Goal: Task Accomplishment & Management: Manage account settings

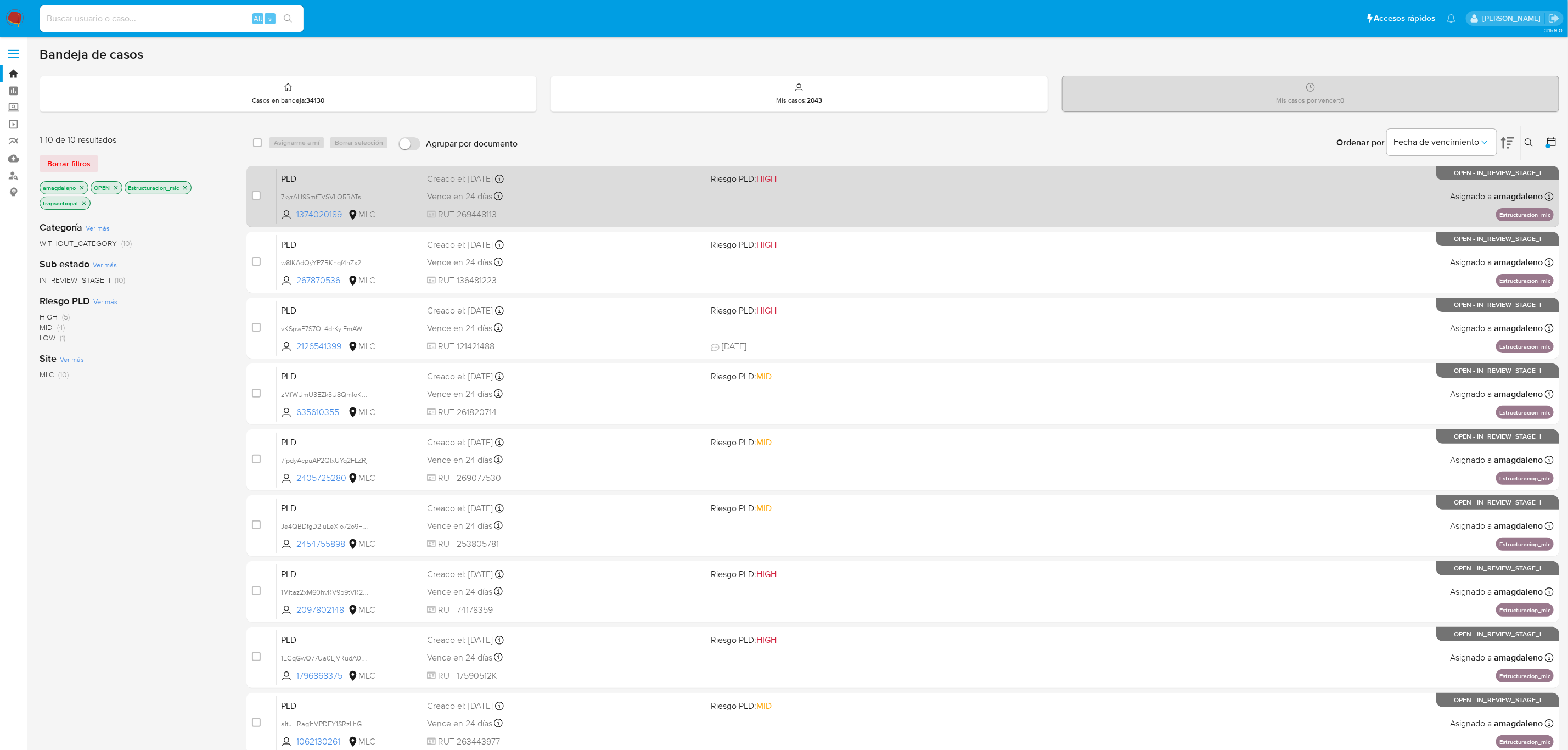
click at [610, 191] on div "Vence en 24 días Vence el 10/10/2025 16:05:57" at bounding box center [564, 197] width 275 height 15
click at [641, 182] on div "Creado el: 12/07/2025 Creado el: 12/07/2025 16:05:57" at bounding box center [564, 179] width 275 height 12
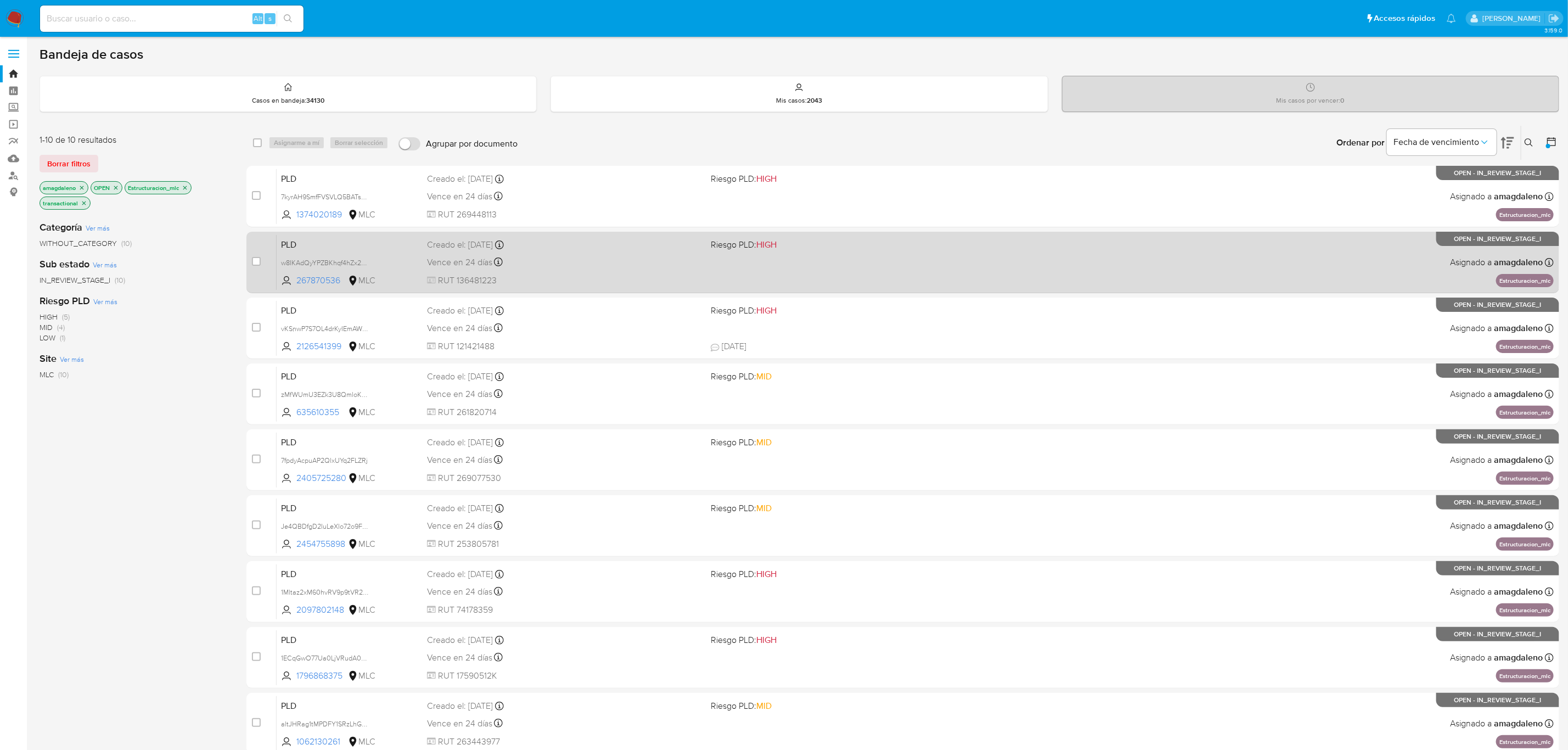
click at [555, 264] on div "Vence en 24 días Vence el 10/10/2025 16:06:06" at bounding box center [564, 263] width 275 height 15
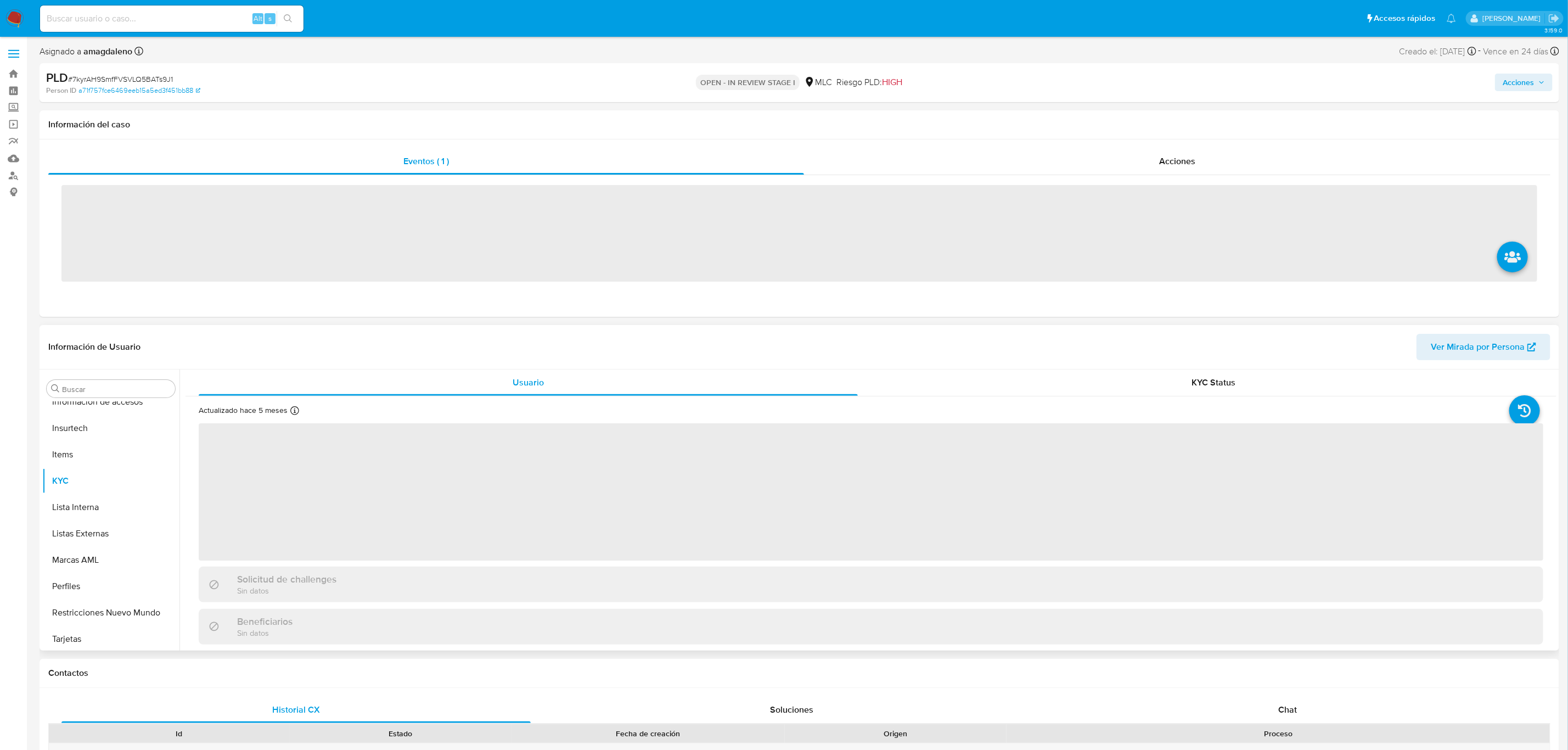
scroll to position [463, 0]
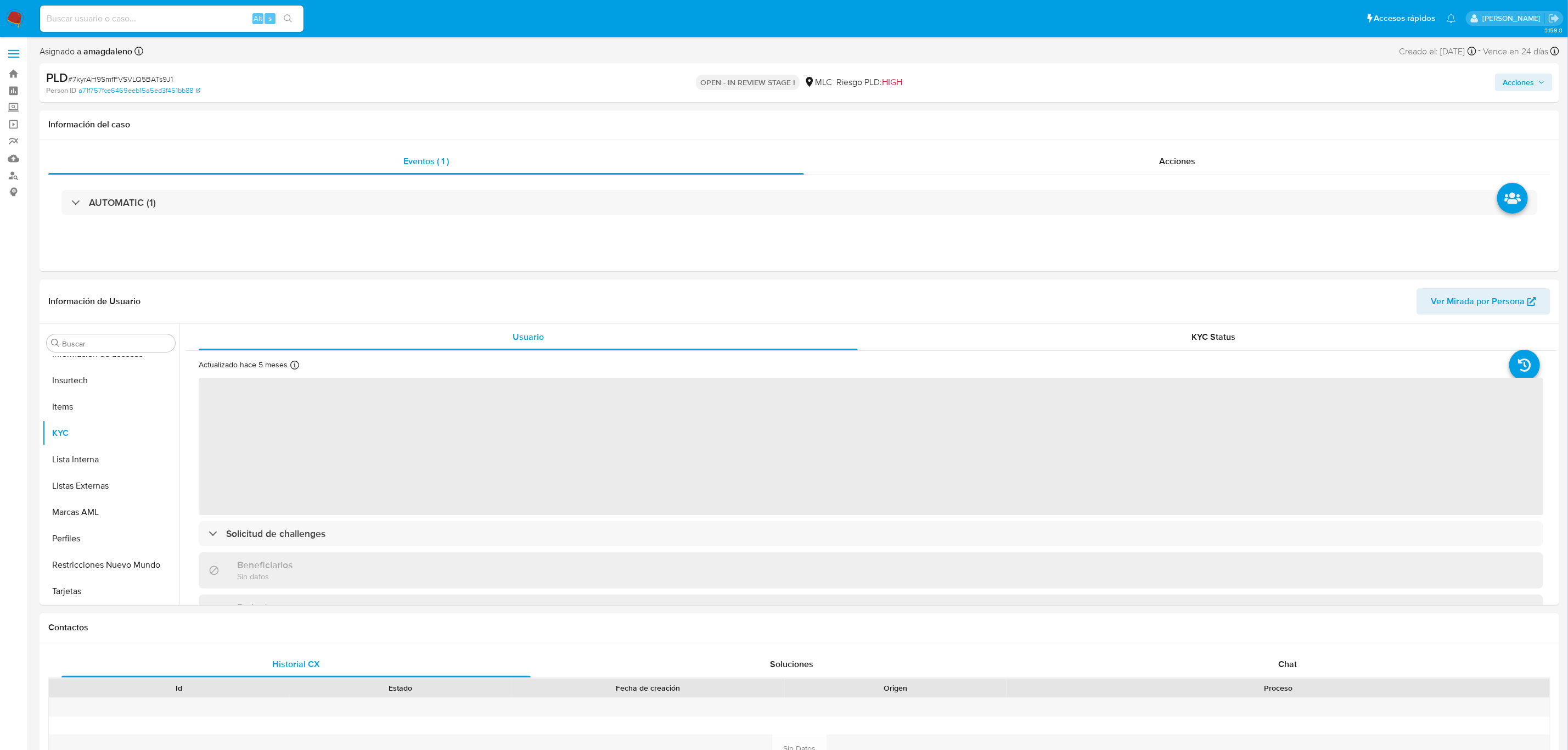
select select "10"
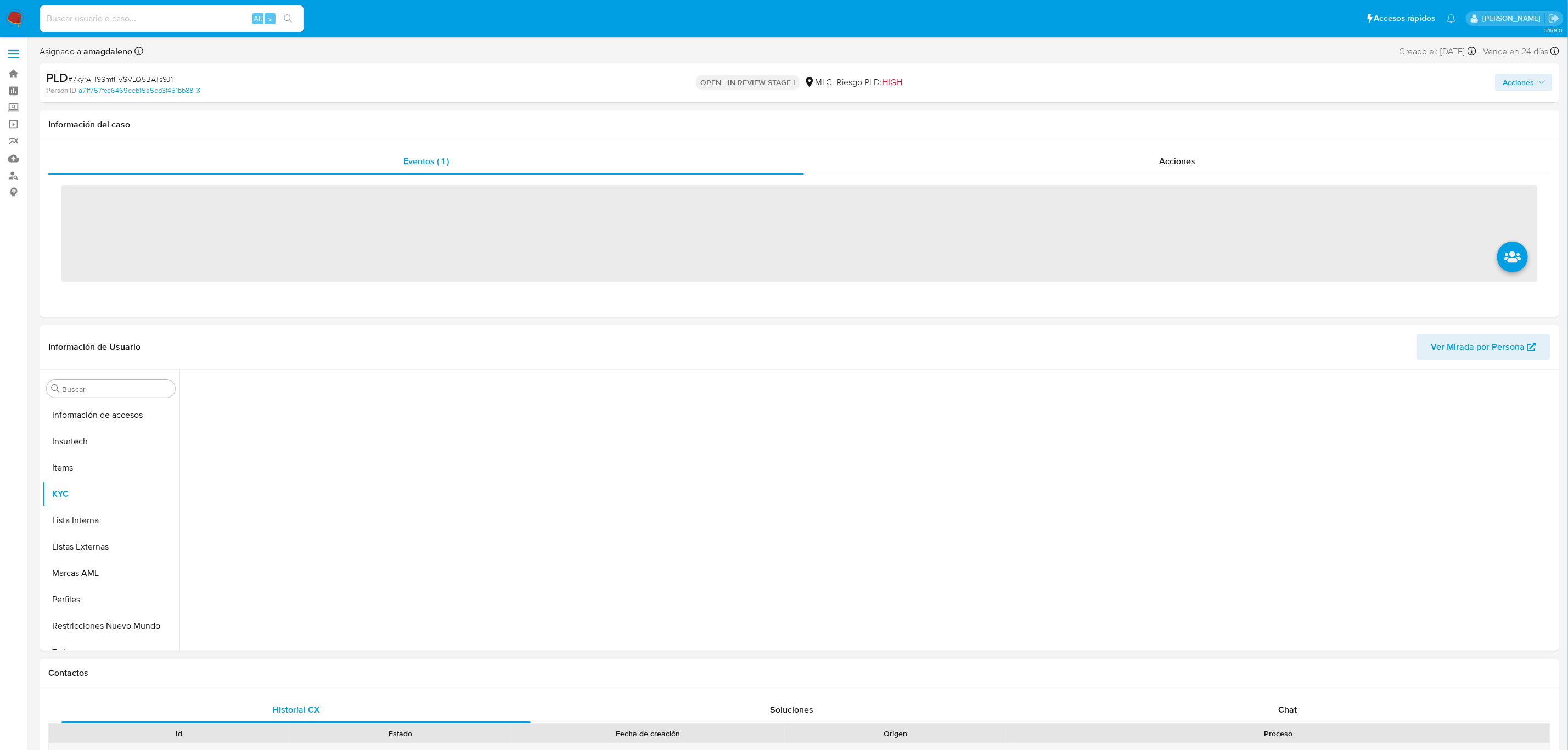
scroll to position [463, 0]
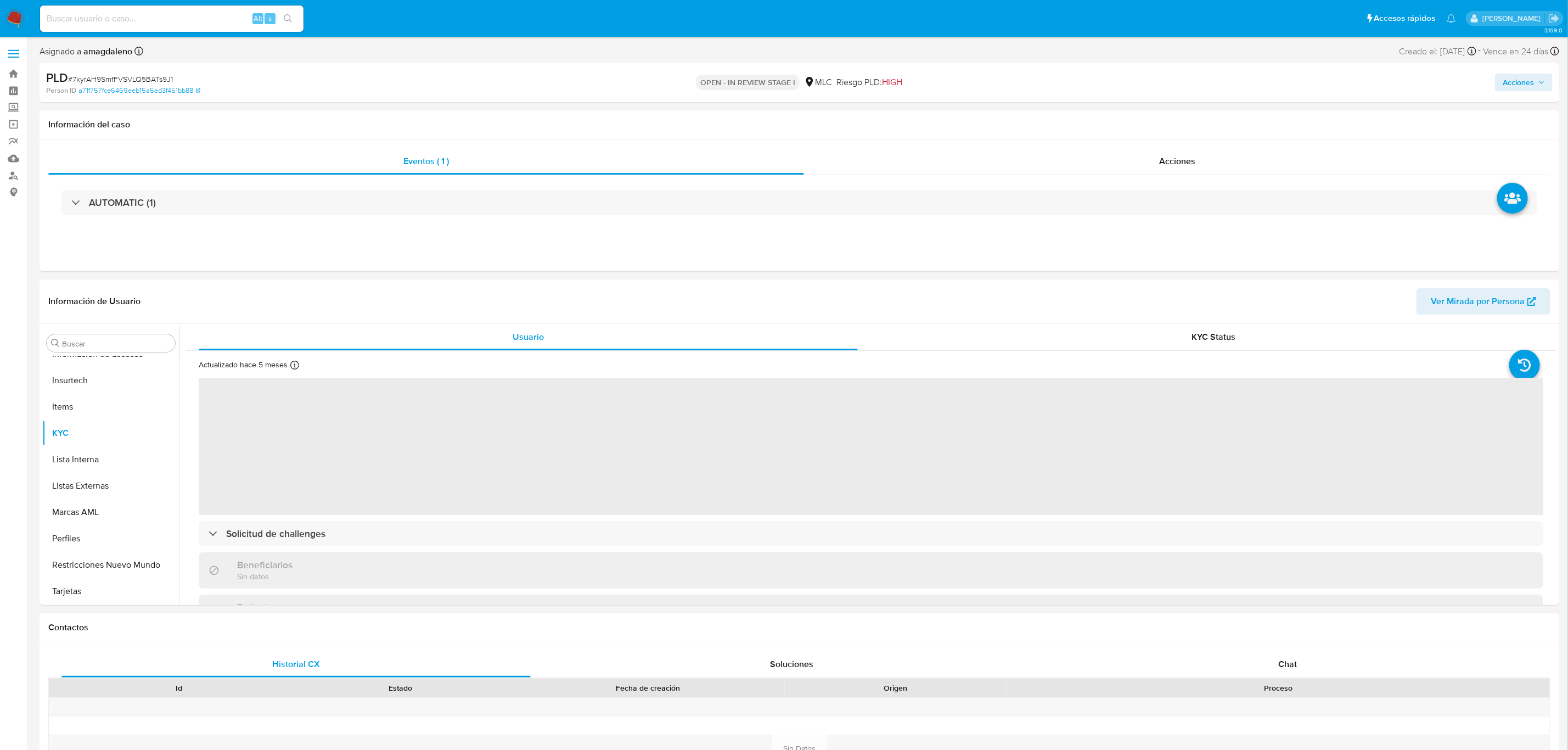
select select "10"
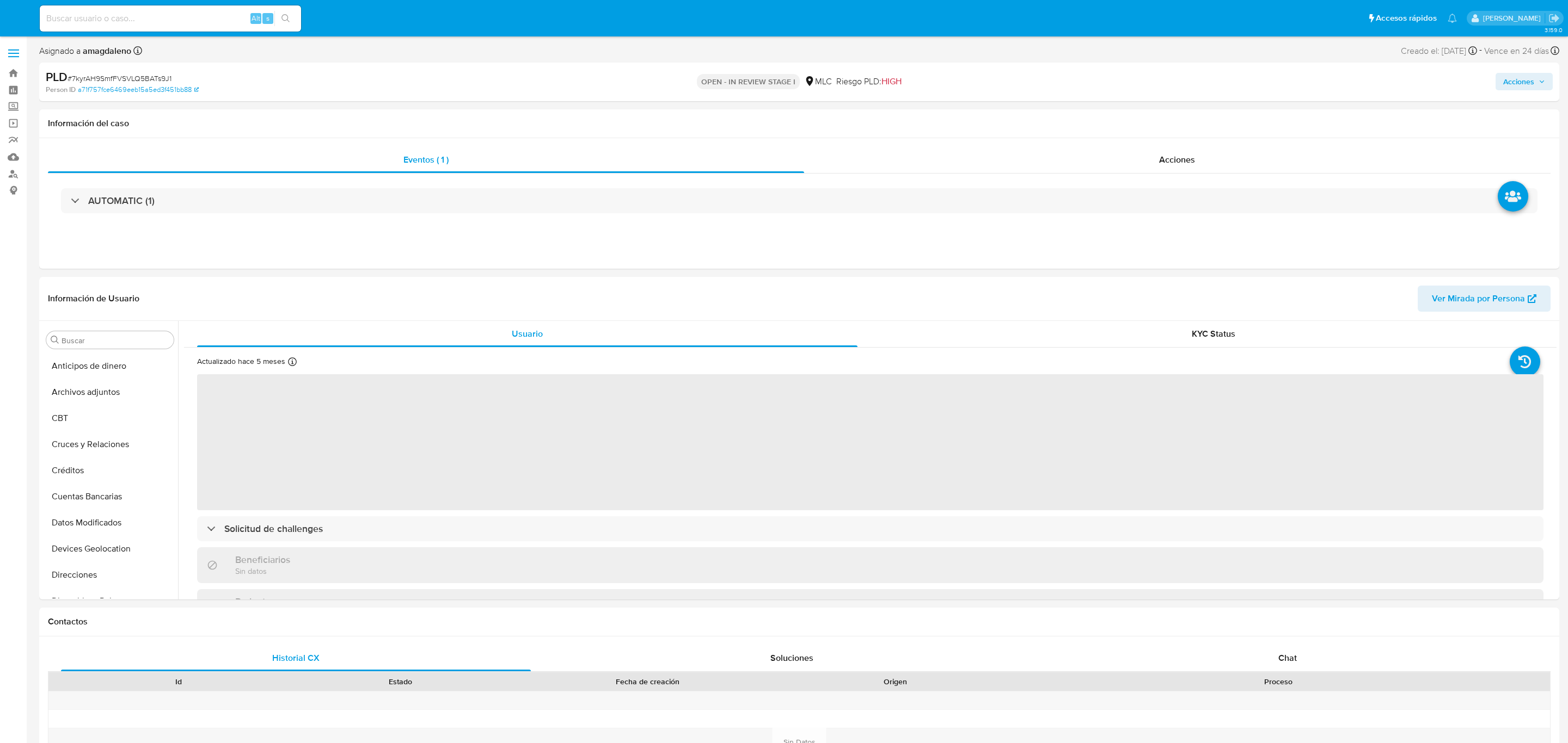
select select "10"
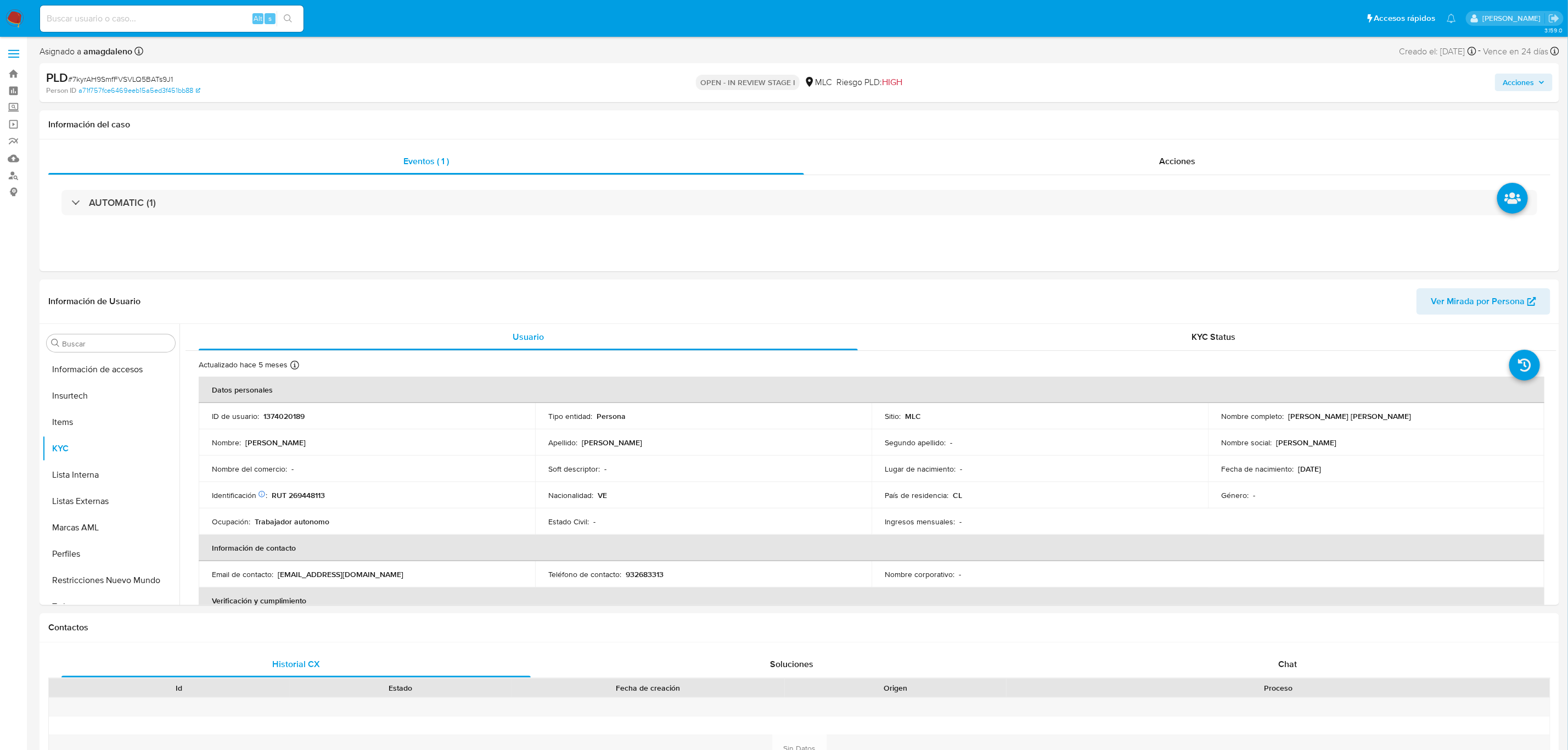
scroll to position [463, 0]
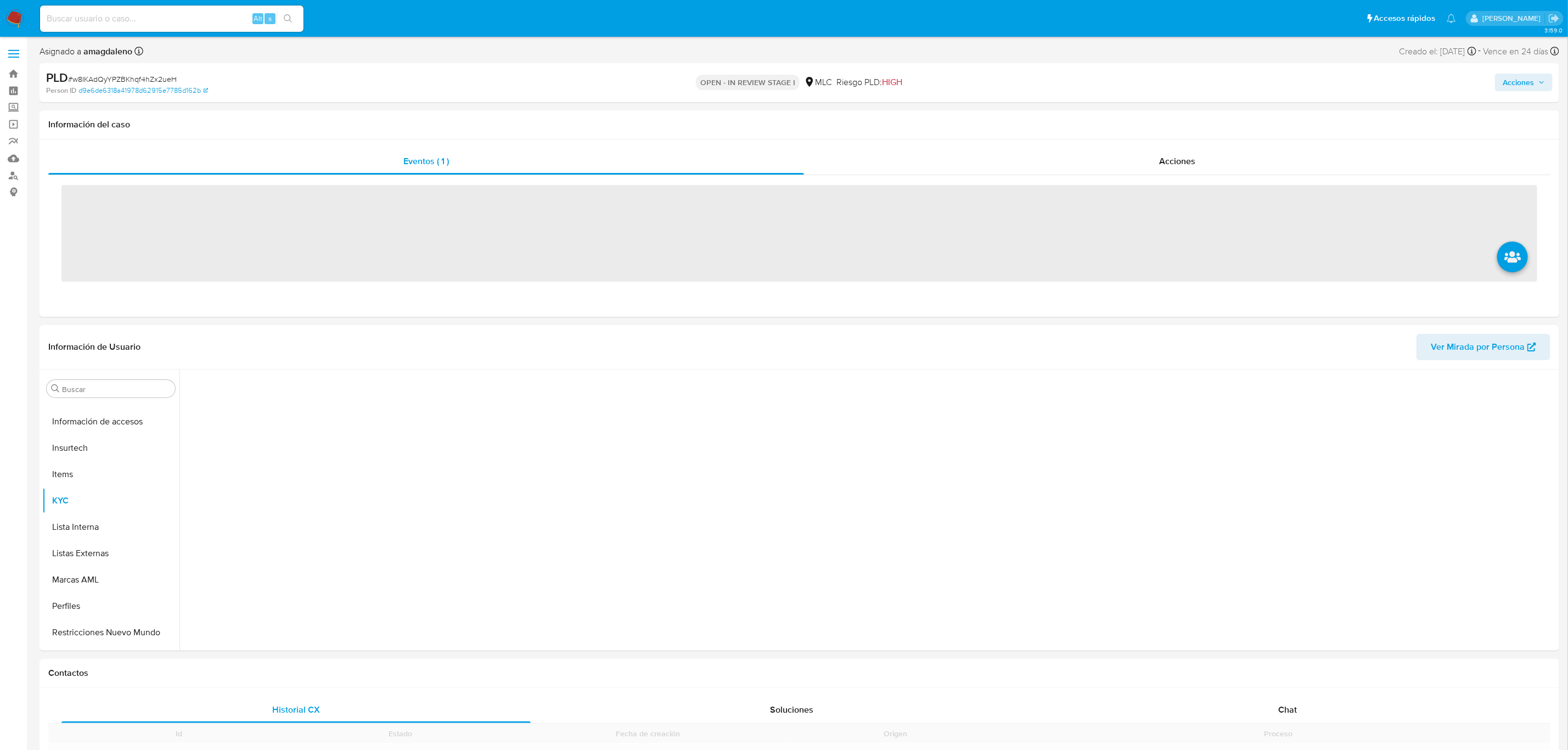
scroll to position [463, 0]
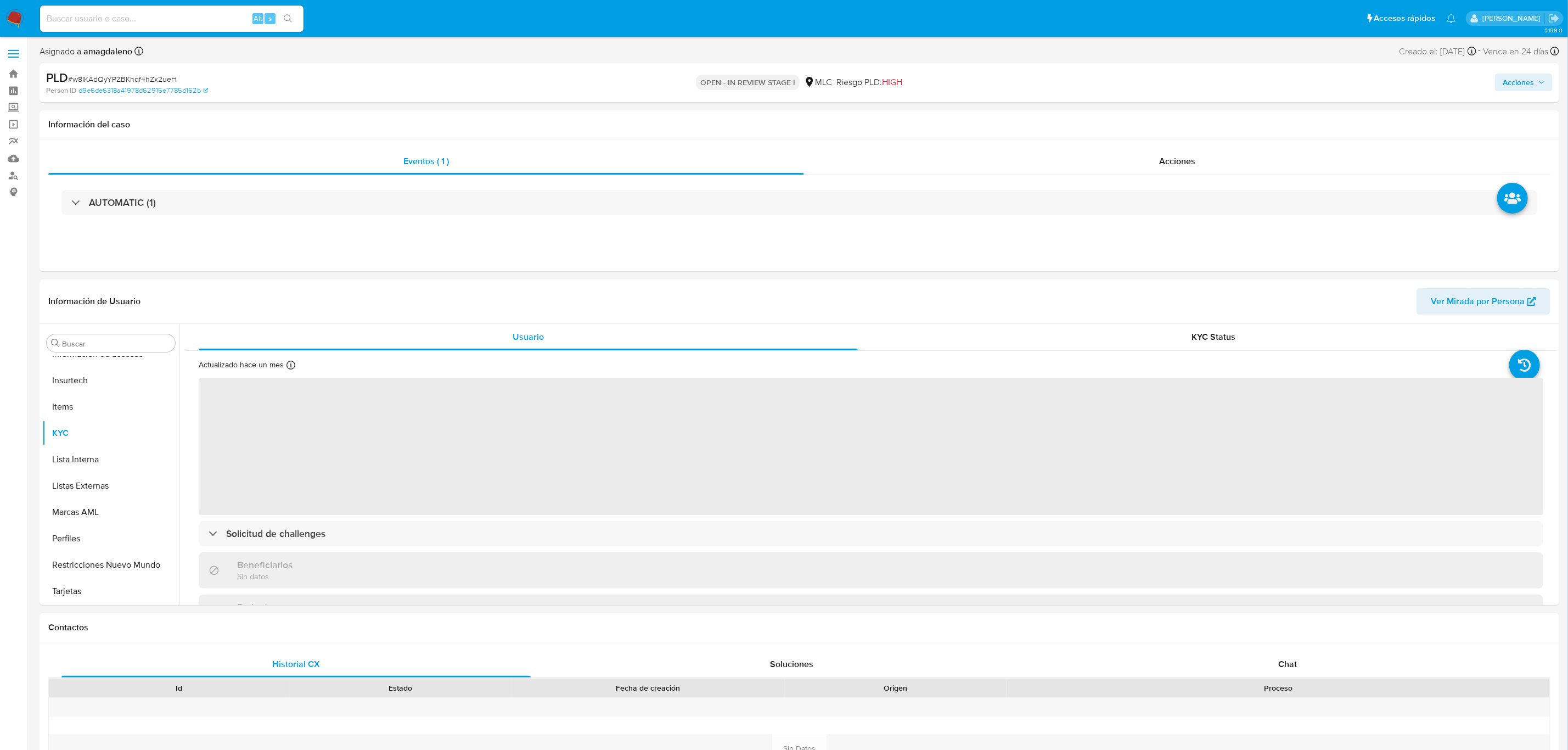
select select "10"
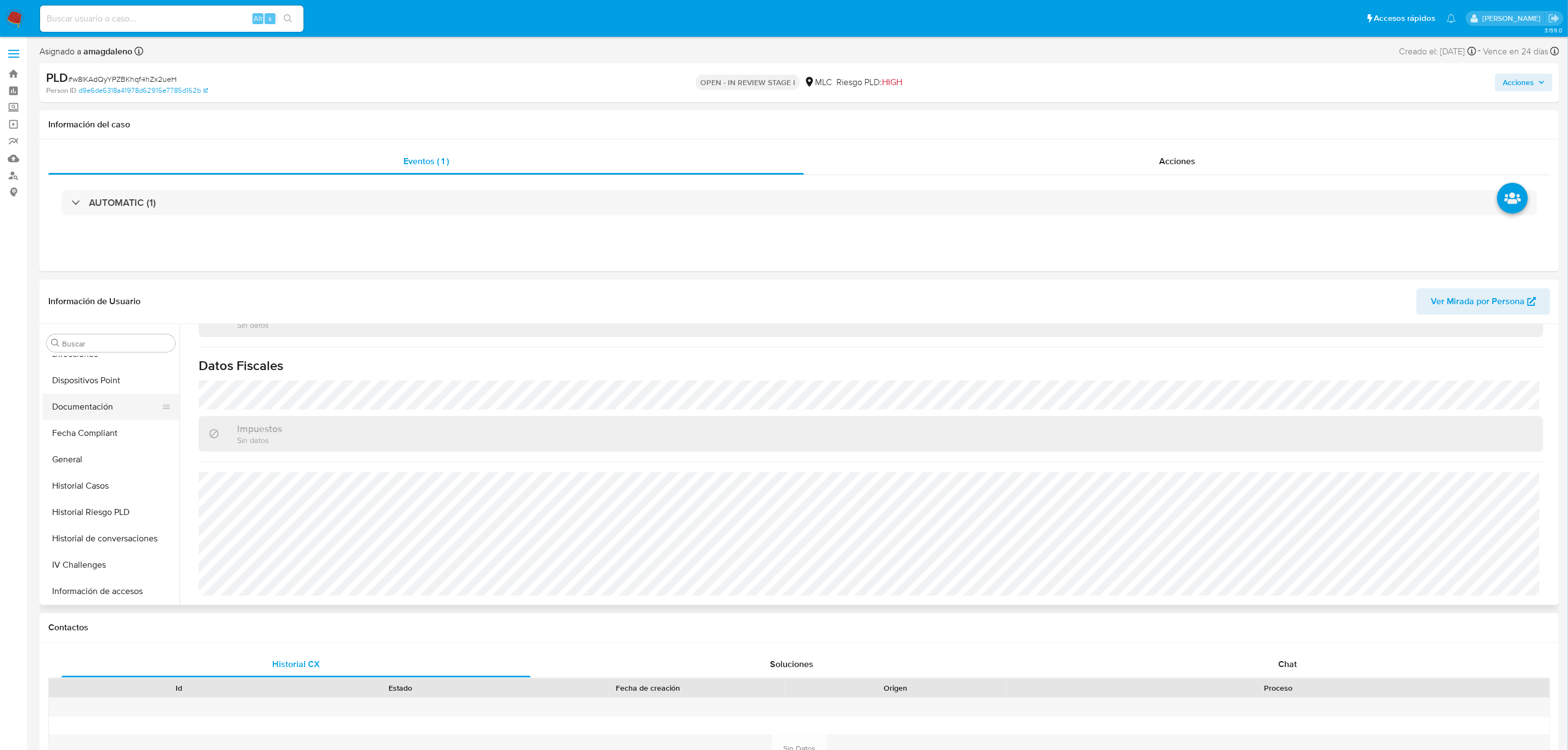
scroll to position [216, 0]
click at [104, 416] on button "Documentación" at bounding box center [106, 418] width 129 height 27
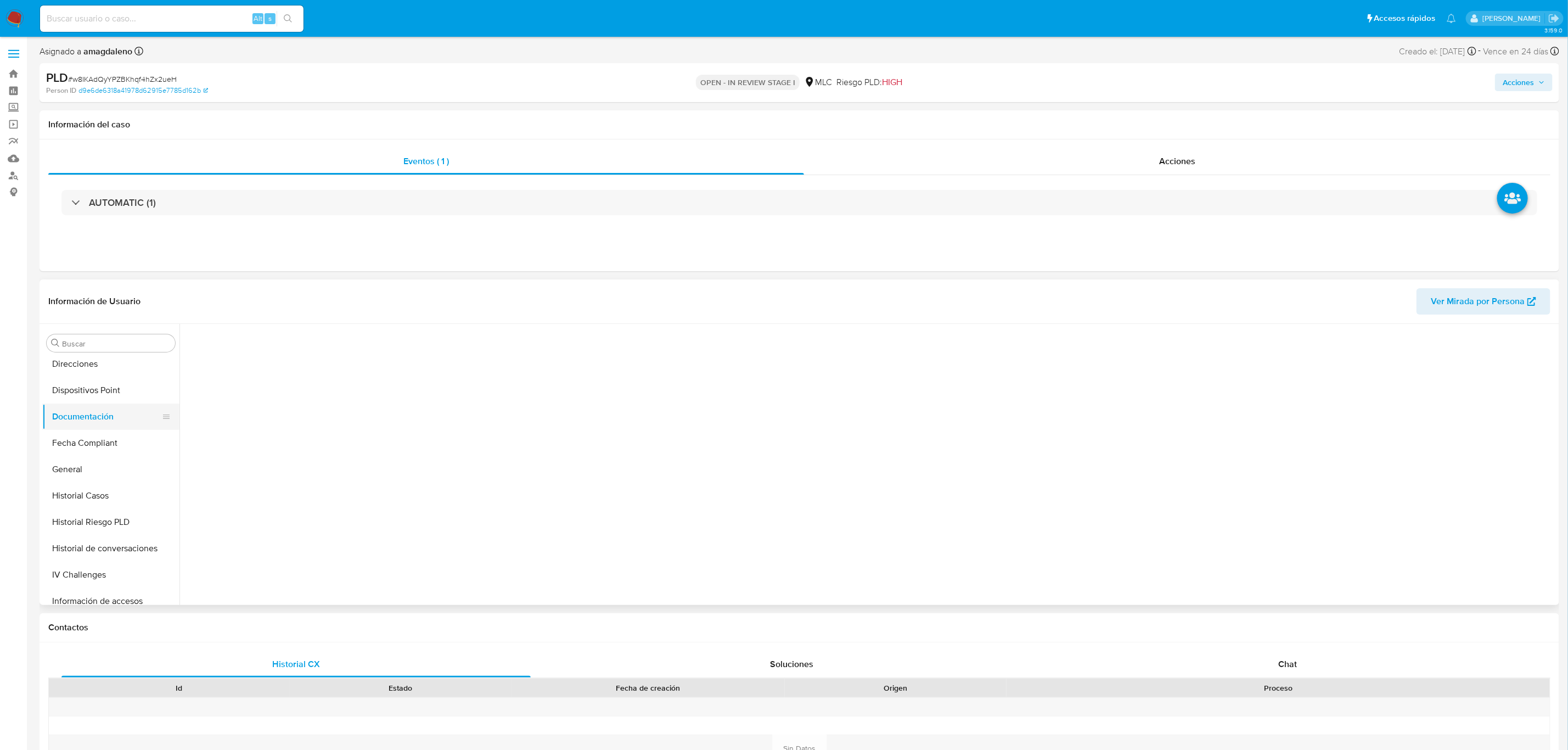
scroll to position [0, 0]
click at [210, 379] on button "Identificación" at bounding box center [348, 377] width 326 height 28
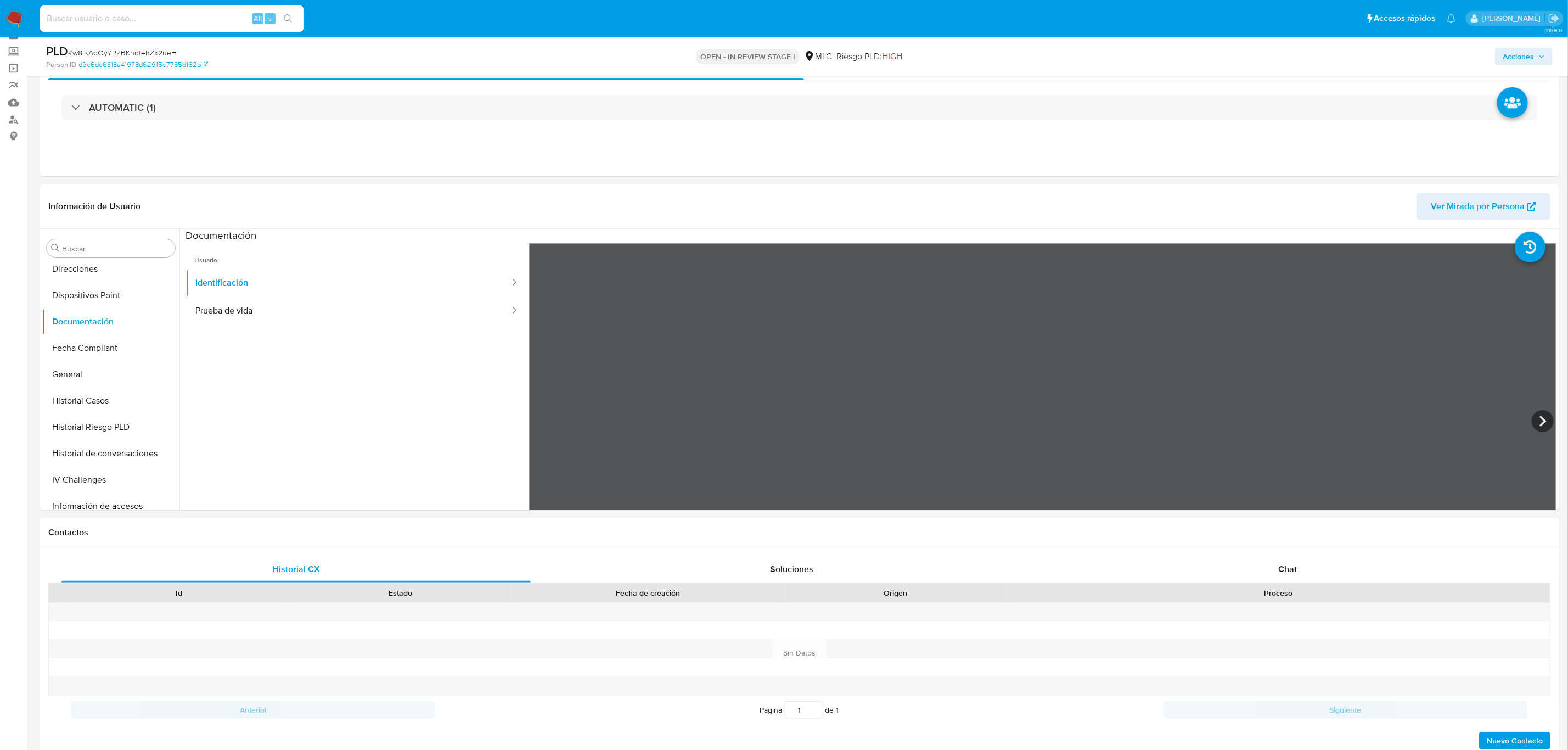
scroll to position [68, 0]
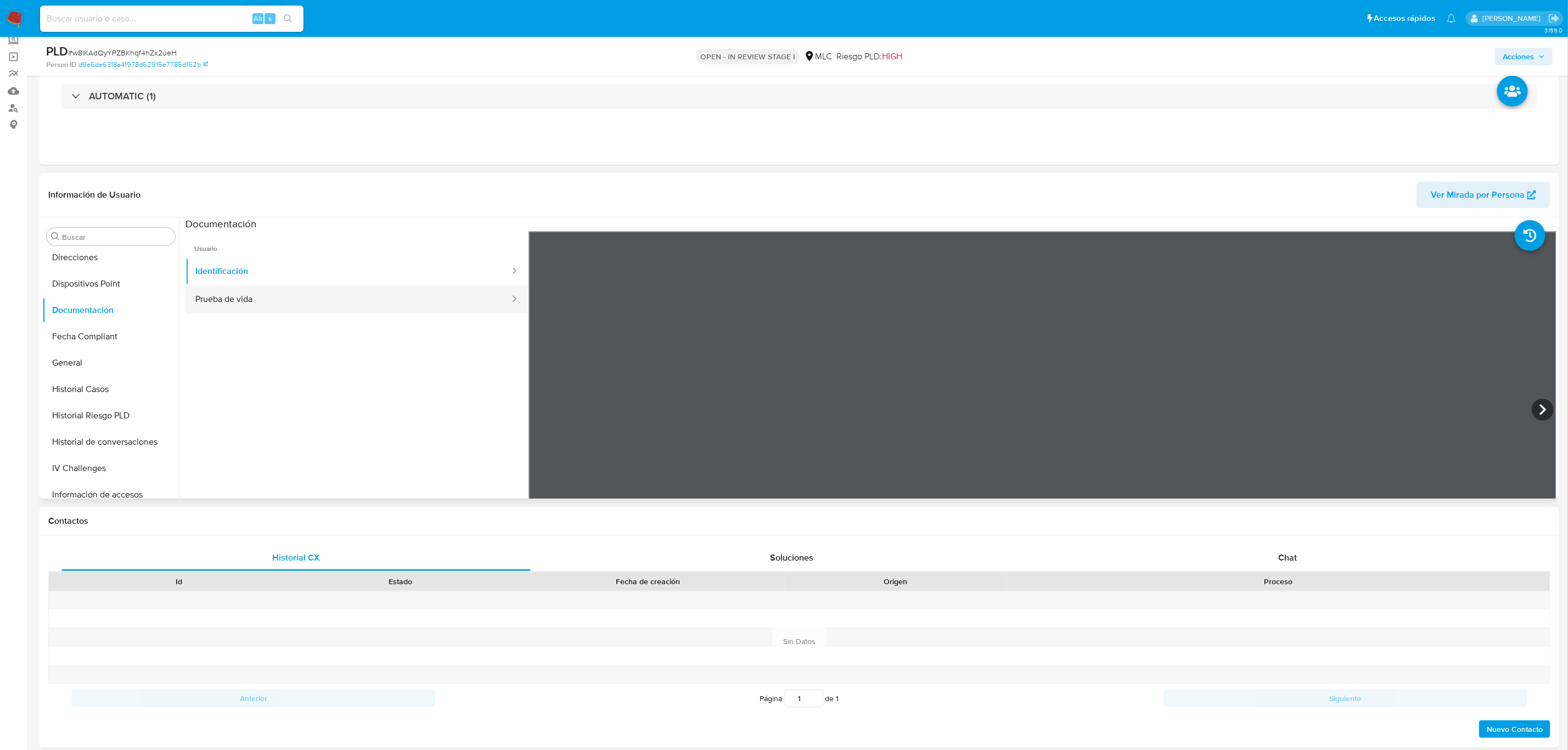
click at [233, 302] on button "Prueba de vida" at bounding box center [348, 299] width 326 height 28
click at [227, 277] on button "Identificación" at bounding box center [348, 271] width 326 height 28
click at [1537, 412] on icon at bounding box center [1542, 409] width 22 height 22
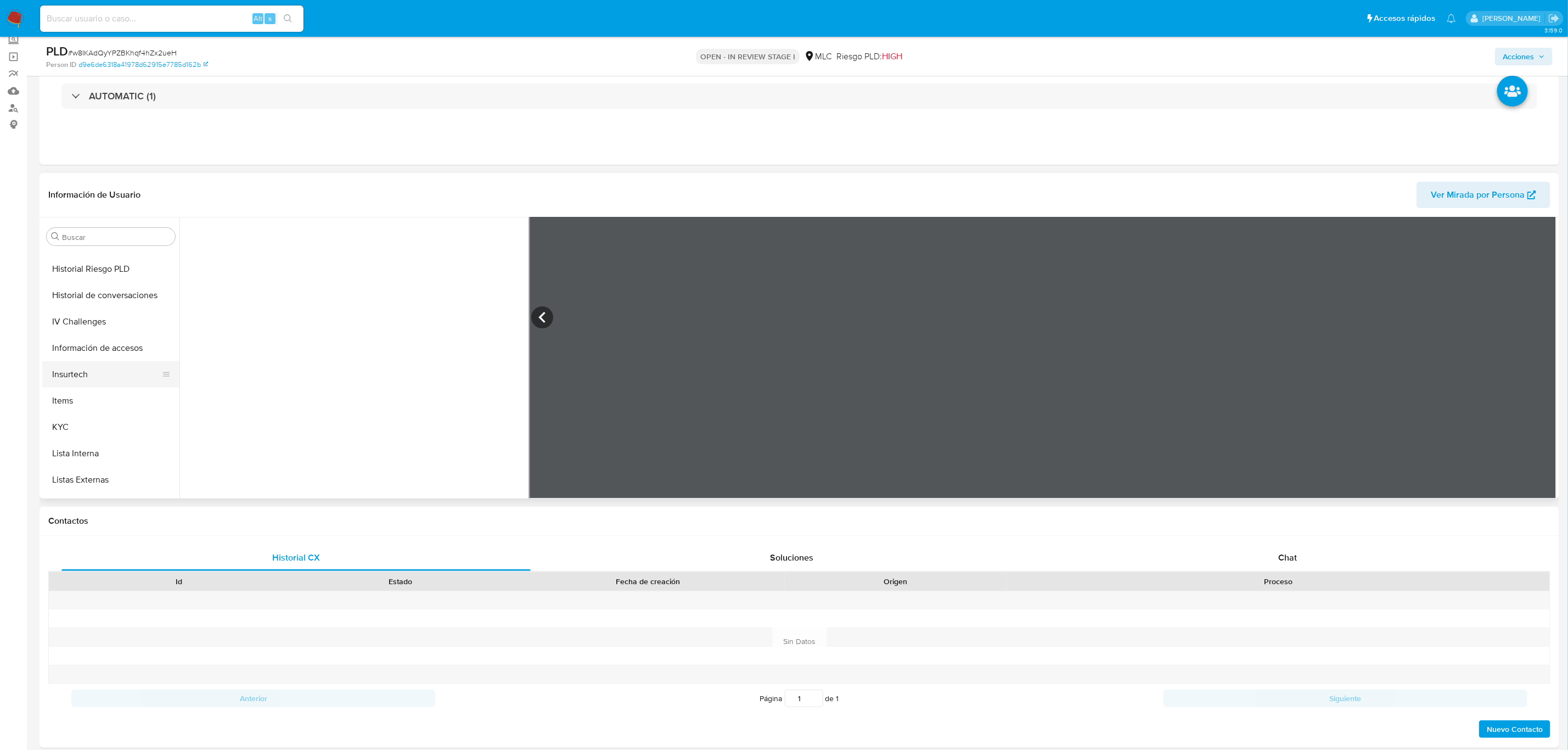
scroll to position [381, 0]
click at [101, 405] on button "KYC" at bounding box center [106, 409] width 129 height 27
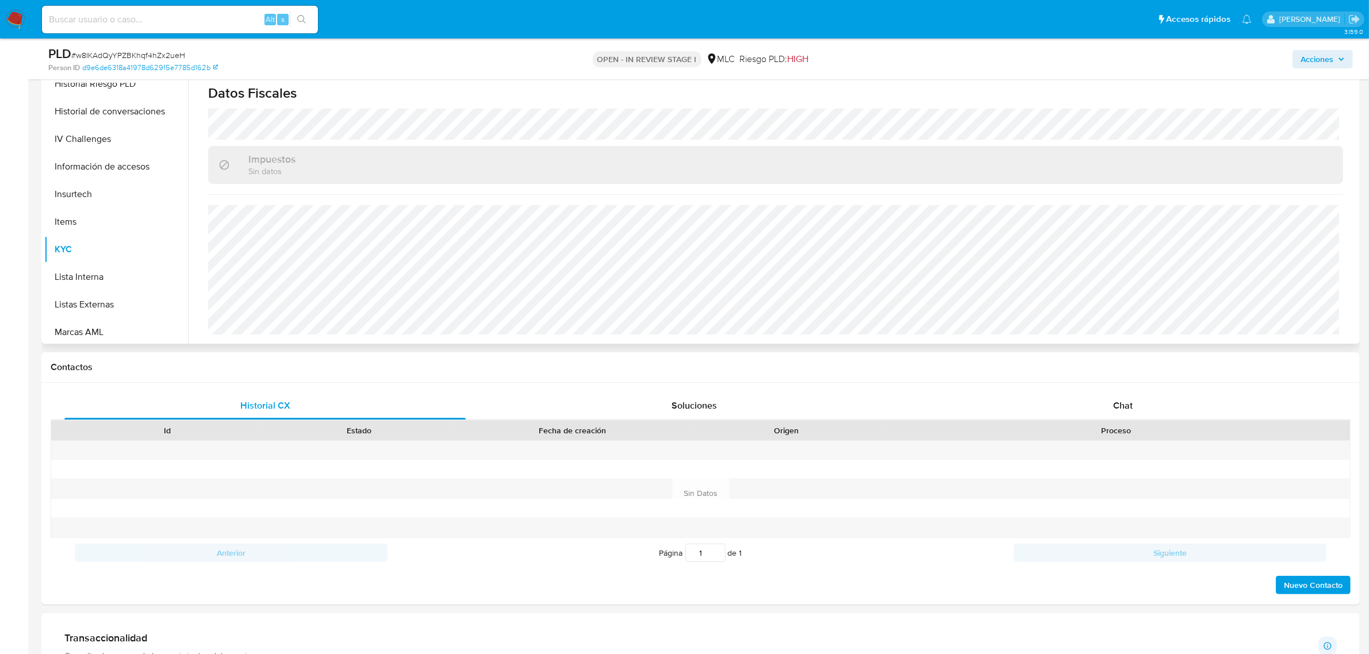
scroll to position [246, 0]
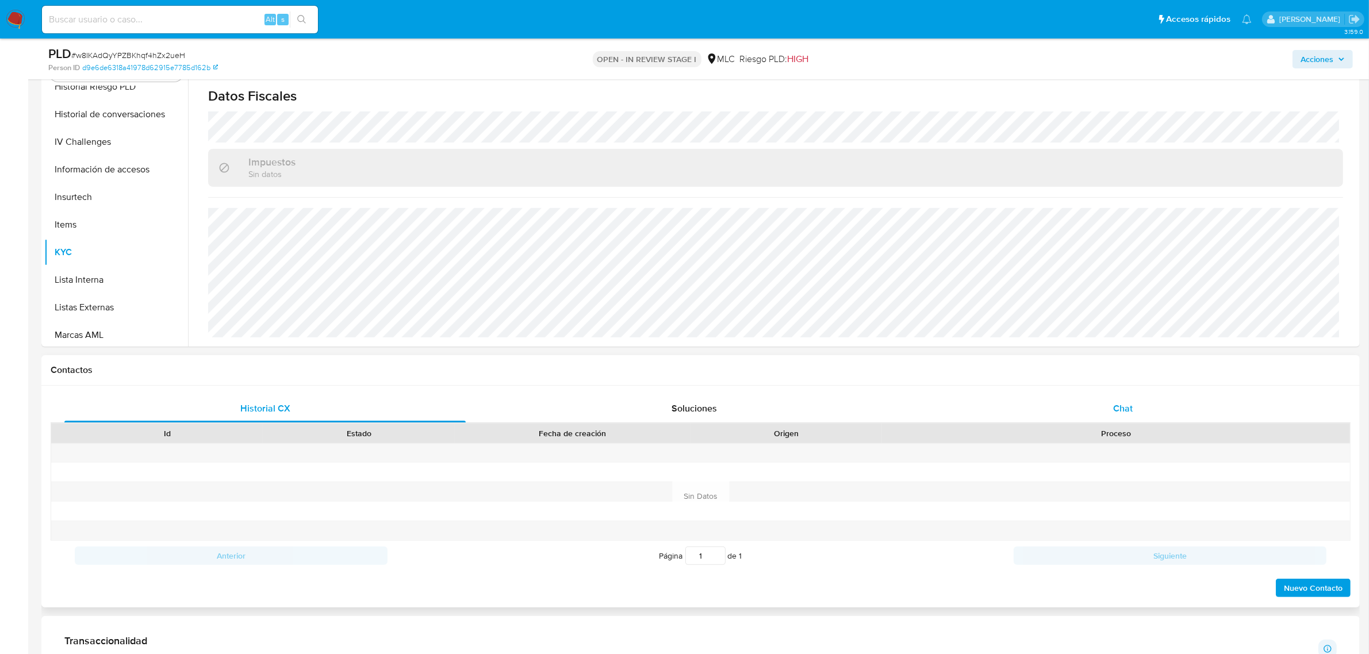
click at [1101, 412] on div "Chat" at bounding box center [1122, 409] width 401 height 28
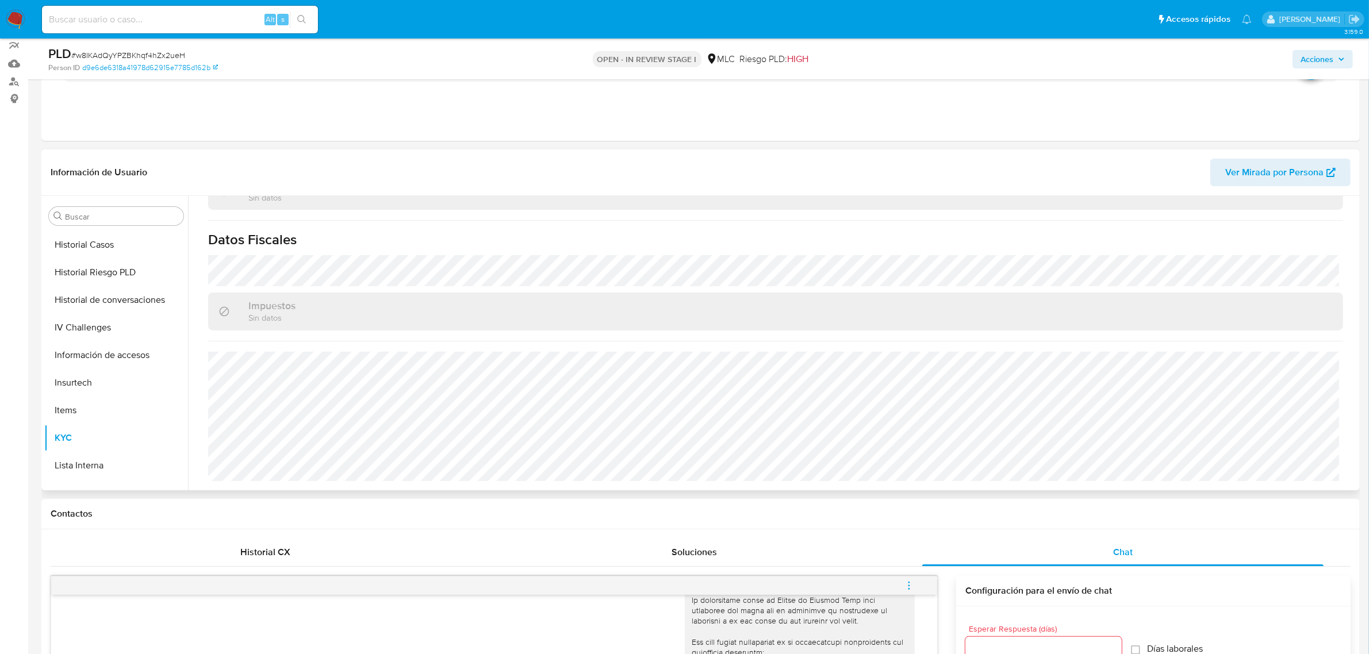
scroll to position [184, 0]
click at [81, 328] on button "Documentación" at bounding box center [111, 336] width 135 height 28
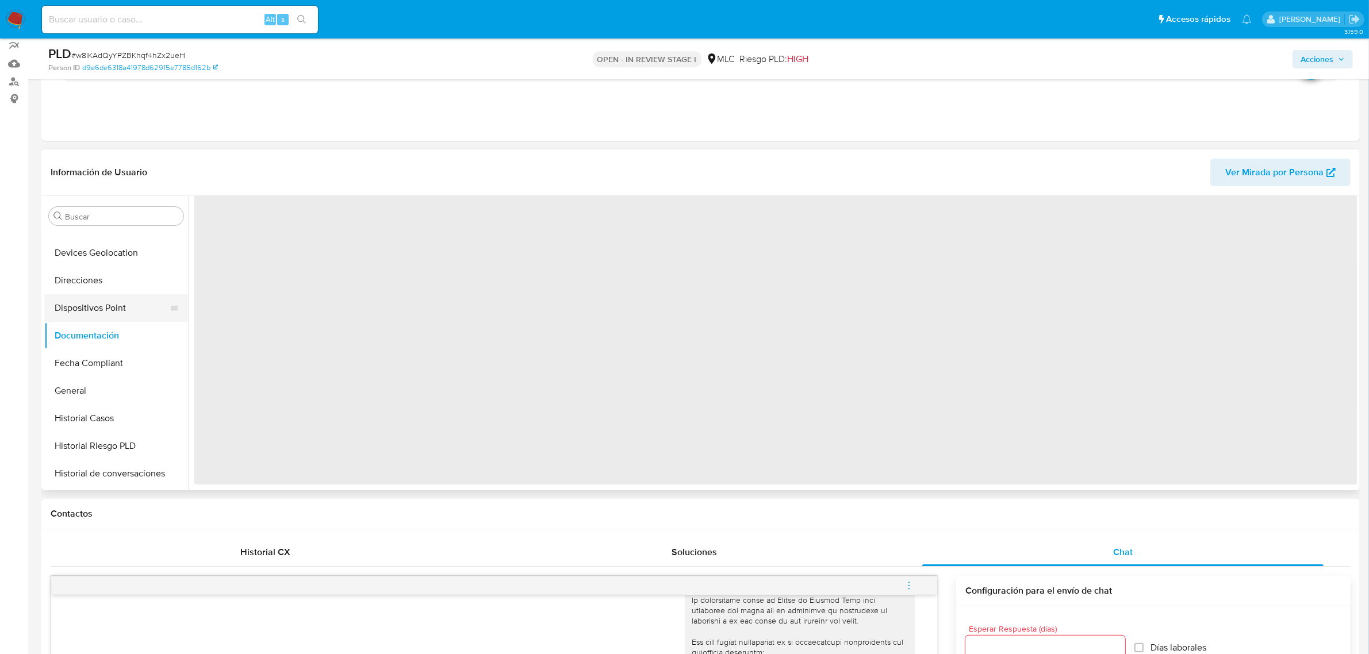
scroll to position [0, 0]
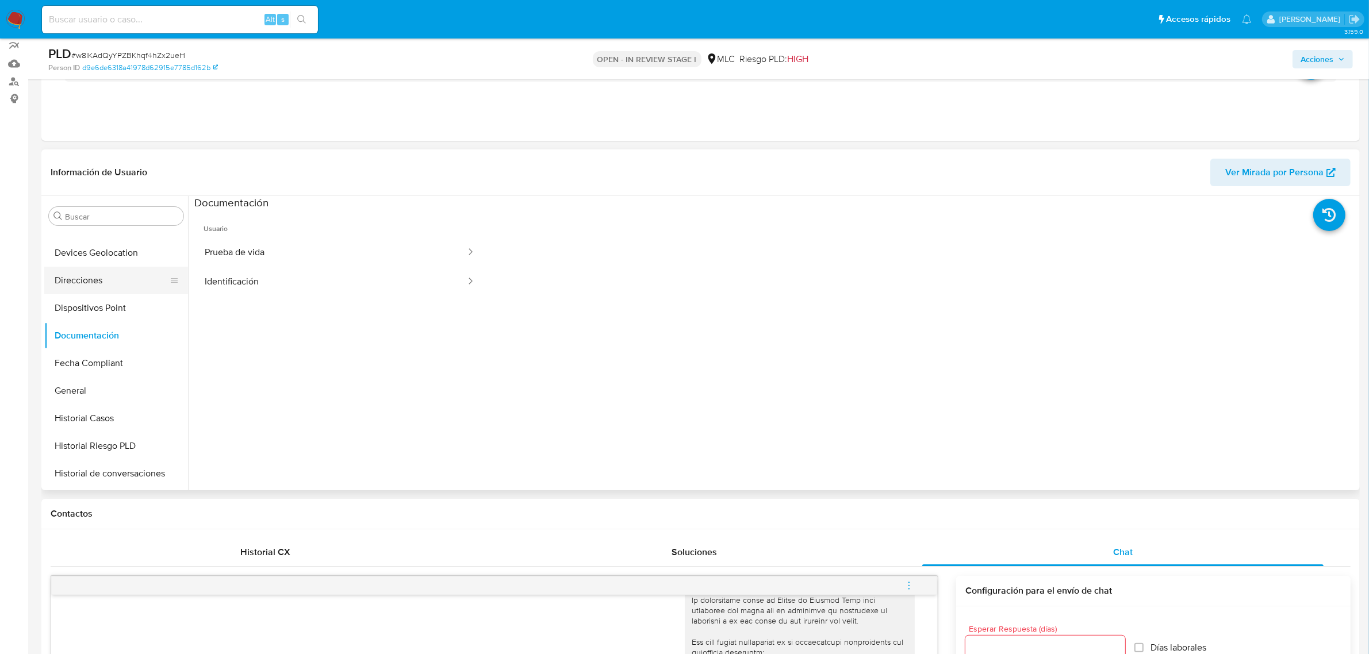
click at [85, 282] on button "Direcciones" at bounding box center [111, 281] width 135 height 28
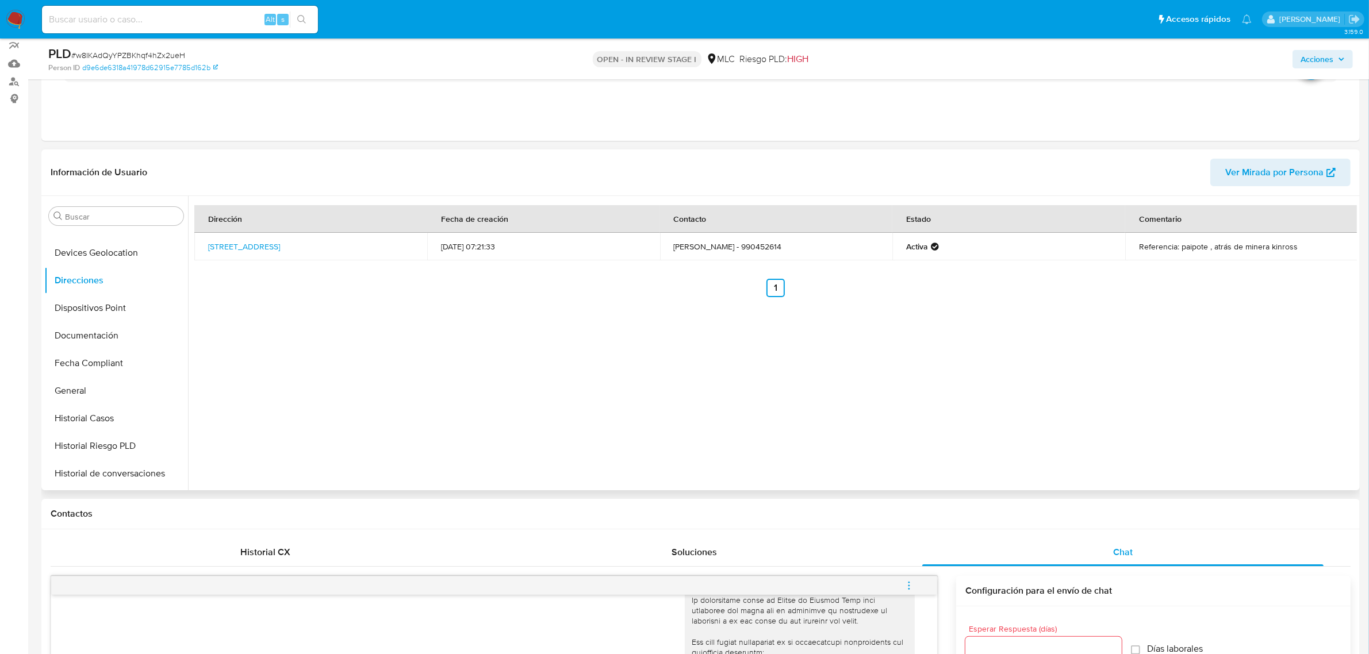
click at [1093, 300] on div "Dirección Fecha de creación Contacto Estado Comentario Pasaje Pasaje Maullín 72…" at bounding box center [772, 343] width 1169 height 294
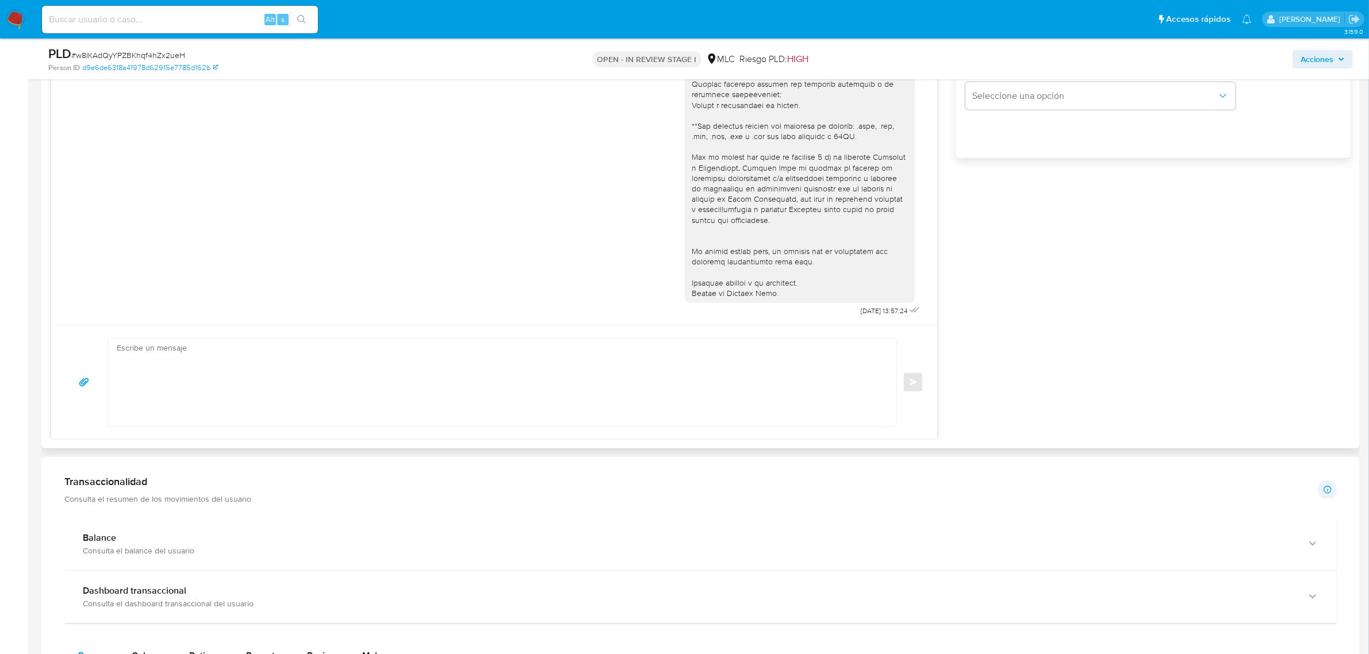
scroll to position [677, 0]
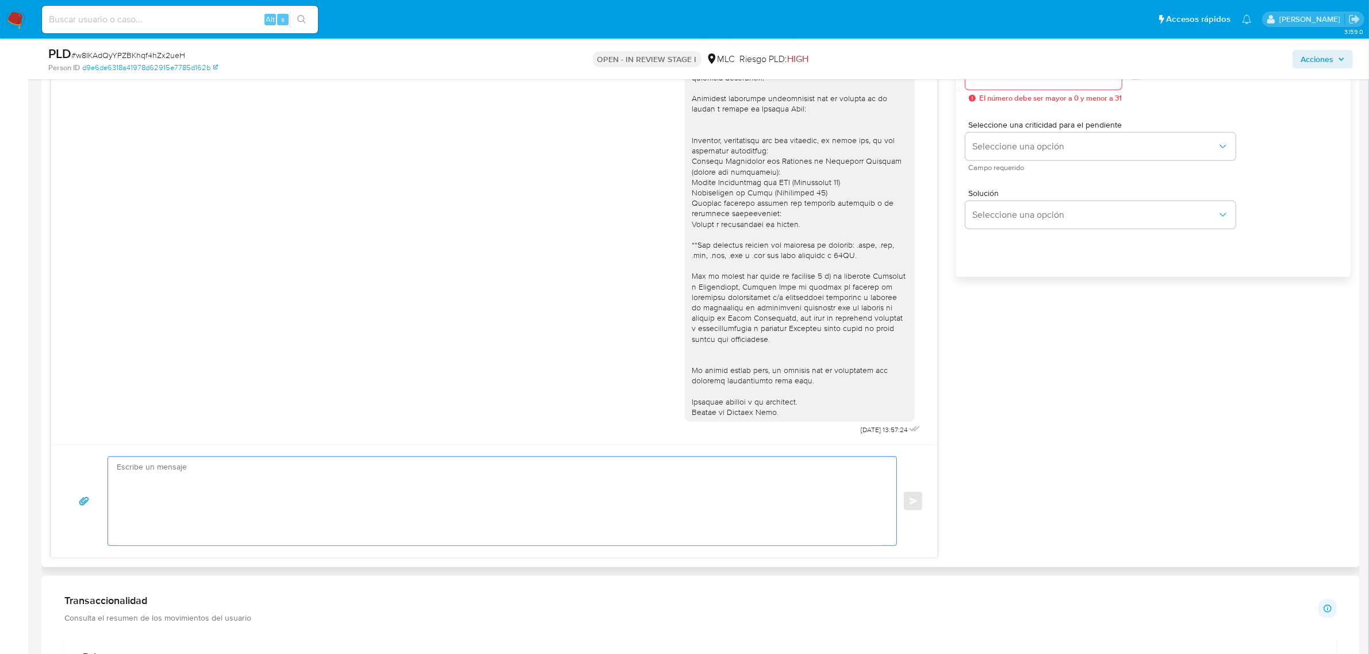
click at [765, 501] on textarea at bounding box center [499, 501] width 765 height 89
paste textarea "Hola XXX, Te contactamos desde el Equipo de Mercado Pago para verificar tus dat…"
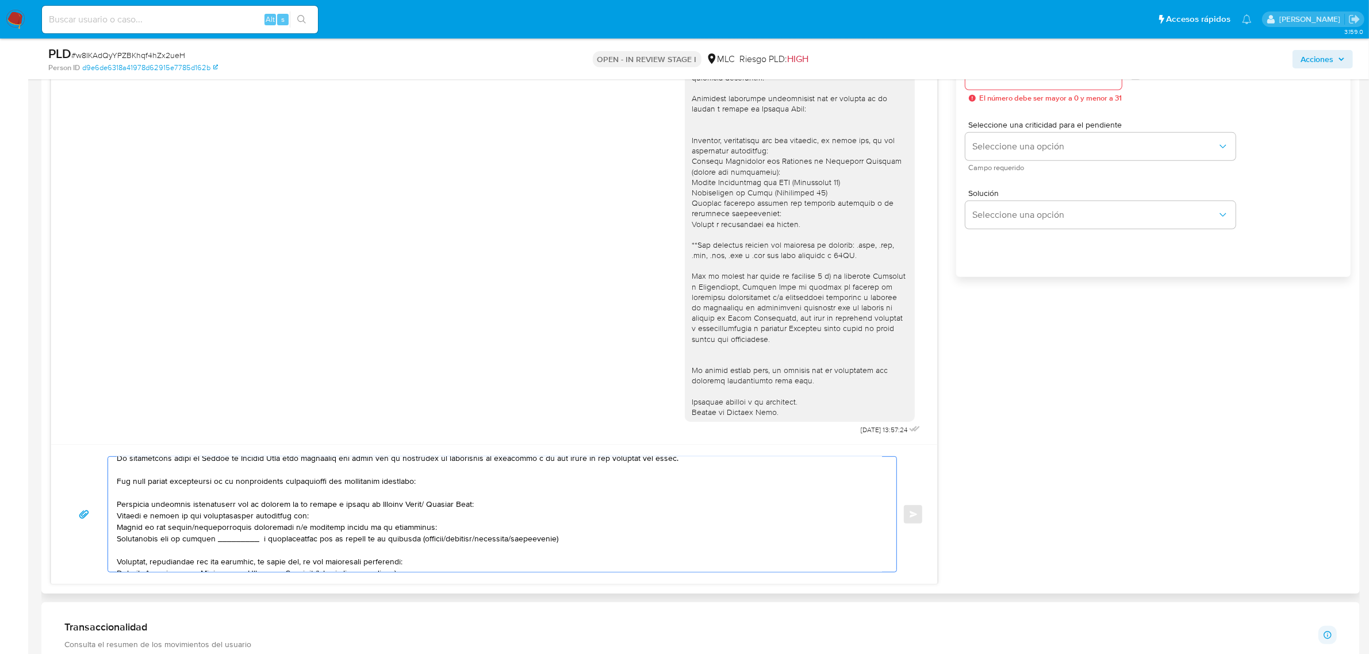
scroll to position [0, 0]
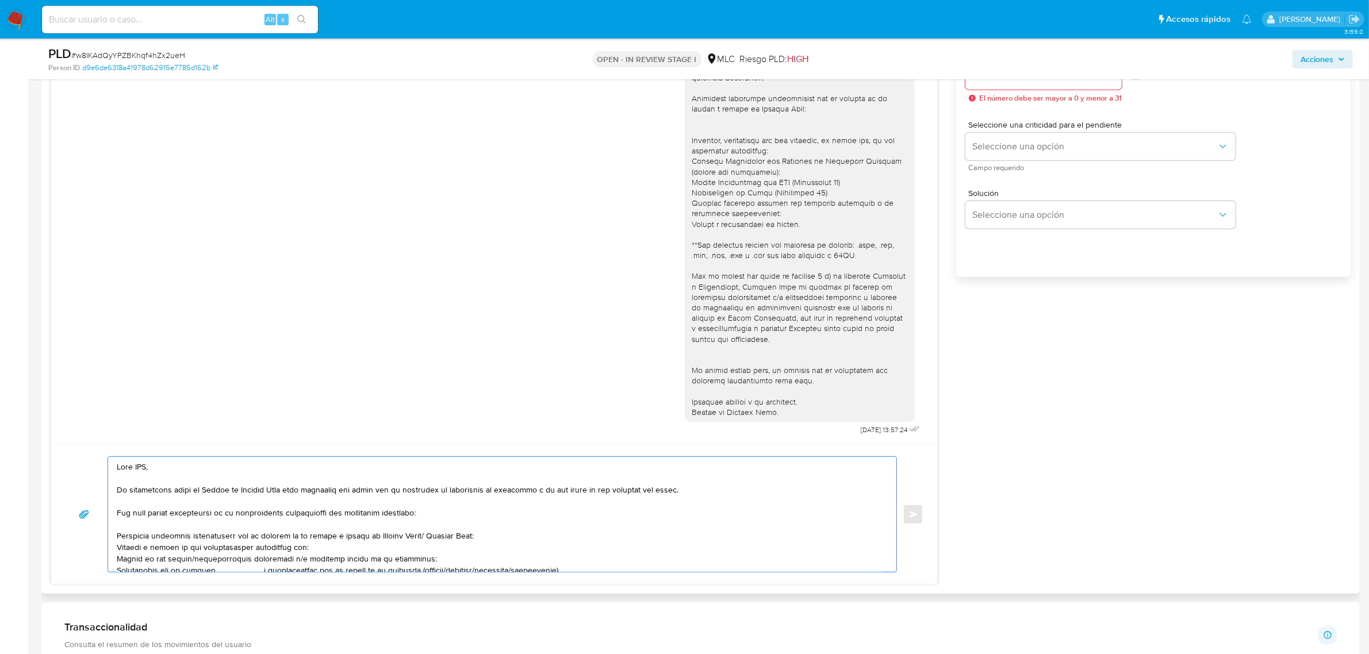
click at [145, 466] on textarea at bounding box center [499, 514] width 765 height 115
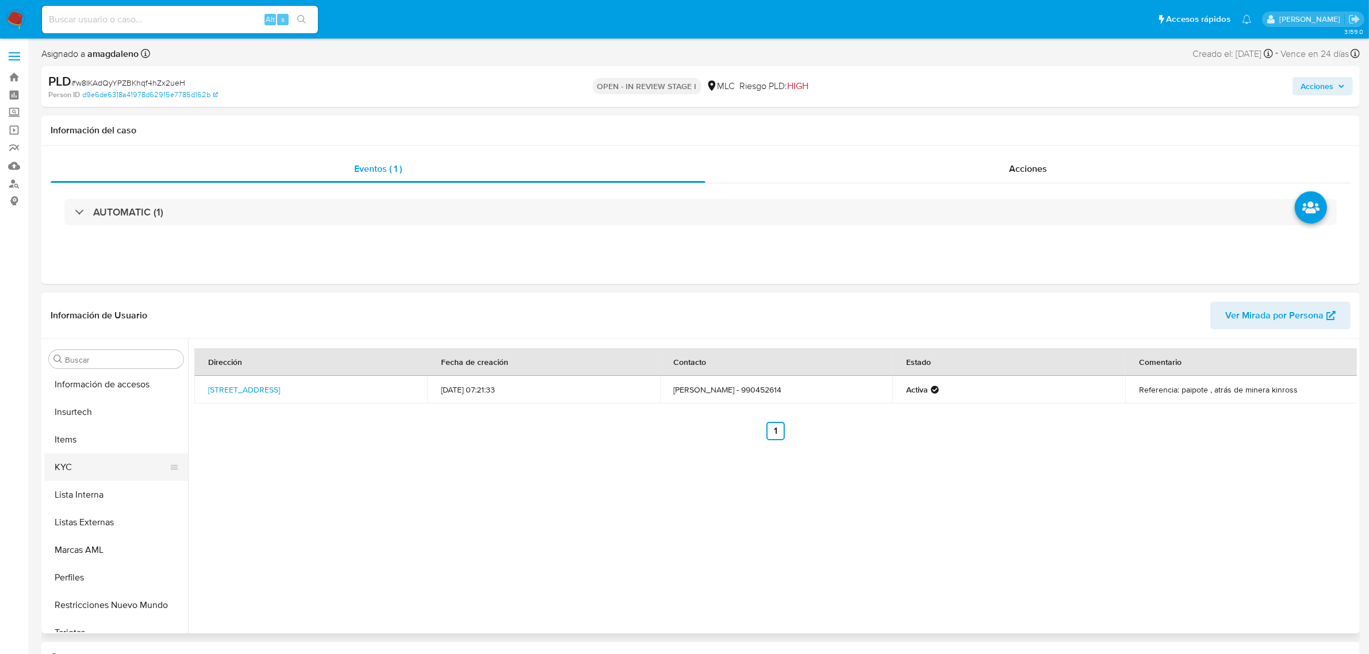
scroll to position [485, 0]
click at [79, 452] on button "KYC" at bounding box center [111, 454] width 135 height 28
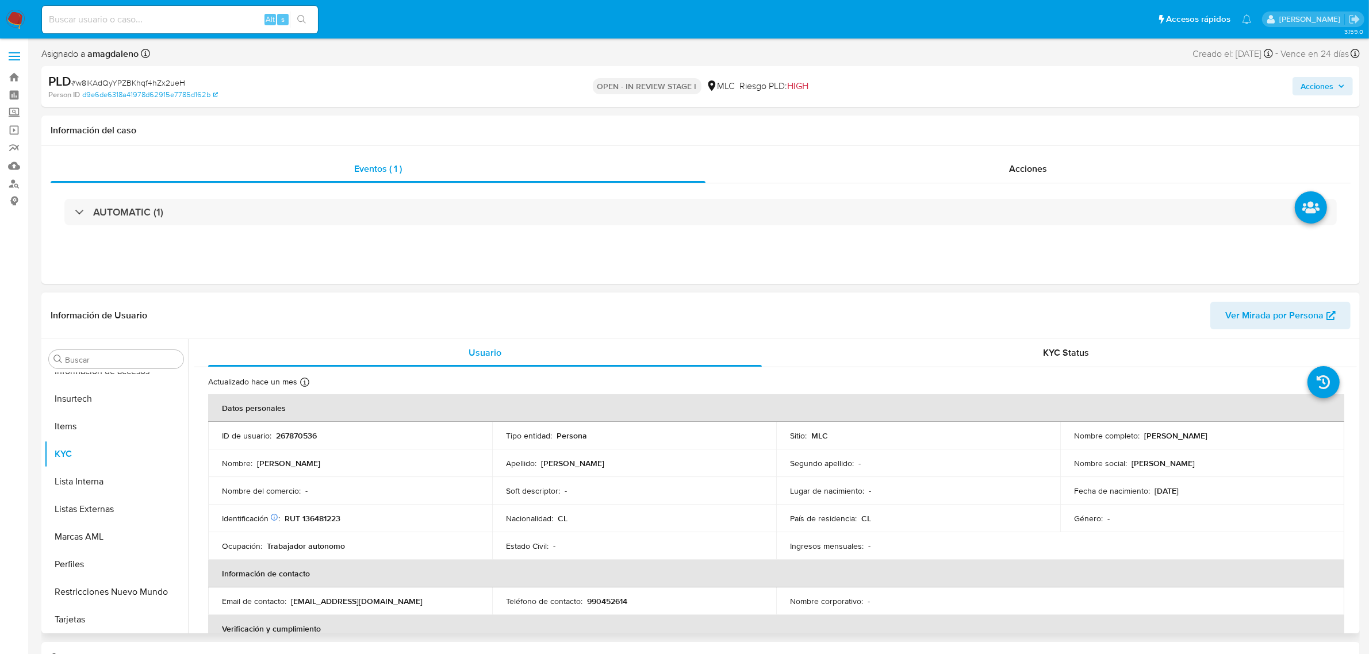
click at [1144, 432] on p "Valentín Isaac Zepeda Campillay" at bounding box center [1175, 436] width 63 height 10
copy p "Valentín"
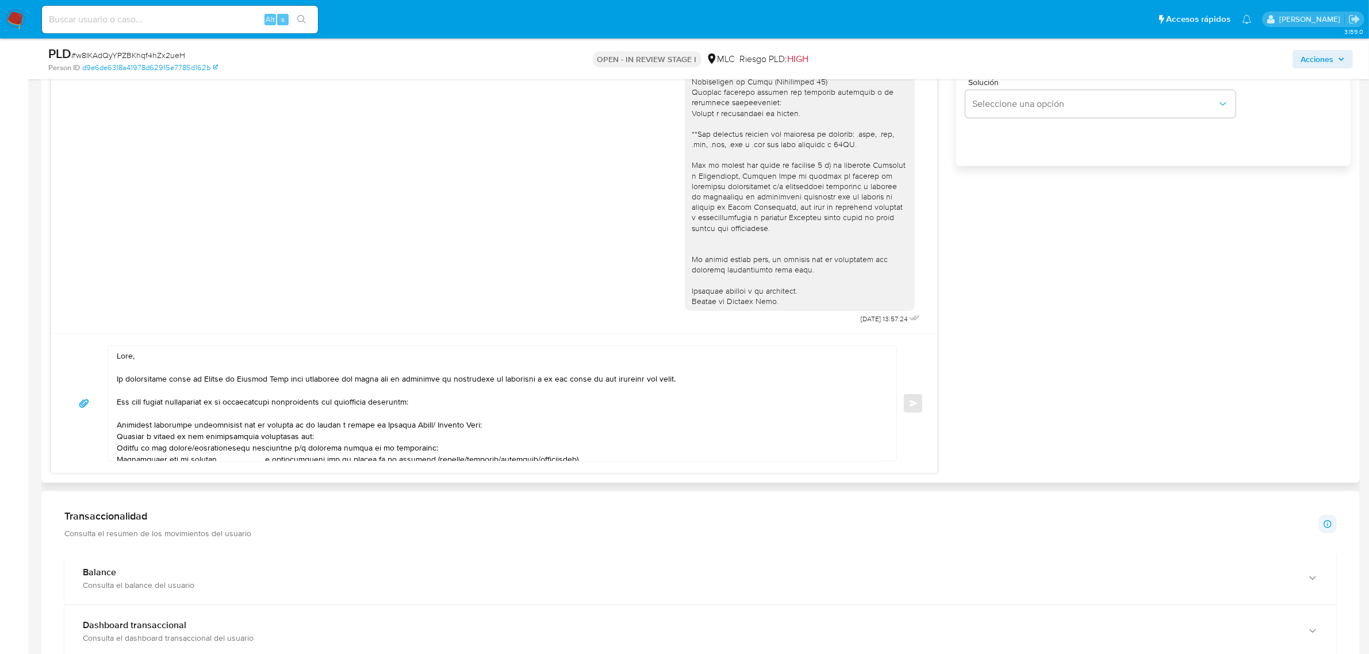
scroll to position [790, 0]
click at [132, 354] on textarea at bounding box center [499, 401] width 765 height 115
click at [141, 354] on textarea at bounding box center [499, 401] width 765 height 115
paste textarea "Valentín"
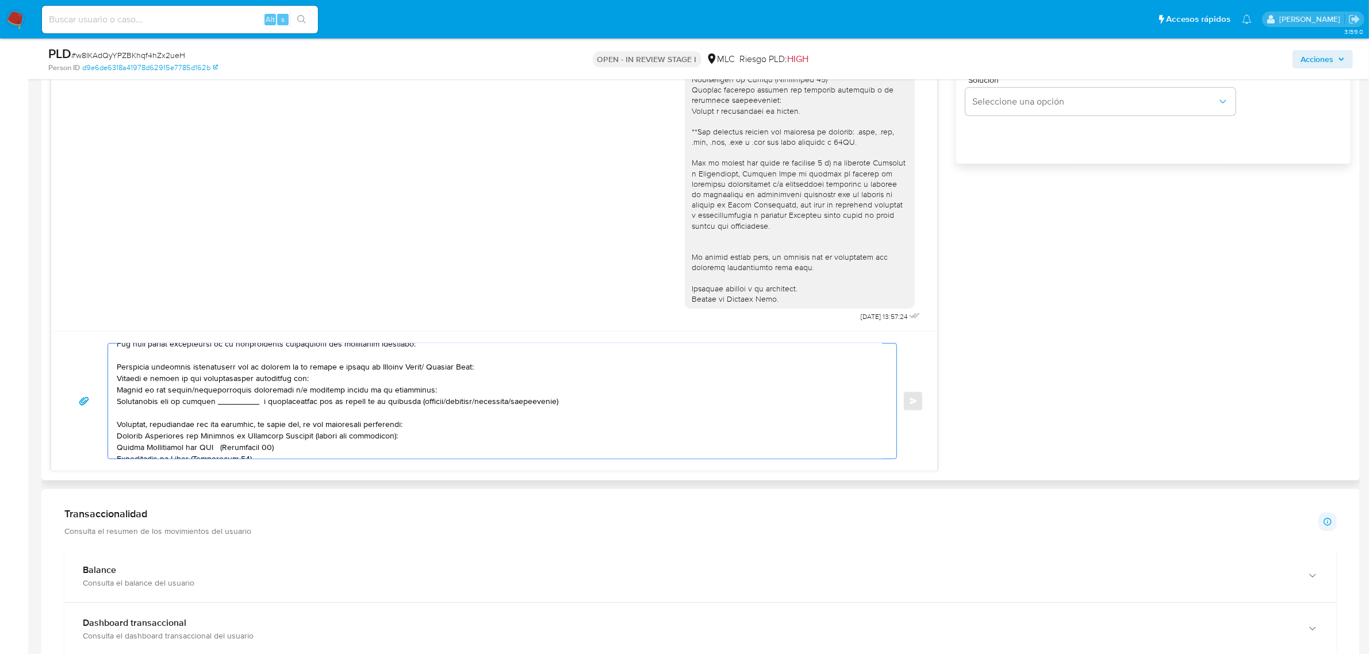
scroll to position [72, 0]
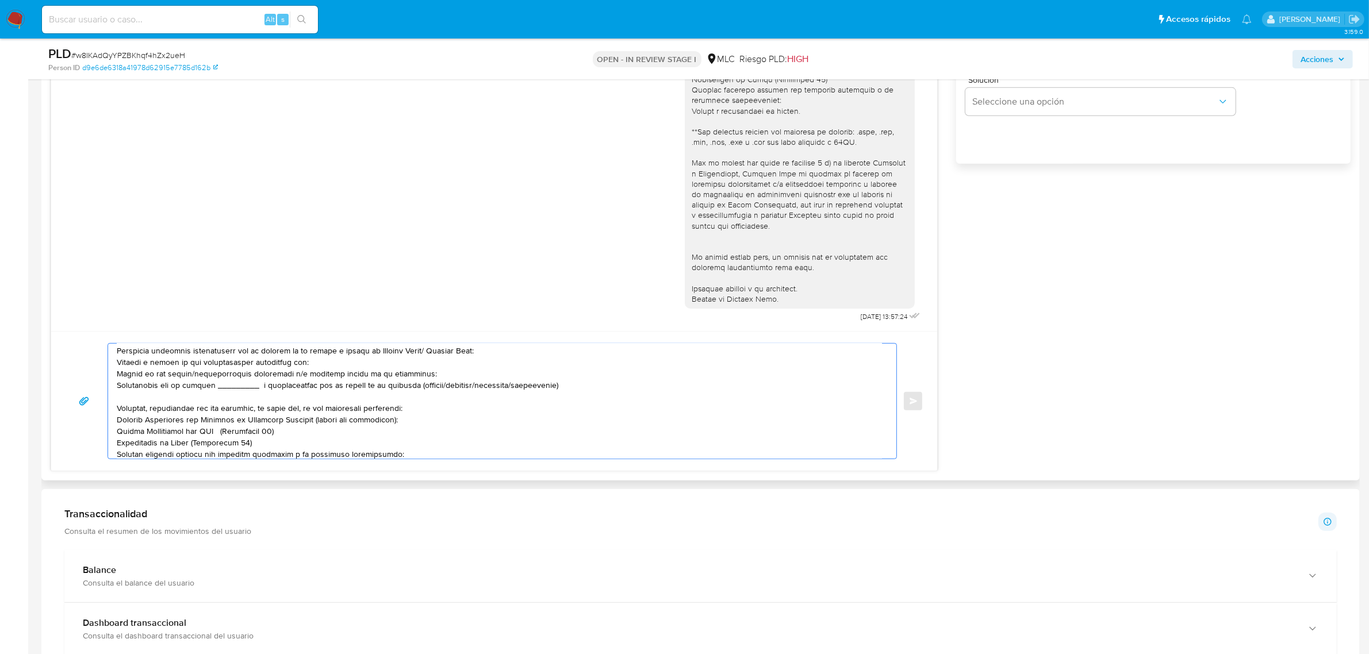
click at [248, 368] on textarea at bounding box center [499, 401] width 765 height 115
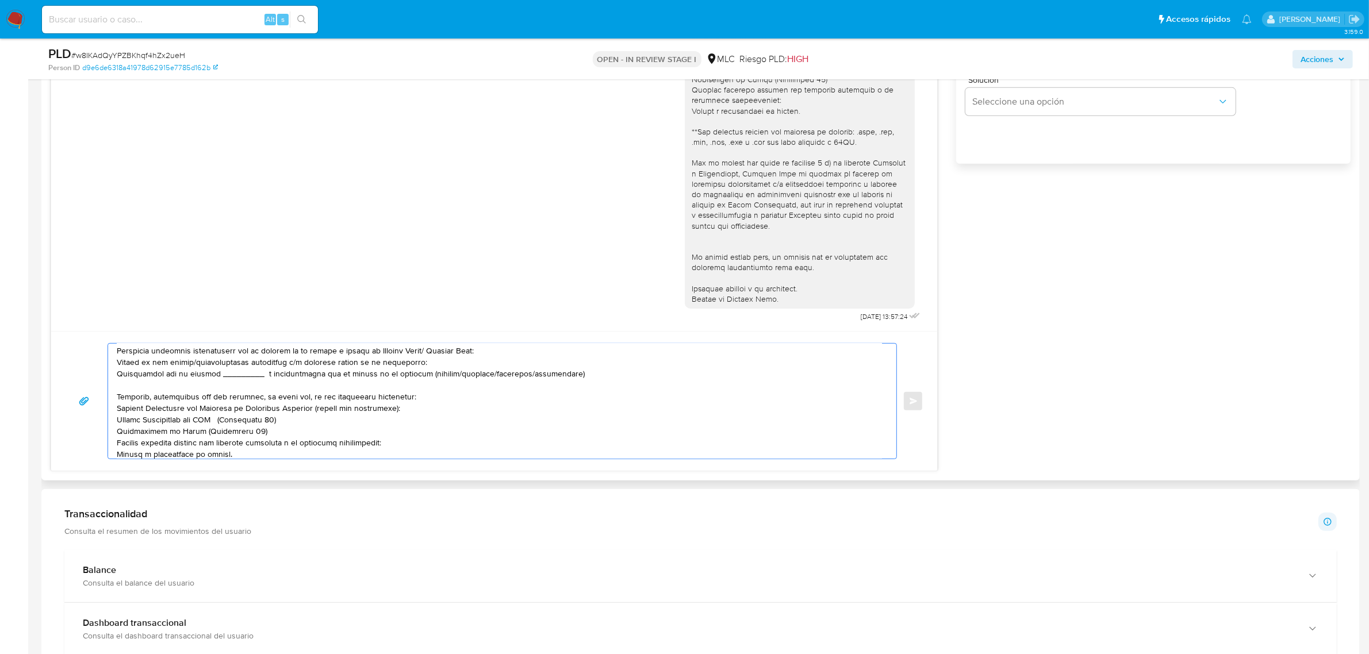
click at [174, 381] on textarea at bounding box center [499, 401] width 765 height 115
click at [229, 375] on textarea at bounding box center [499, 401] width 765 height 115
click at [195, 377] on textarea at bounding box center [499, 401] width 765 height 115
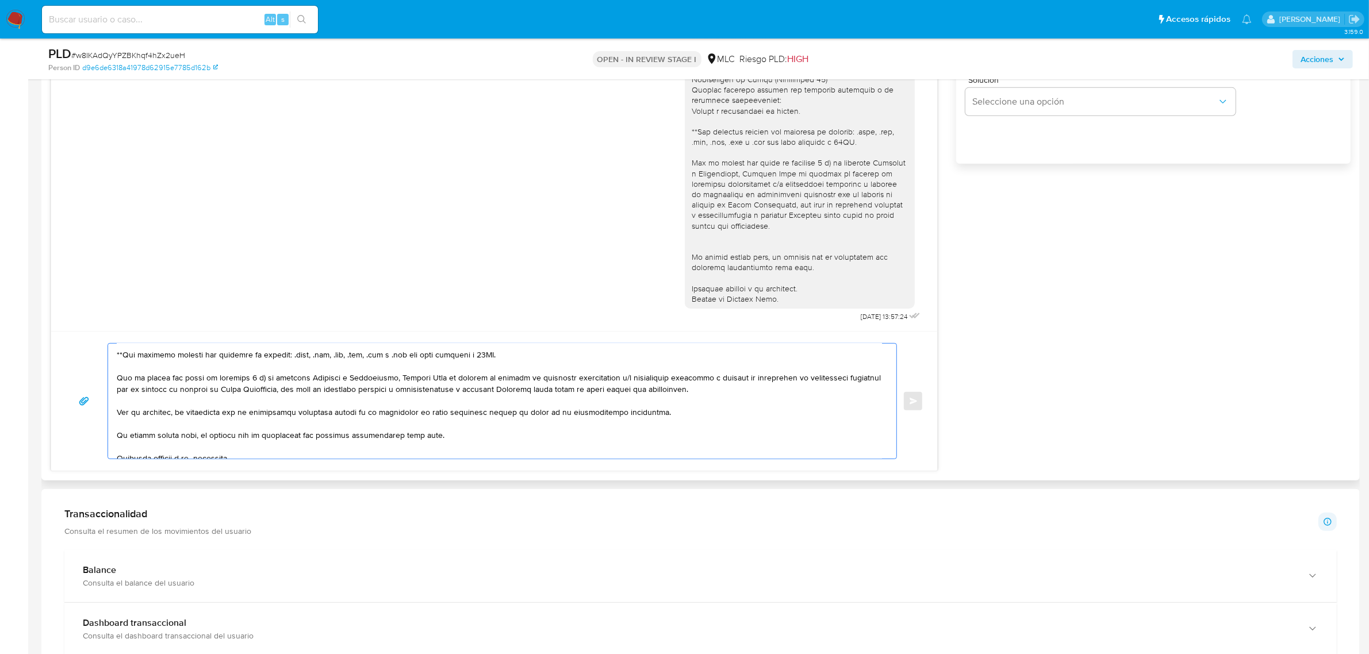
scroll to position [214, 0]
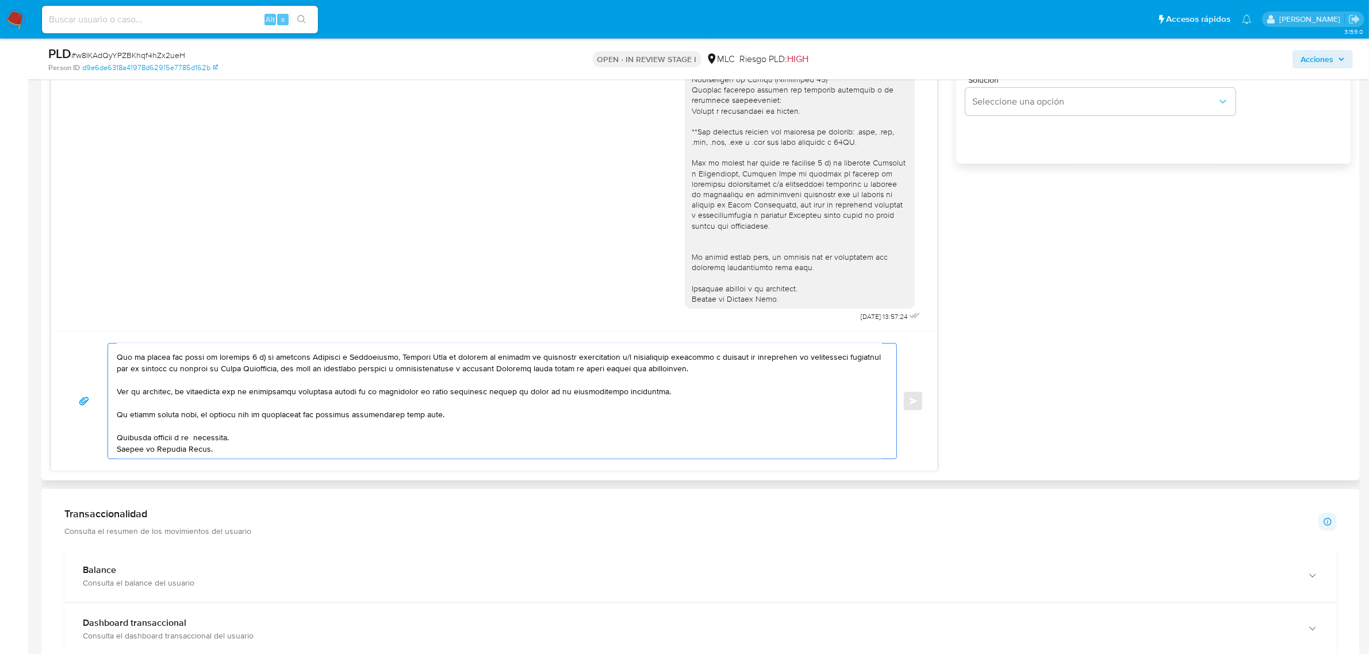
click at [201, 423] on textarea at bounding box center [499, 401] width 765 height 115
click at [274, 411] on textarea at bounding box center [499, 401] width 765 height 115
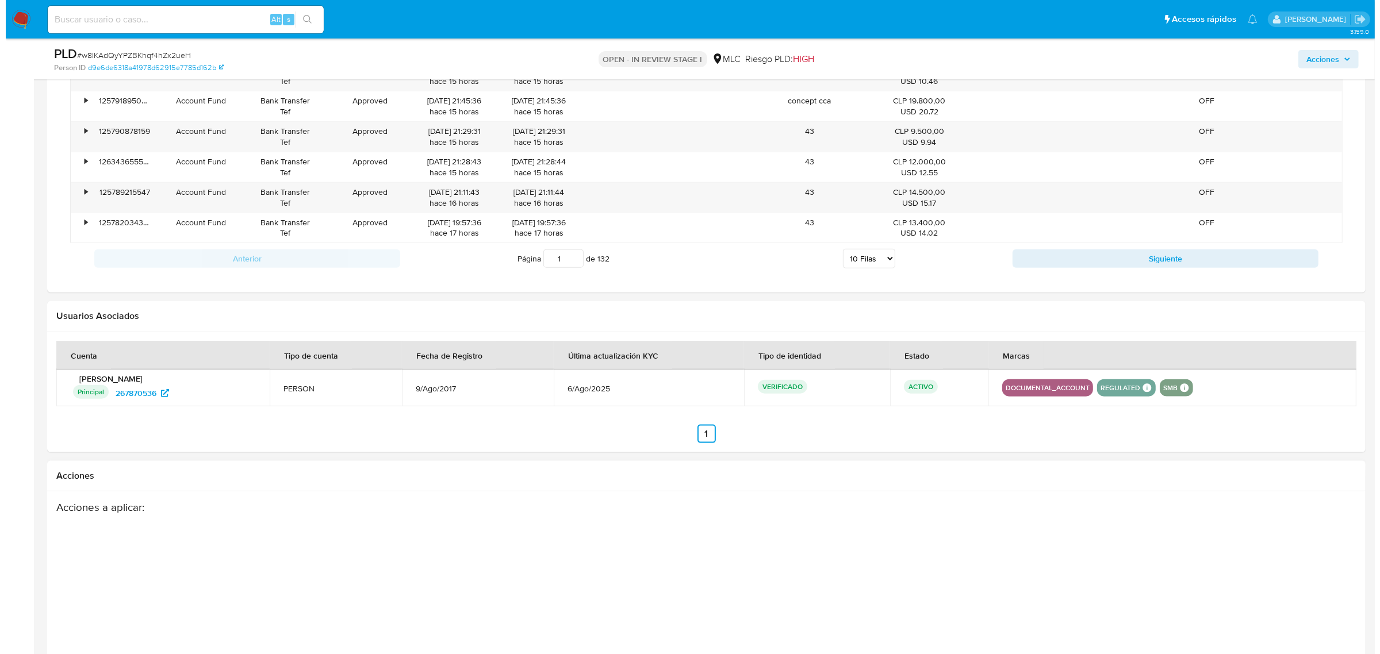
scroll to position [1789, 0]
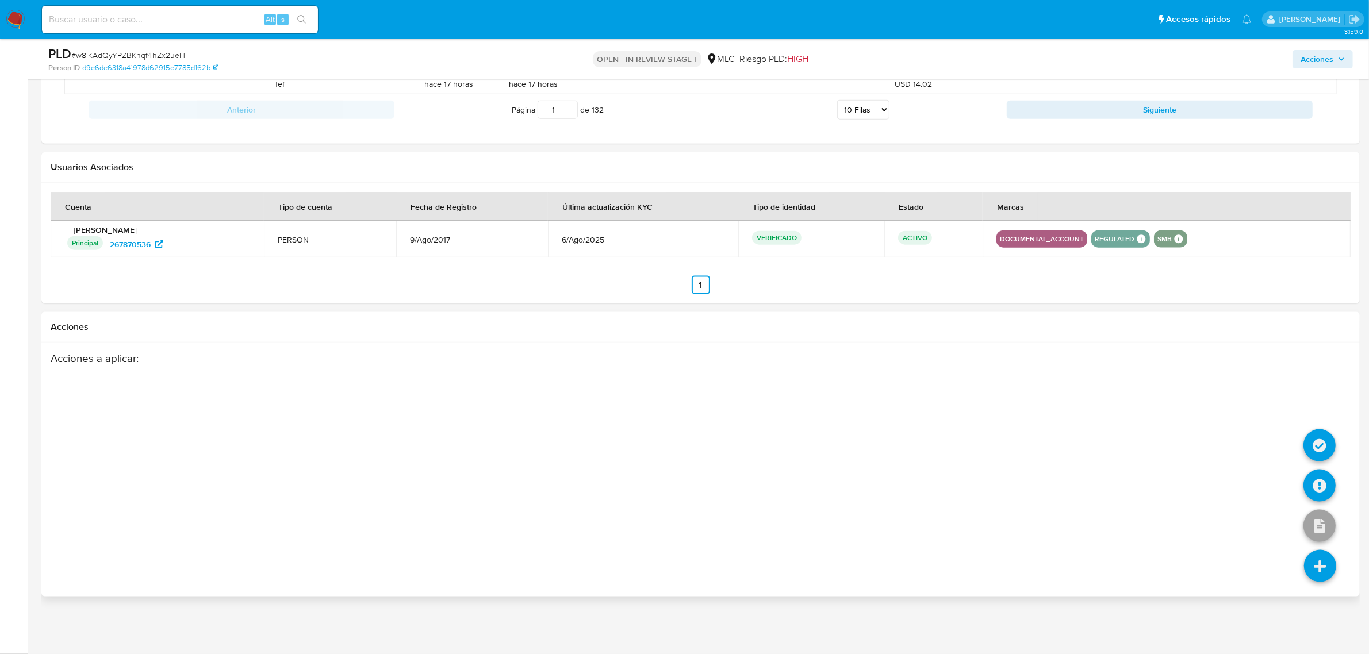
type textarea "Hola, Valentín. Te contactamos desde el Equipo de Mercado Pago para verificar t…"
click at [1320, 555] on icon at bounding box center [1320, 566] width 32 height 32
click at [1325, 493] on icon at bounding box center [1319, 486] width 32 height 32
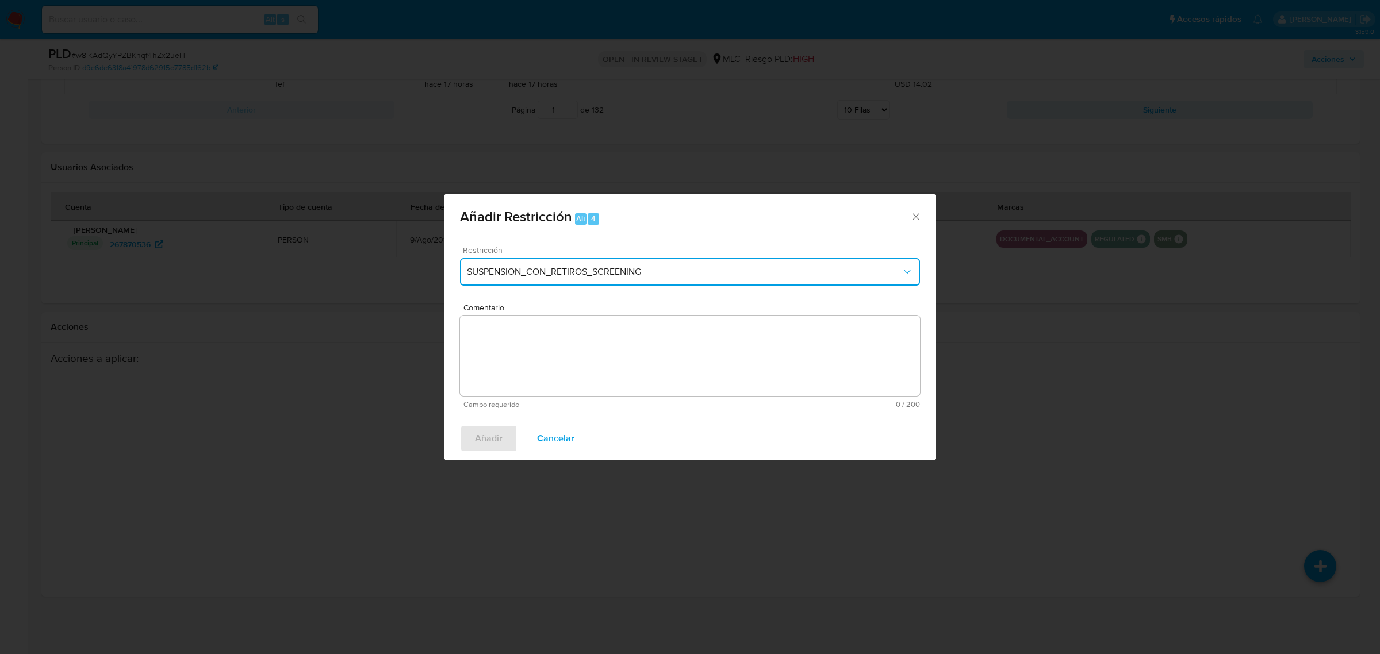
click at [620, 280] on button "SUSPENSION_CON_RETIROS_SCREENING" at bounding box center [690, 272] width 460 height 28
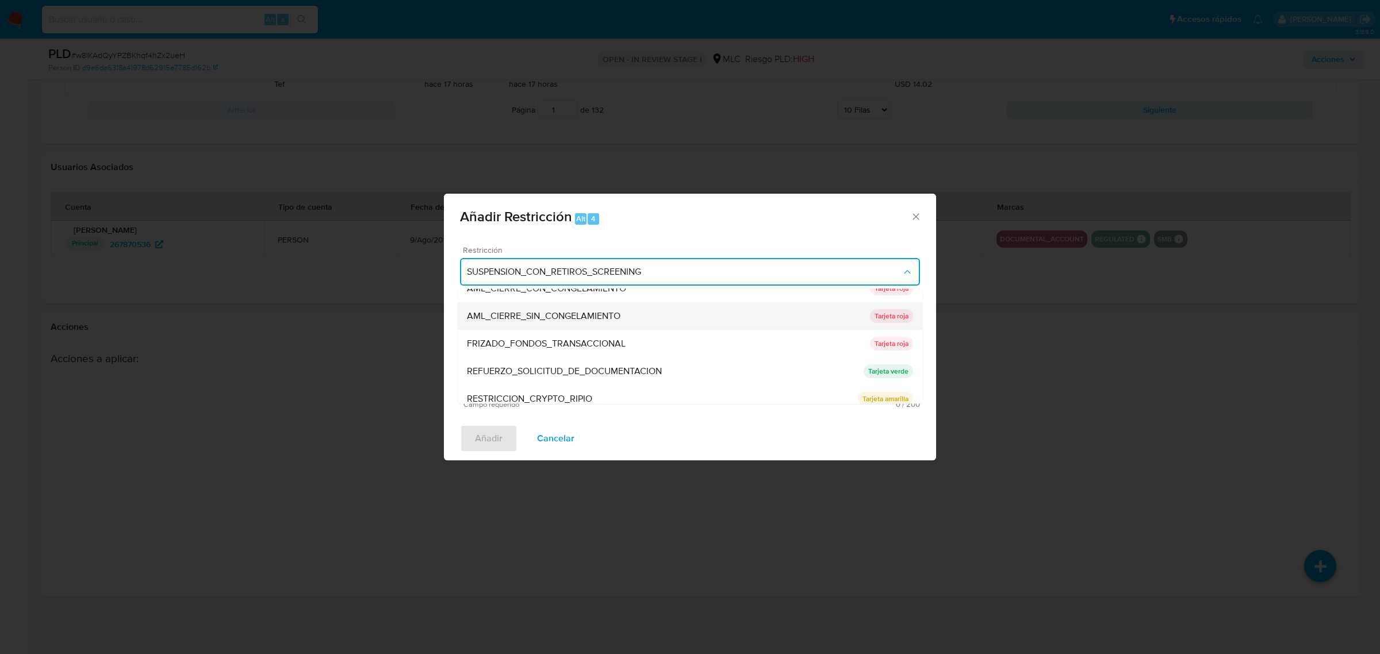
scroll to position [72, 0]
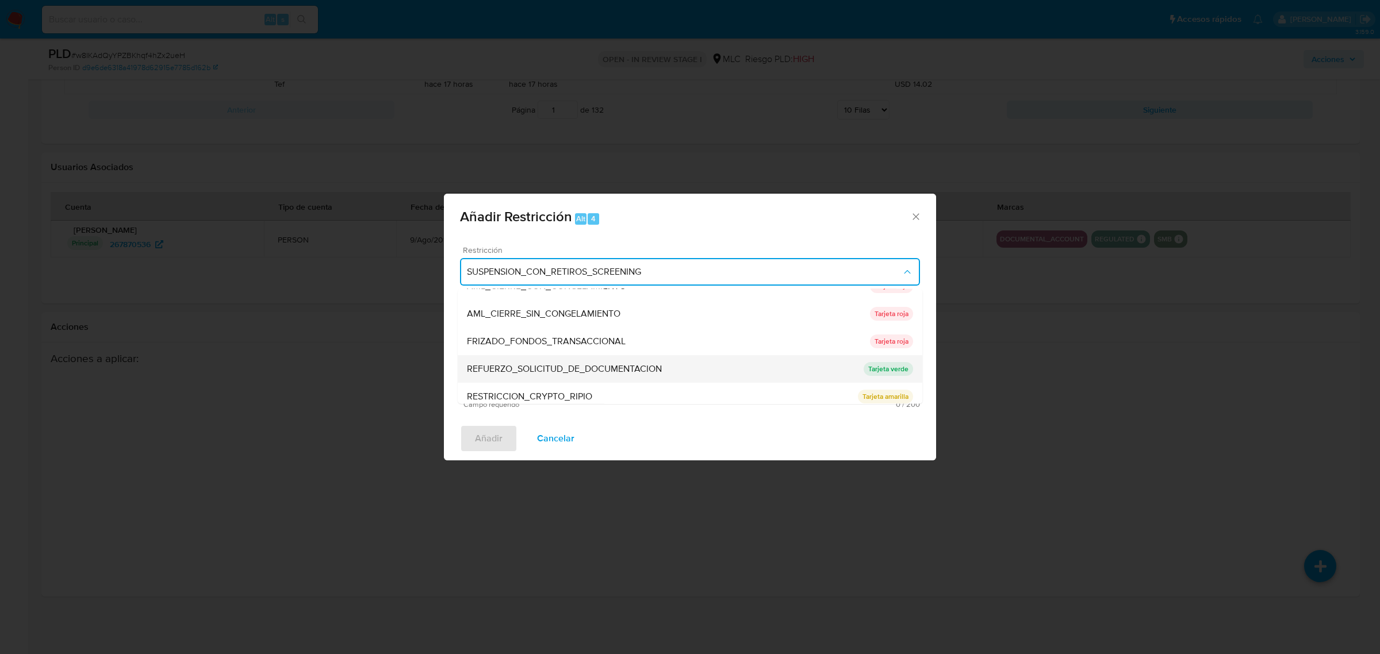
click at [647, 374] on span "REFUERZO_SOLICITUD_DE_DOCUMENTACION" at bounding box center [564, 368] width 195 height 11
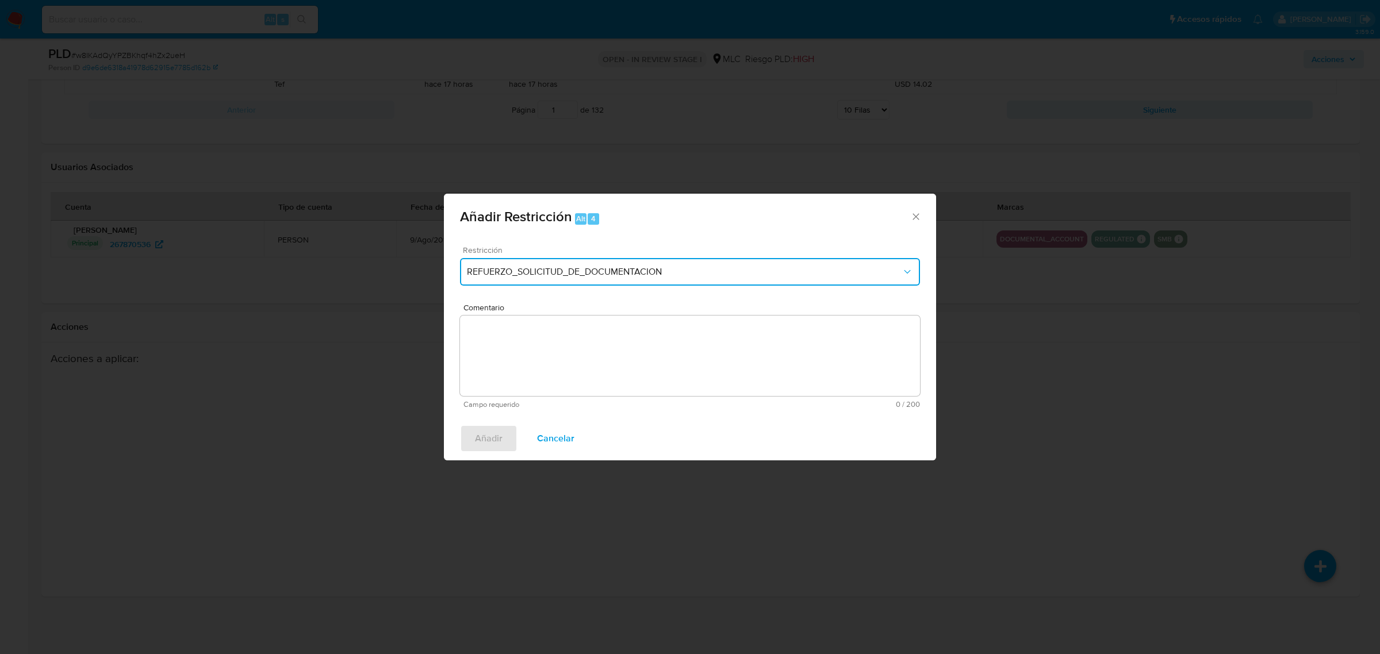
click at [604, 276] on span "REFUERZO_SOLICITUD_DE_DOCUMENTACION" at bounding box center [684, 271] width 435 height 11
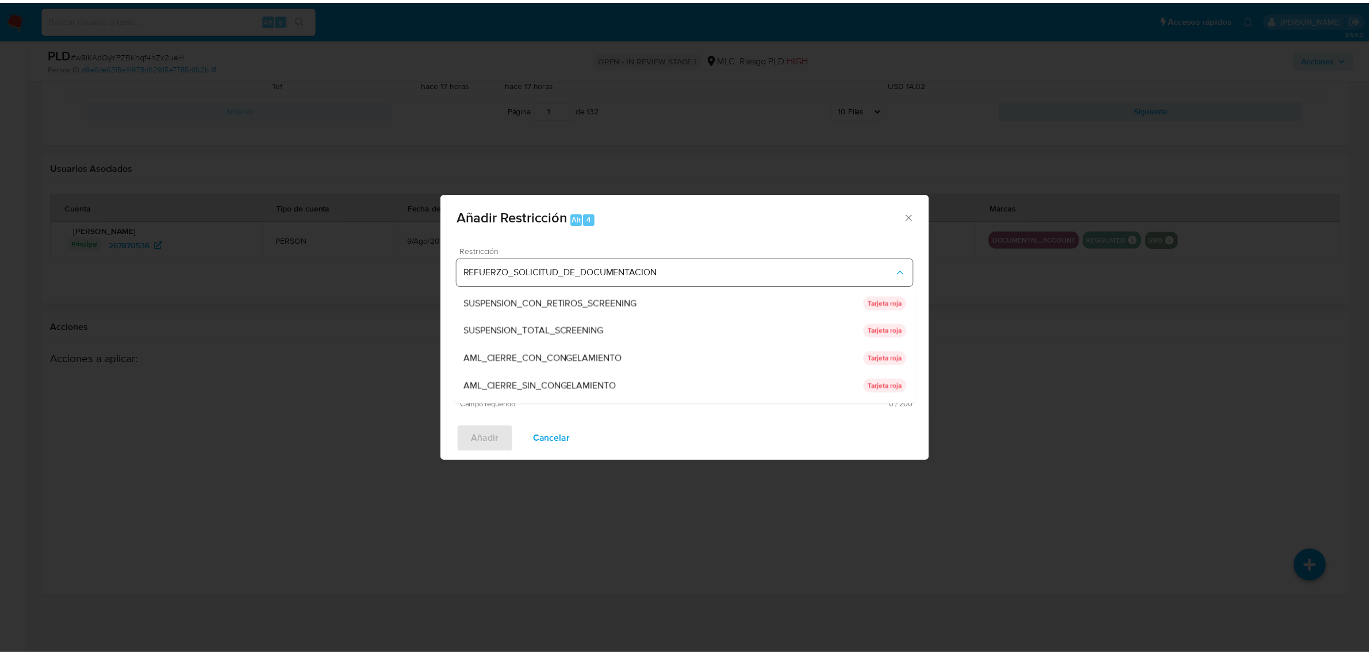
scroll to position [94, 0]
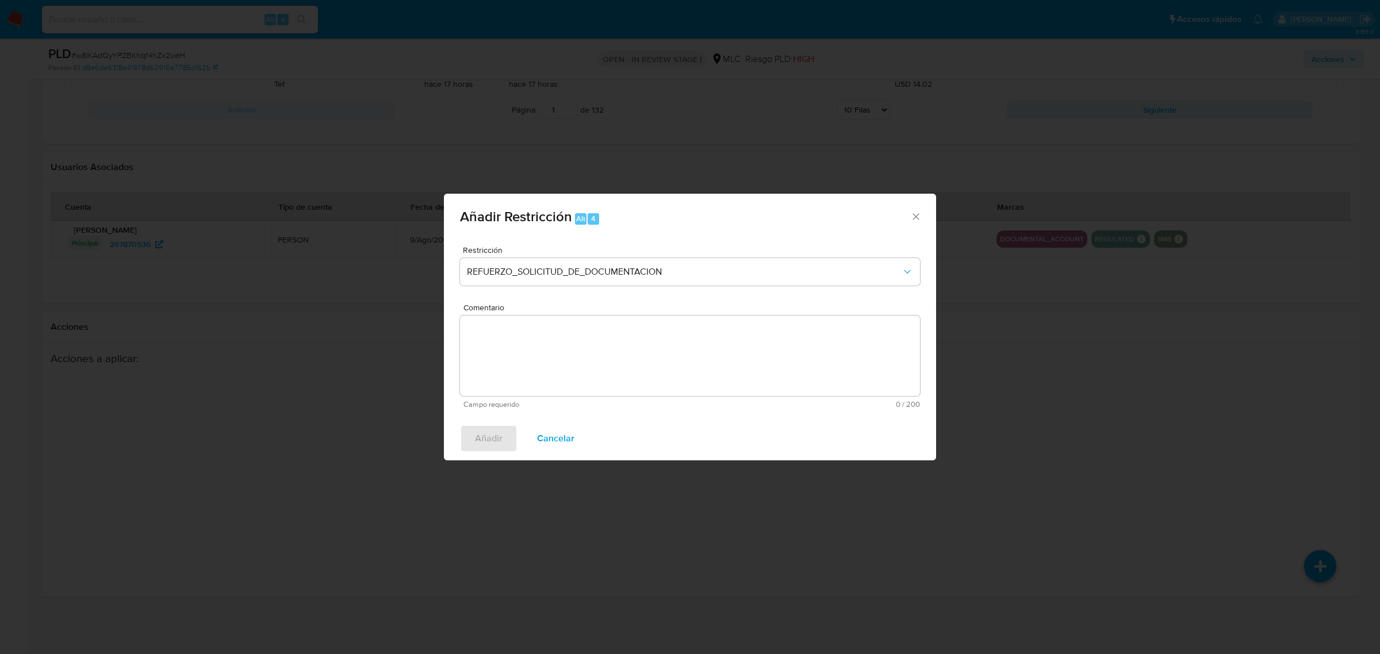
click at [624, 242] on div "Restricción REFUERZO_SOLICITUD_DE_DOCUMENTACION Comentario Campo requerido 0 / …" at bounding box center [690, 327] width 492 height 180
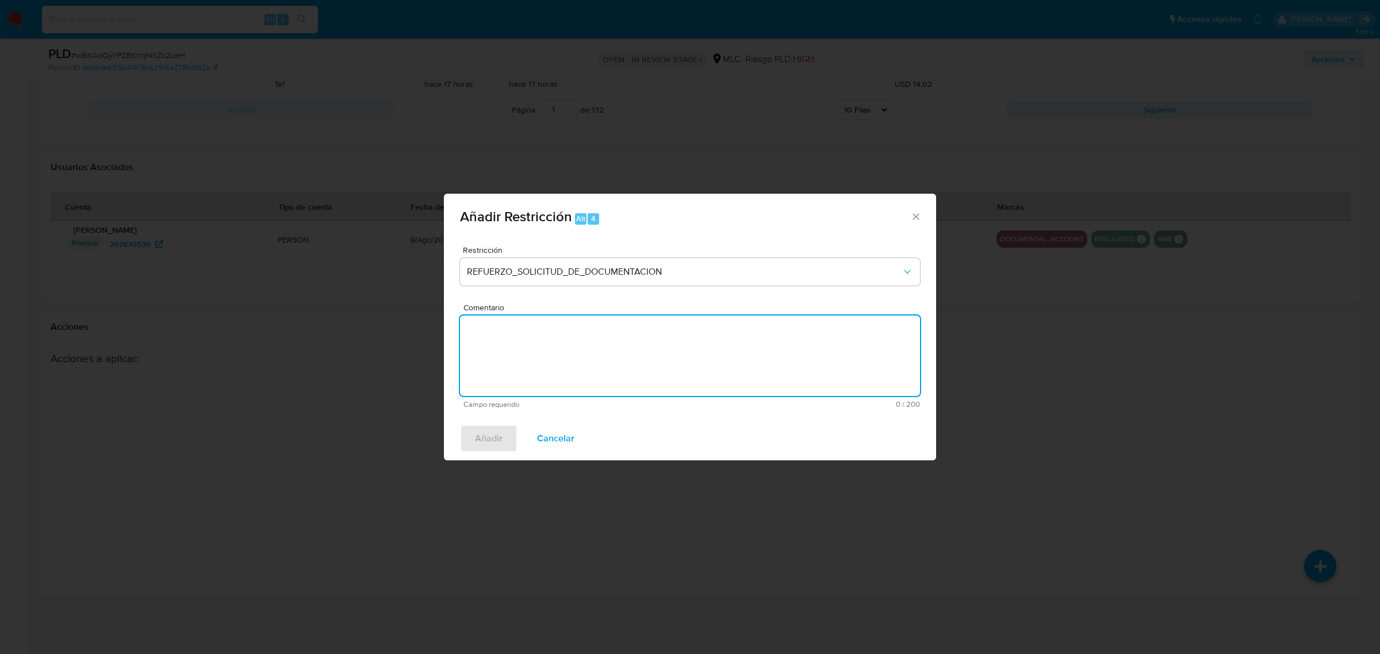
click at [631, 375] on textarea "Comentario" at bounding box center [690, 356] width 460 height 80
click at [516, 325] on textarea "Segundo intenti de contacto" at bounding box center [690, 356] width 460 height 80
click at [0, 0] on lt-span "intento" at bounding box center [0, 0] width 0 height 0
click at [529, 352] on textarea "Segundo intento de contacto" at bounding box center [690, 356] width 460 height 80
click at [602, 329] on textarea "Segundo intento de contacto" at bounding box center [690, 356] width 460 height 80
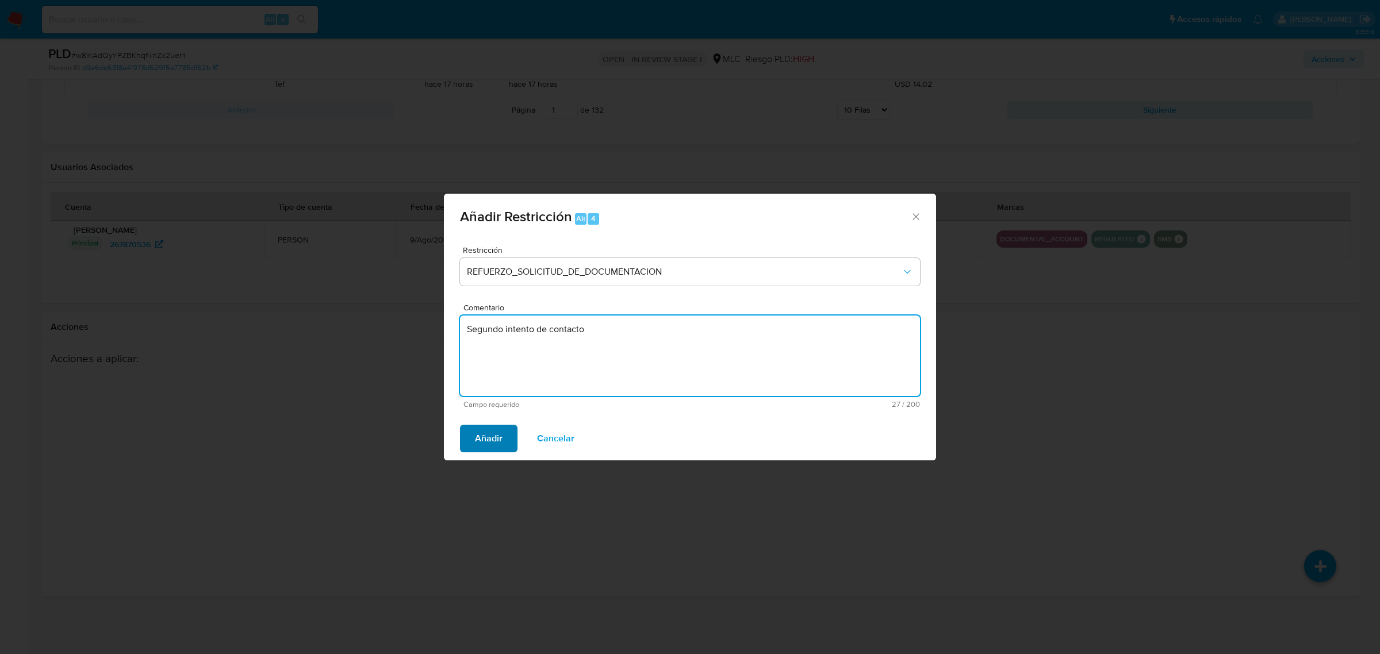
type textarea "Segundo intento de contacto"
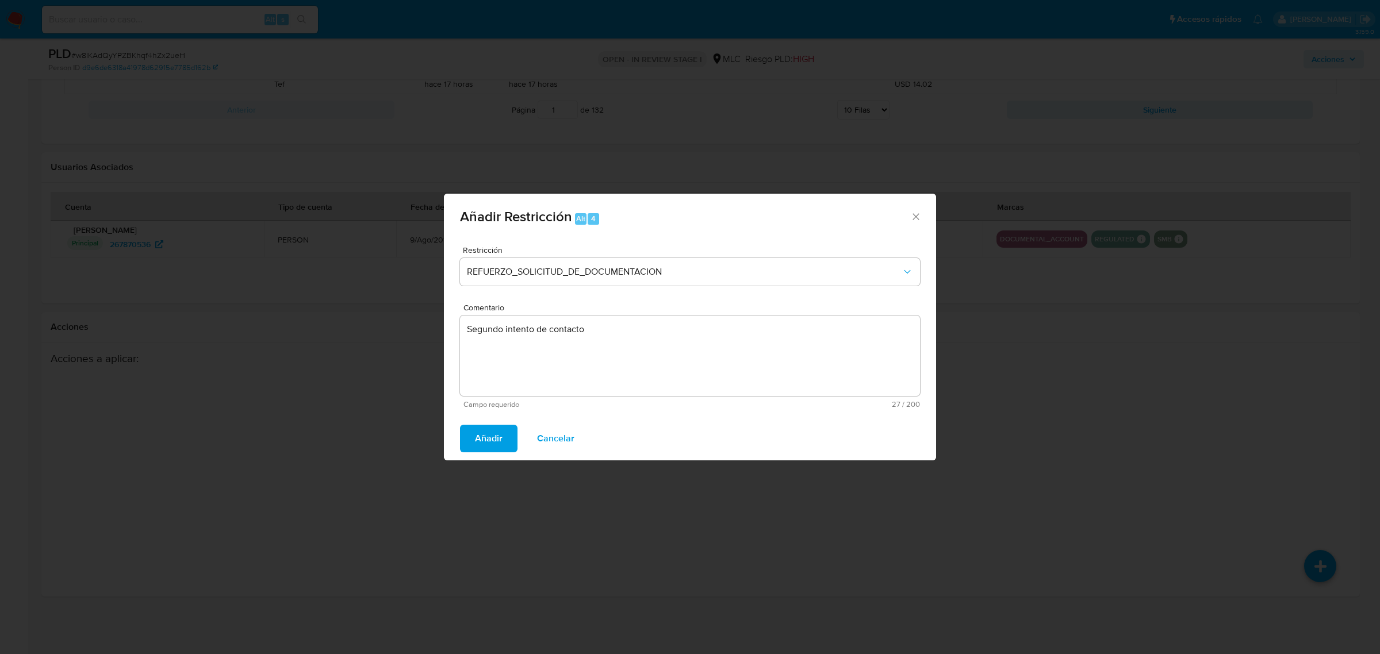
click at [487, 440] on span "Añadir" at bounding box center [489, 438] width 28 height 25
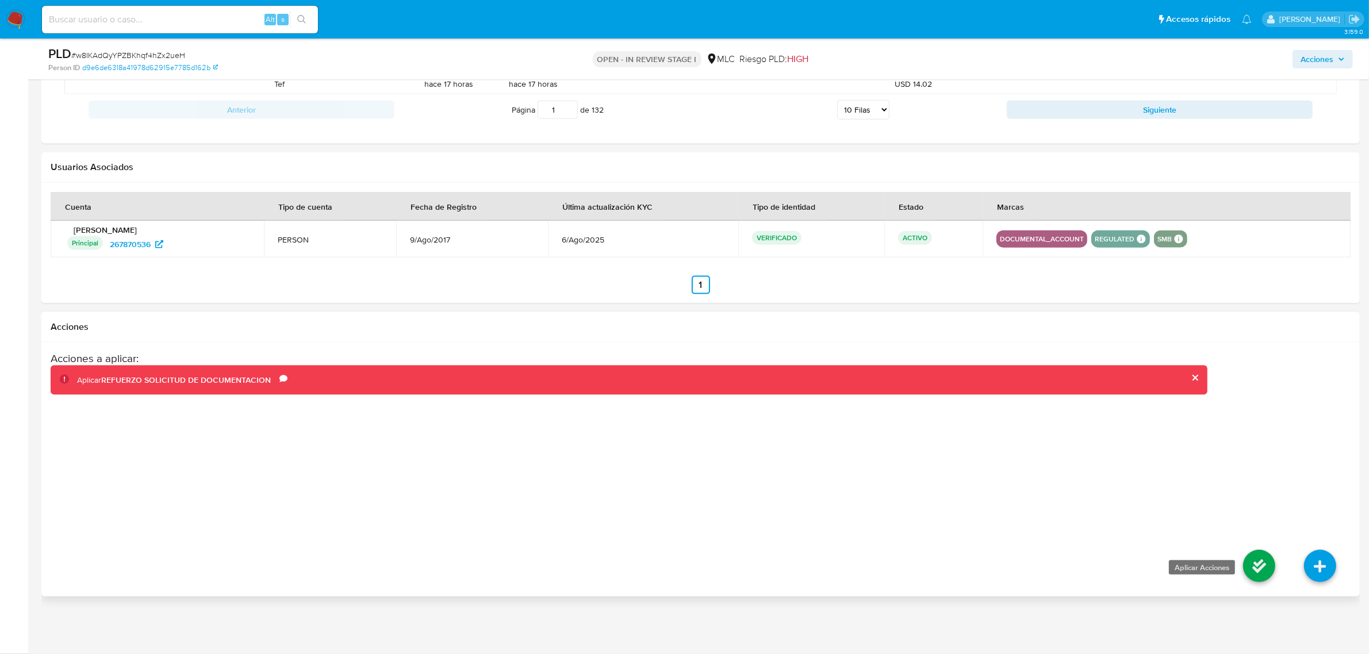
click at [1253, 569] on icon at bounding box center [1259, 566] width 32 height 32
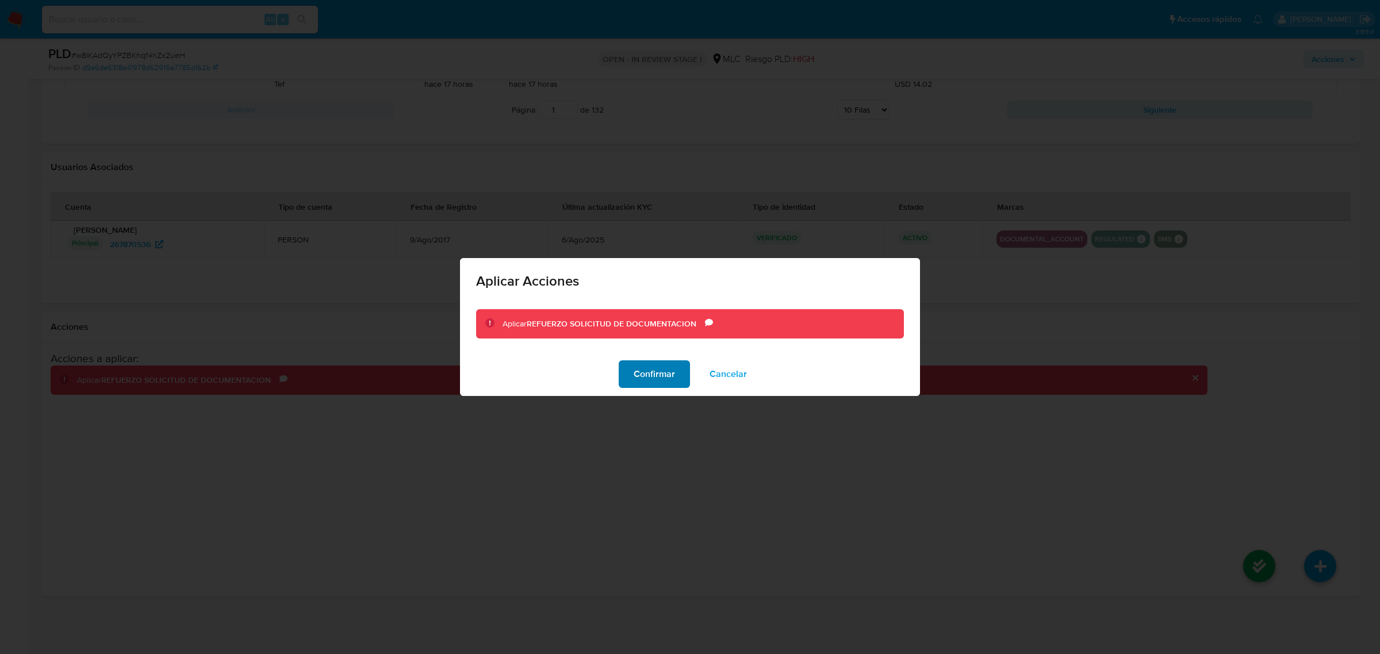
click at [647, 375] on span "Confirmar" at bounding box center [653, 374] width 41 height 25
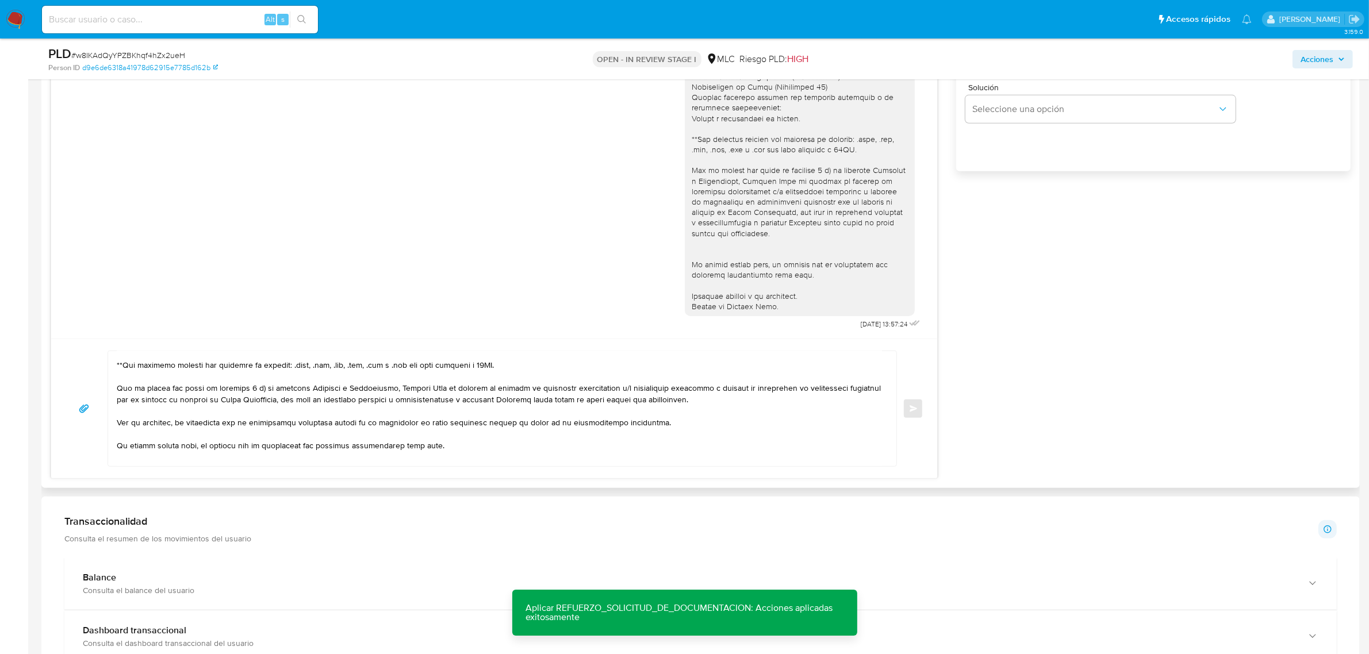
scroll to position [214, 0]
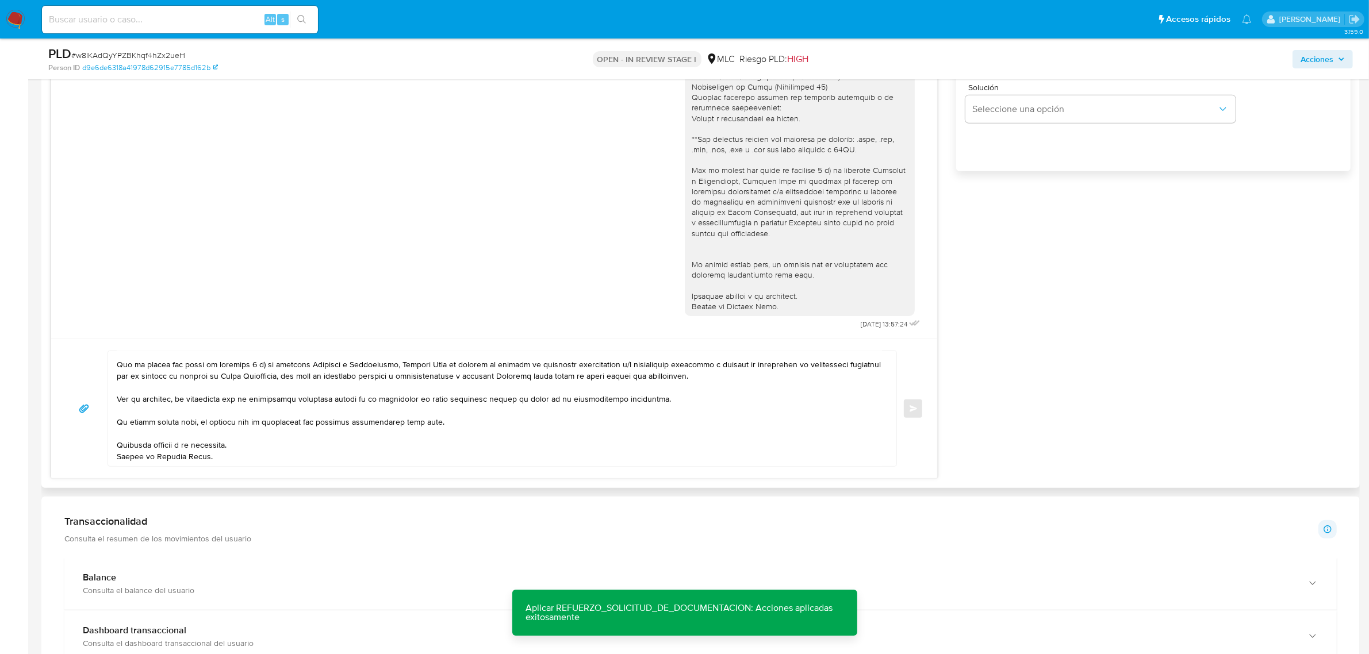
click at [912, 403] on div "Enviar" at bounding box center [494, 409] width 858 height 116
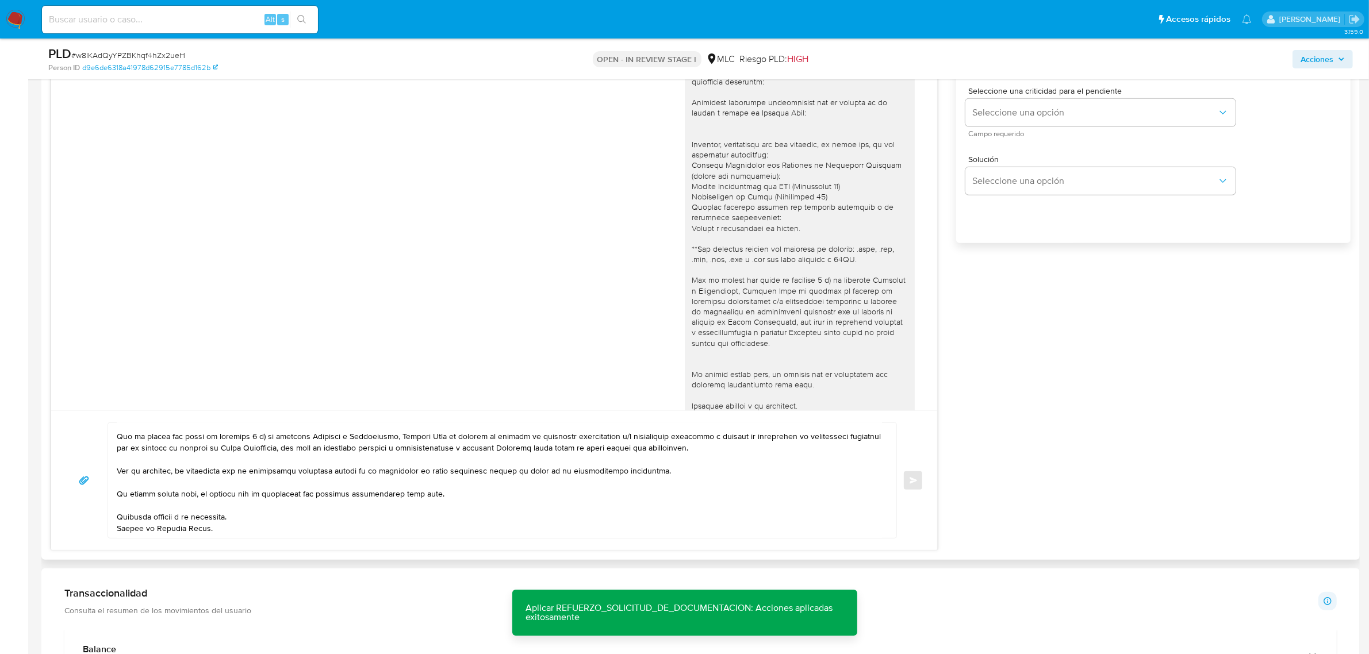
scroll to position [0, 0]
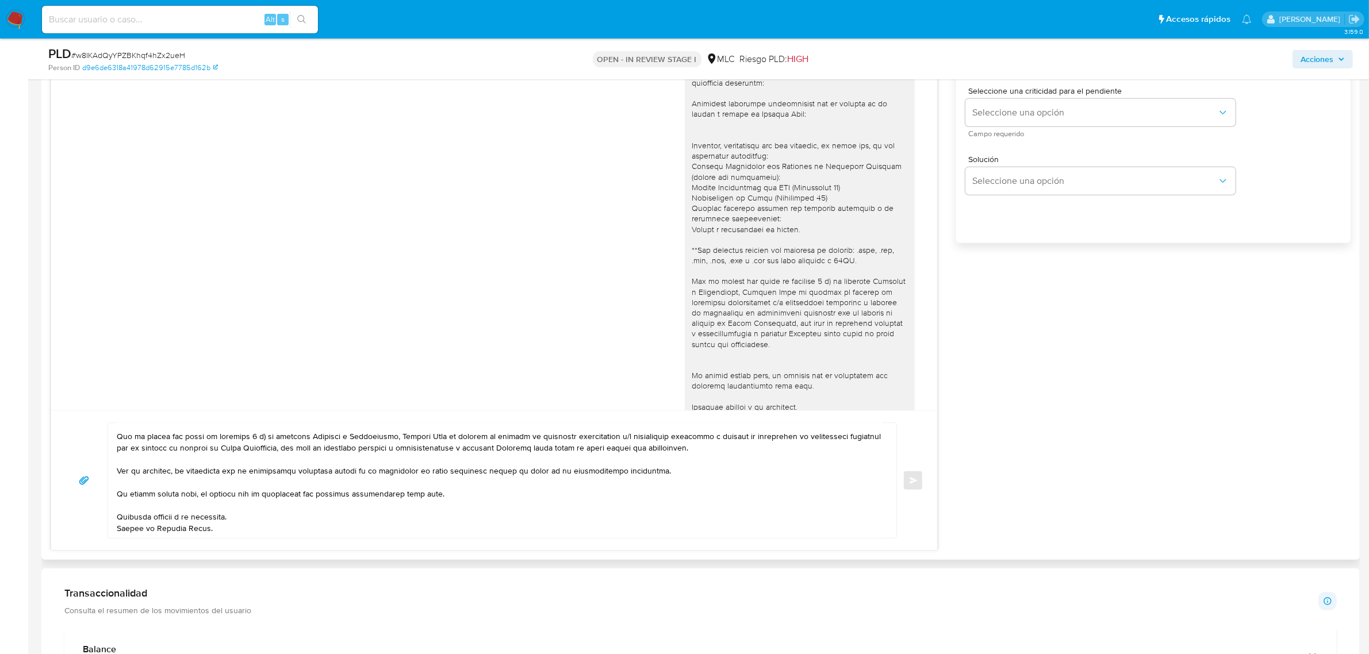
click at [673, 461] on textarea at bounding box center [499, 480] width 765 height 115
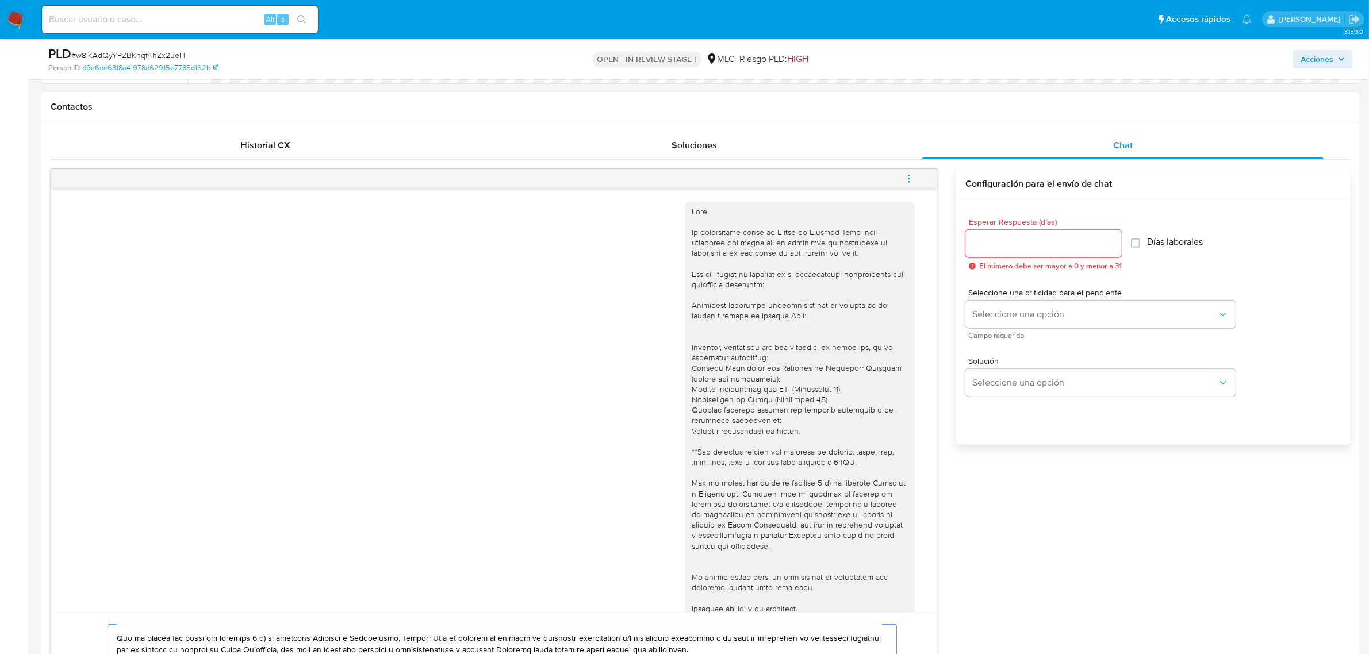
scroll to position [424, 0]
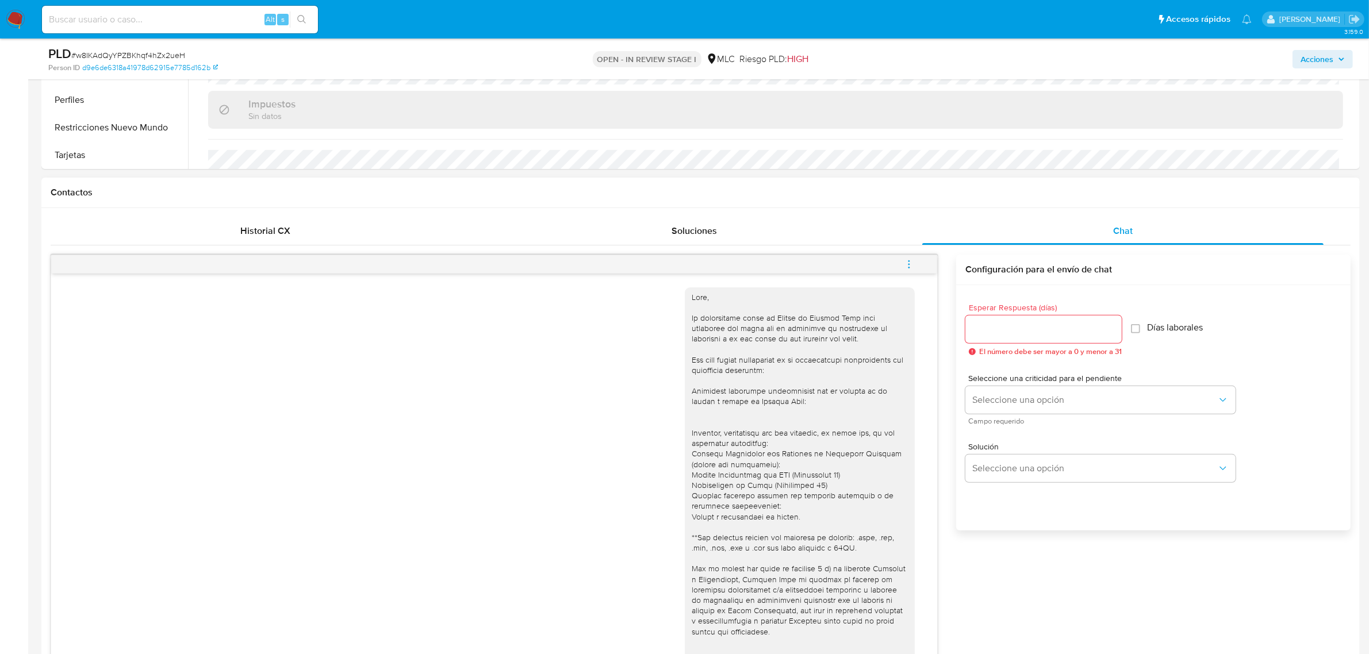
click at [1049, 322] on input "Esperar Respuesta (días)" at bounding box center [1043, 329] width 156 height 15
type input "1"
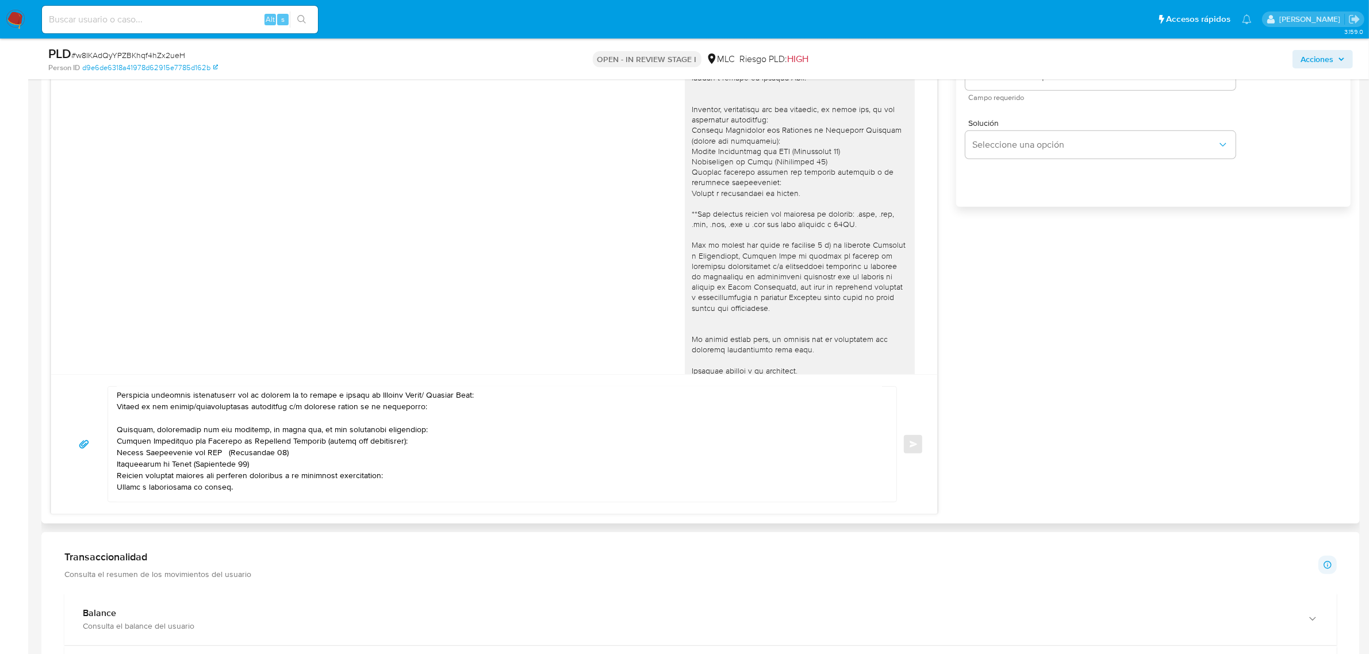
scroll to position [639, 0]
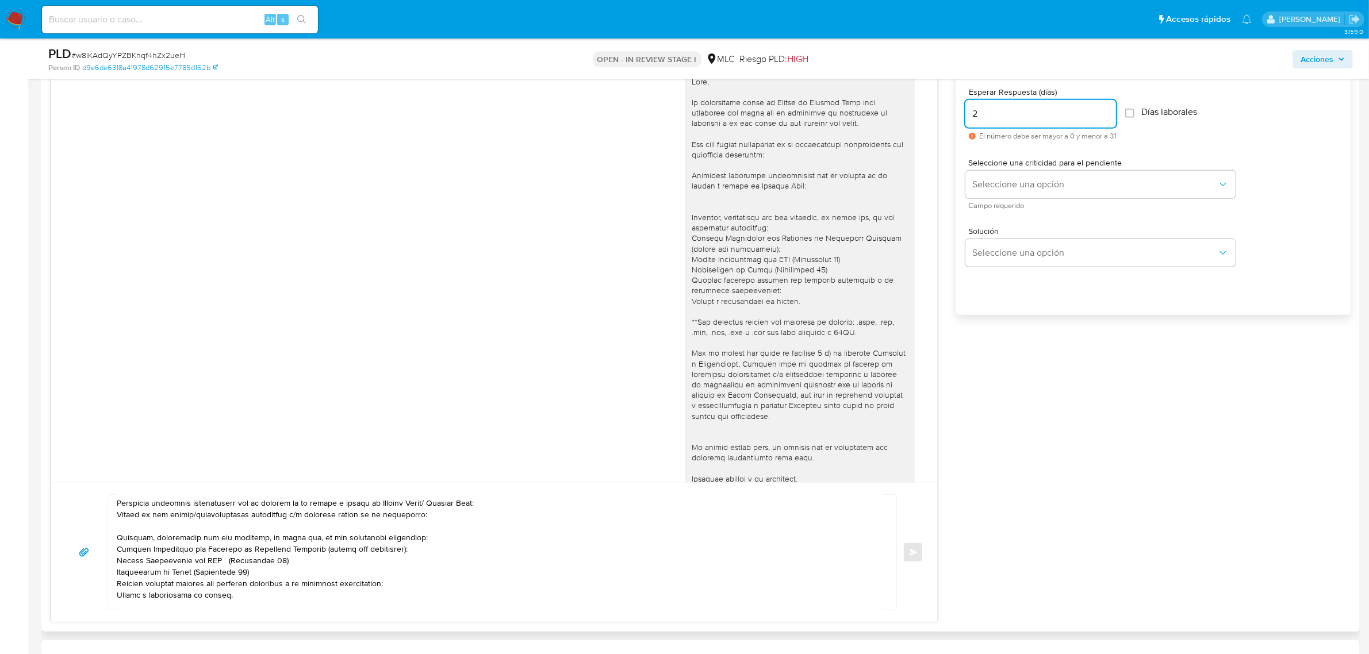
type input "2"
click at [1108, 360] on div "18/08/2025 13:57:24 Enviar Configuración para el envío de chat Esperar Respuest…" at bounding box center [701, 330] width 1300 height 583
click at [1053, 116] on input "2" at bounding box center [1040, 113] width 151 height 15
click at [1024, 173] on button "Seleccione una opción" at bounding box center [1100, 185] width 270 height 28
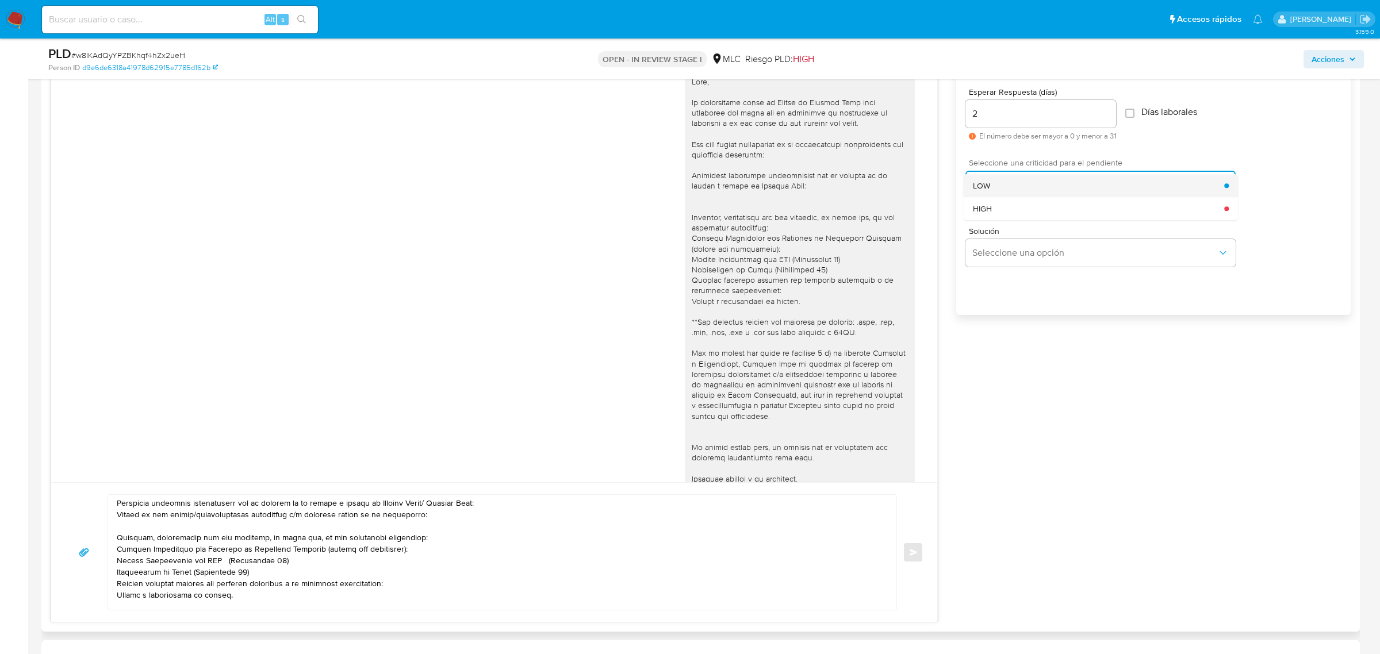
click at [1023, 189] on div "LOW" at bounding box center [1099, 185] width 252 height 23
click at [1012, 356] on div "18/08/2025 13:57:24 Enviar Configuración para el envío de chat Esperar Respuest…" at bounding box center [701, 330] width 1300 height 583
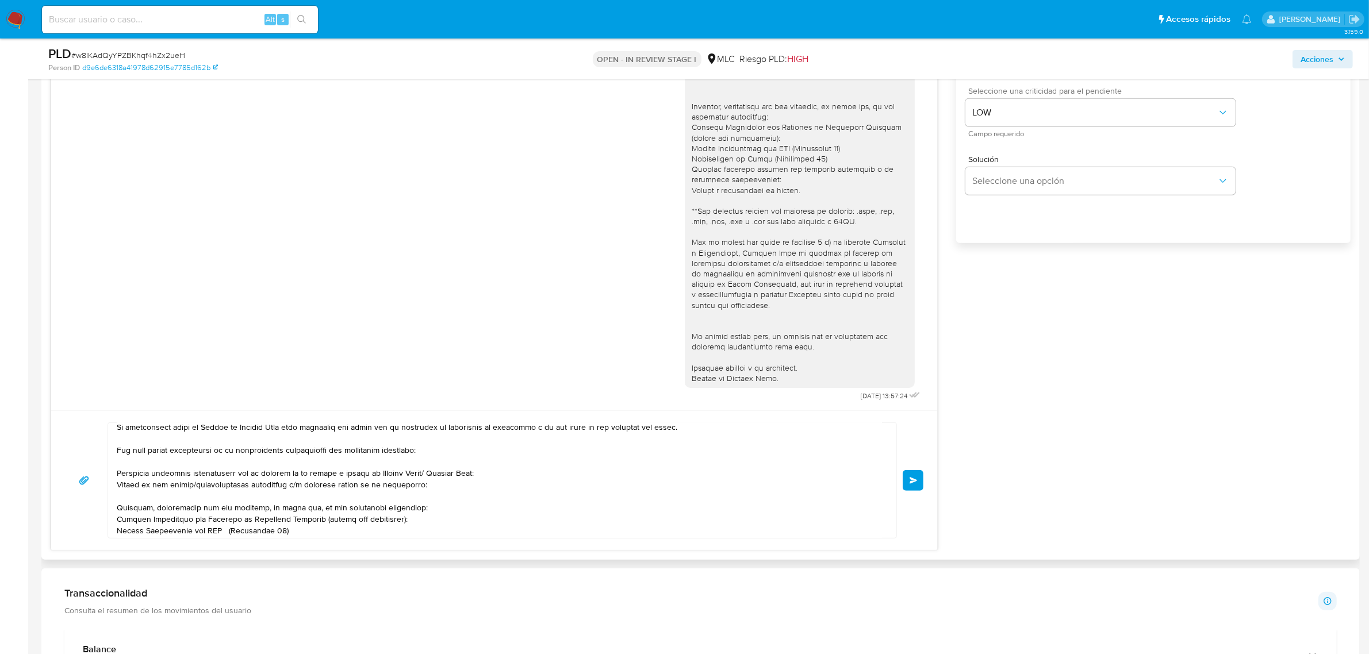
scroll to position [0, 0]
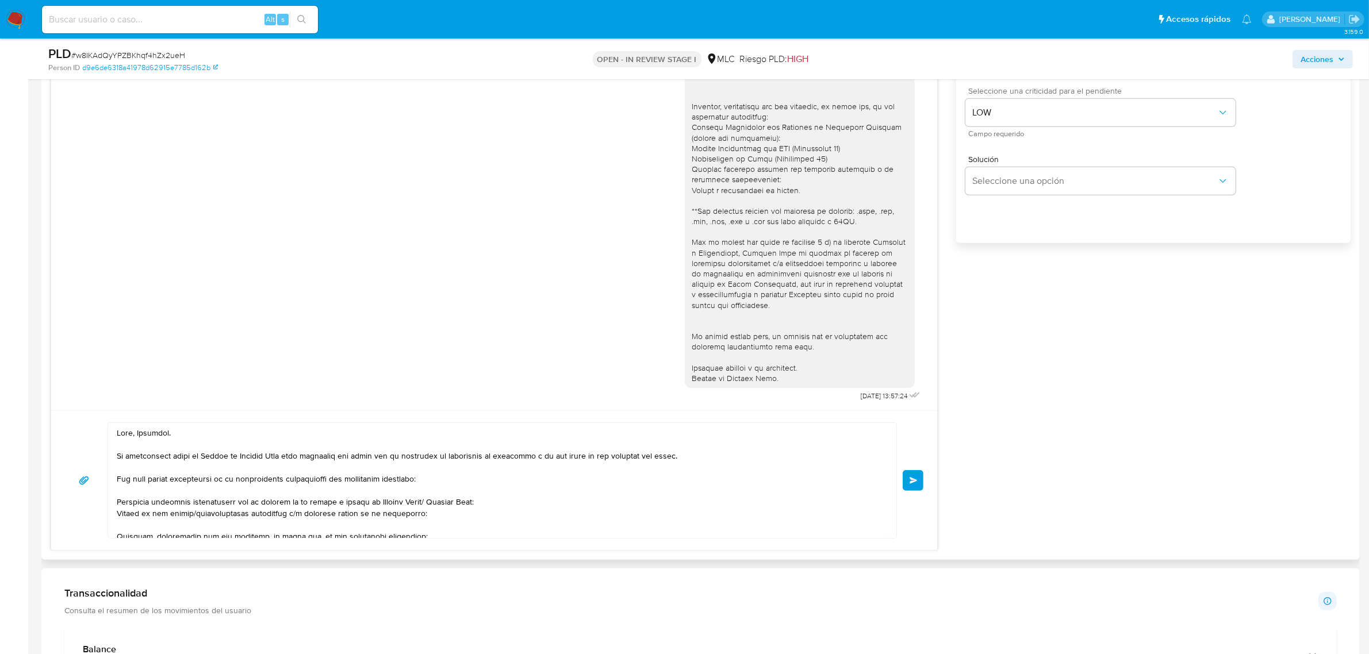
click at [434, 504] on textarea at bounding box center [499, 480] width 765 height 115
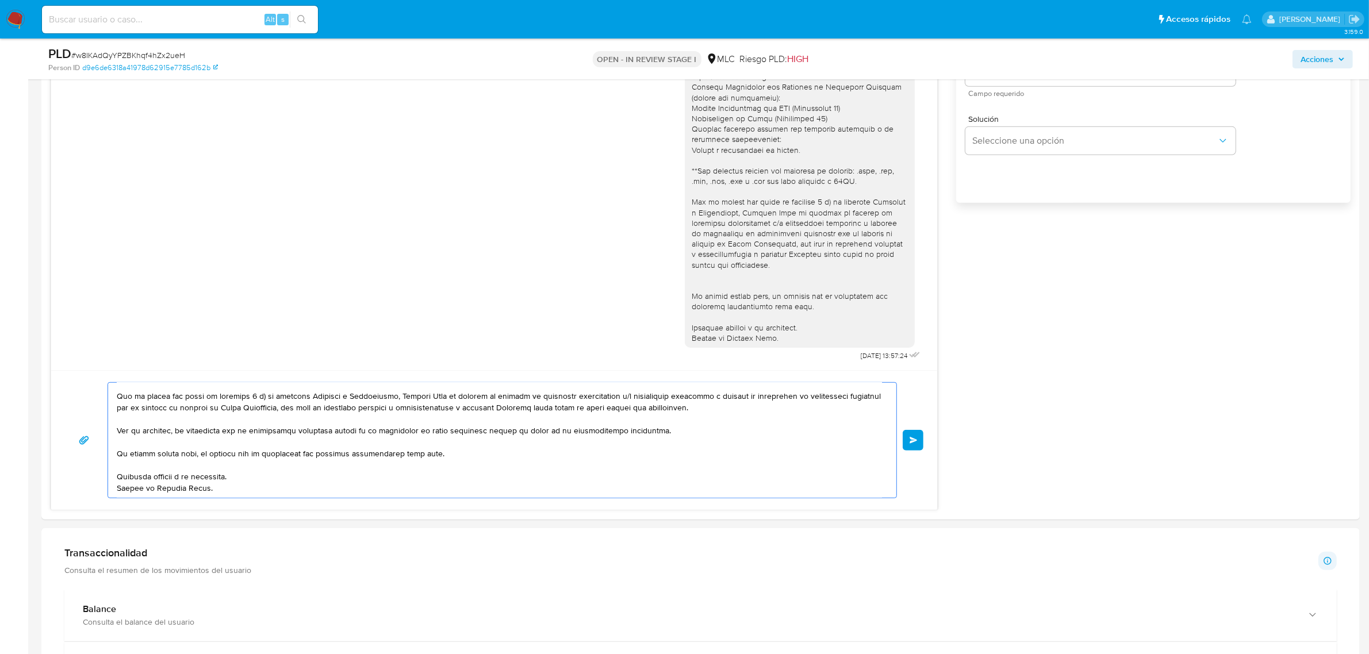
scroll to position [783, 0]
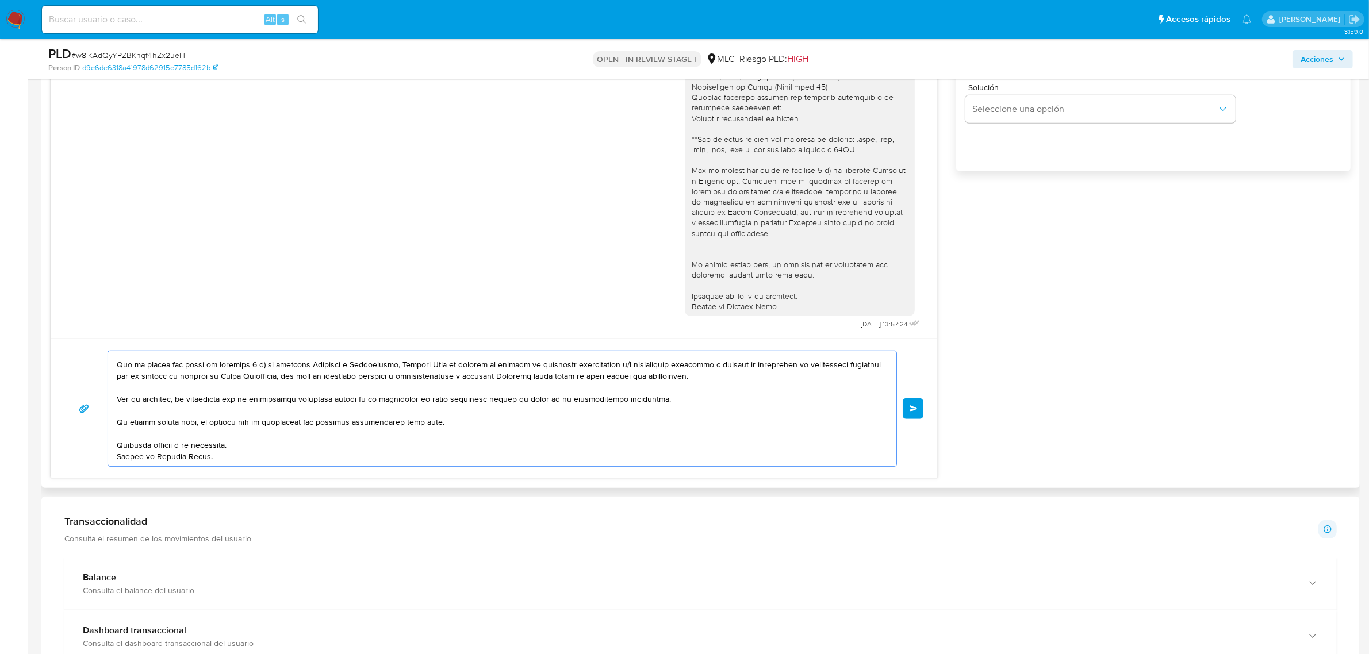
click at [730, 424] on textarea at bounding box center [499, 408] width 765 height 115
click at [910, 407] on span "Enviar" at bounding box center [913, 408] width 8 height 7
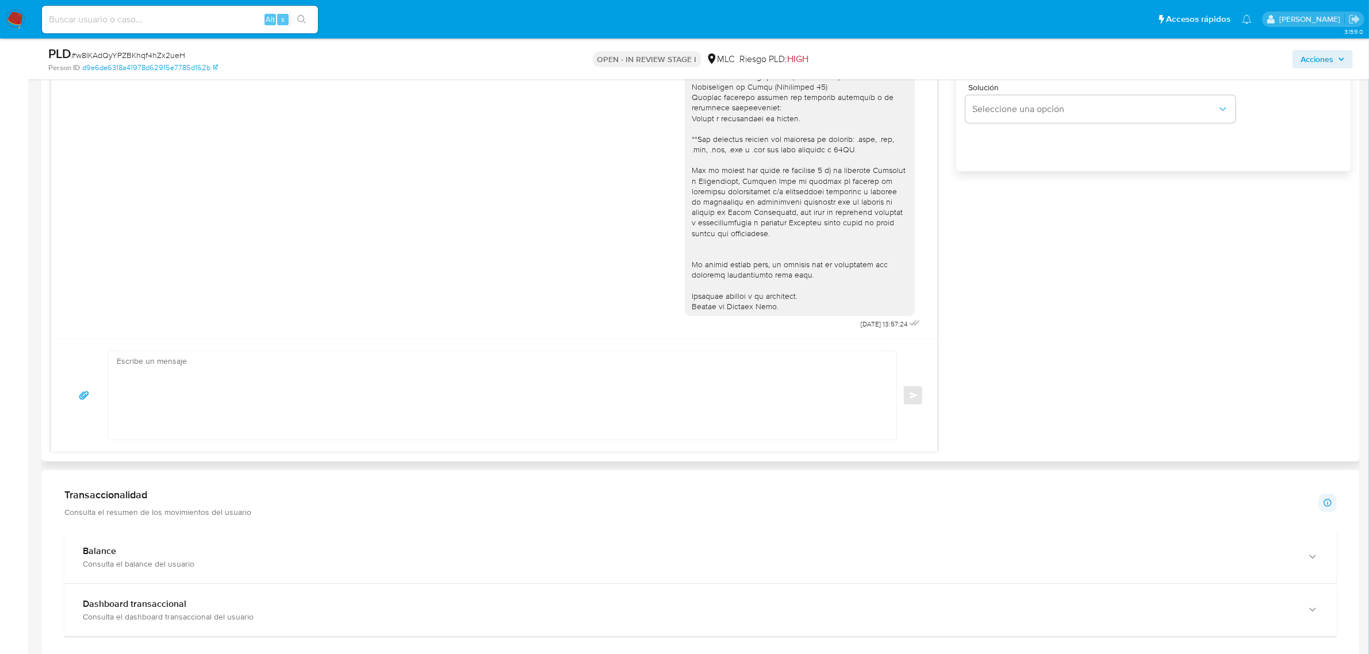
scroll to position [533, 0]
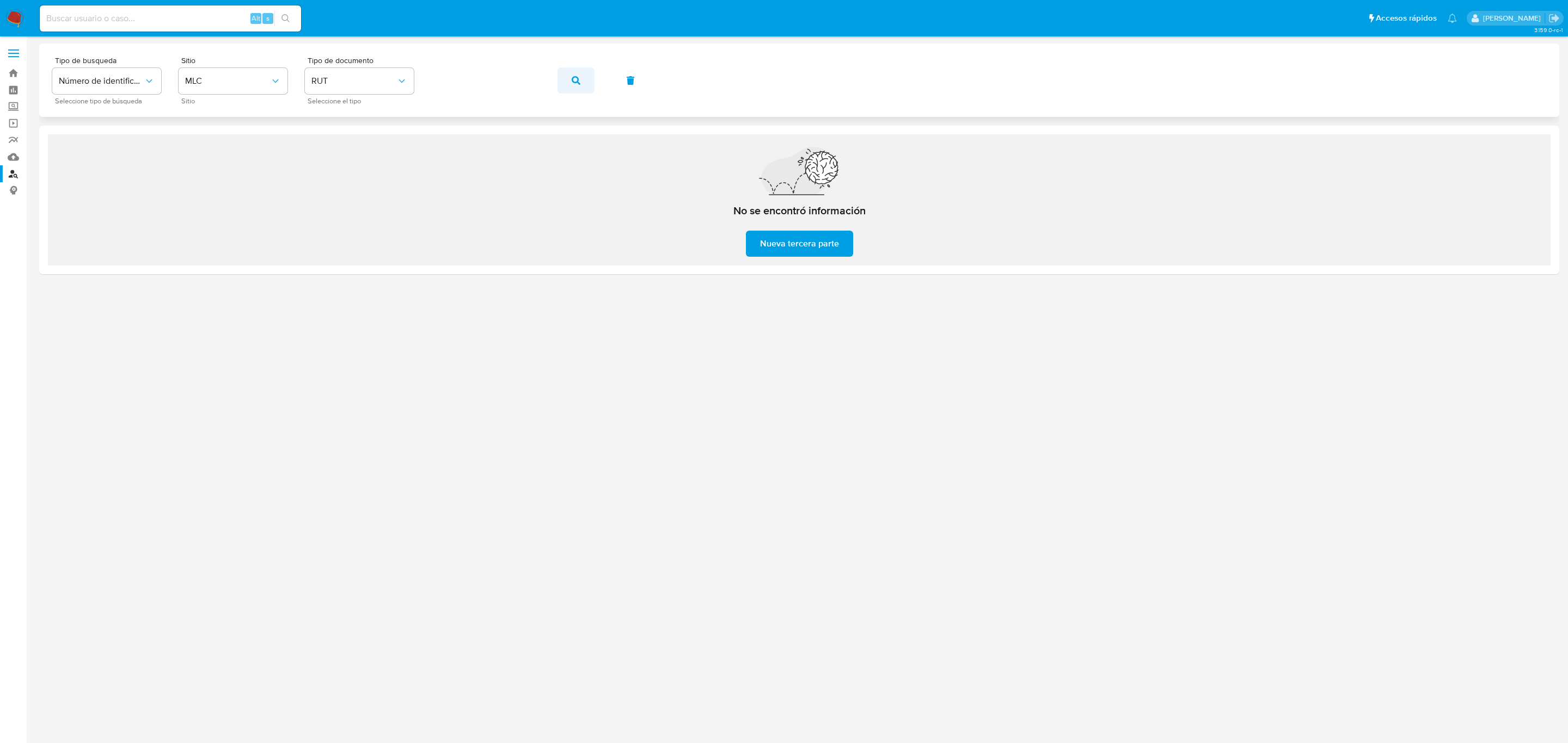
click at [585, 85] on button "button" at bounding box center [576, 80] width 37 height 27
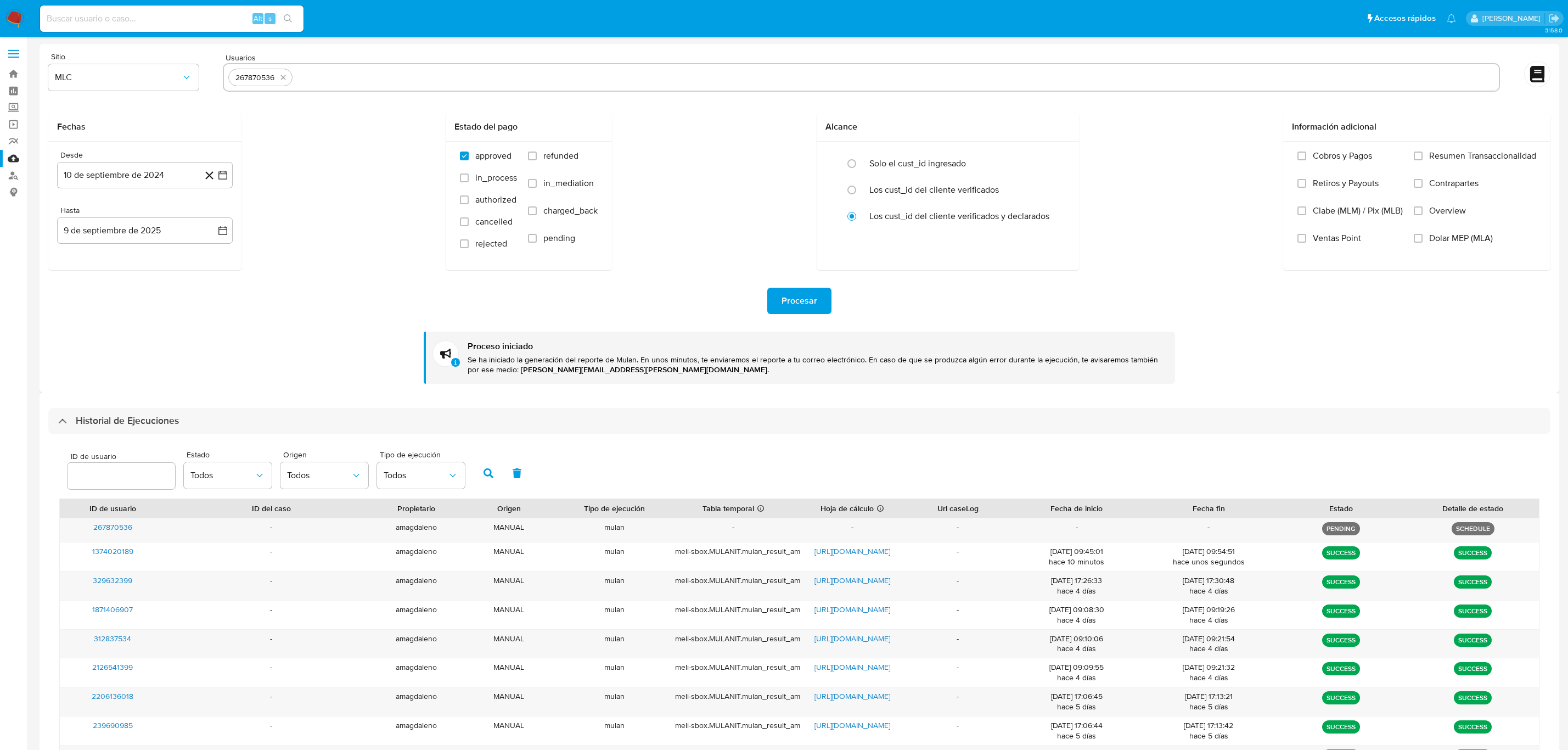
select select "10"
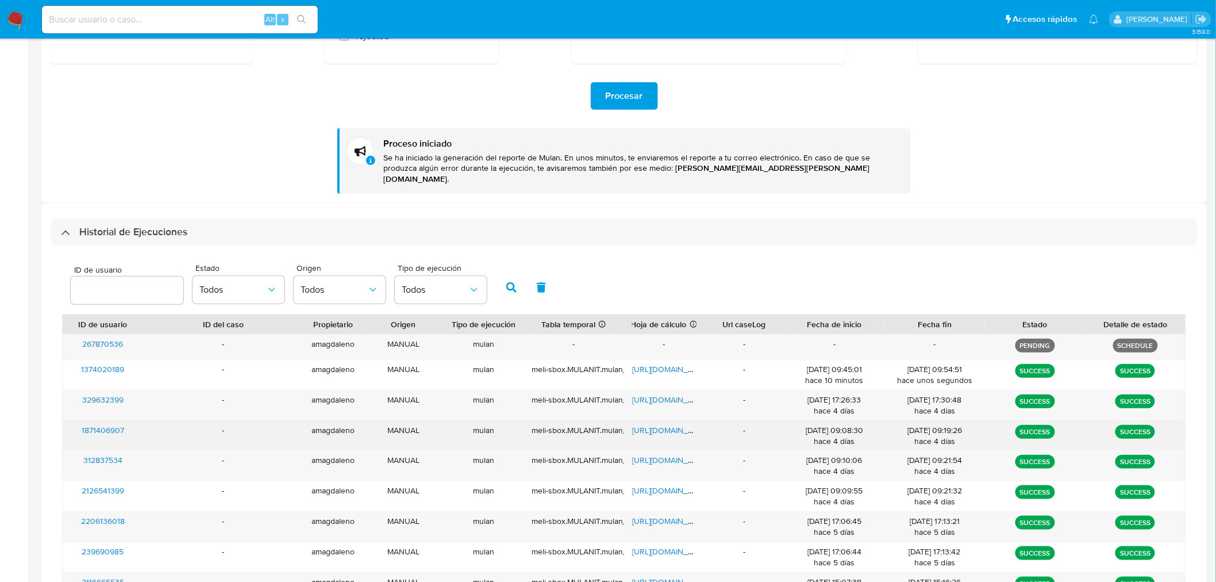
scroll to position [255, 0]
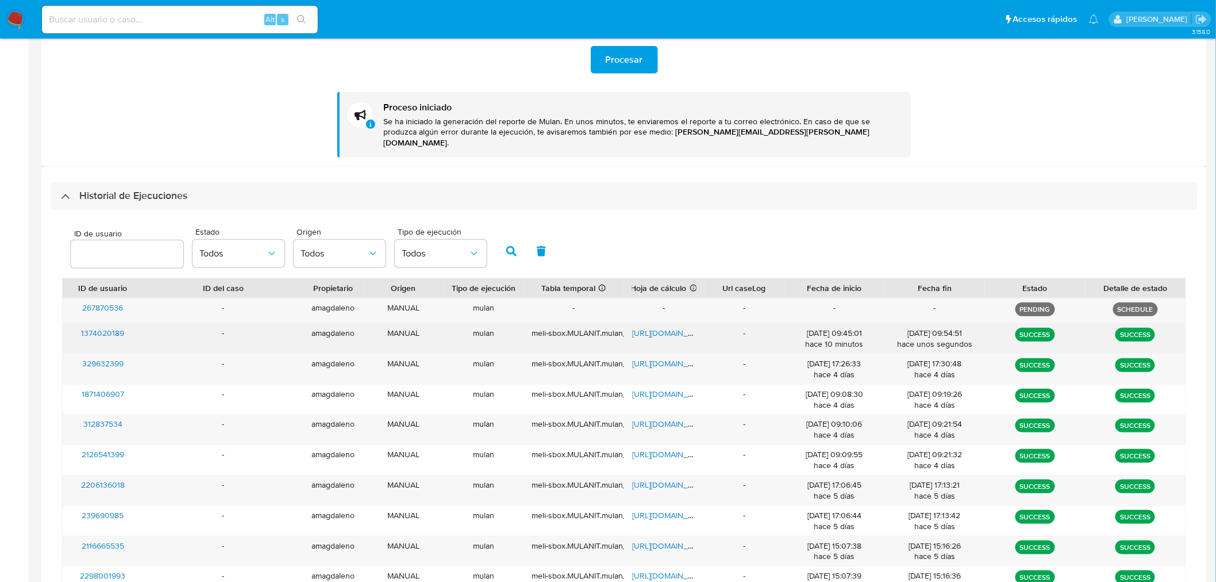
click at [650, 327] on span "https://docs.google.com/spreadsheets/d/1eca_7QWU2Sbkzm7CHO2cB0pphB51DGAJoV1p_6P…" at bounding box center [671, 332] width 79 height 11
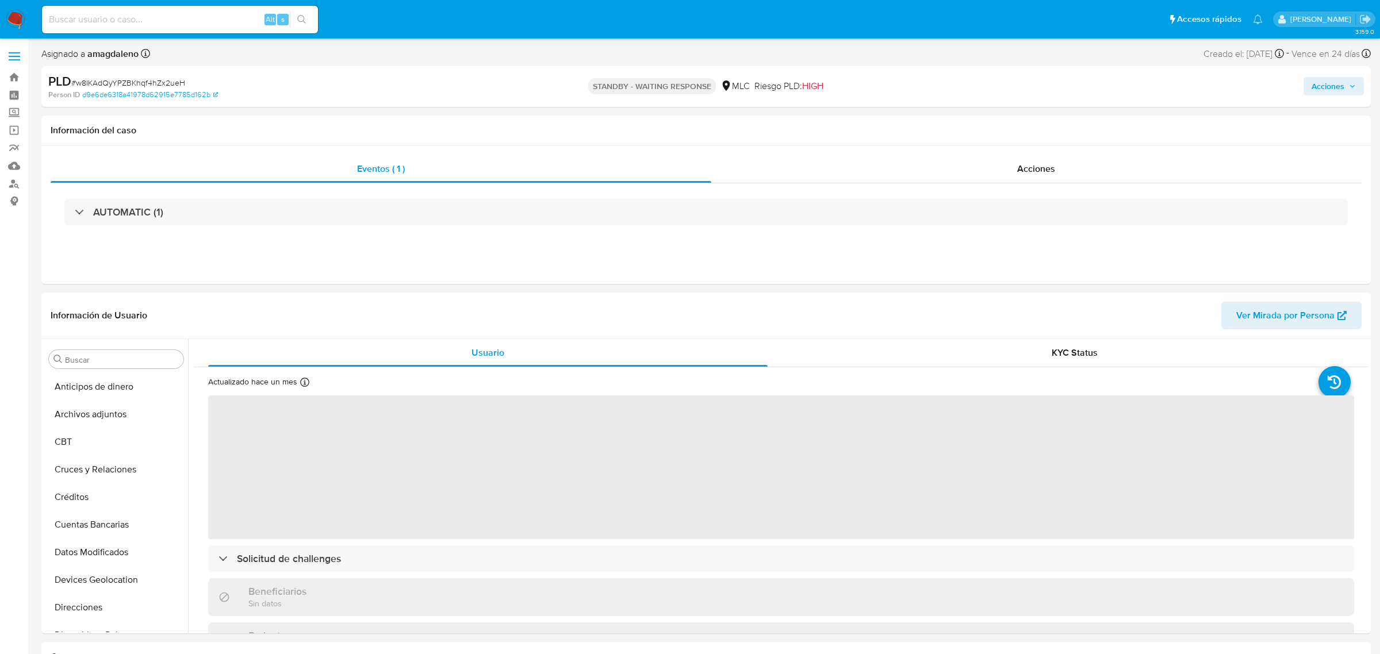
select select "10"
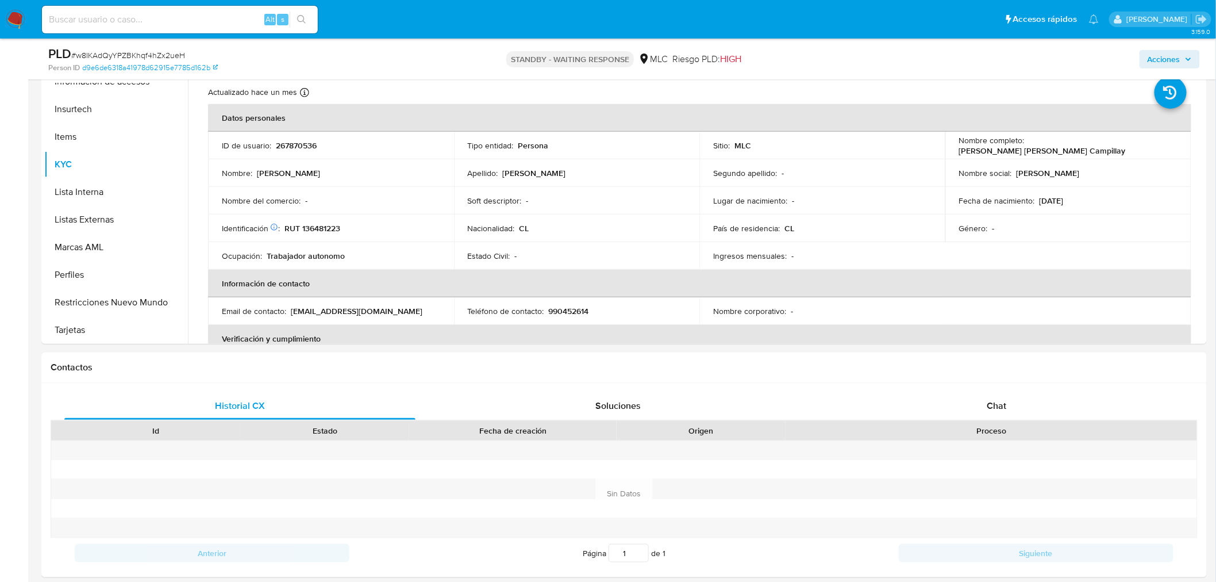
scroll to position [272, 0]
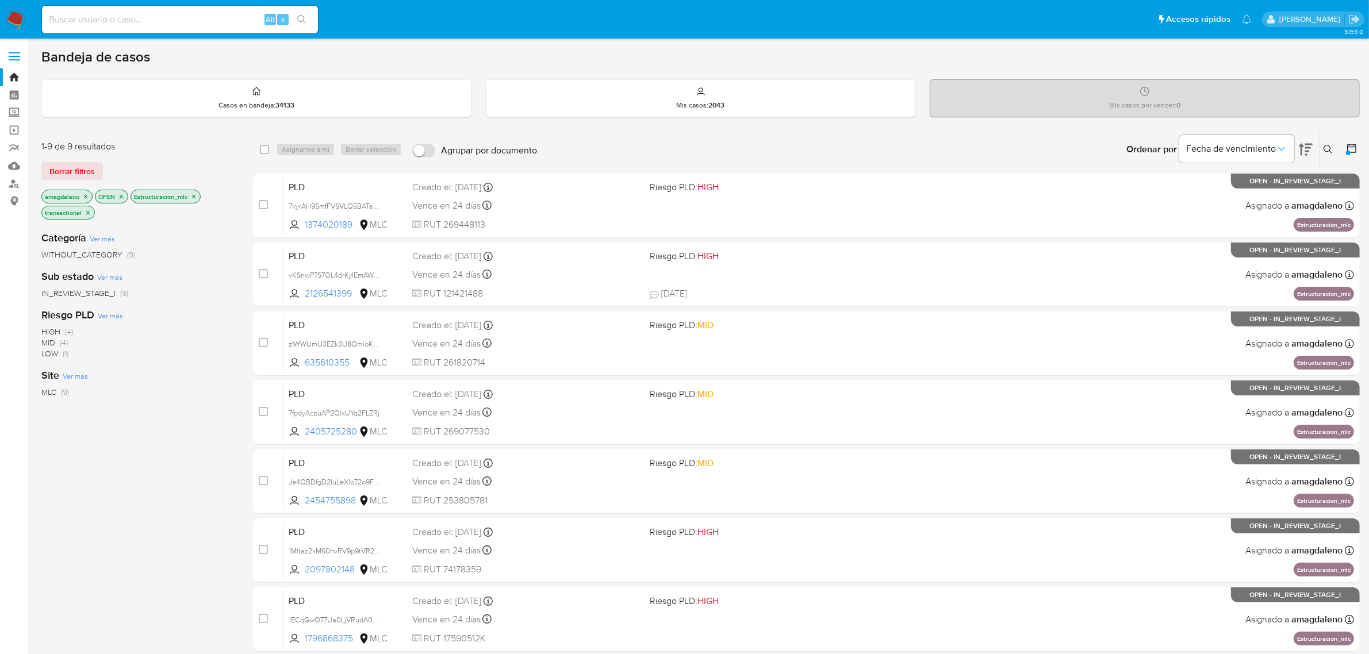
click at [195, 193] on icon "close-filter" at bounding box center [193, 196] width 7 height 7
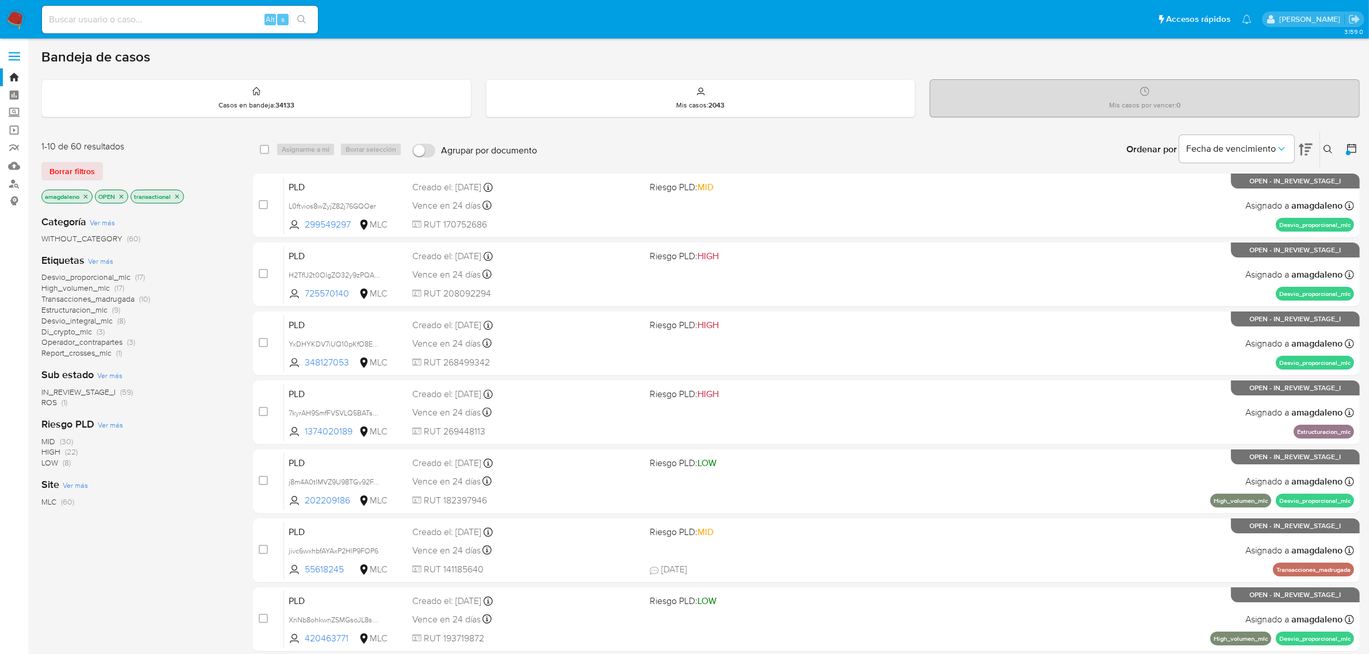
click at [97, 310] on span "Estructuracion_mlc" at bounding box center [74, 309] width 66 height 11
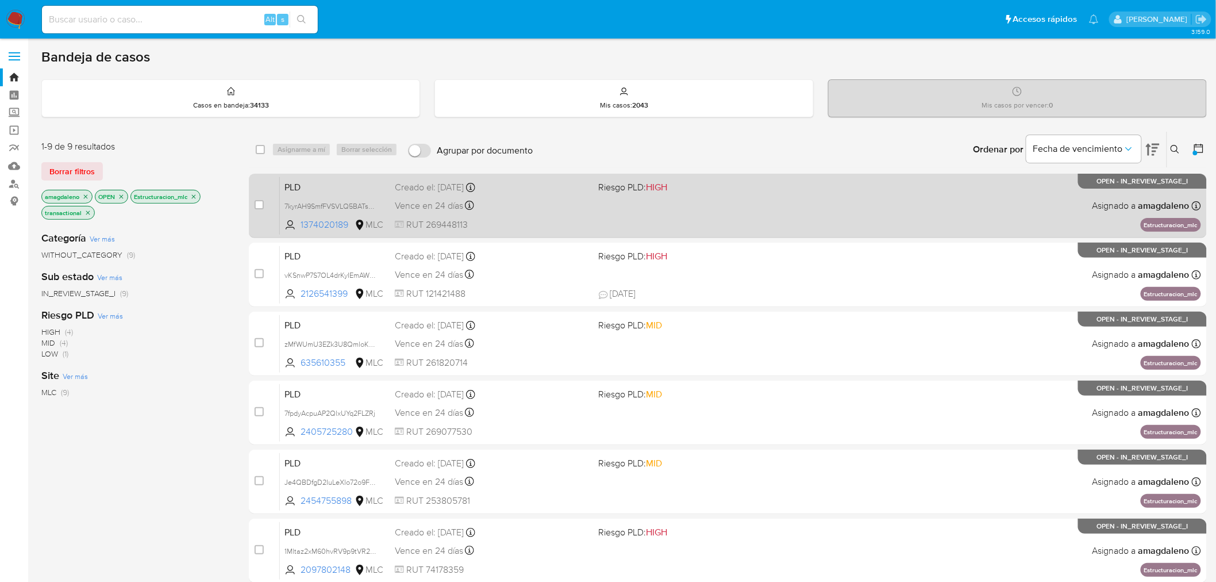
click at [536, 225] on span "RUT 269448113" at bounding box center [492, 224] width 195 height 13
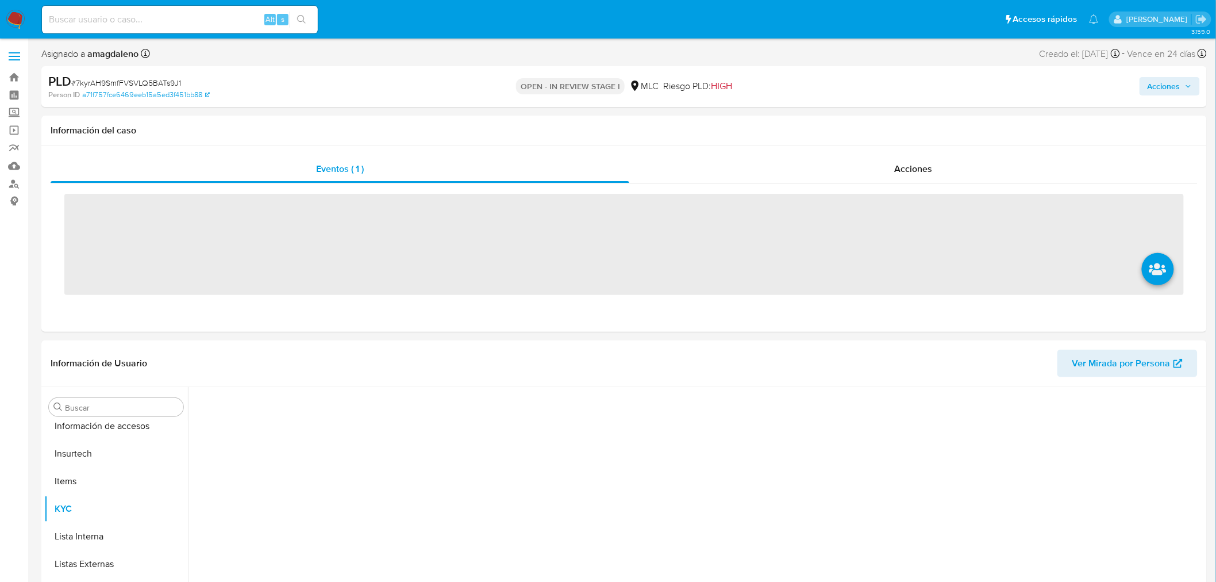
scroll to position [485, 0]
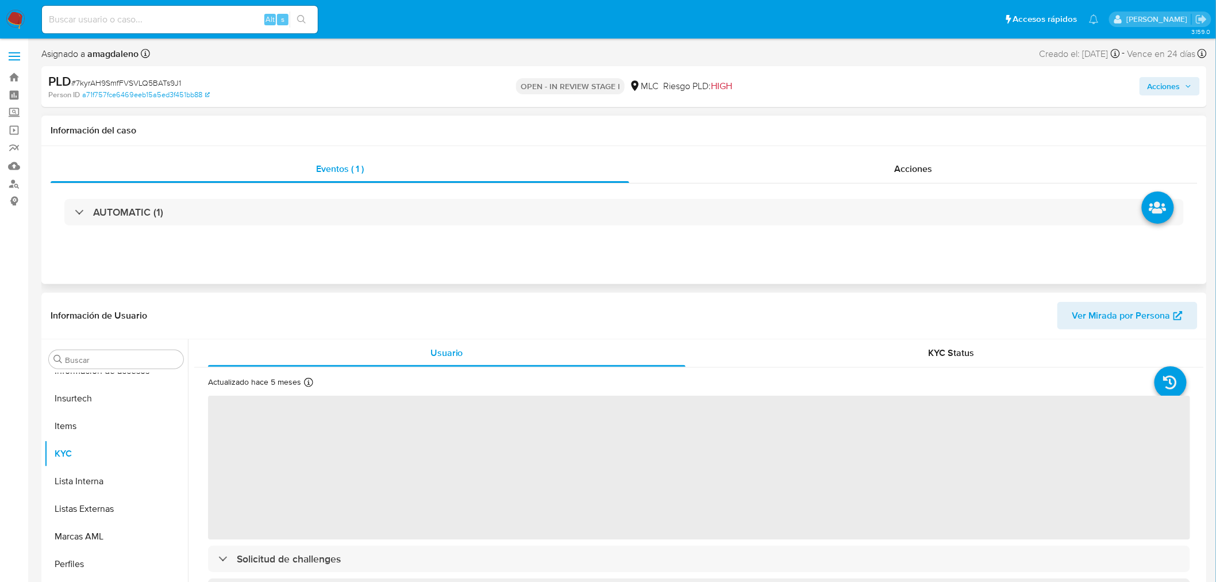
select select "10"
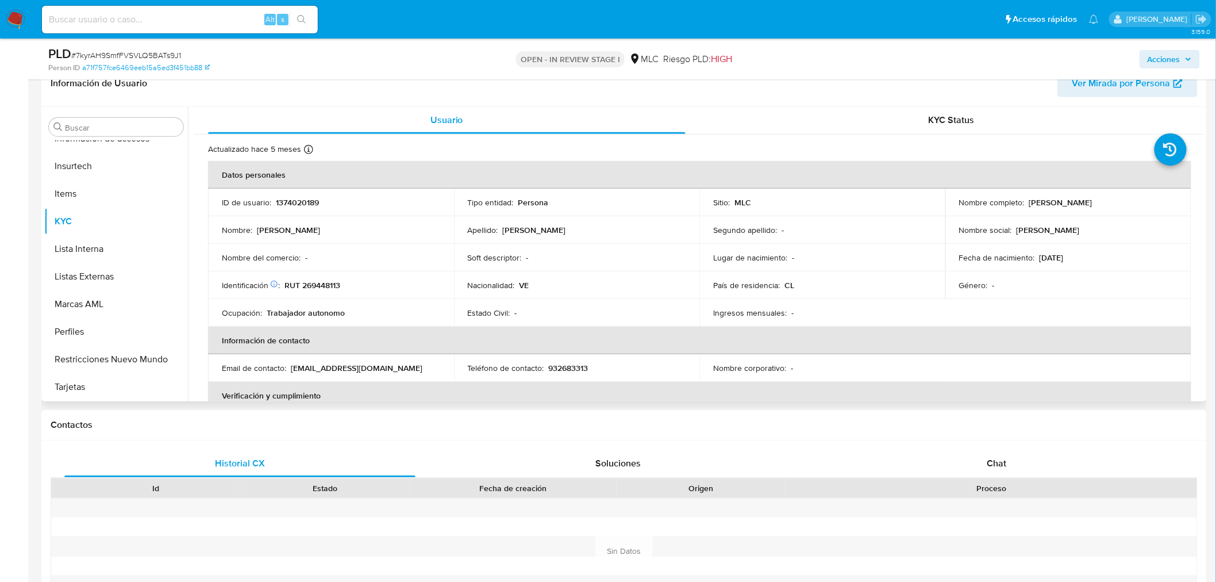
scroll to position [0, 0]
click at [313, 289] on p "RUT 269448113" at bounding box center [313, 286] width 56 height 10
copy p "269448113"
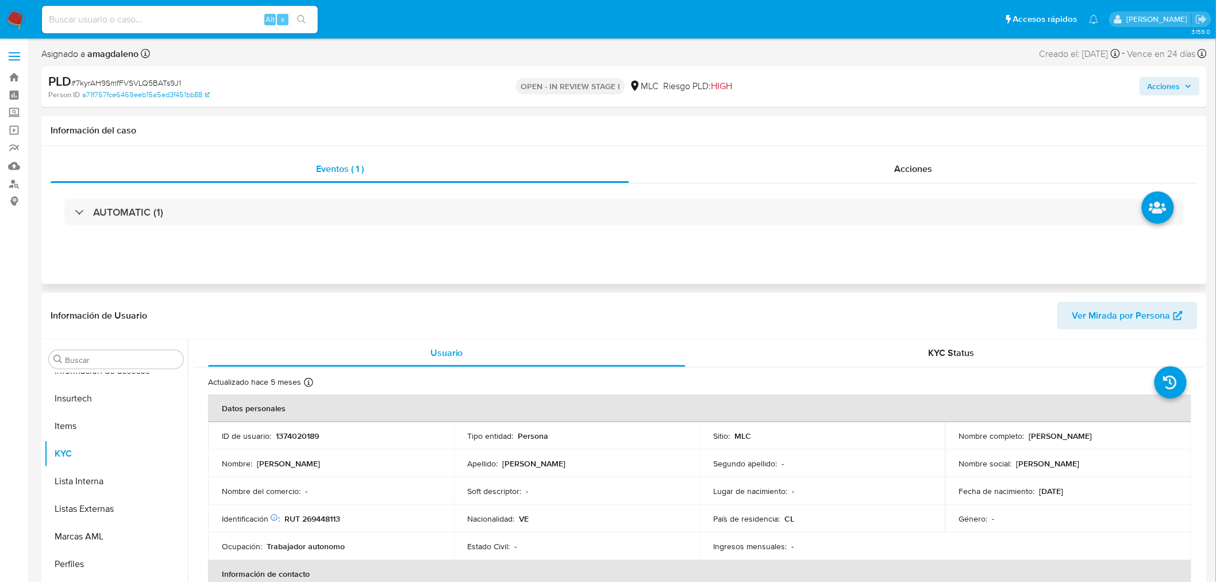
click at [628, 226] on div "AUTOMATIC (1)" at bounding box center [624, 211] width 1147 height 57
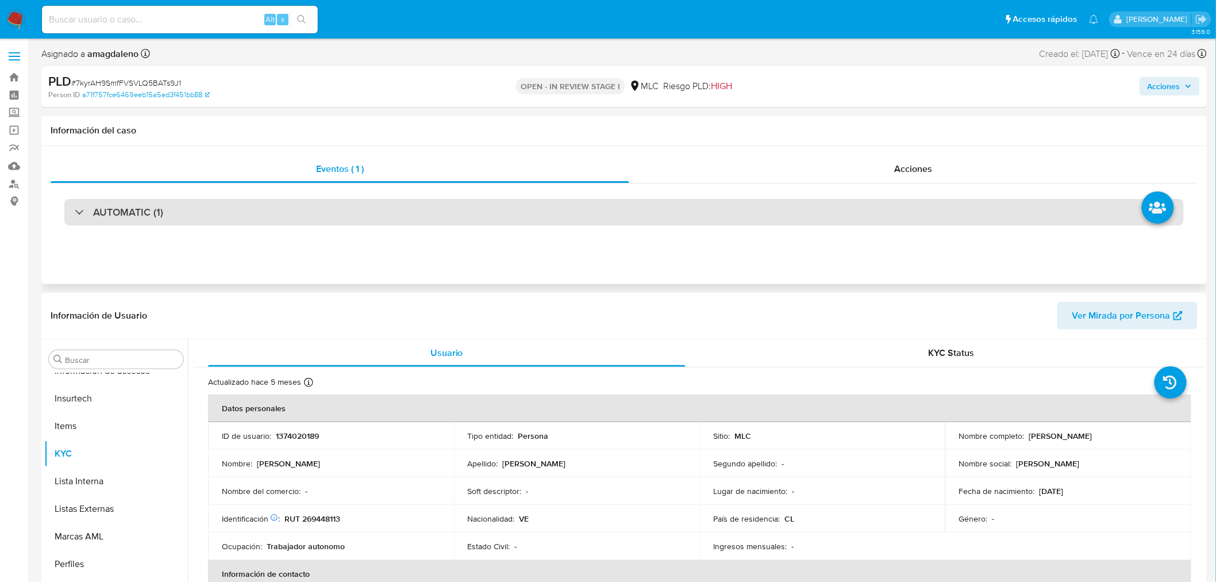
click at [638, 215] on div "AUTOMATIC (1)" at bounding box center [624, 212] width 1120 height 26
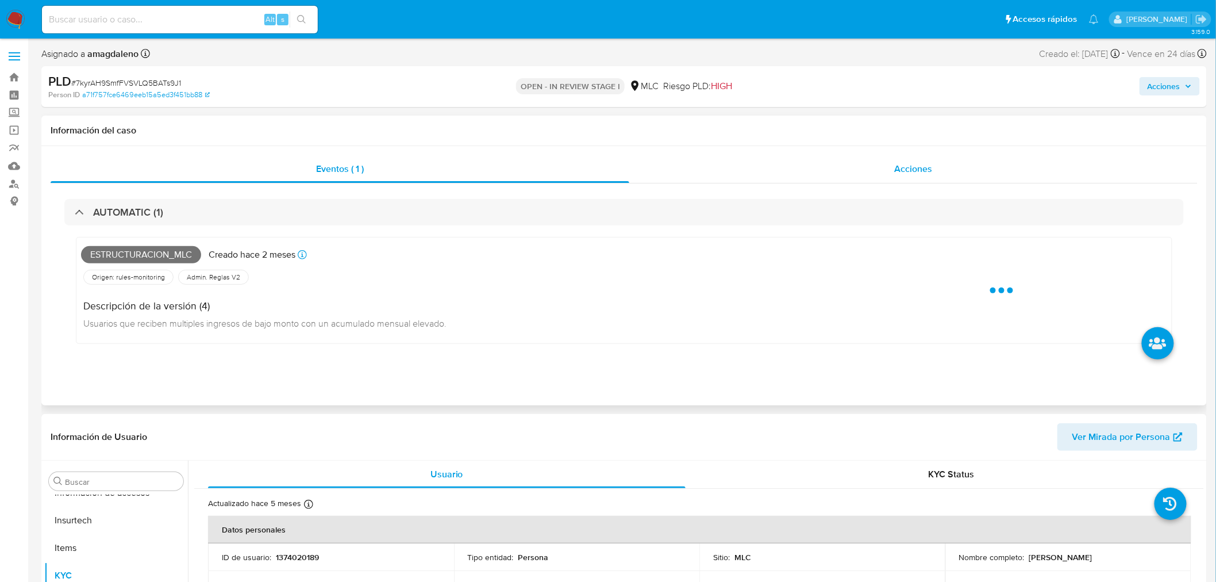
click at [717, 170] on div "Acciones" at bounding box center [913, 169] width 569 height 28
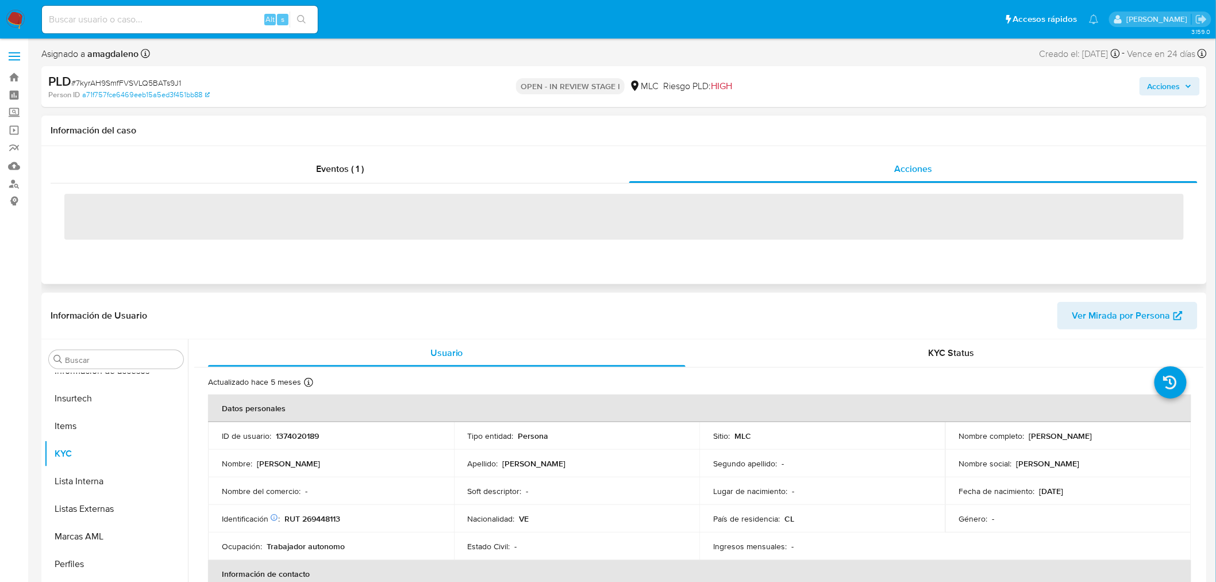
click at [415, 184] on div "‌" at bounding box center [624, 216] width 1147 height 66
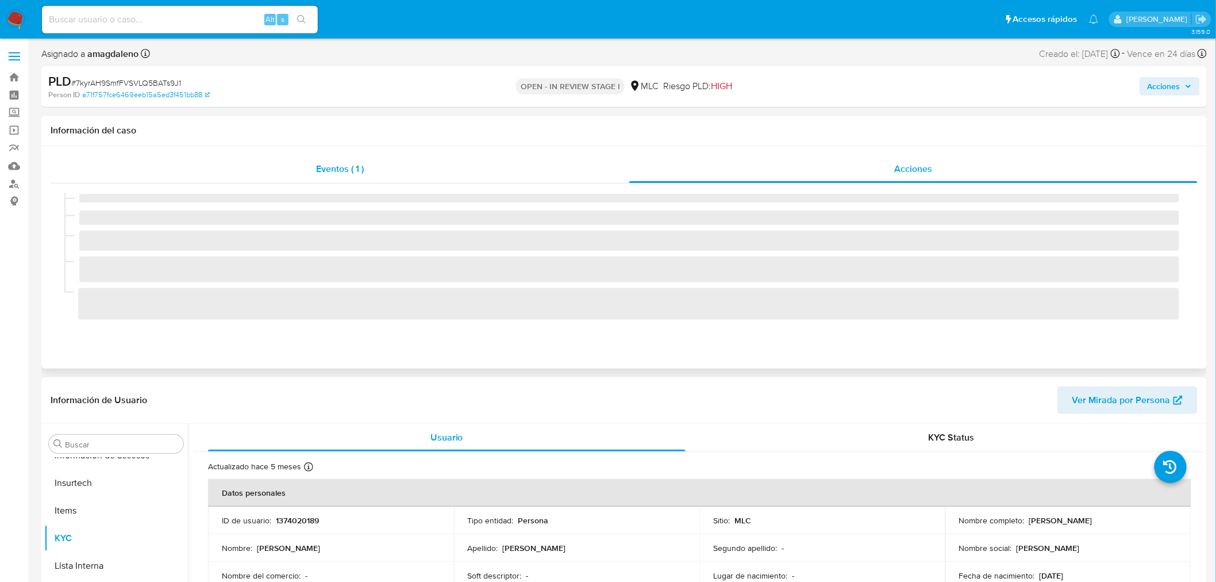
click at [416, 174] on div "Eventos ( 1 )" at bounding box center [340, 169] width 579 height 28
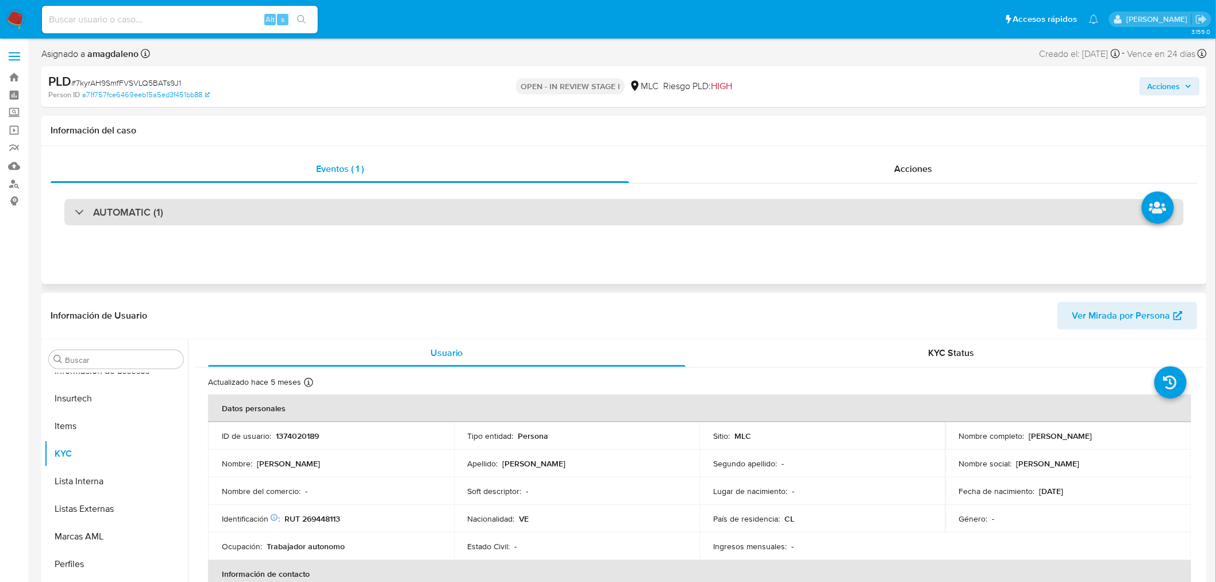
click at [360, 212] on div "AUTOMATIC (1)" at bounding box center [624, 212] width 1120 height 26
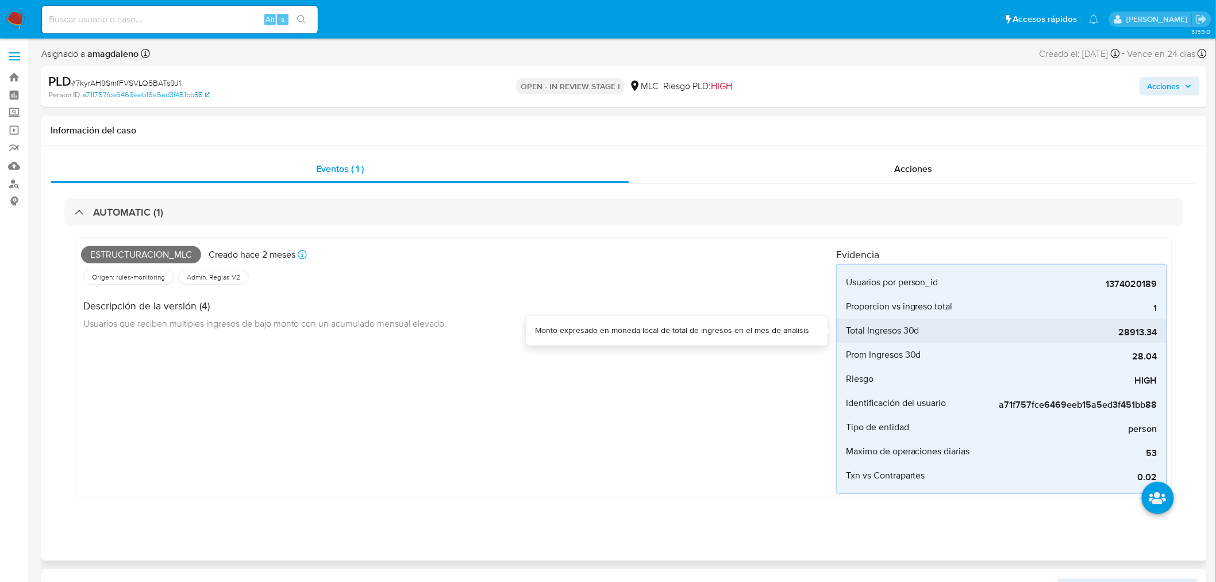
drag, startPoint x: 1120, startPoint y: 333, endPoint x: 1156, endPoint y: 336, distance: 36.3
click at [1156, 336] on span "28913.34" at bounding box center [1071, 332] width 172 height 11
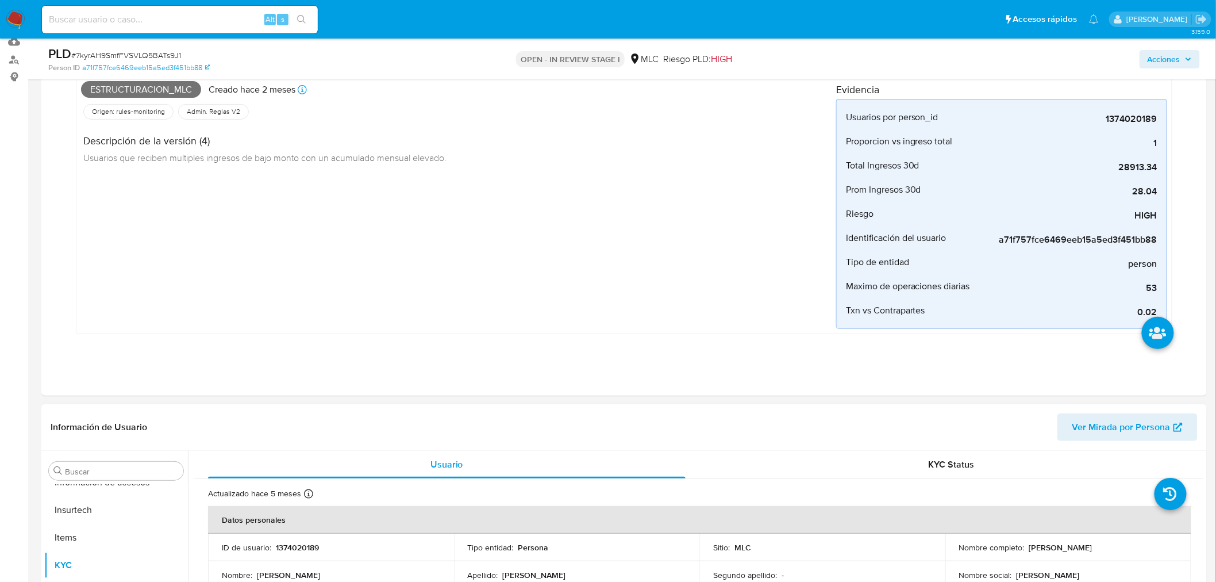
scroll to position [319, 0]
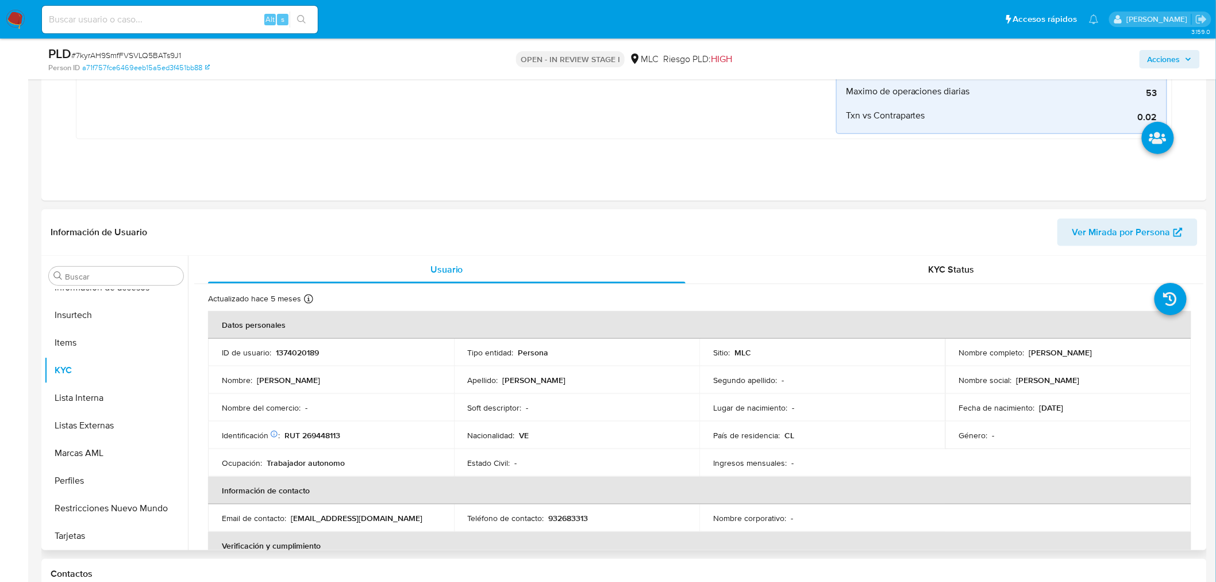
click at [1030, 351] on p "Franklin Jose Mogollon Sanchez" at bounding box center [1061, 352] width 63 height 10
drag, startPoint x: 1027, startPoint y: 352, endPoint x: 1158, endPoint y: 360, distance: 131.3
click at [1158, 360] on td "Nombre completo : Franklin Jose Mogollon Sanchez" at bounding box center [1069, 353] width 246 height 28
copy p "Franklin Jose Mogollon Sanchez"
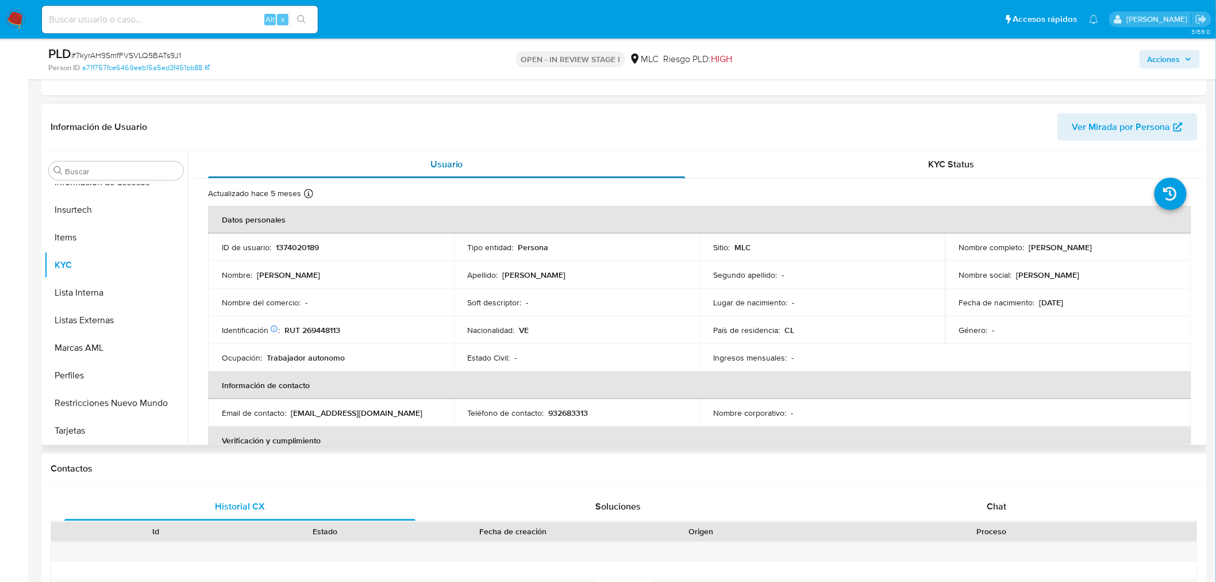
scroll to position [447, 0]
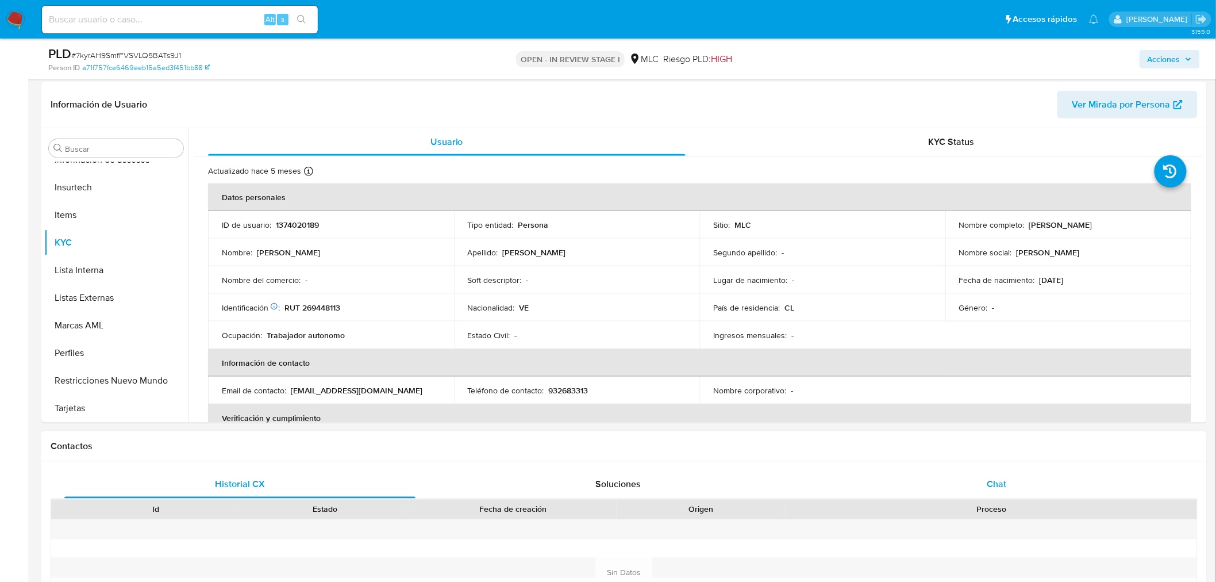
click at [990, 485] on span "Chat" at bounding box center [998, 484] width 20 height 13
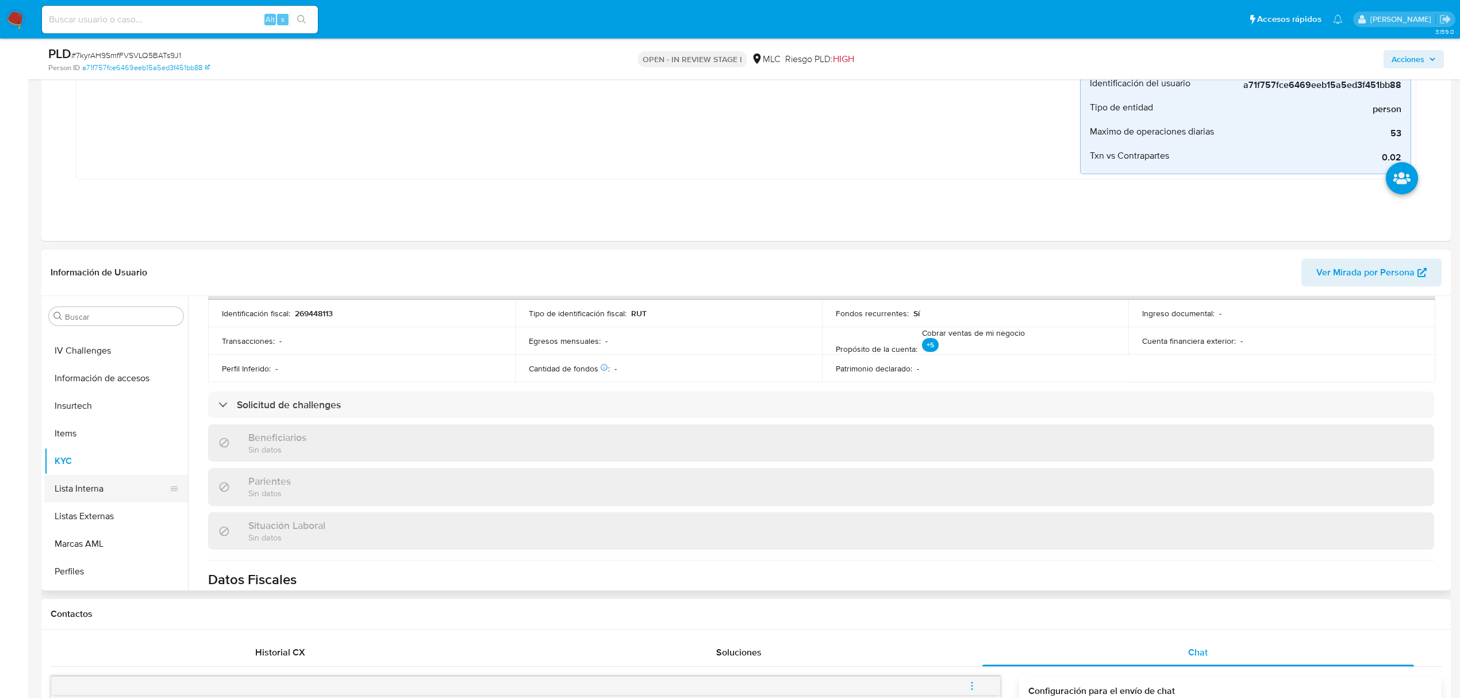
scroll to position [332, 0]
click at [118, 371] on button "Historial Casos" at bounding box center [111, 371] width 135 height 28
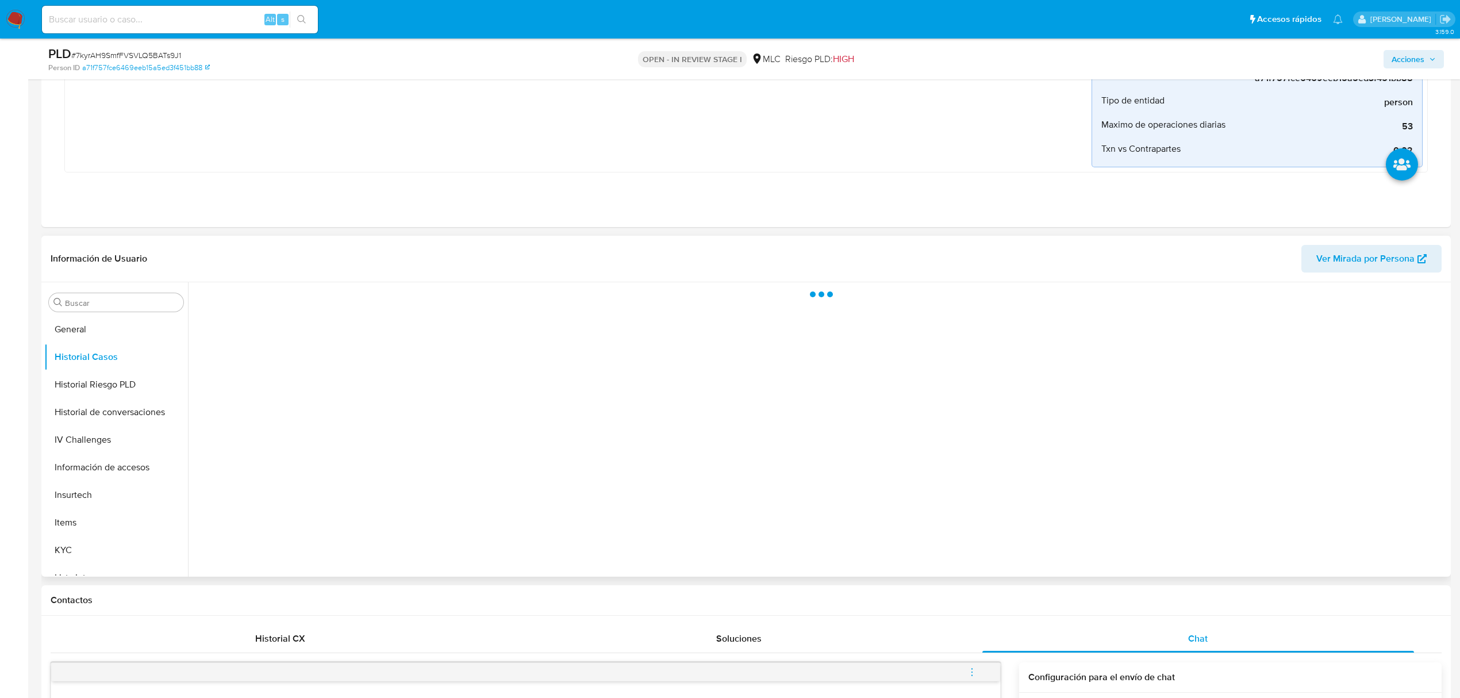
scroll to position [0, 0]
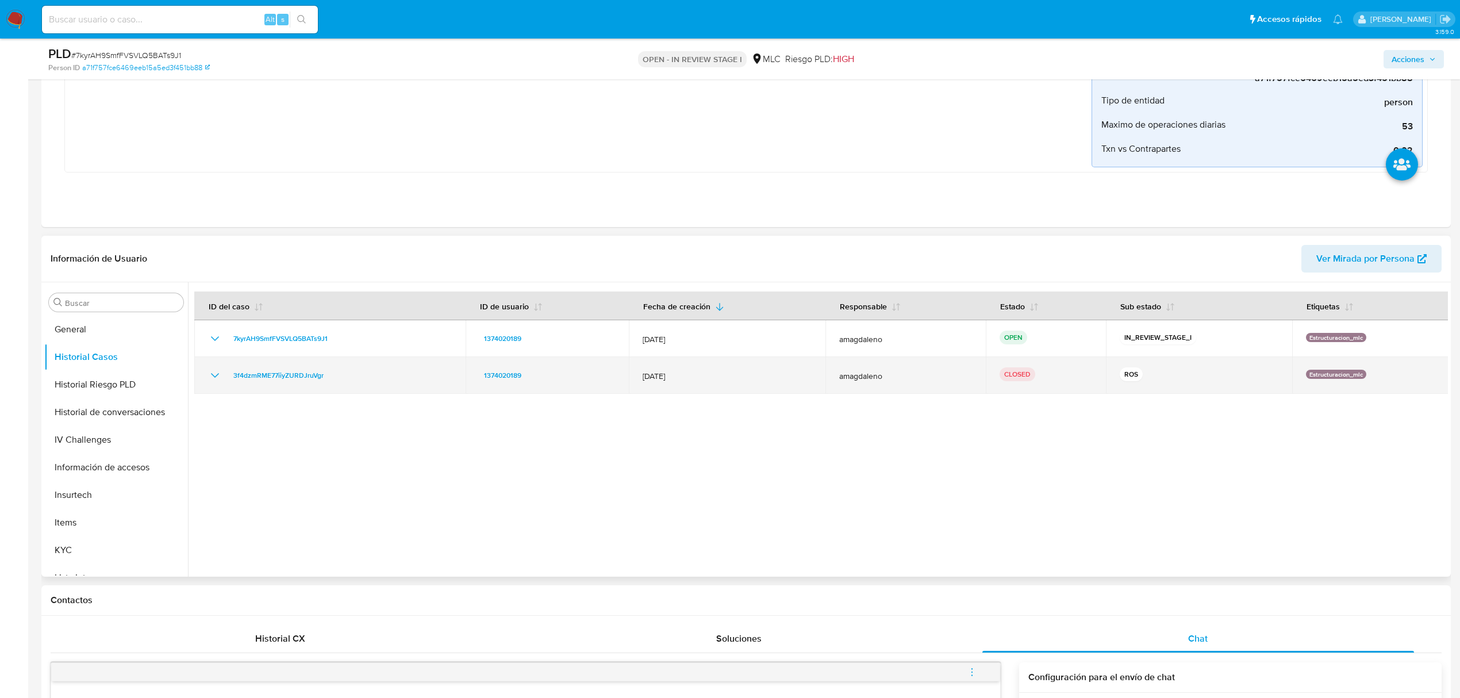
click at [536, 378] on div "1374020189" at bounding box center [547, 375] width 136 height 14
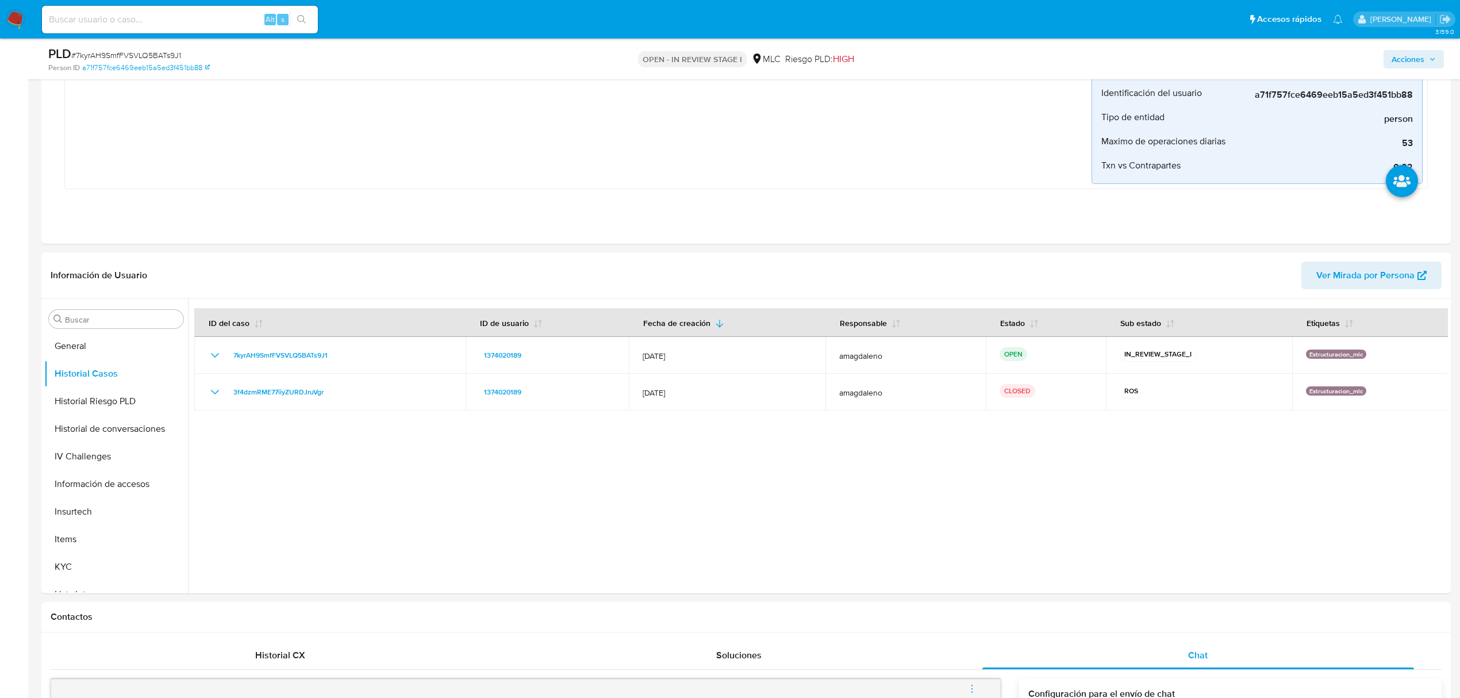
scroll to position [125, 0]
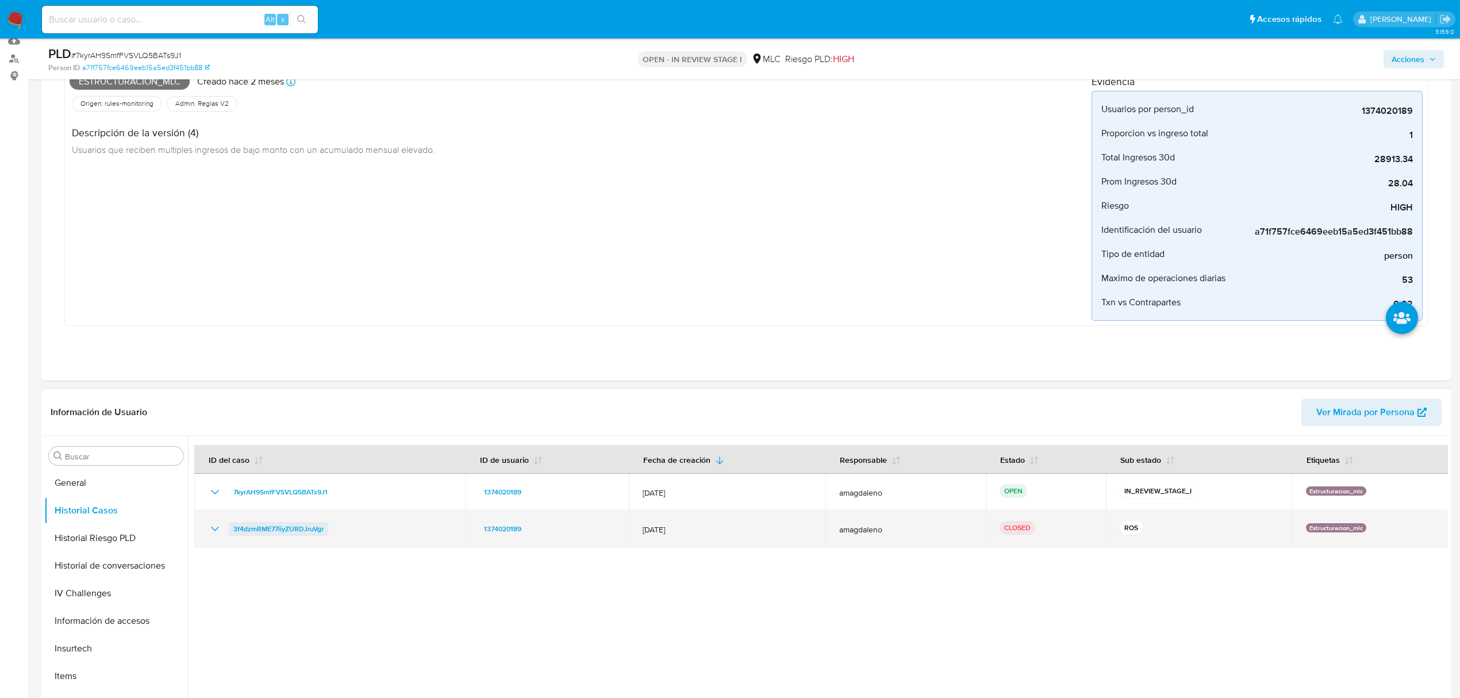
click at [306, 523] on span "3f4dzmRME77iiyZURDJruVgr" at bounding box center [278, 529] width 90 height 14
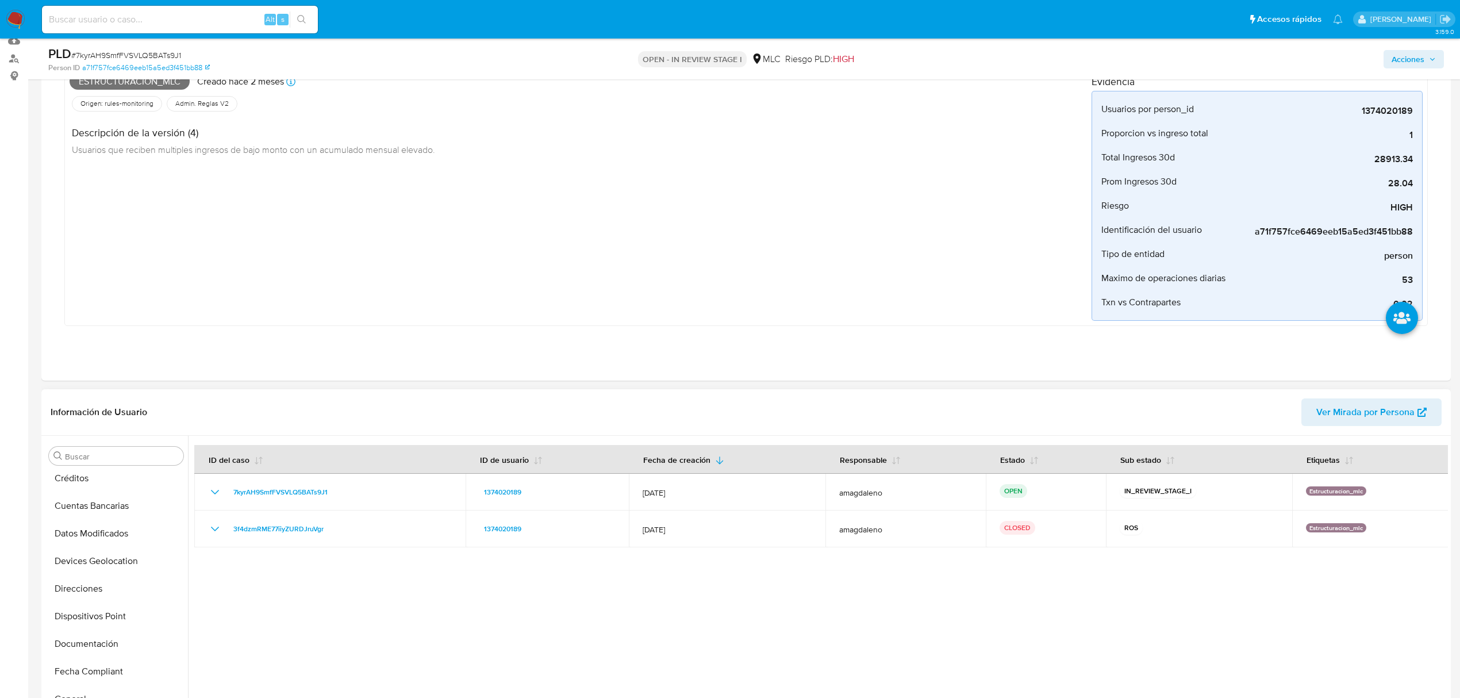
scroll to position [0, 0]
click at [86, 507] on button "Archivos adjuntos" at bounding box center [111, 511] width 135 height 28
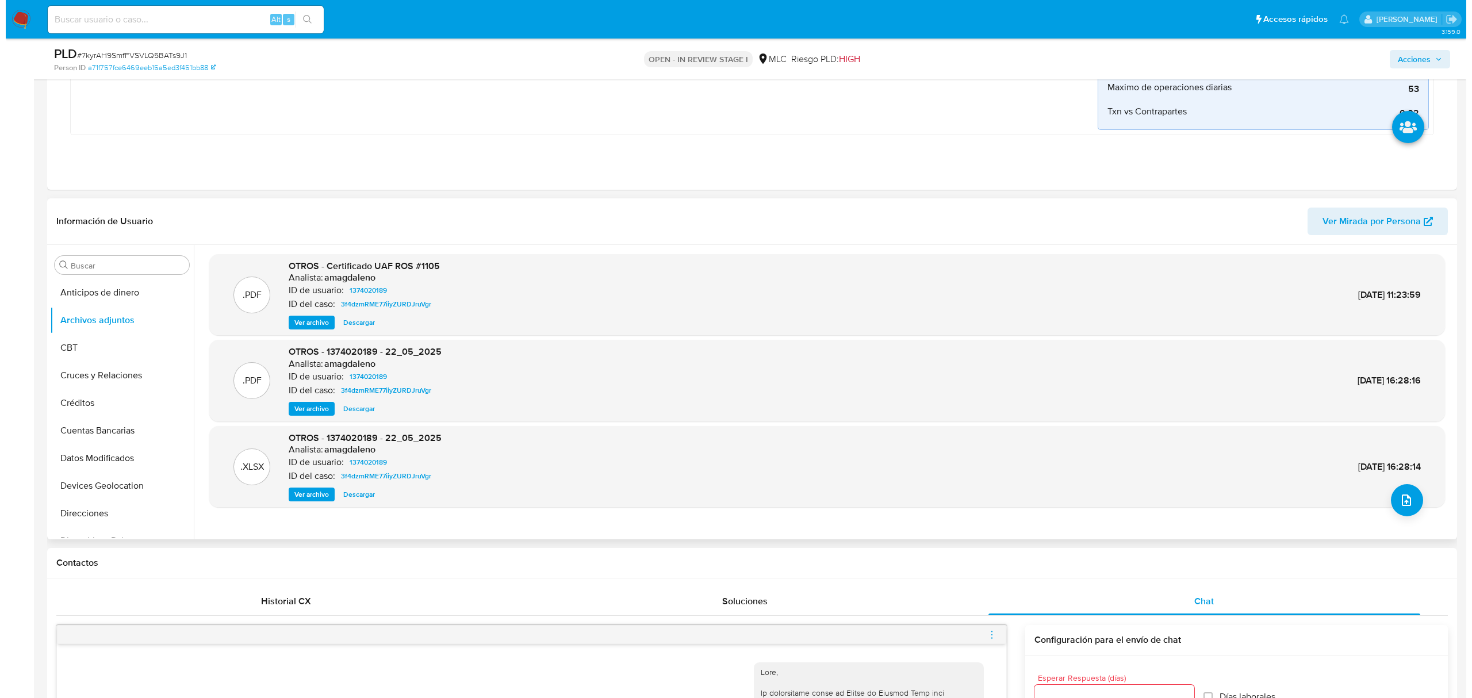
scroll to position [279, 0]
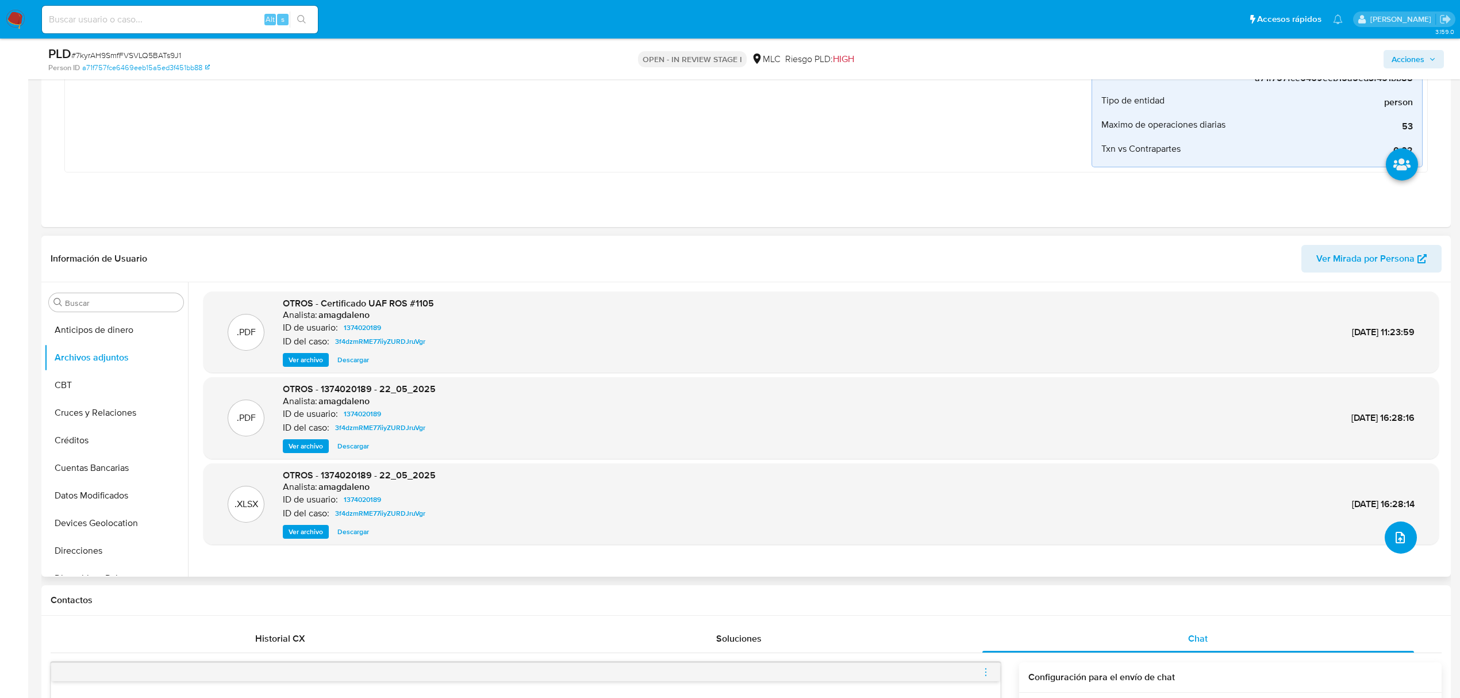
click at [1226, 538] on icon "upload-file" at bounding box center [1400, 538] width 14 height 14
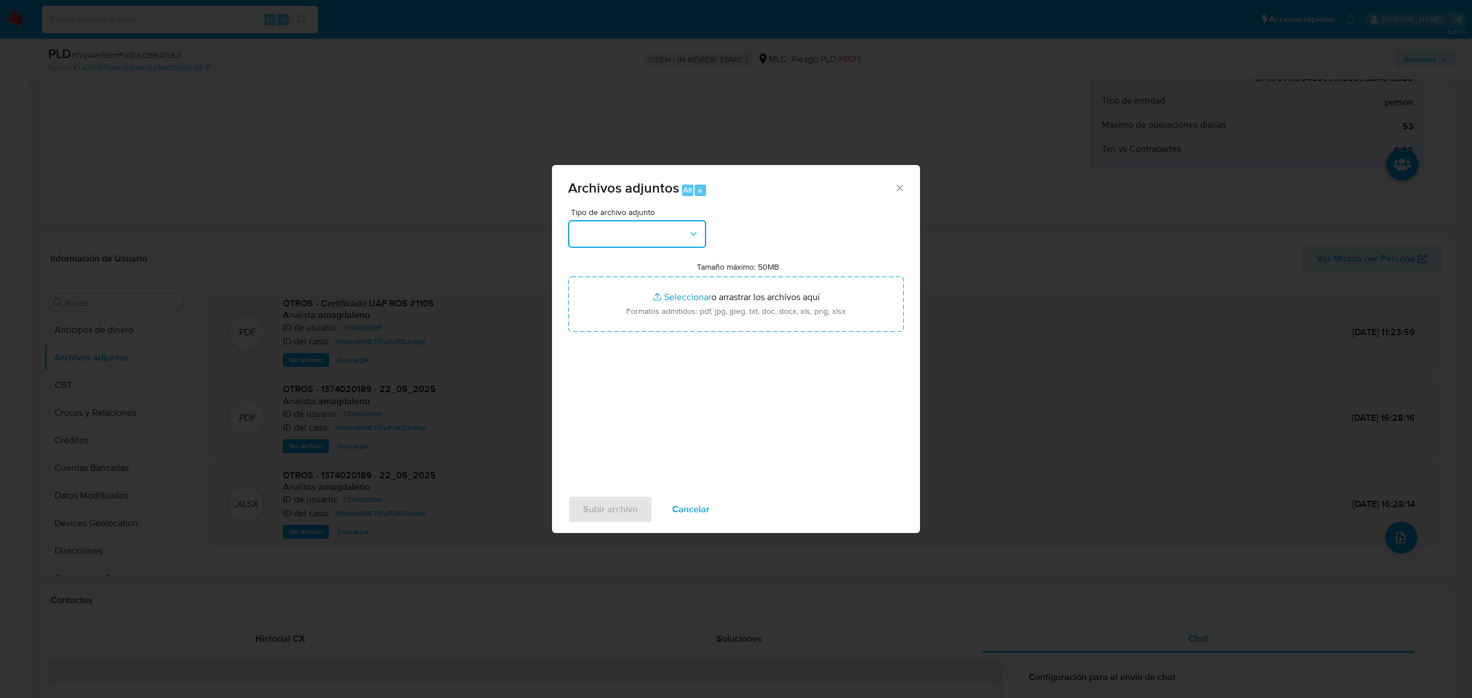
click at [645, 225] on button "button" at bounding box center [637, 234] width 138 height 28
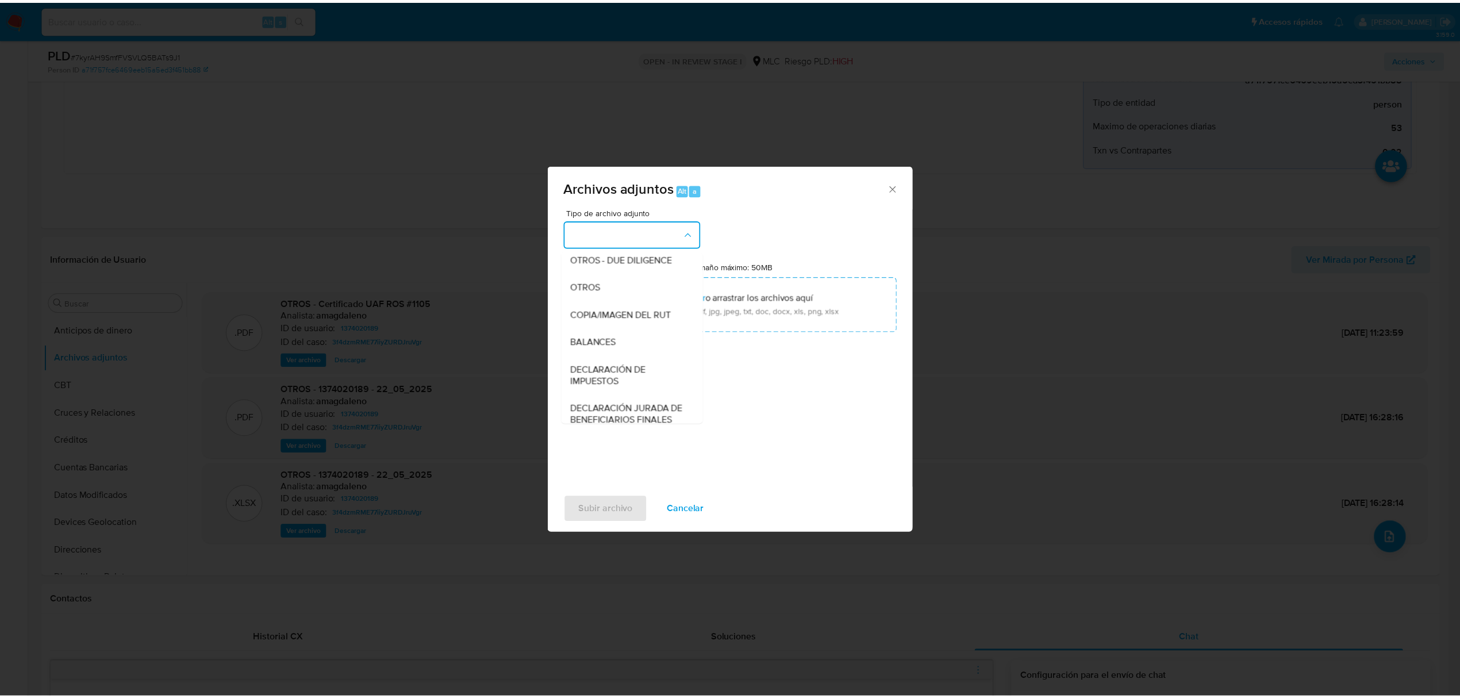
scroll to position [95, 0]
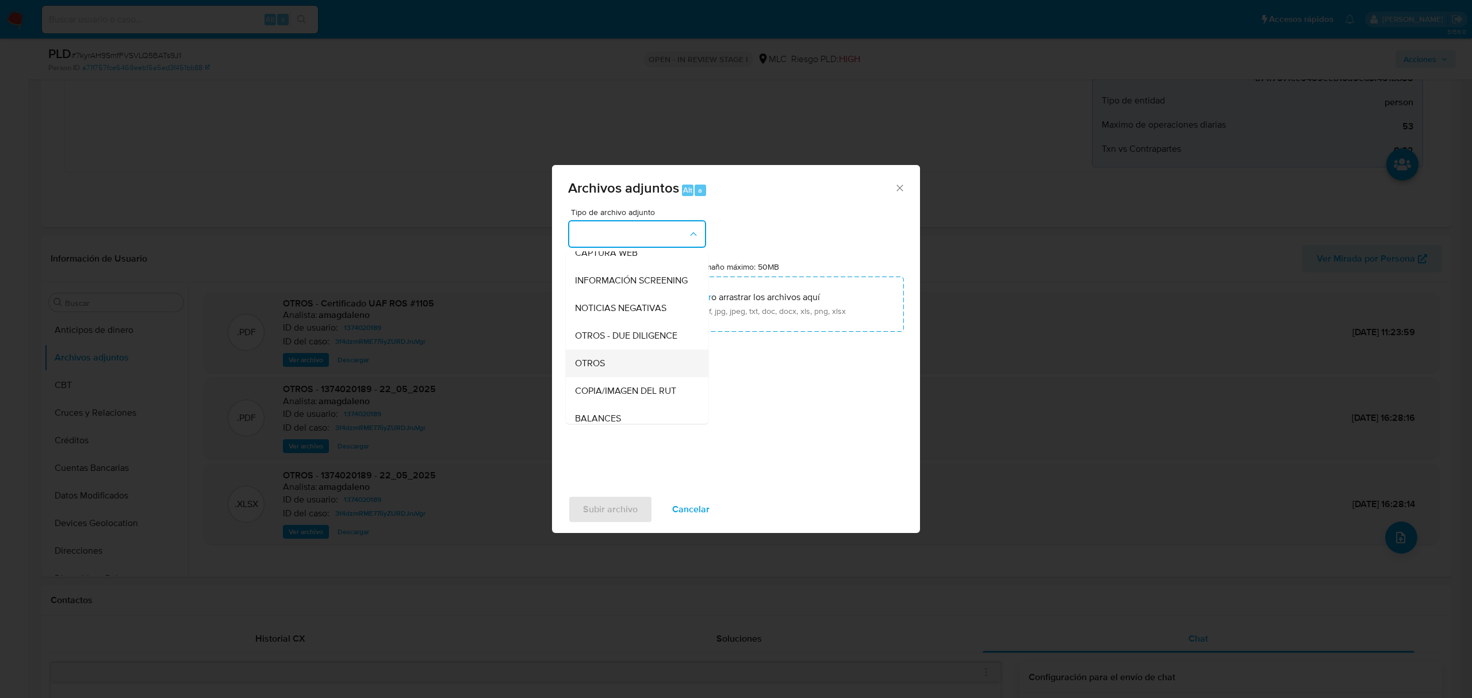
click at [624, 374] on div "OTROS" at bounding box center [633, 363] width 117 height 28
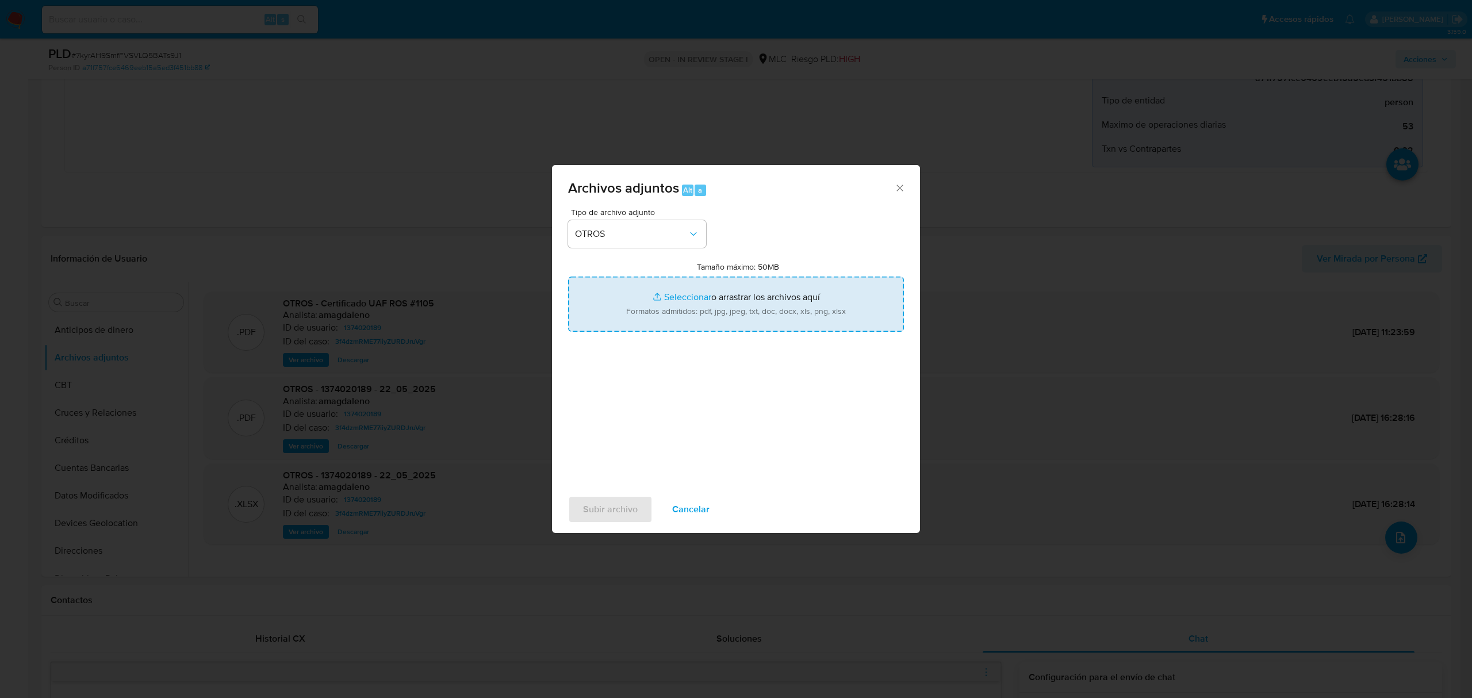
click at [678, 293] on input "Tamaño máximo: 50MB Seleccionar archivos" at bounding box center [736, 303] width 336 height 55
type input "C:\fakepath\1374020189 - 16_09_2025.xlsx"
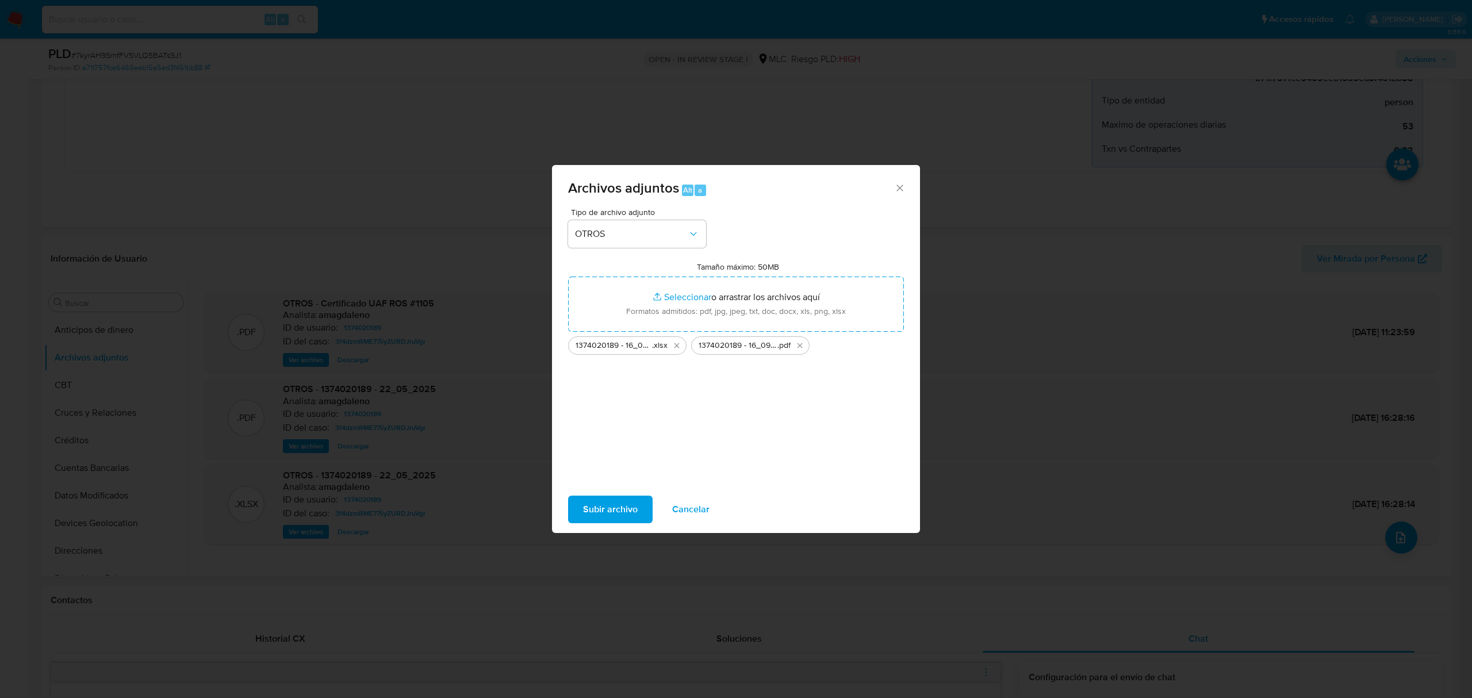
click at [619, 504] on span "Subir archivo" at bounding box center [610, 509] width 55 height 25
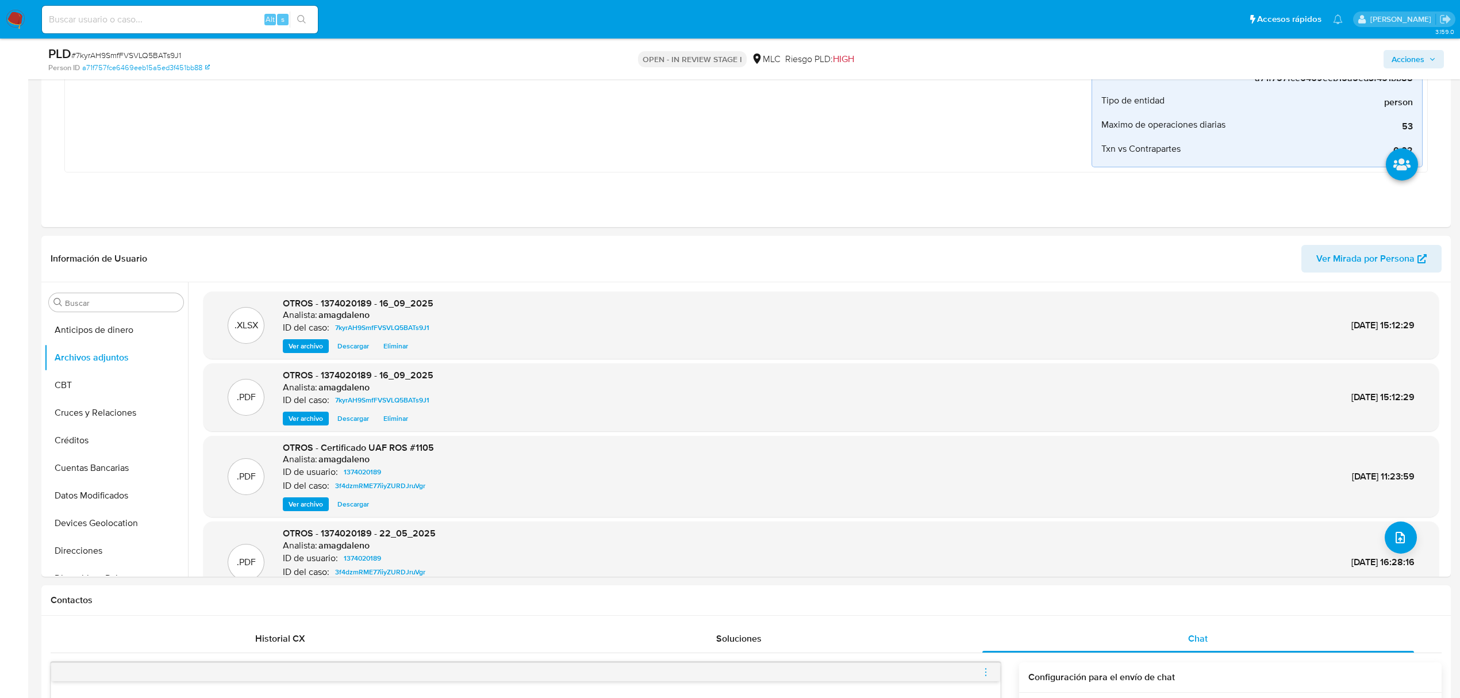
click at [1226, 64] on span "Acciones" at bounding box center [1408, 59] width 33 height 18
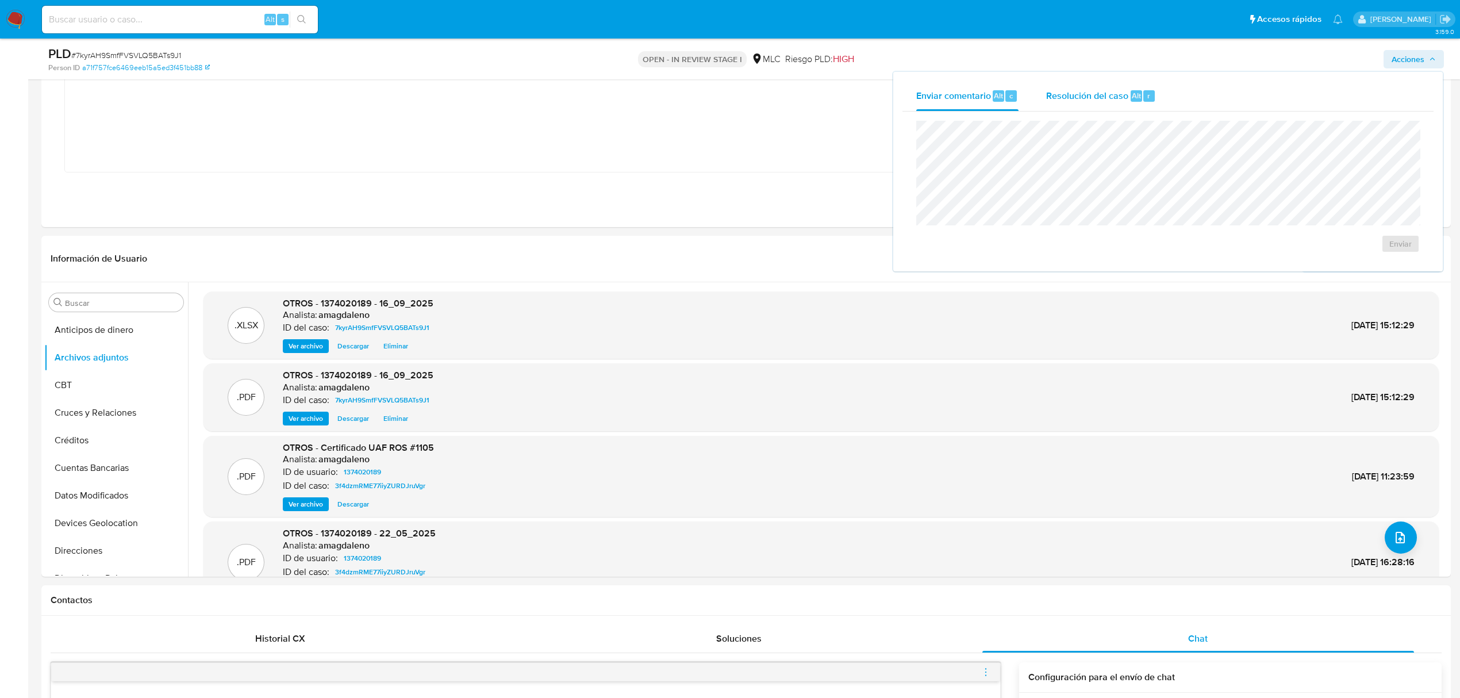
click at [1111, 100] on span "Resolución del caso" at bounding box center [1087, 95] width 82 height 13
click at [1226, 260] on button "ROI Proposal" at bounding box center [1367, 255] width 86 height 28
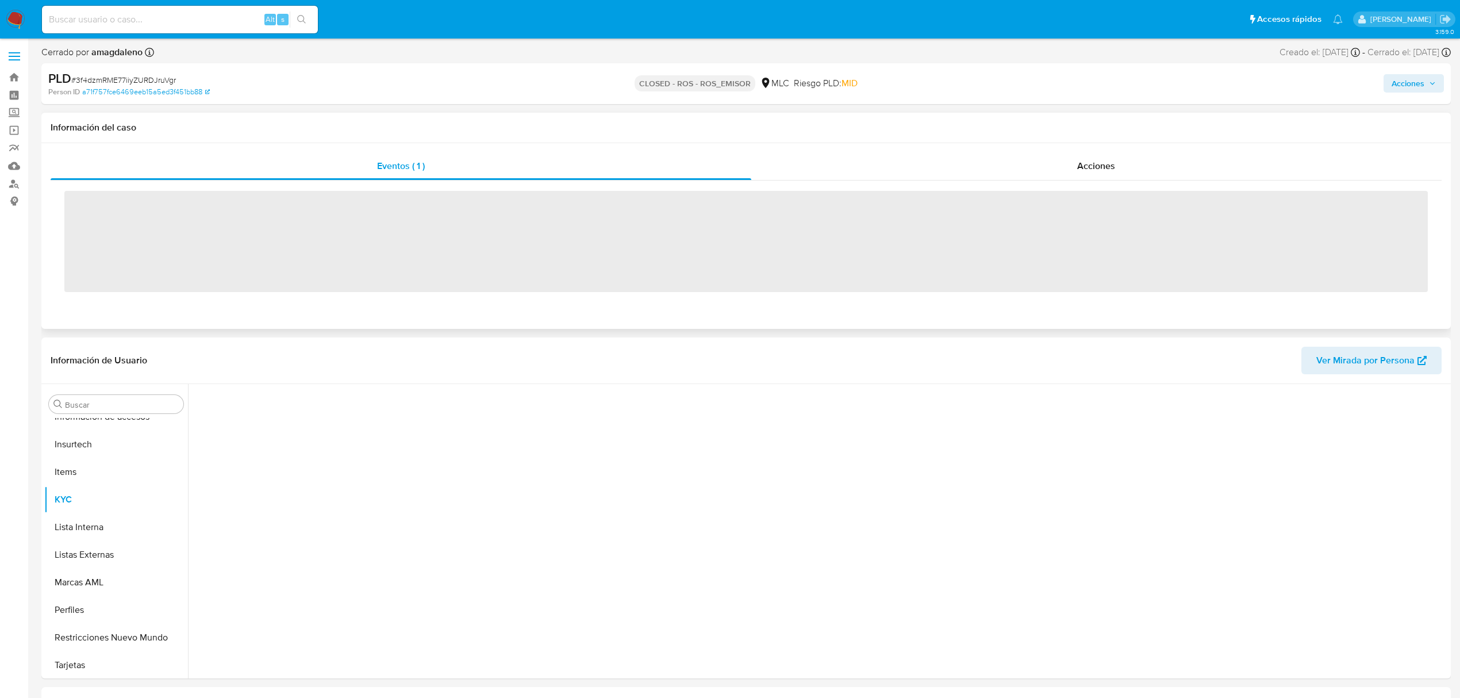
scroll to position [486, 0]
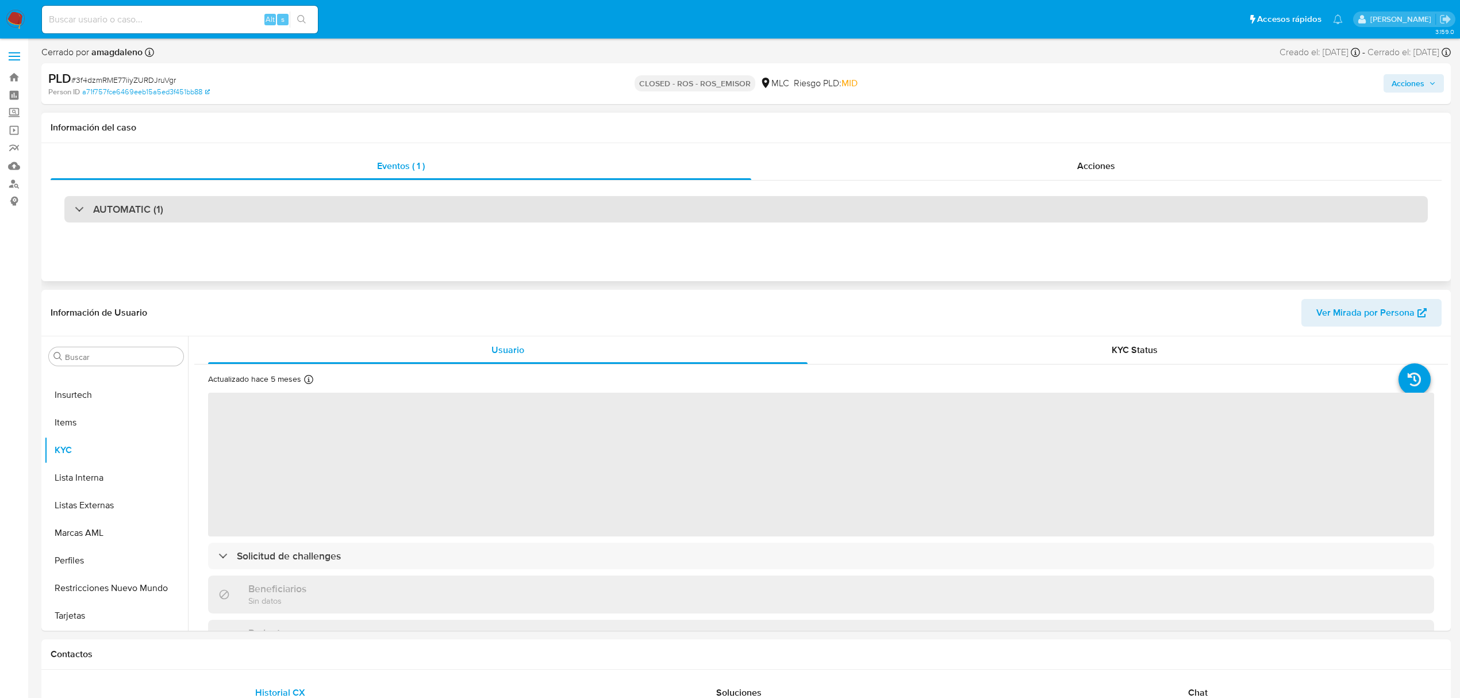
select select "10"
click at [863, 196] on div "AUTOMATIC (1)" at bounding box center [746, 209] width 1364 height 26
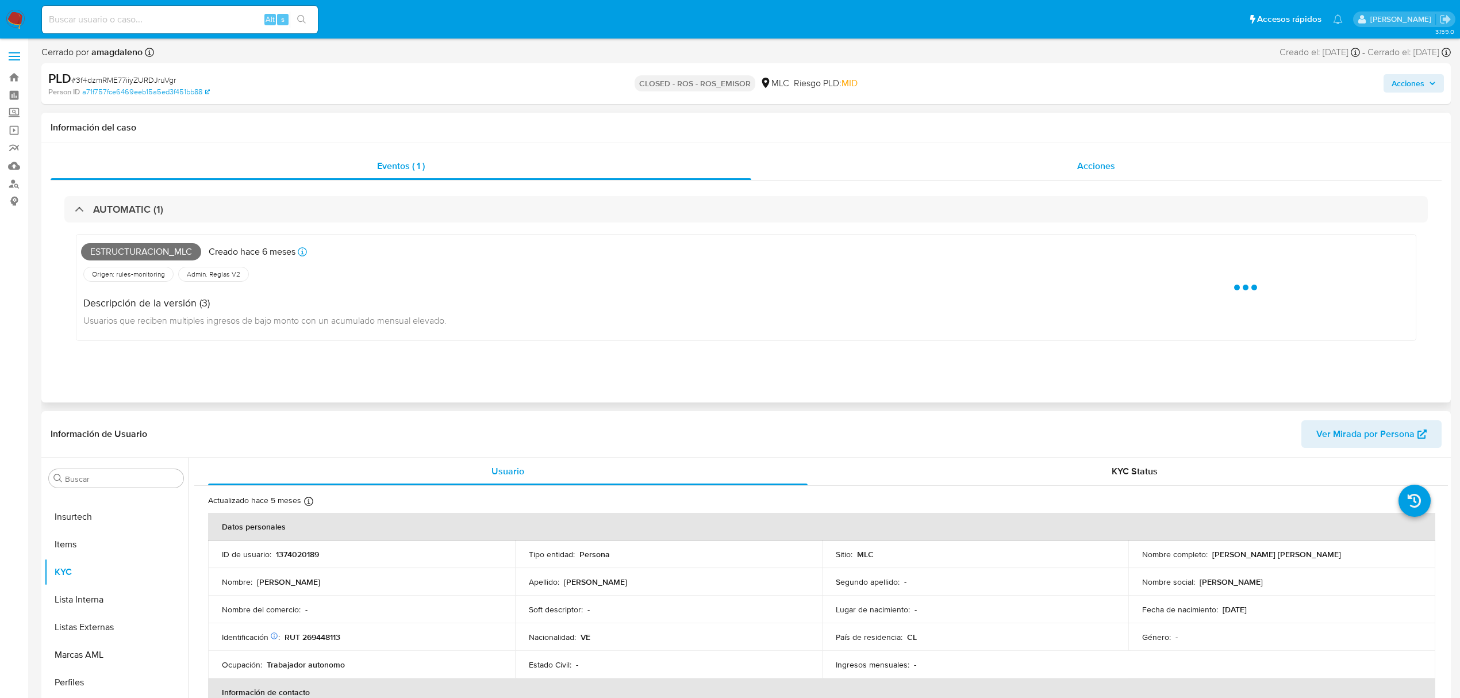
click at [890, 166] on div "Acciones" at bounding box center [1096, 166] width 691 height 28
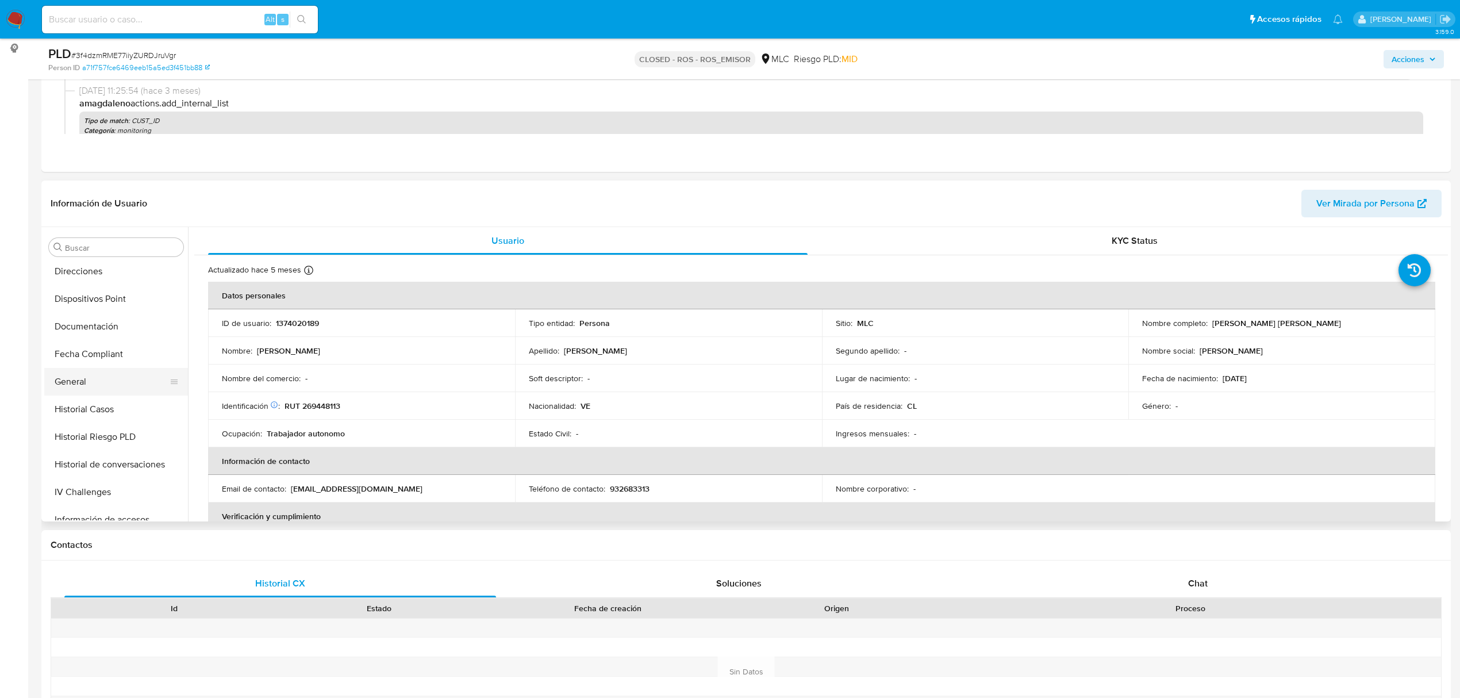
scroll to position [230, 0]
click at [120, 408] on button "Historial Casos" at bounding box center [111, 404] width 135 height 28
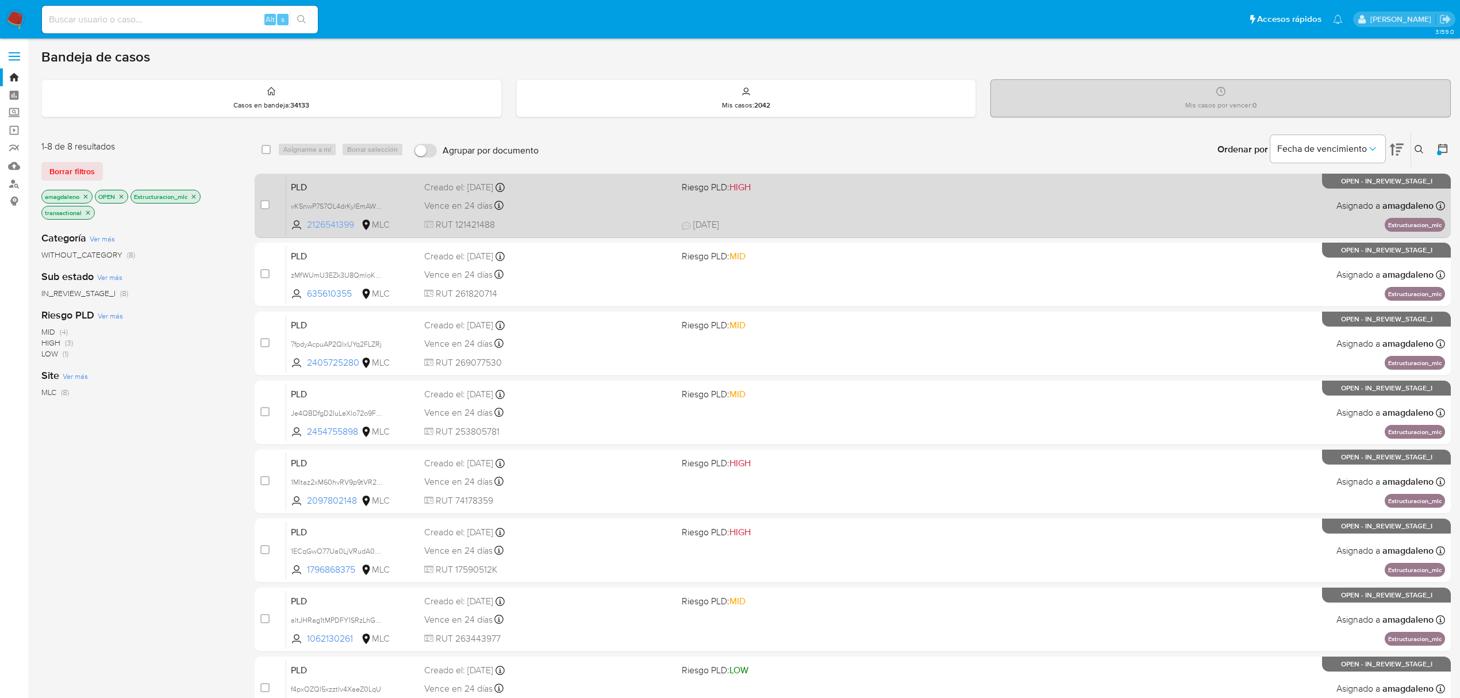
click at [323, 218] on span "2126541399" at bounding box center [333, 224] width 52 height 13
click at [602, 196] on div "PLD vKSnwP7S7OL4drKyIEmAWNC4 2126541399 MLC Riesgo PLD: HIGH Creado el: [DATE] …" at bounding box center [865, 205] width 1159 height 58
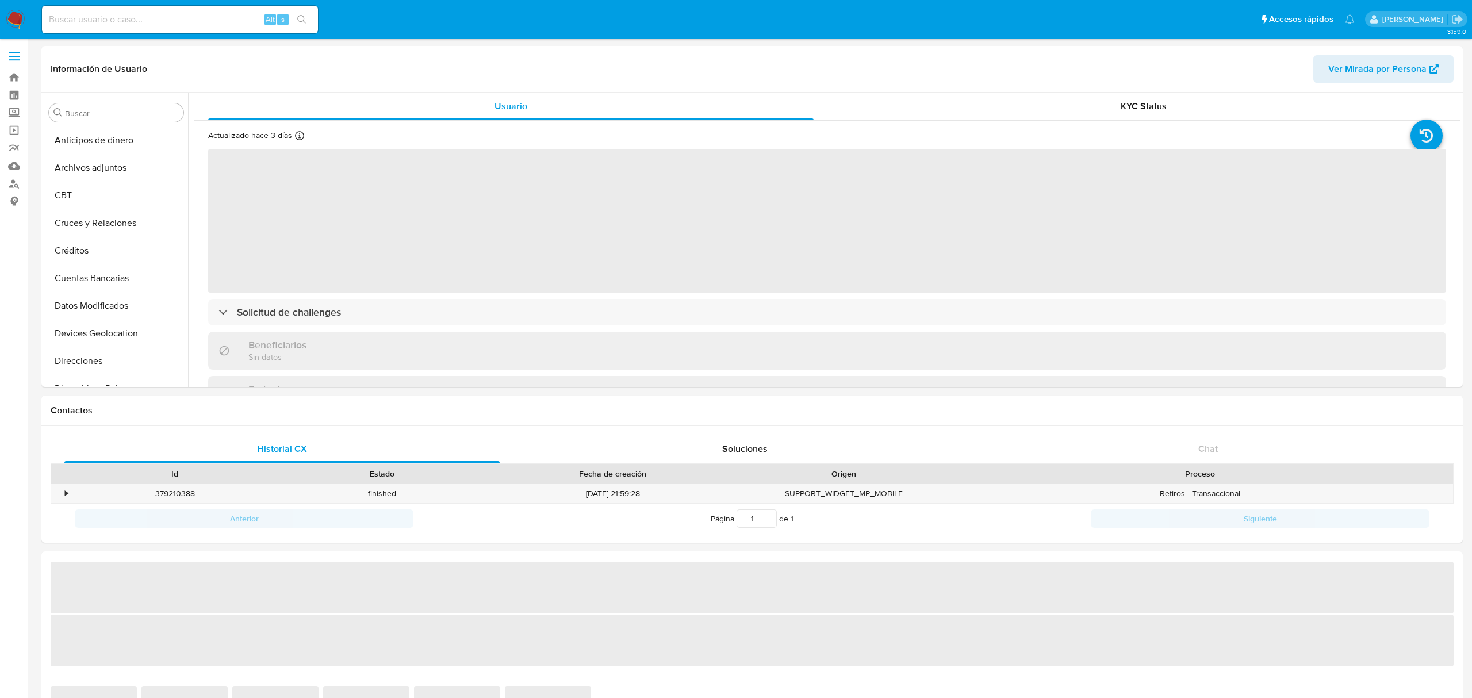
select select "10"
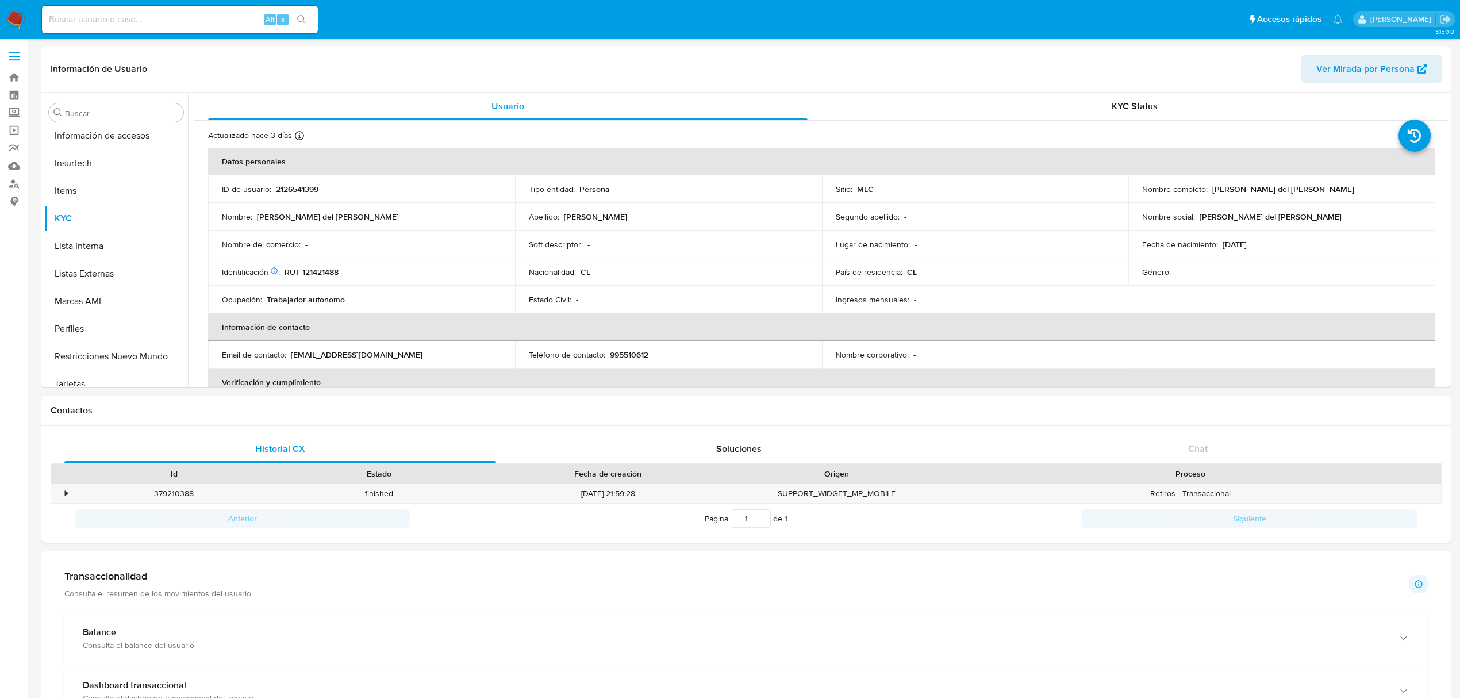
scroll to position [485, 0]
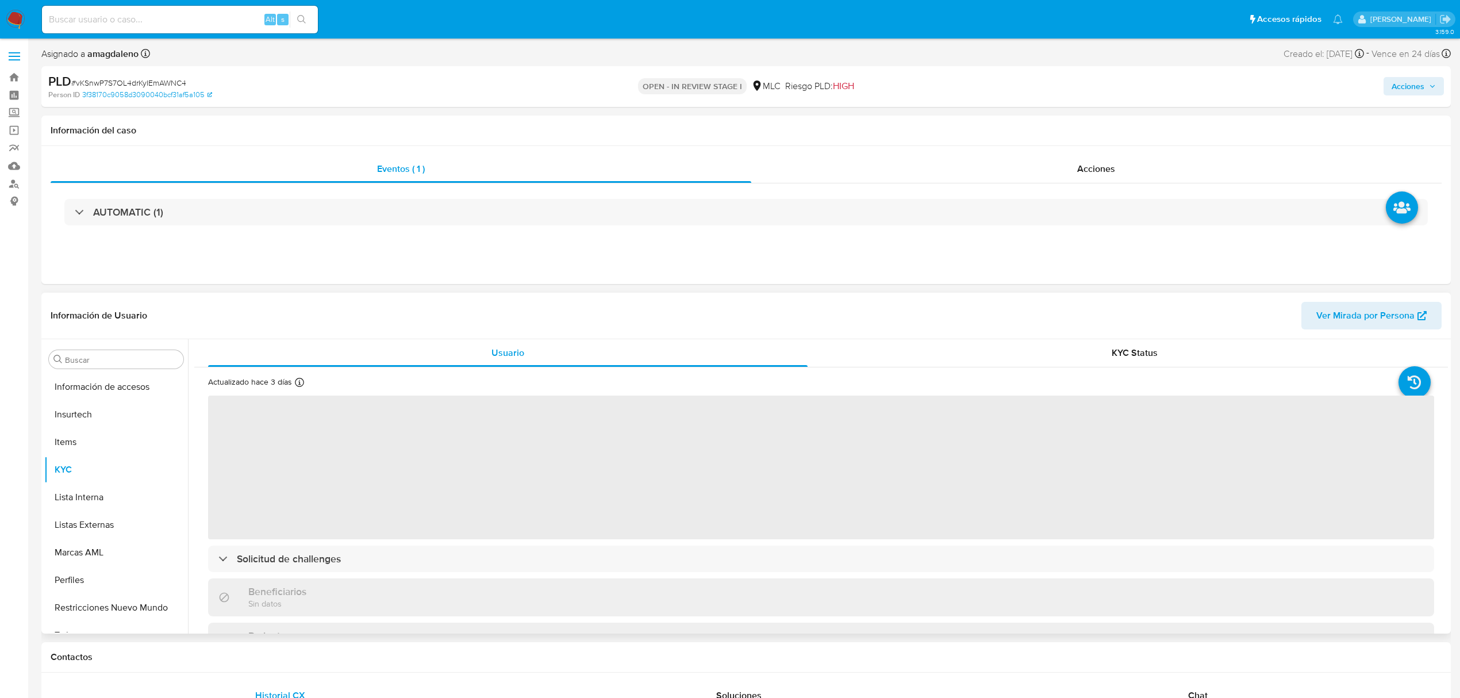
scroll to position [486, 0]
select select "10"
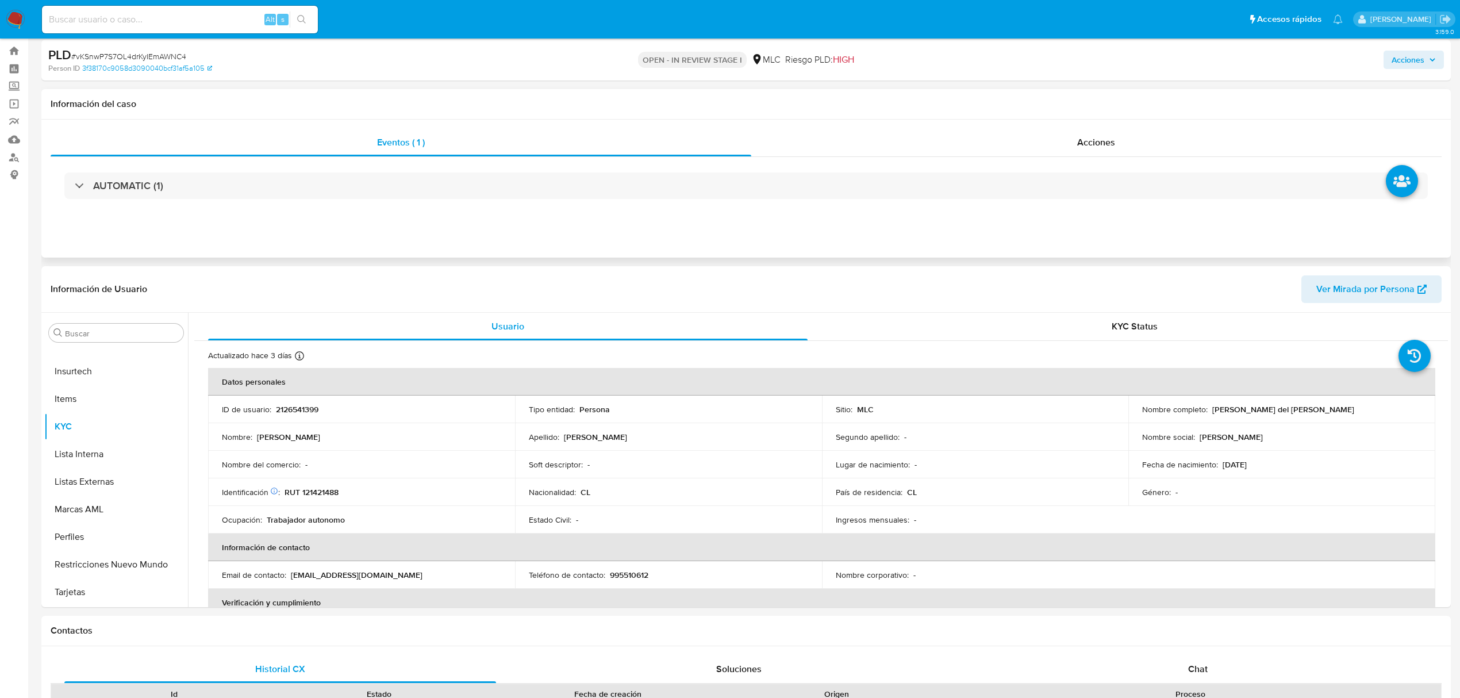
scroll to position [0, 0]
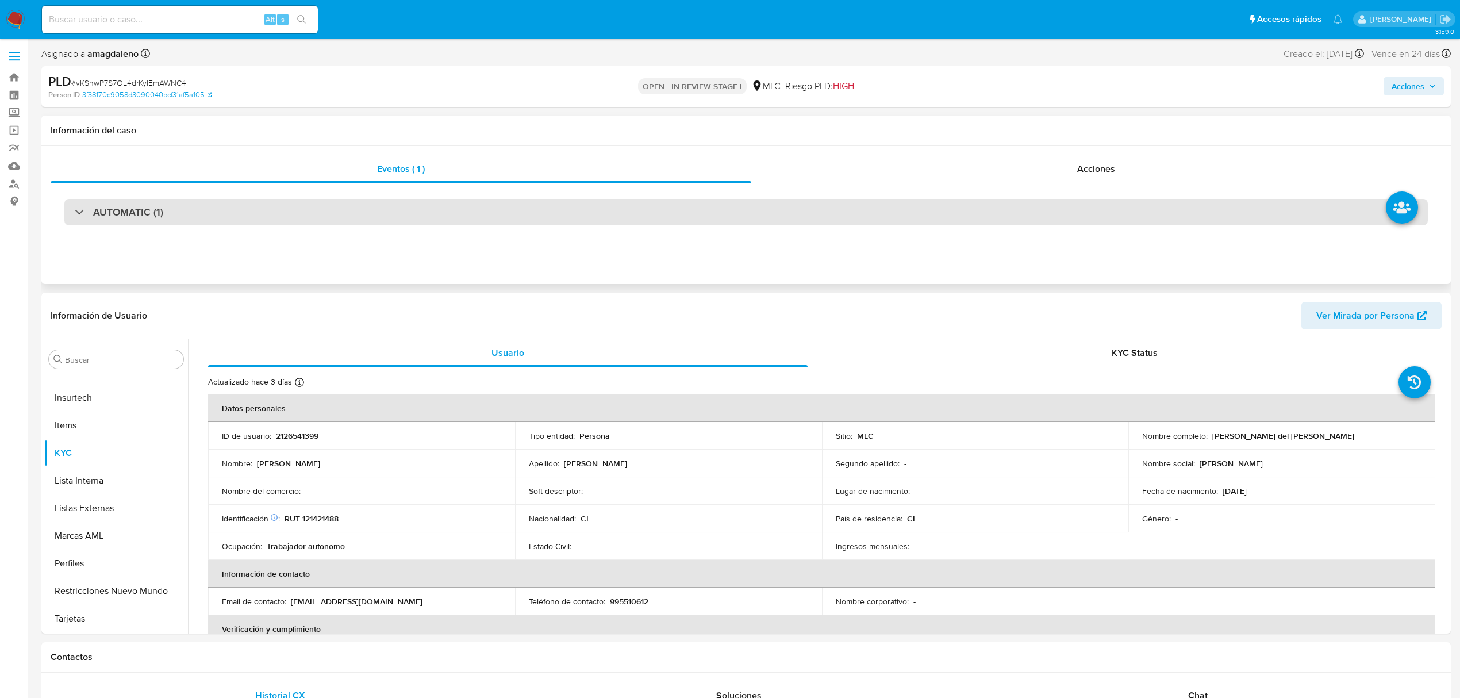
click at [283, 214] on div "AUTOMATIC (1)" at bounding box center [746, 212] width 1364 height 26
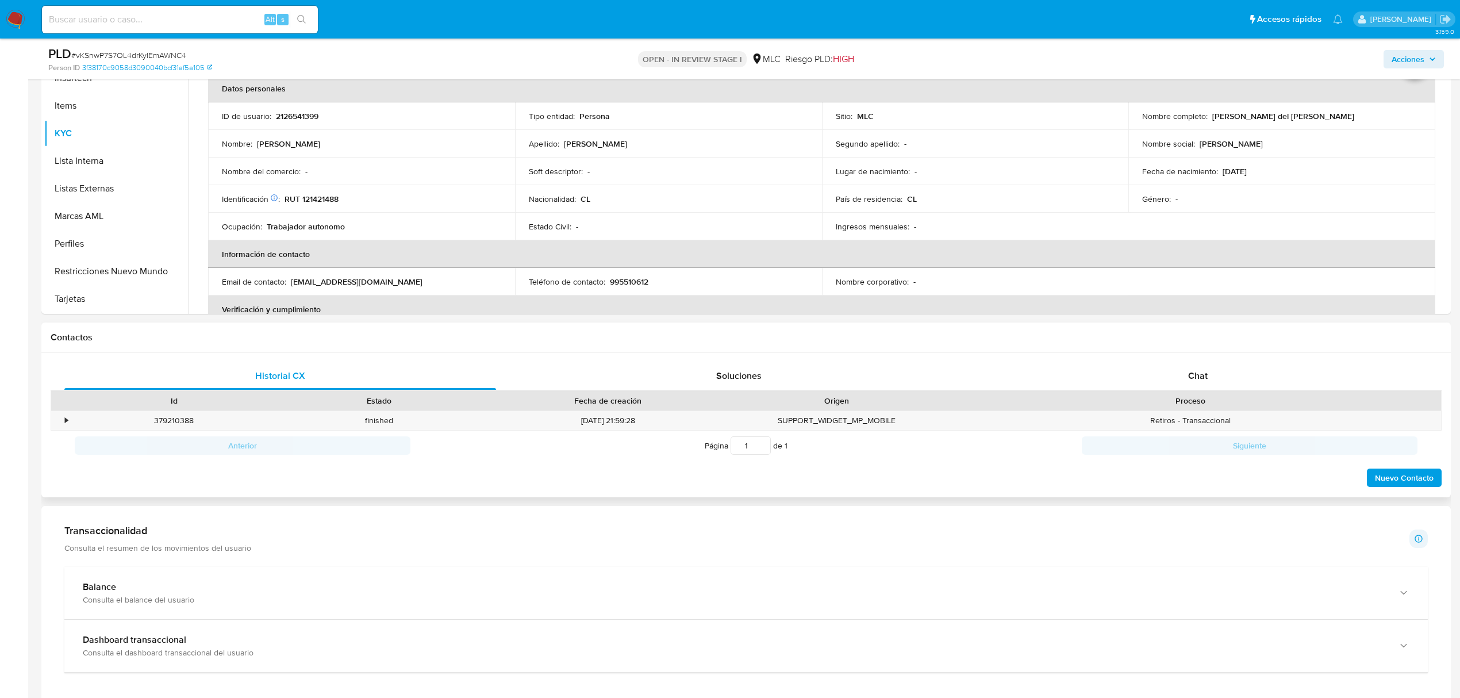
scroll to position [613, 0]
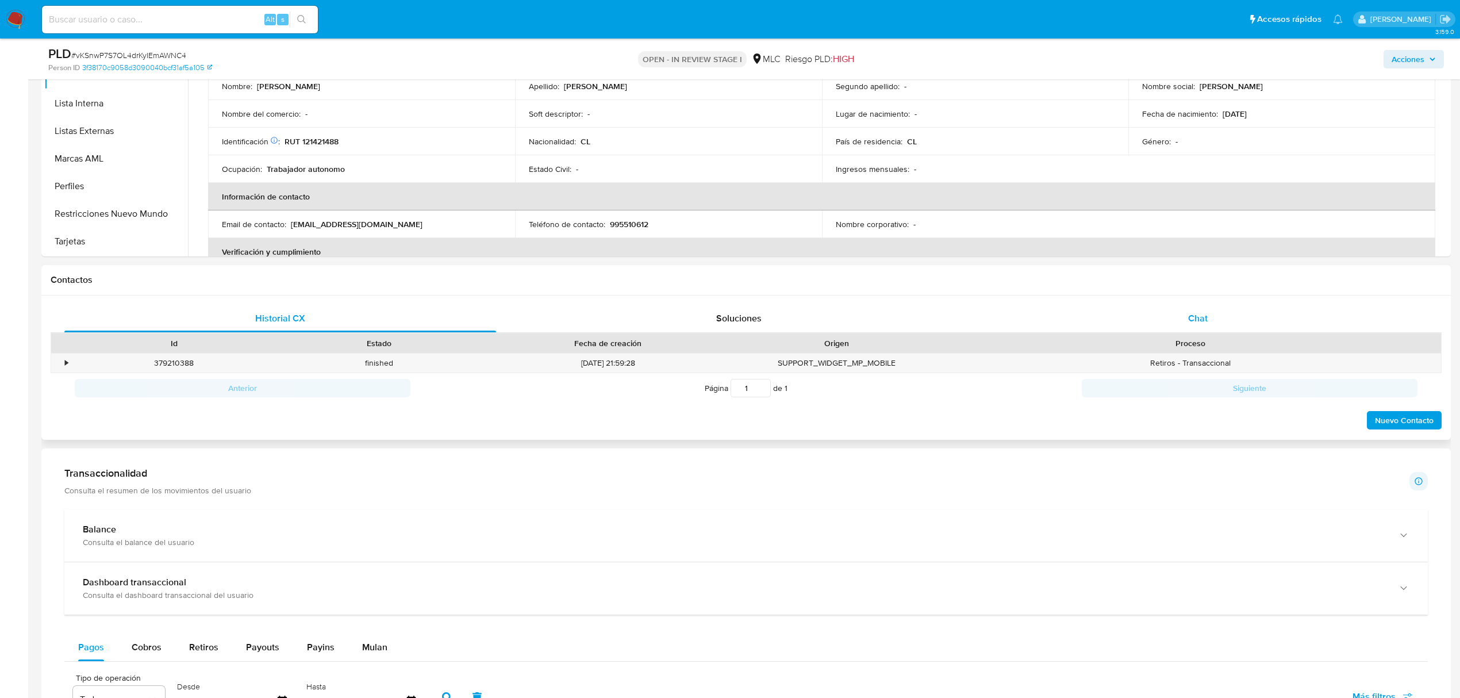
click at [1180, 309] on div "Chat" at bounding box center [1198, 319] width 432 height 28
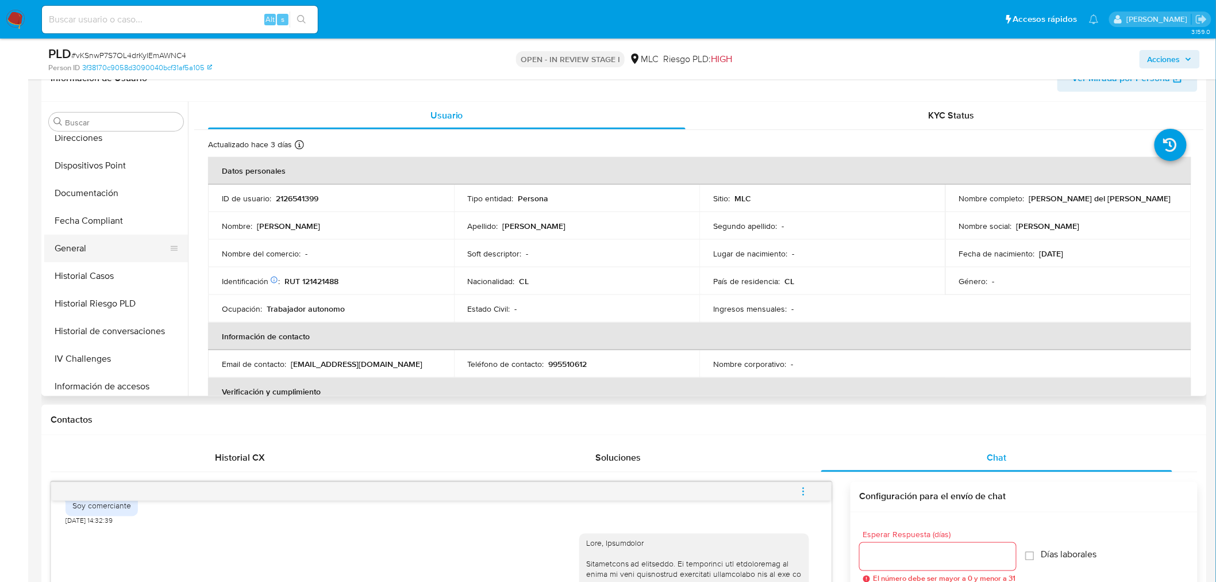
scroll to position [229, 0]
click at [91, 294] on button "Historial Riesgo PLD" at bounding box center [111, 307] width 135 height 28
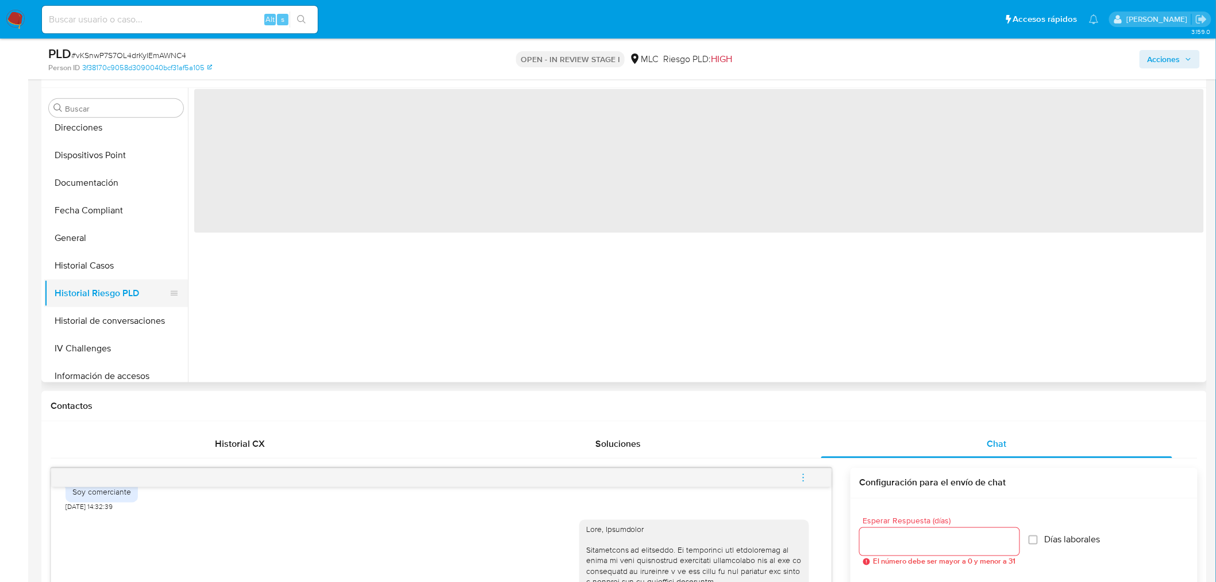
click at [92, 286] on button "Historial Riesgo PLD" at bounding box center [111, 293] width 135 height 28
click at [94, 267] on button "Historial Casos" at bounding box center [111, 266] width 135 height 28
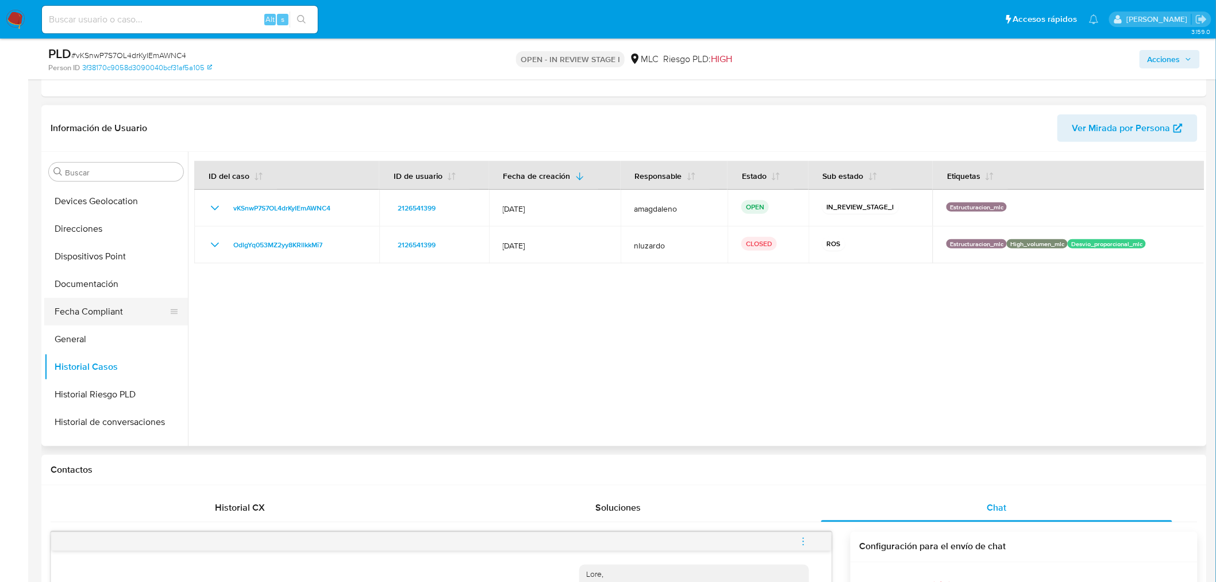
scroll to position [191, 0]
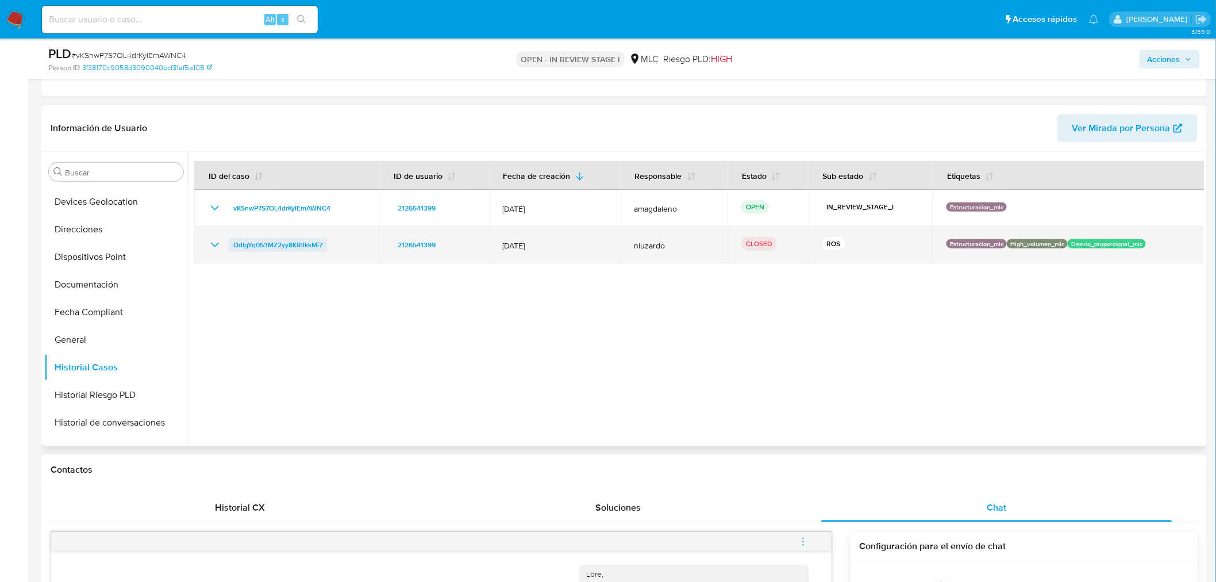
click at [286, 244] on span "OdlgYq053MZ2yy8KRllkkMi7" at bounding box center [277, 245] width 89 height 14
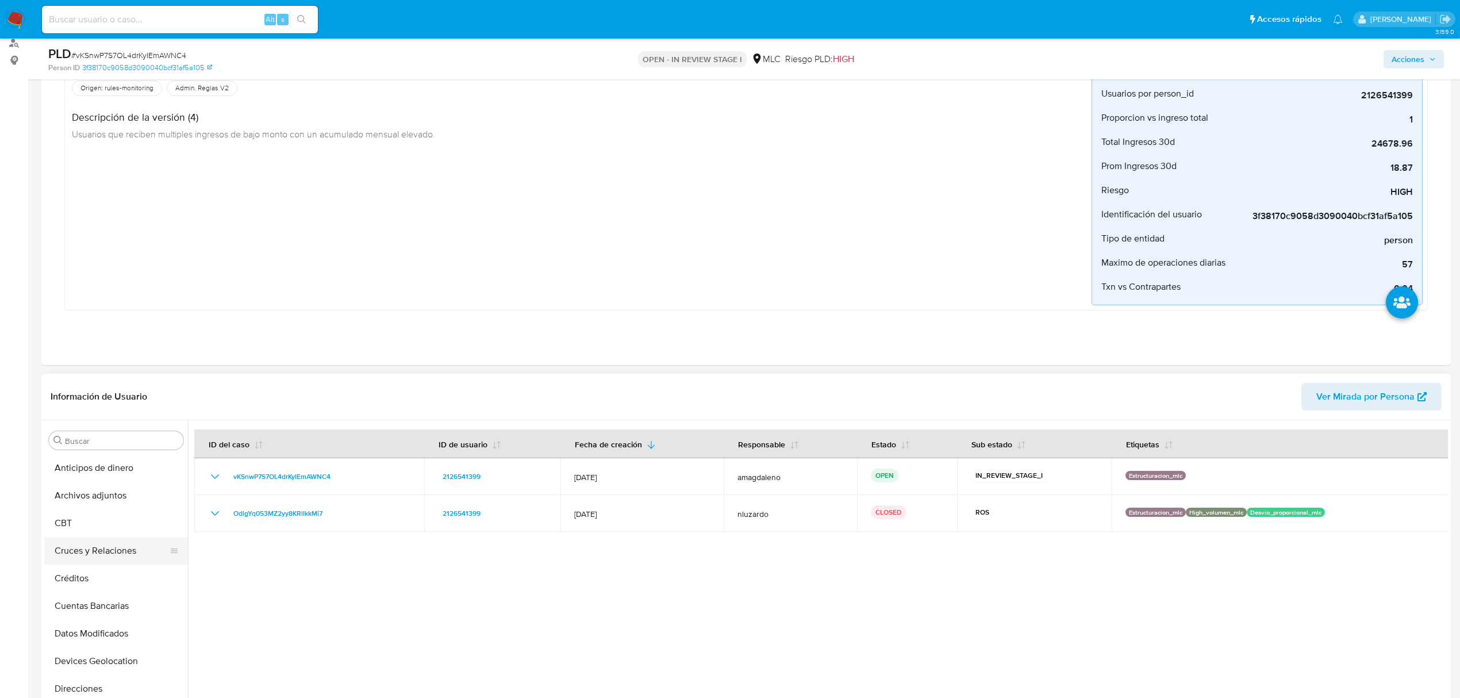
scroll to position [153, 0]
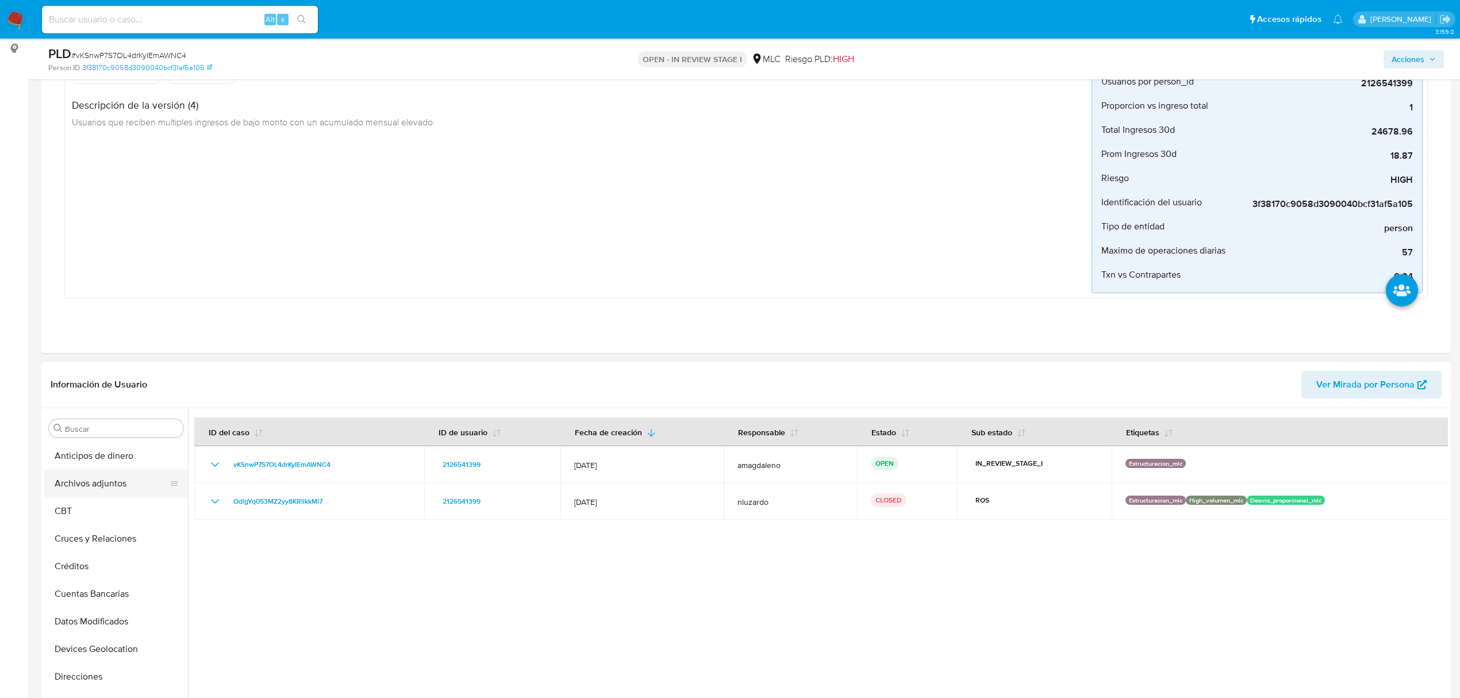
click at [120, 486] on button "Archivos adjuntos" at bounding box center [111, 484] width 135 height 28
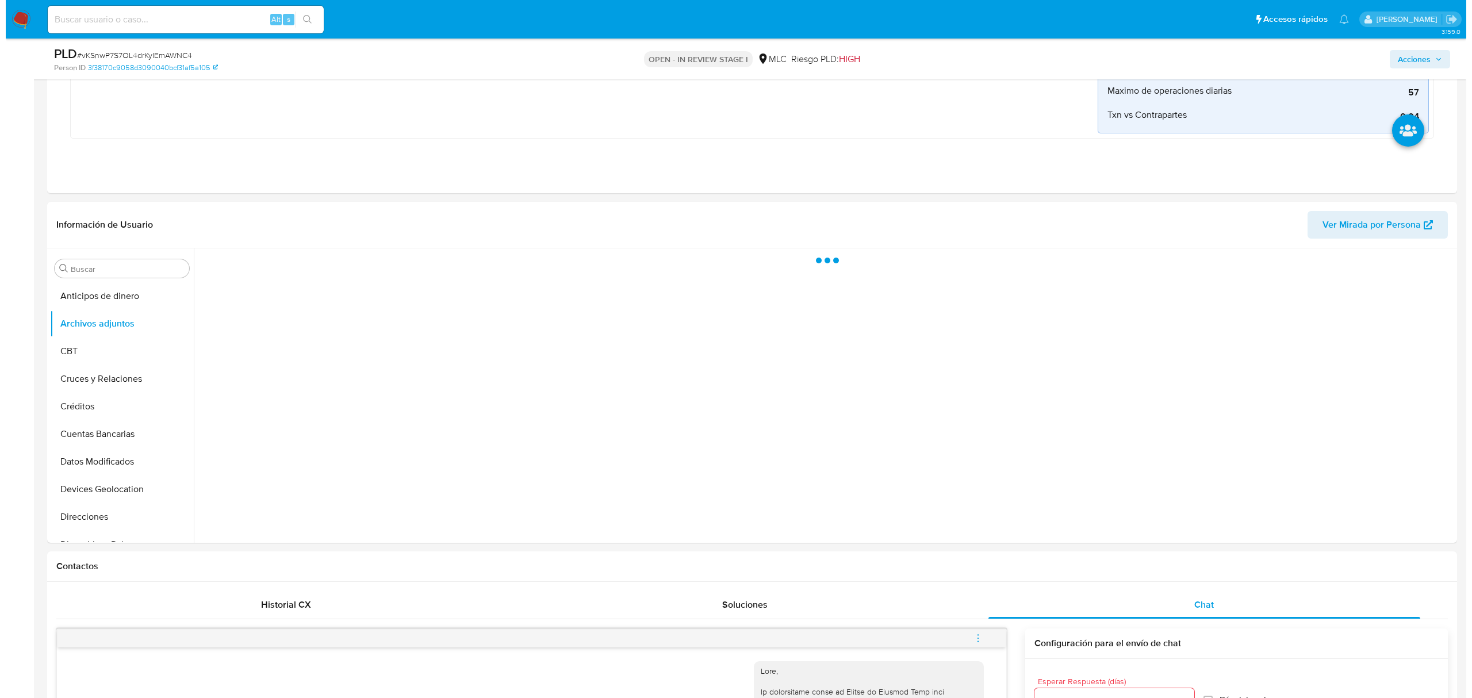
scroll to position [325, 0]
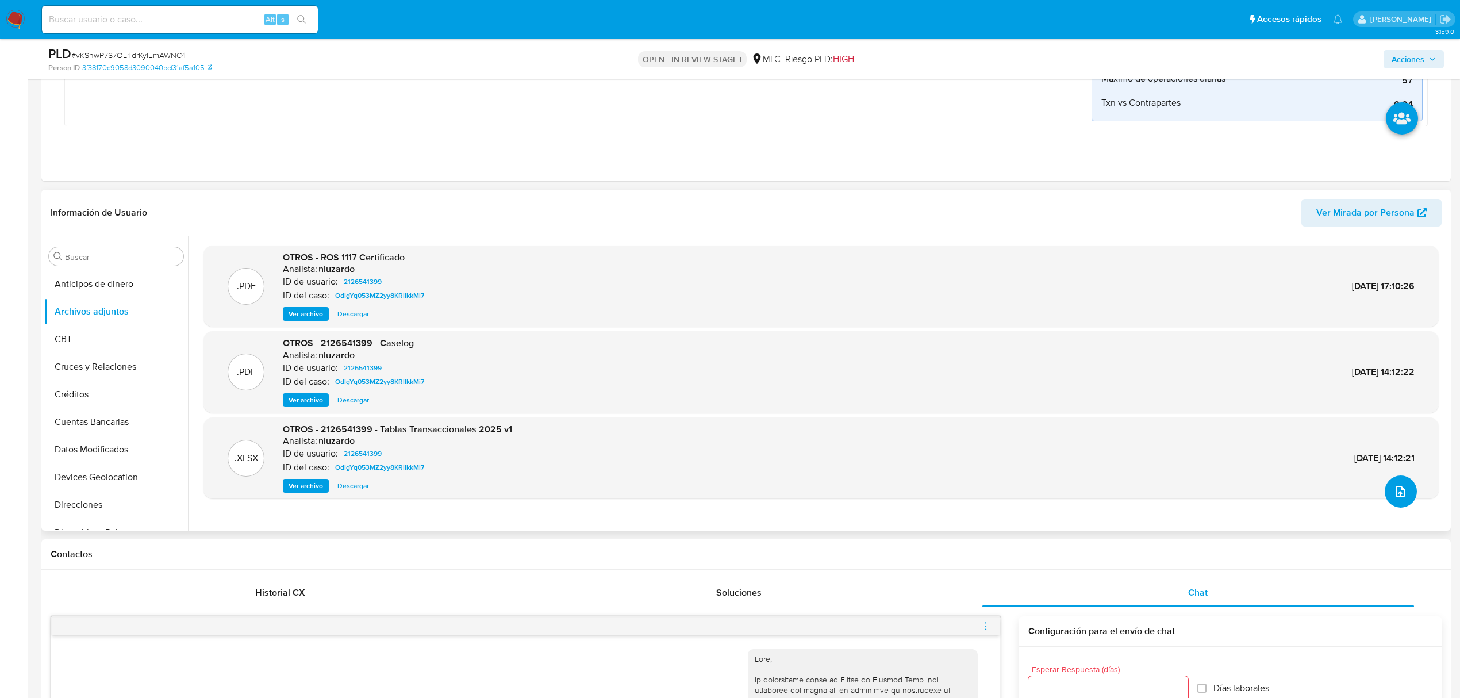
click at [1393, 497] on span "upload-file" at bounding box center [1400, 492] width 14 height 14
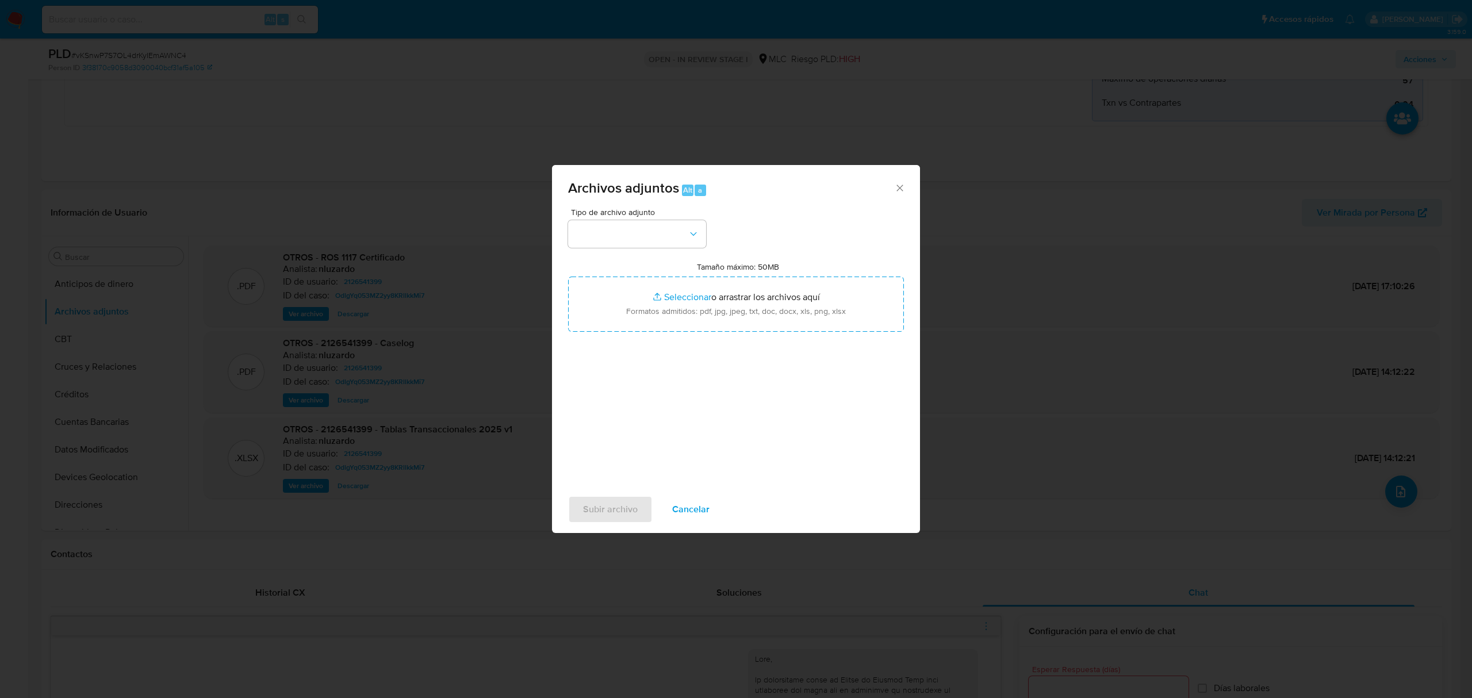
click at [665, 252] on div "Tipo de archivo adjunto Tamaño máximo: 50MB Seleccionar archivos Seleccionar o …" at bounding box center [736, 343] width 336 height 271
click at [663, 240] on button "button" at bounding box center [637, 234] width 138 height 28
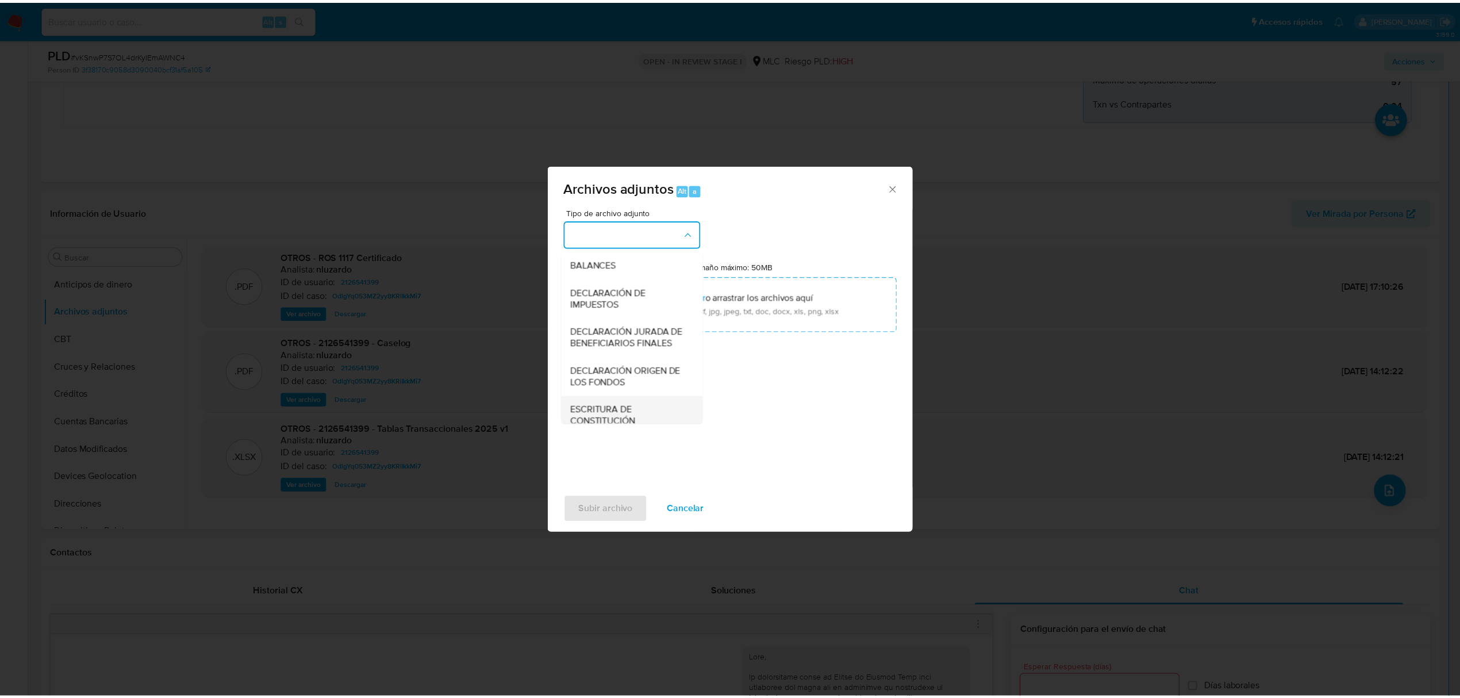
scroll to position [171, 0]
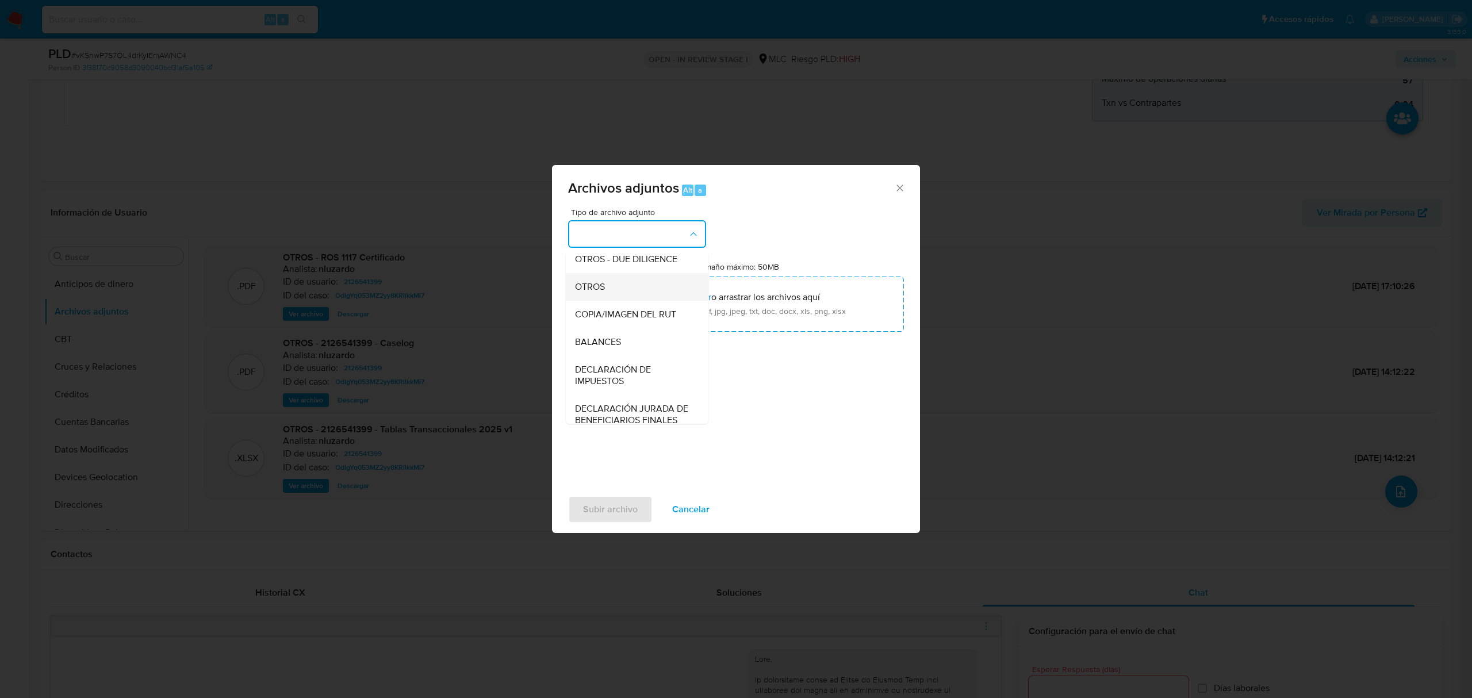
click at [589, 293] on span "OTROS" at bounding box center [590, 286] width 30 height 11
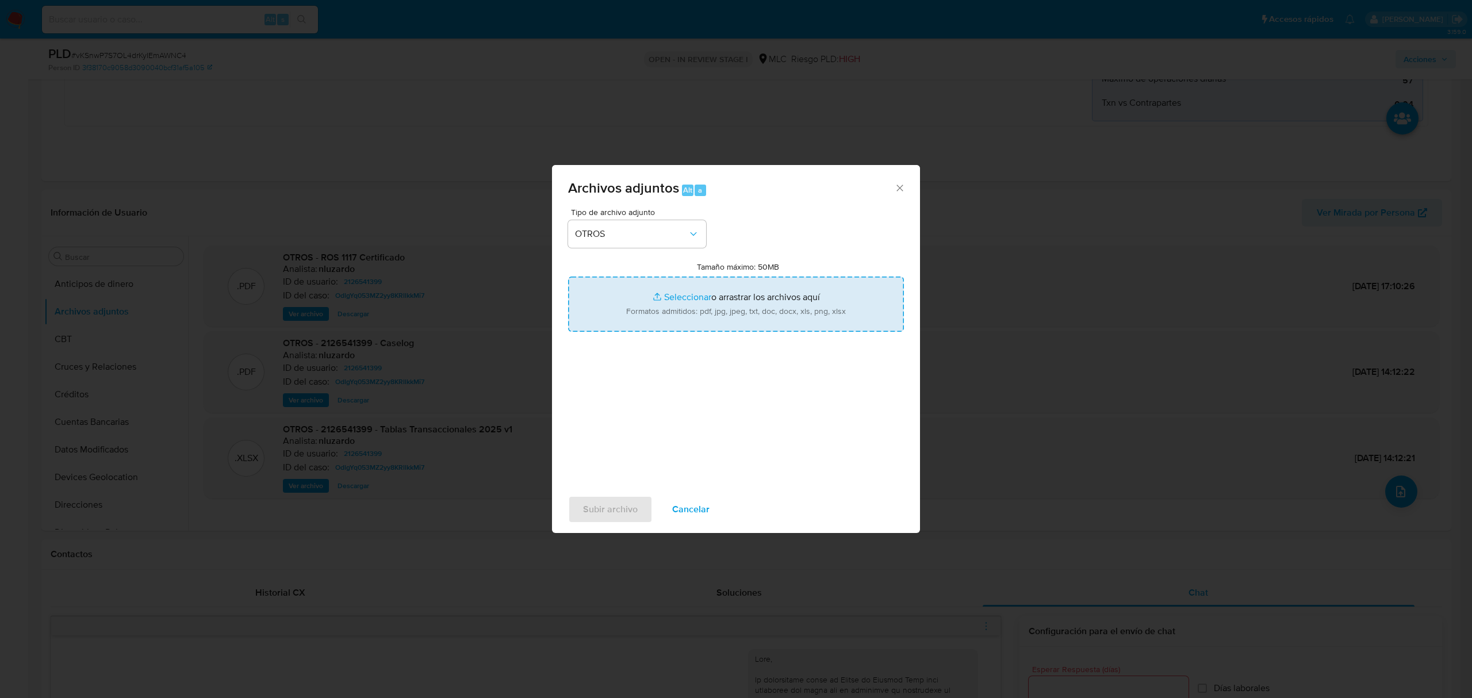
click at [686, 301] on input "Tamaño máximo: 50MB Seleccionar archivos" at bounding box center [736, 303] width 336 height 55
type input "C:\fakepath\2126541399 - 12_09_2025.xlsx"
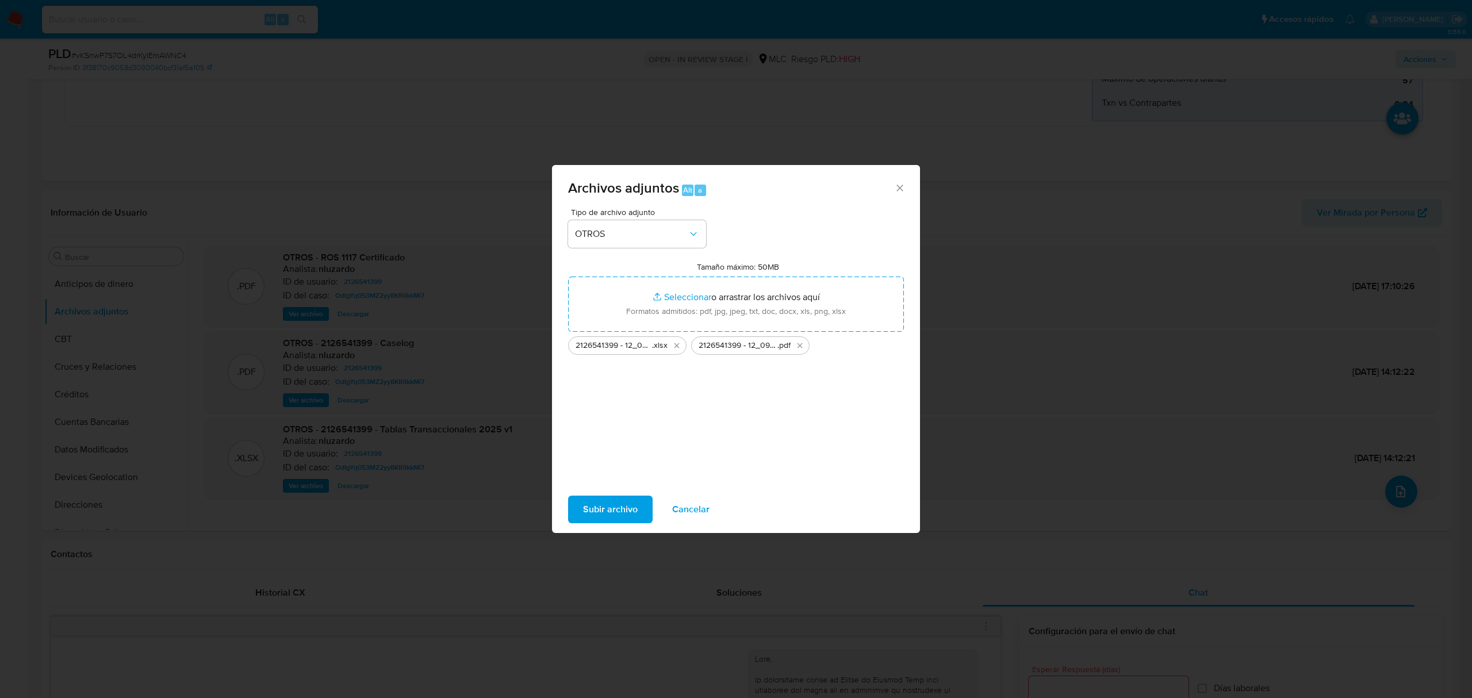
click at [600, 515] on span "Subir archivo" at bounding box center [610, 509] width 55 height 25
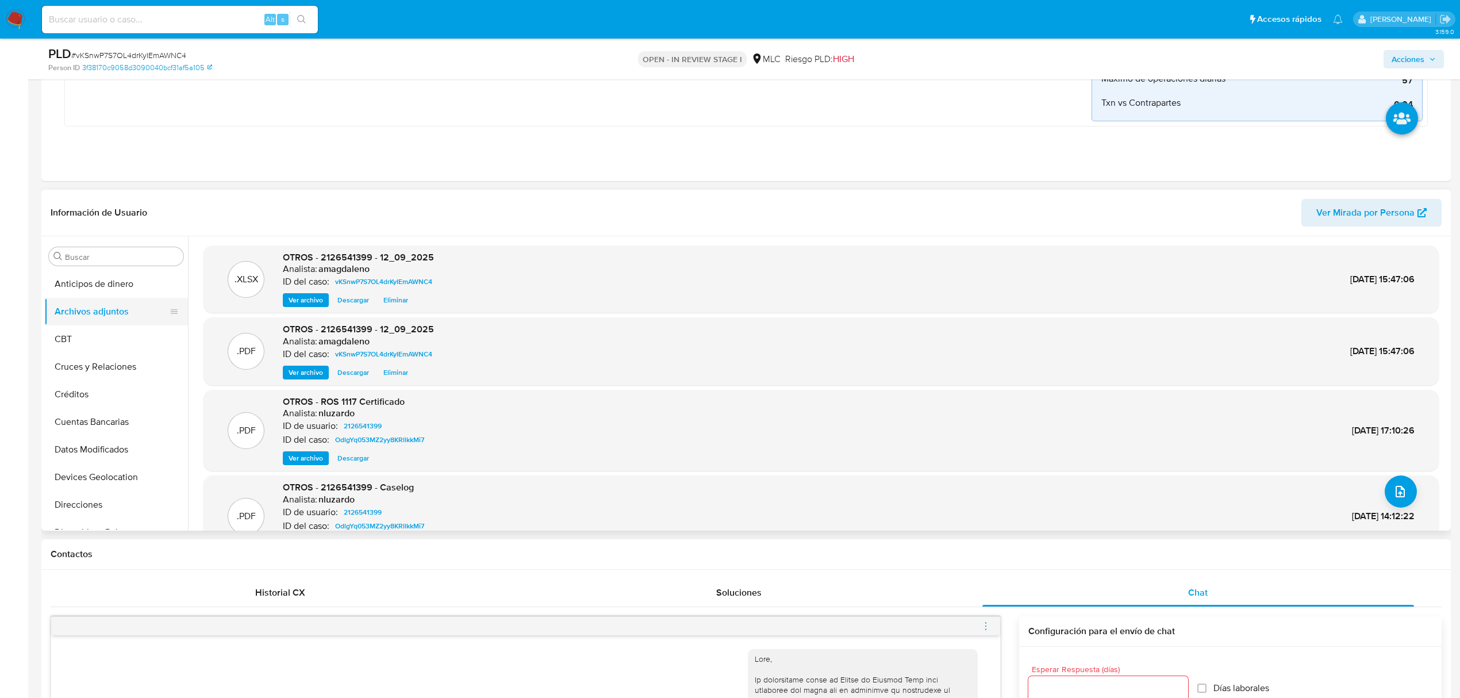
click at [106, 298] on button "Archivos adjuntos" at bounding box center [111, 312] width 135 height 28
click at [120, 288] on button "Anticipos de dinero" at bounding box center [111, 284] width 135 height 28
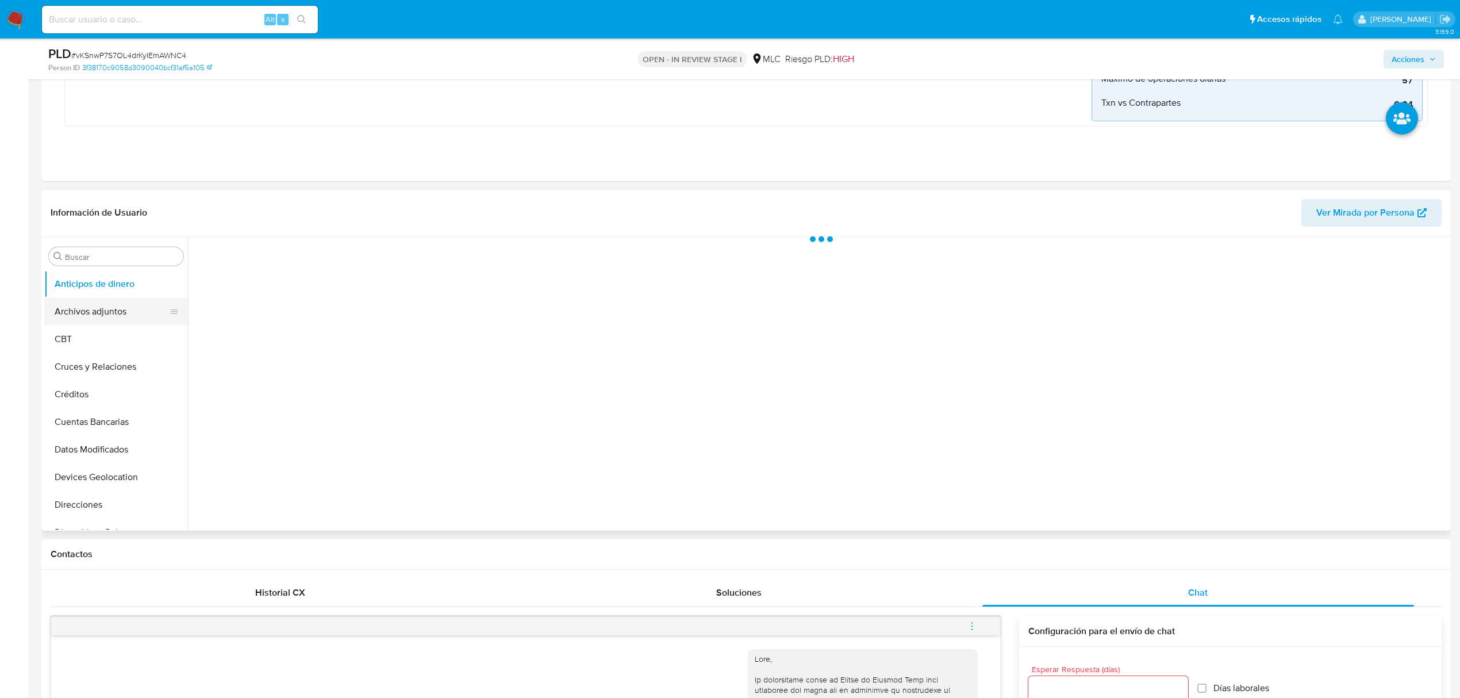
click at [111, 314] on button "Archivos adjuntos" at bounding box center [111, 312] width 135 height 28
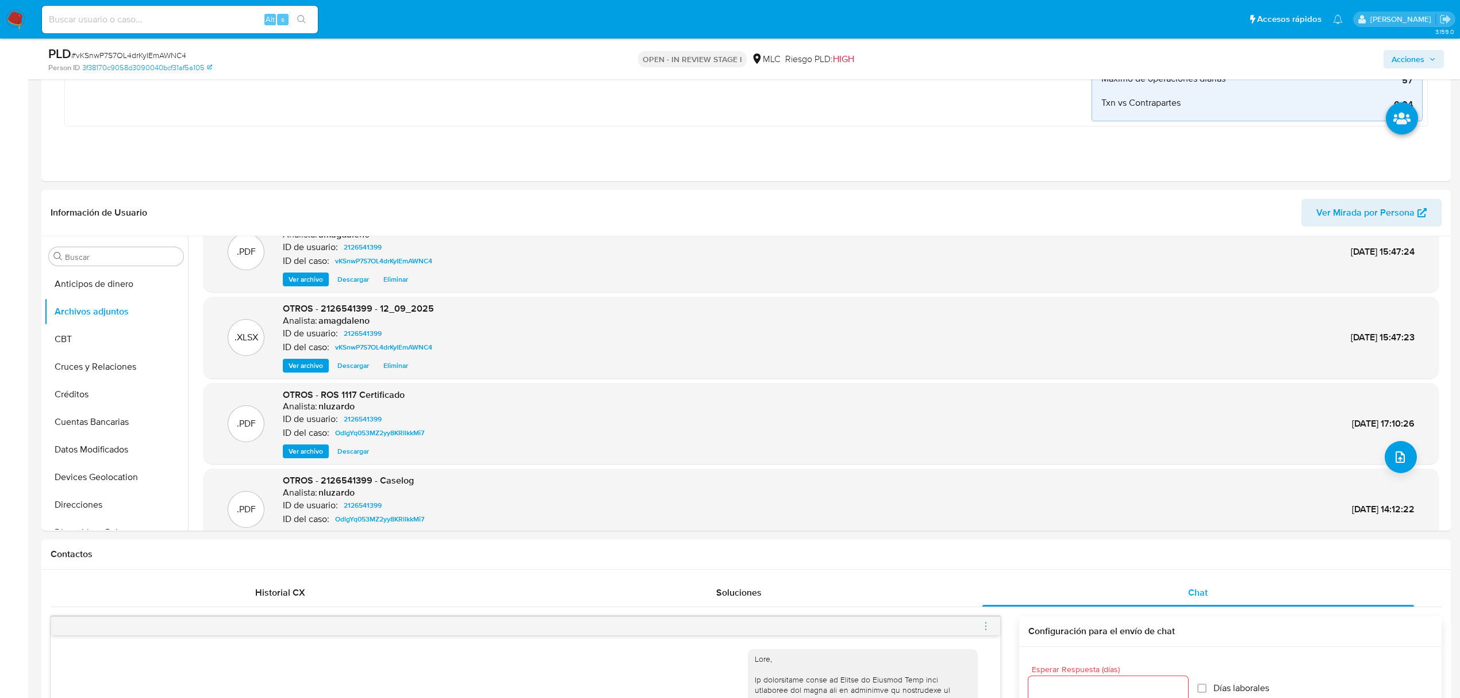
scroll to position [0, 0]
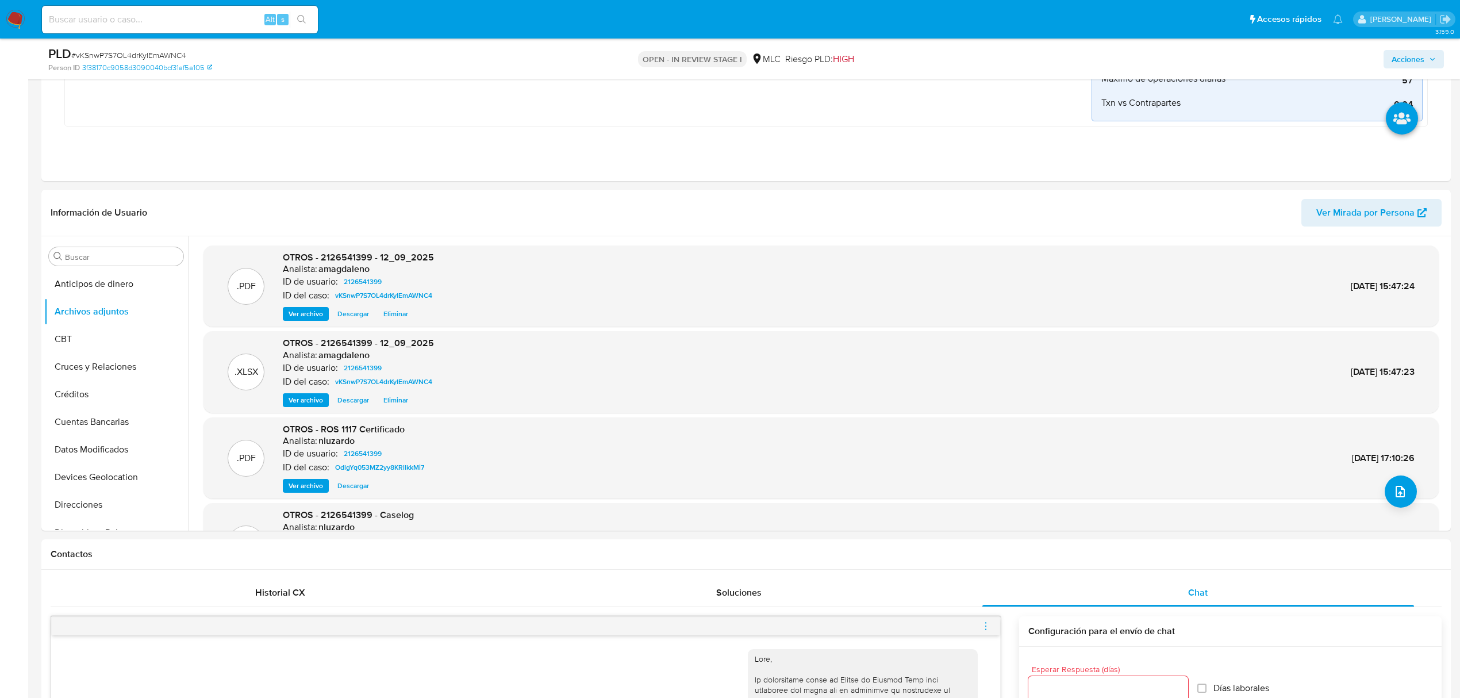
click at [1412, 58] on span "Acciones" at bounding box center [1408, 59] width 33 height 18
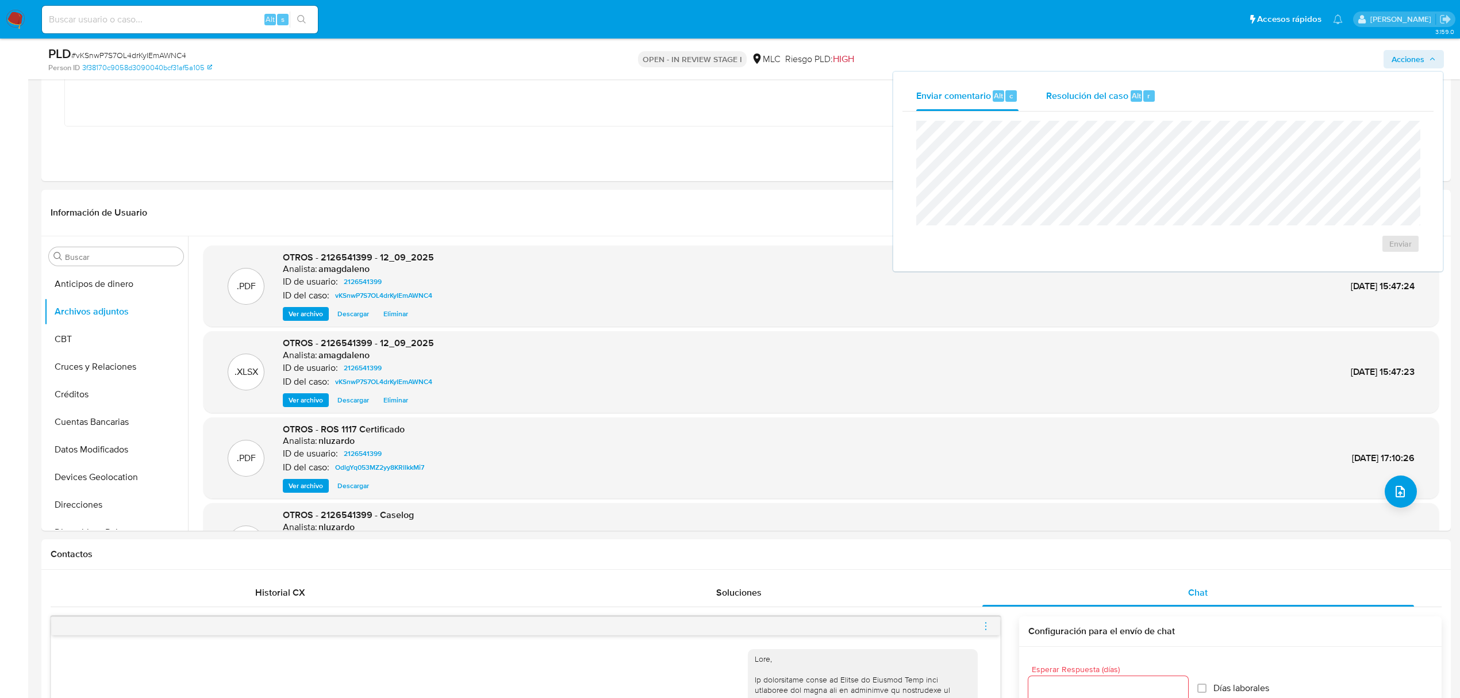
click at [1065, 94] on span "Resolución del caso" at bounding box center [1087, 95] width 82 height 13
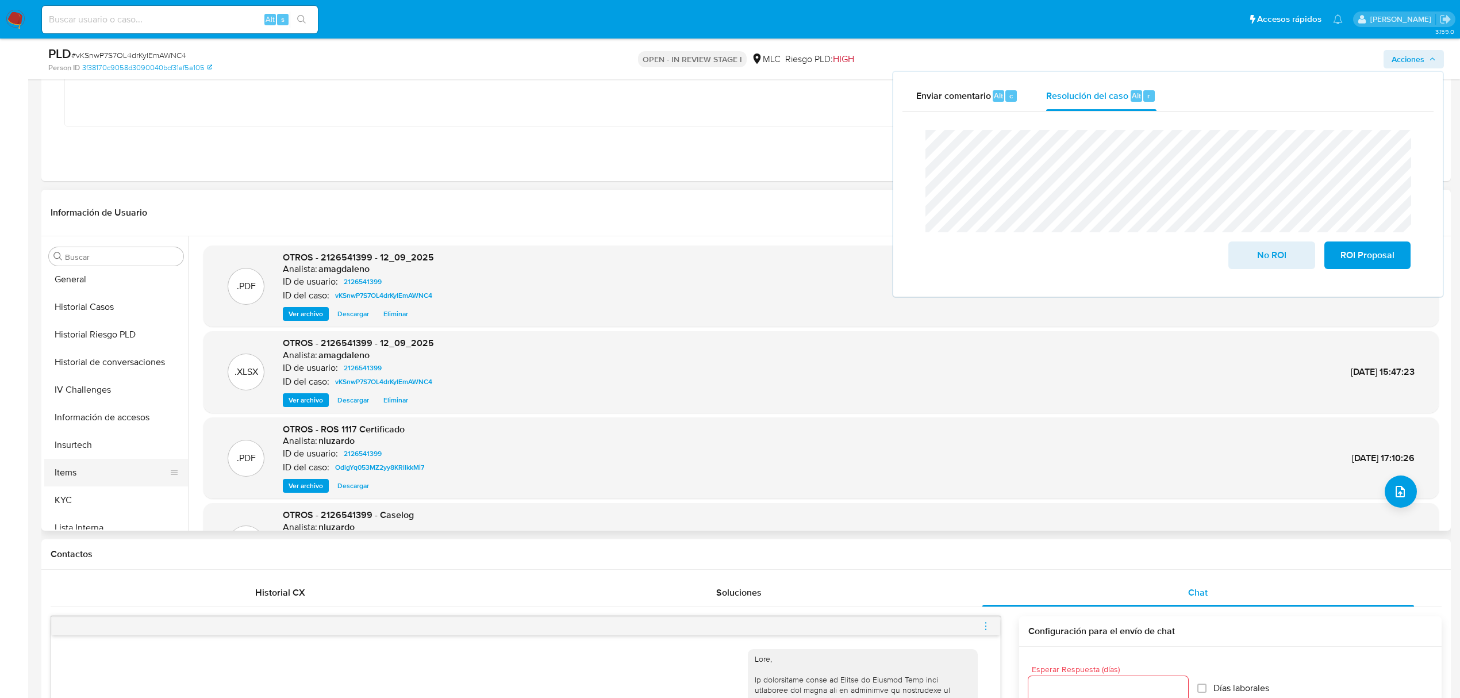
scroll to position [383, 0]
click at [83, 455] on button "KYC" at bounding box center [111, 453] width 135 height 28
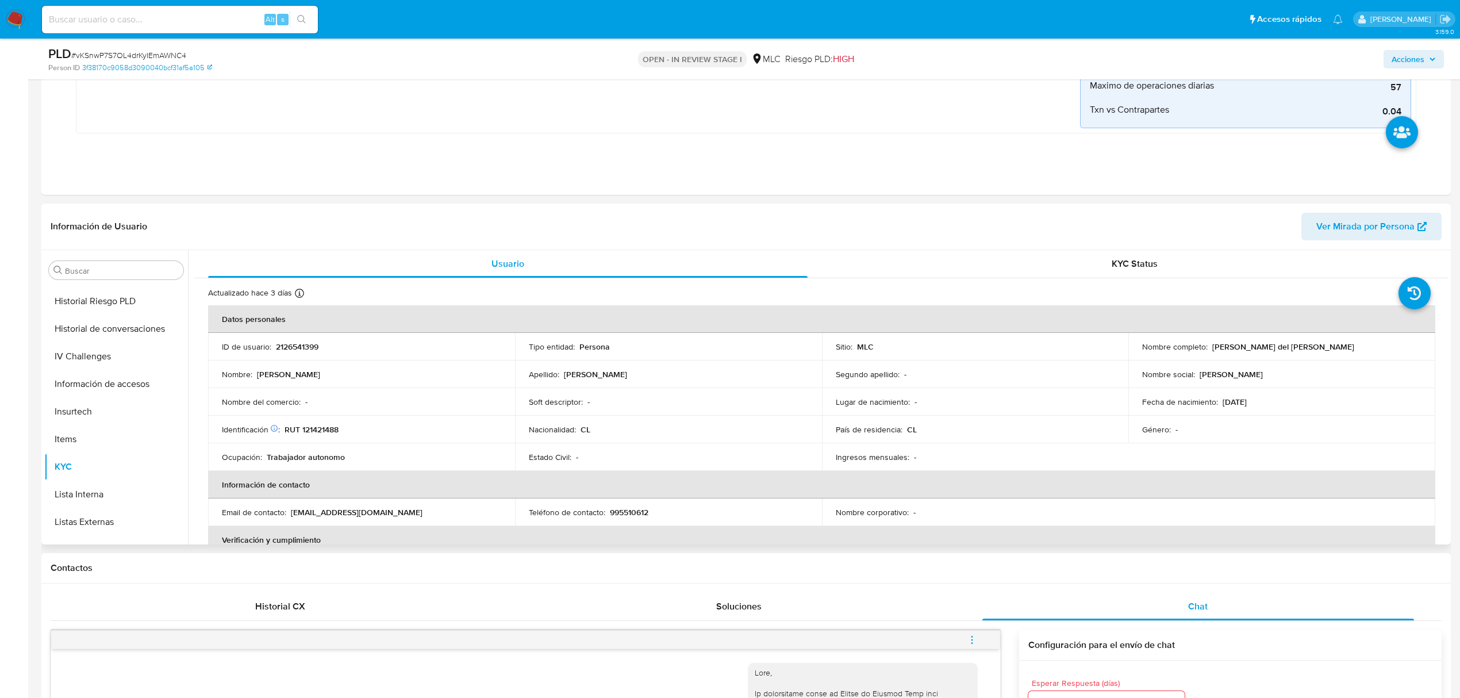
drag, startPoint x: 1208, startPoint y: 348, endPoint x: 1357, endPoint y: 351, distance: 148.9
click at [1357, 351] on div "Nombre completo : Jacqueline del Carmen Alarcón Salgado" at bounding box center [1281, 346] width 279 height 10
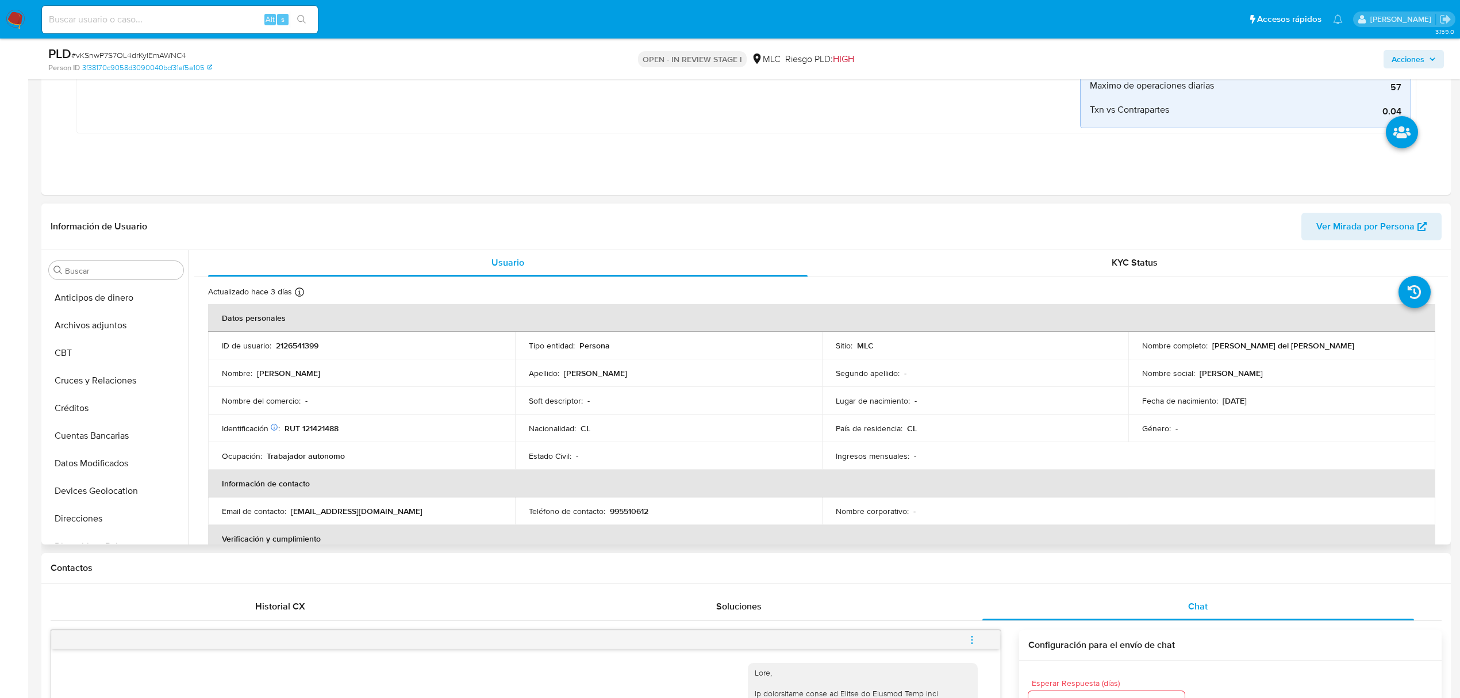
scroll to position [0, 0]
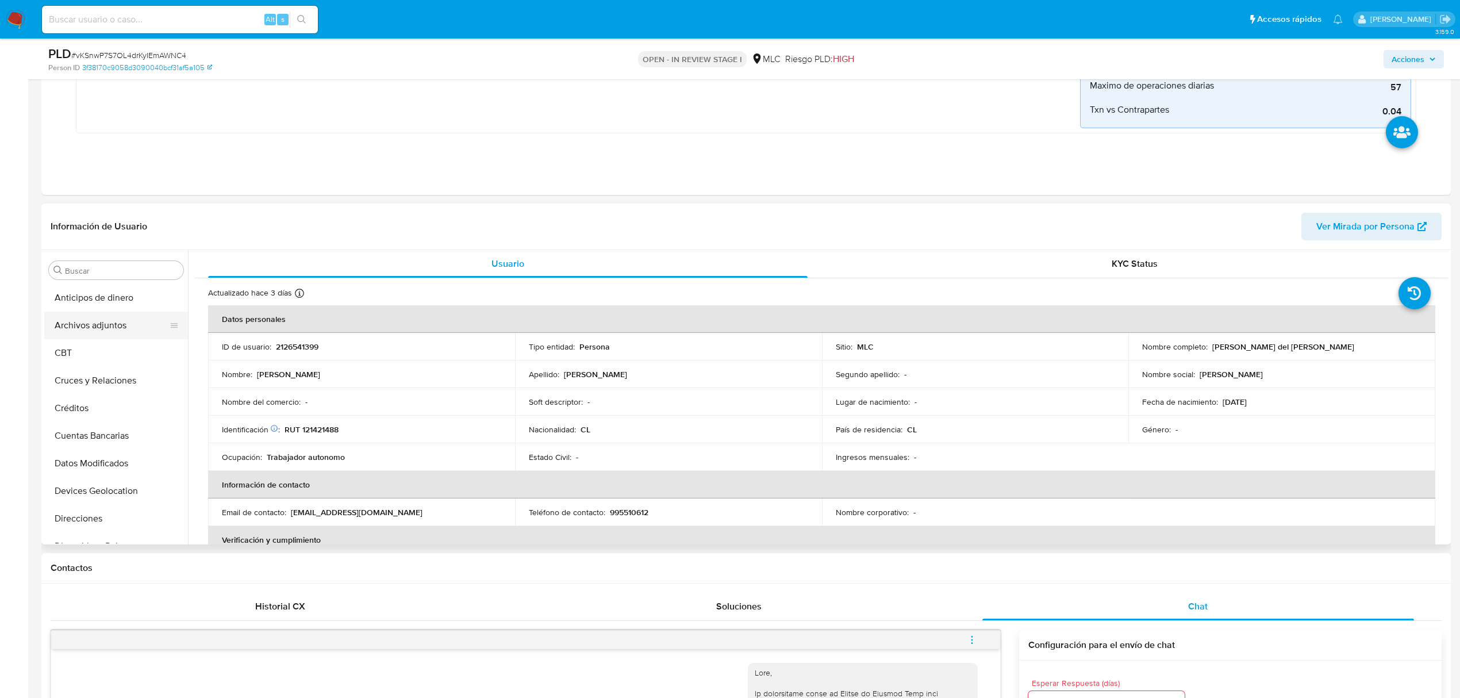
click at [121, 329] on button "Archivos adjuntos" at bounding box center [111, 326] width 135 height 28
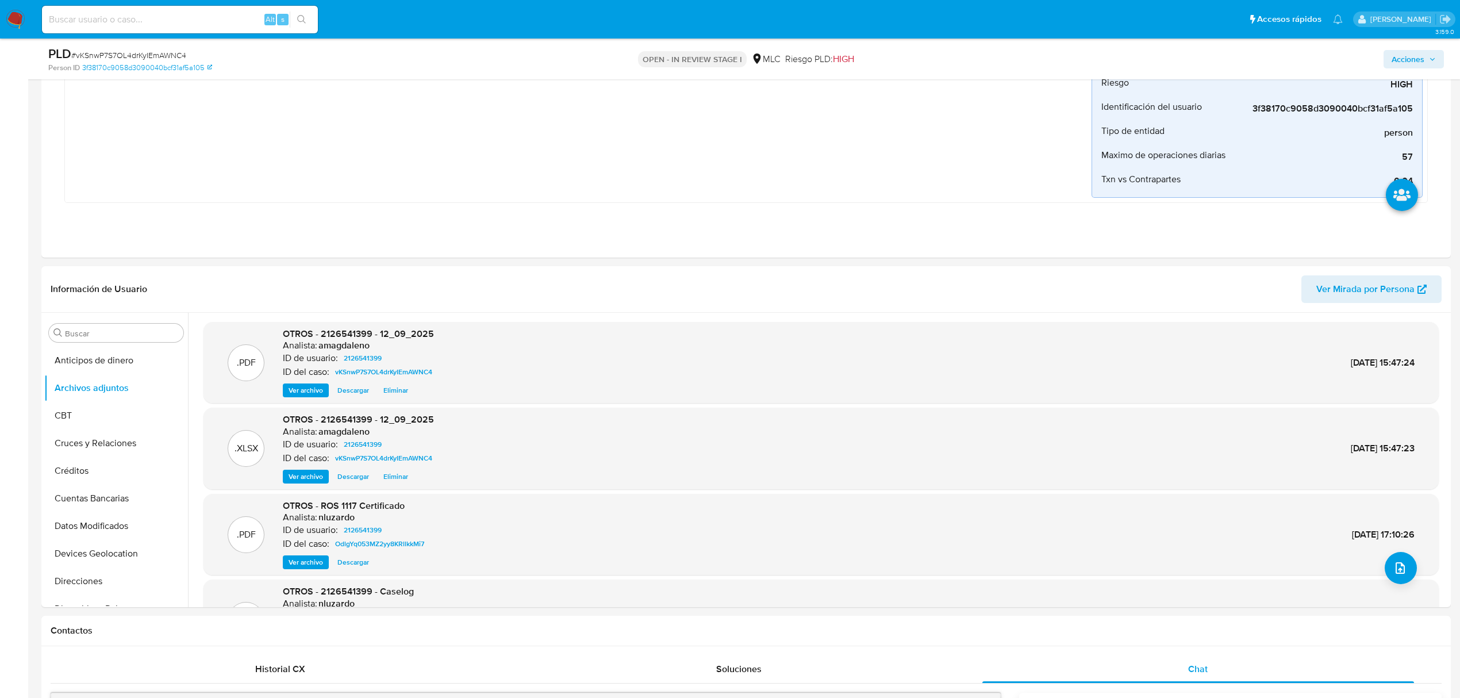
click at [1399, 60] on span "Acciones" at bounding box center [1408, 59] width 33 height 18
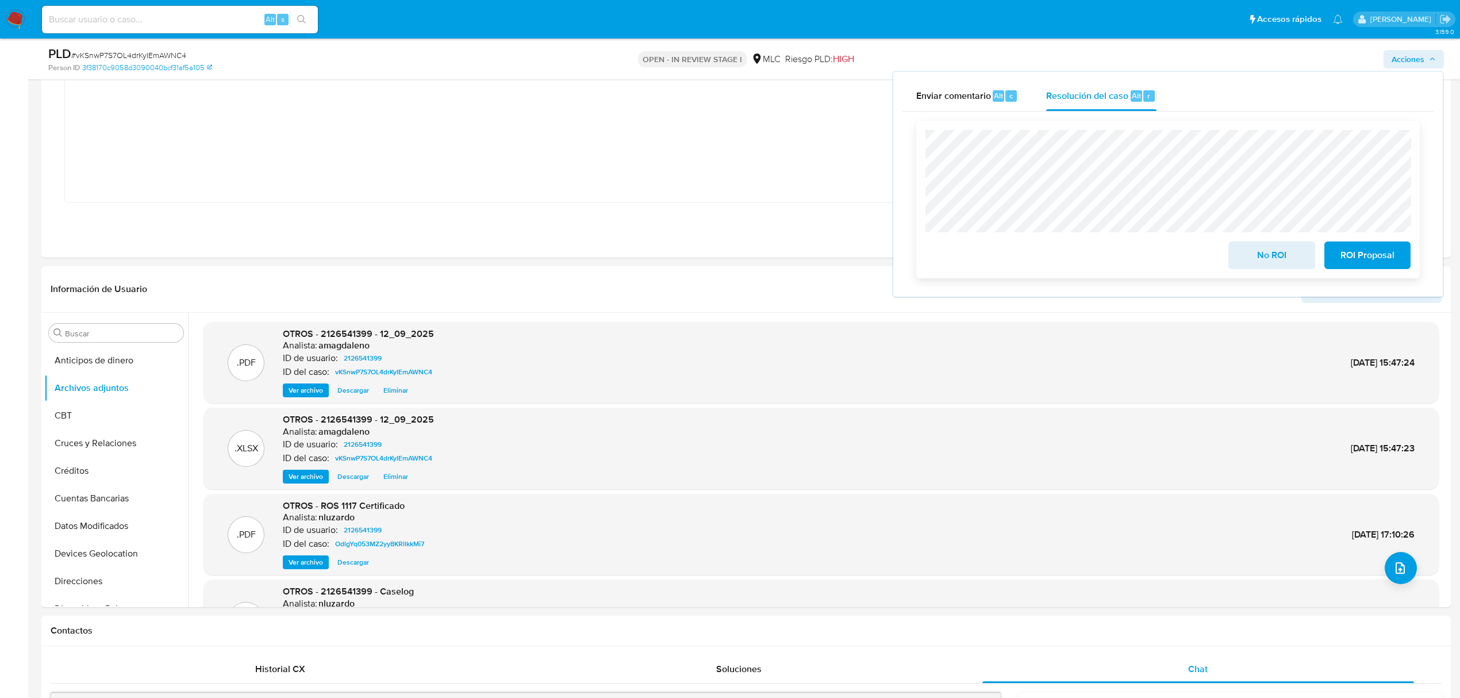
click at [1384, 260] on span "ROI Proposal" at bounding box center [1367, 255] width 56 height 25
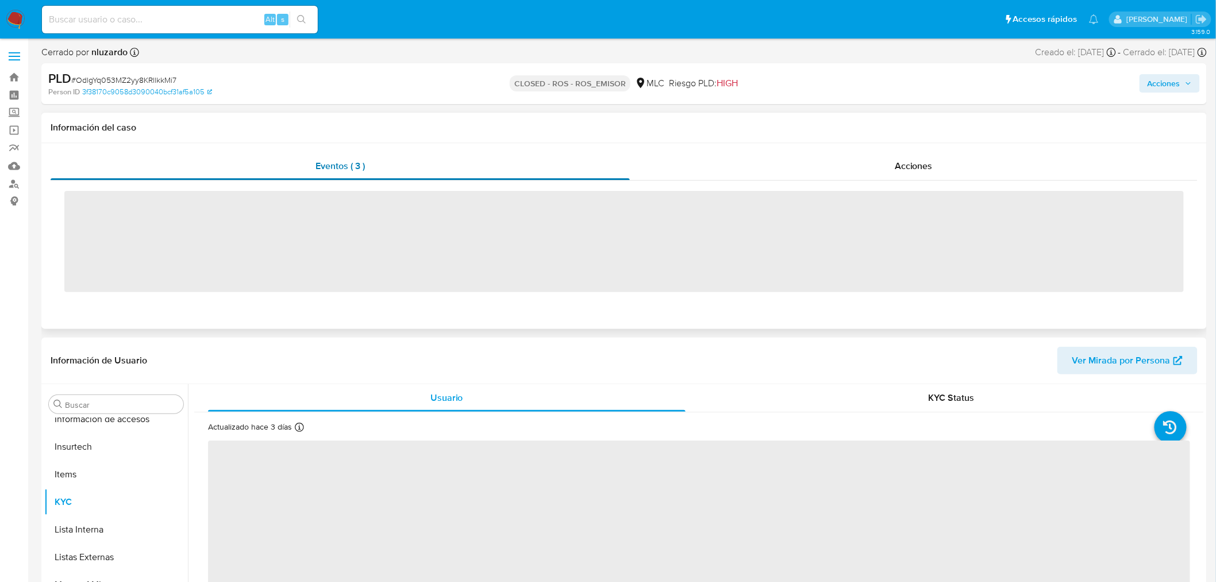
scroll to position [485, 0]
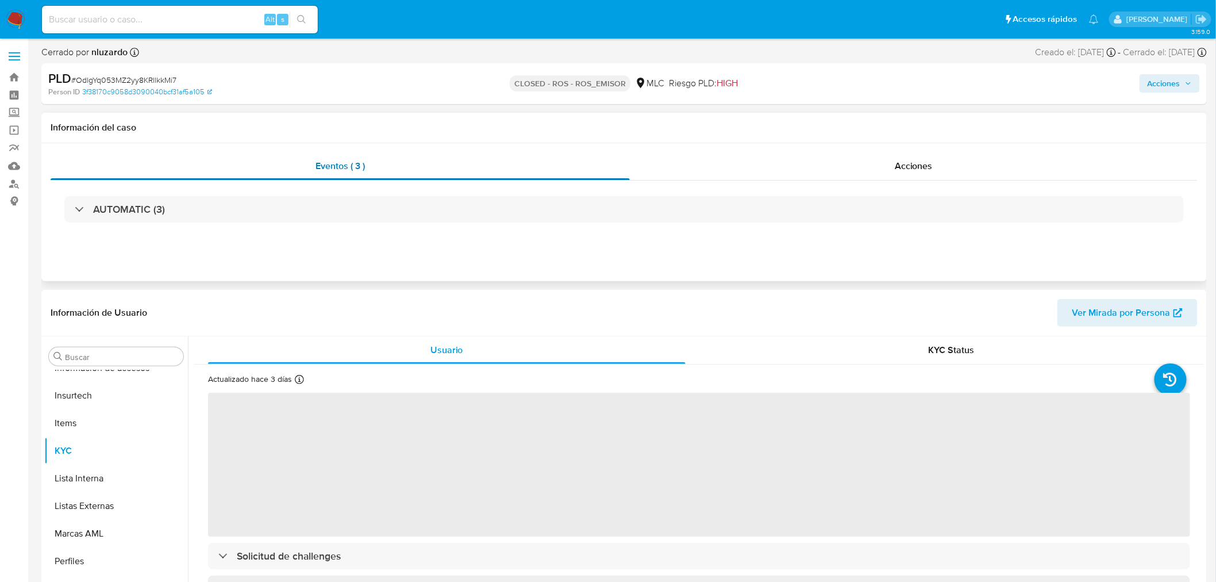
click at [566, 160] on div "Eventos ( 3 )" at bounding box center [340, 166] width 579 height 28
click at [740, 164] on div "Acciones" at bounding box center [914, 166] width 568 height 28
select select "10"
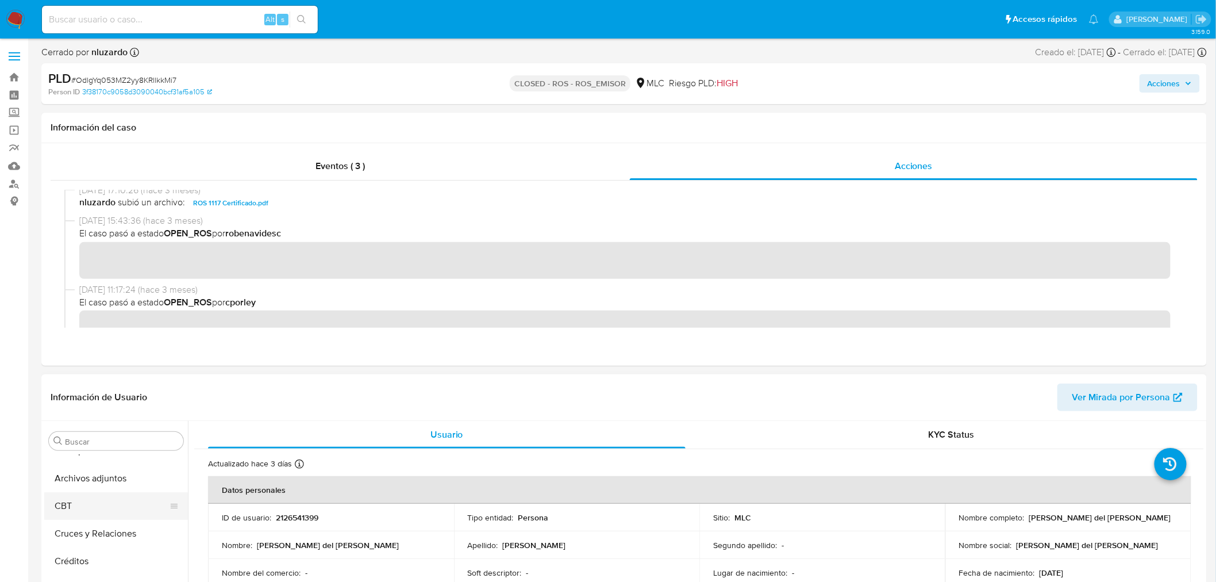
scroll to position [0, 0]
click at [106, 502] on button "Archivos adjuntos" at bounding box center [111, 496] width 135 height 28
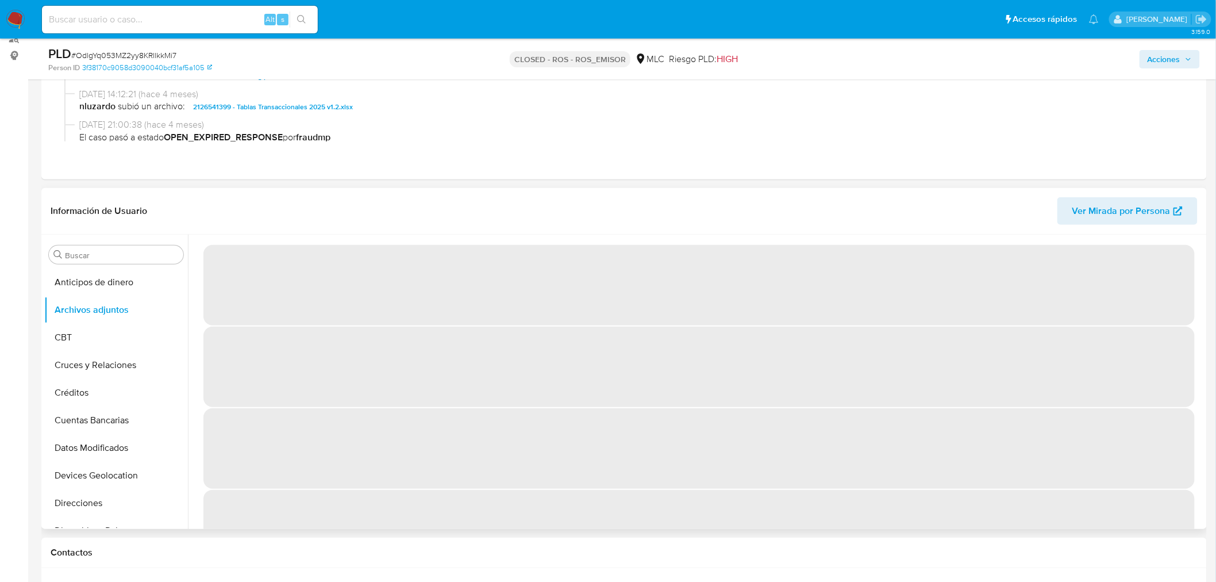
scroll to position [128, 0]
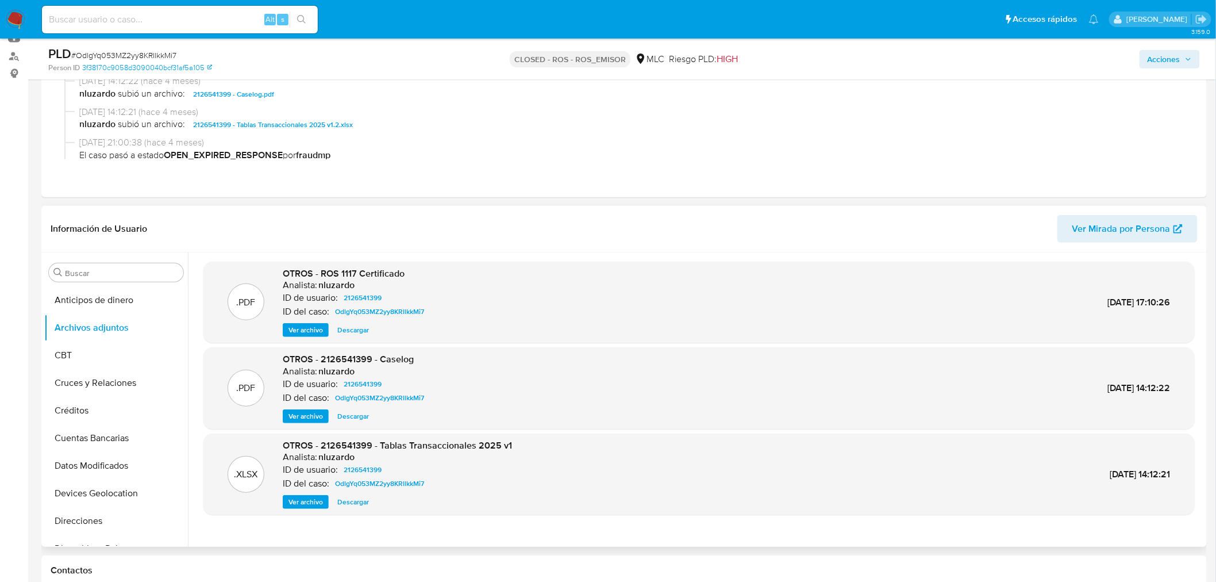
click at [309, 415] on span "Ver archivo" at bounding box center [306, 415] width 34 height 11
click at [305, 422] on span "Ver archivo" at bounding box center [306, 415] width 34 height 11
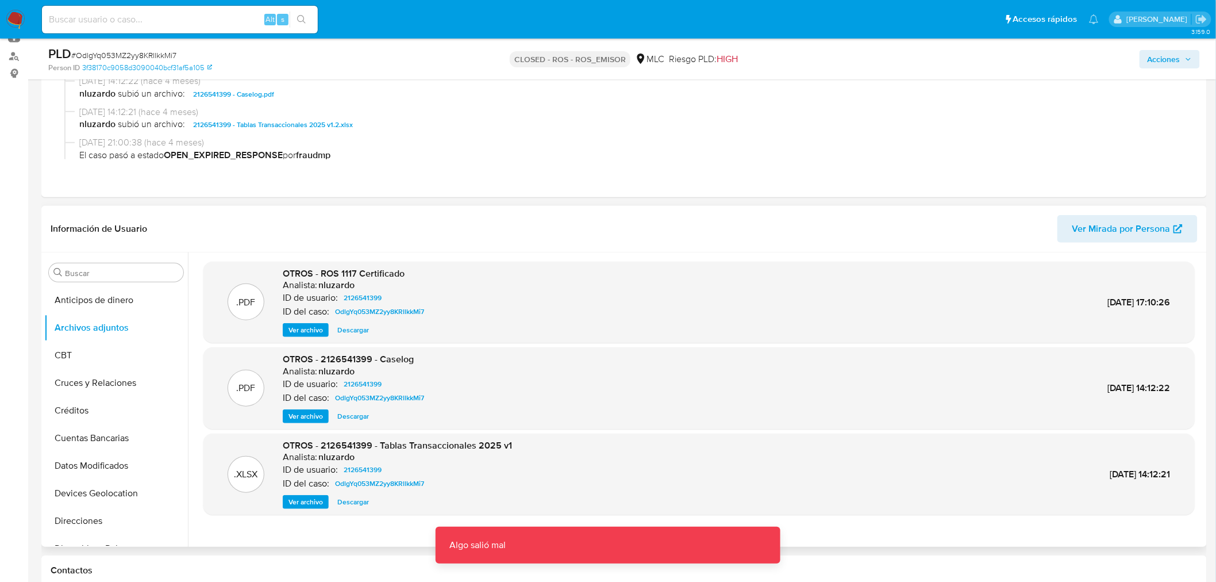
click at [577, 389] on div ".PDF OTROS - 2126541399 - Caselog Analista: nluzardo ID de usuario: 2126541399 …" at bounding box center [699, 388] width 980 height 70
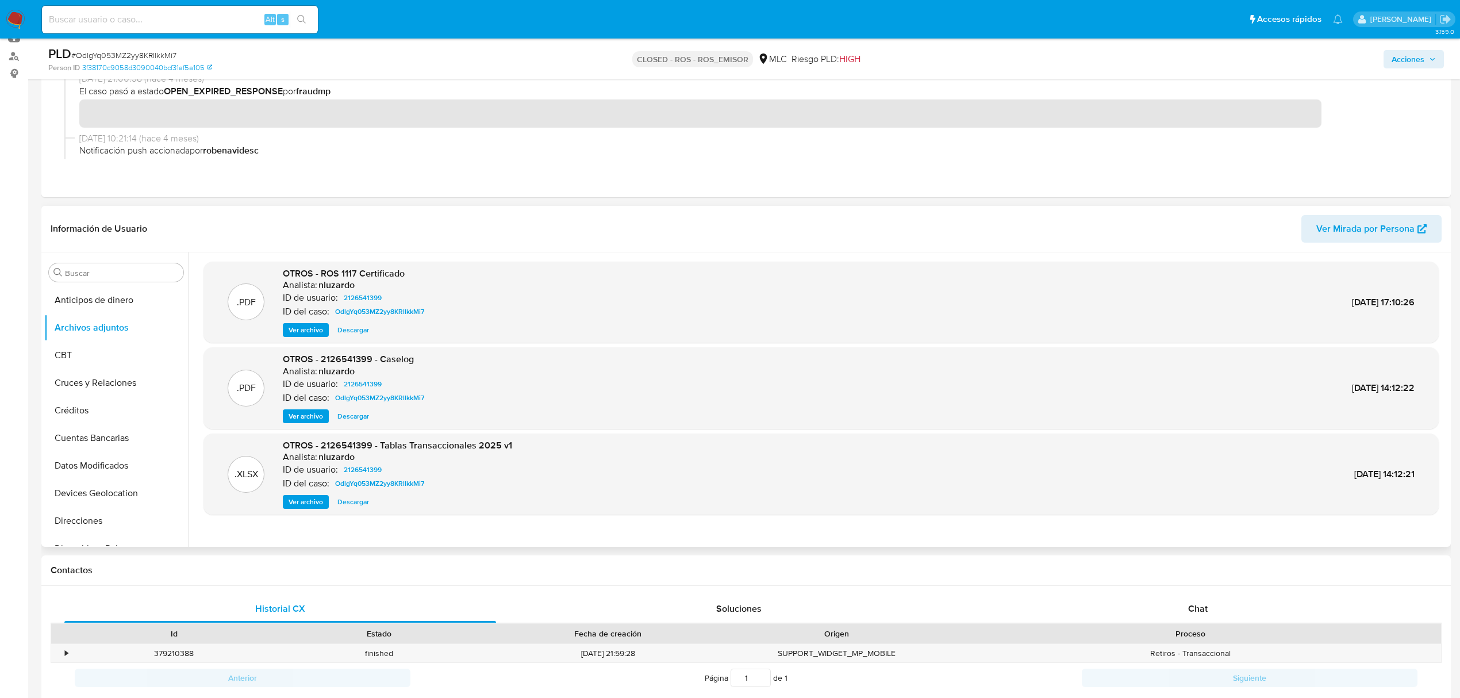
scroll to position [638, 0]
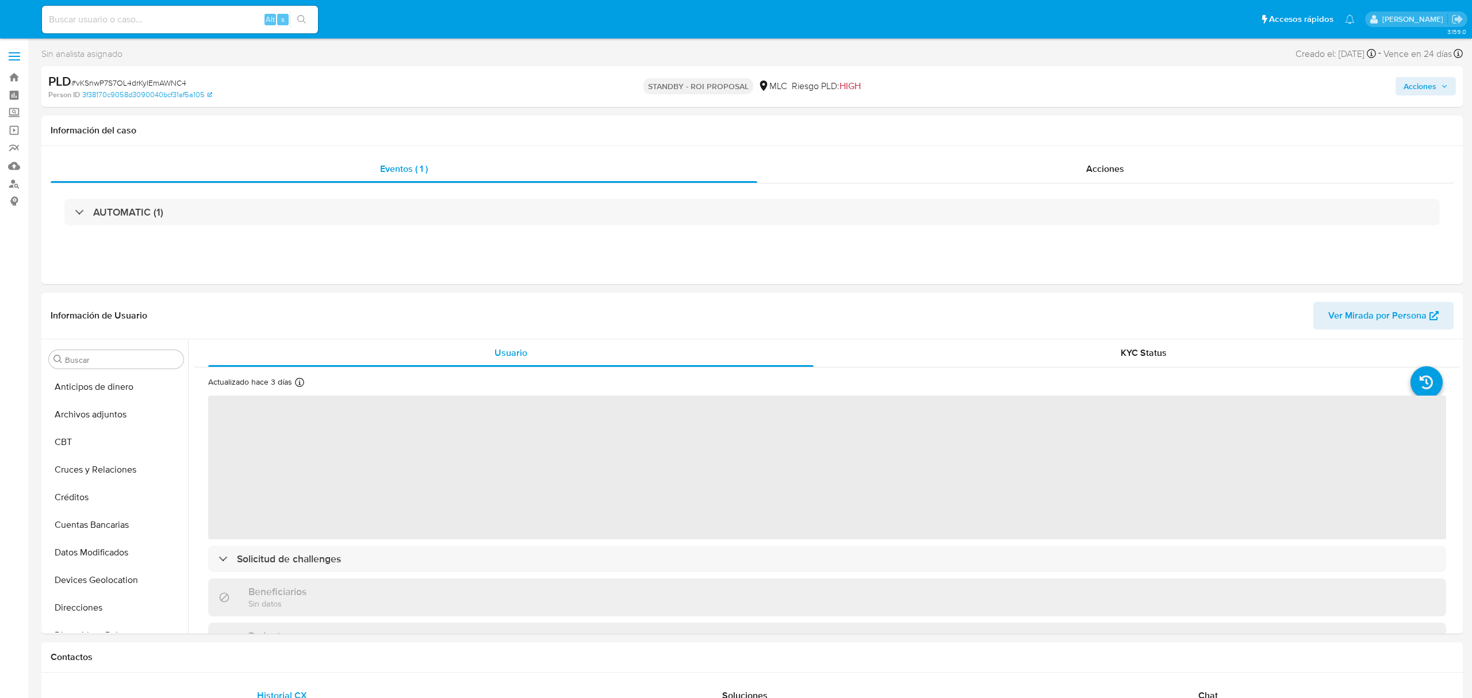
select select "10"
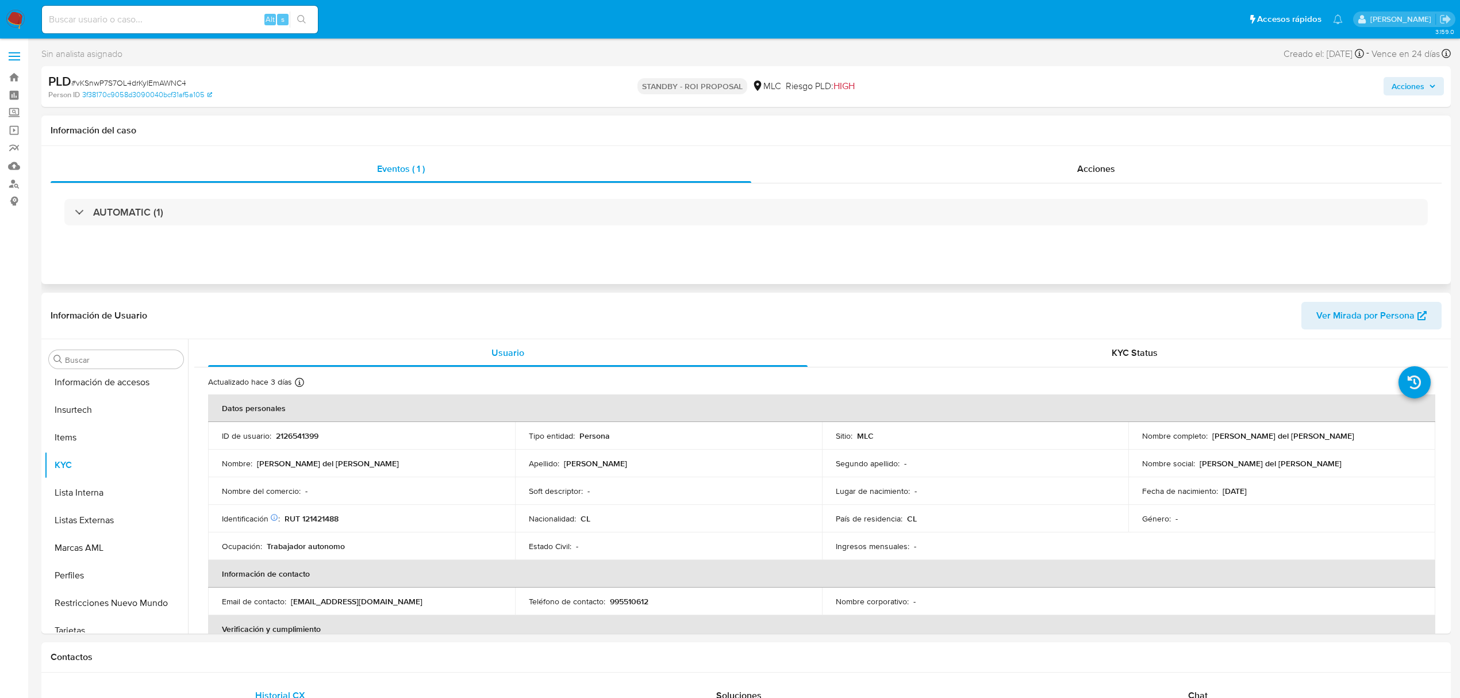
scroll to position [486, 0]
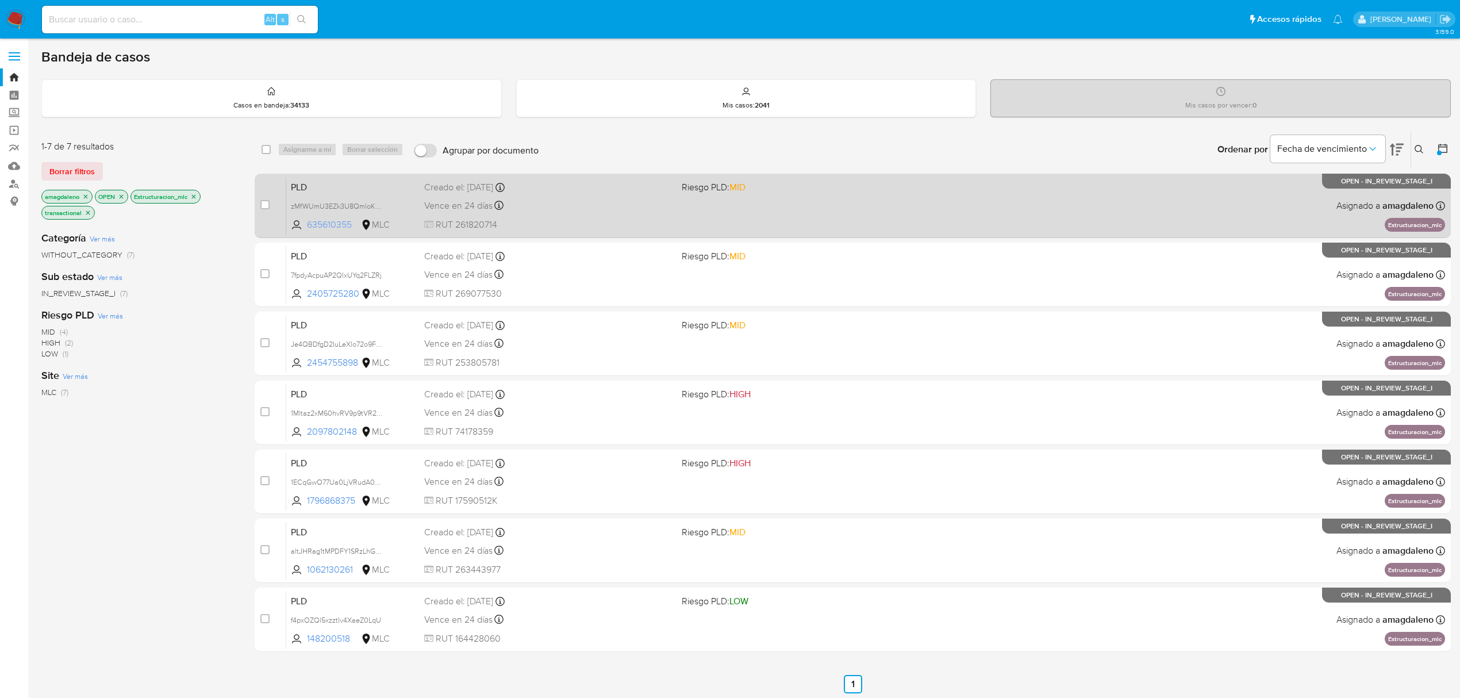
click at [336, 223] on span "635610355" at bounding box center [333, 224] width 52 height 13
click at [589, 210] on div "Vence en 24 días Vence el [DATE] 16:07:48" at bounding box center [548, 206] width 248 height 16
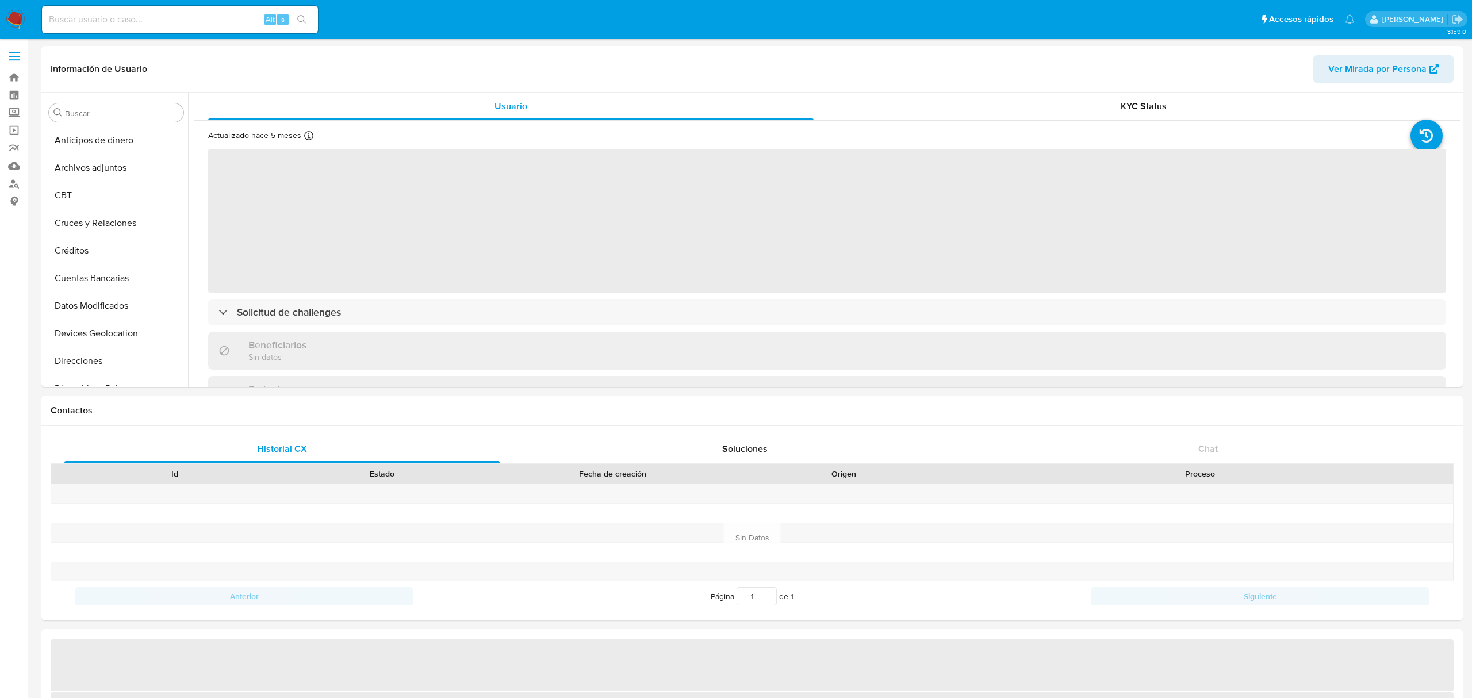
select select "10"
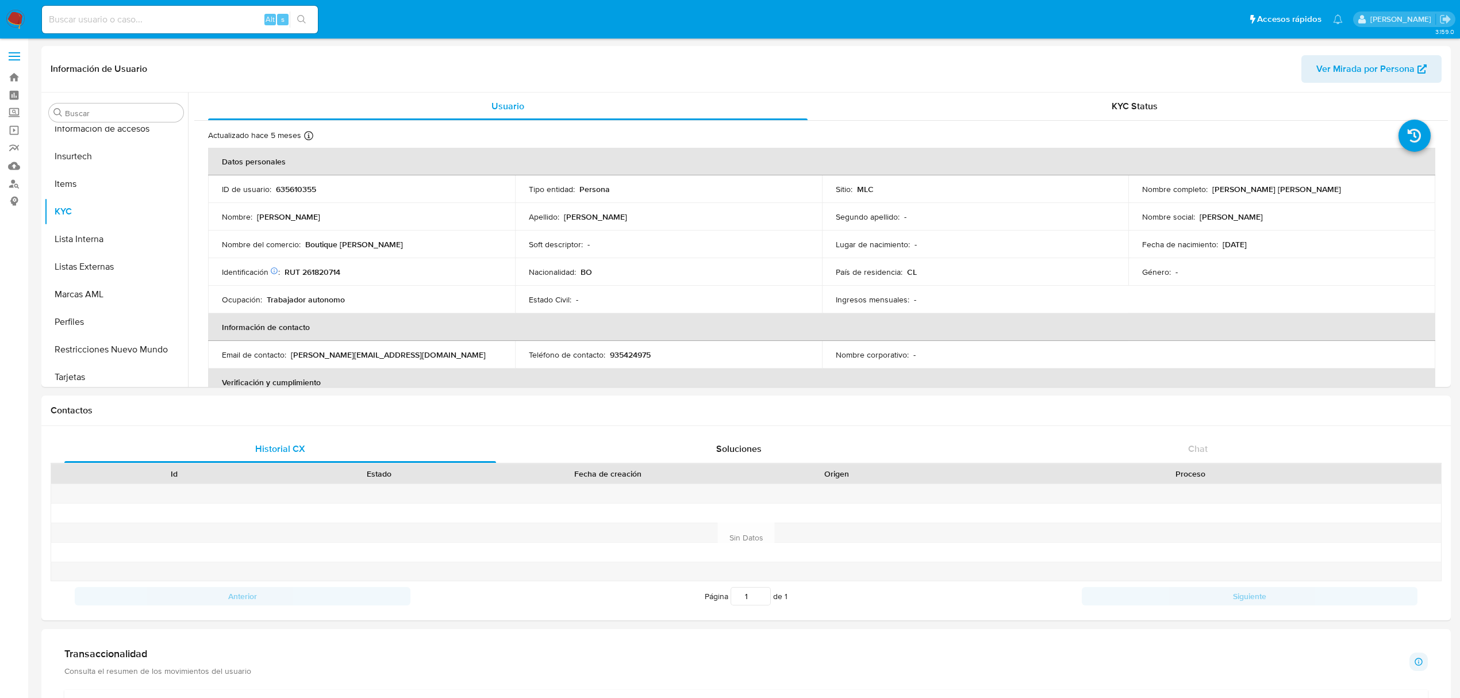
scroll to position [485, 0]
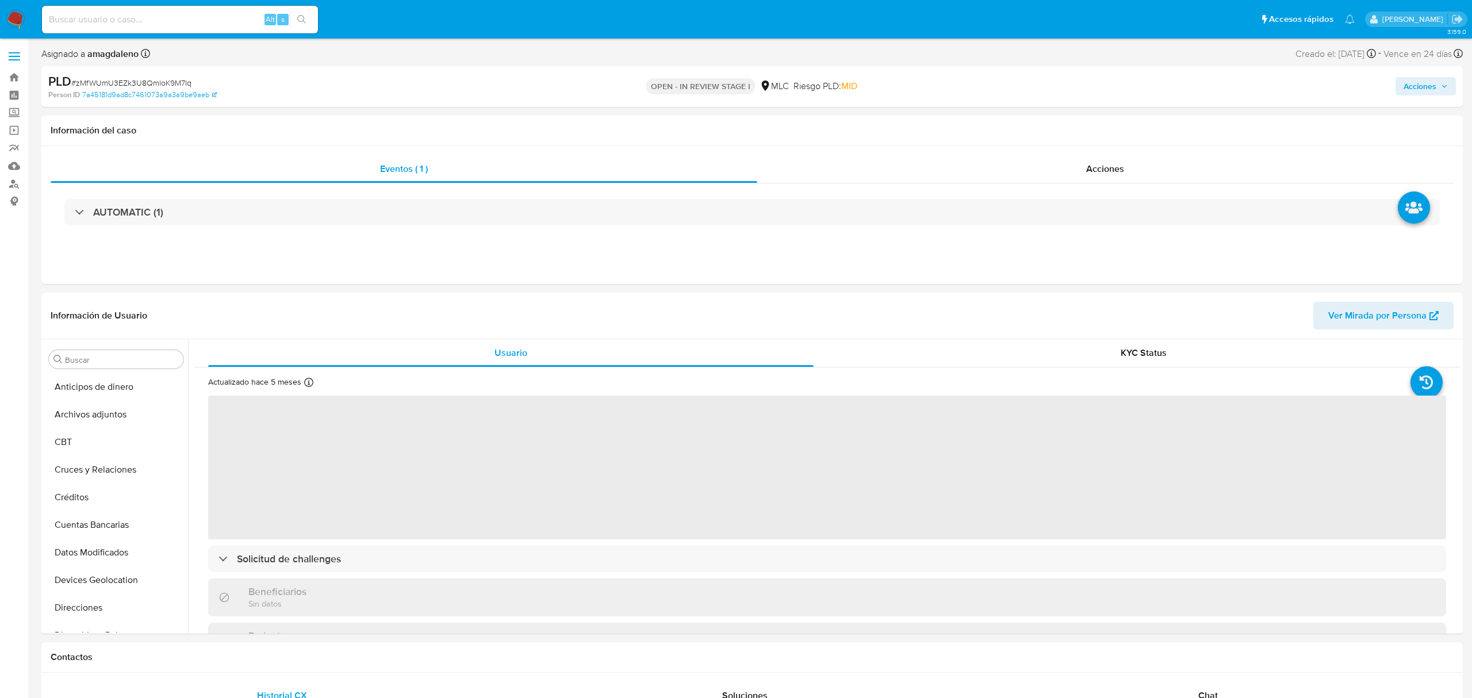
select select "10"
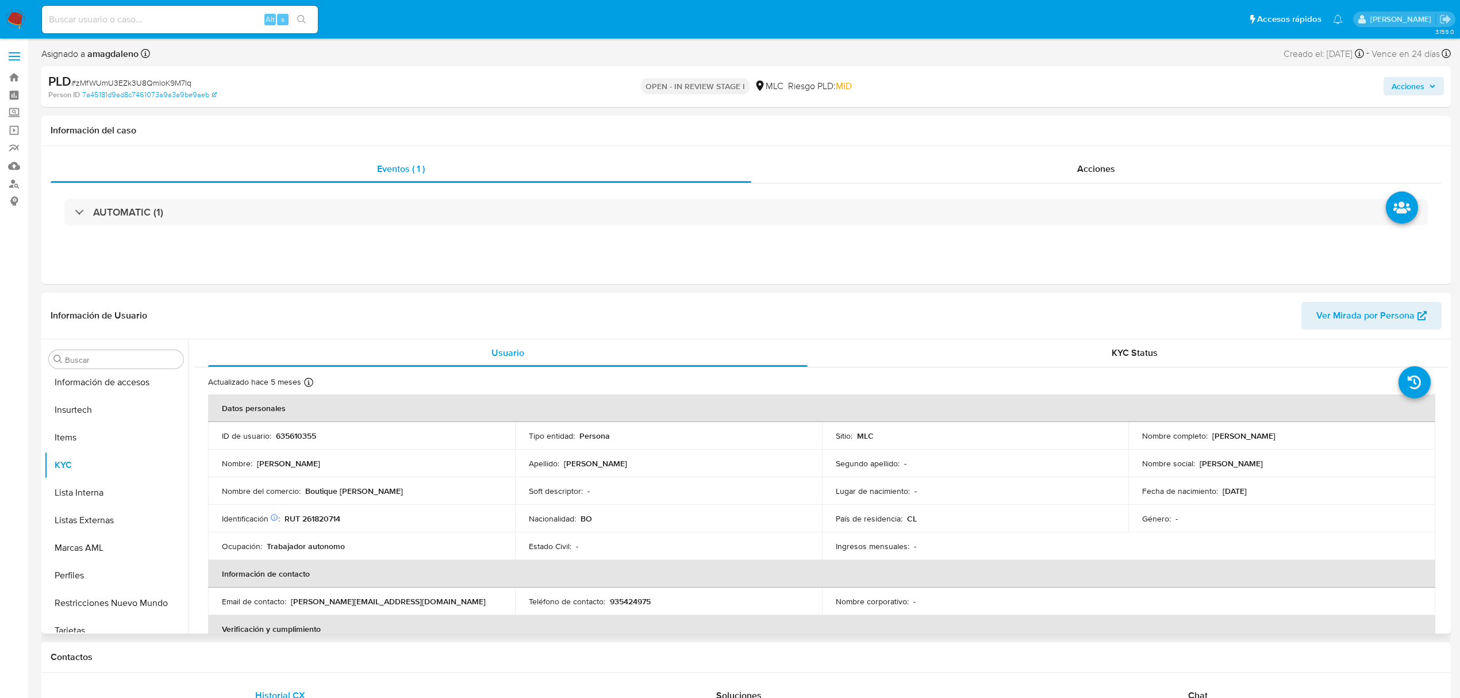
scroll to position [486, 0]
click at [312, 516] on p "RUT 261820714" at bounding box center [313, 518] width 56 height 10
copy p "261820714"
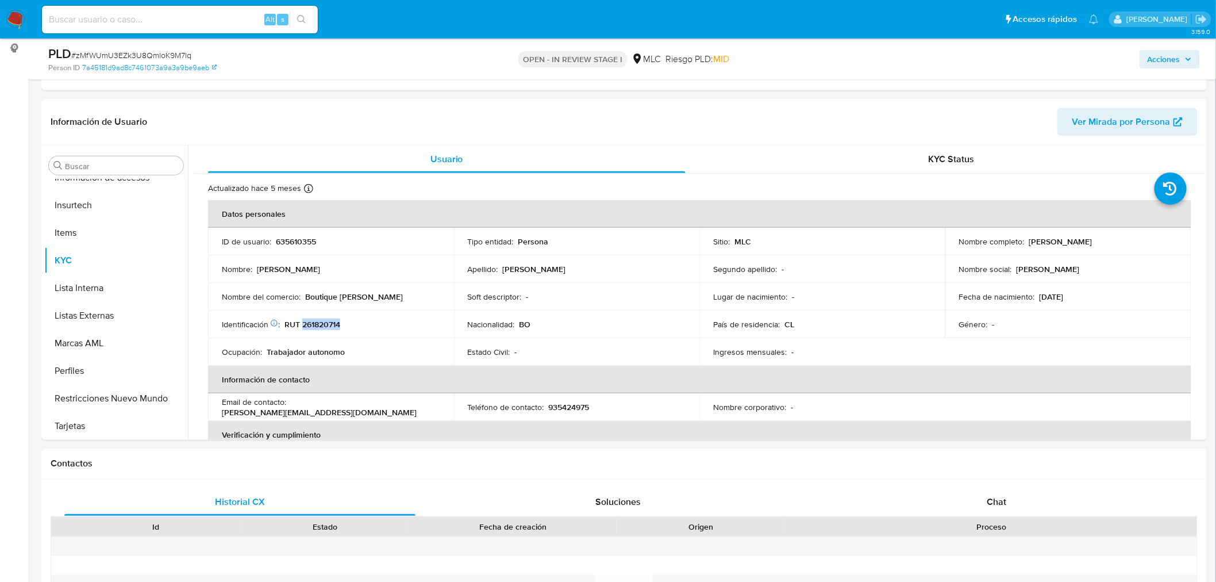
scroll to position [232, 0]
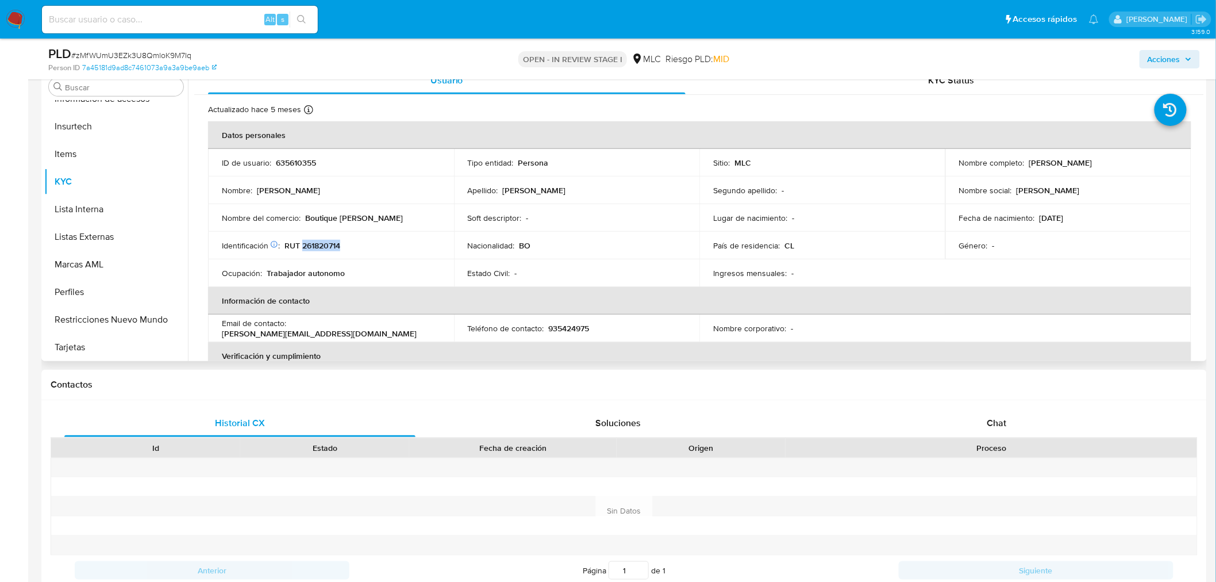
click at [337, 248] on p "RUT 261820714" at bounding box center [313, 245] width 56 height 10
click at [305, 246] on p "RUT 261820714" at bounding box center [313, 245] width 56 height 10
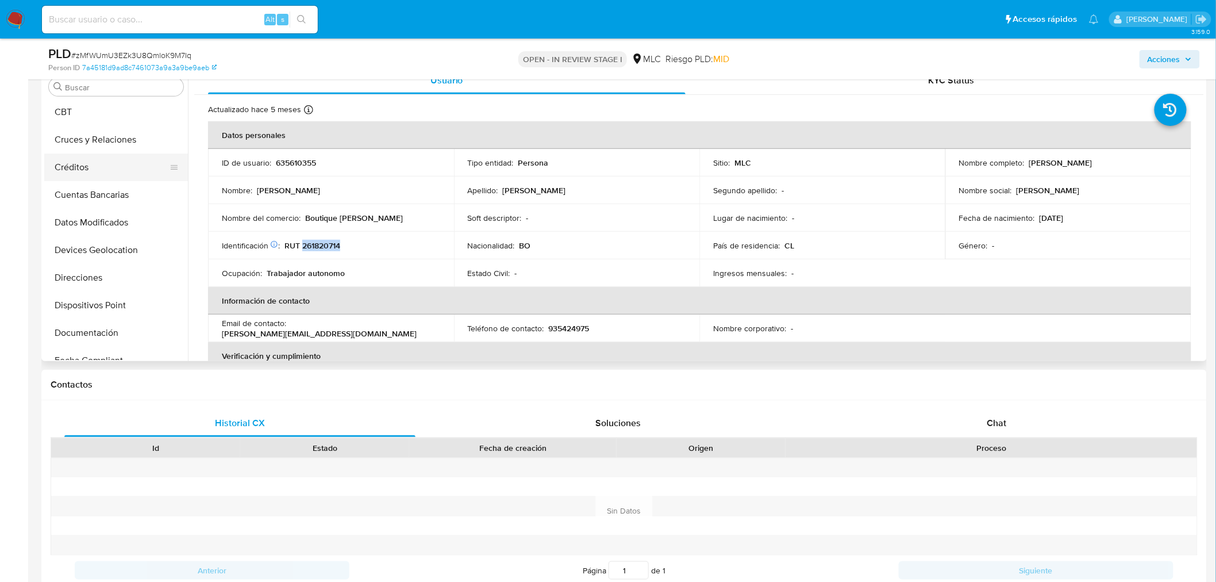
scroll to position [0, 0]
click at [116, 195] on button "Cruces y Relaciones" at bounding box center [111, 197] width 135 height 28
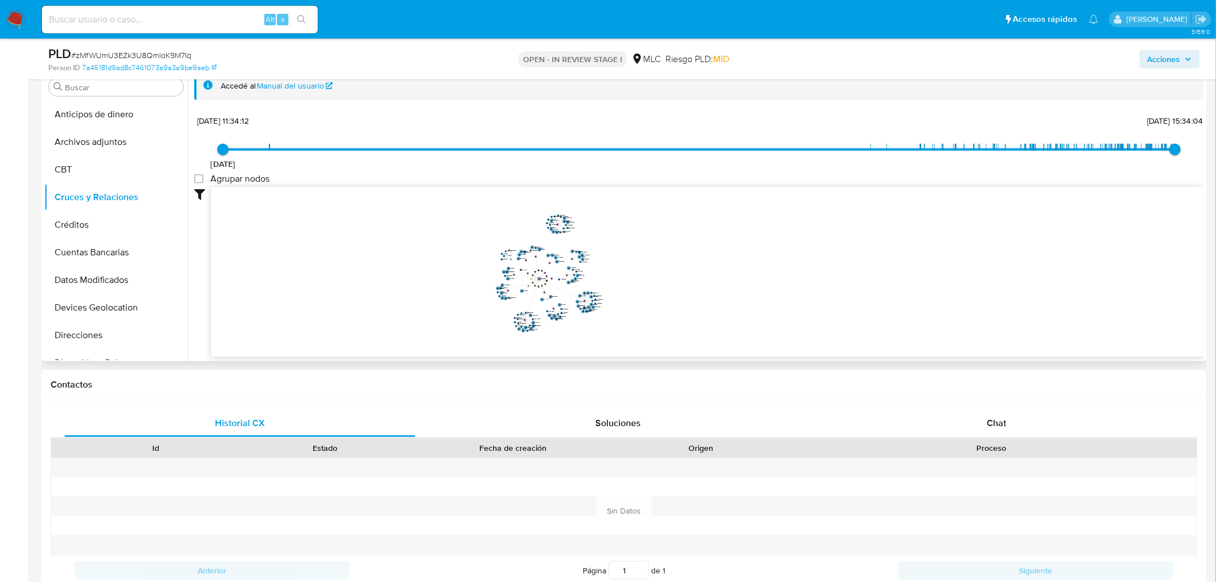
drag, startPoint x: 616, startPoint y: 302, endPoint x: 612, endPoint y: 279, distance: 22.8
click at [612, 279] on icon "device-6747582798c29990ede5207e  user-635610355  635610355 device-63751798088…" at bounding box center [707, 270] width 993 height 167
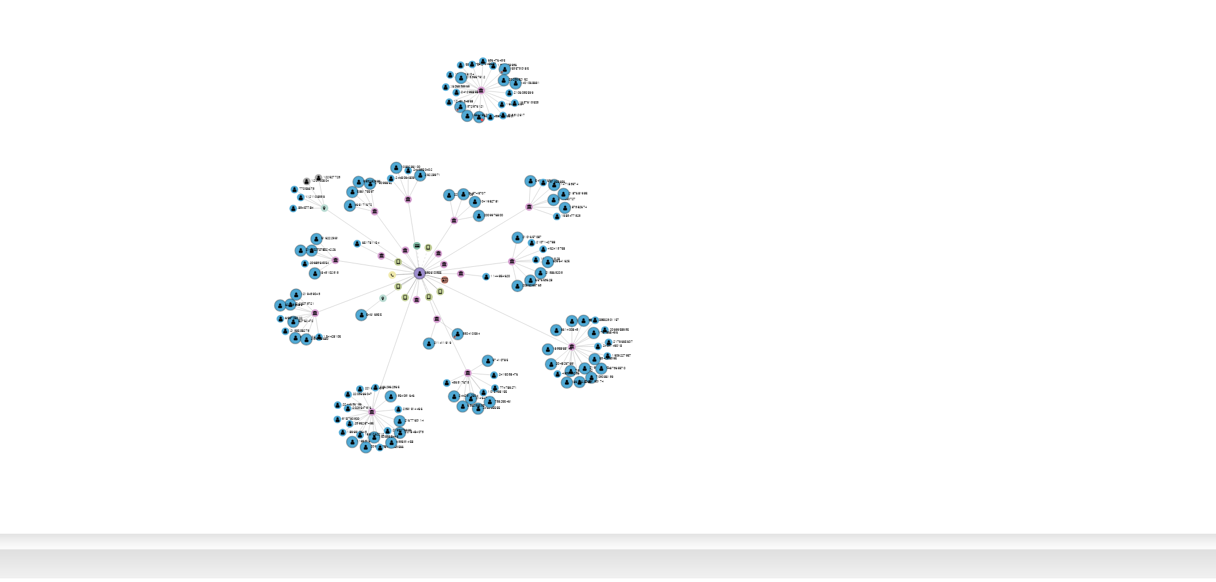
scroll to position [232, 0]
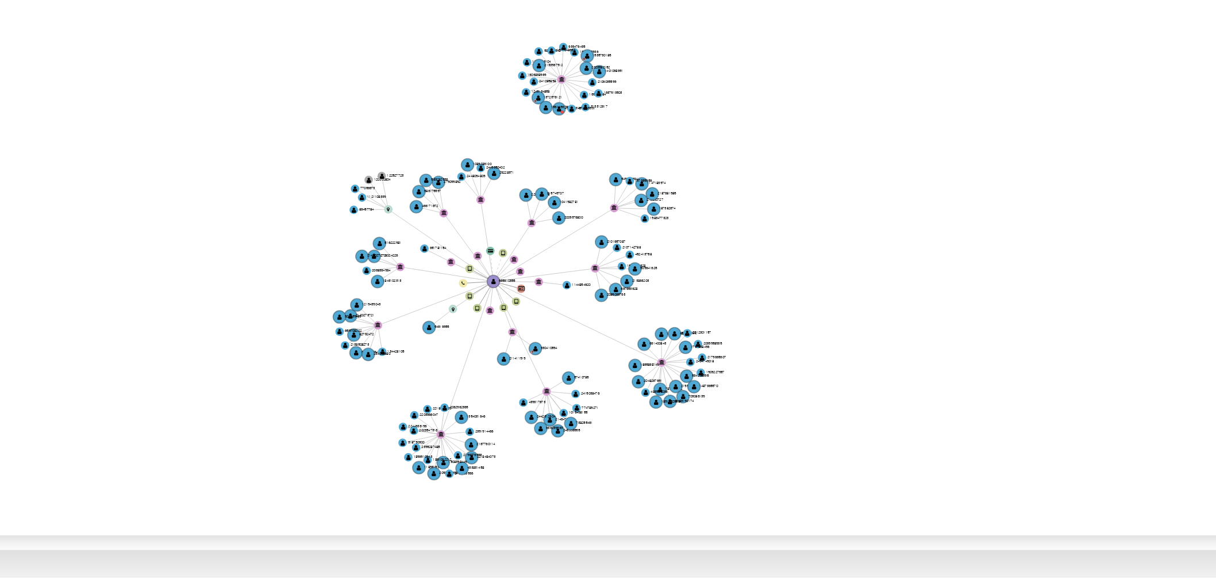
drag, startPoint x: 647, startPoint y: 296, endPoint x: 675, endPoint y: 301, distance: 28.0
click at [675, 301] on icon "device-6747582798c29990ede5207e  user-635610355  635610355 device-63751798088…" at bounding box center [707, 270] width 993 height 167
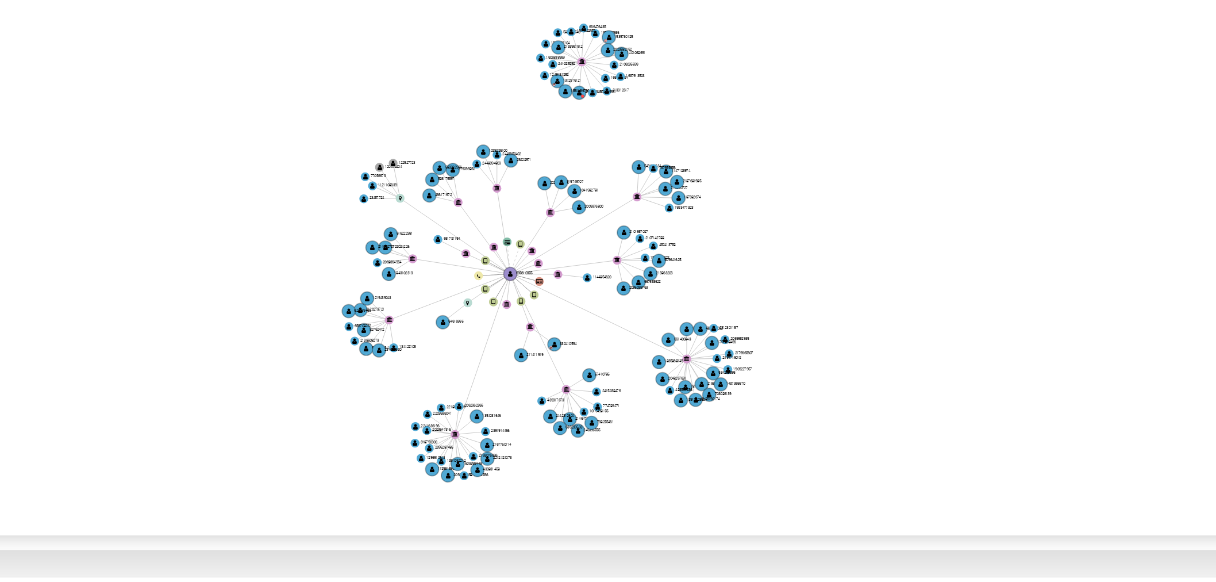
drag, startPoint x: 671, startPoint y: 304, endPoint x: 682, endPoint y: 300, distance: 11.6
click at [682, 300] on icon "device-6747582798c29990ede5207e  user-635610355  635610355 device-63751798088…" at bounding box center [707, 270] width 993 height 167
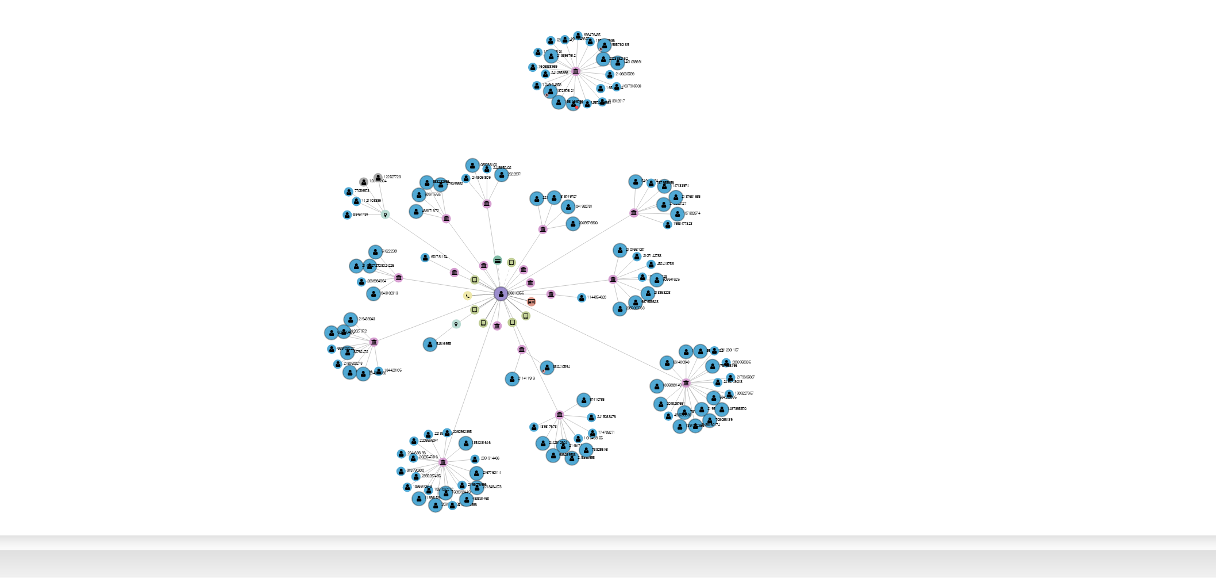
click at [677, 308] on icon "device-6747582798c29990ede5207e  user-635610355  635610355 device-63751798088…" at bounding box center [707, 270] width 993 height 167
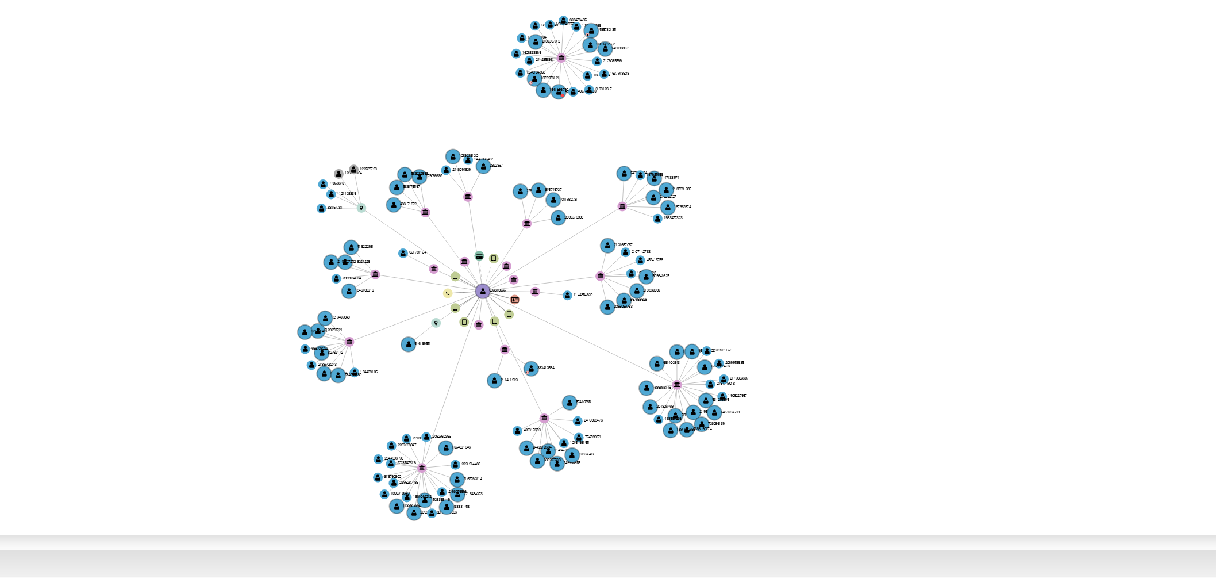
click at [677, 309] on icon "device-6747582798c29990ede5207e  user-635610355  635610355 device-63751798088…" at bounding box center [707, 270] width 993 height 167
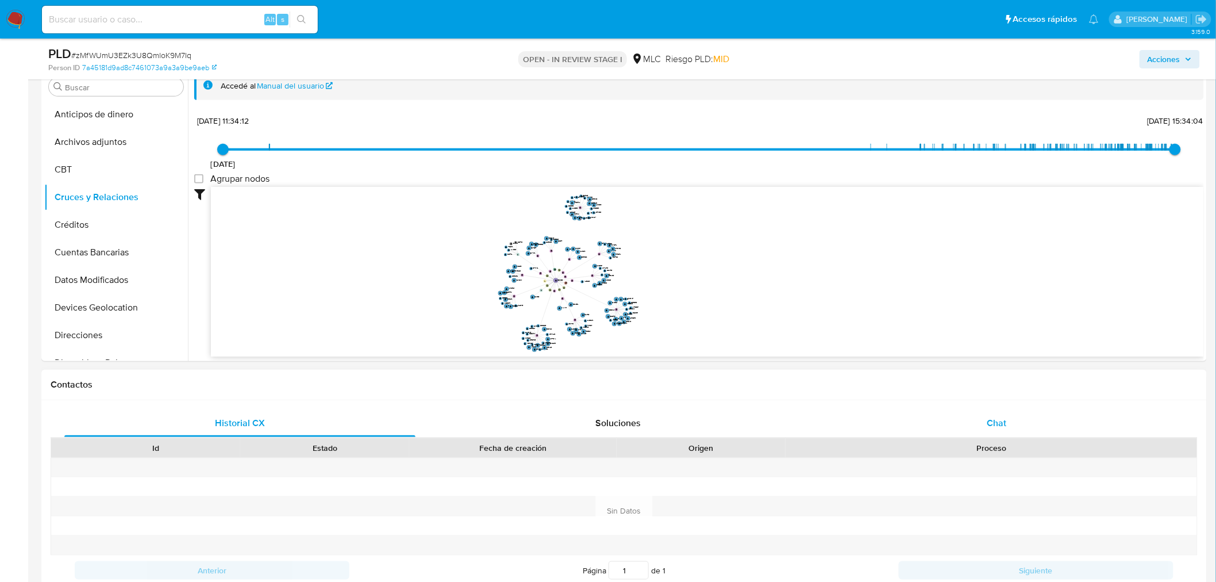
click at [1003, 426] on span "Chat" at bounding box center [998, 422] width 20 height 13
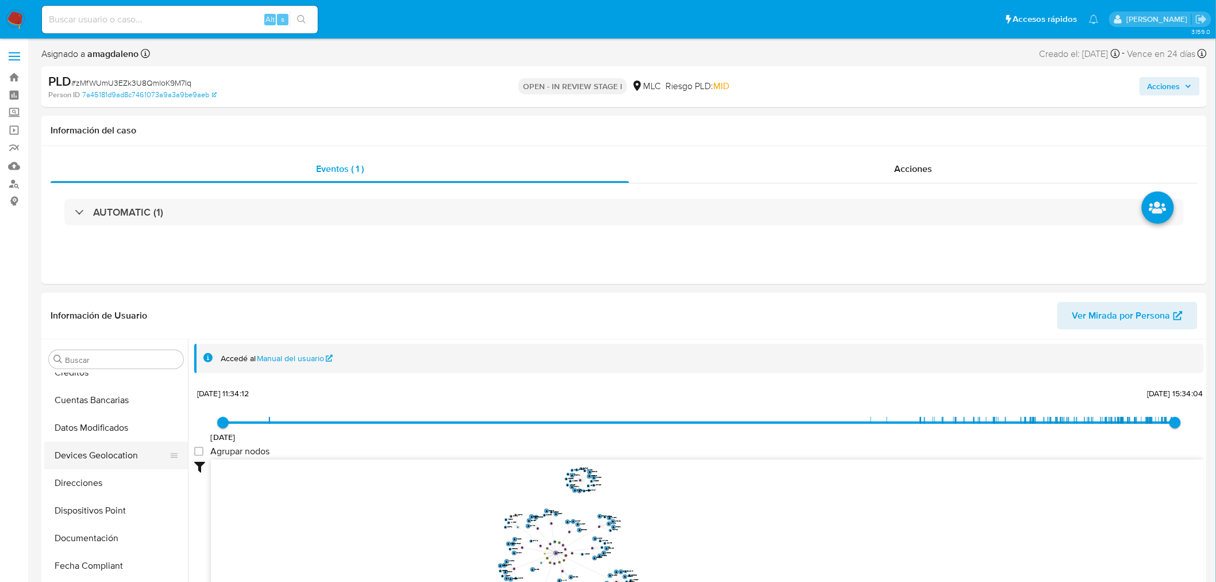
scroll to position [127, 0]
click at [112, 539] on button "Documentación" at bounding box center [111, 536] width 135 height 28
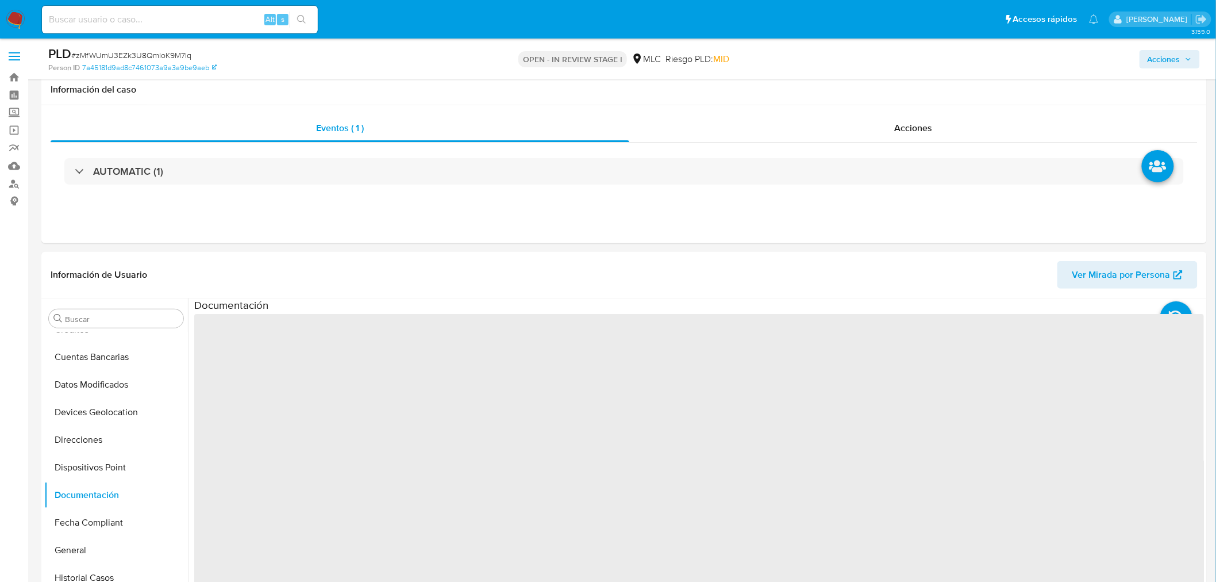
scroll to position [154, 0]
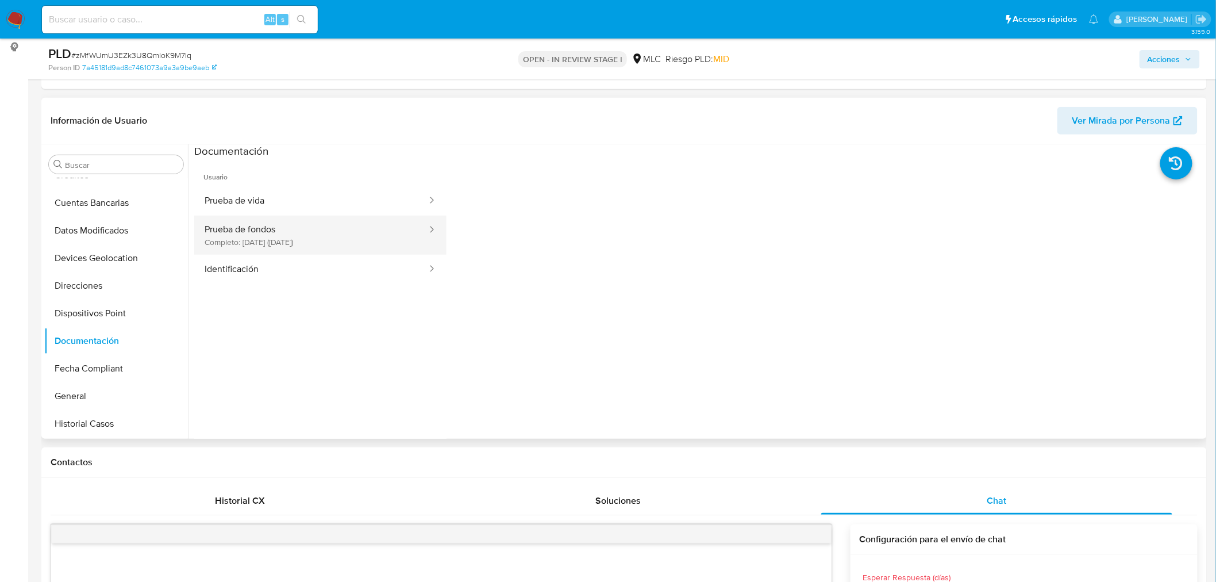
click at [341, 233] on button "Prueba de fondos Completo: 20/03/2025 (hace 6 meses)" at bounding box center [311, 235] width 234 height 39
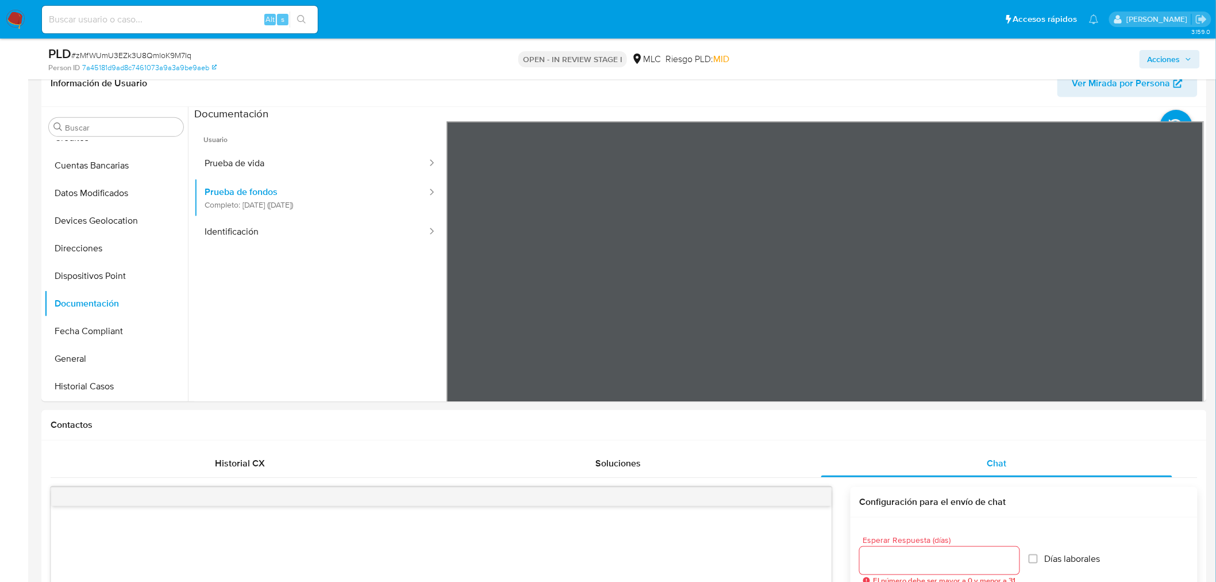
scroll to position [229, 0]
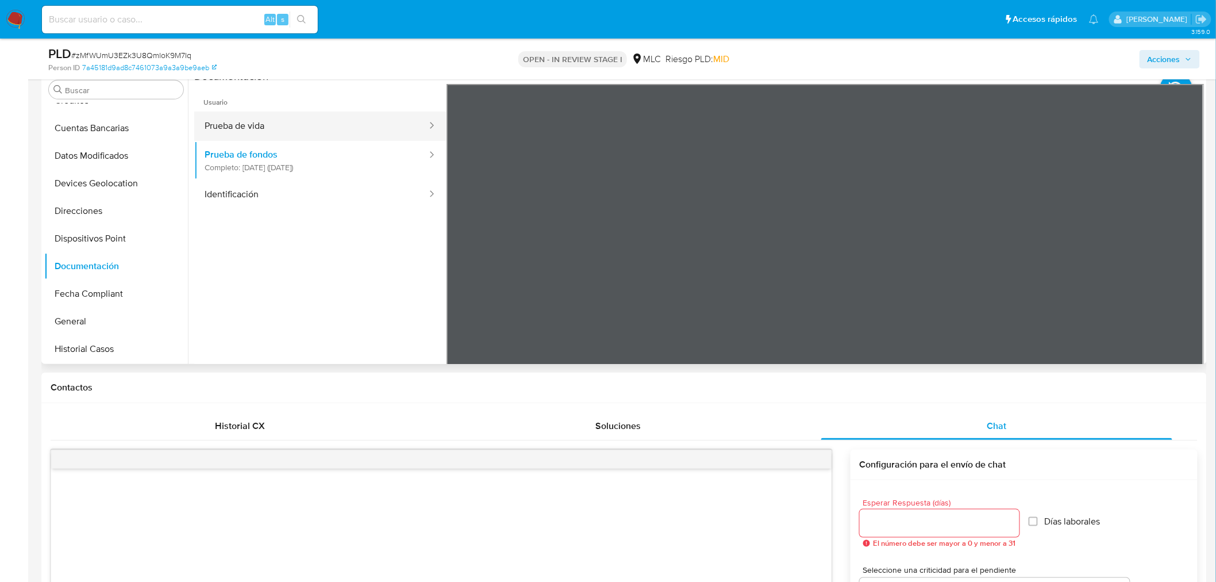
click at [266, 130] on button "Prueba de vida" at bounding box center [311, 126] width 234 height 29
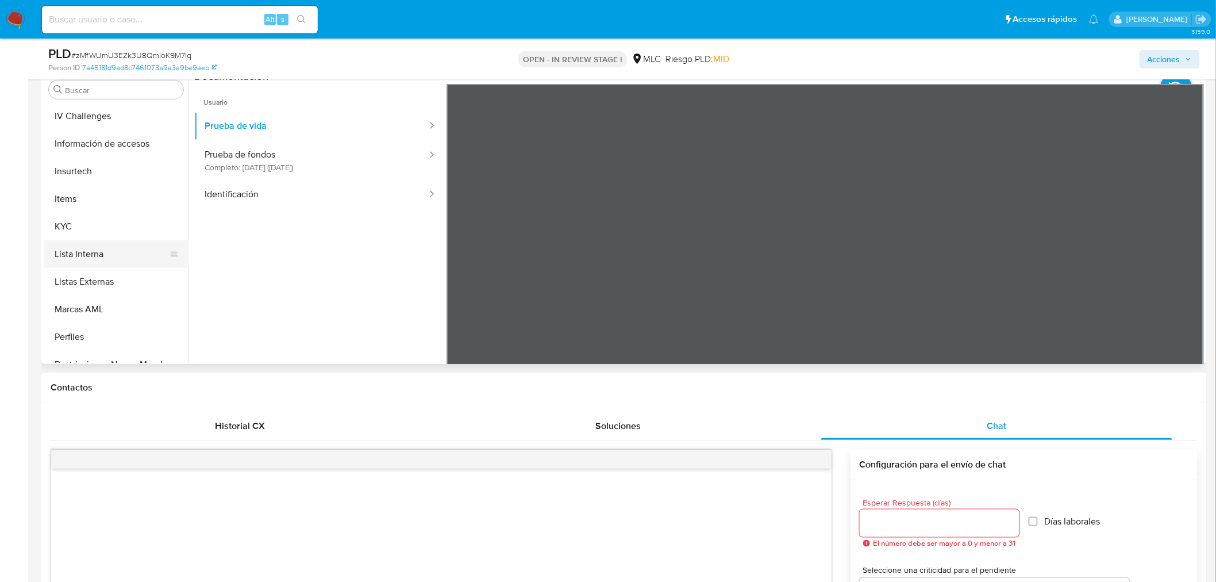
scroll to position [446, 0]
click at [102, 221] on button "KYC" at bounding box center [111, 223] width 135 height 28
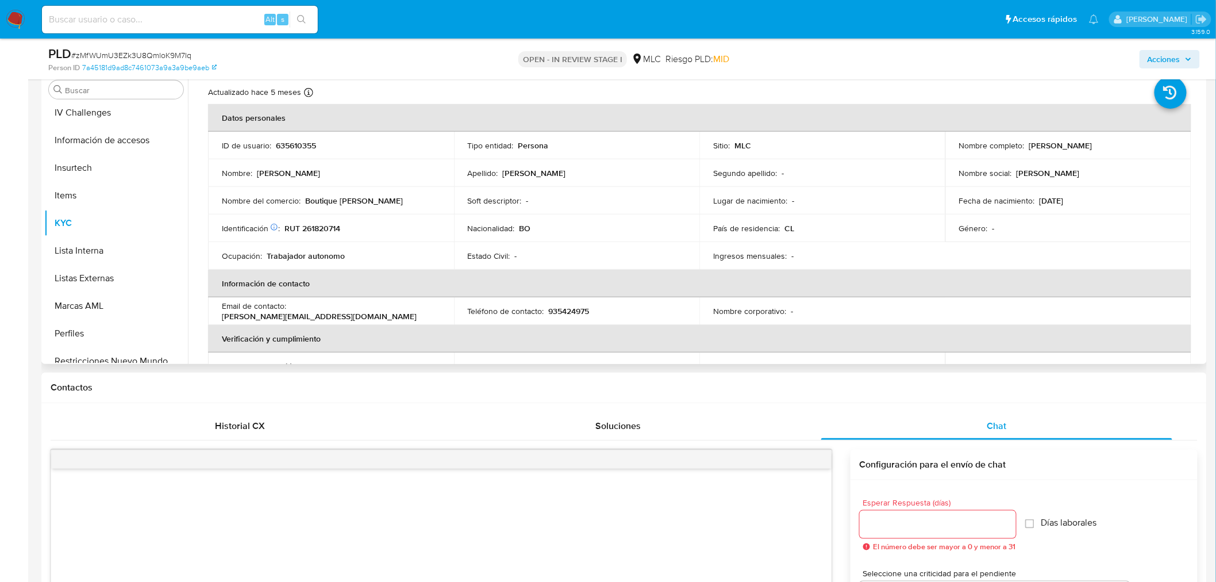
scroll to position [0, 0]
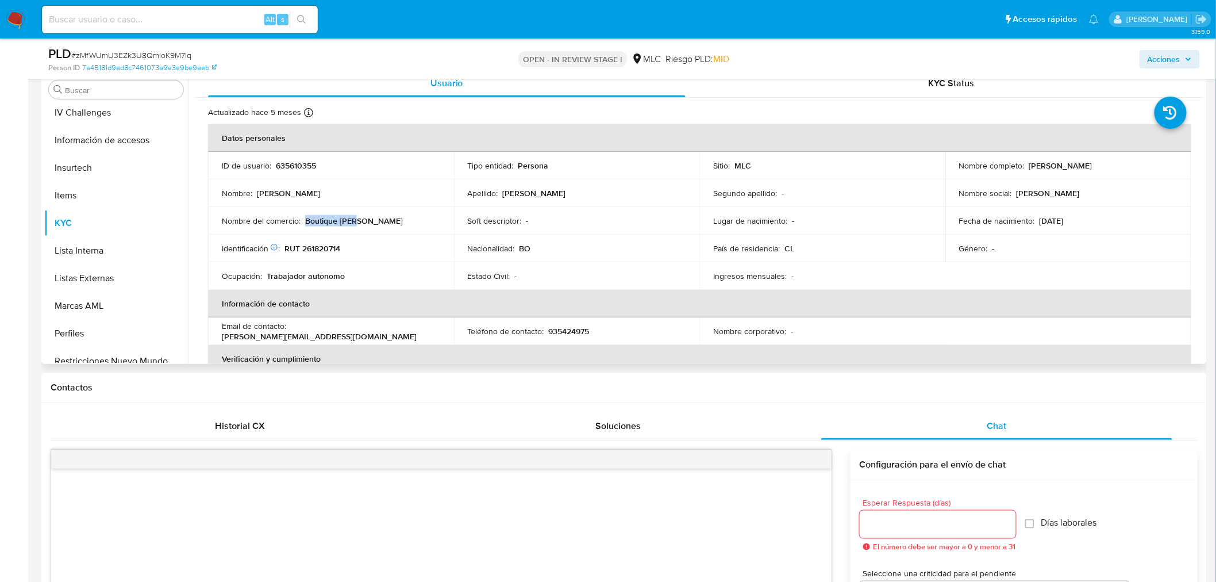
drag, startPoint x: 304, startPoint y: 221, endPoint x: 387, endPoint y: 220, distance: 83.9
click at [387, 220] on div "Nombre del comercio : Boutique Mary" at bounding box center [331, 221] width 218 height 10
copy p "Boutique Mary"
click at [328, 216] on p "Boutique Mary" at bounding box center [354, 221] width 98 height 10
drag, startPoint x: 304, startPoint y: 222, endPoint x: 386, endPoint y: 224, distance: 82.8
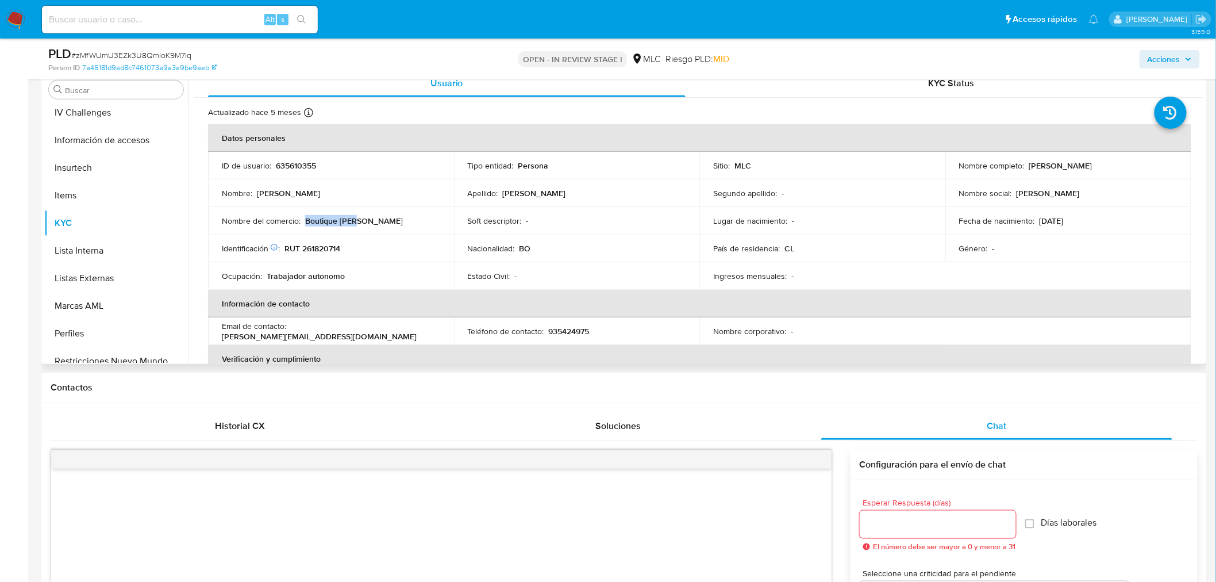
click at [386, 224] on div "Nombre del comercio : Boutique Mary" at bounding box center [331, 221] width 218 height 10
copy p "Boutique Mary"
click at [94, 151] on button "Archivos adjuntos" at bounding box center [111, 145] width 135 height 28
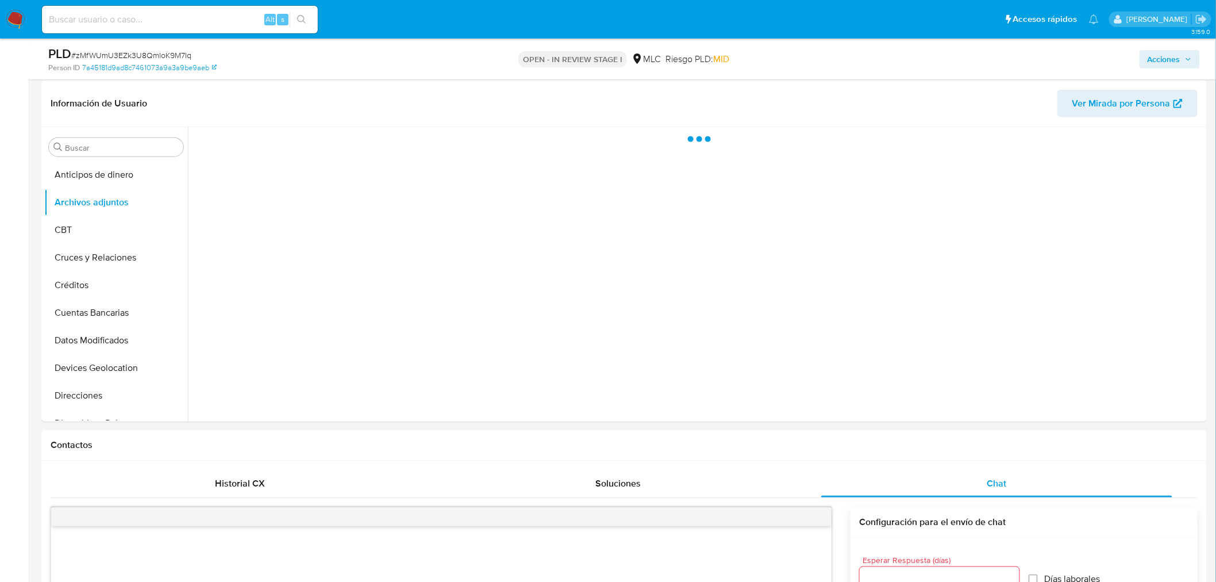
scroll to position [101, 0]
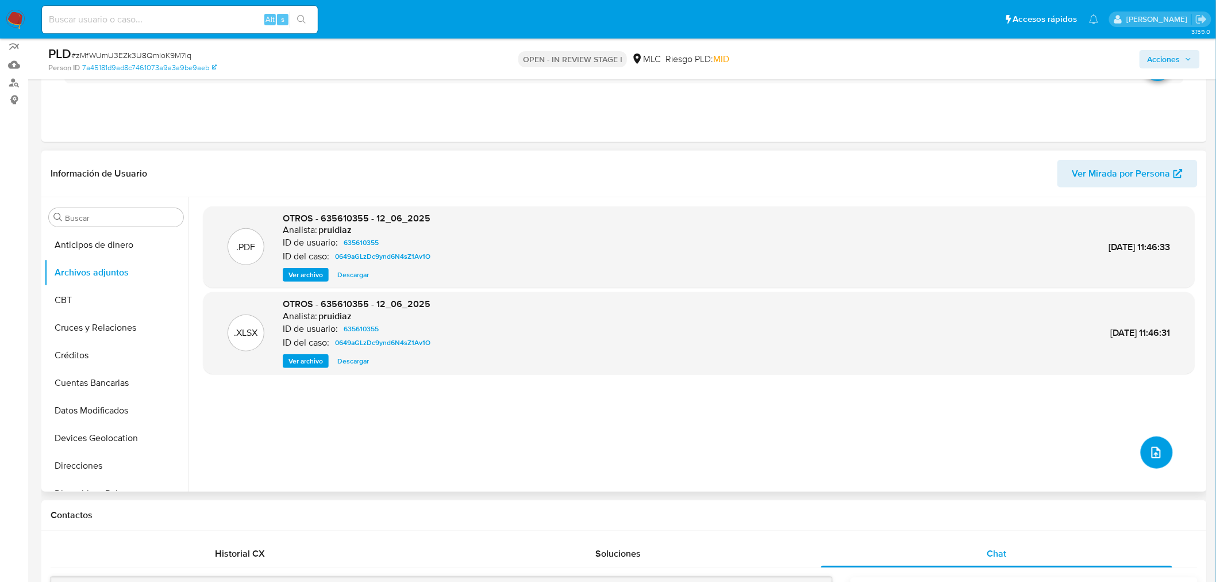
click at [1152, 456] on icon "upload-file" at bounding box center [1157, 452] width 14 height 14
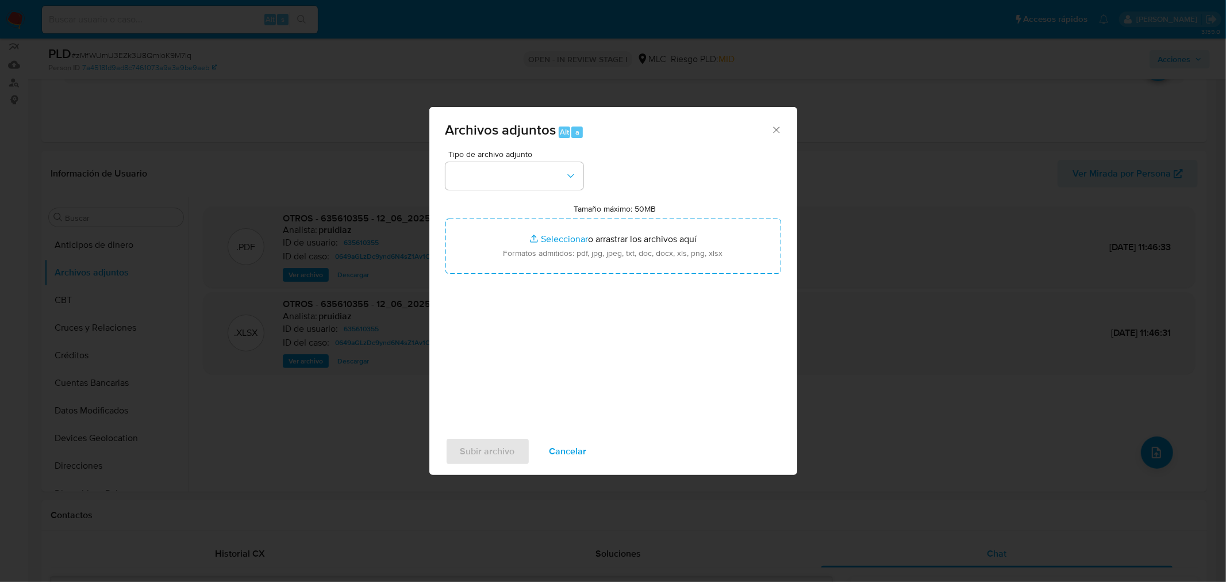
click at [328, 412] on div "Archivos adjuntos Alt a Tipo de archivo adjunto Tamaño máximo: 50MB Seleccionar…" at bounding box center [613, 291] width 1226 height 582
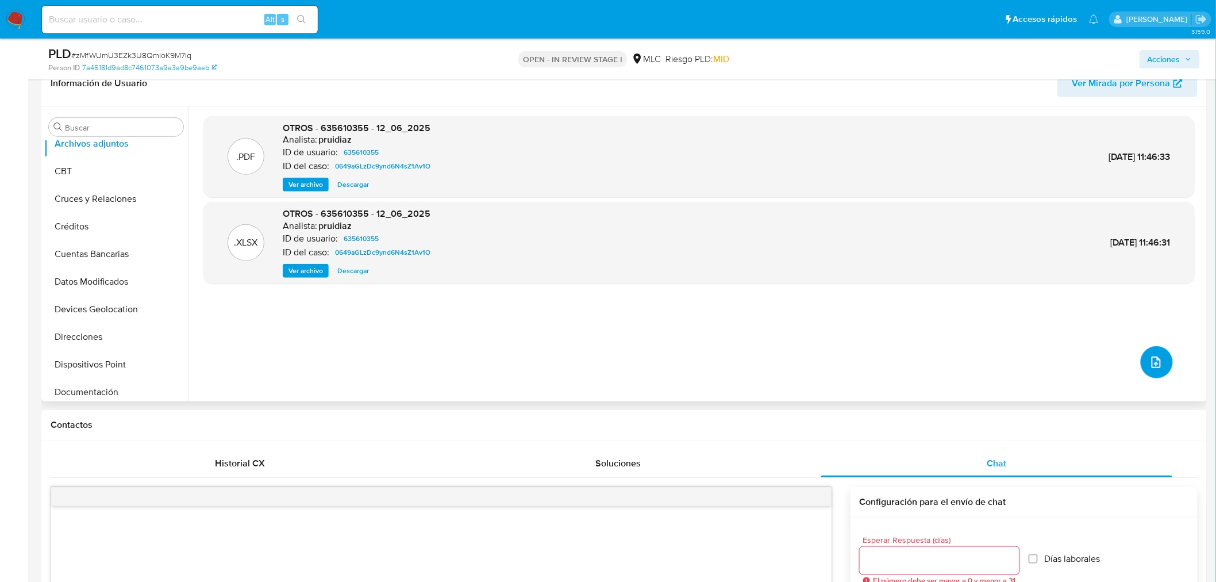
scroll to position [191, 0]
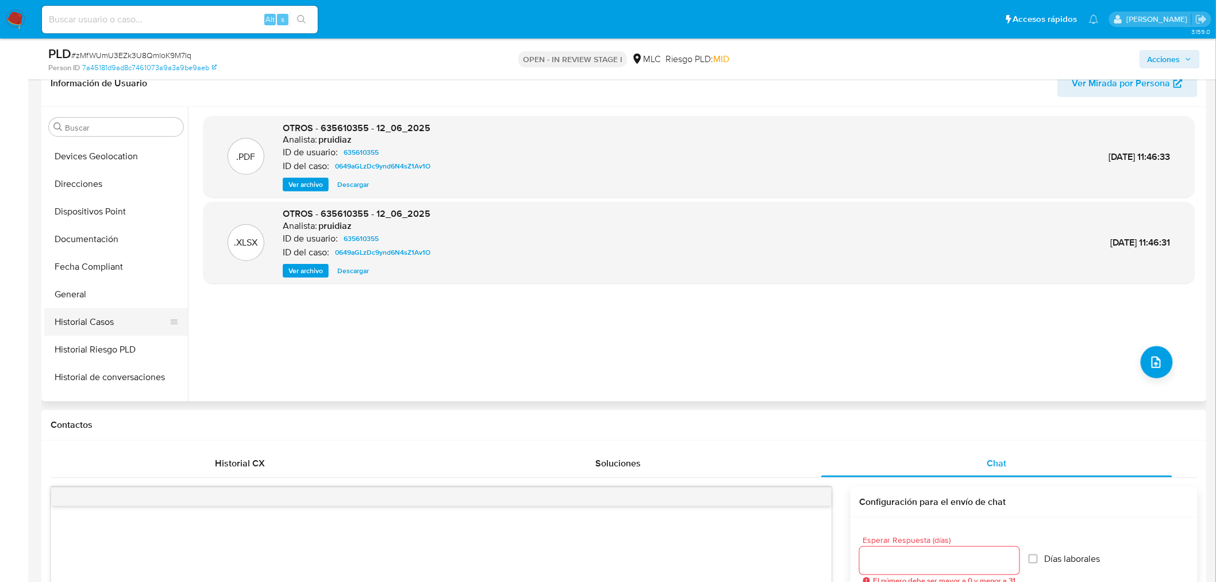
click at [125, 318] on button "Historial Casos" at bounding box center [111, 322] width 135 height 28
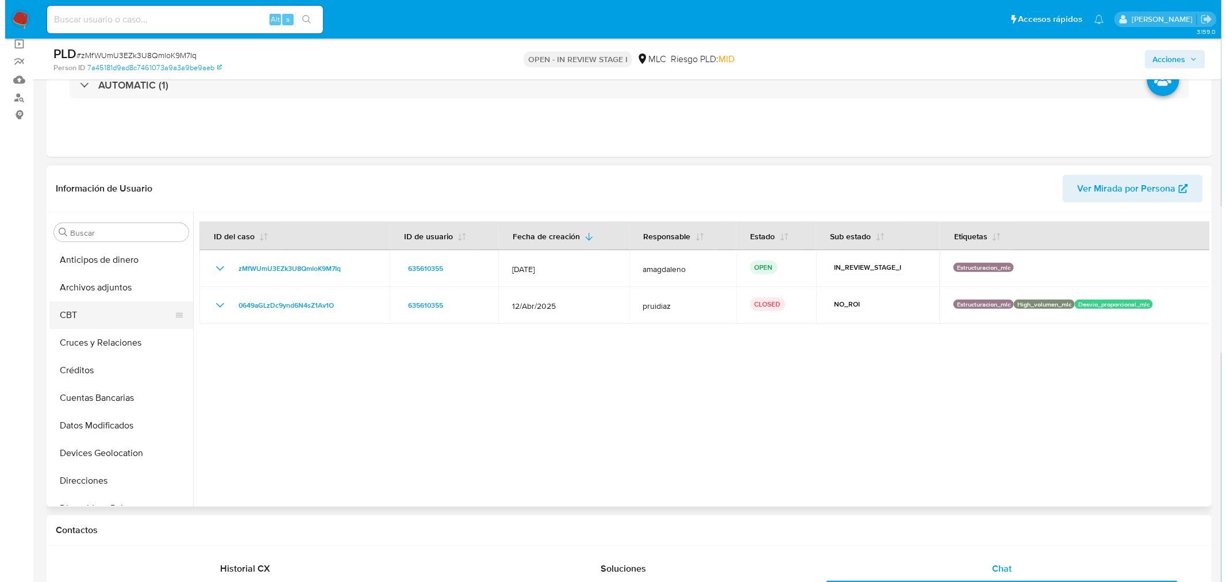
scroll to position [64, 0]
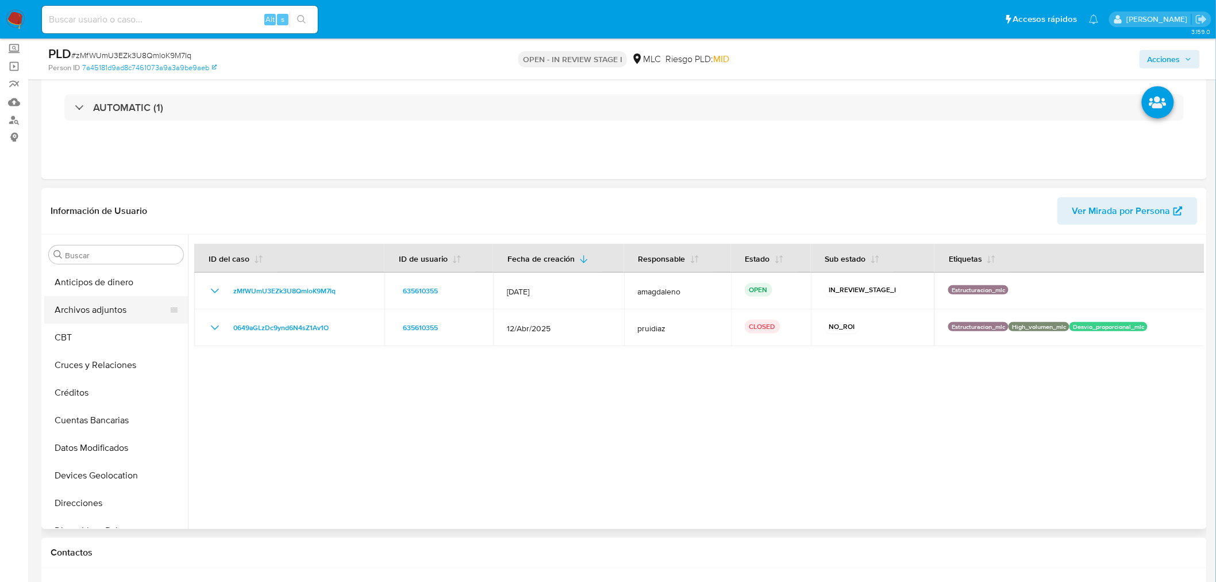
click at [105, 306] on button "Archivos adjuntos" at bounding box center [111, 310] width 135 height 28
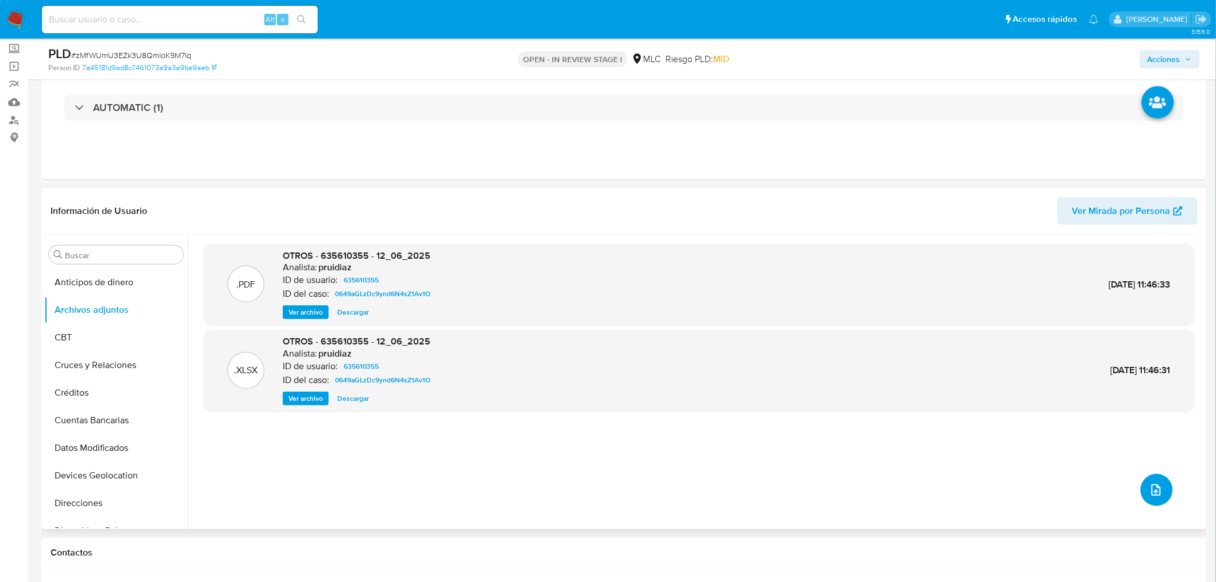
click at [1157, 493] on icon "upload-file" at bounding box center [1157, 490] width 14 height 14
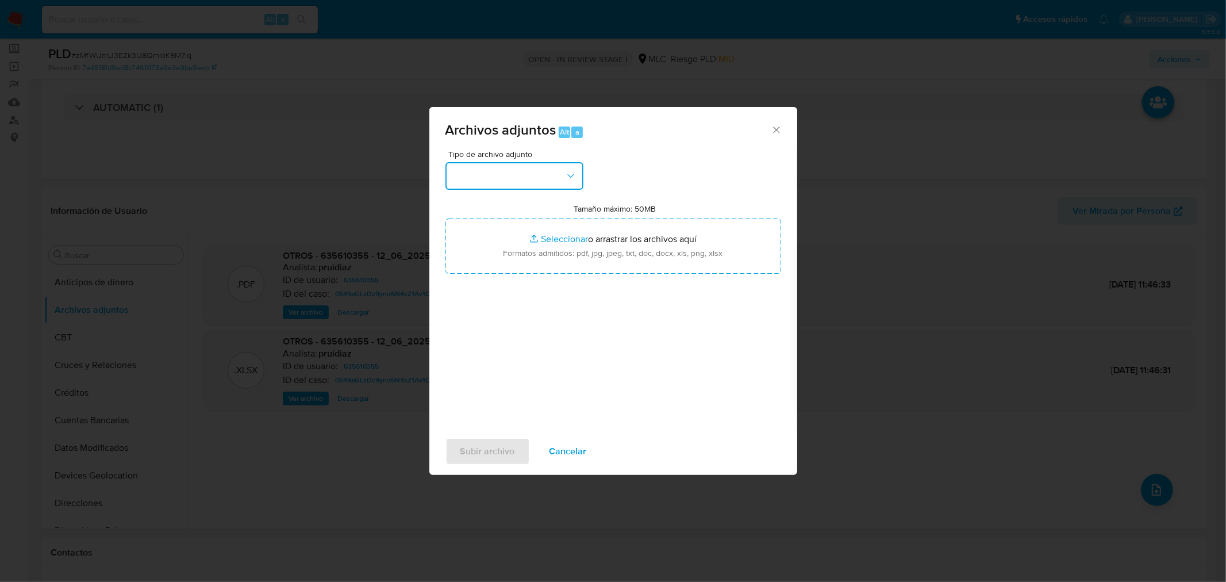
click at [504, 181] on button "button" at bounding box center [514, 176] width 138 height 28
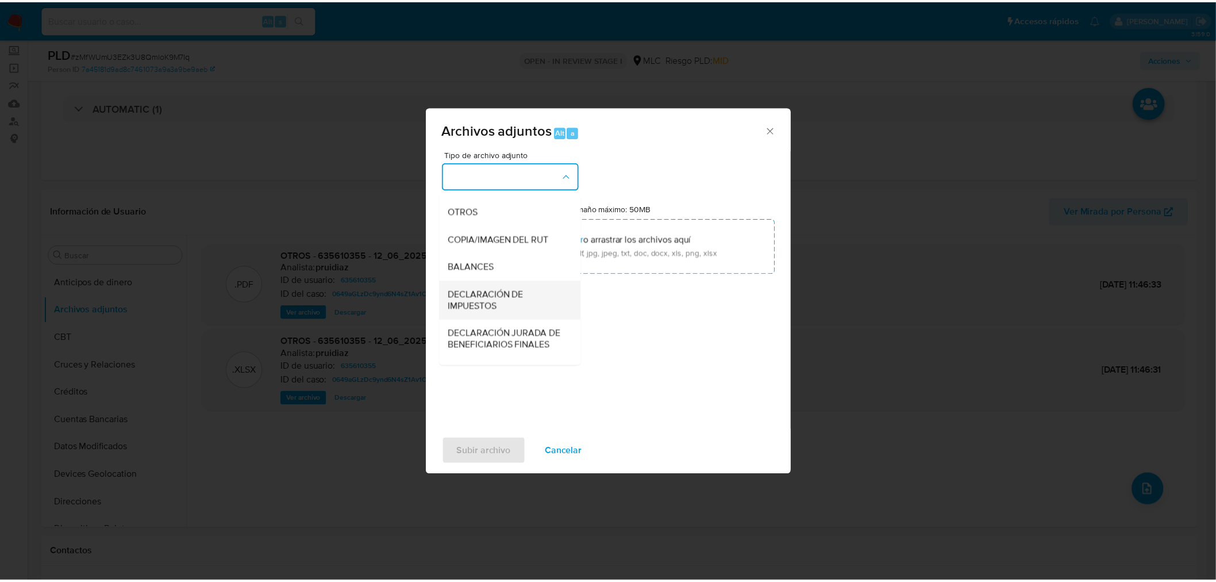
scroll to position [159, 0]
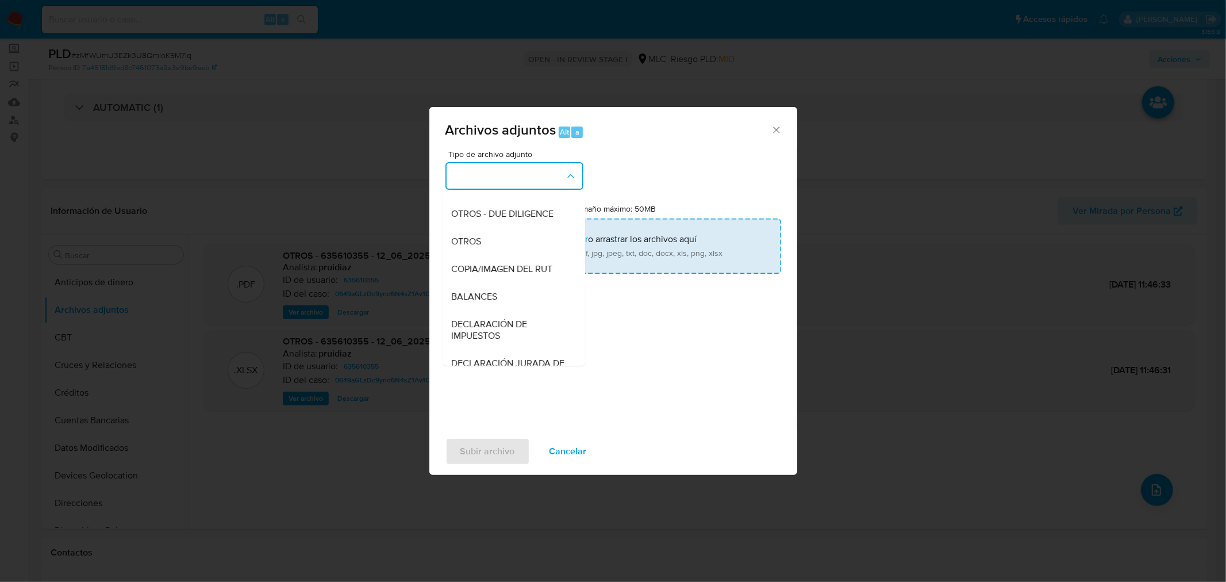
click at [466, 255] on div "OTROS" at bounding box center [510, 241] width 117 height 28
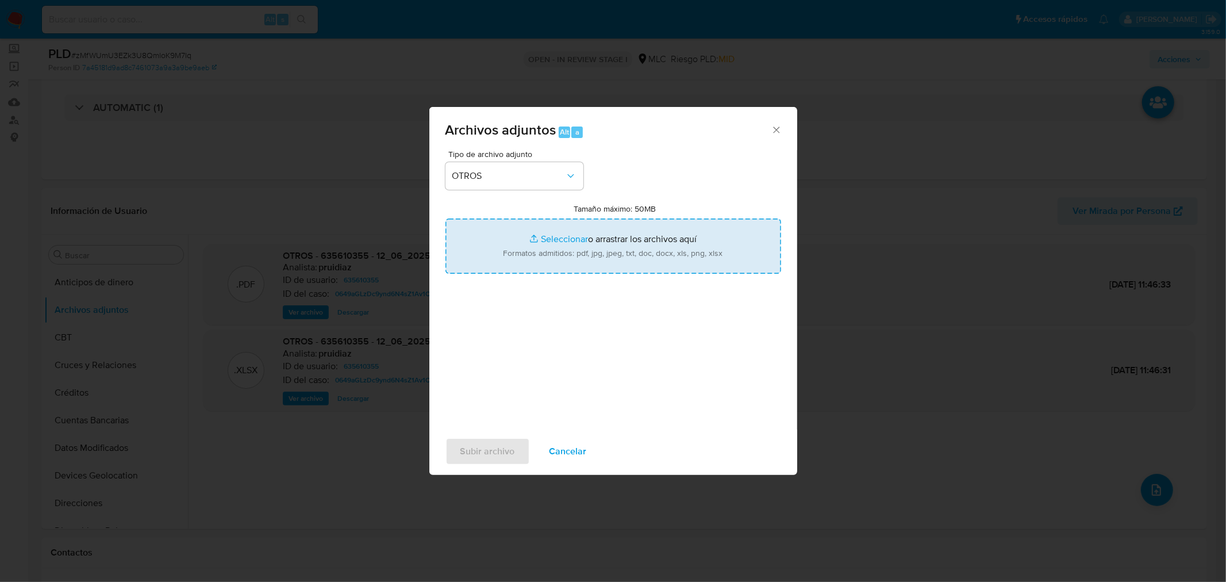
click at [570, 239] on input "Tamaño máximo: 50MB Seleccionar archivos" at bounding box center [613, 245] width 336 height 55
type input "C:\fakepath\635610355 - 16_09_2025.xlsx"
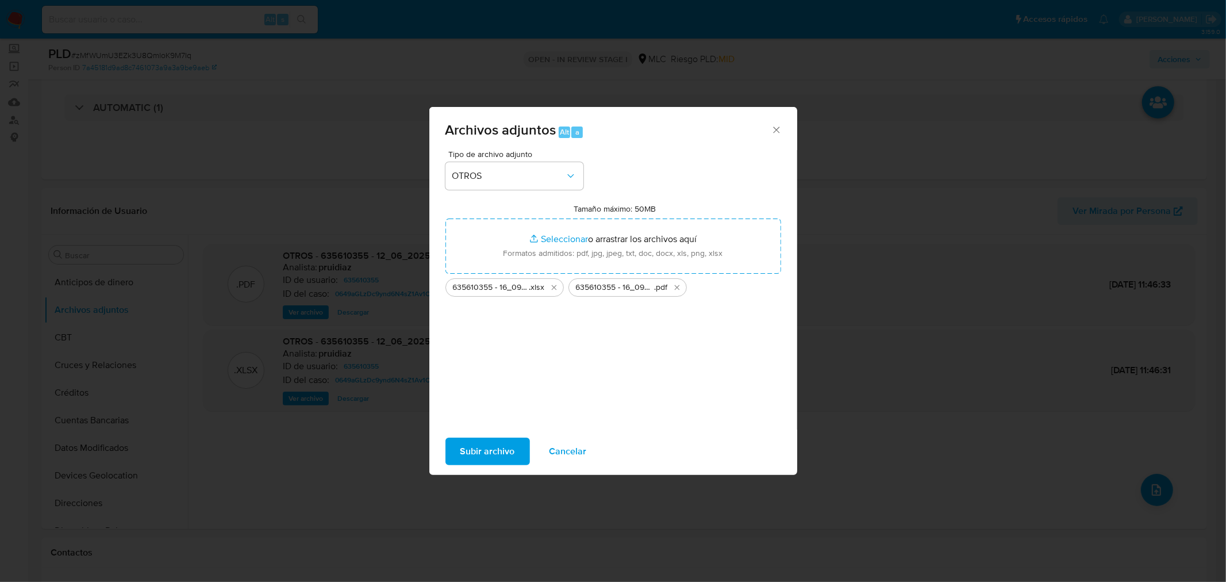
click at [490, 455] on span "Subir archivo" at bounding box center [487, 451] width 55 height 25
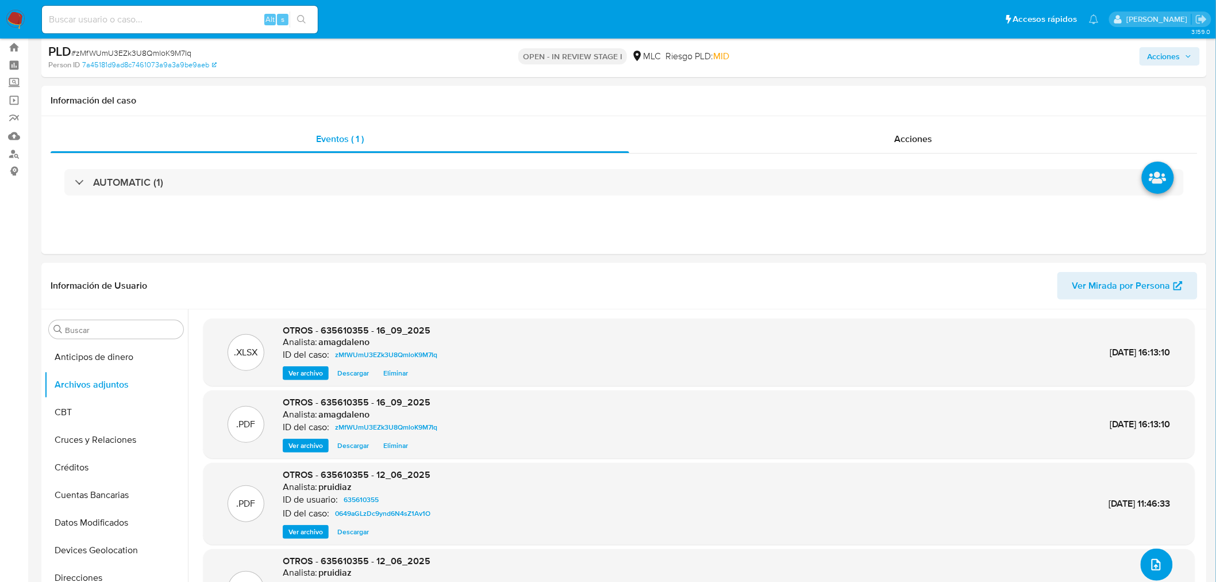
scroll to position [0, 0]
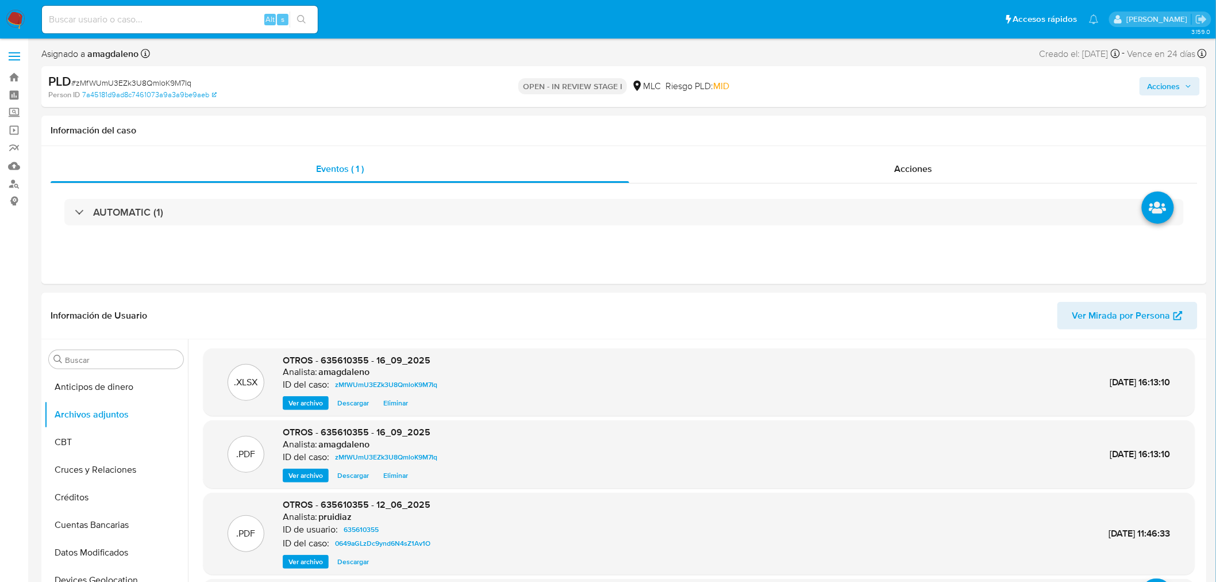
click at [1177, 83] on span "Acciones" at bounding box center [1164, 86] width 33 height 18
click at [837, 121] on span "Resolución del caso" at bounding box center [843, 122] width 82 height 13
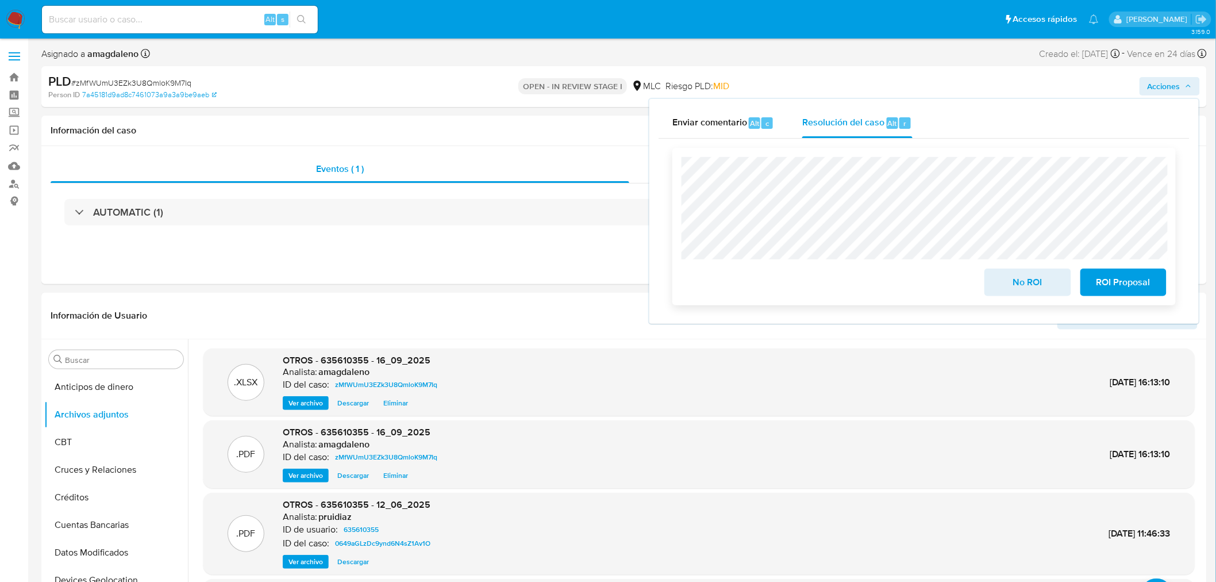
click at [1042, 289] on span "No ROI" at bounding box center [1028, 282] width 56 height 25
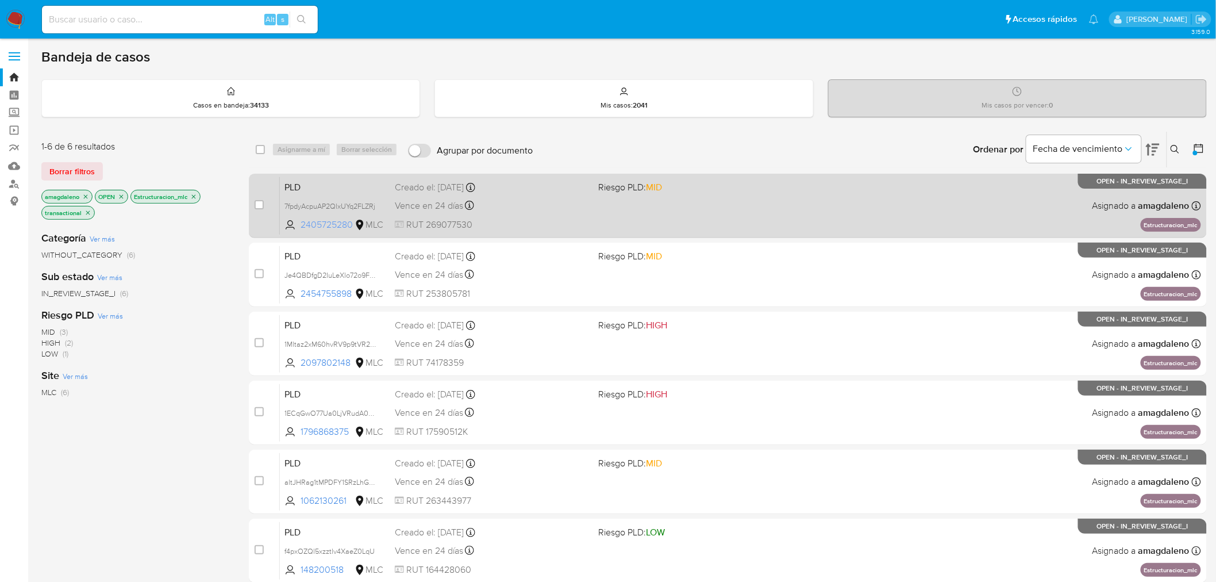
click at [330, 220] on span "2405725280" at bounding box center [327, 224] width 52 height 13
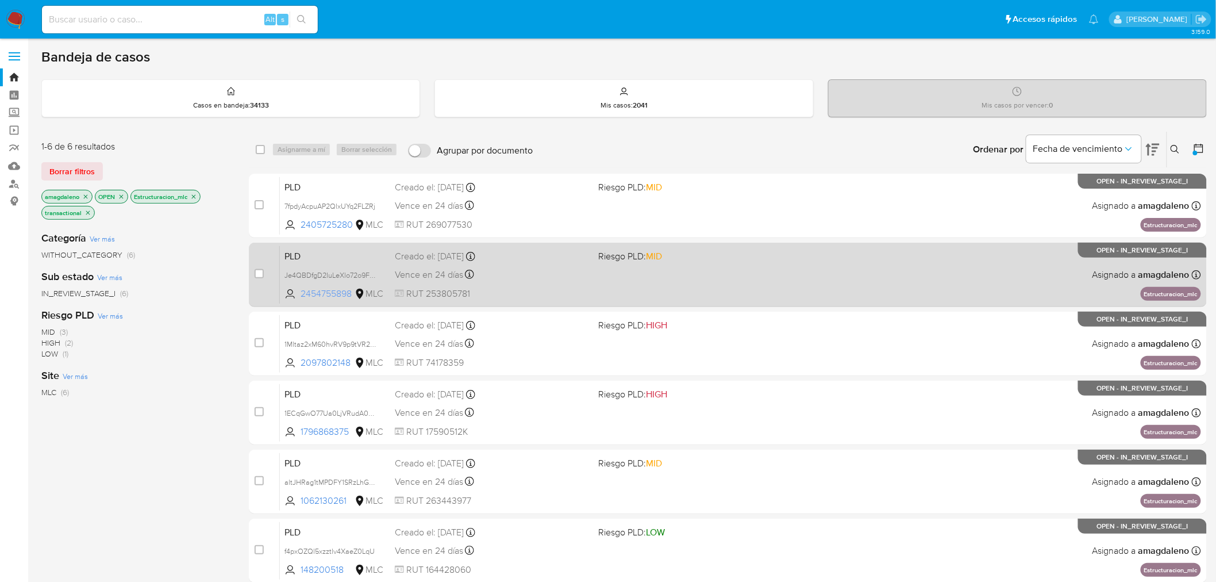
click at [326, 290] on span "2454755898" at bounding box center [327, 293] width 52 height 13
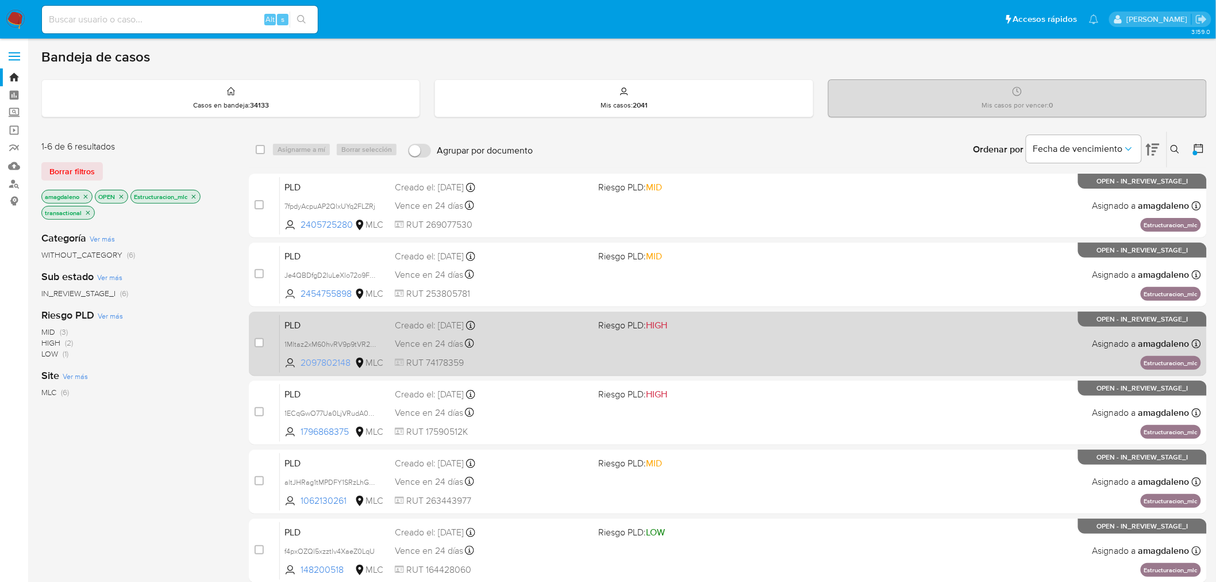
click at [339, 362] on span "2097802148" at bounding box center [327, 362] width 52 height 13
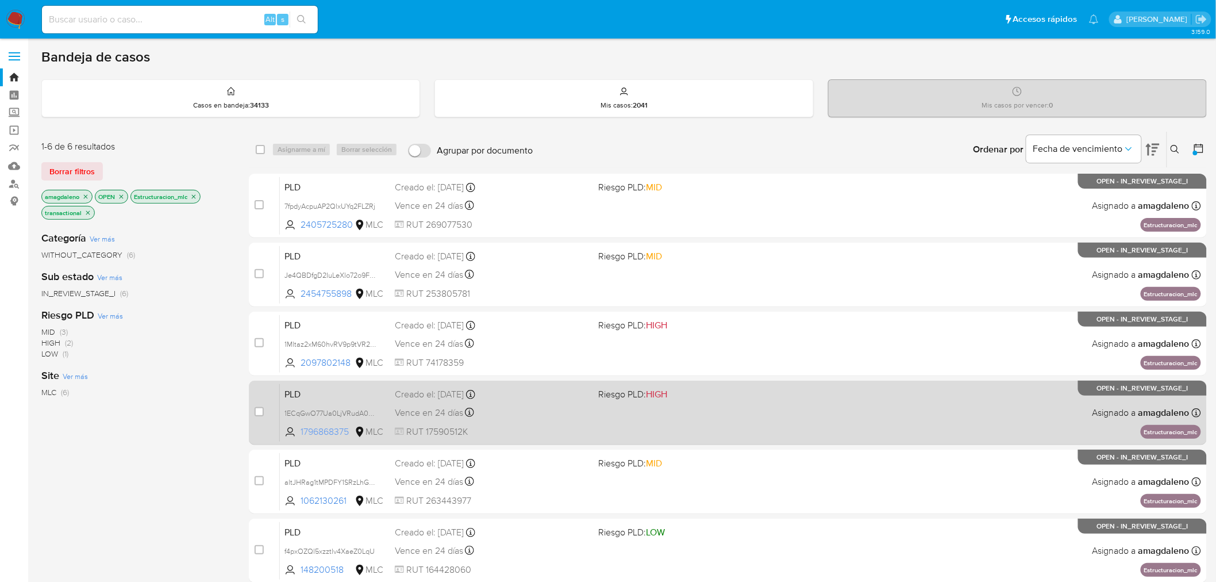
click at [336, 430] on span "1796868375" at bounding box center [327, 431] width 52 height 13
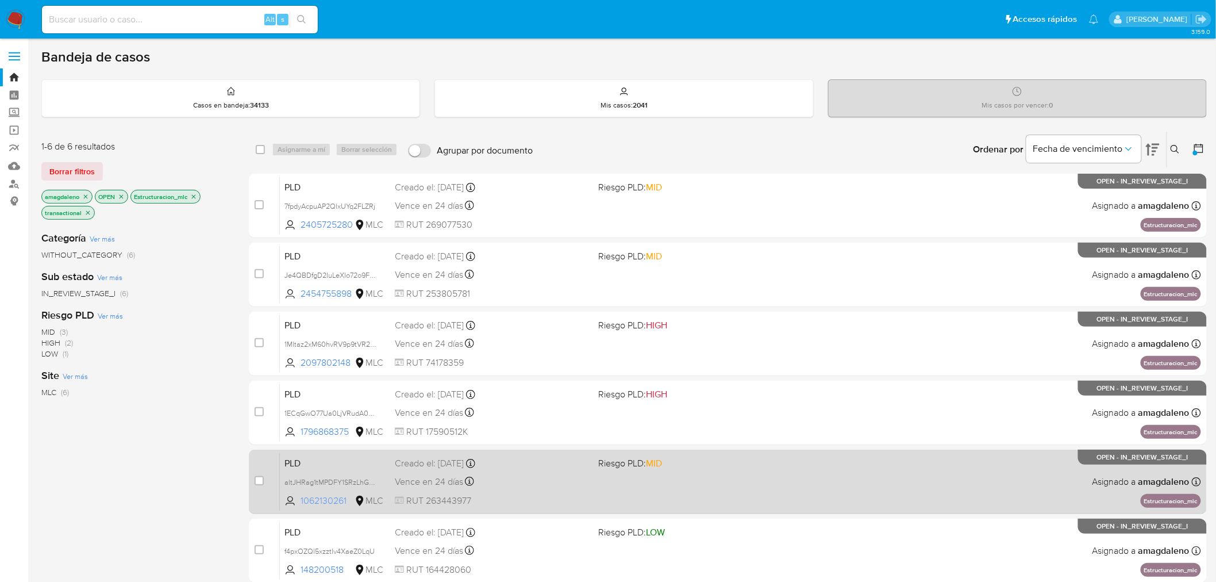
click at [339, 500] on span "1062130261" at bounding box center [327, 500] width 52 height 13
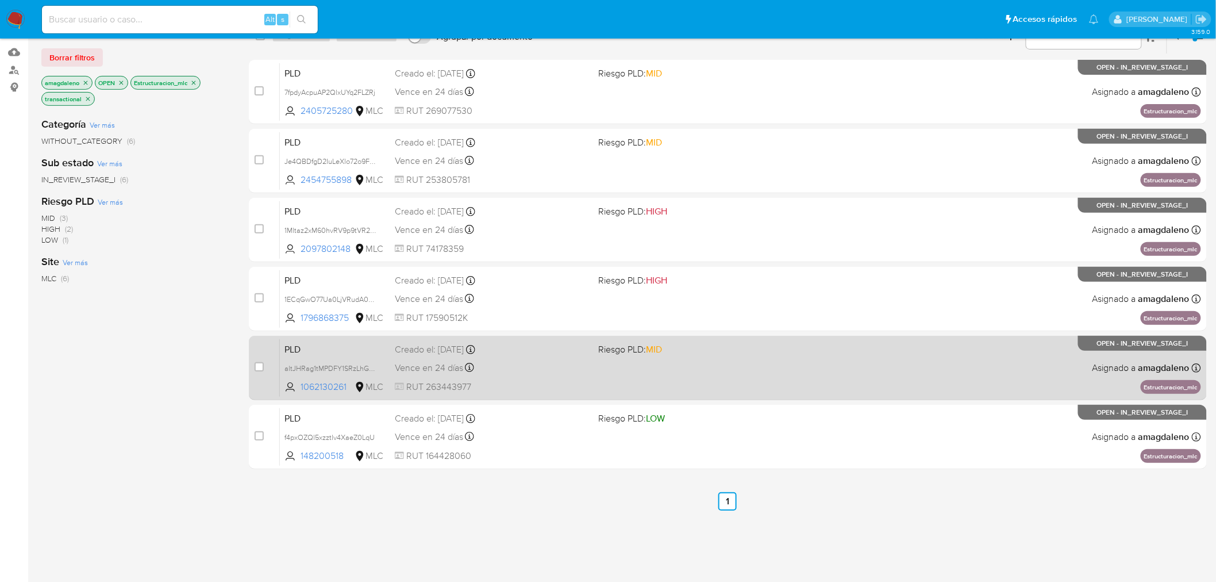
scroll to position [134, 0]
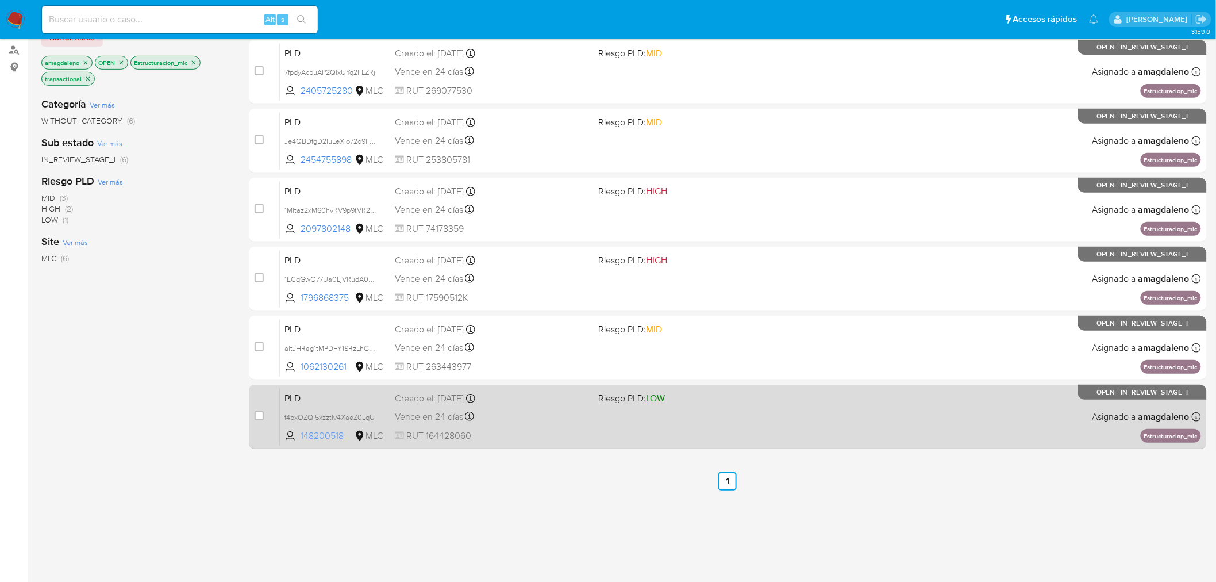
click at [322, 435] on span "148200518" at bounding box center [327, 435] width 52 height 13
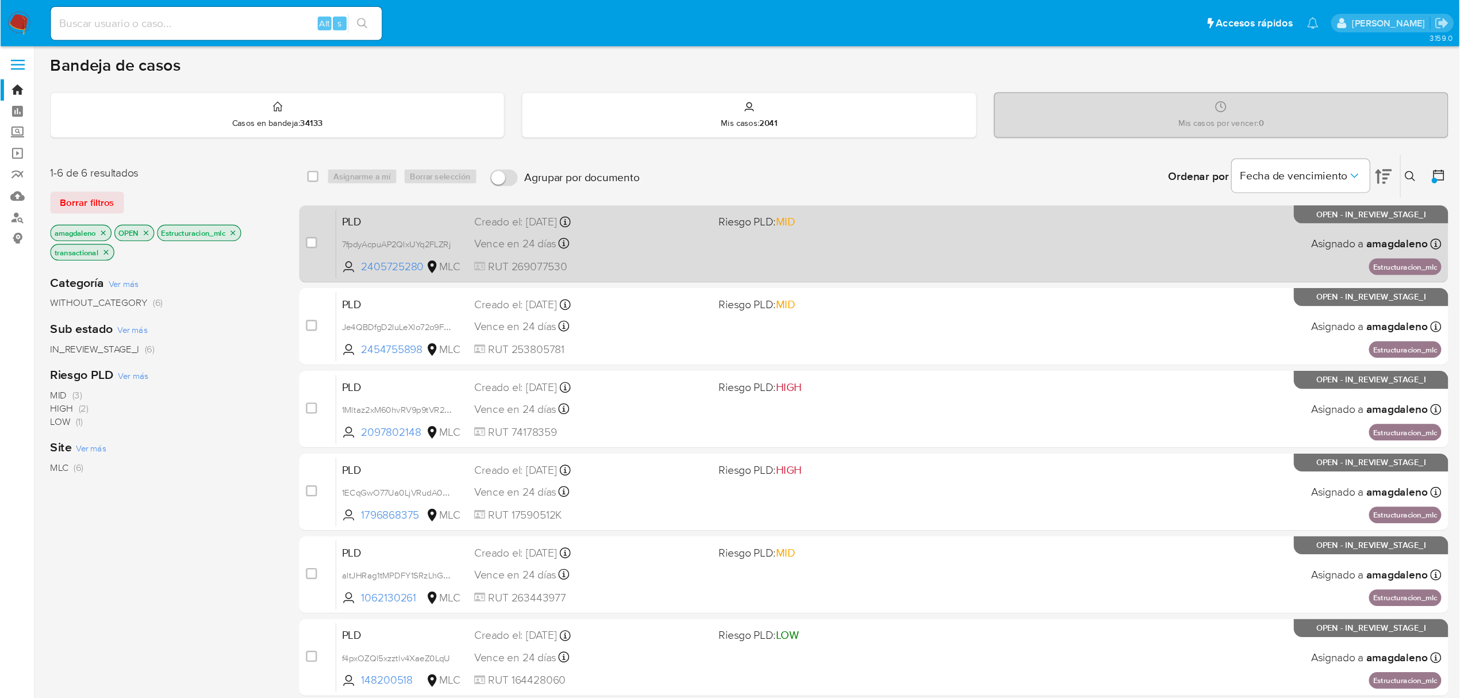
scroll to position [0, 0]
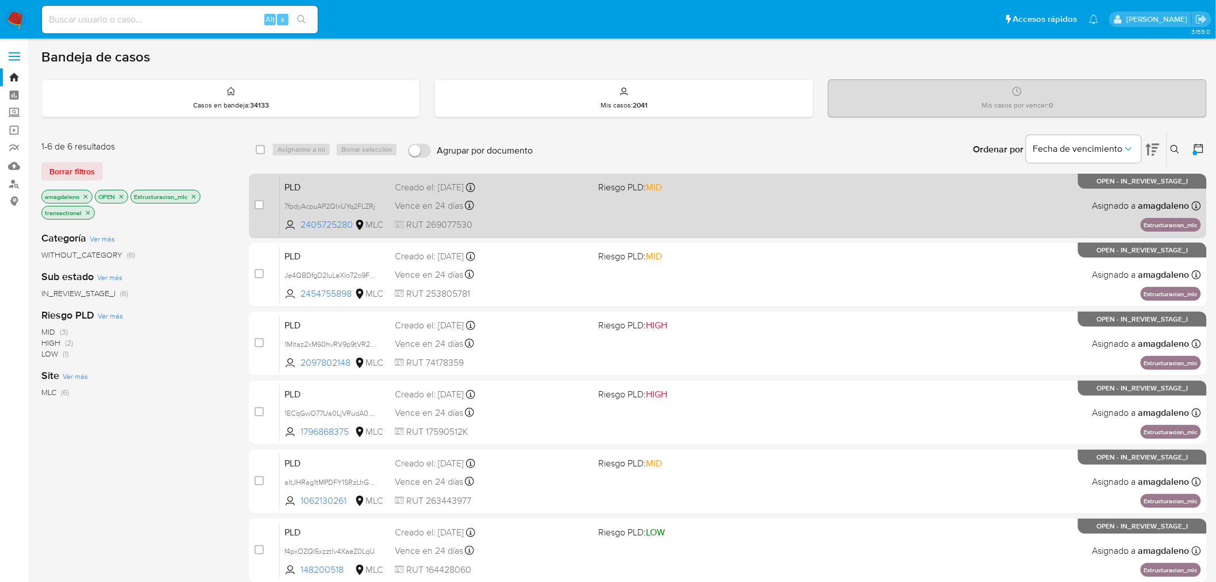
click at [535, 214] on div "PLD 7fpdyAcpuAP2QlxUYq2FLZRj 2405725280 MLC Riesgo PLD: MID Creado el: [DATE] C…" at bounding box center [740, 205] width 921 height 58
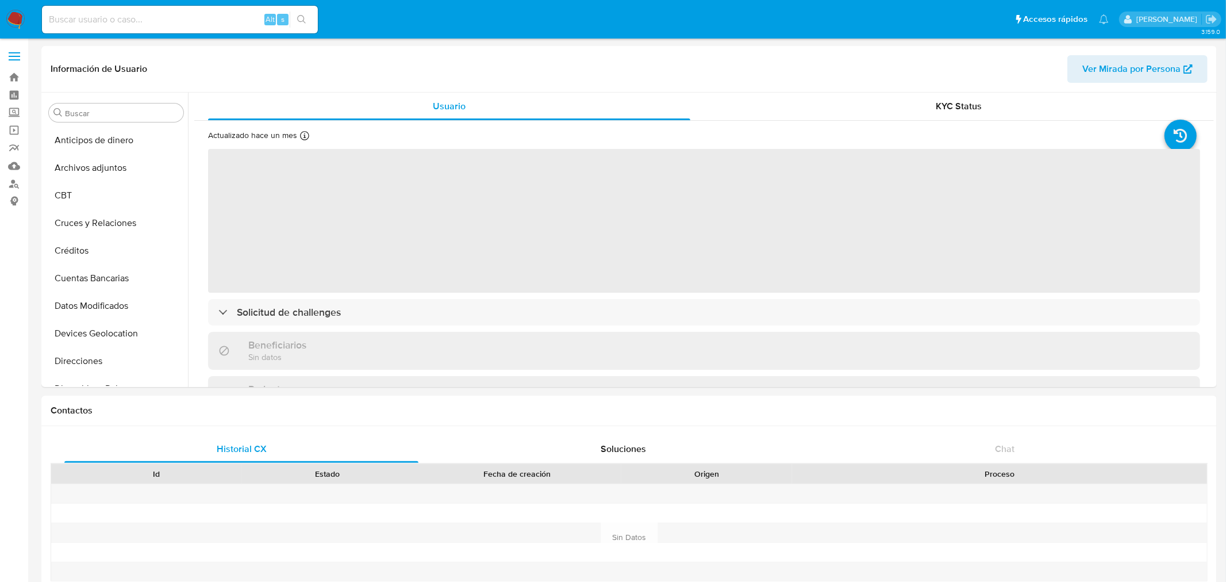
select select "10"
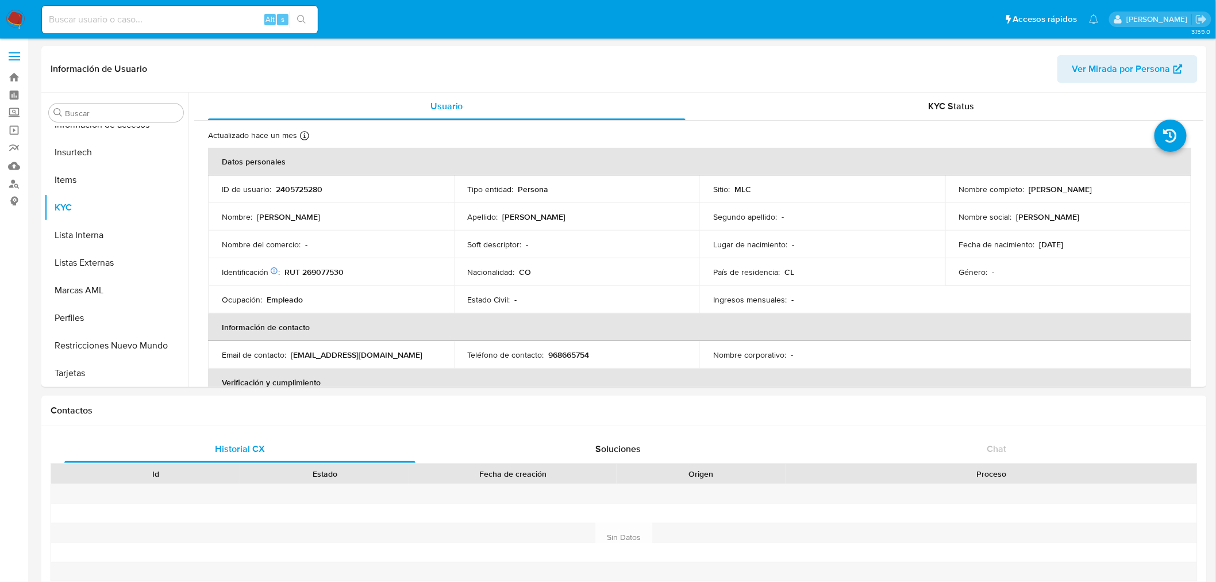
scroll to position [485, 0]
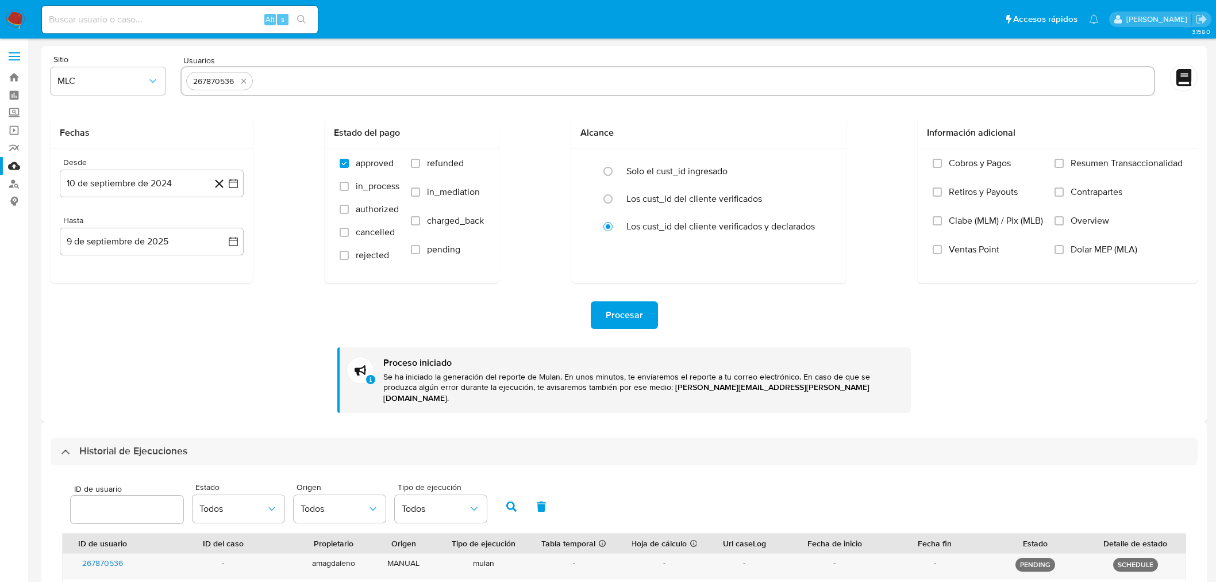
select select "10"
click at [242, 82] on icon "quitar 267870536" at bounding box center [243, 81] width 5 height 5
click at [265, 90] on div at bounding box center [667, 81] width 975 height 30
click at [265, 84] on input "text" at bounding box center [668, 81] width 964 height 18
paste input "2405725280"
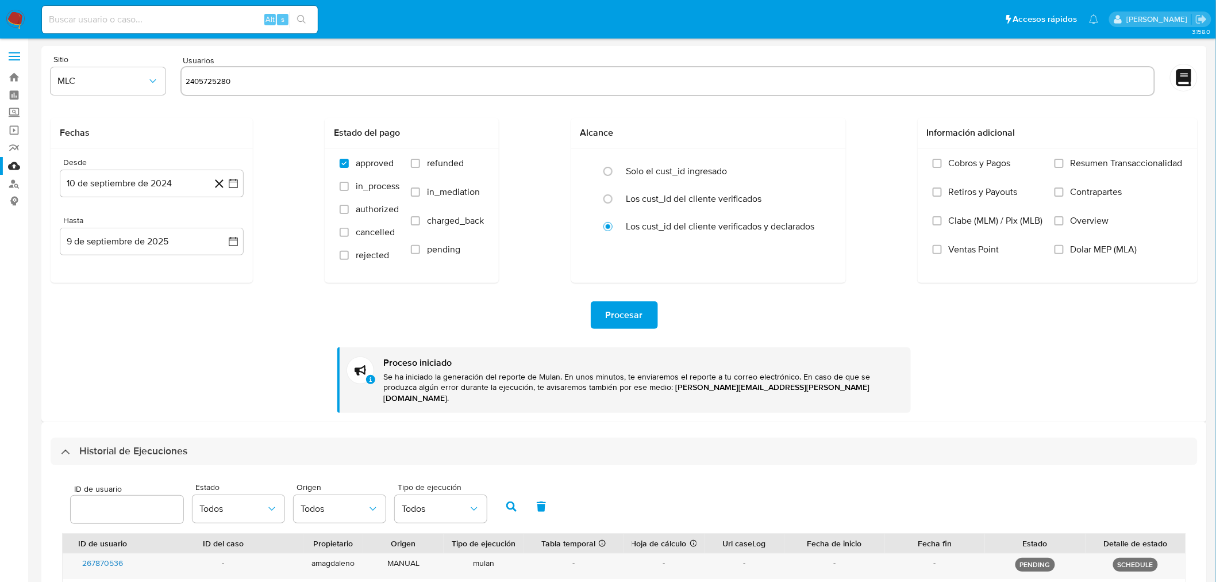
type input "2405725280"
paste input "2454755898"
type input "2454755898"
paste input "2097802148"
type input "2097802148"
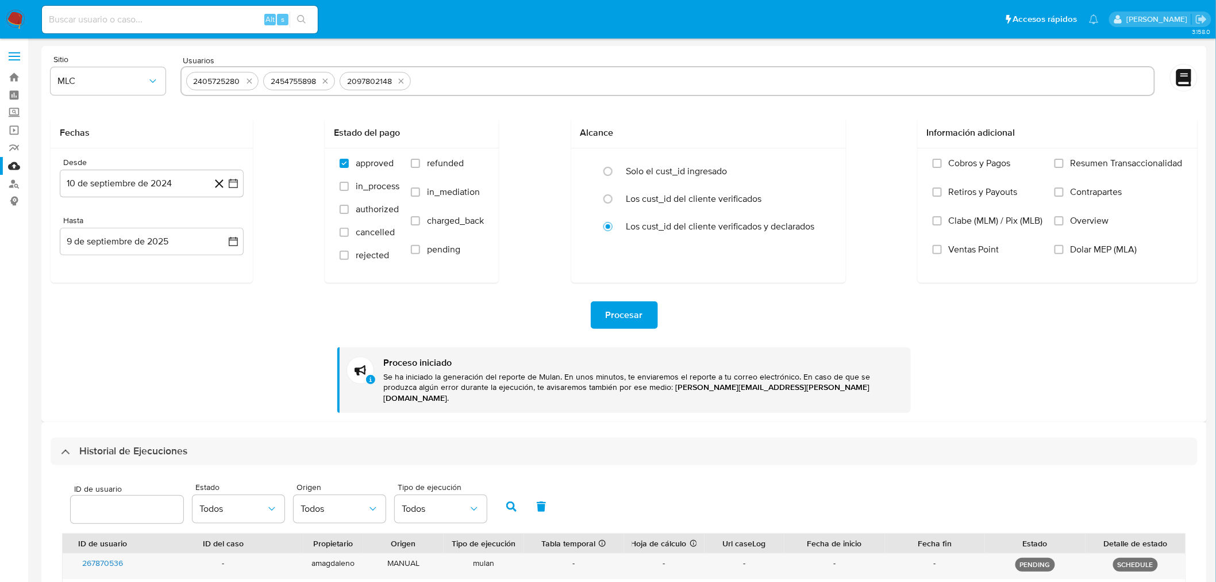
paste input "1796868375"
type input "1796868375"
paste input "1062130261"
type input "1062130261"
paste input "148200518"
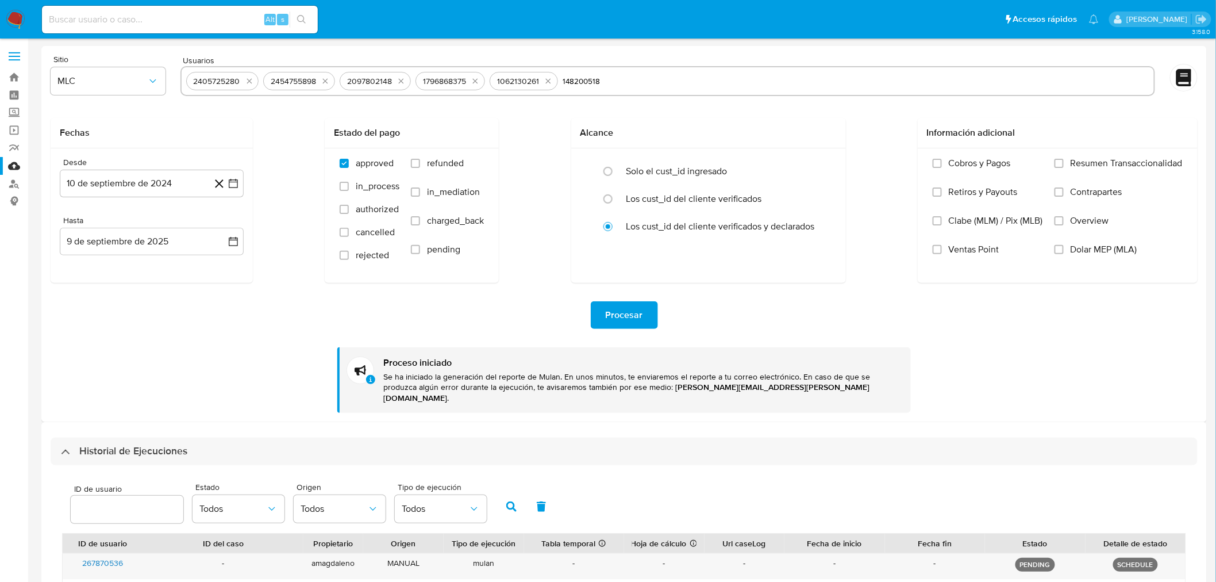
click at [618, 80] on input "148200518" at bounding box center [856, 81] width 587 height 18
type input "148200518"
click at [633, 312] on span "Procesar" at bounding box center [624, 314] width 37 height 25
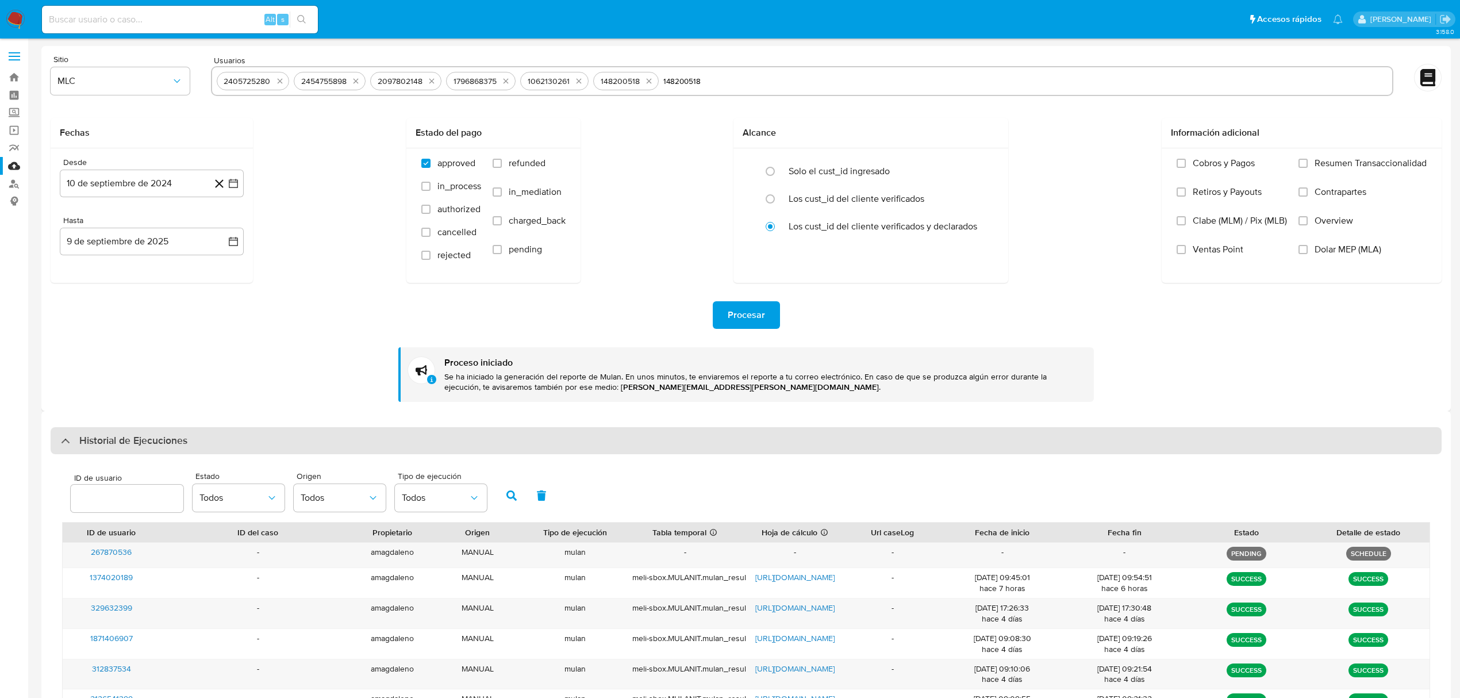
click at [61, 440] on div at bounding box center [61, 440] width 0 height 0
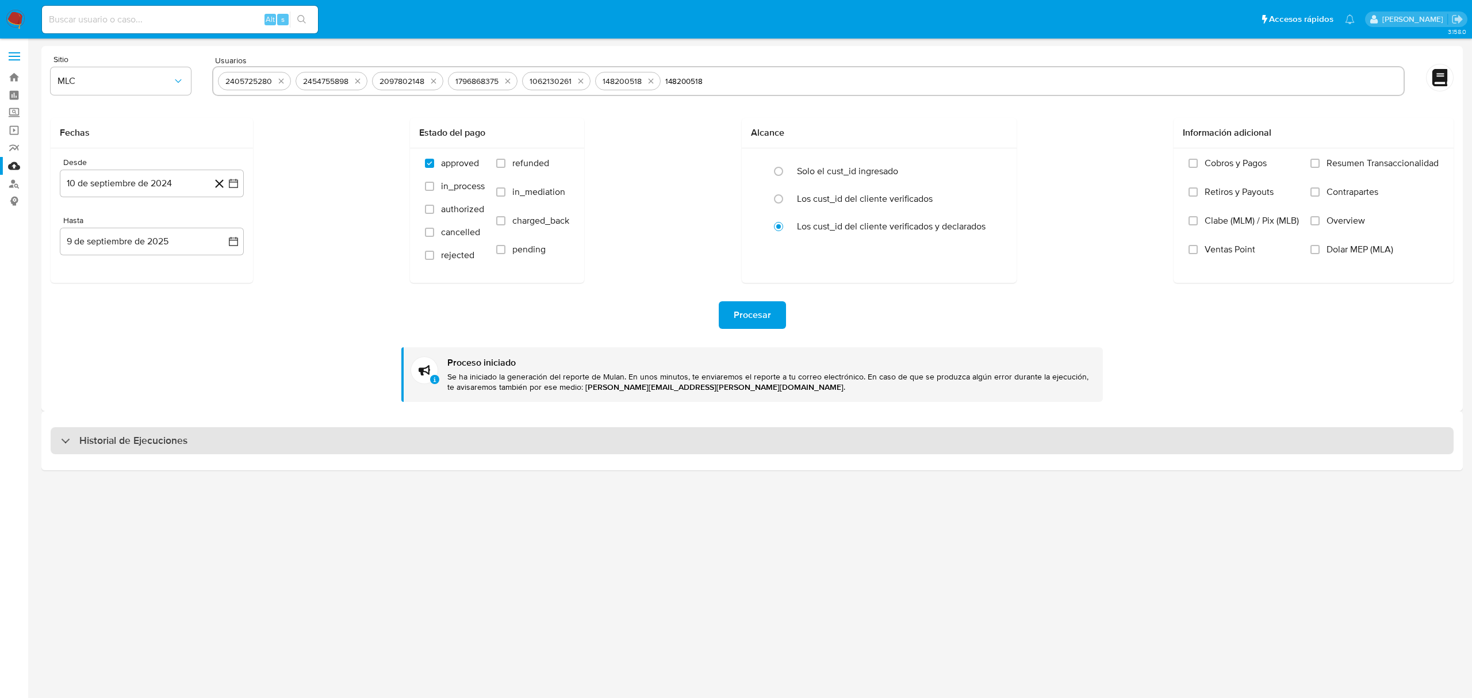
click at [61, 440] on div at bounding box center [61, 440] width 0 height 0
select select "10"
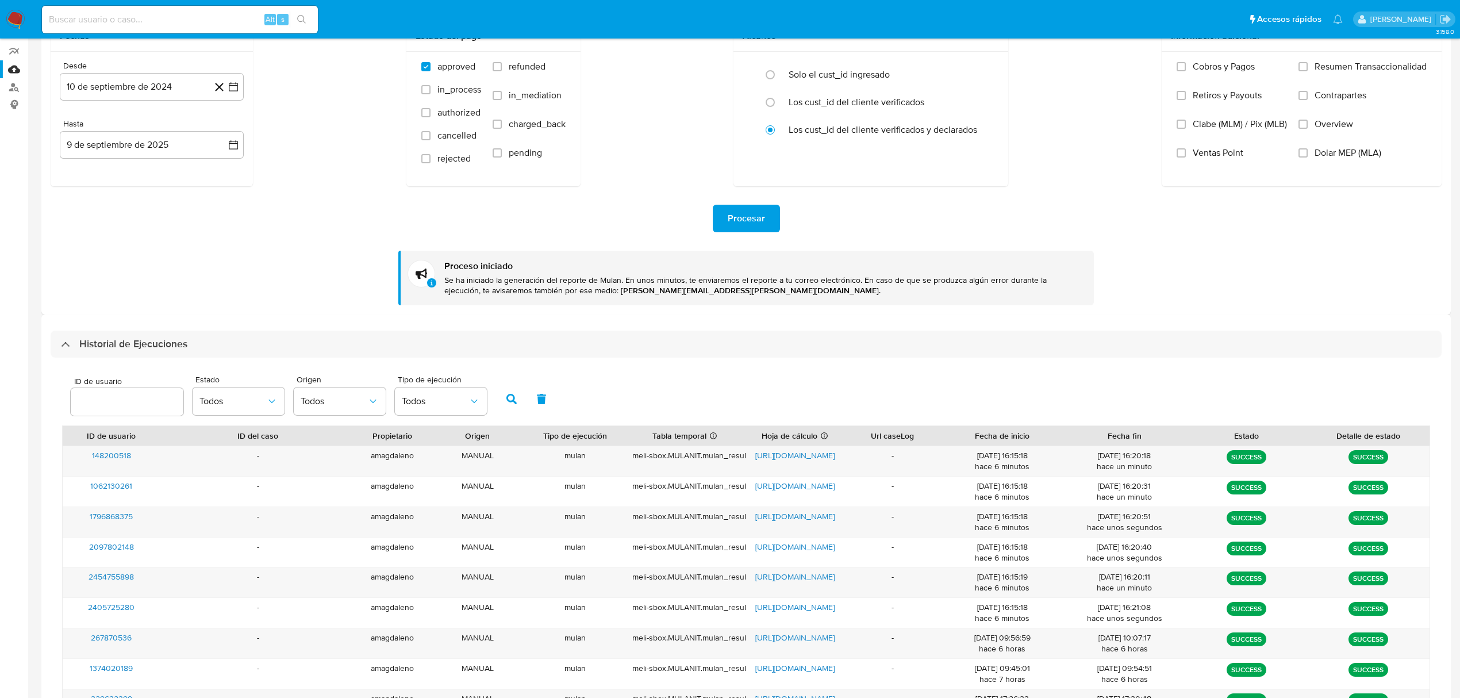
scroll to position [153, 0]
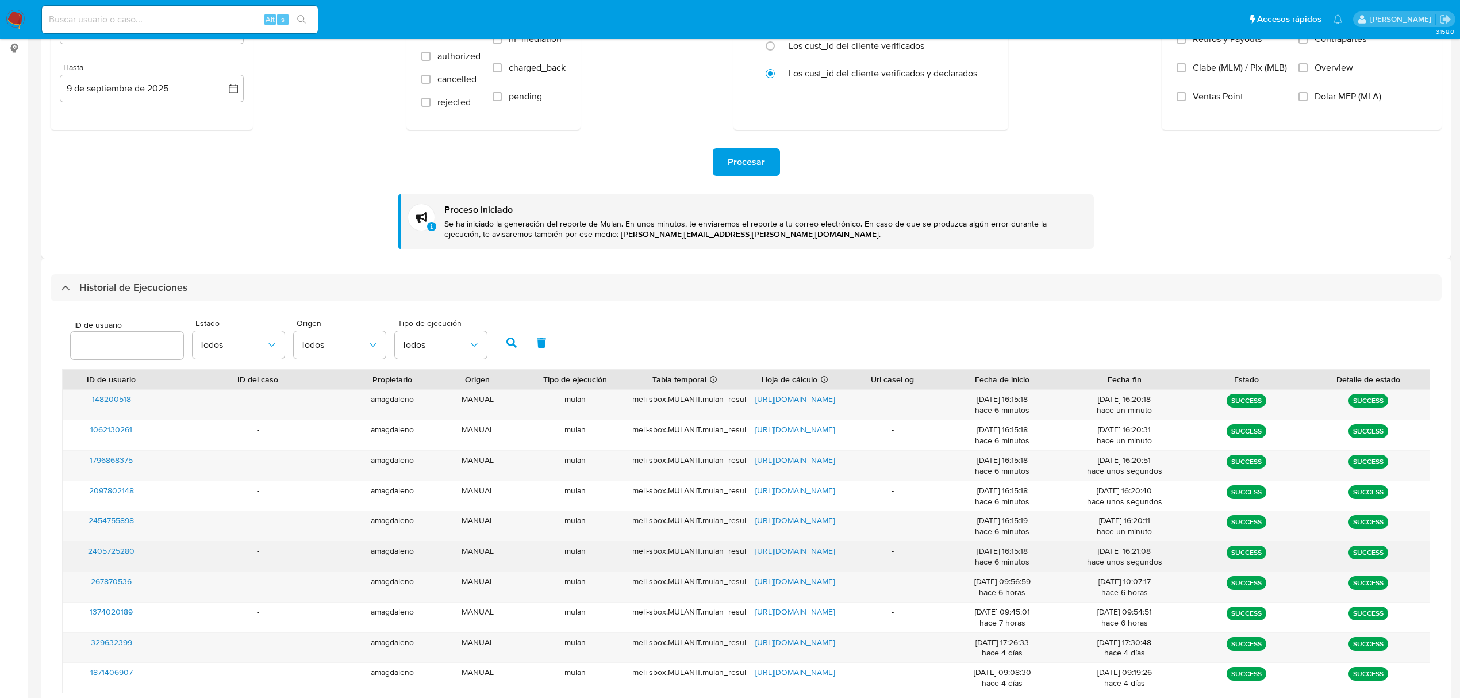
click at [792, 555] on span "https://docs.google.com/spreadsheets/d/1UBWymeYRmxzAB4GuV_qa_hhtpmS7kWVADAsDalU…" at bounding box center [794, 550] width 79 height 11
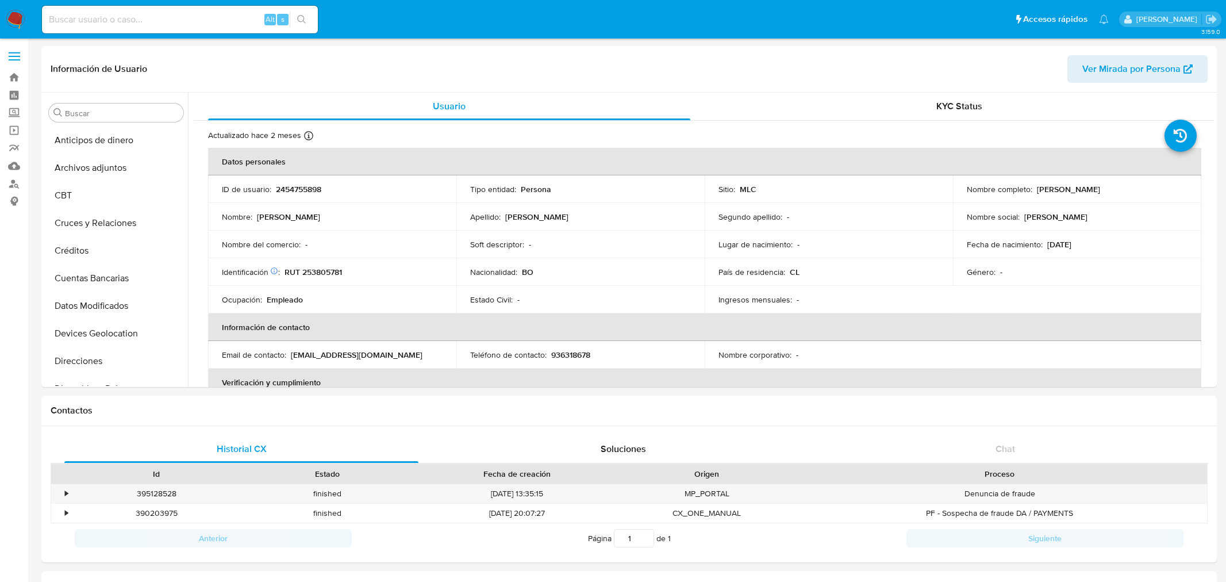
select select "10"
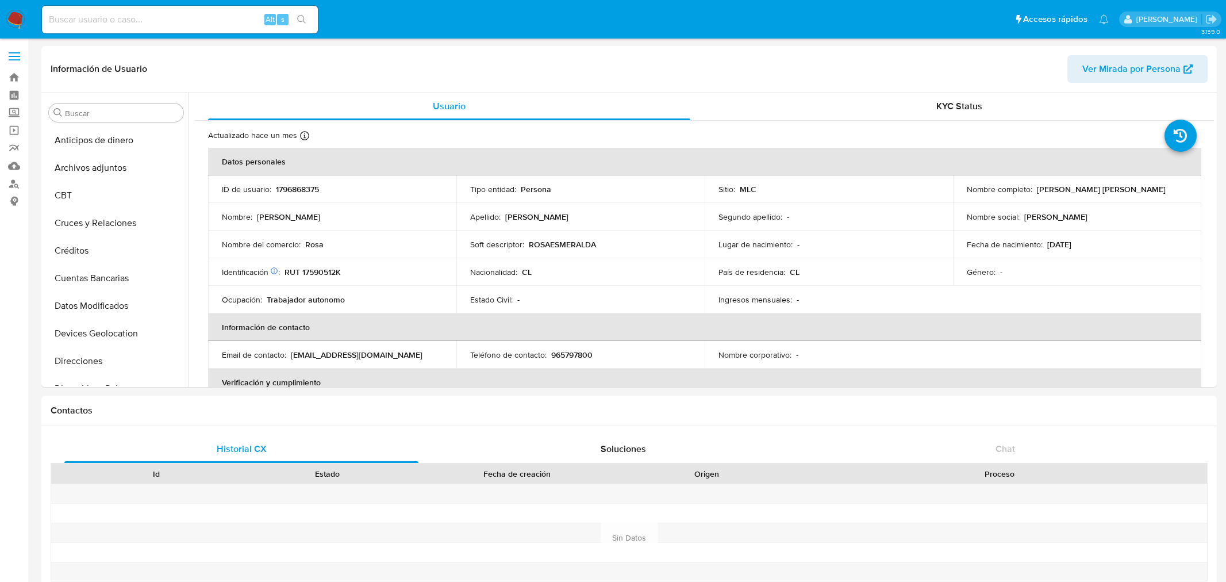
select select "10"
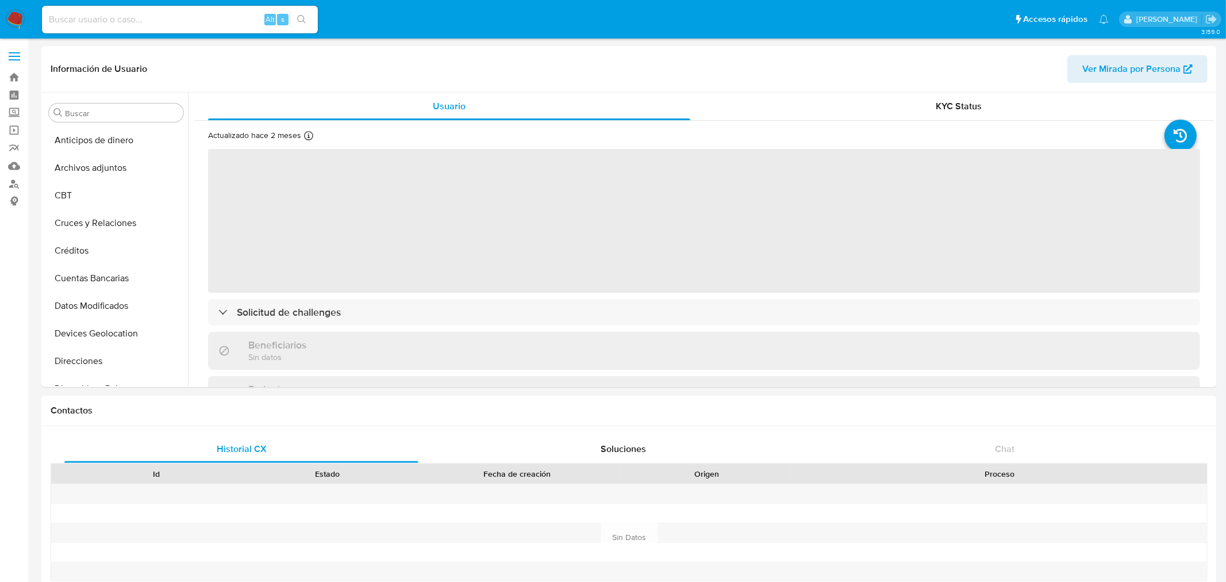
select select "10"
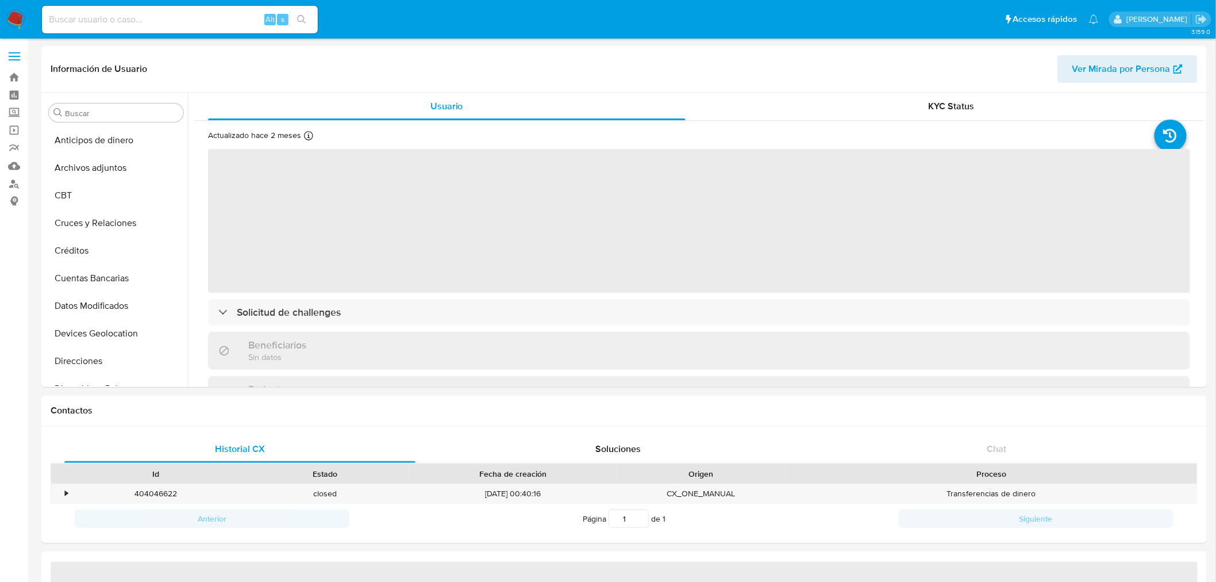
select select "10"
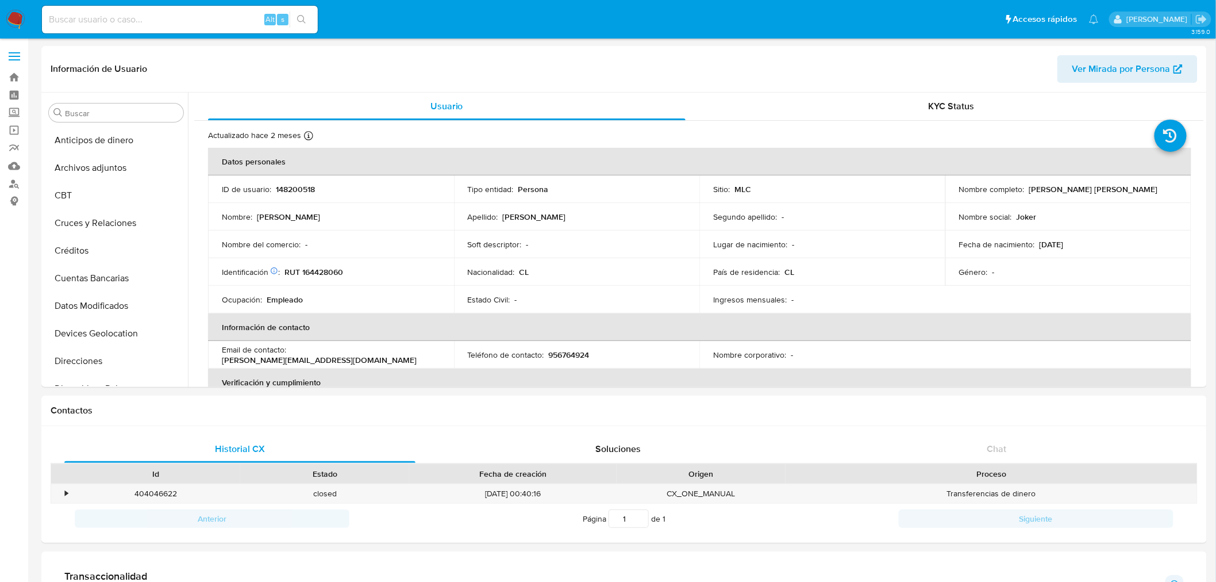
scroll to position [485, 0]
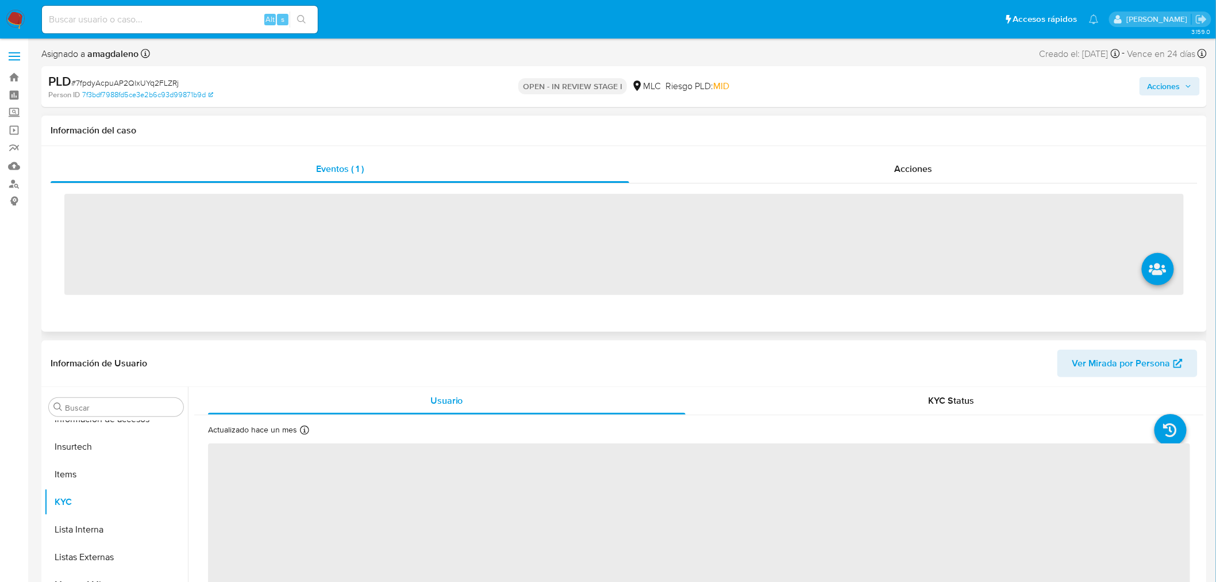
scroll to position [485, 0]
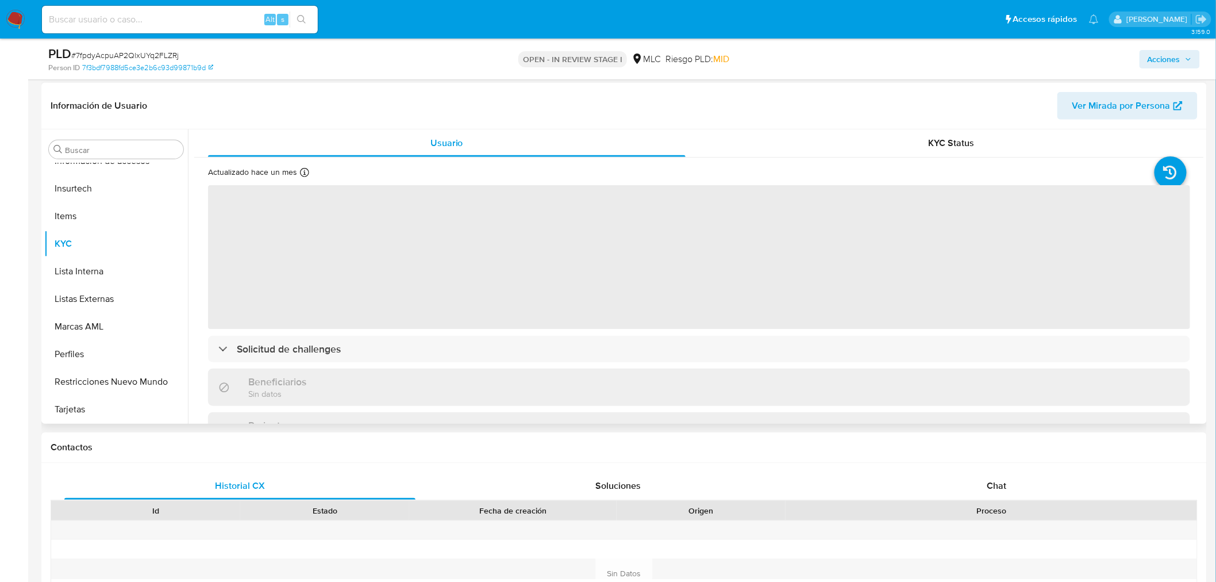
select select "10"
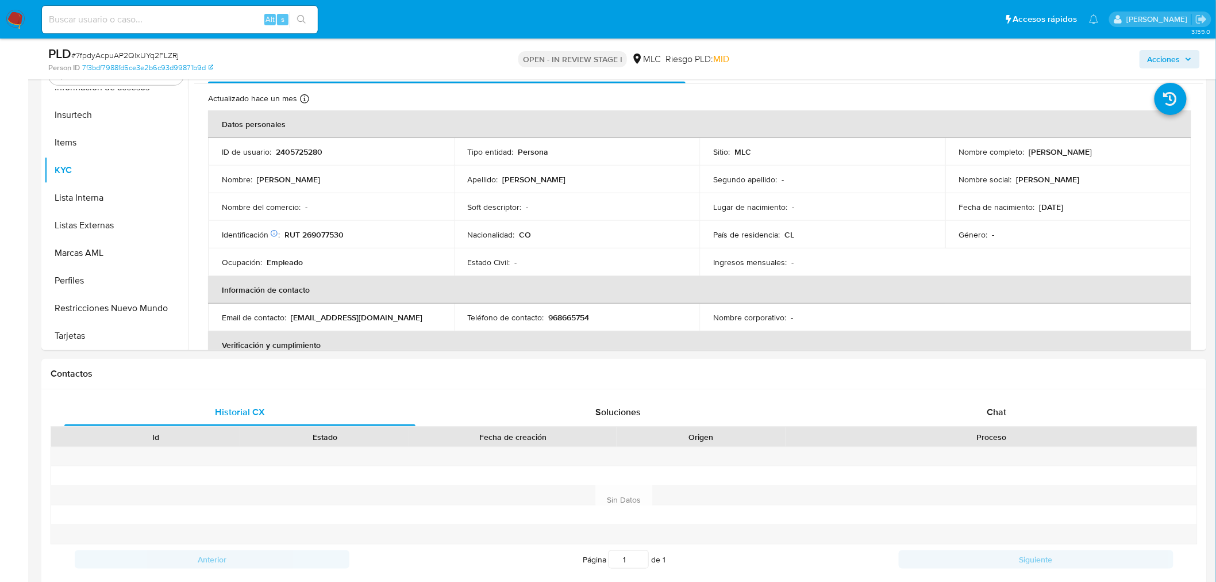
scroll to position [244, 0]
click at [332, 232] on p "RUT 269077530" at bounding box center [314, 233] width 59 height 10
click at [330, 233] on p "RUT 269077530" at bounding box center [314, 233] width 59 height 10
copy p "269077530"
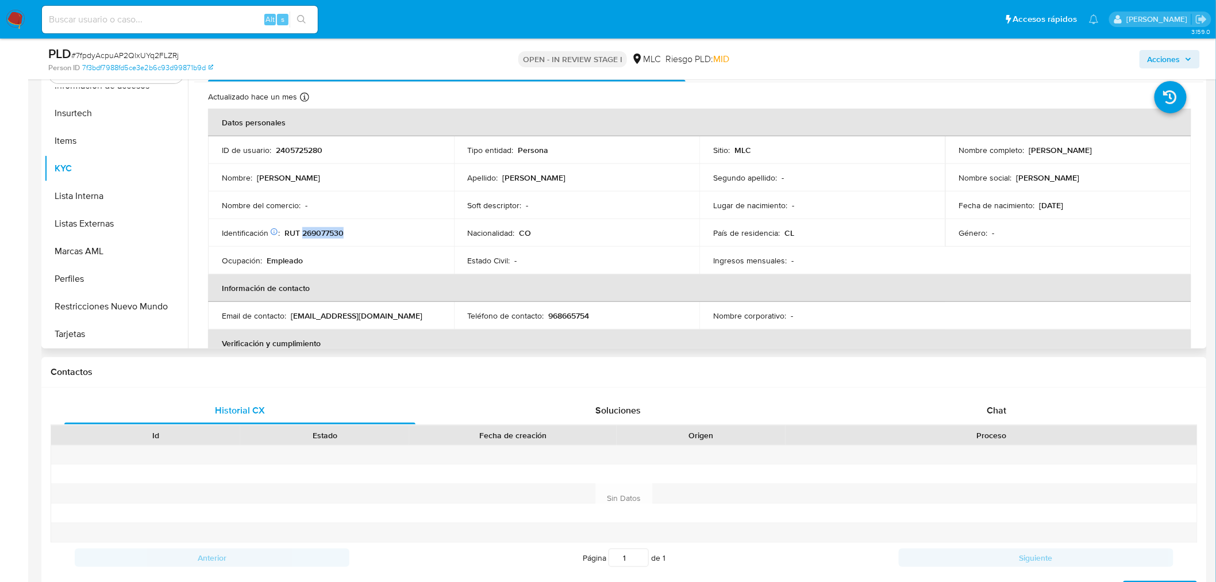
click at [337, 232] on p "RUT 269077530" at bounding box center [314, 233] width 59 height 10
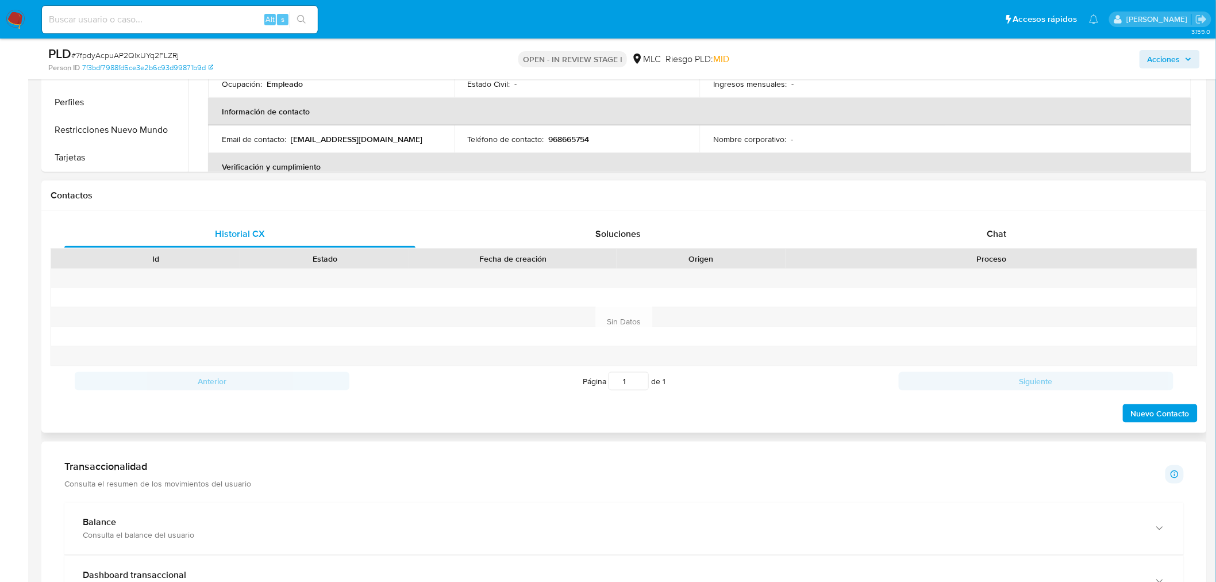
scroll to position [436, 0]
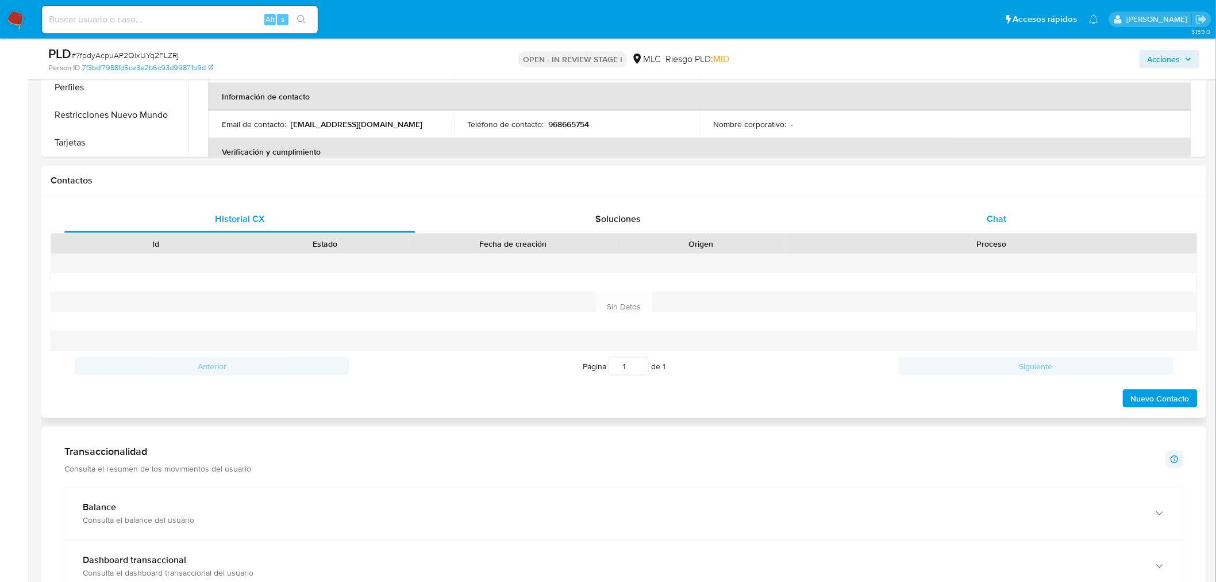
click at [1009, 205] on div "Historial CX Soluciones Chat Id Estado Fecha de creación Origen Proceso Anterio…" at bounding box center [624, 307] width 1166 height 222
click at [998, 218] on span "Chat" at bounding box center [998, 218] width 20 height 13
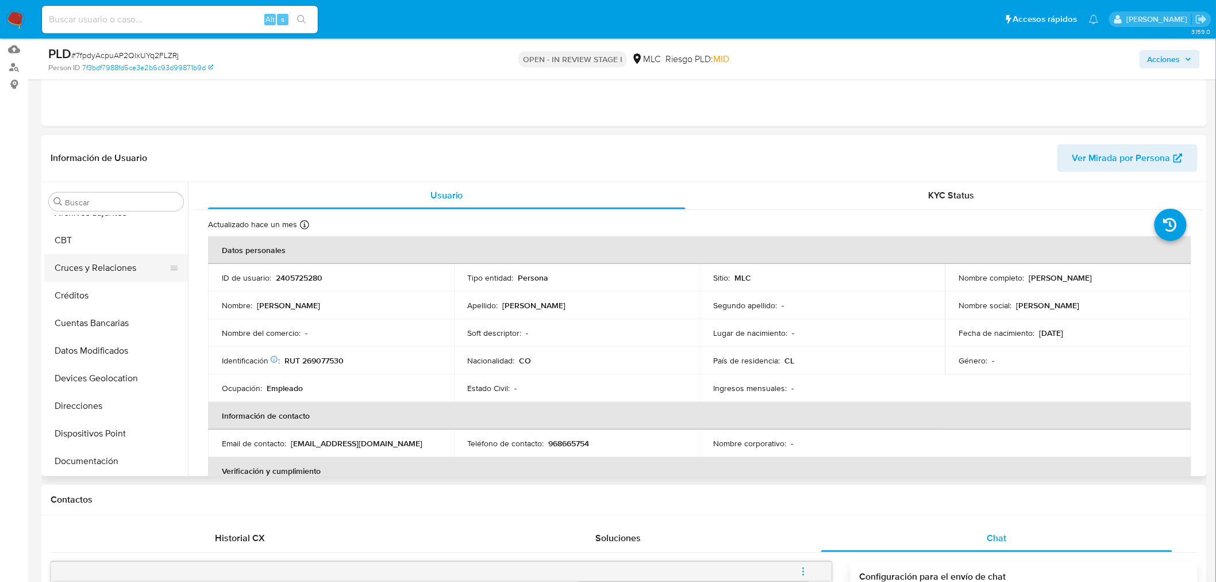
scroll to position [38, 0]
click at [120, 270] on button "Cruces y Relaciones" at bounding box center [111, 274] width 135 height 28
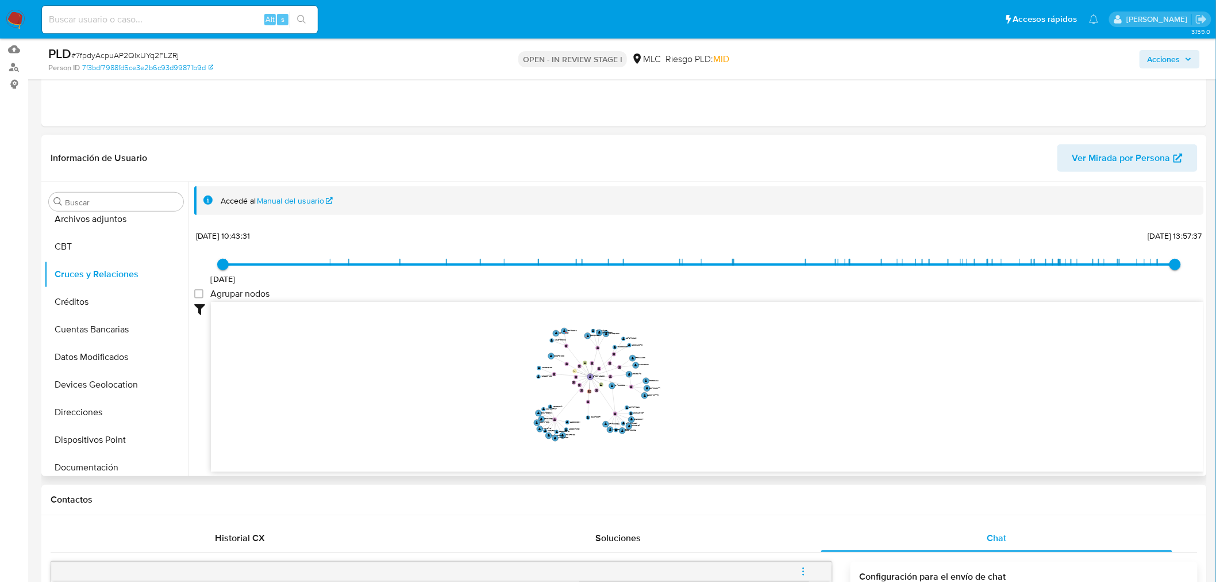
drag, startPoint x: 884, startPoint y: 371, endPoint x: 794, endPoint y: 393, distance: 92.7
click at [794, 393] on icon "device-6808ee832ba400435aaa6300  user-2405725280  2405725280 device-68507d2d2…" at bounding box center [707, 385] width 993 height 167
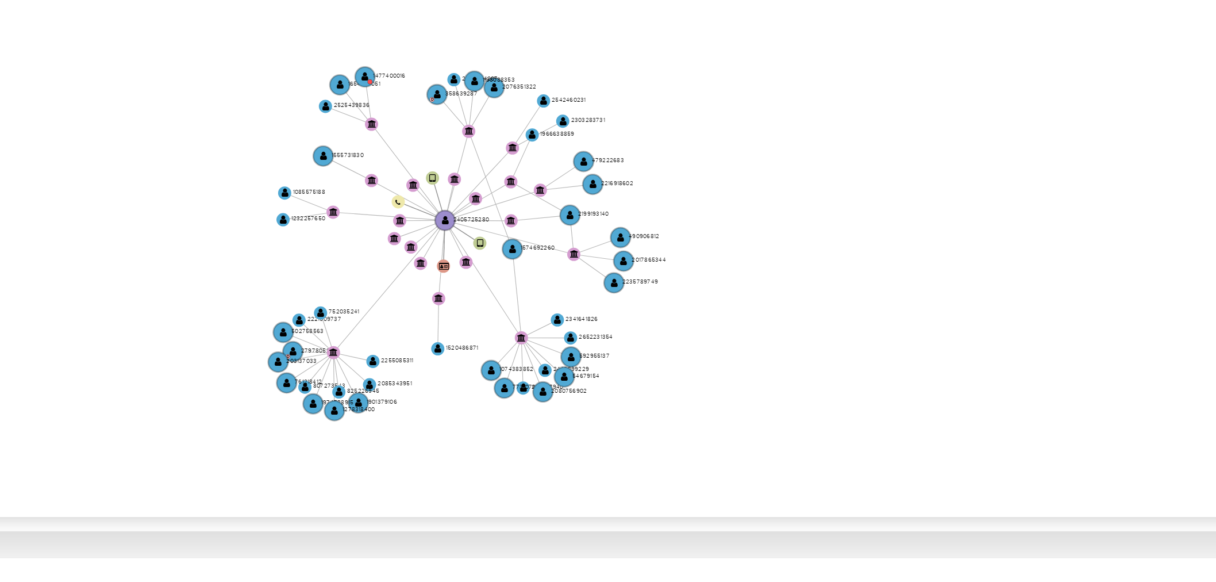
scroll to position [117, 0]
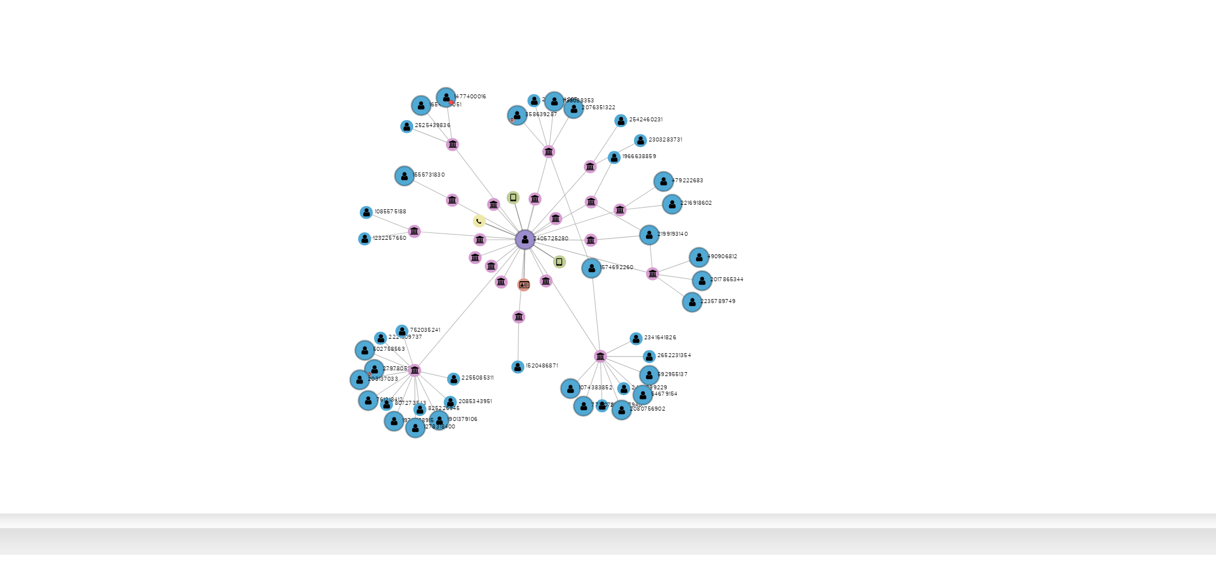
drag, startPoint x: 671, startPoint y: 433, endPoint x: 697, endPoint y: 435, distance: 25.9
click at [697, 435] on icon "device-6808ee832ba400435aaa6300  user-2405725280  2405725280 device-68507d2d2…" at bounding box center [707, 385] width 993 height 167
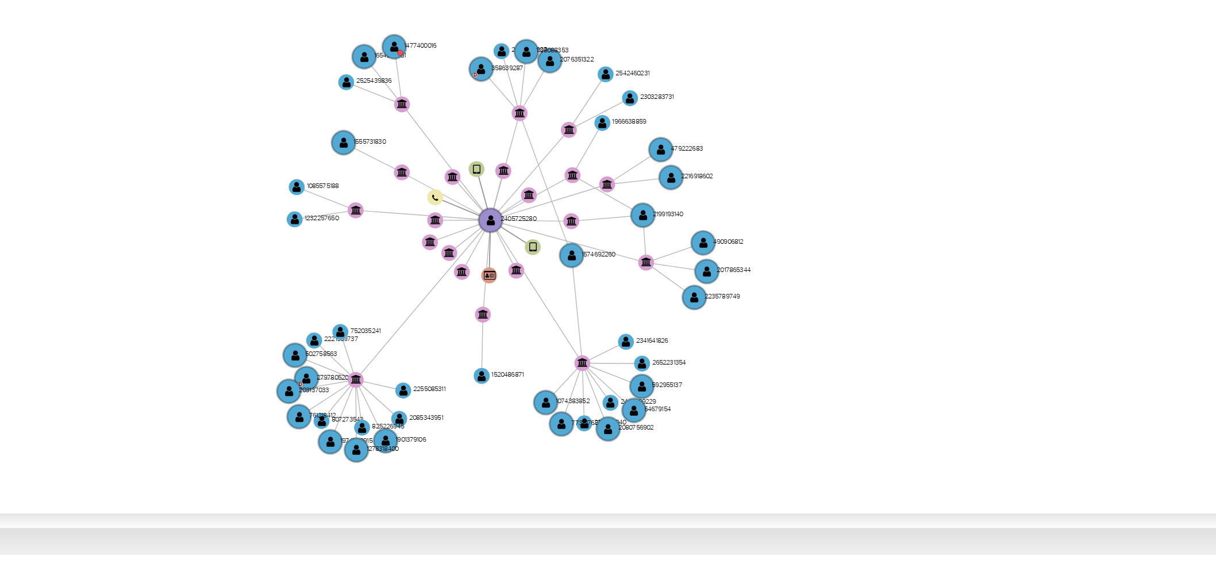
drag, startPoint x: 697, startPoint y: 435, endPoint x: 698, endPoint y: 441, distance: 6.9
click at [698, 441] on icon "device-6808ee832ba400435aaa6300  user-2405725280  2405725280 device-68507d2d2…" at bounding box center [707, 385] width 993 height 167
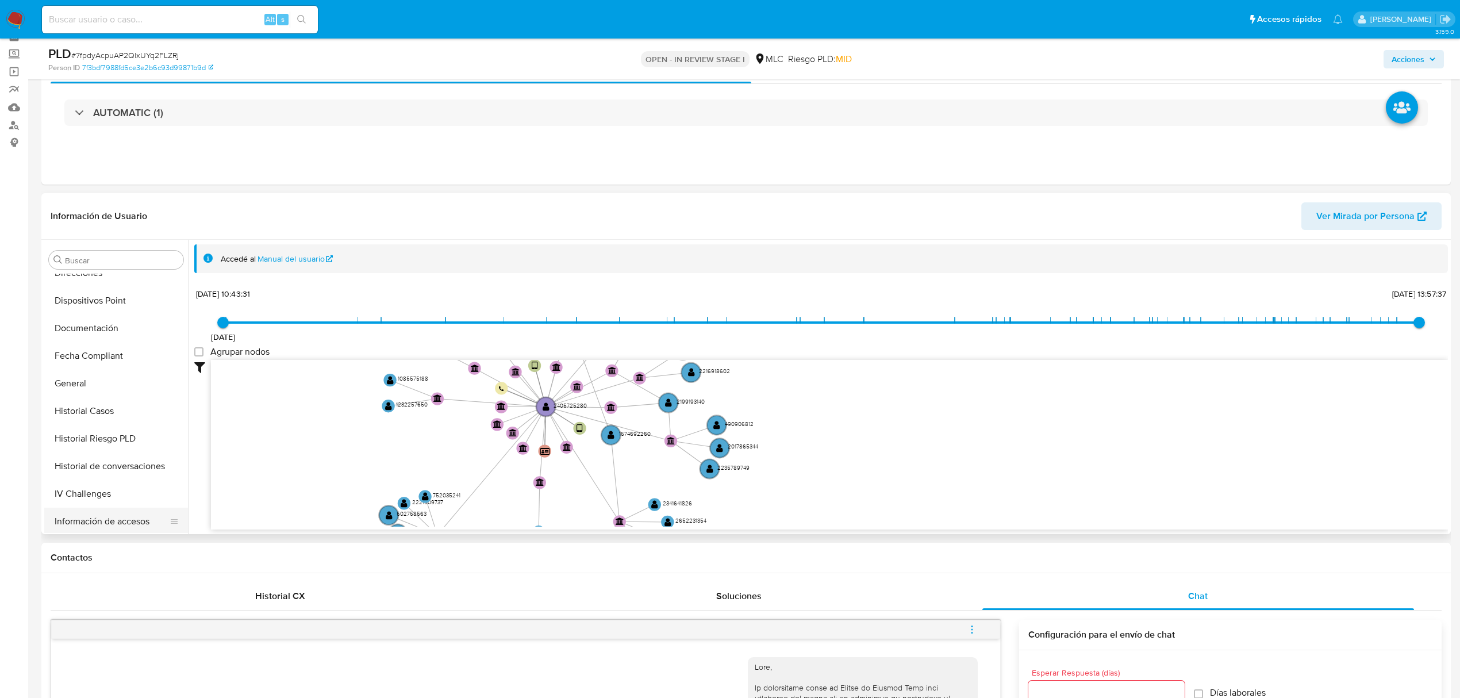
scroll to position [345, 0]
click at [69, 498] on button "KYC" at bounding box center [111, 495] width 135 height 28
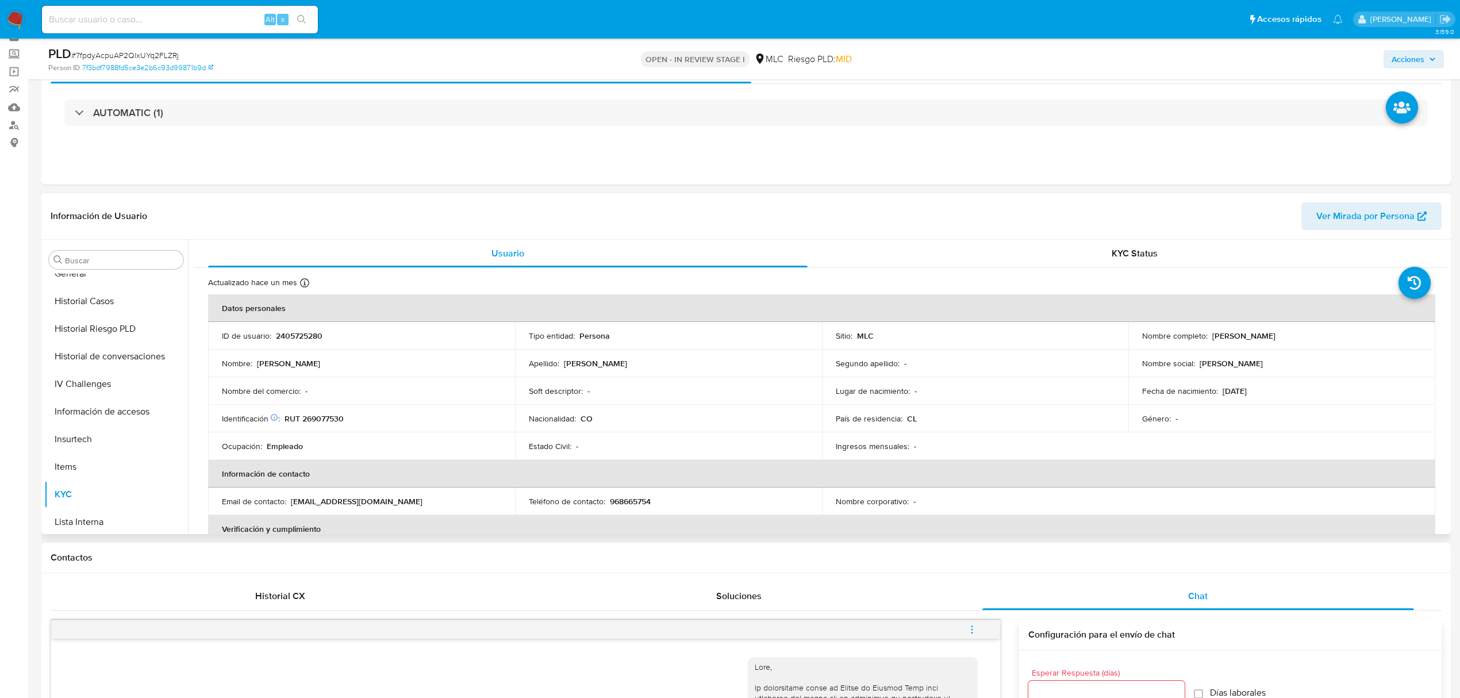
click at [317, 416] on p "RUT 269077530" at bounding box center [314, 418] width 59 height 10
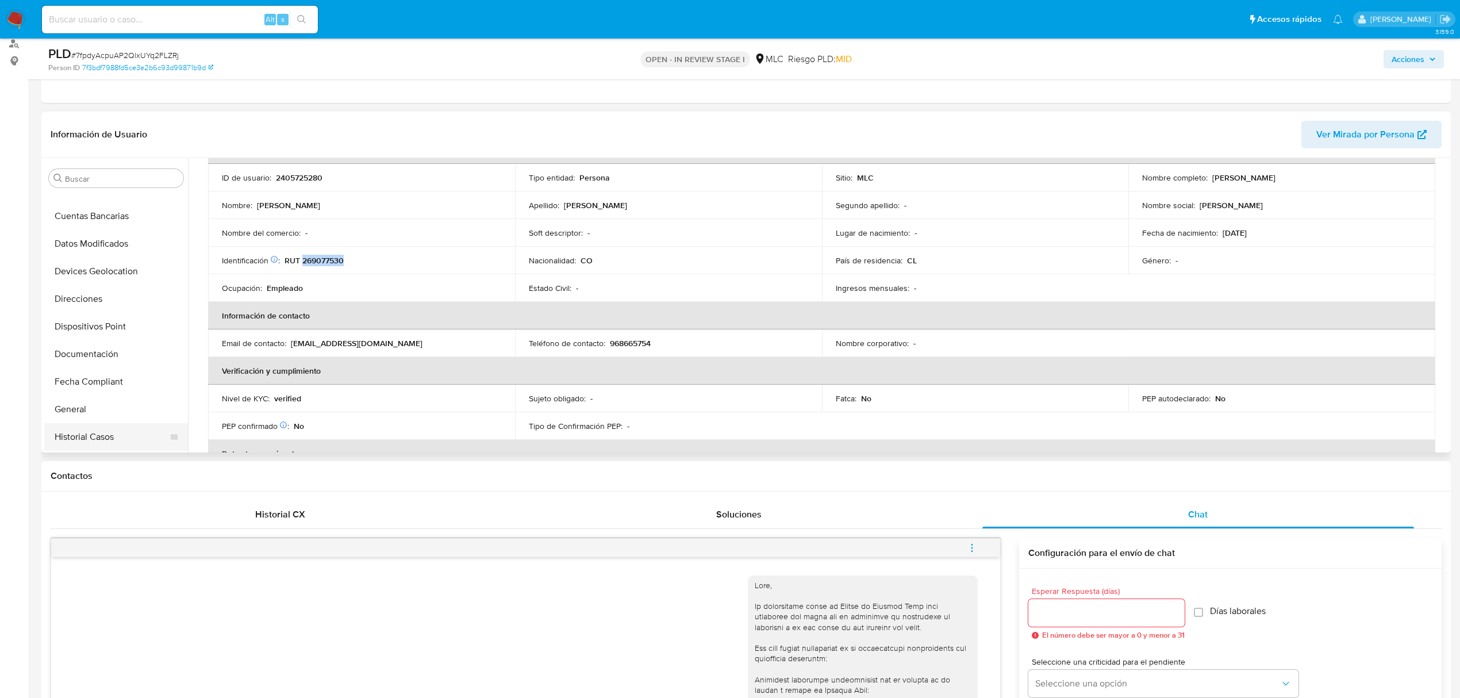
scroll to position [0, 0]
click at [116, 287] on button "Cruces y Relaciones" at bounding box center [111, 289] width 135 height 28
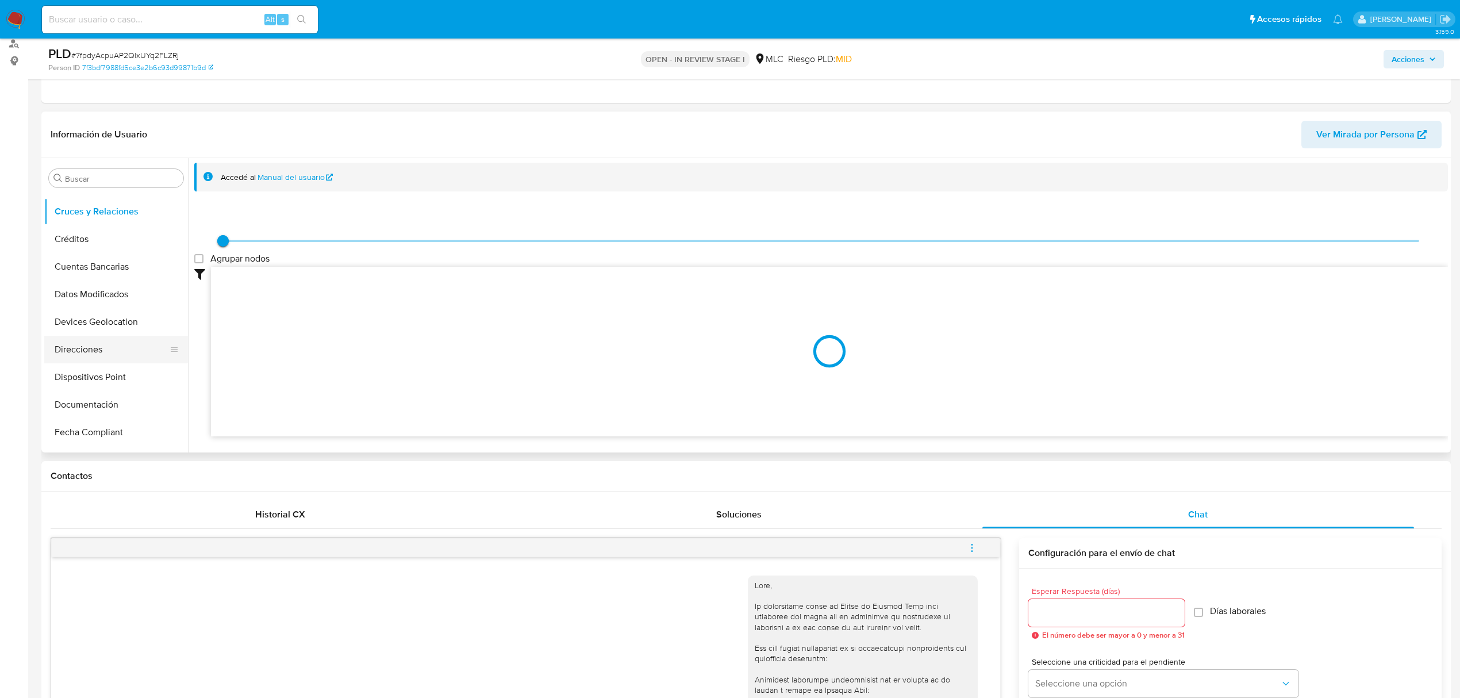
scroll to position [153, 0]
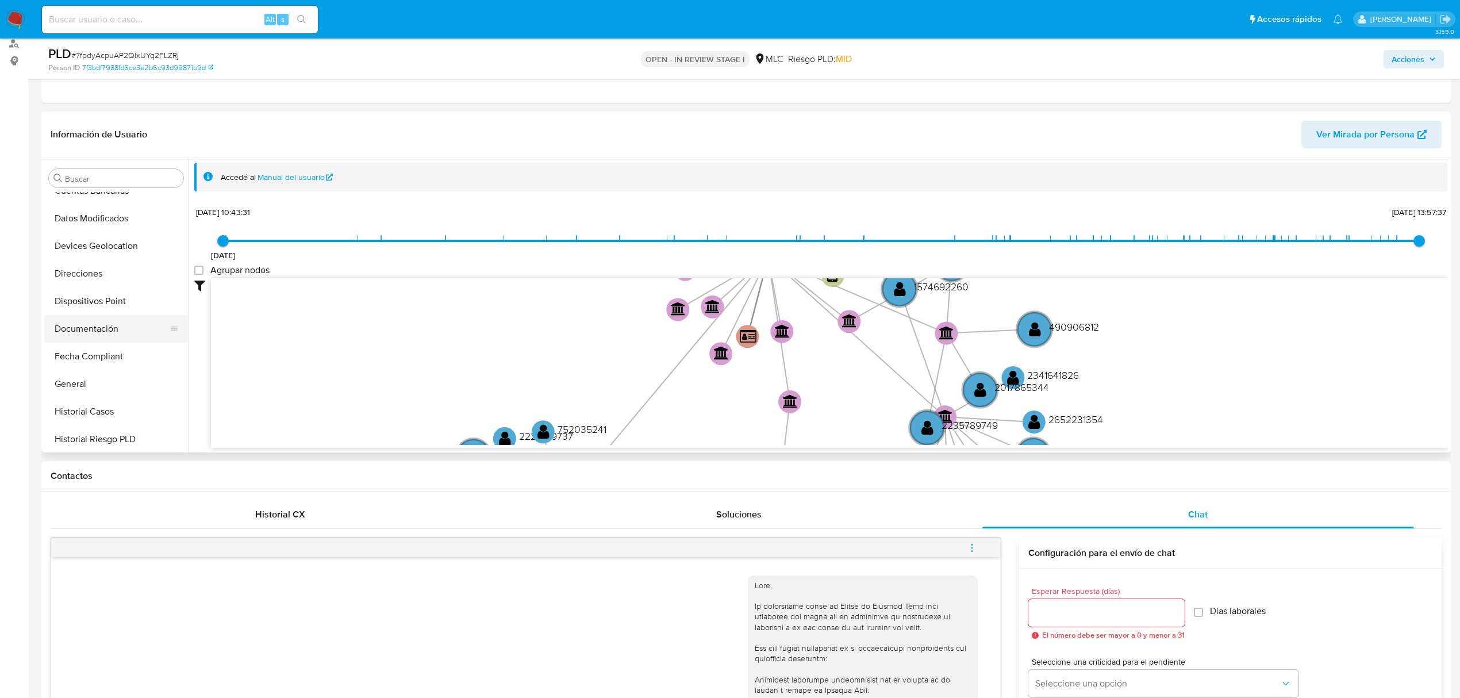
click at [107, 334] on button "Documentación" at bounding box center [111, 329] width 135 height 28
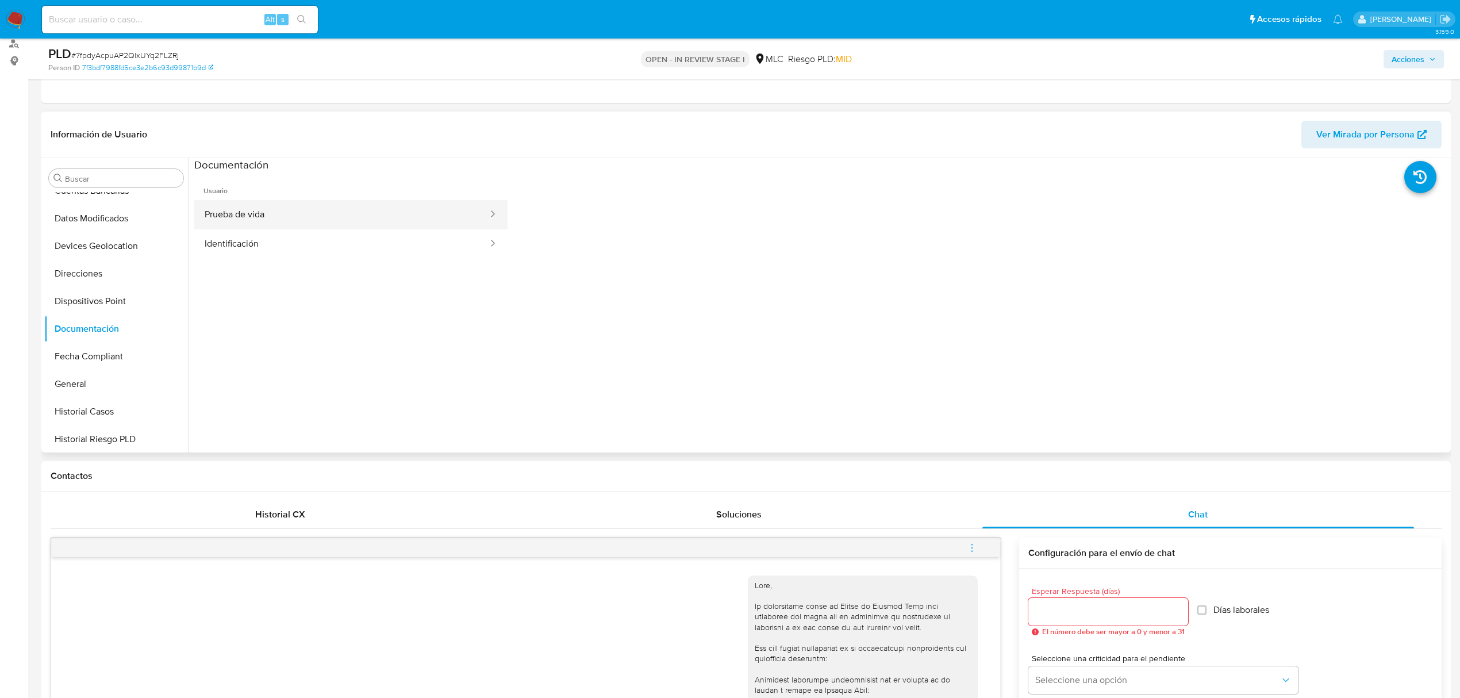
click at [283, 200] on button "Prueba de vida" at bounding box center [341, 214] width 295 height 29
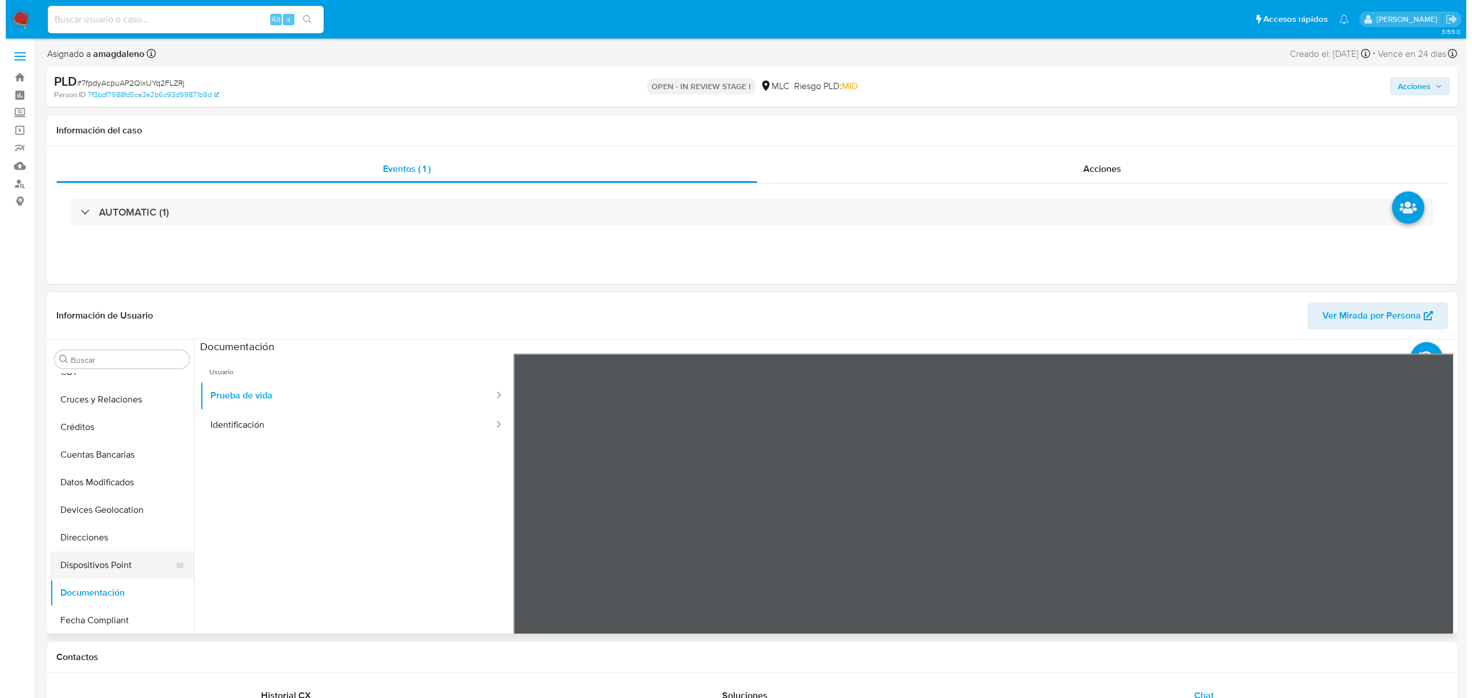
scroll to position [0, 0]
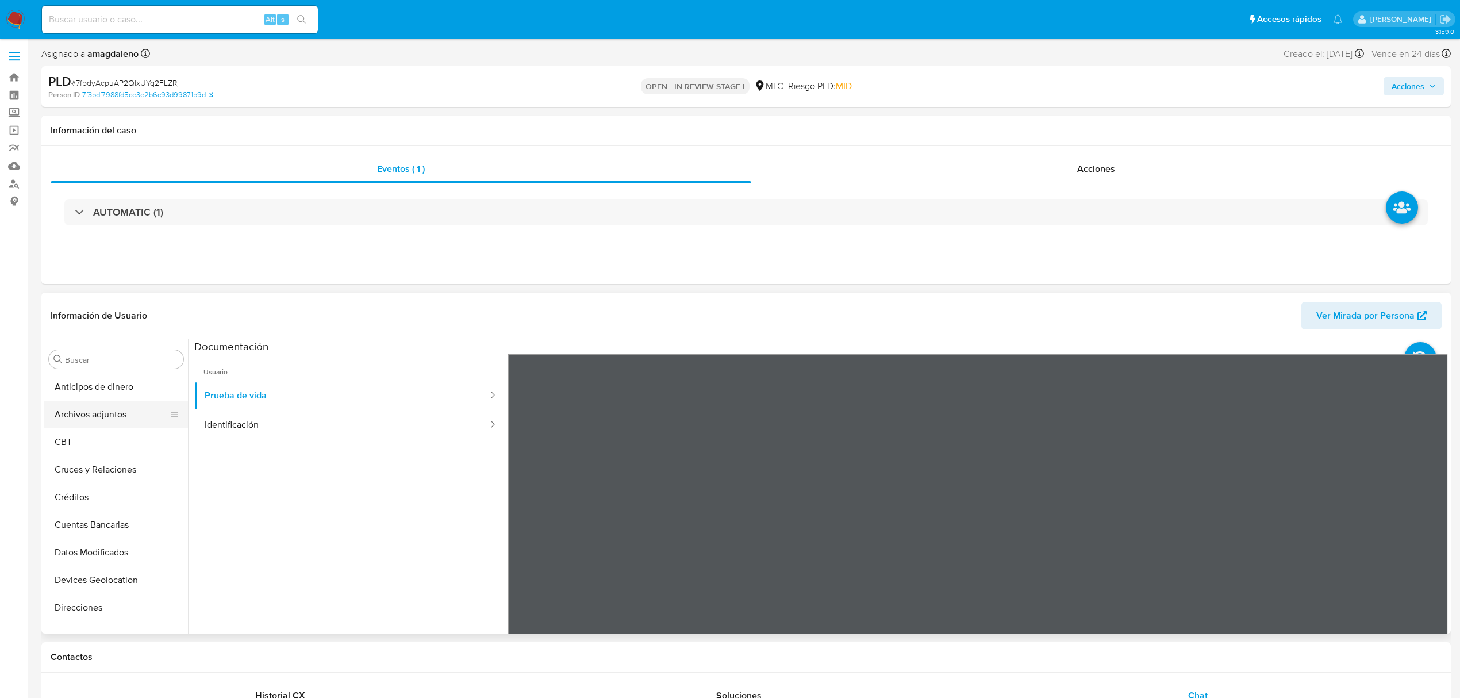
click at [105, 414] on button "Archivos adjuntos" at bounding box center [111, 415] width 135 height 28
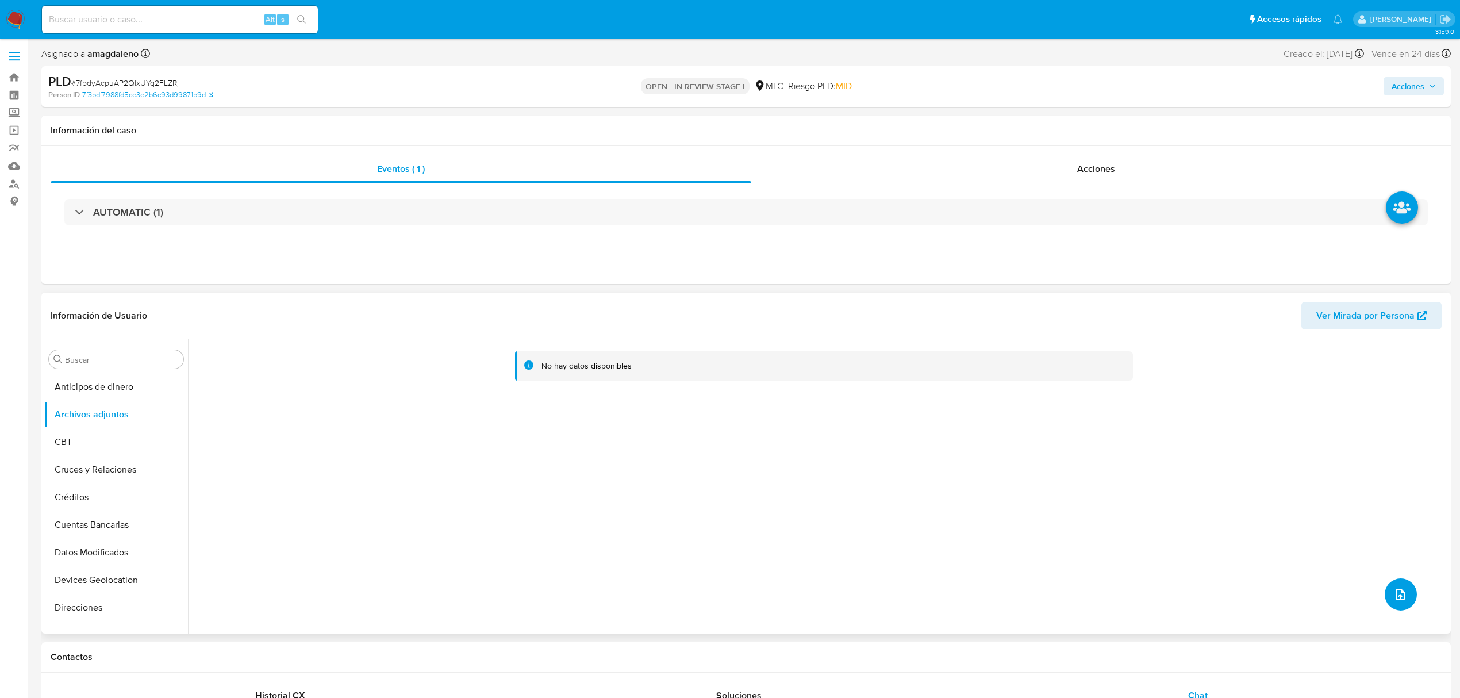
click at [1226, 581] on icon "upload-file" at bounding box center [1400, 594] width 14 height 14
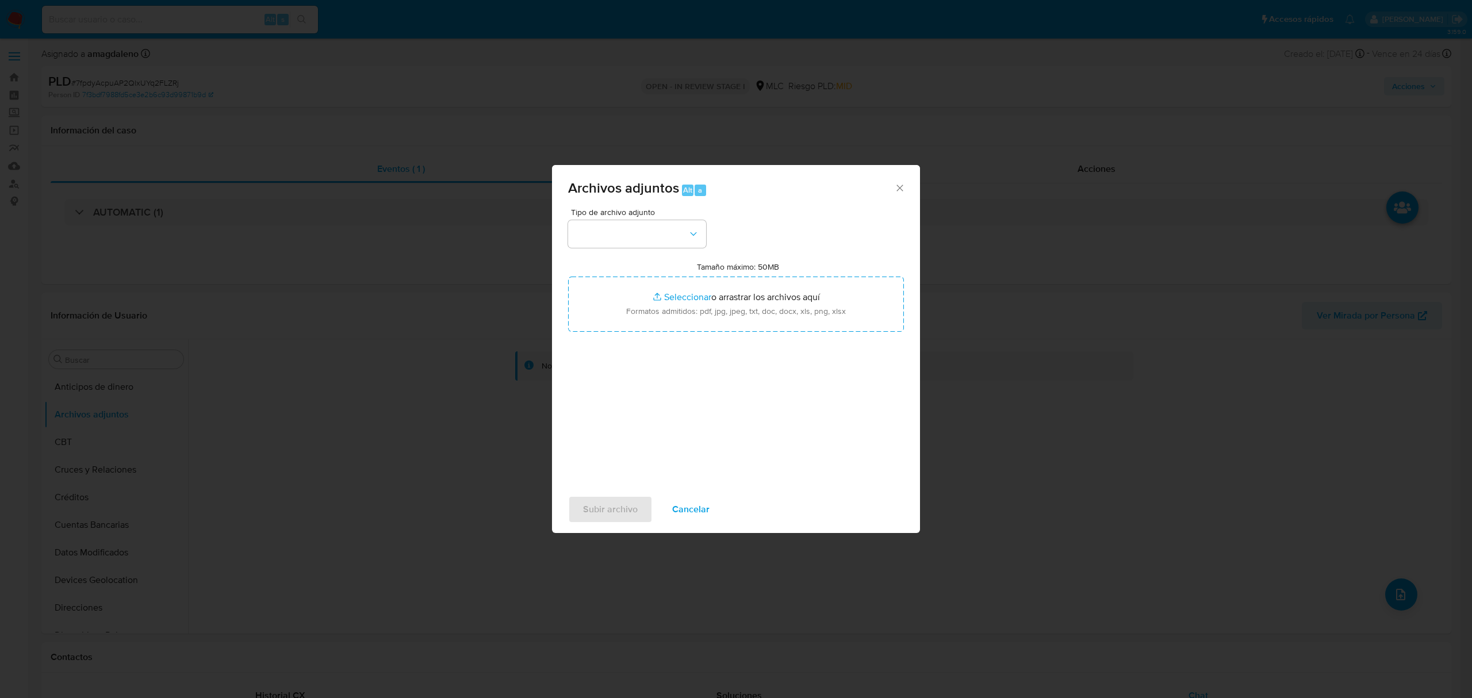
click at [655, 219] on div "Tipo de archivo adjunto" at bounding box center [637, 228] width 138 height 40
click at [647, 235] on button "button" at bounding box center [637, 234] width 138 height 28
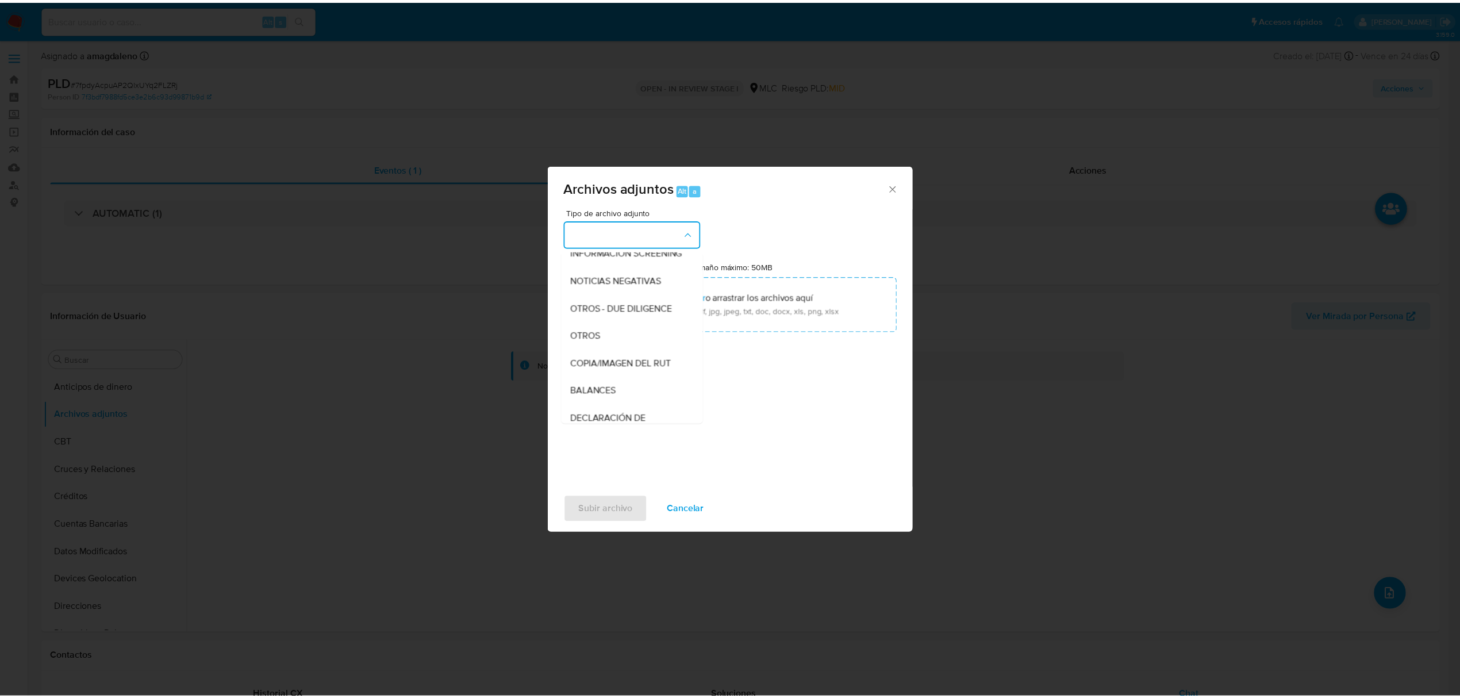
scroll to position [95, 0]
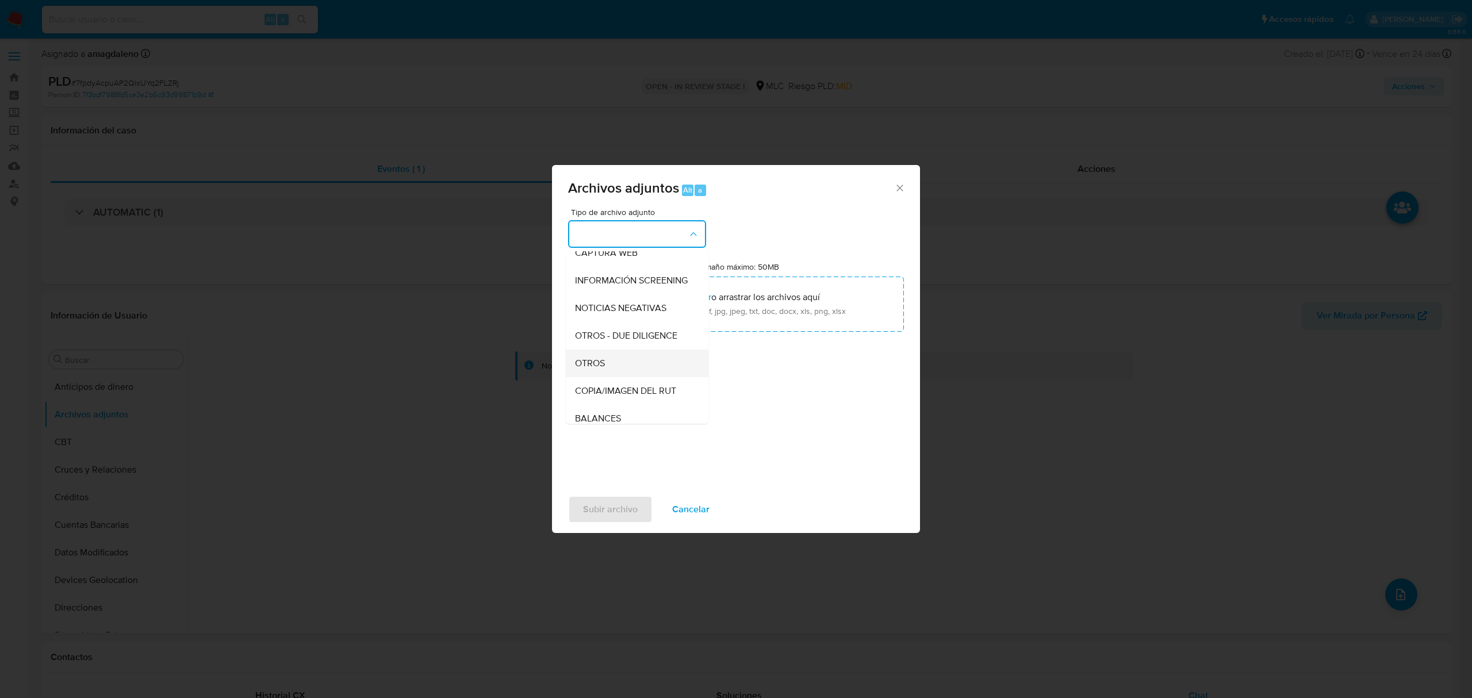
click at [637, 366] on div "OTROS" at bounding box center [633, 363] width 117 height 28
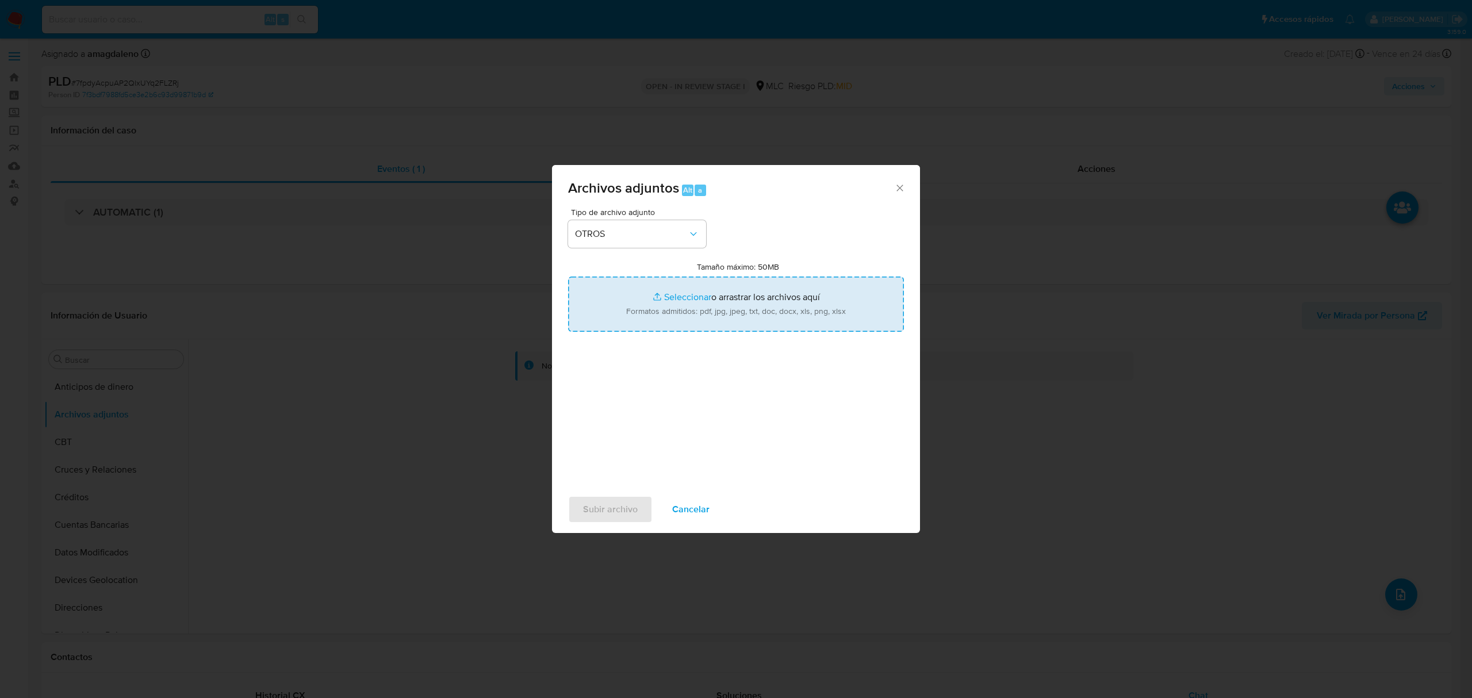
click at [670, 305] on input "Tamaño máximo: 50MB Seleccionar archivos" at bounding box center [736, 303] width 336 height 55
click at [698, 299] on input "Tamaño máximo: 50MB Seleccionar archivos" at bounding box center [736, 303] width 336 height 55
type input "C:\fakepath\2405725280 - 16_09_2025.xlsx"
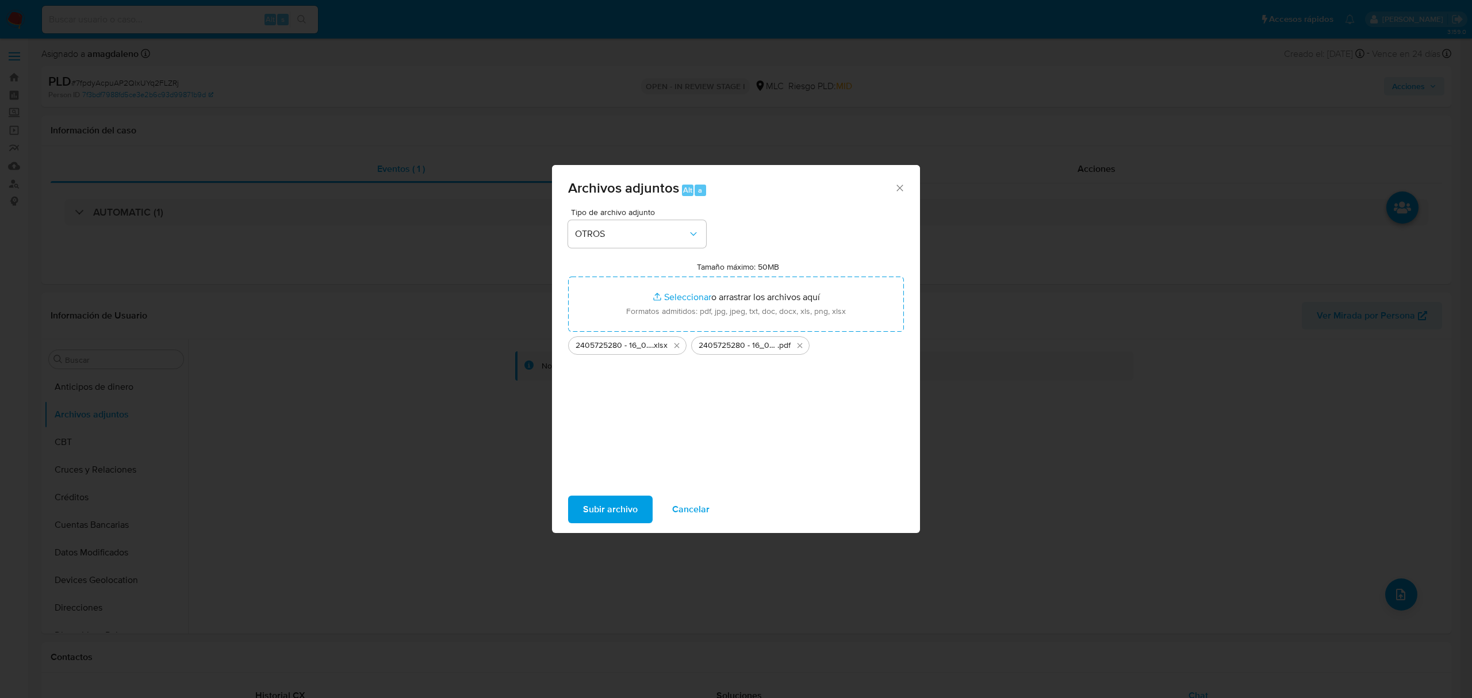
click at [622, 513] on span "Subir archivo" at bounding box center [610, 509] width 55 height 25
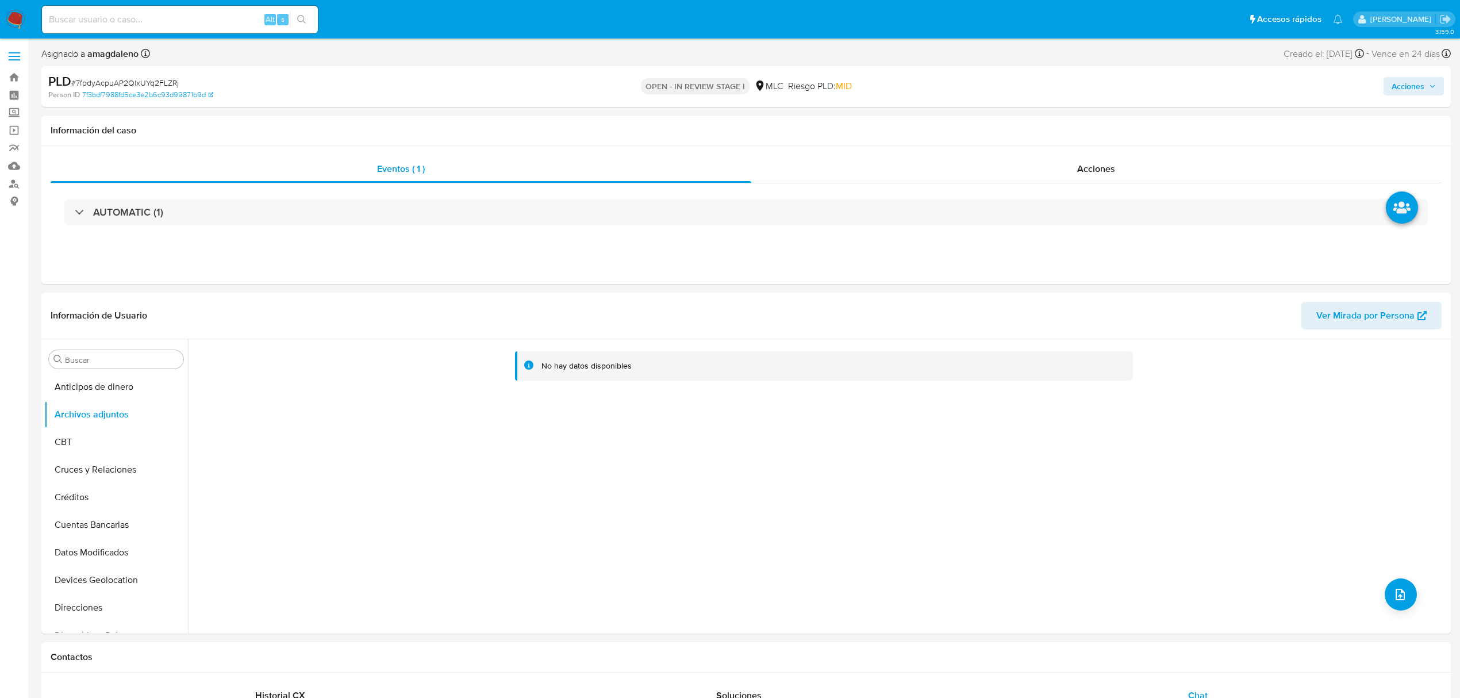
click at [1226, 92] on span "Acciones" at bounding box center [1408, 86] width 33 height 18
click at [1063, 122] on span "Resolución del caso" at bounding box center [1087, 122] width 82 height 13
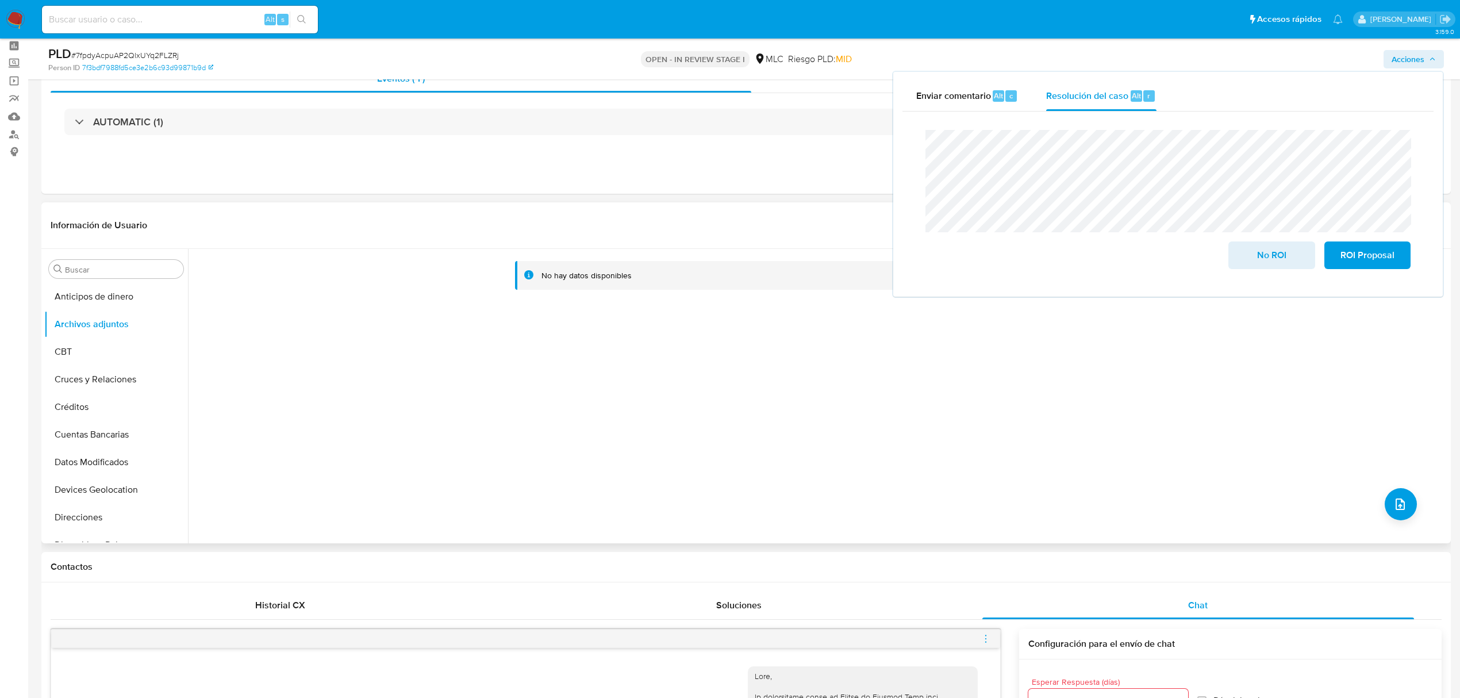
scroll to position [76, 0]
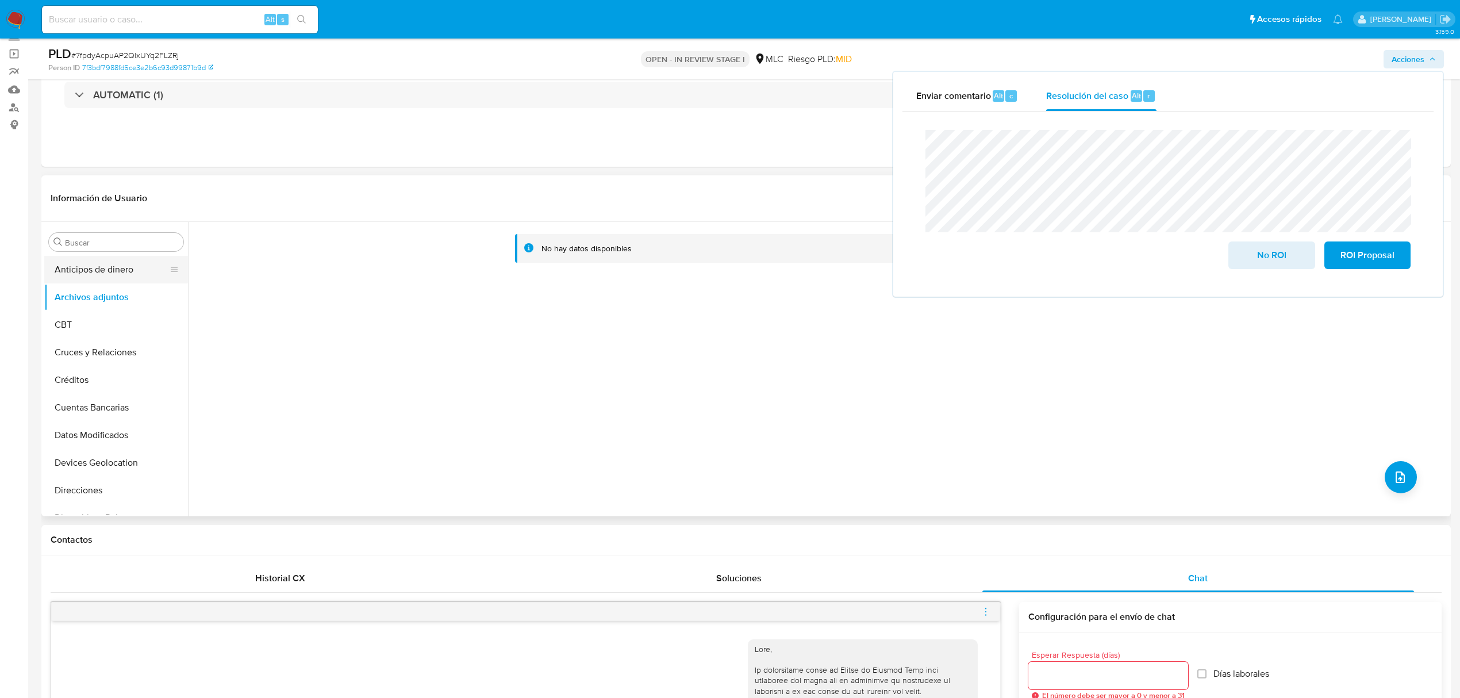
click at [102, 274] on button "Anticipos de dinero" at bounding box center [111, 270] width 135 height 28
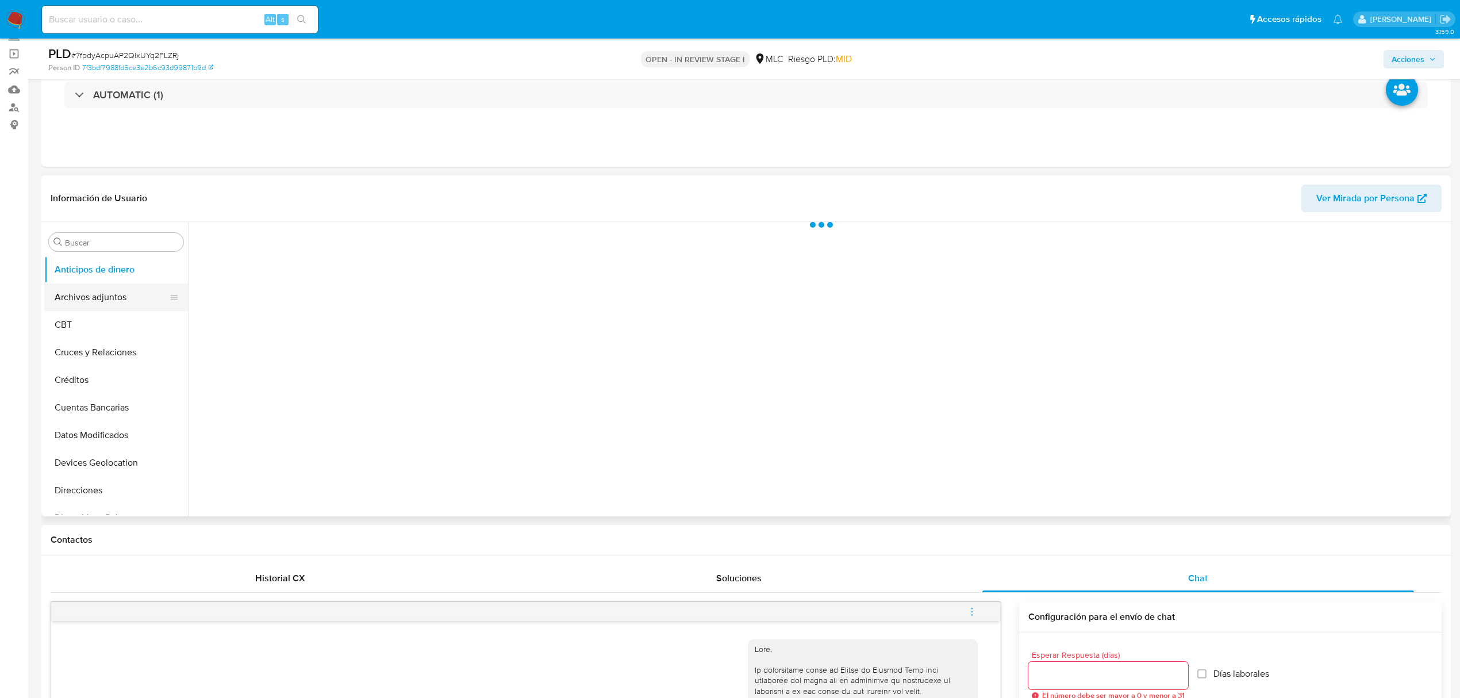
click at [99, 288] on button "Archivos adjuntos" at bounding box center [111, 297] width 135 height 28
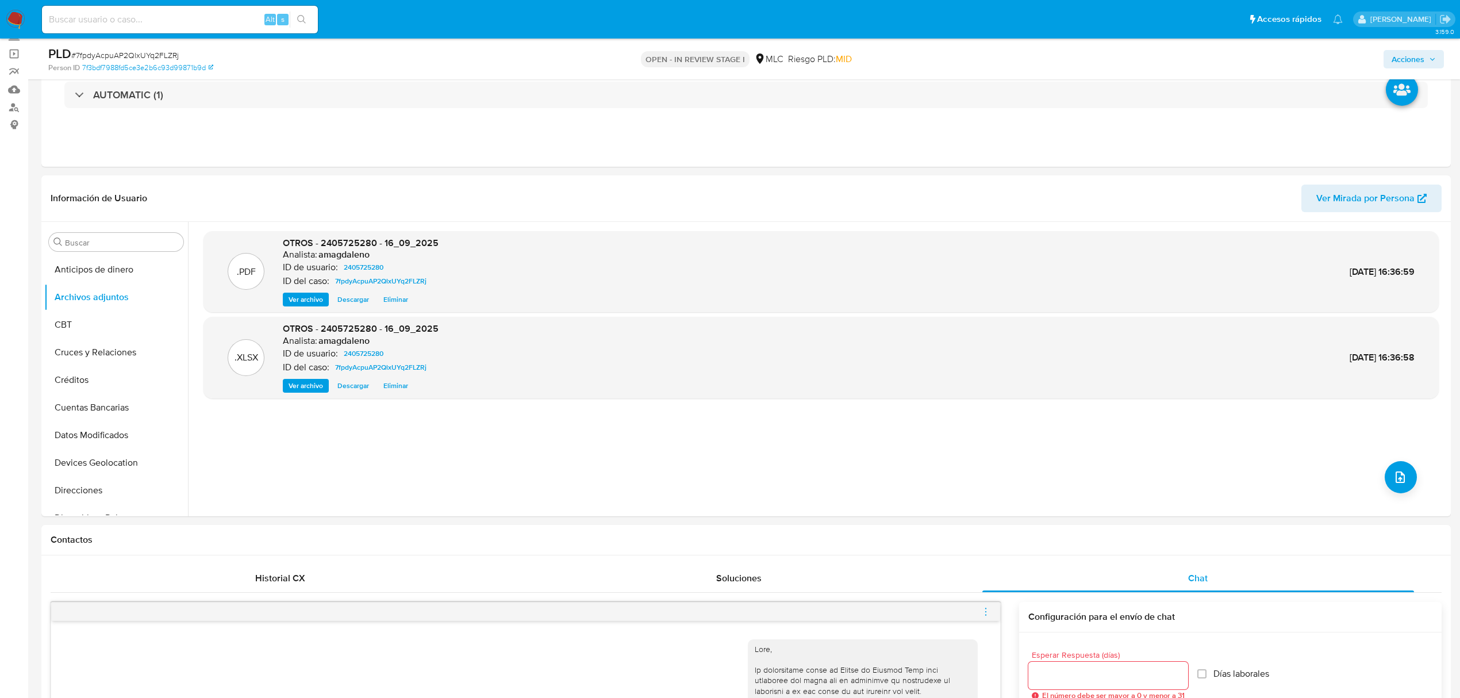
click at [1226, 70] on div "Acciones" at bounding box center [1213, 58] width 462 height 27
click at [1226, 63] on span "Acciones" at bounding box center [1408, 59] width 33 height 18
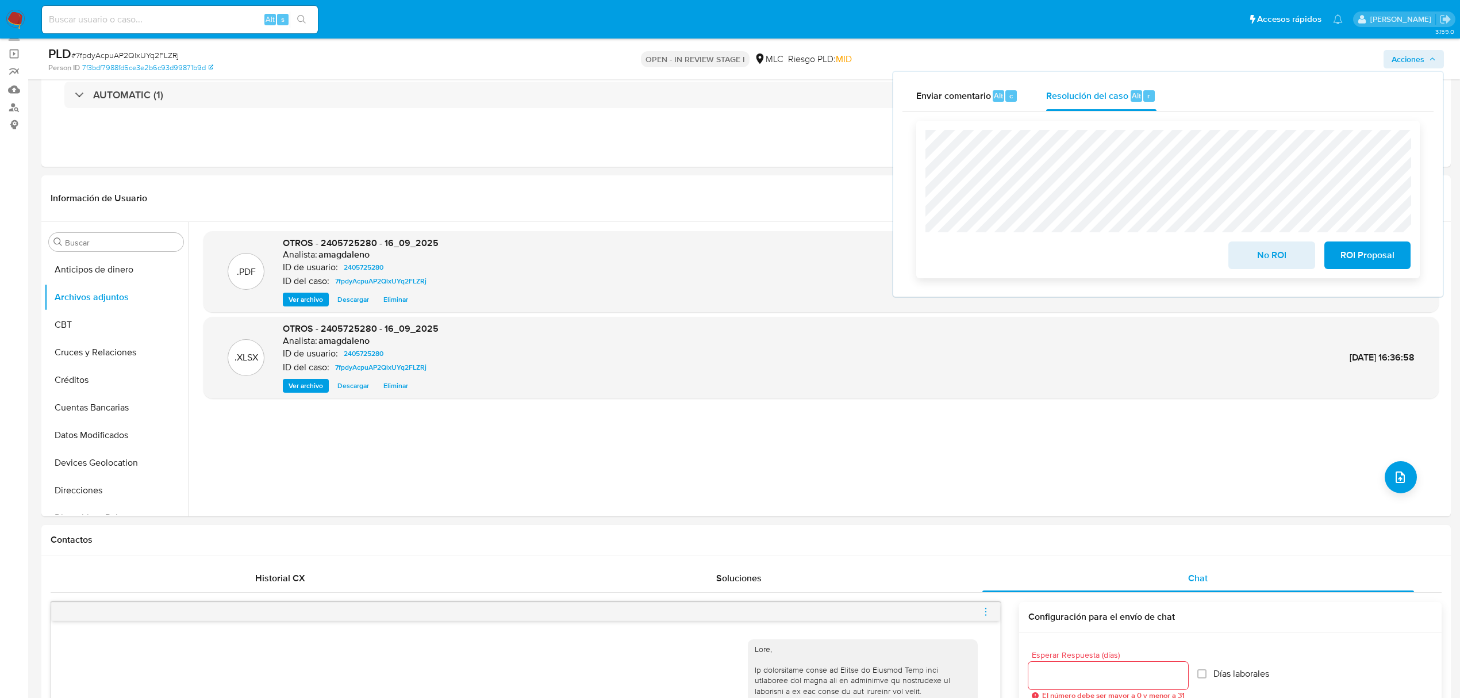
click at [1226, 251] on span "ROI Proposal" at bounding box center [1367, 255] width 56 height 25
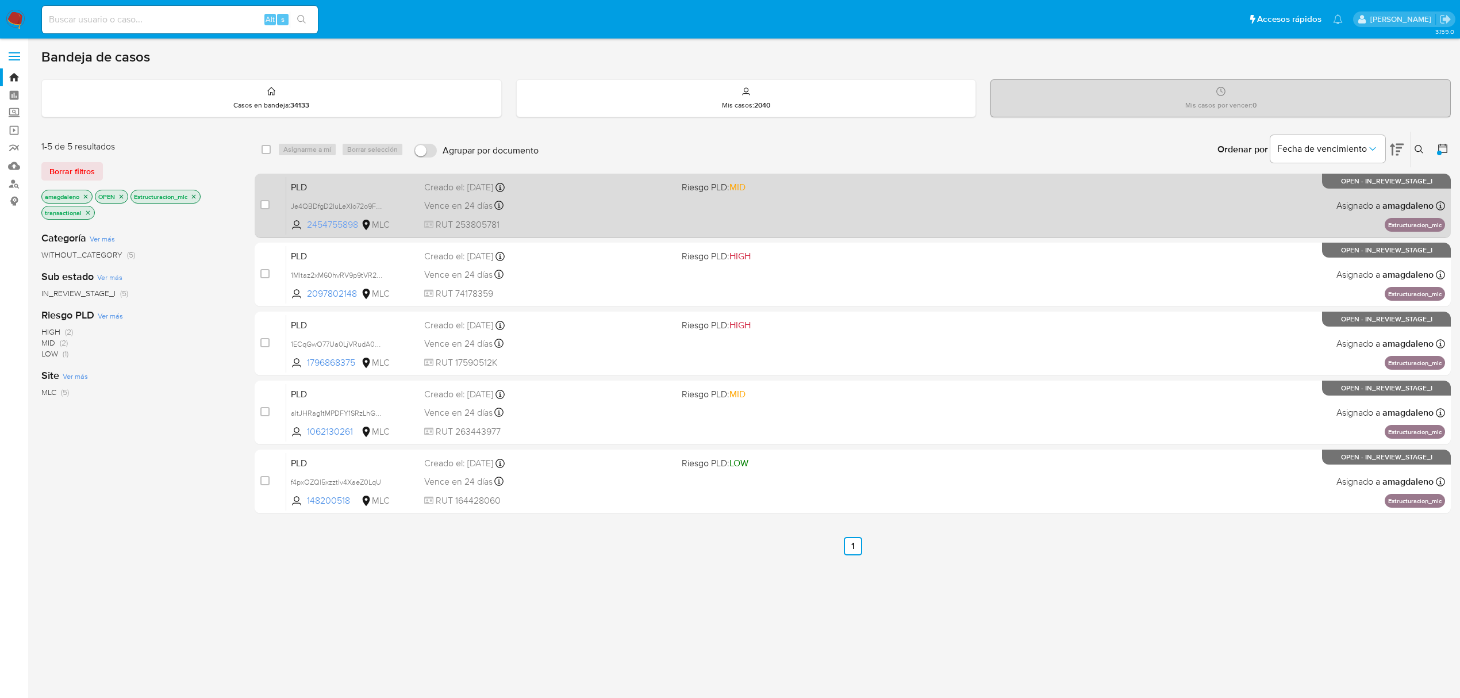
click at [335, 222] on span "2454755898" at bounding box center [333, 224] width 52 height 13
click at [569, 195] on div "PLD Je4QBDfgD2IuLeXlo72o9FyU 2454755898 MLC Riesgo PLD: MID Creado el: 12/07/20…" at bounding box center [865, 205] width 1159 height 58
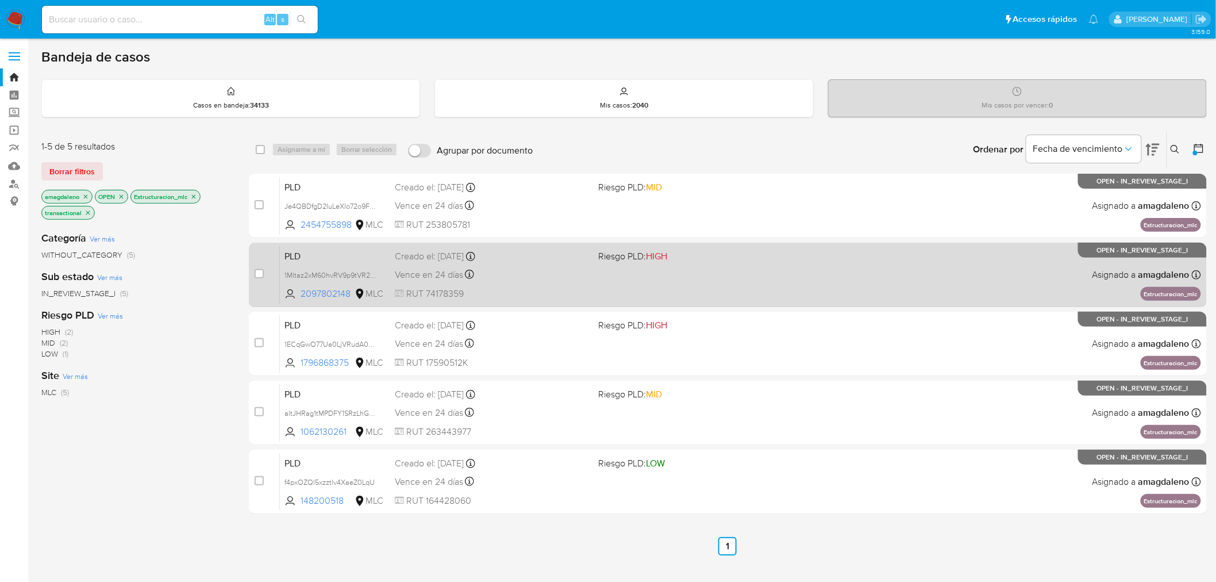
click at [333, 285] on div "PLD 1Mltaz2xM60hvRV9p9tVR2ug 2097802148 MLC Riesgo PLD: HIGH Creado el: 12/07/2…" at bounding box center [740, 274] width 921 height 58
click at [339, 292] on span "2097802148" at bounding box center [327, 293] width 52 height 13
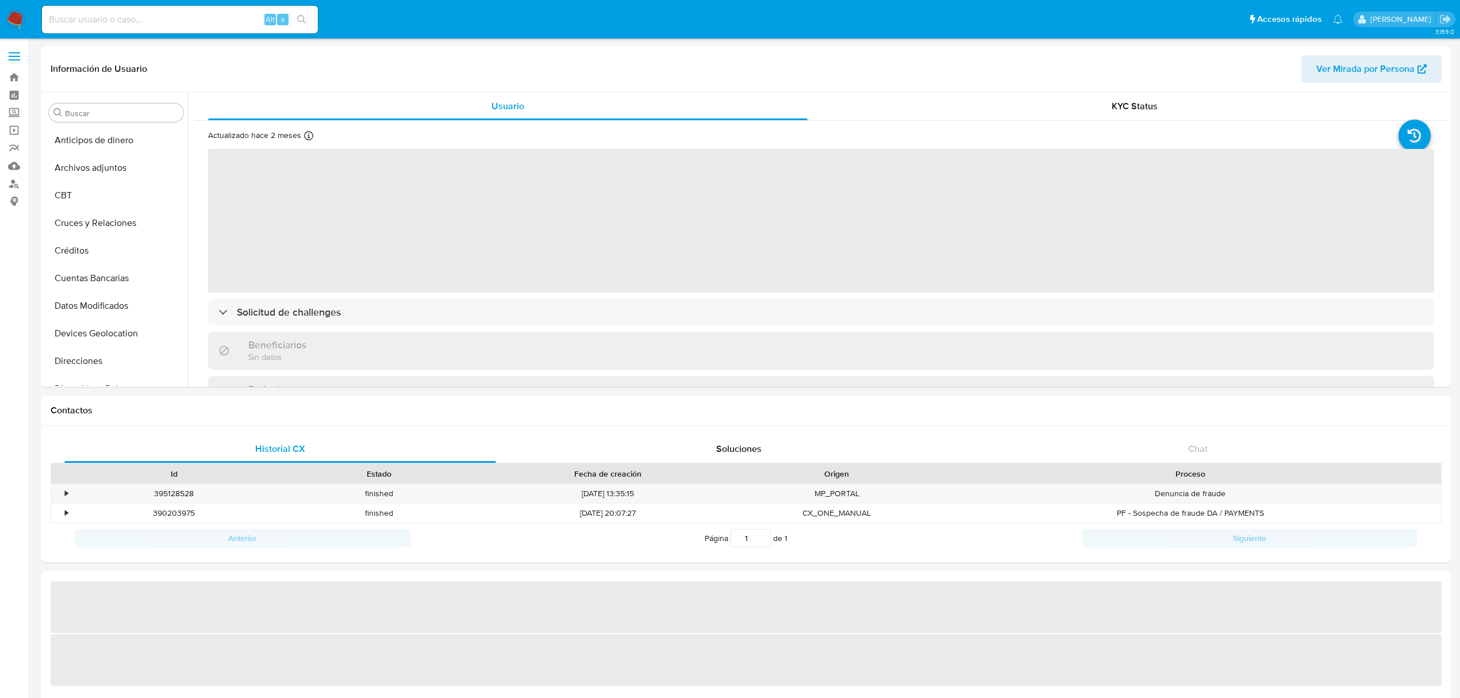
select select "10"
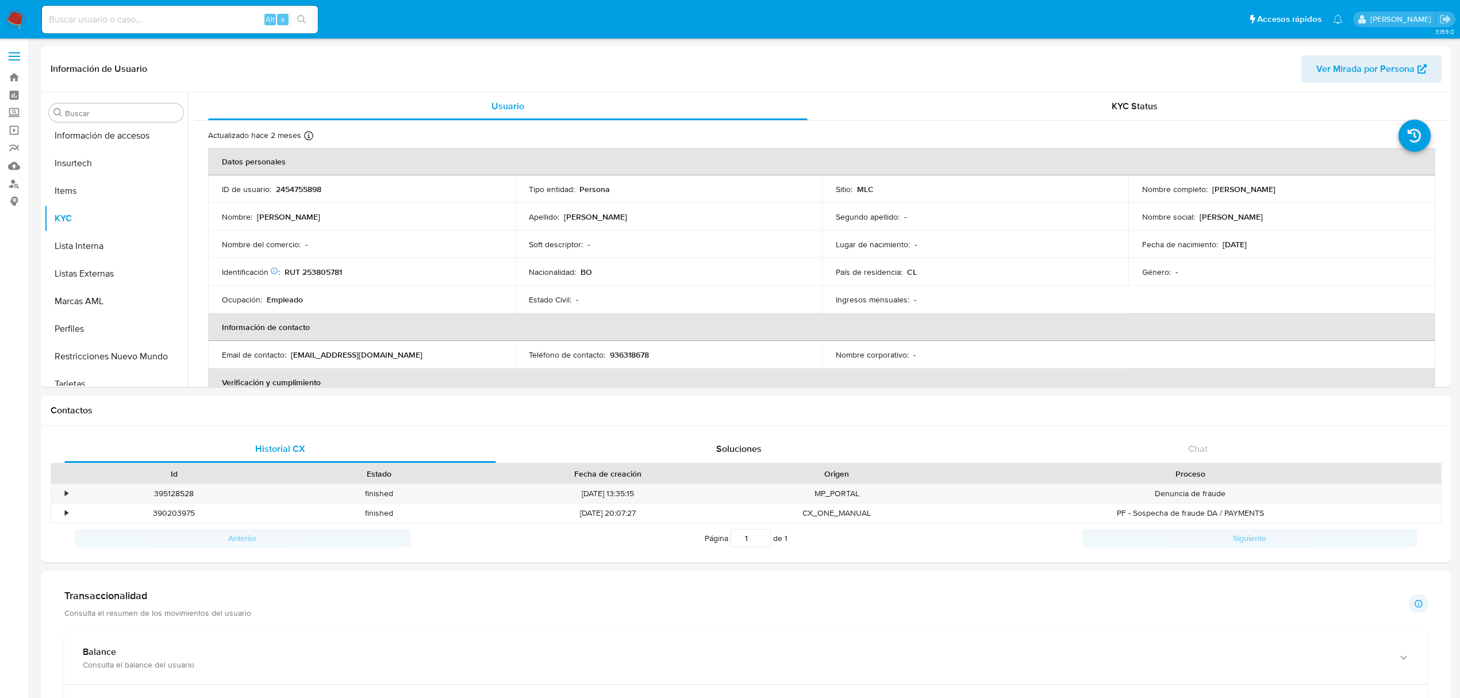
scroll to position [485, 0]
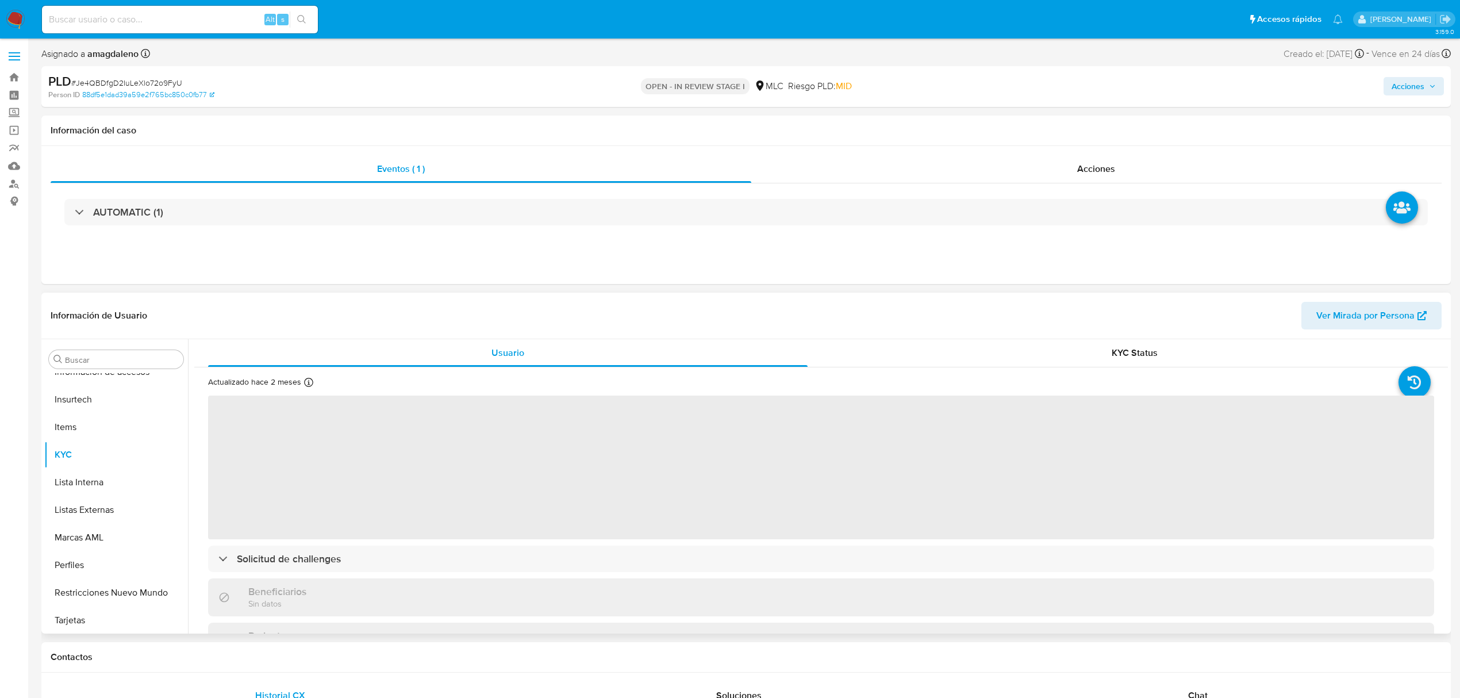
scroll to position [486, 0]
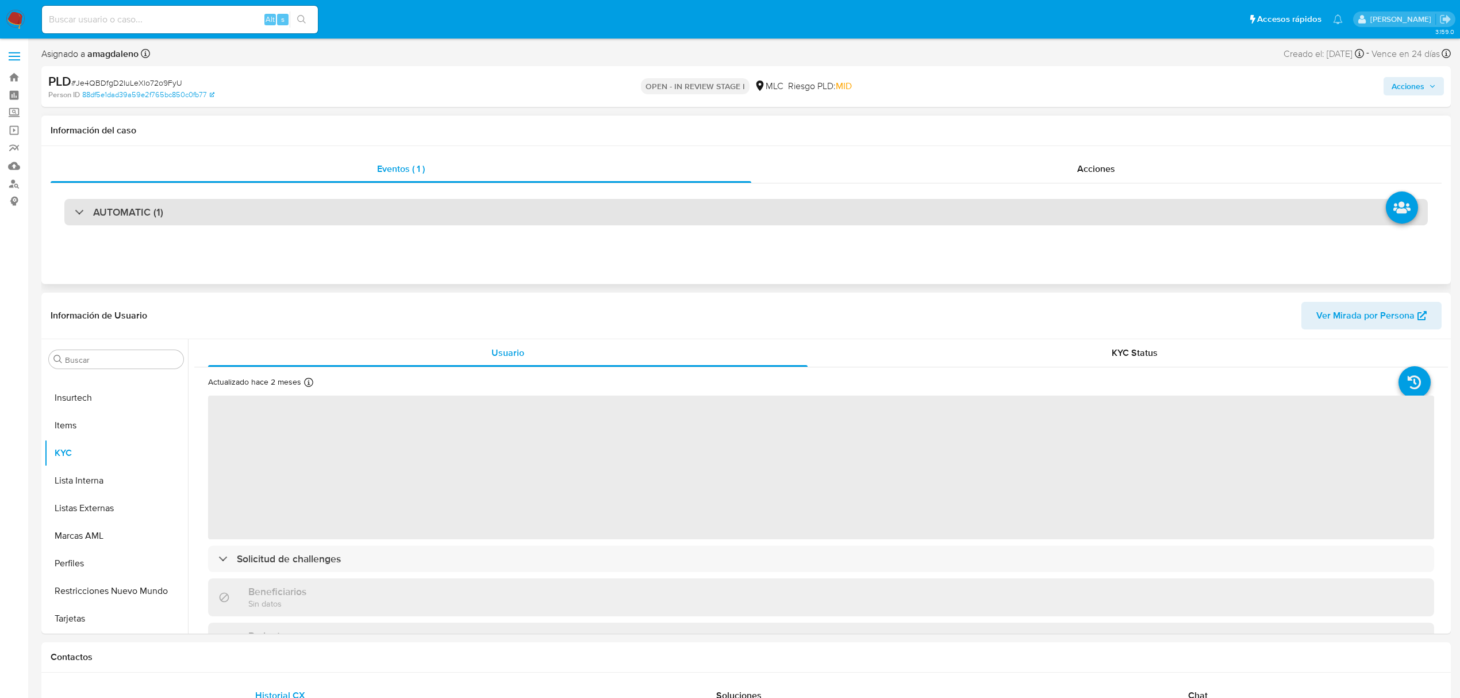
click at [691, 207] on div "AUTOMATIC (1)" at bounding box center [746, 212] width 1364 height 26
select select "10"
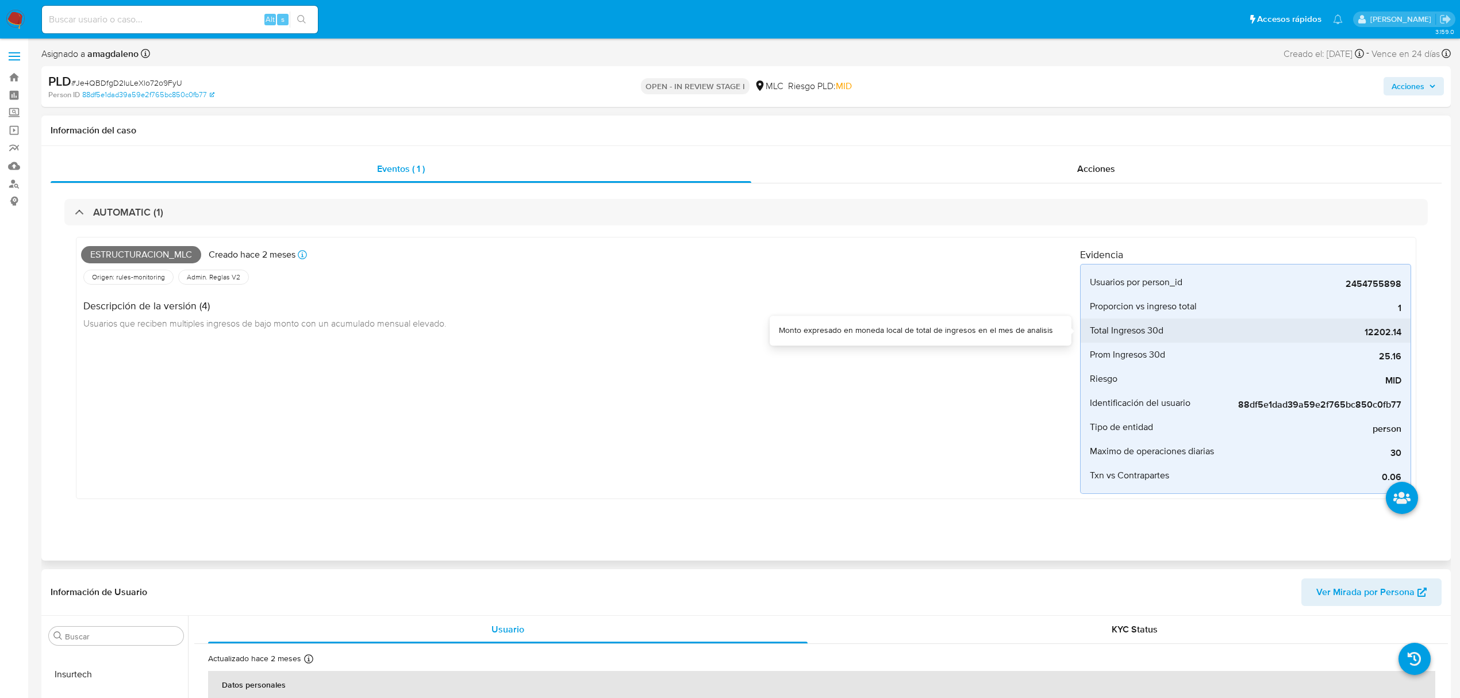
click at [1323, 341] on div "12202.14" at bounding box center [1315, 330] width 172 height 24
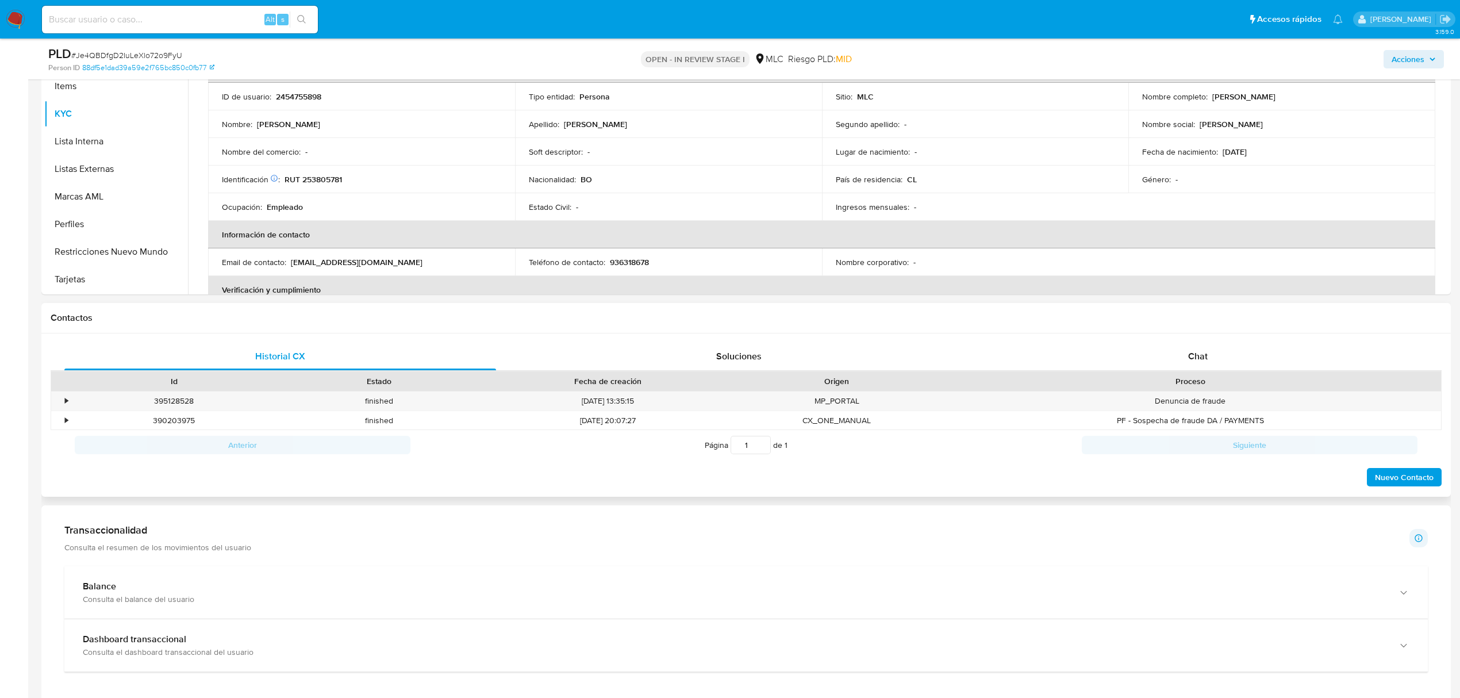
scroll to position [536, 0]
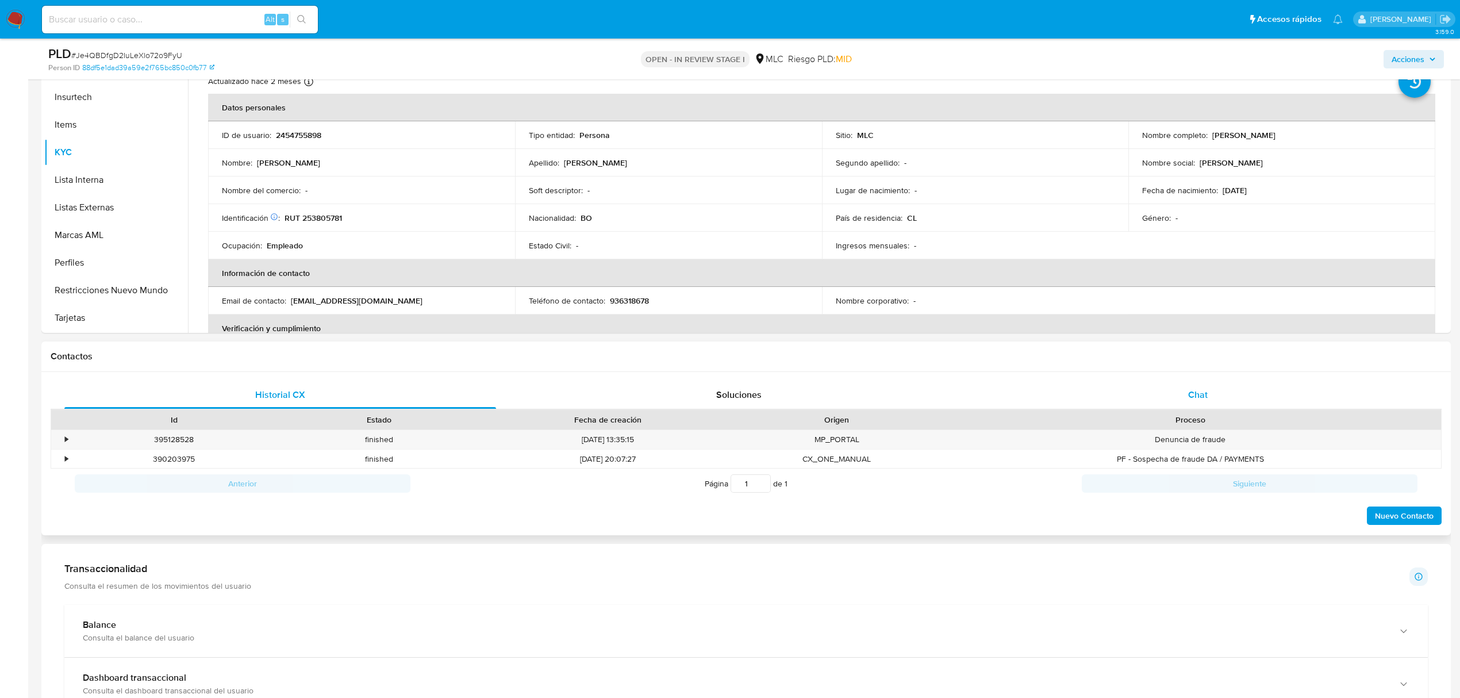
click at [1203, 392] on span "Chat" at bounding box center [1198, 394] width 20 height 13
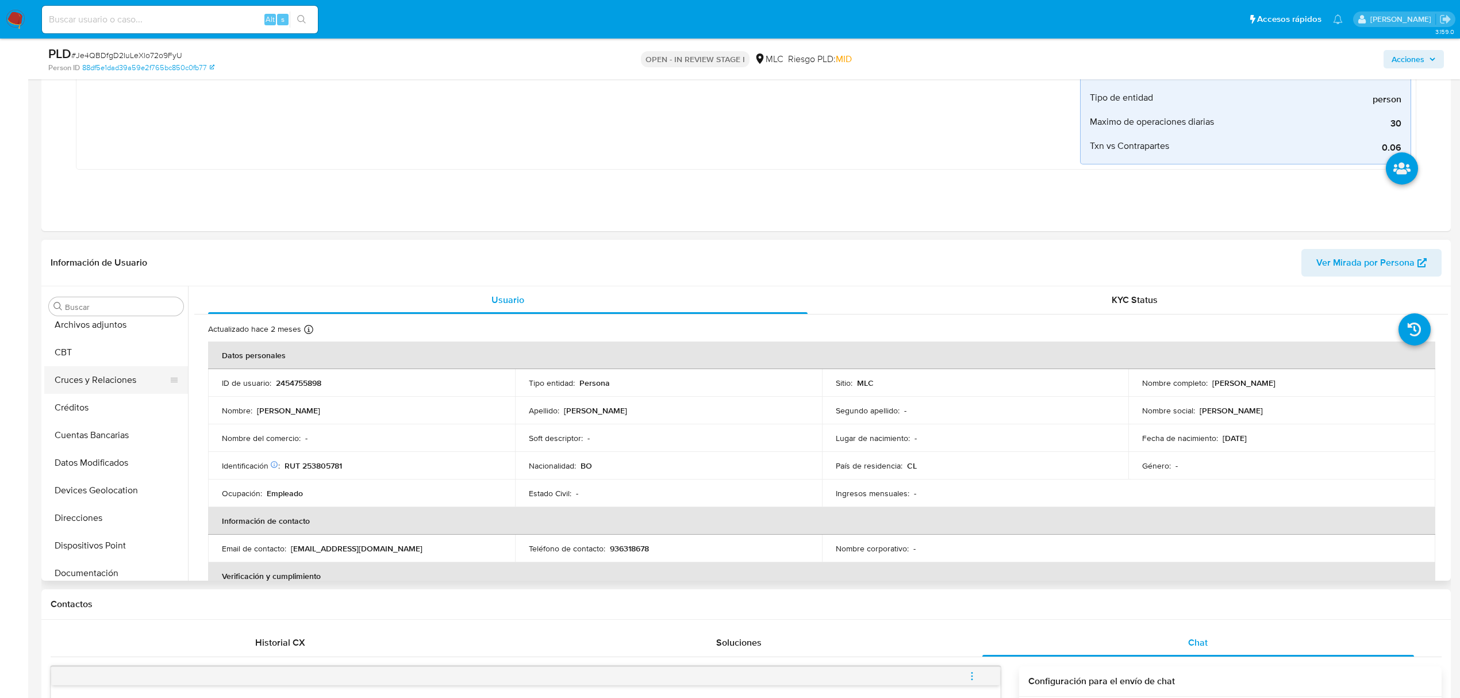
scroll to position [26, 0]
click at [121, 390] on button "Cruces y Relaciones" at bounding box center [111, 391] width 135 height 28
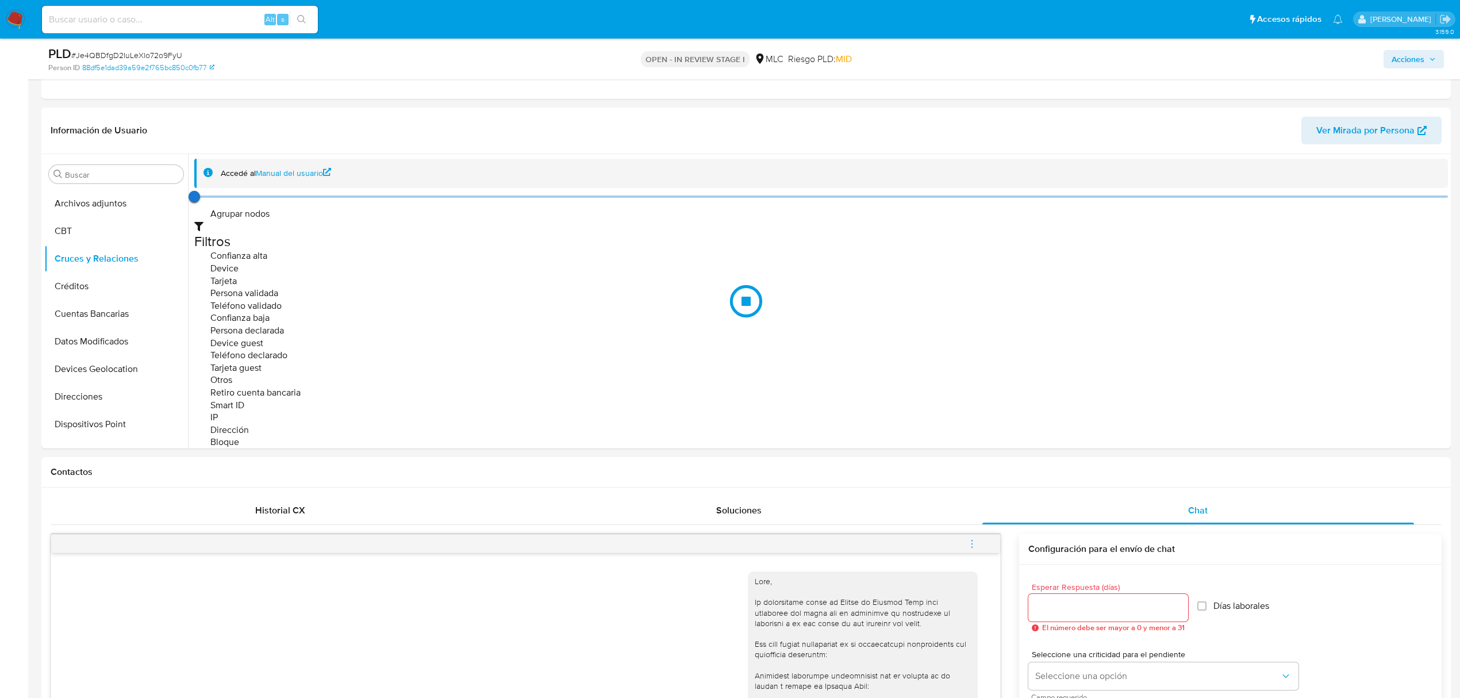
scroll to position [360, 0]
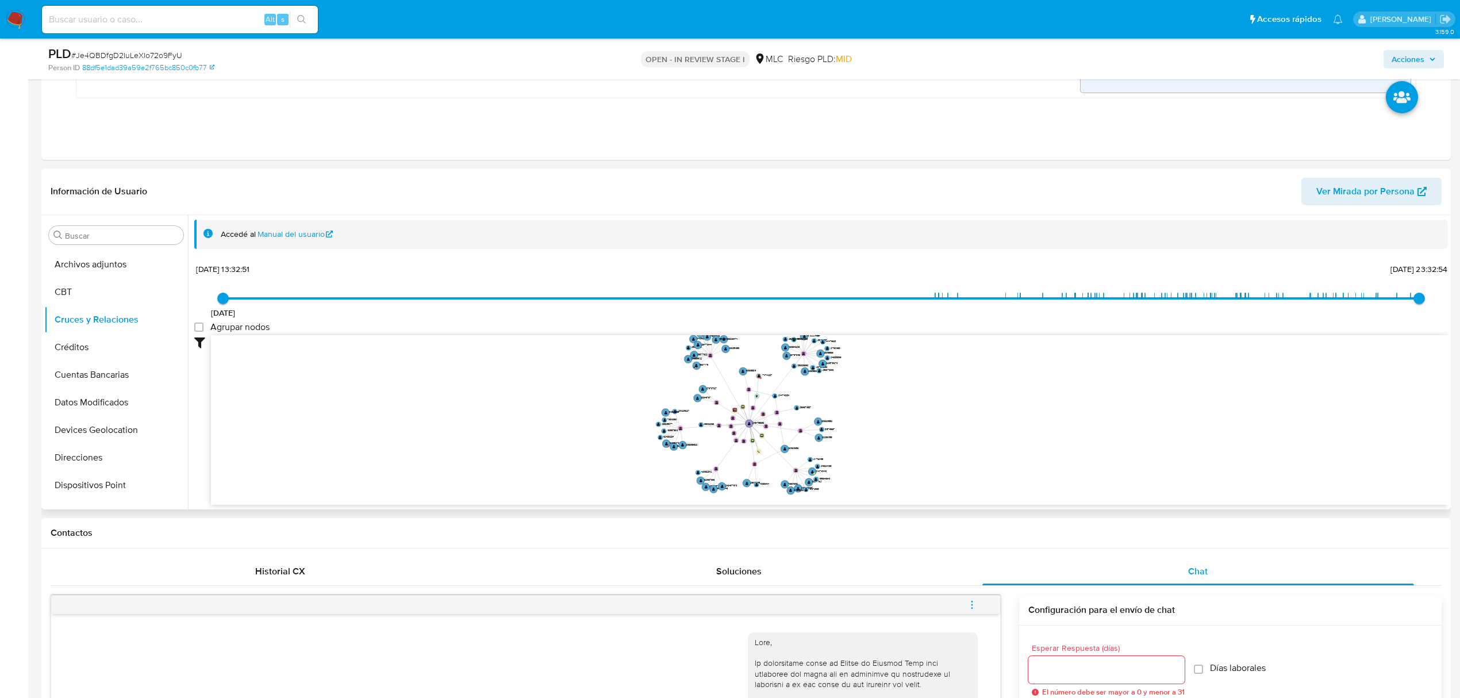
drag, startPoint x: 1089, startPoint y: 379, endPoint x: 870, endPoint y: 408, distance: 220.9
click at [870, 408] on icon "device-683279b8bfcb330f5a944c87  user-2454755898  2454755898 device-682e63e1b…" at bounding box center [829, 418] width 1237 height 167
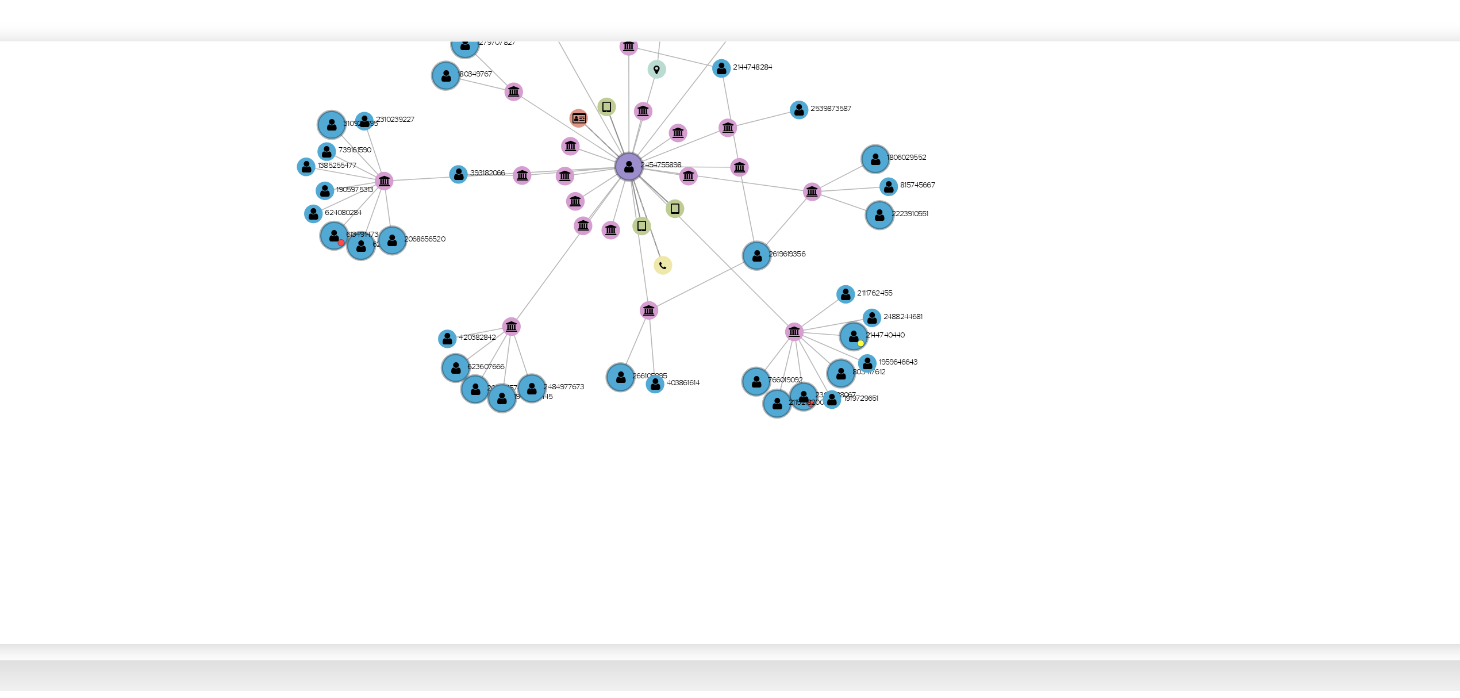
drag, startPoint x: 986, startPoint y: 458, endPoint x: 986, endPoint y: 404, distance: 53.5
click at [986, 404] on icon "device-683279b8bfcb330f5a944c87  user-2454755898  2454755898 device-682e63e1b…" at bounding box center [829, 418] width 1237 height 167
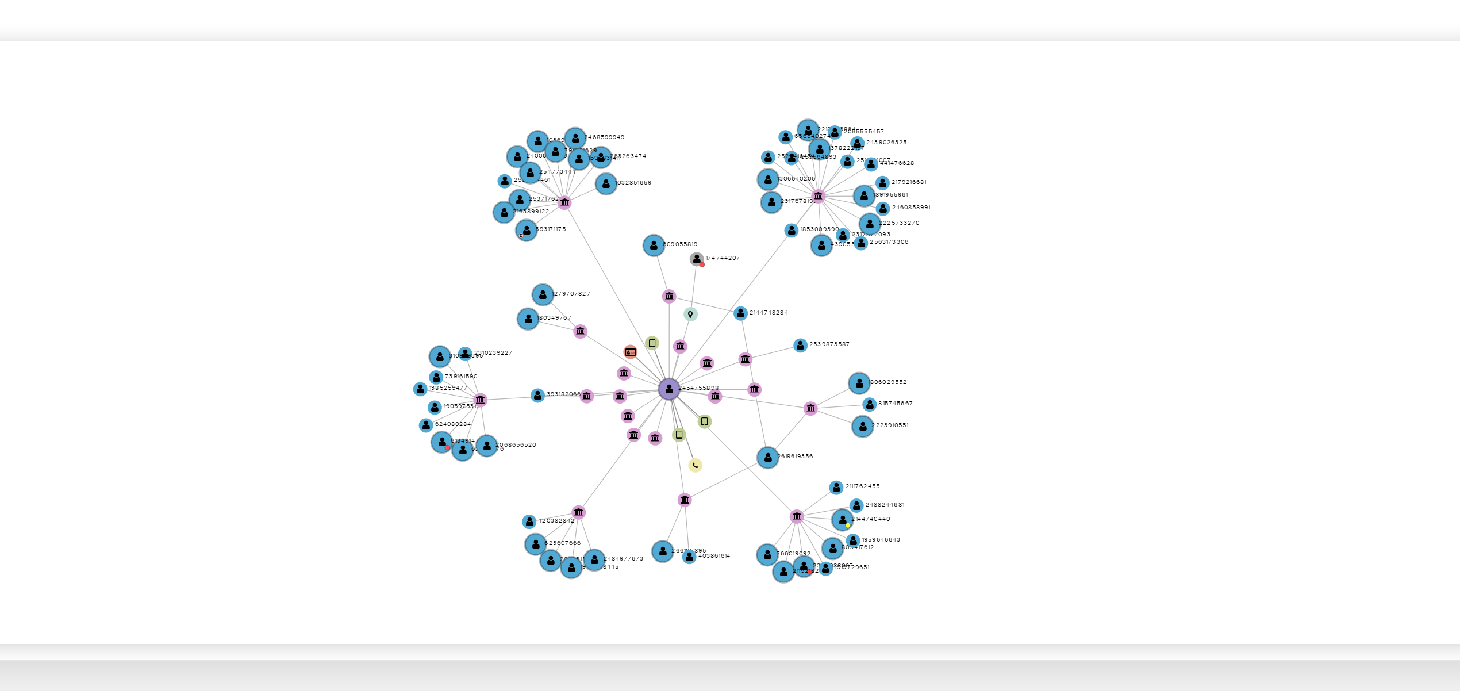
drag, startPoint x: 881, startPoint y: 421, endPoint x: 867, endPoint y: 443, distance: 25.4
click at [867, 443] on icon "device-683279b8bfcb330f5a944c87  user-2454755898  2454755898 device-682e63e1b…" at bounding box center [829, 418] width 1237 height 167
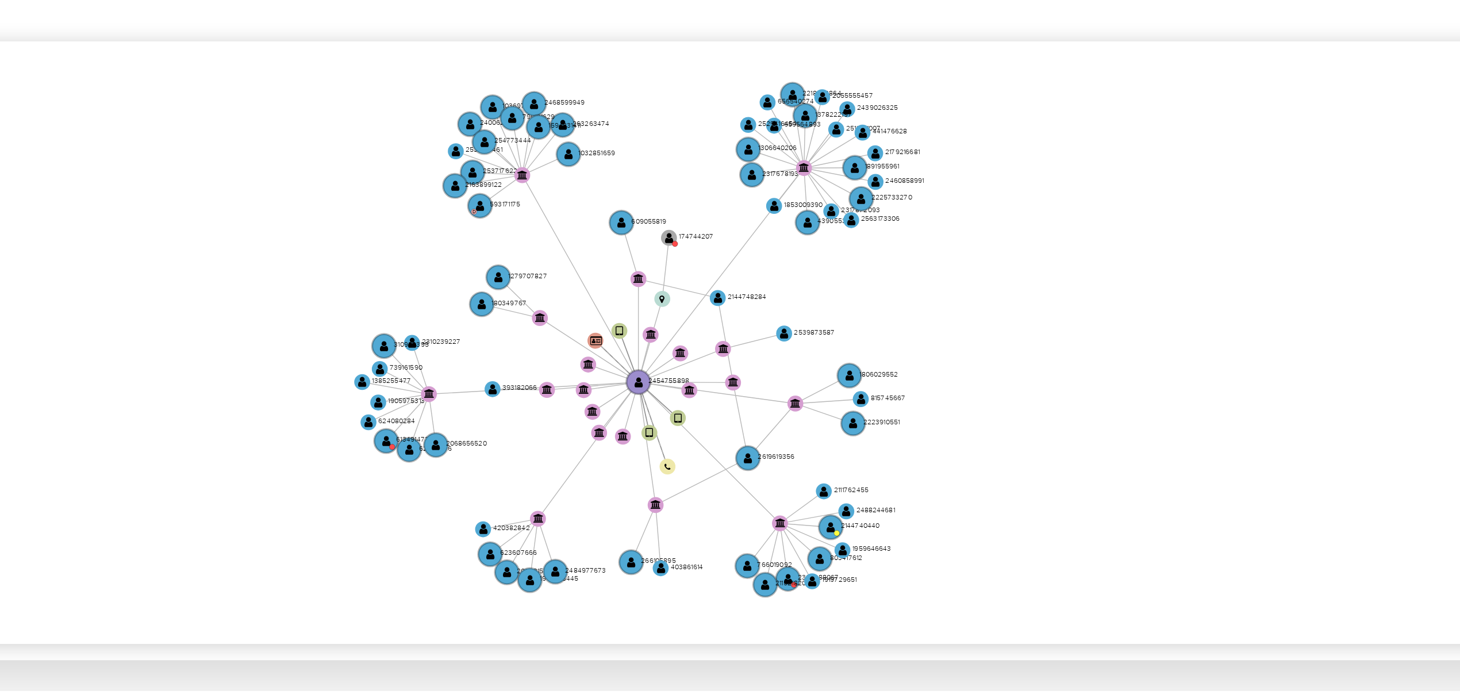
click at [869, 445] on icon "device-683279b8bfcb330f5a944c87  user-2454755898  2454755898 device-682e63e1b…" at bounding box center [829, 418] width 1237 height 167
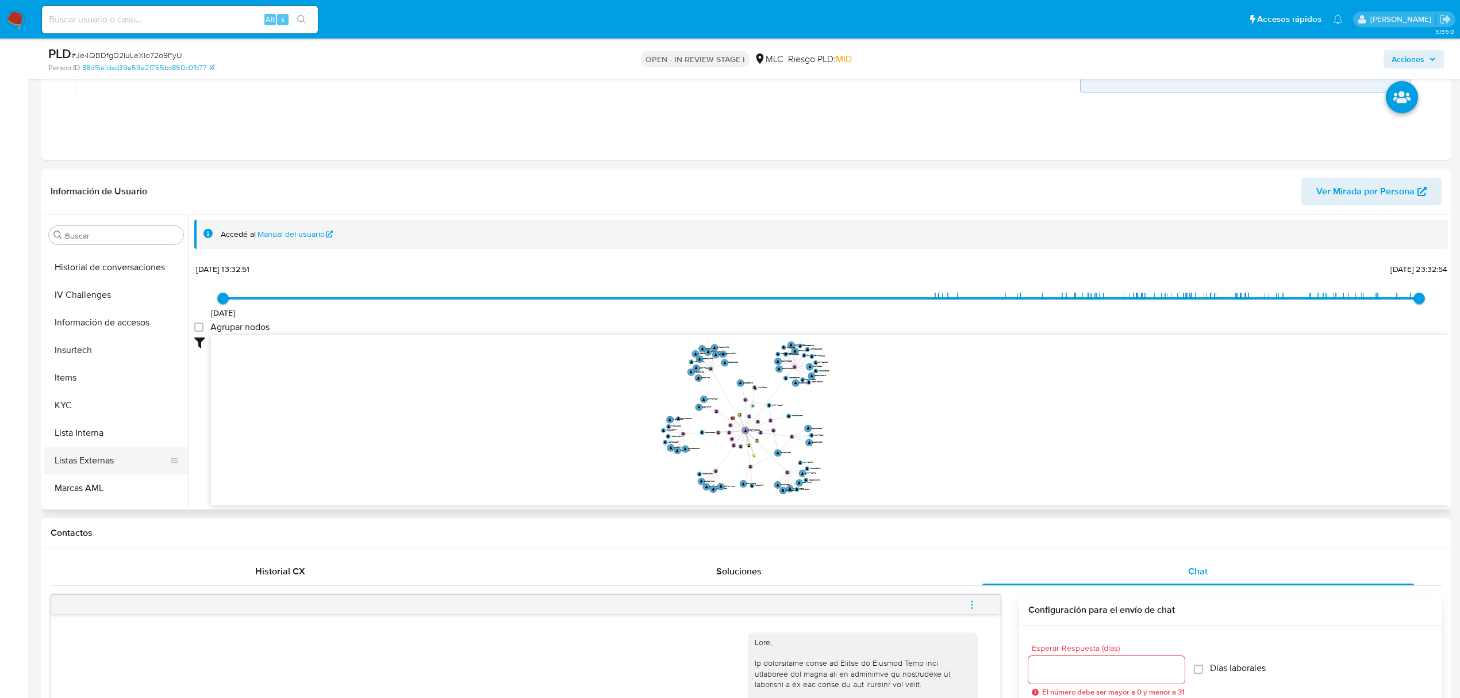
scroll to position [486, 0]
click at [72, 307] on button "Items" at bounding box center [111, 301] width 135 height 28
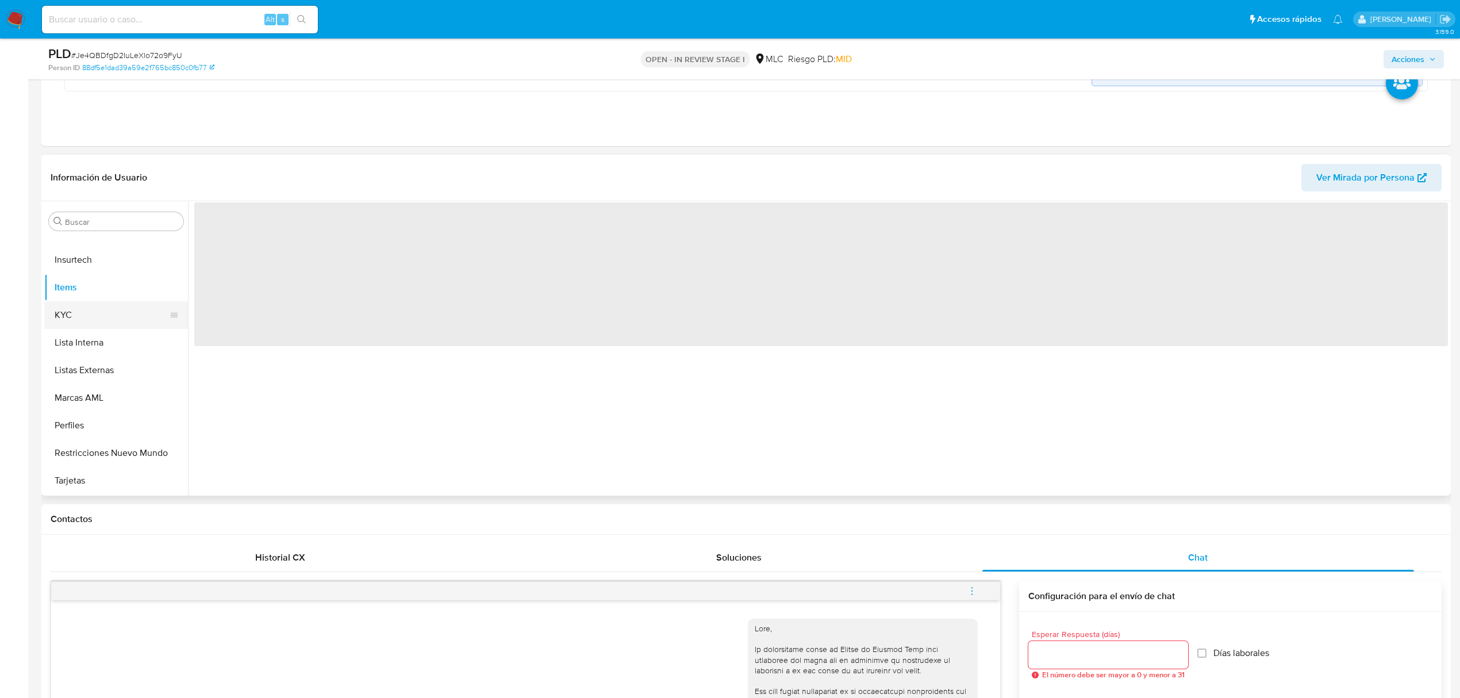
click at [72, 327] on button "KYC" at bounding box center [111, 315] width 135 height 28
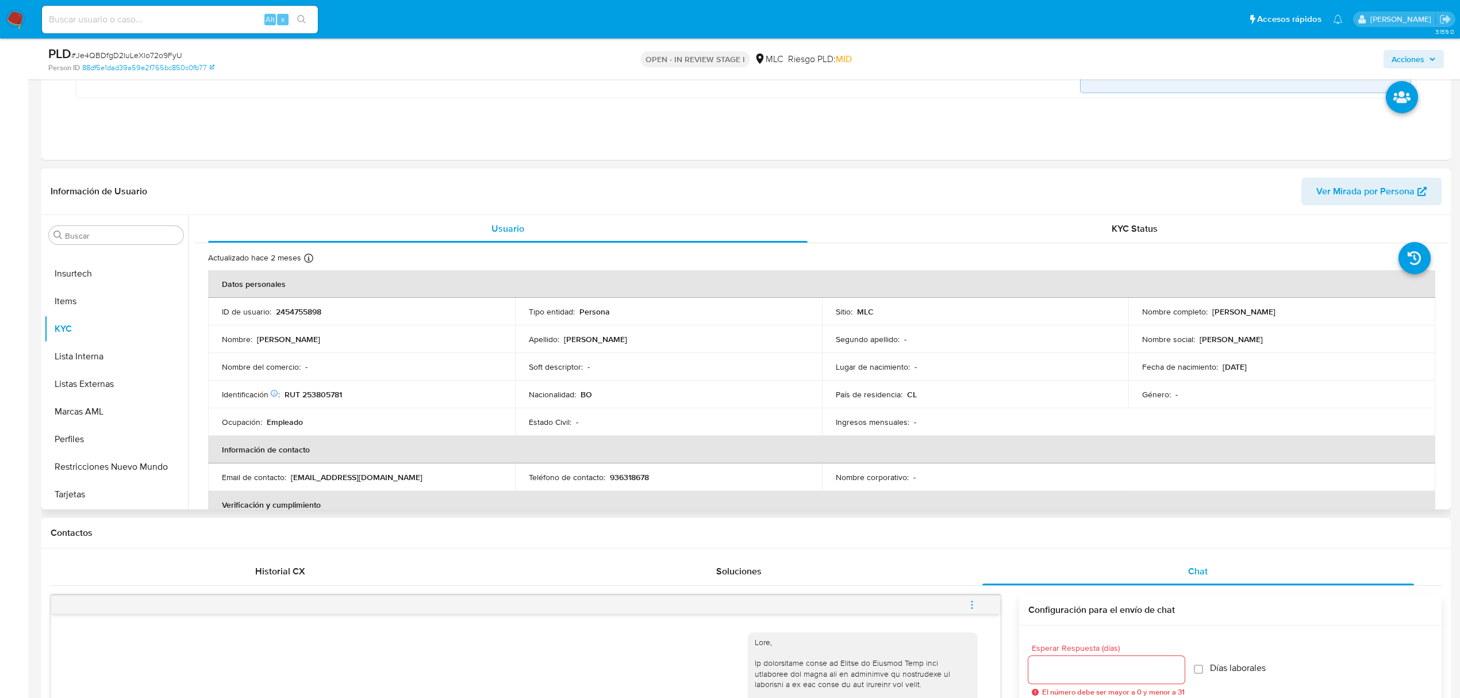
click at [310, 398] on p "RUT 253805781" at bounding box center [313, 394] width 57 height 10
copy p "253805781"
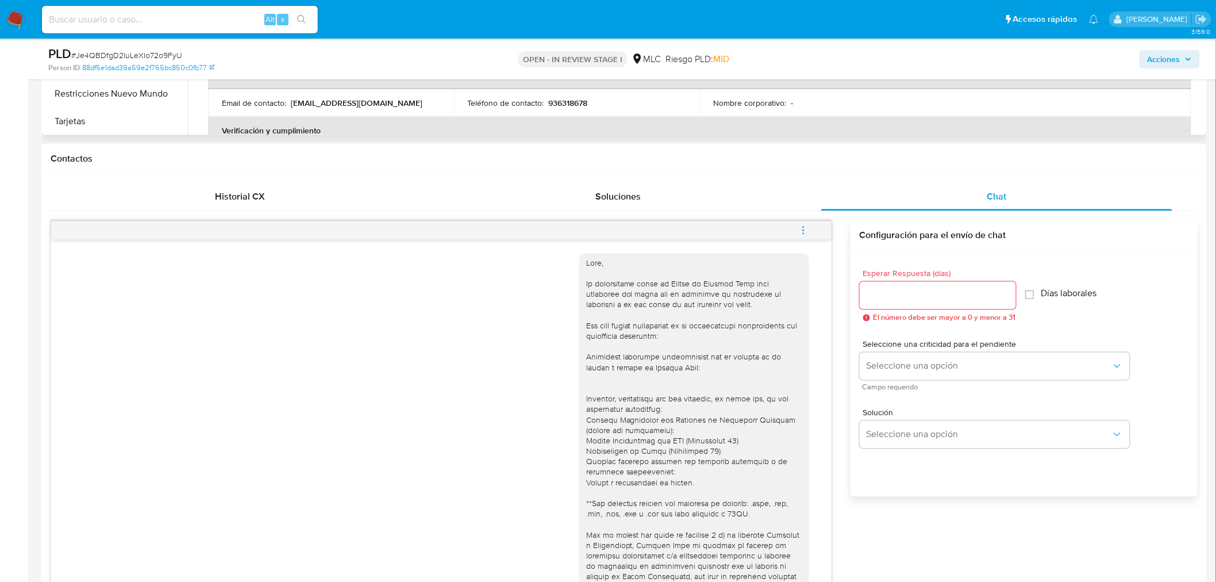
scroll to position [466, 0]
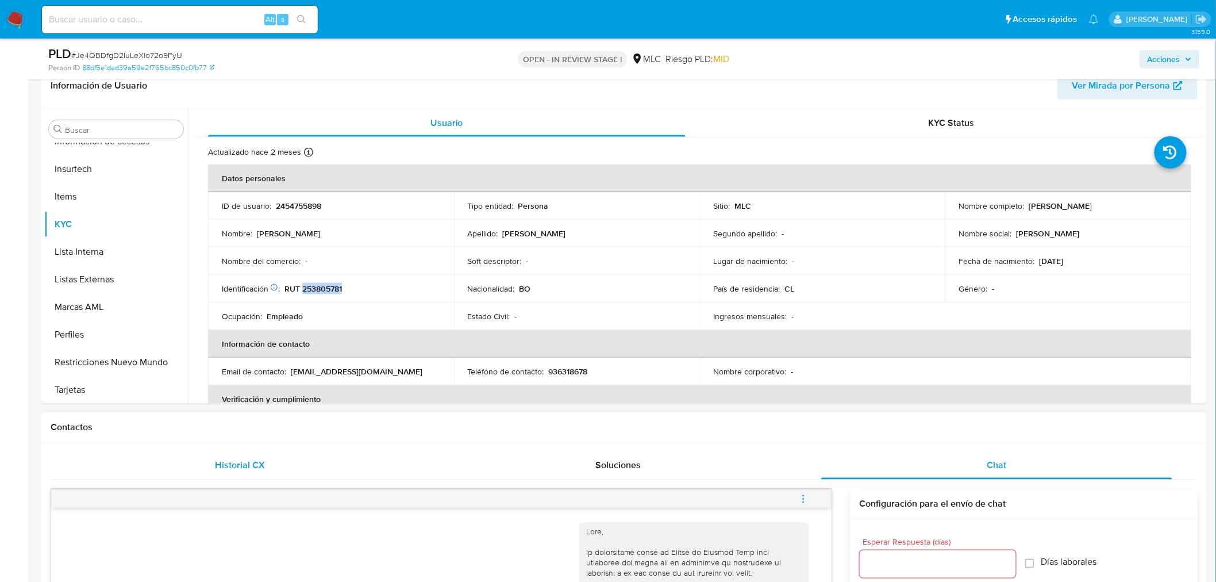
click at [280, 455] on div "Historial CX" at bounding box center [239, 466] width 351 height 28
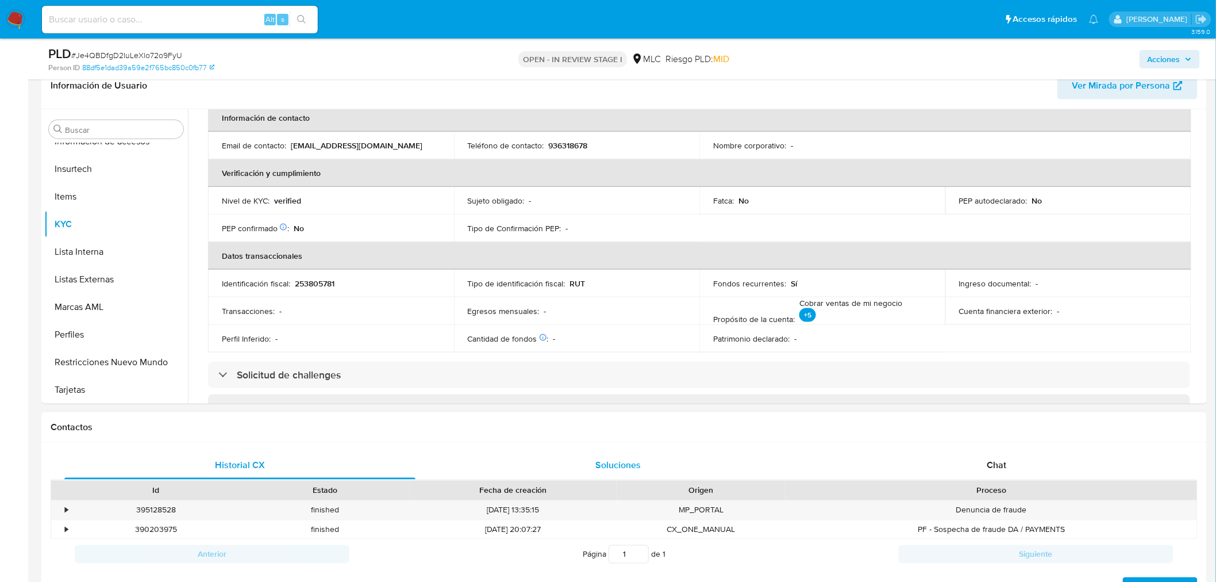
scroll to position [255, 0]
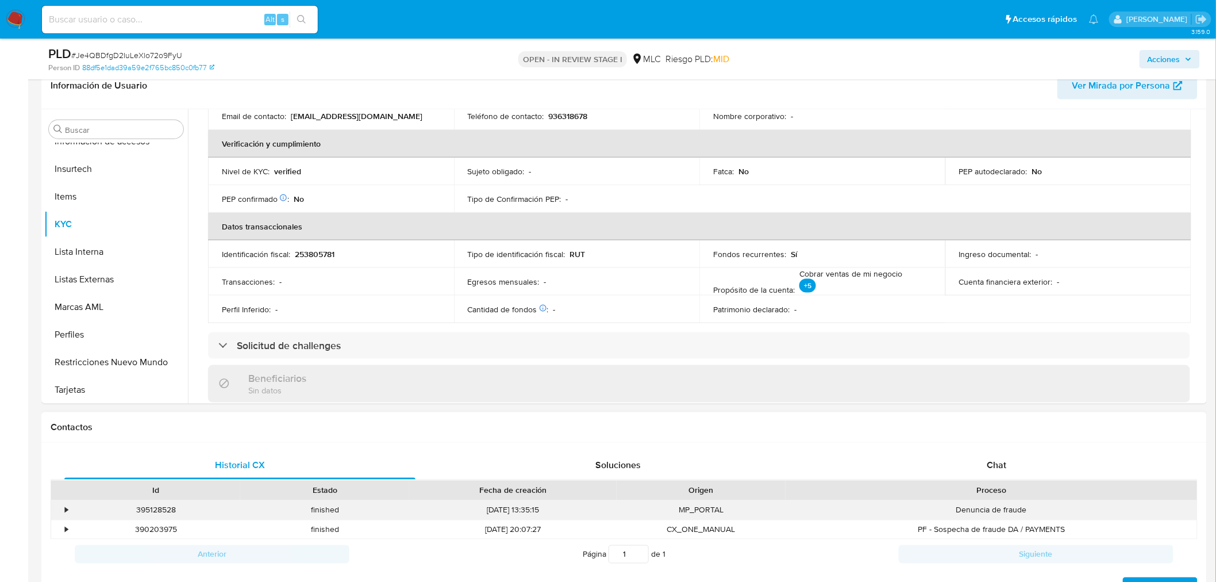
click at [66, 509] on div "•" at bounding box center [66, 510] width 3 height 11
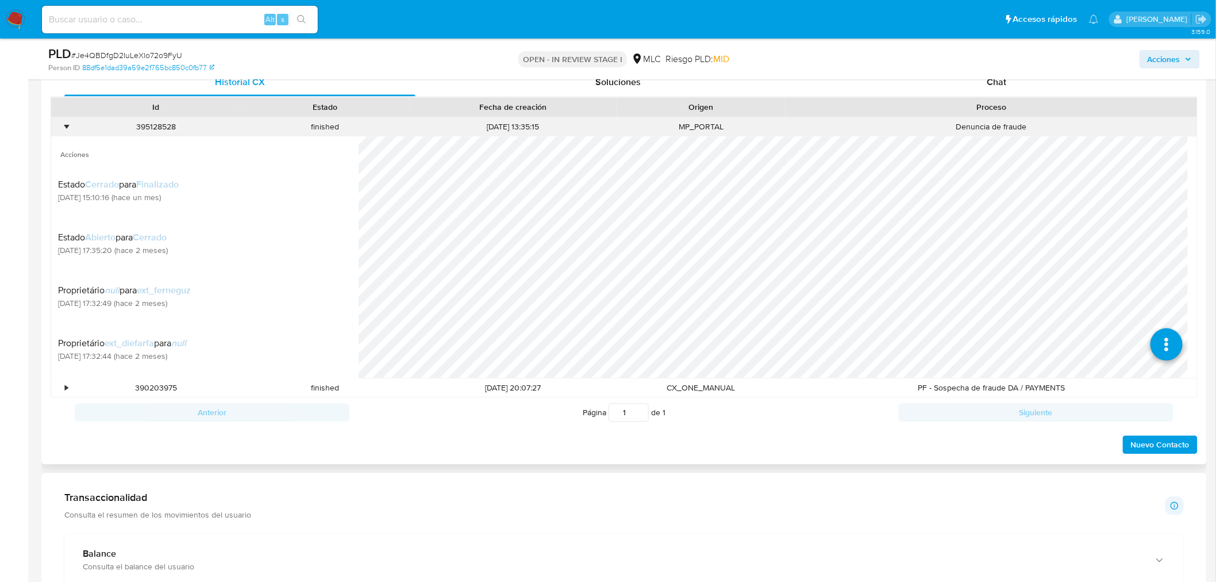
scroll to position [128, 0]
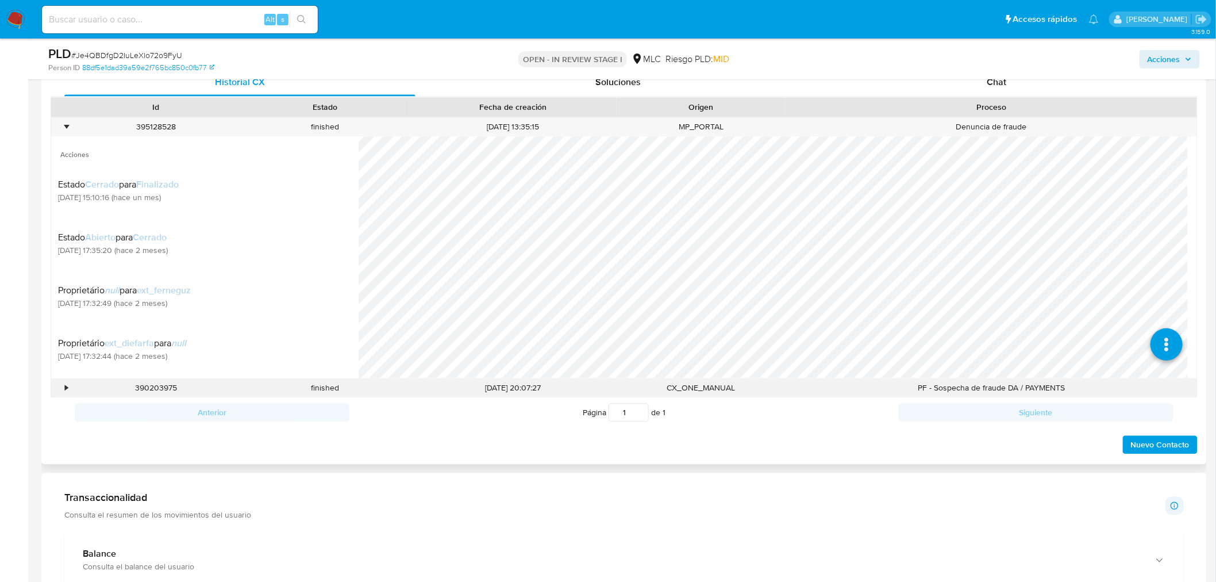
click at [69, 389] on div "•" at bounding box center [61, 388] width 20 height 19
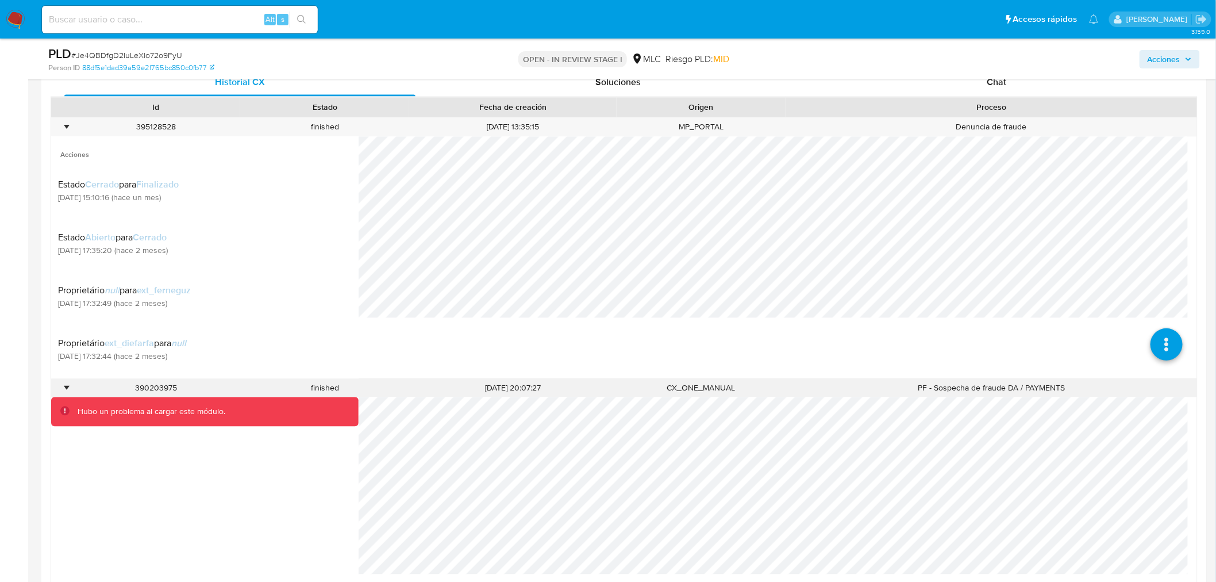
scroll to position [213, 0]
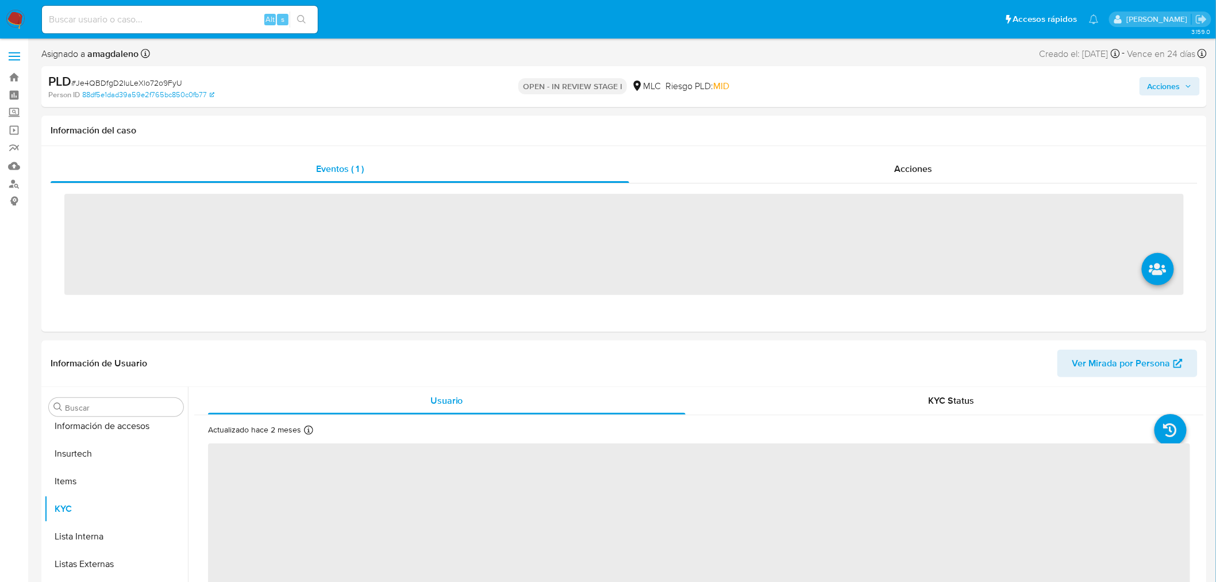
scroll to position [485, 0]
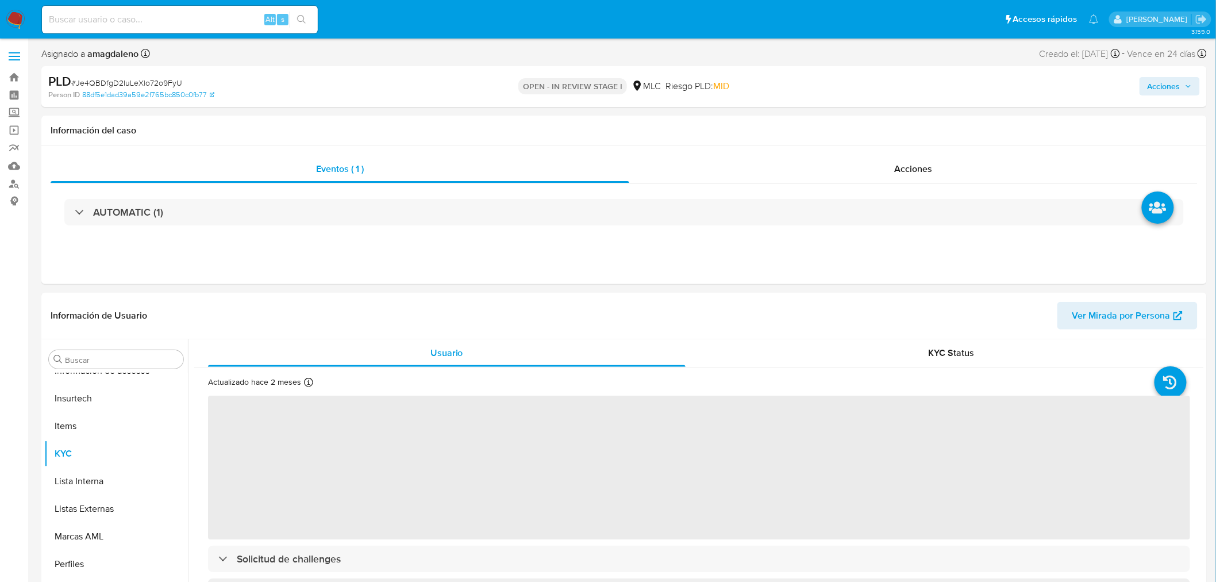
select select "10"
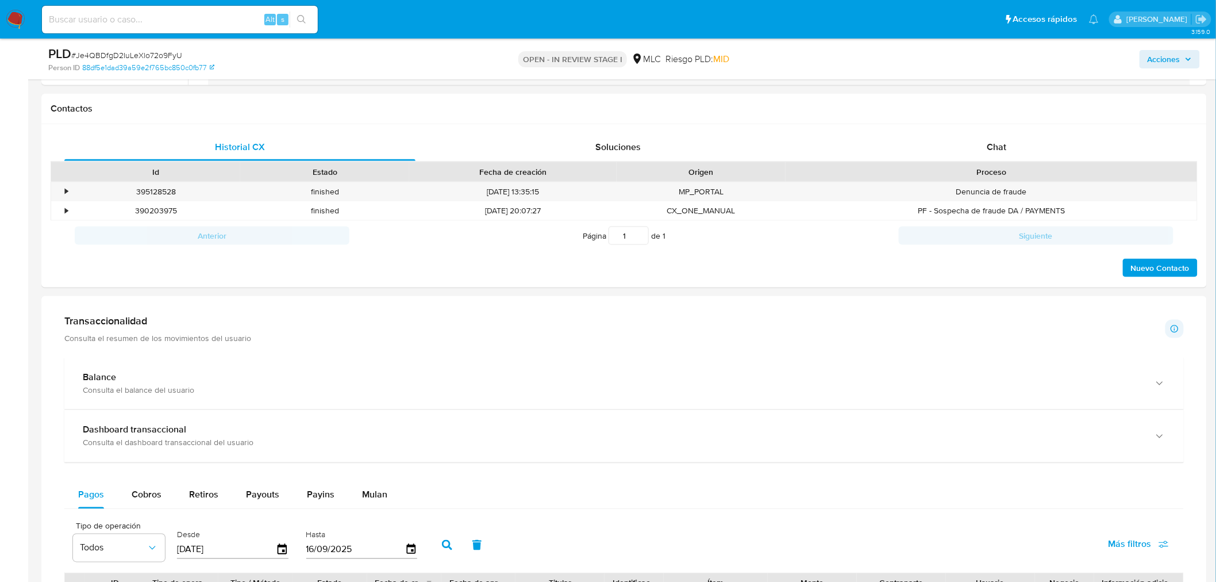
scroll to position [508, 0]
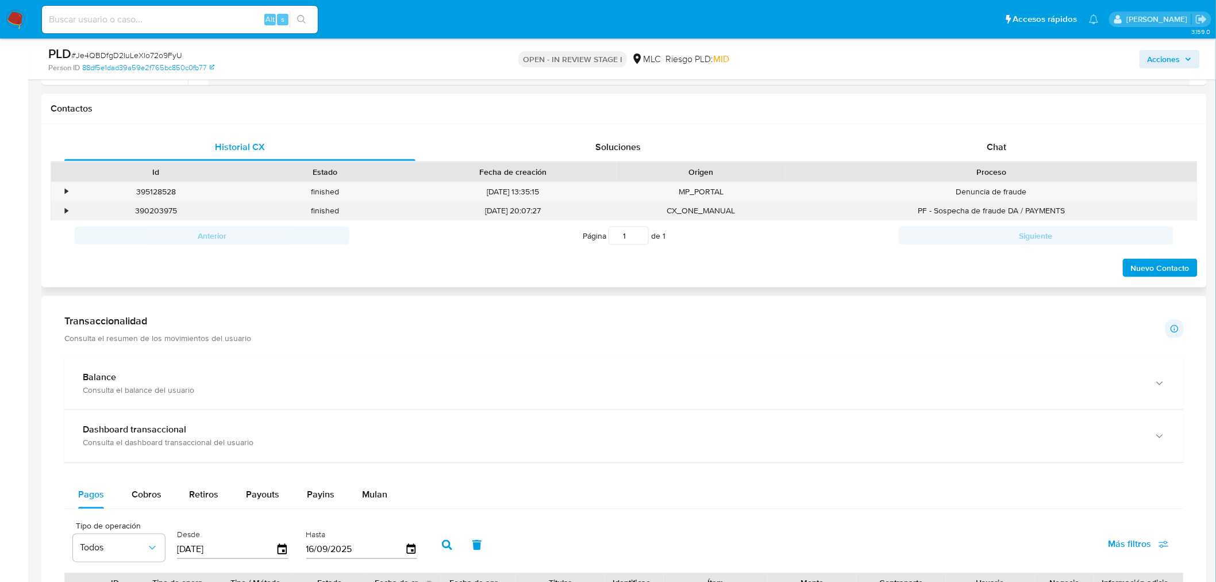
click at [64, 214] on div "•" at bounding box center [61, 210] width 20 height 19
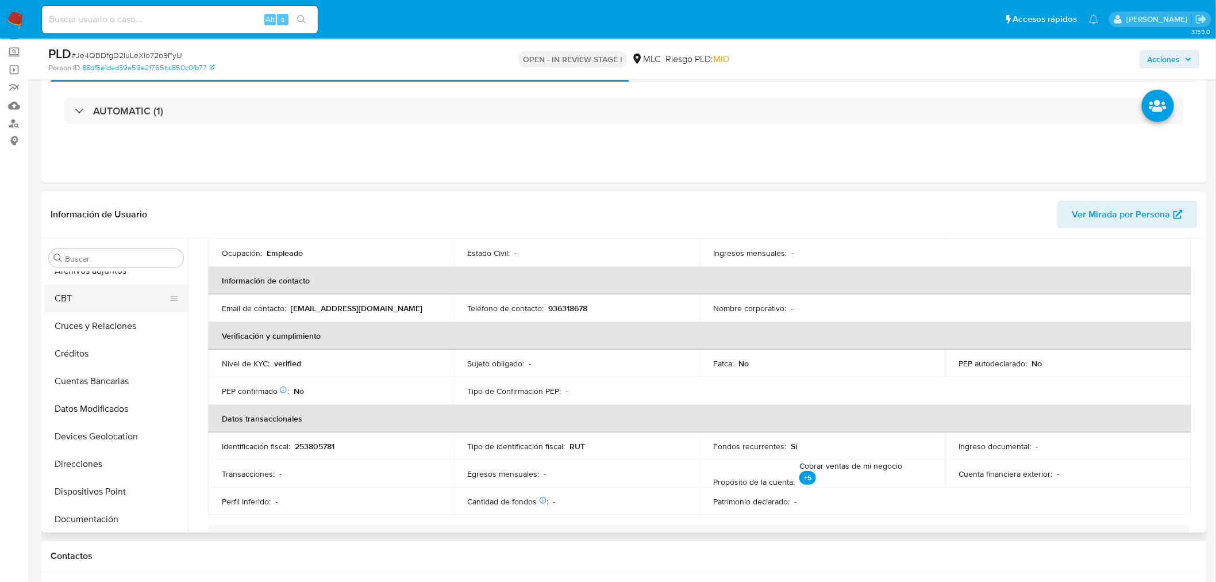
scroll to position [0, 0]
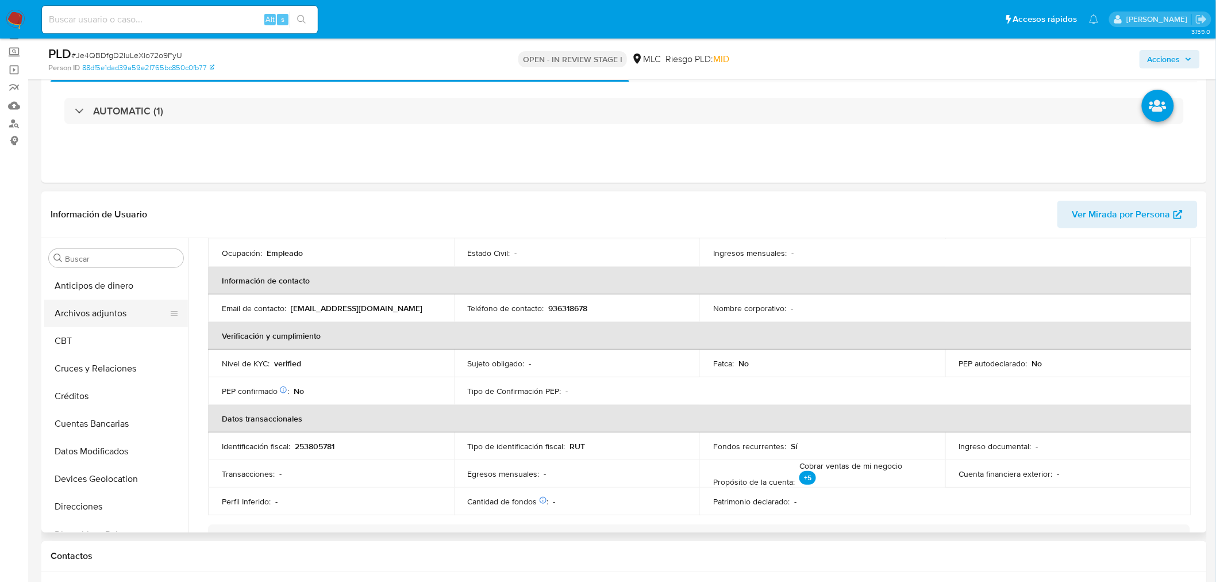
click at [99, 318] on button "Archivos adjuntos" at bounding box center [111, 313] width 135 height 28
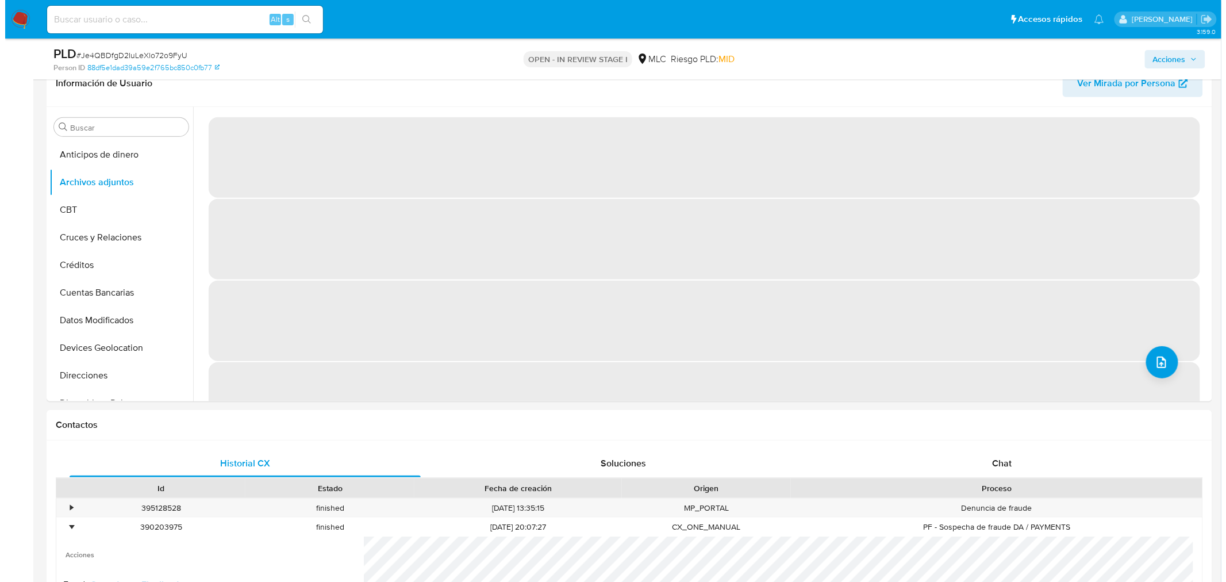
scroll to position [144, 0]
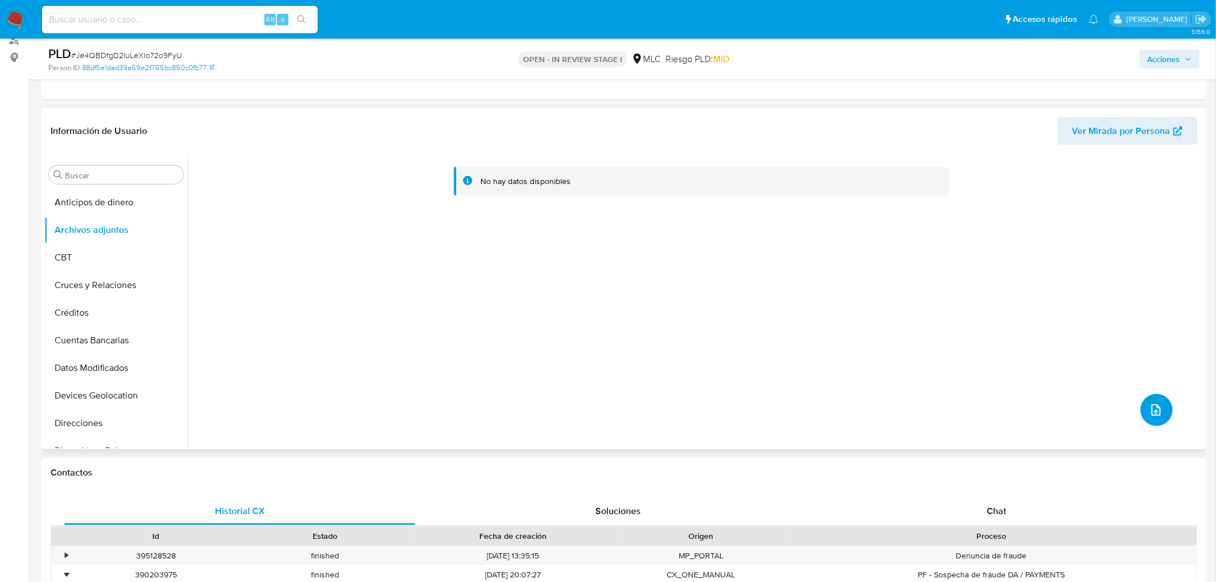
click at [1150, 415] on icon "upload-file" at bounding box center [1157, 410] width 14 height 14
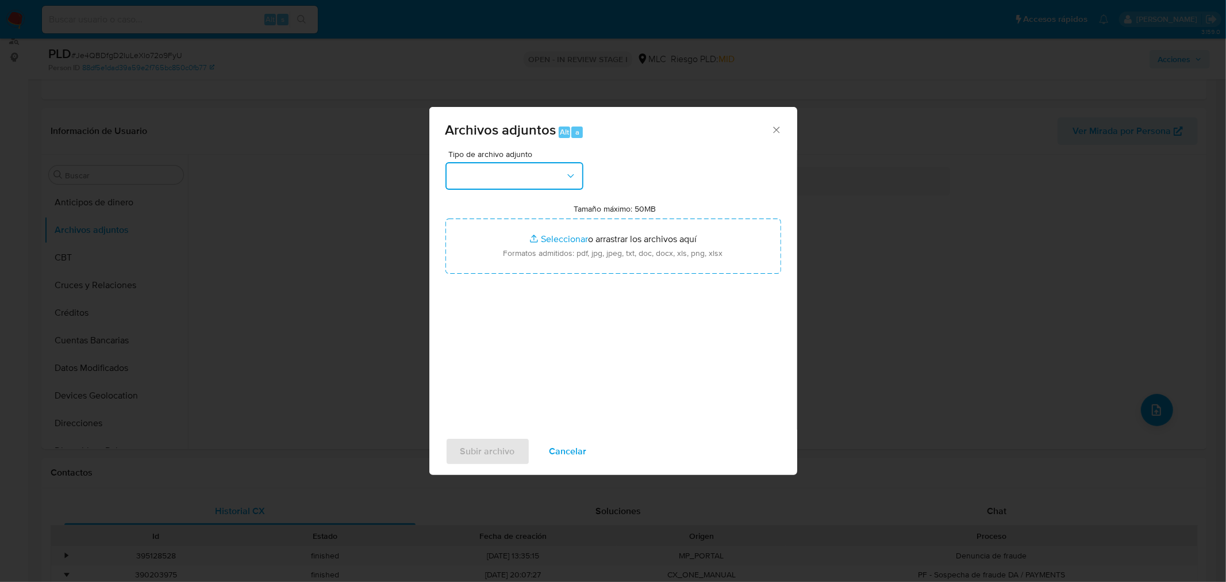
click at [490, 174] on button "button" at bounding box center [514, 176] width 138 height 28
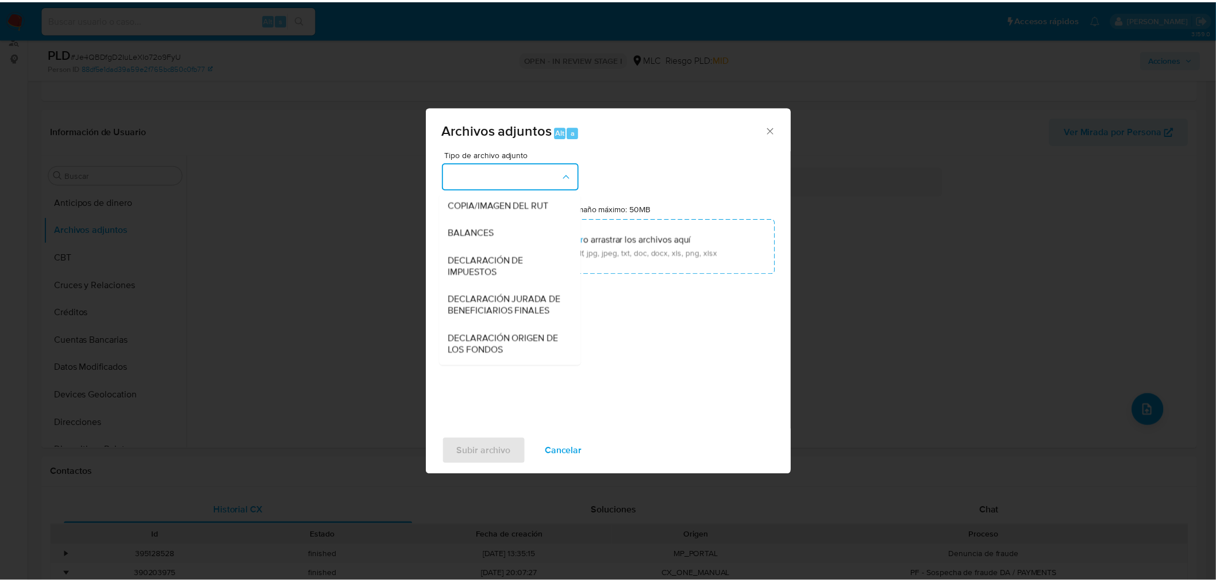
scroll to position [159, 0]
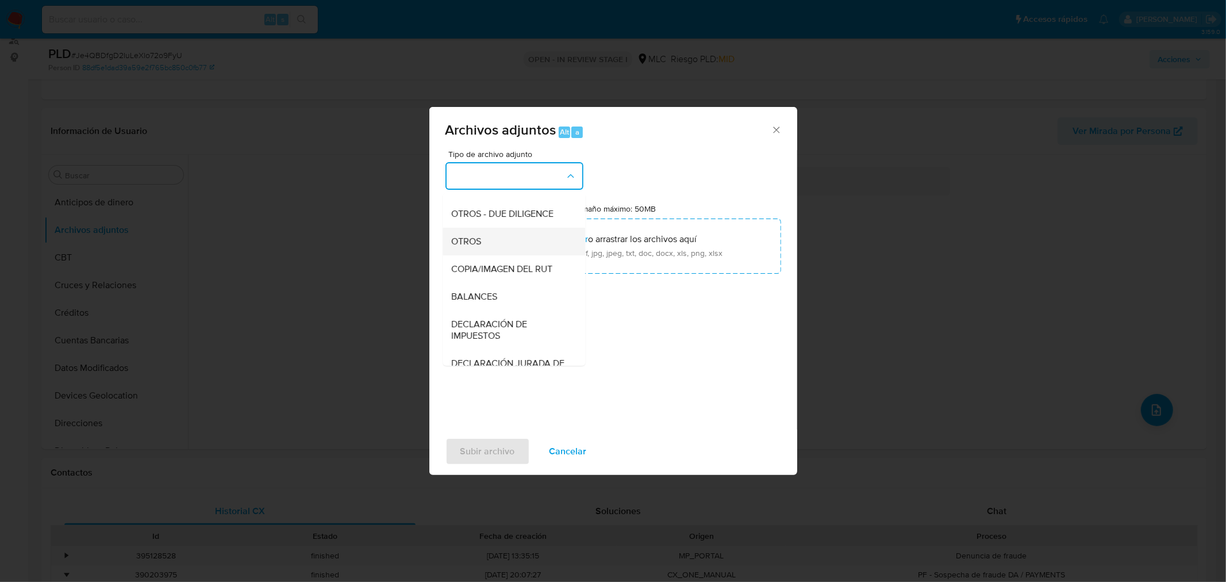
click at [473, 247] on span "OTROS" at bounding box center [467, 240] width 30 height 11
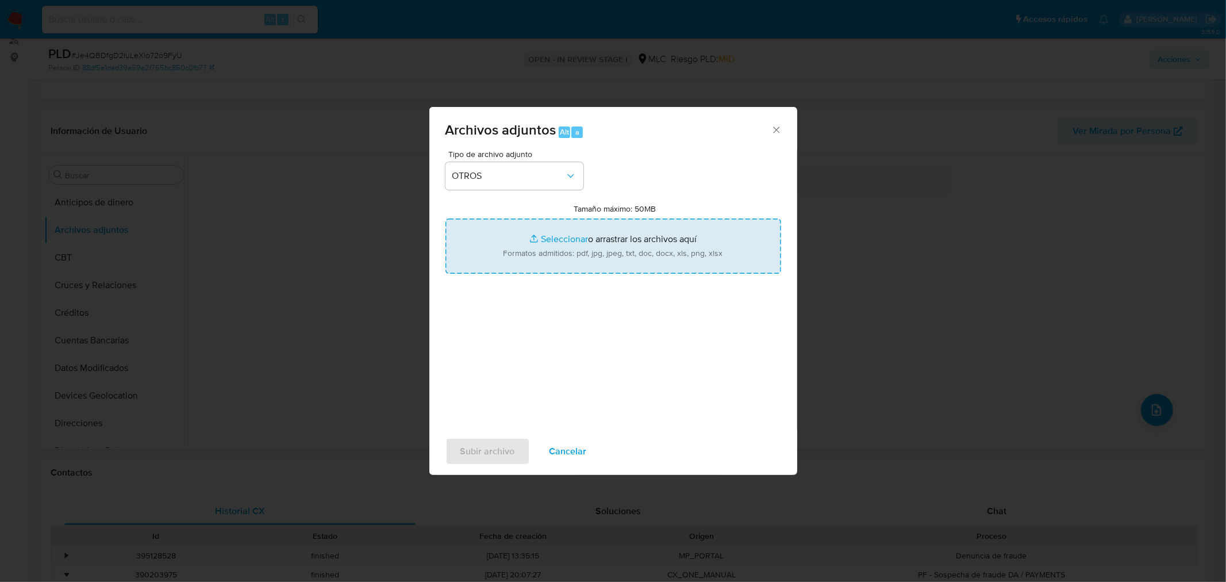
click at [535, 242] on input "Tamaño máximo: 50MB Seleccionar archivos" at bounding box center [613, 245] width 336 height 55
type input "C:\fakepath\2454755898 - 16_09_2025.xlsx"
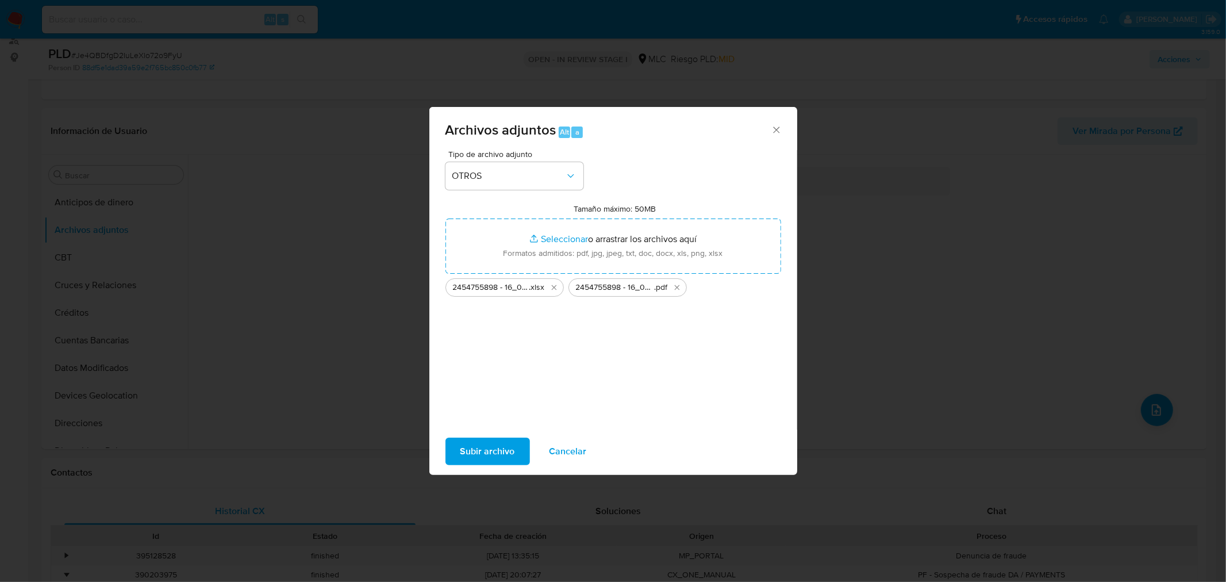
click at [504, 450] on span "Subir archivo" at bounding box center [487, 451] width 55 height 25
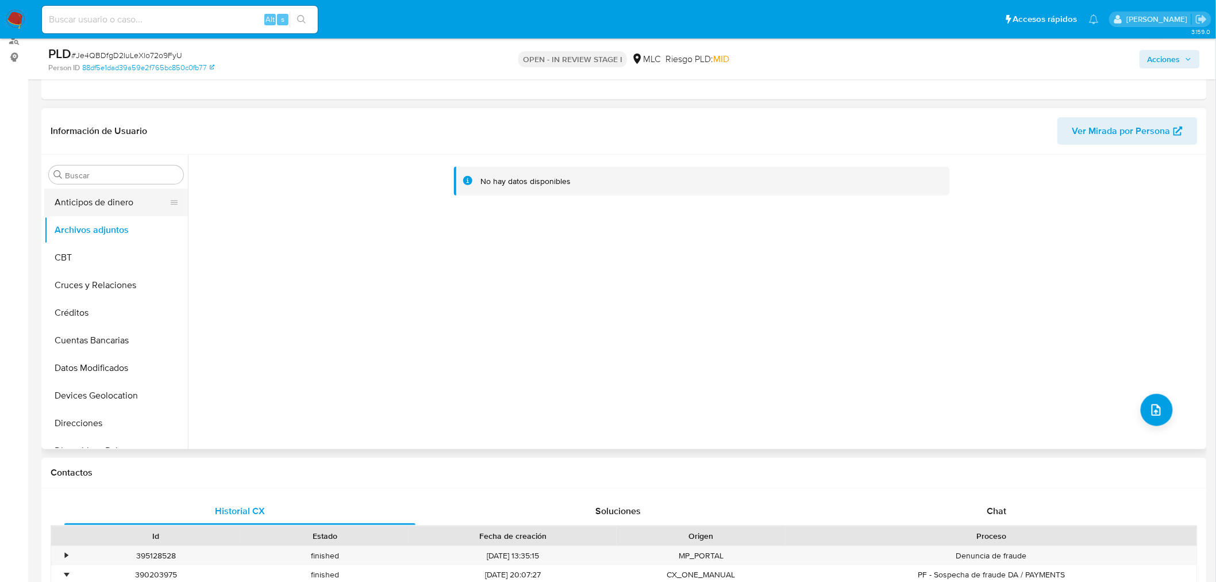
click at [134, 206] on button "Anticipos de dinero" at bounding box center [111, 203] width 135 height 28
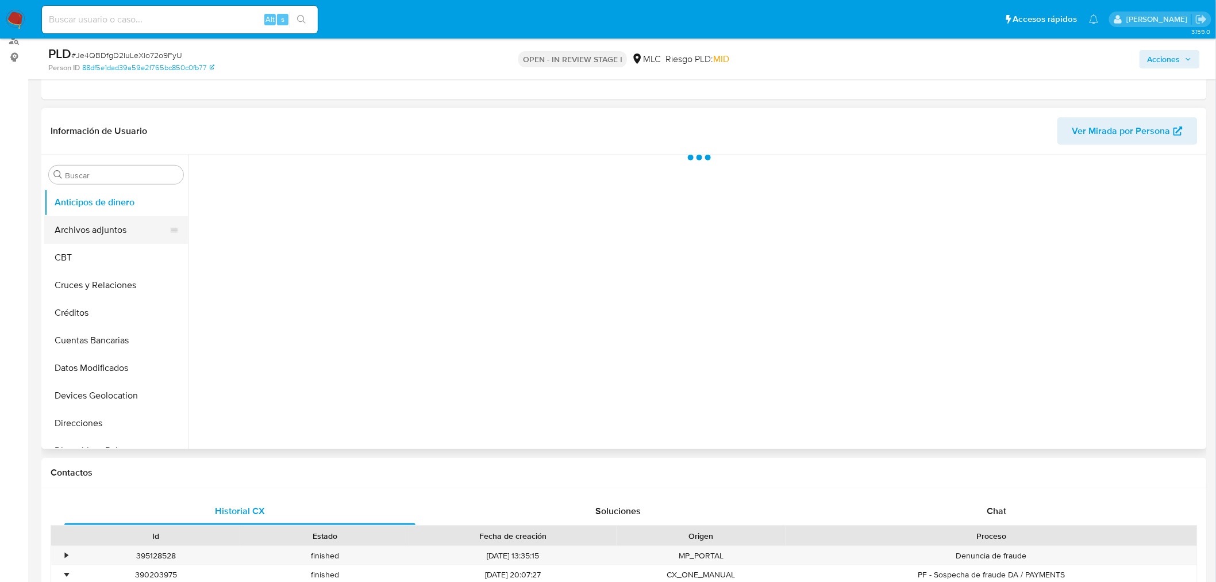
click at [106, 225] on button "Archivos adjuntos" at bounding box center [111, 230] width 135 height 28
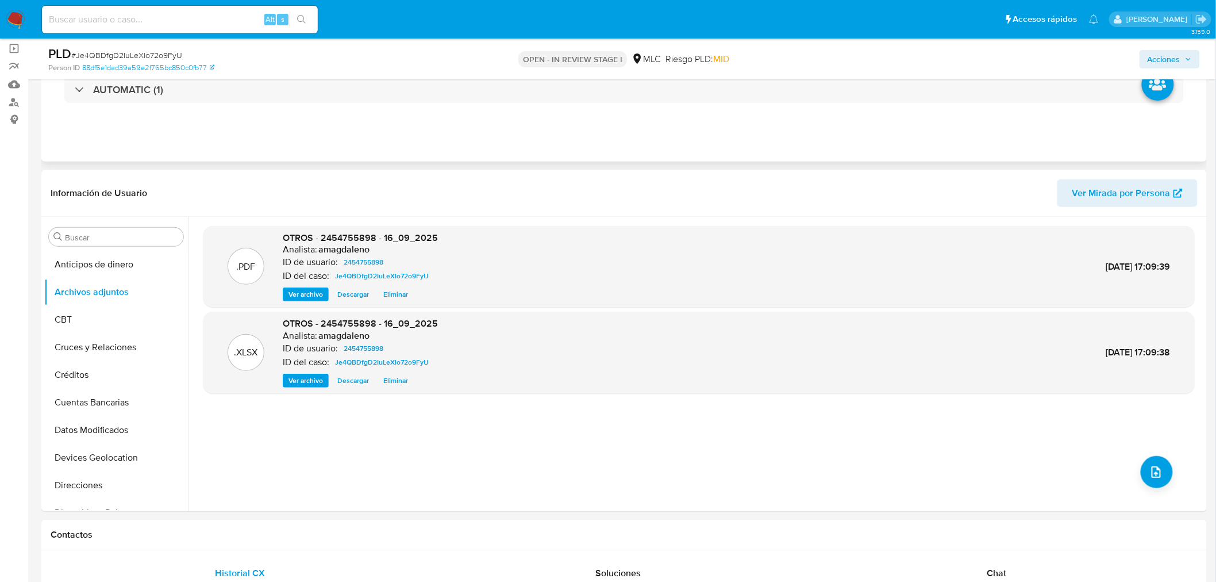
scroll to position [16, 0]
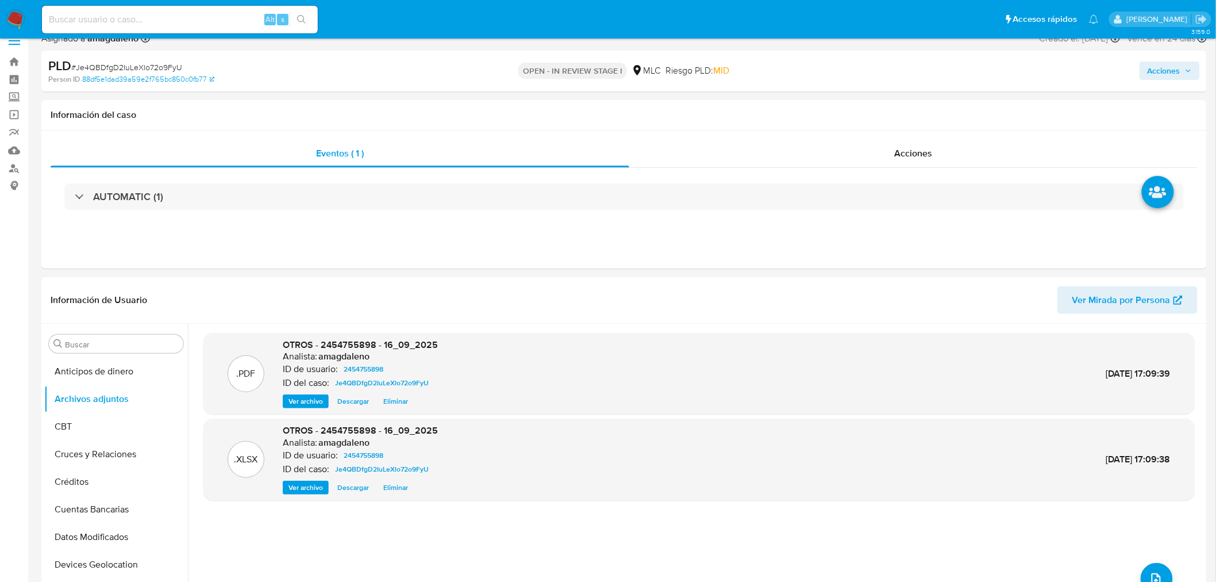
click at [1152, 66] on span "Acciones" at bounding box center [1164, 71] width 33 height 18
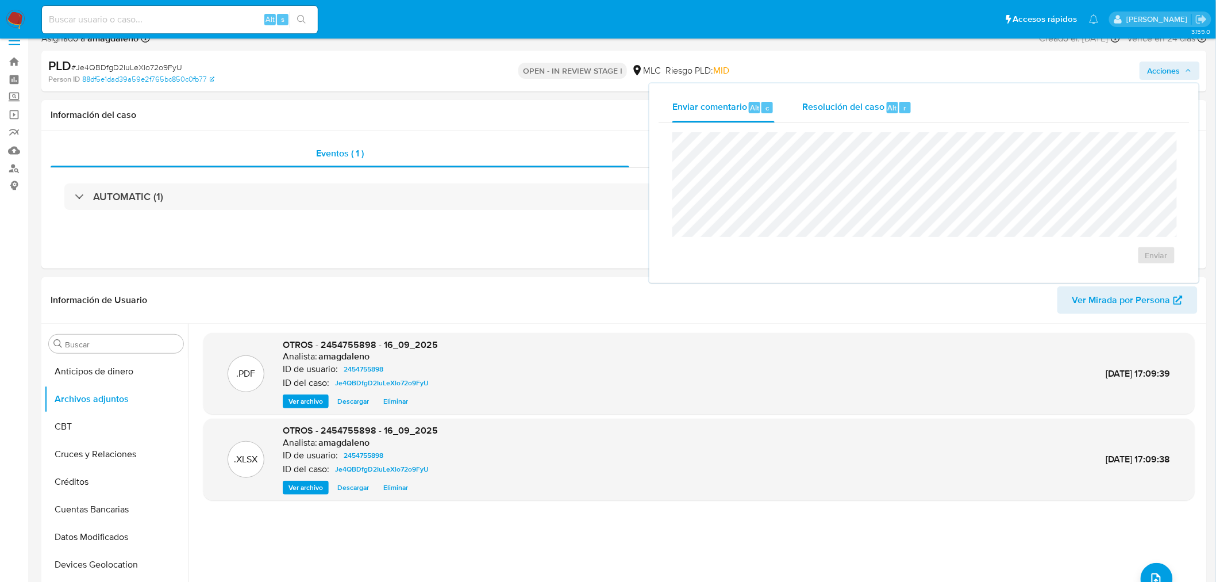
click at [823, 106] on span "Resolución del caso" at bounding box center [843, 107] width 82 height 13
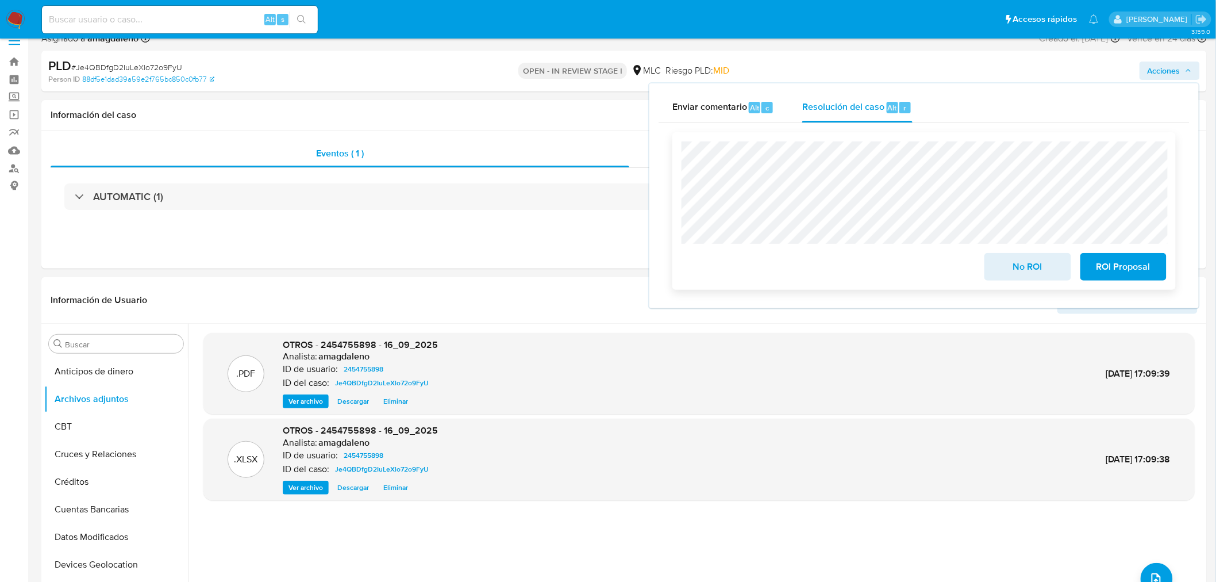
click at [1112, 269] on span "ROI Proposal" at bounding box center [1124, 266] width 56 height 25
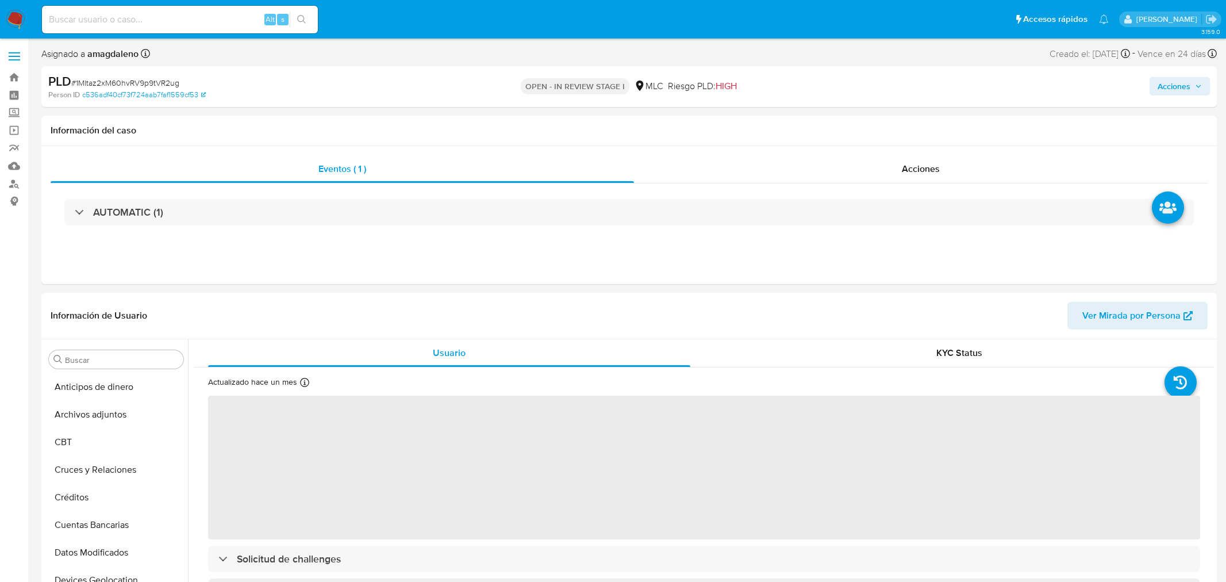
select select "10"
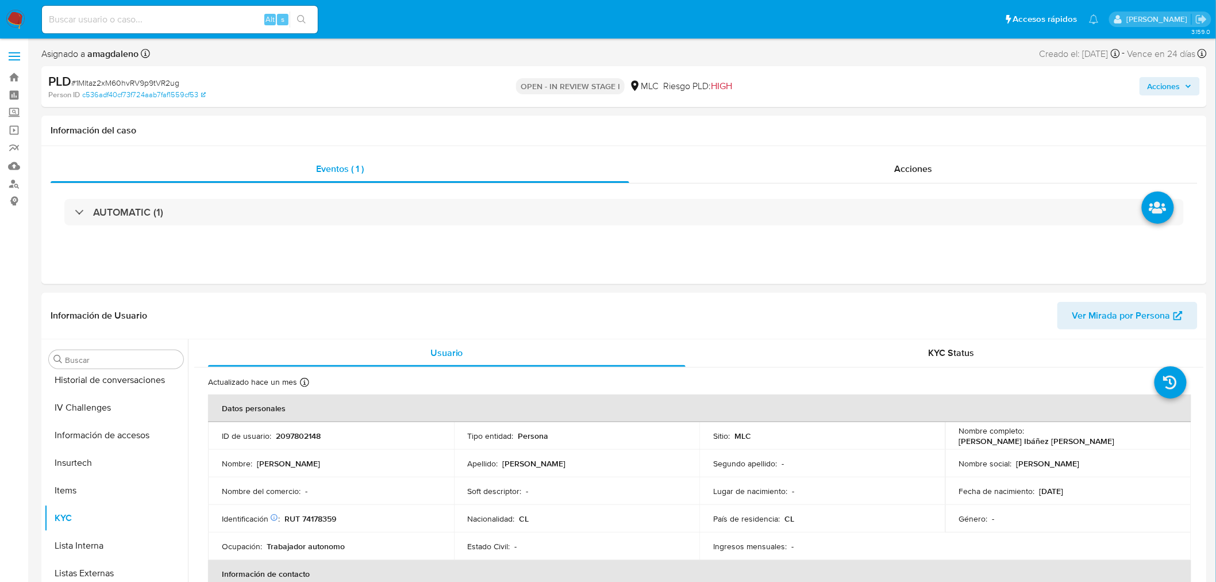
scroll to position [470, 0]
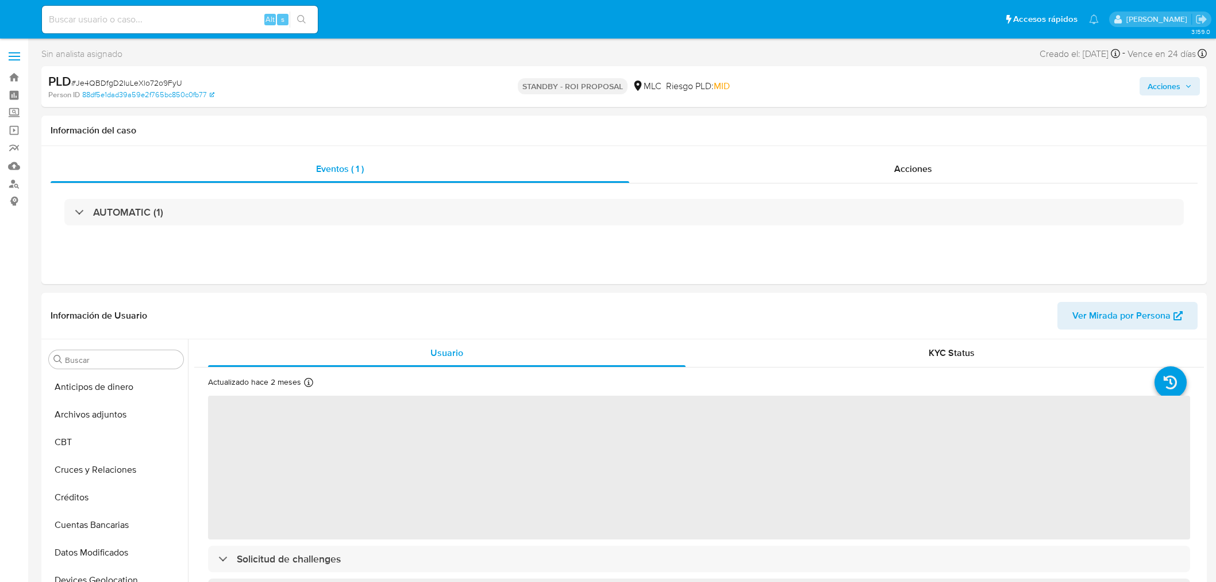
select select "10"
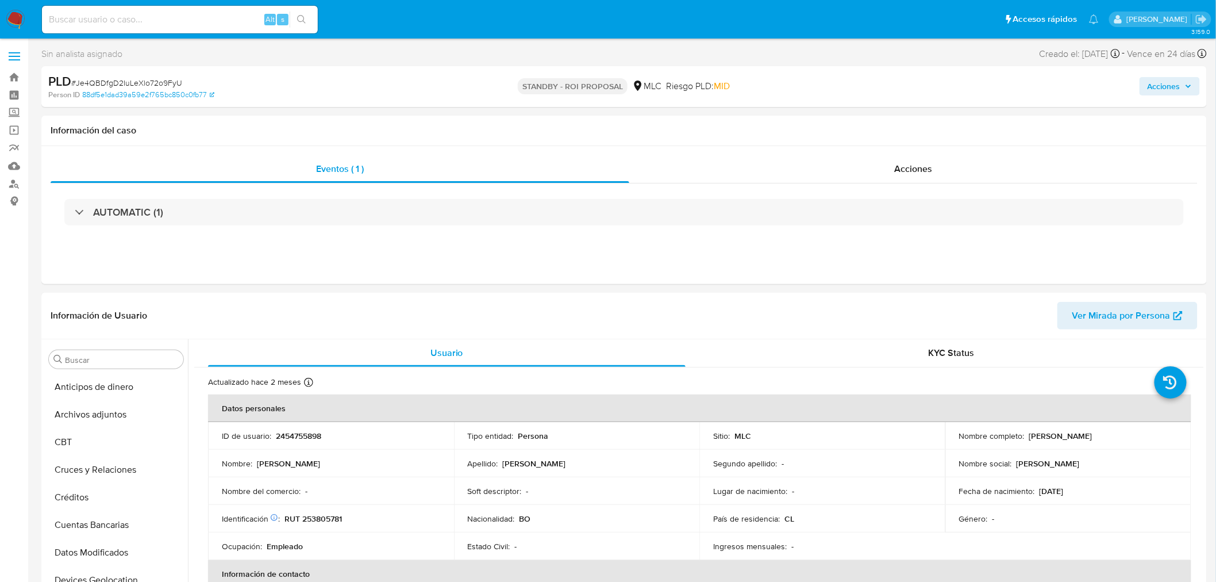
scroll to position [309, 0]
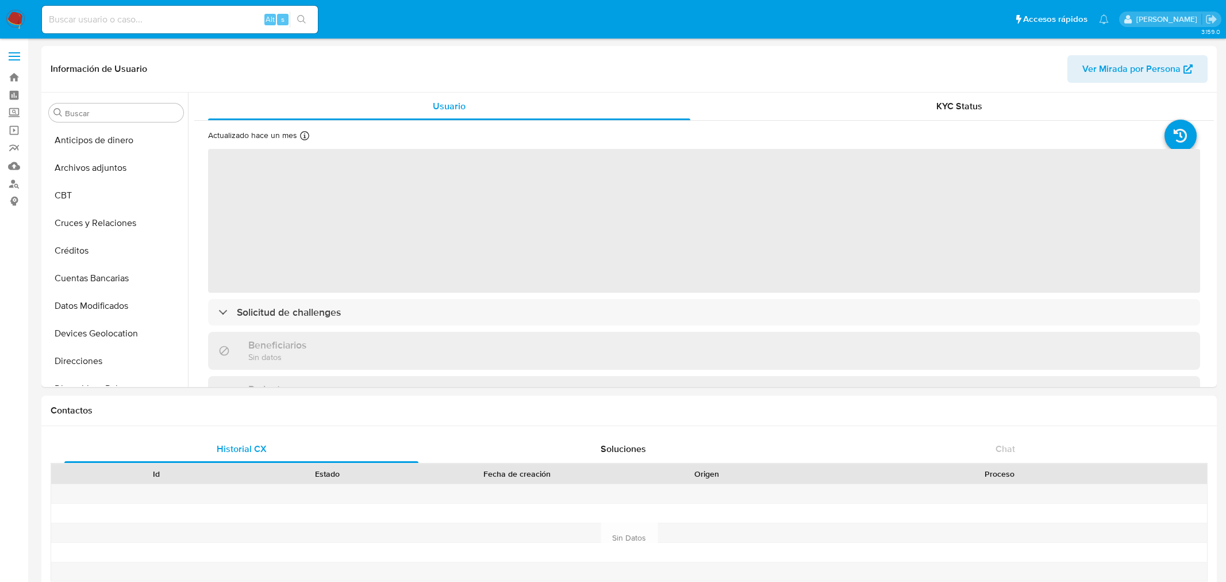
select select "10"
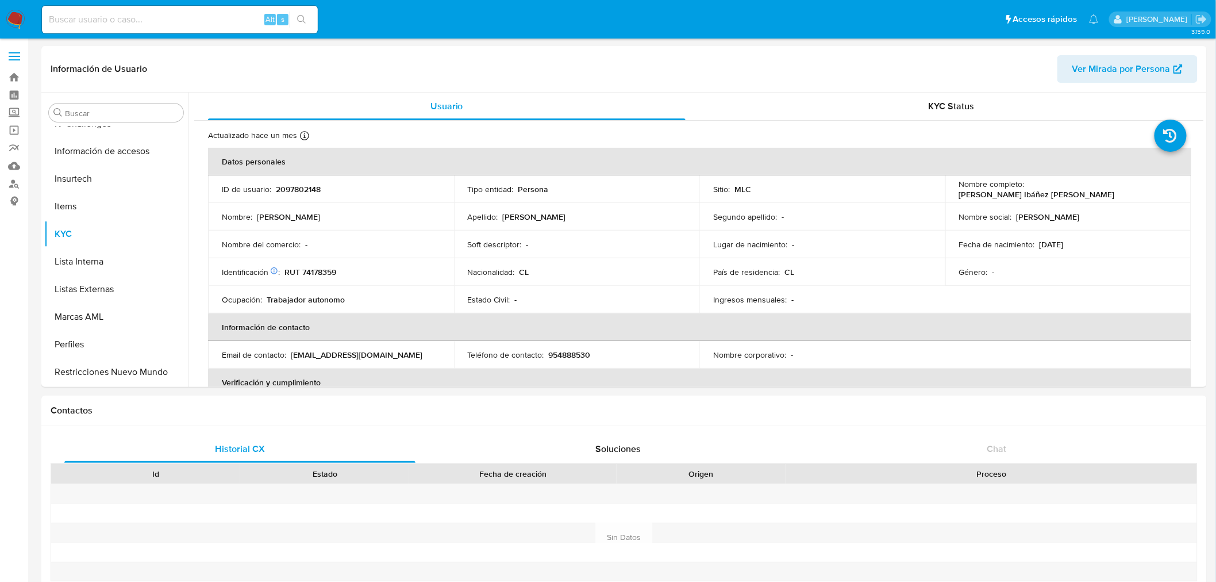
scroll to position [485, 0]
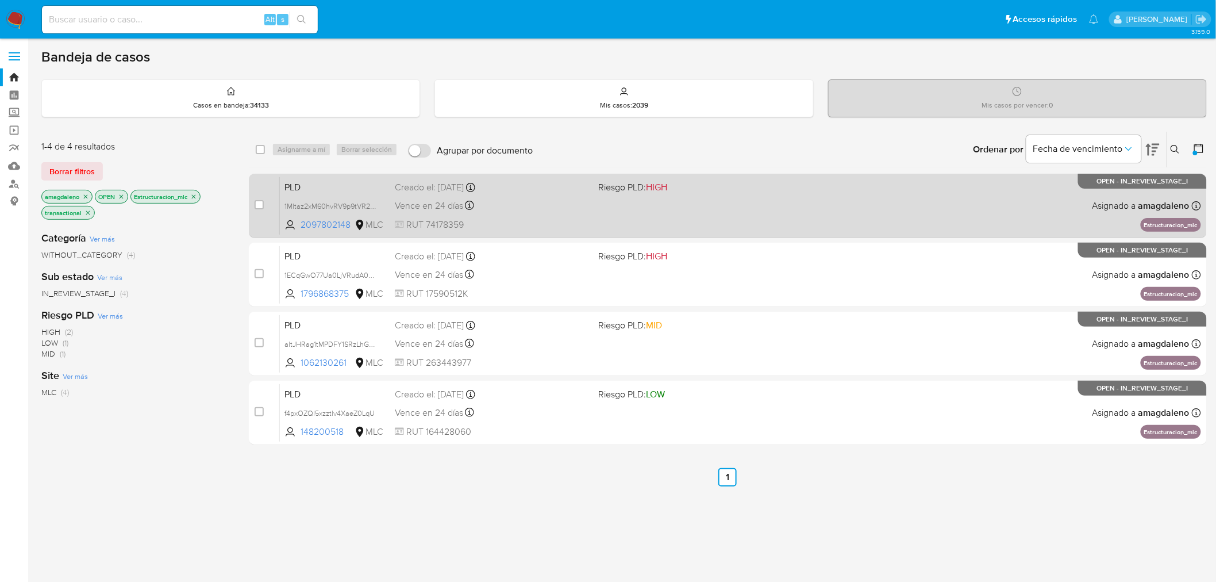
click at [549, 215] on div "PLD 1Mltaz2xM60hvRV9p9tVR2ug 2097802148 MLC Riesgo PLD: HIGH Creado el: [DATE] …" at bounding box center [740, 205] width 921 height 58
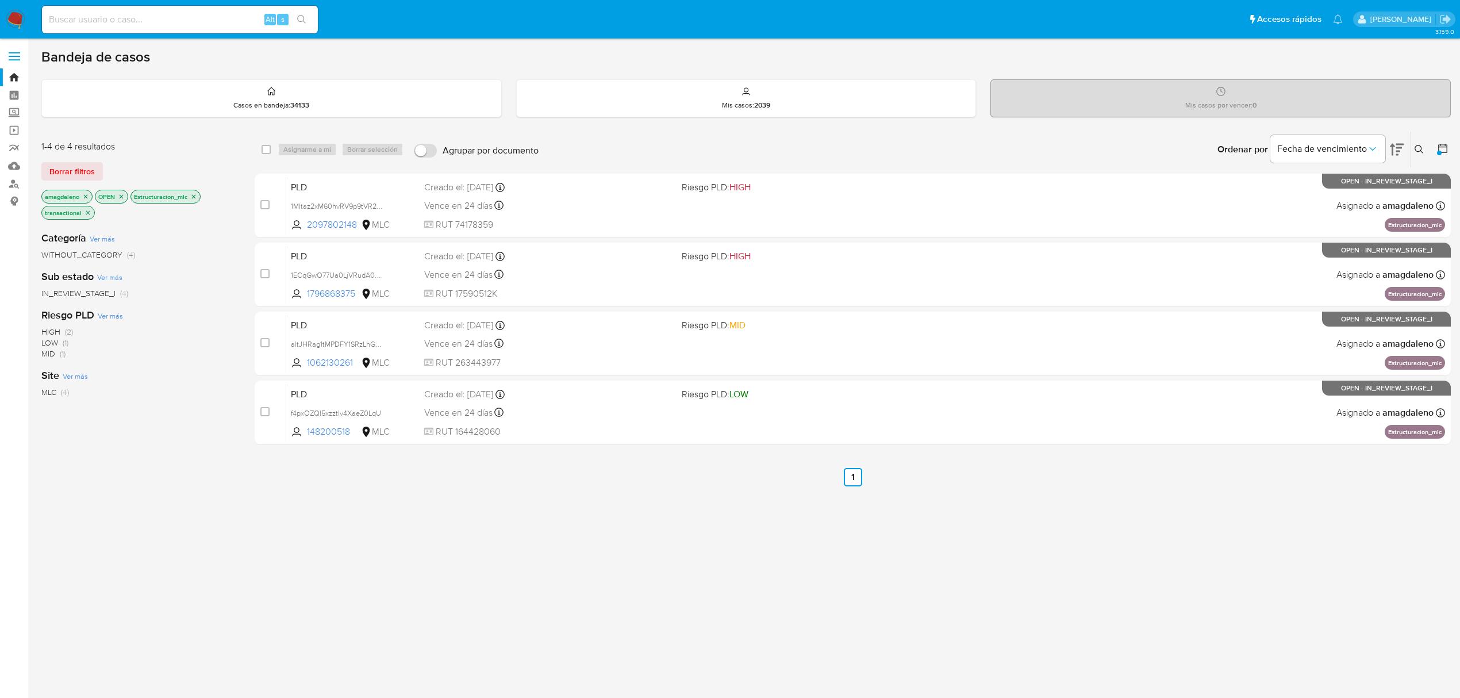
click at [197, 193] on icon "close-filter" at bounding box center [193, 196] width 7 height 7
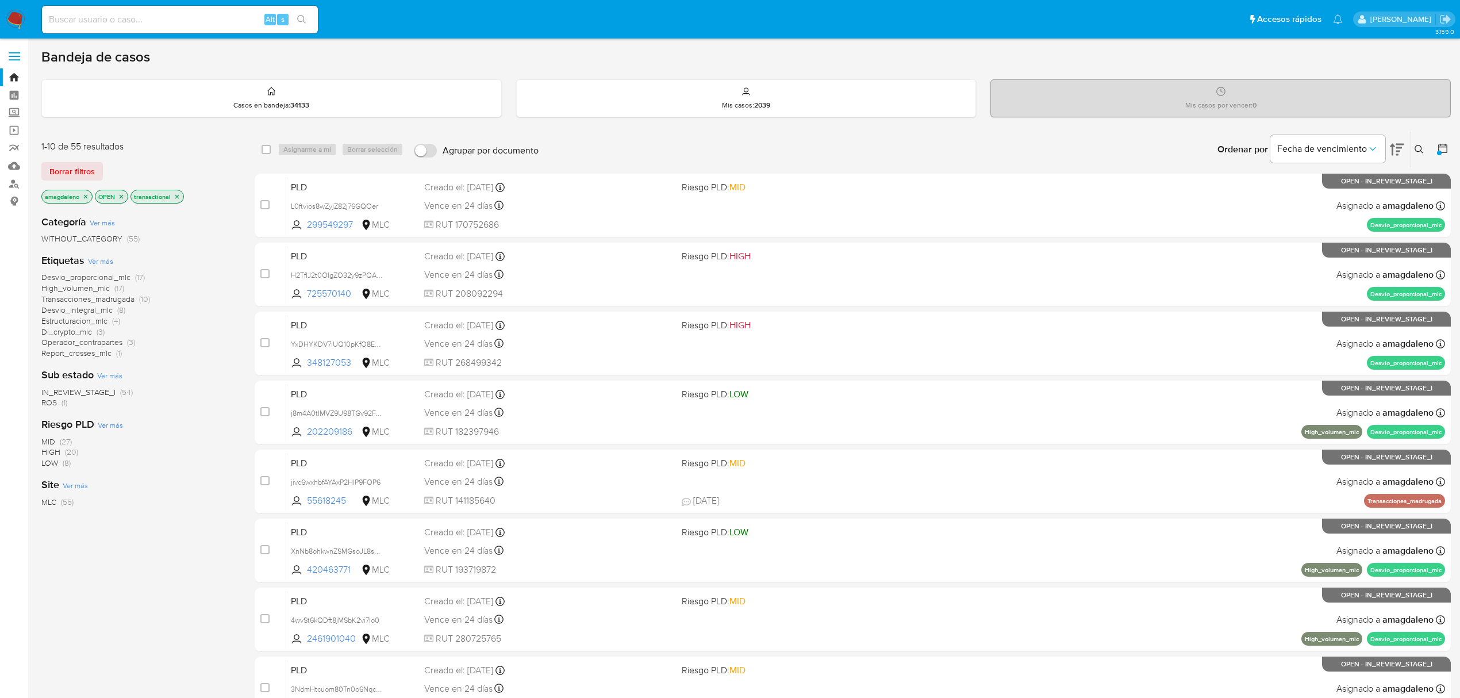
click at [86, 198] on icon "close-filter" at bounding box center [85, 196] width 7 height 7
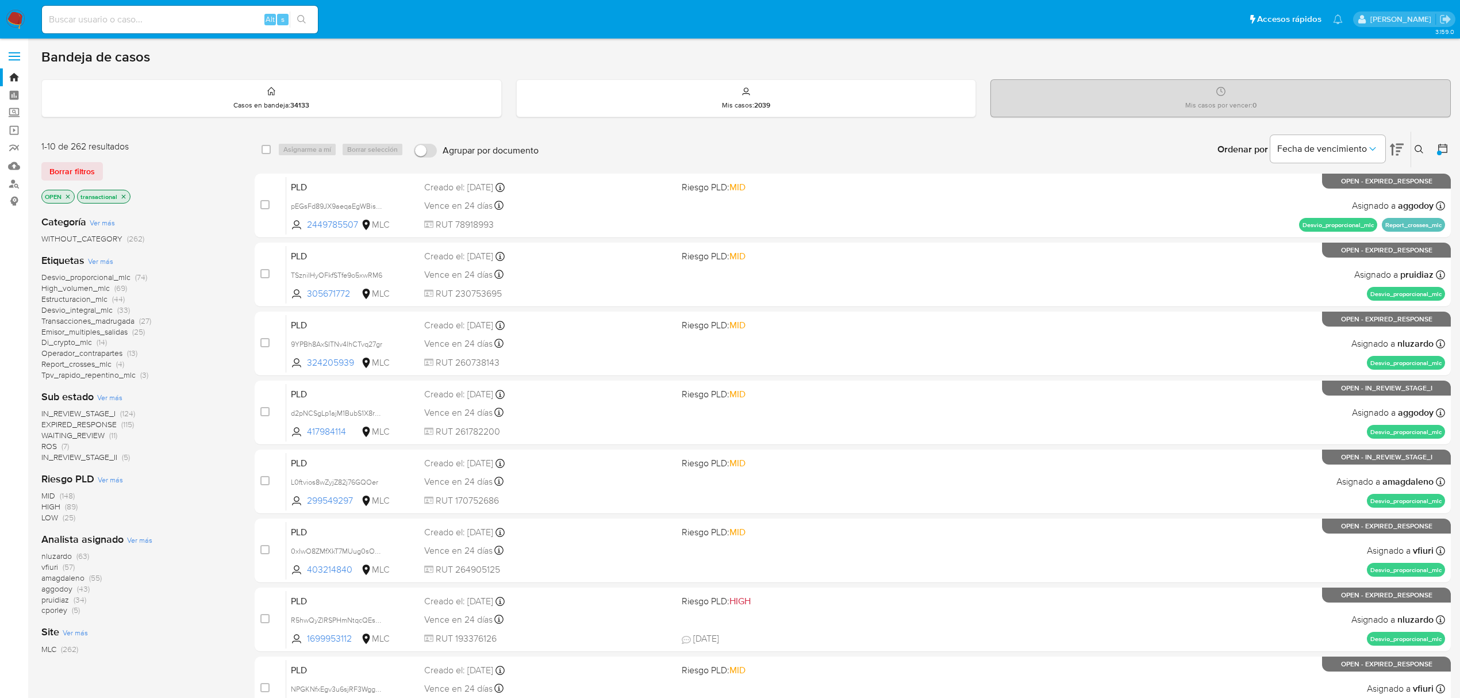
click at [120, 568] on div "nluzardo (63) vfiuri (57) amagdaleno (55) aggodoy (43) pruidiaz (34) cporley (5)" at bounding box center [138, 583] width 195 height 65
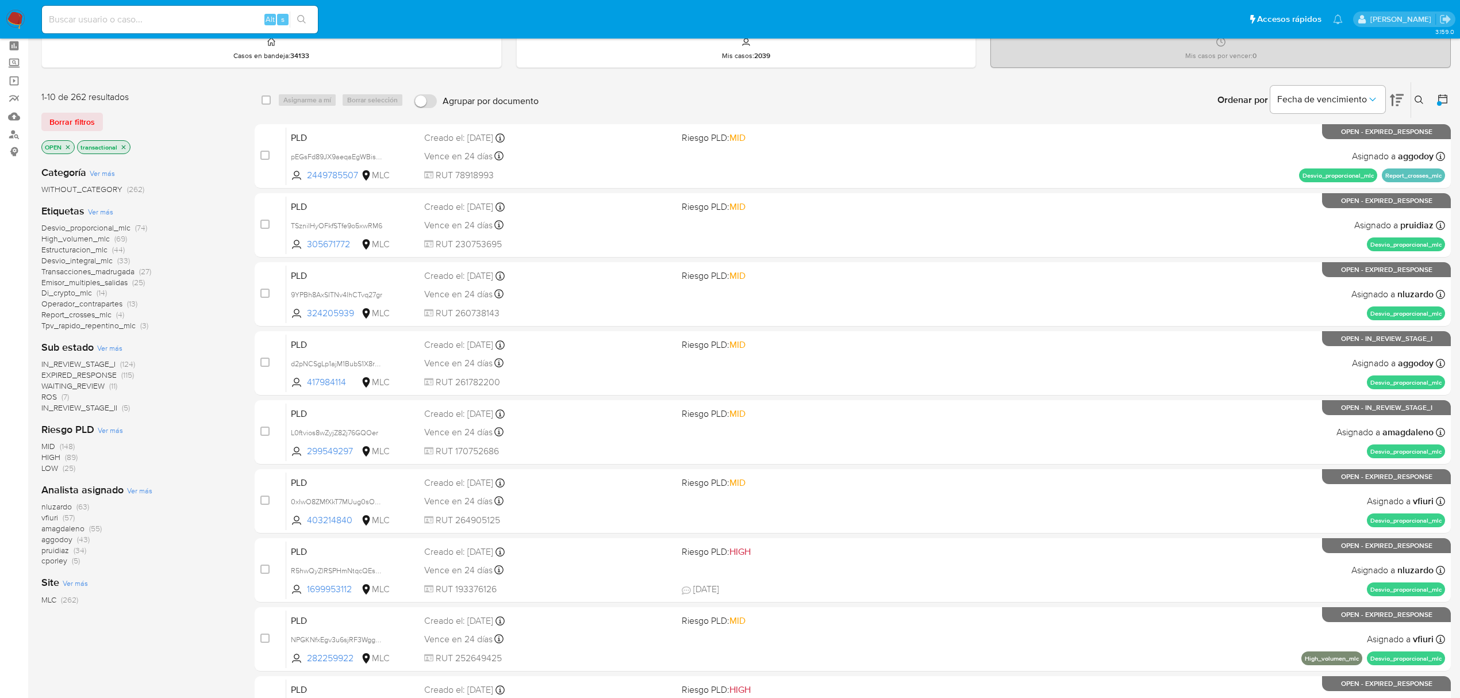
scroll to position [76, 0]
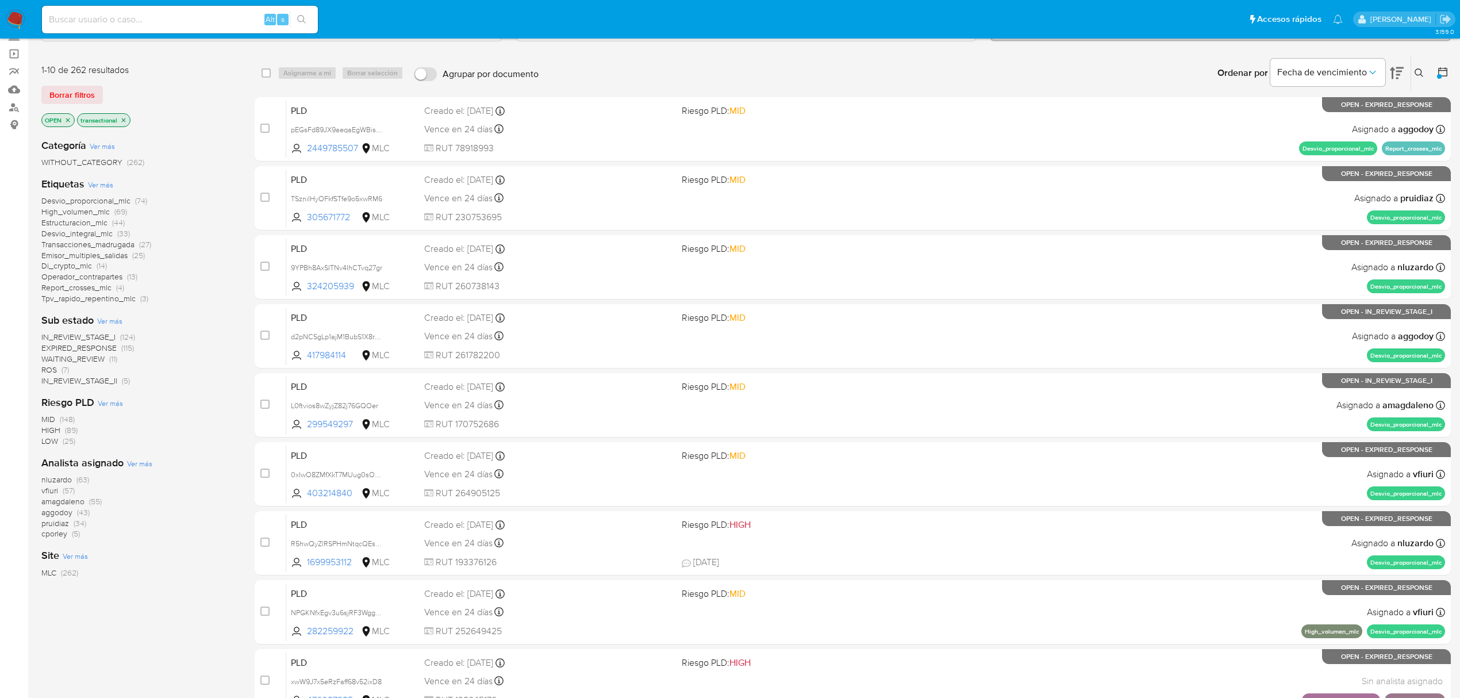
click at [135, 581] on div "1-10 de 262 resultados Borrar filtros OPEN transactional Categoría Ver más WITH…" at bounding box center [138, 439] width 195 height 769
click at [74, 502] on span "amagdaleno" at bounding box center [62, 501] width 43 height 11
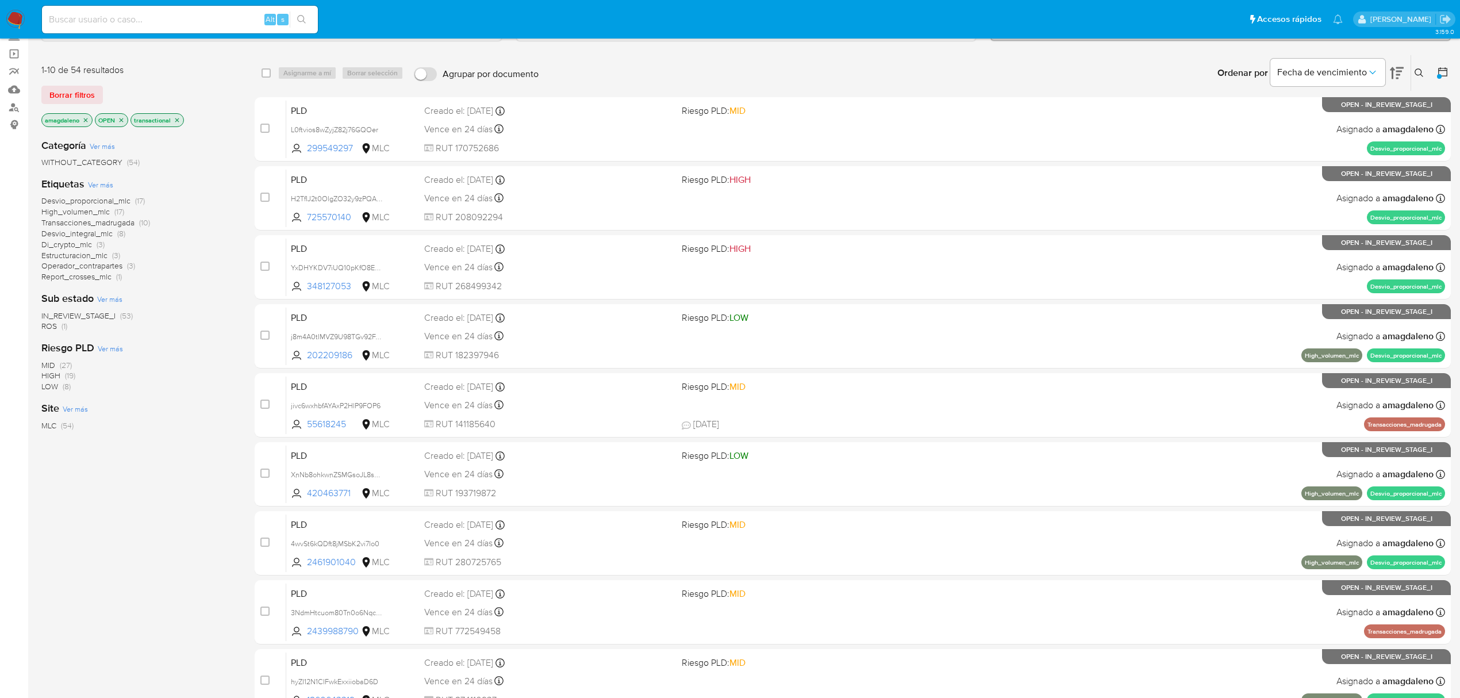
click at [80, 252] on span "Estructuracion_mlc" at bounding box center [74, 254] width 66 height 11
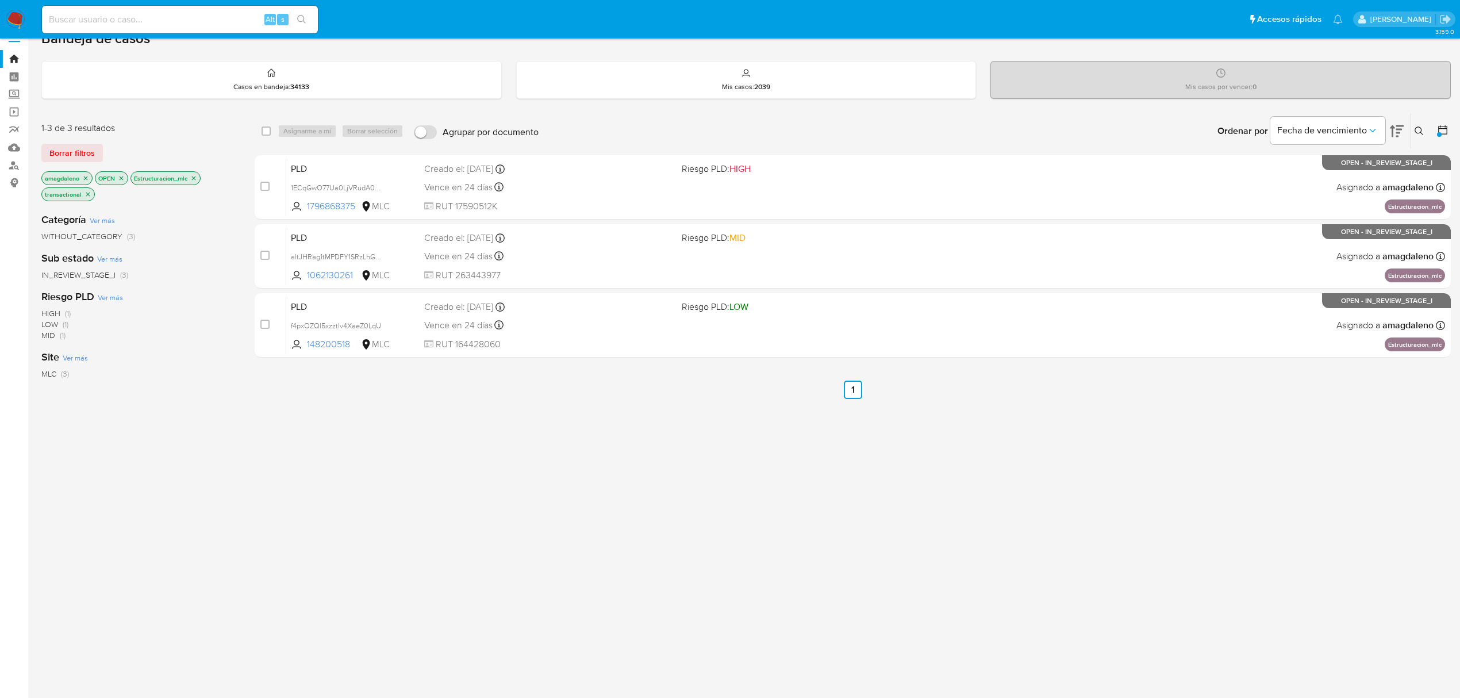
scroll to position [18, 0]
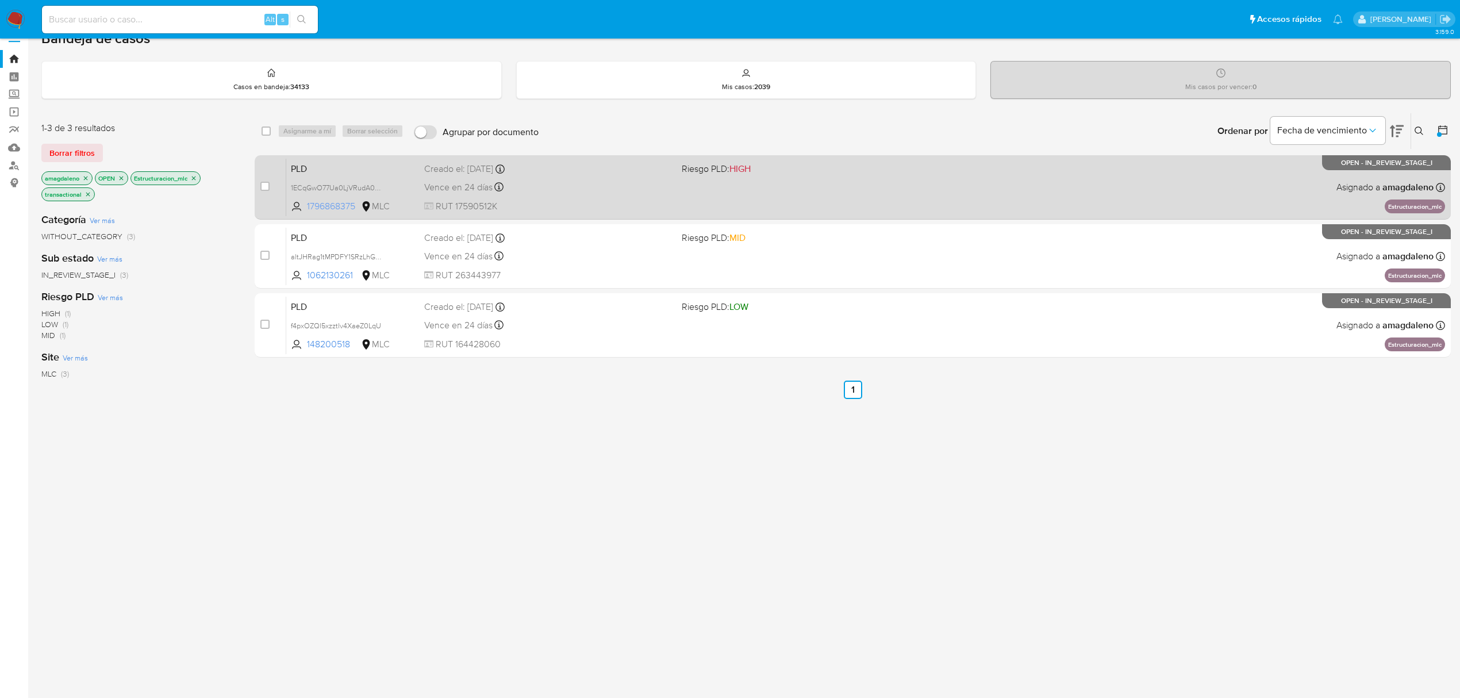
click at [321, 208] on span "1796868375" at bounding box center [333, 206] width 52 height 13
click at [576, 205] on span "RUT 17590512K" at bounding box center [548, 206] width 248 height 13
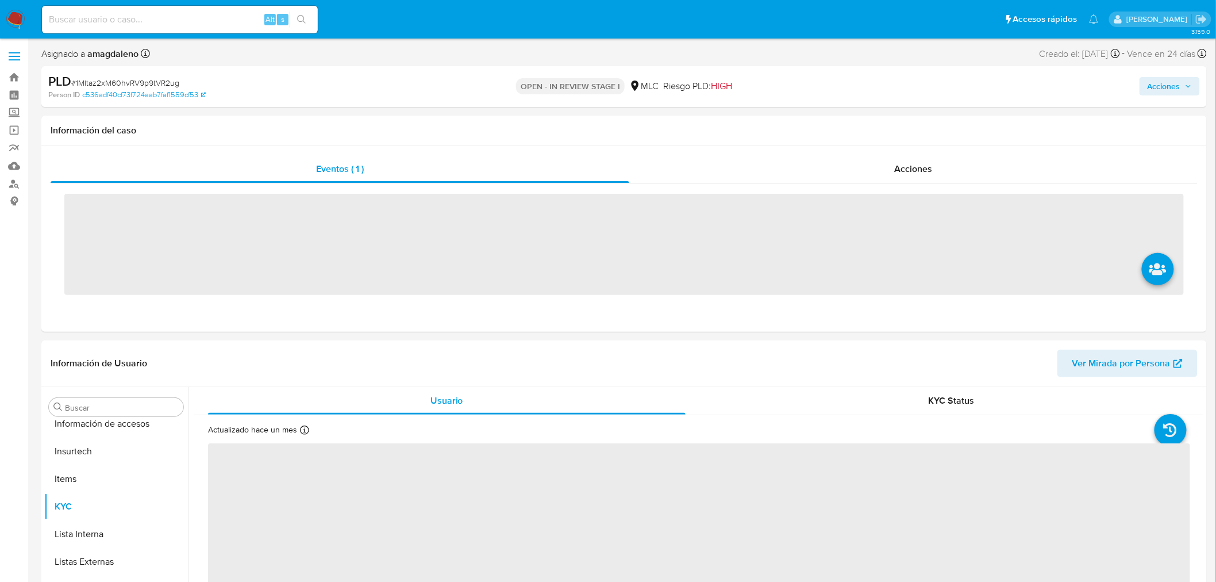
scroll to position [485, 0]
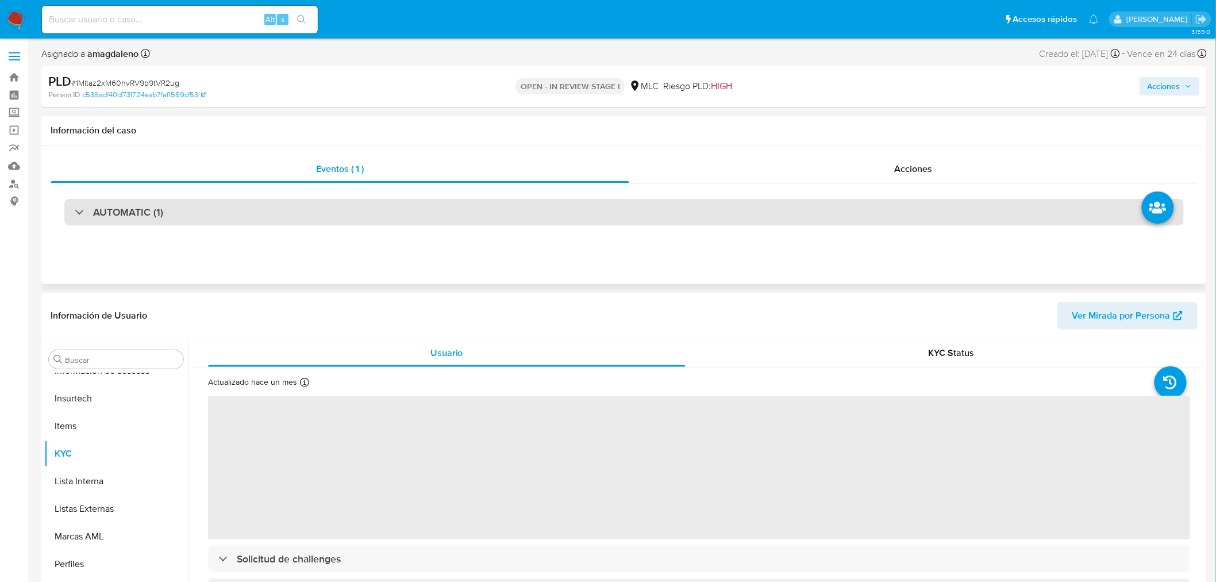
select select "10"
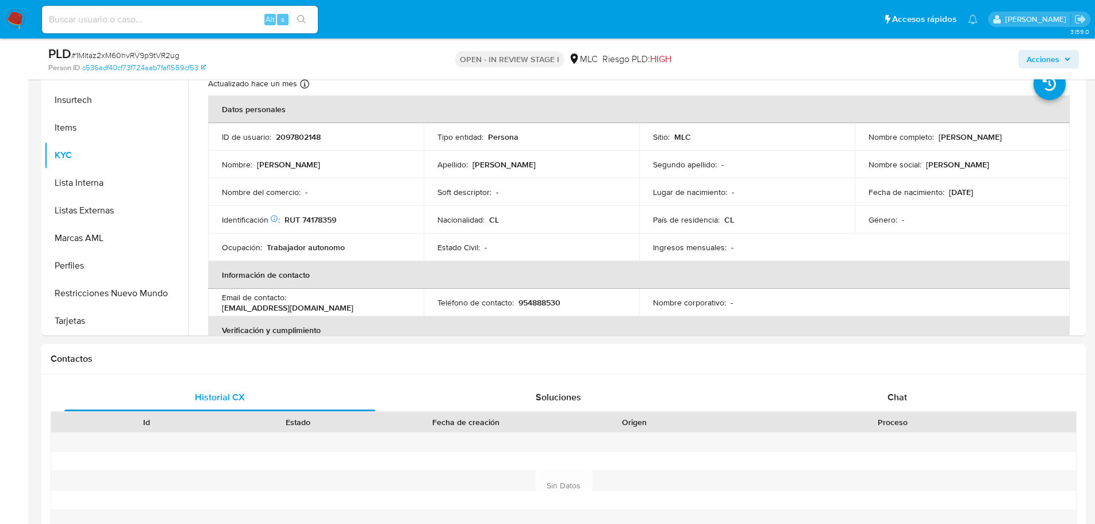
scroll to position [267, 0]
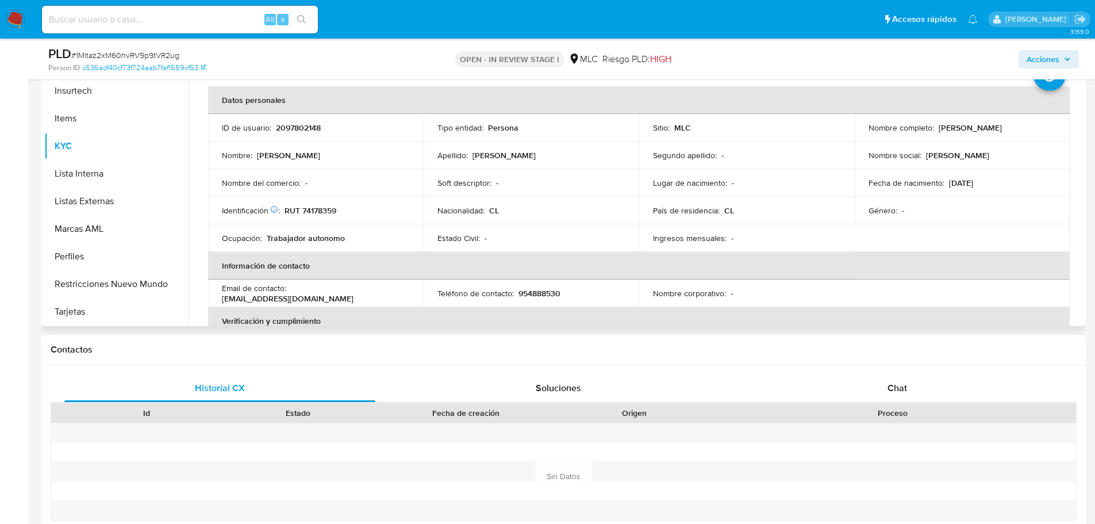
click at [314, 210] on p "RUT 74178359" at bounding box center [311, 210] width 52 height 10
copy p "74178359"
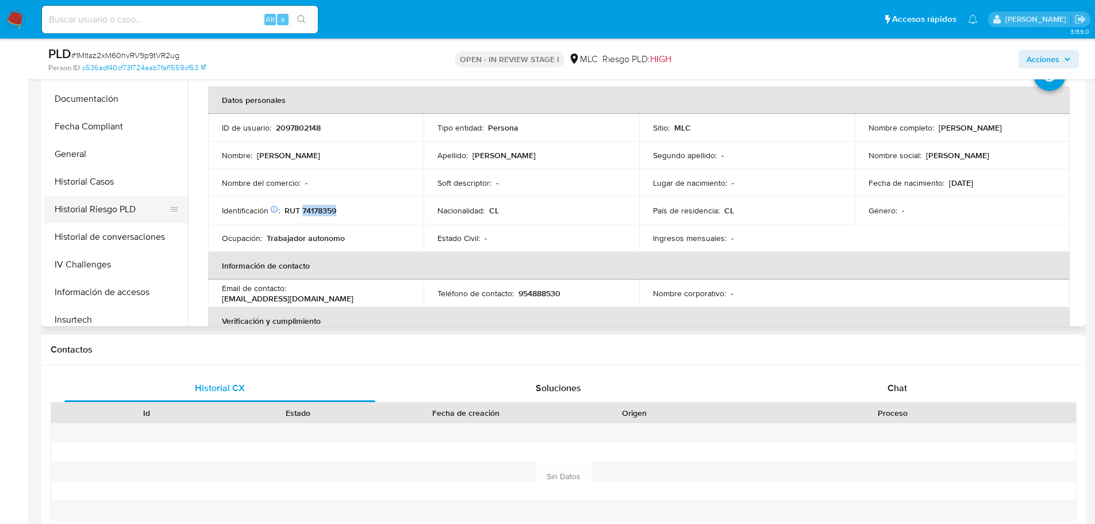
scroll to position [255, 0]
click at [889, 380] on div "Chat" at bounding box center [897, 388] width 311 height 28
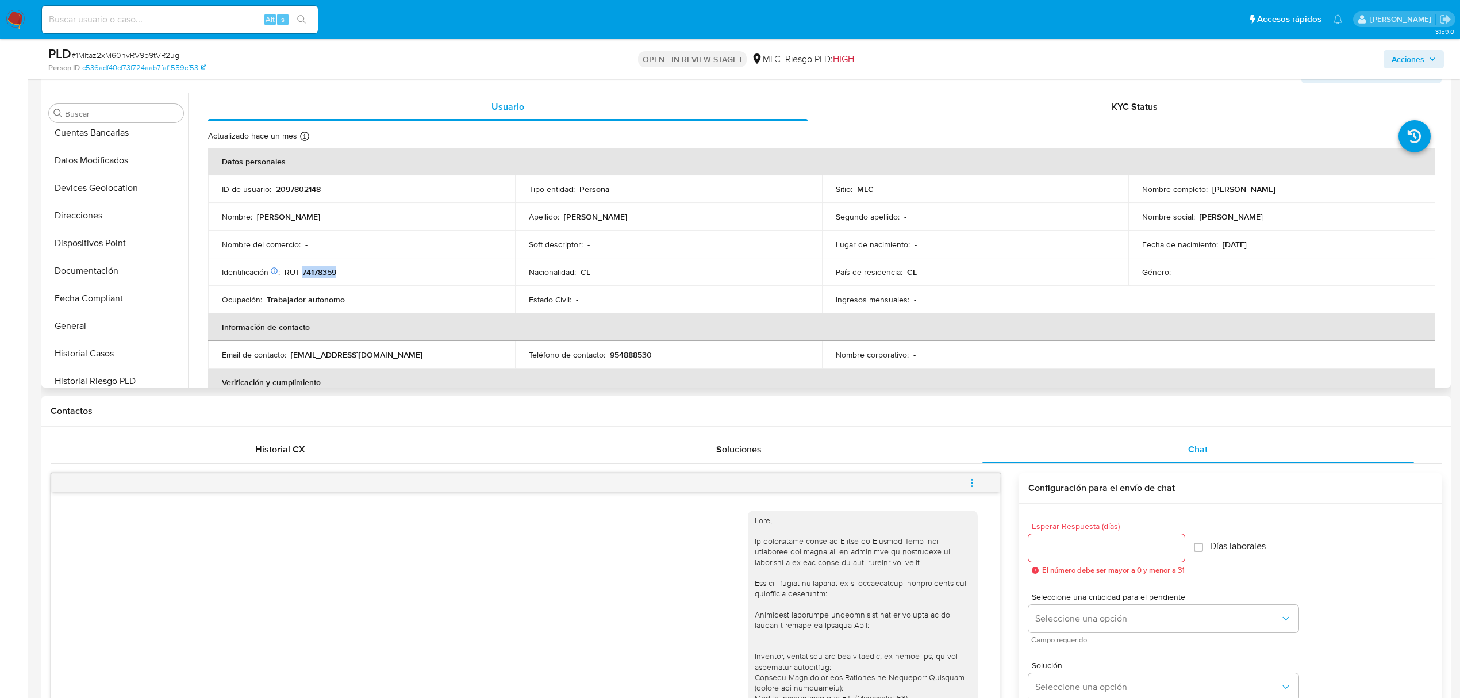
scroll to position [0, 0]
click at [133, 224] on button "Cruces y Relaciones" at bounding box center [111, 224] width 135 height 28
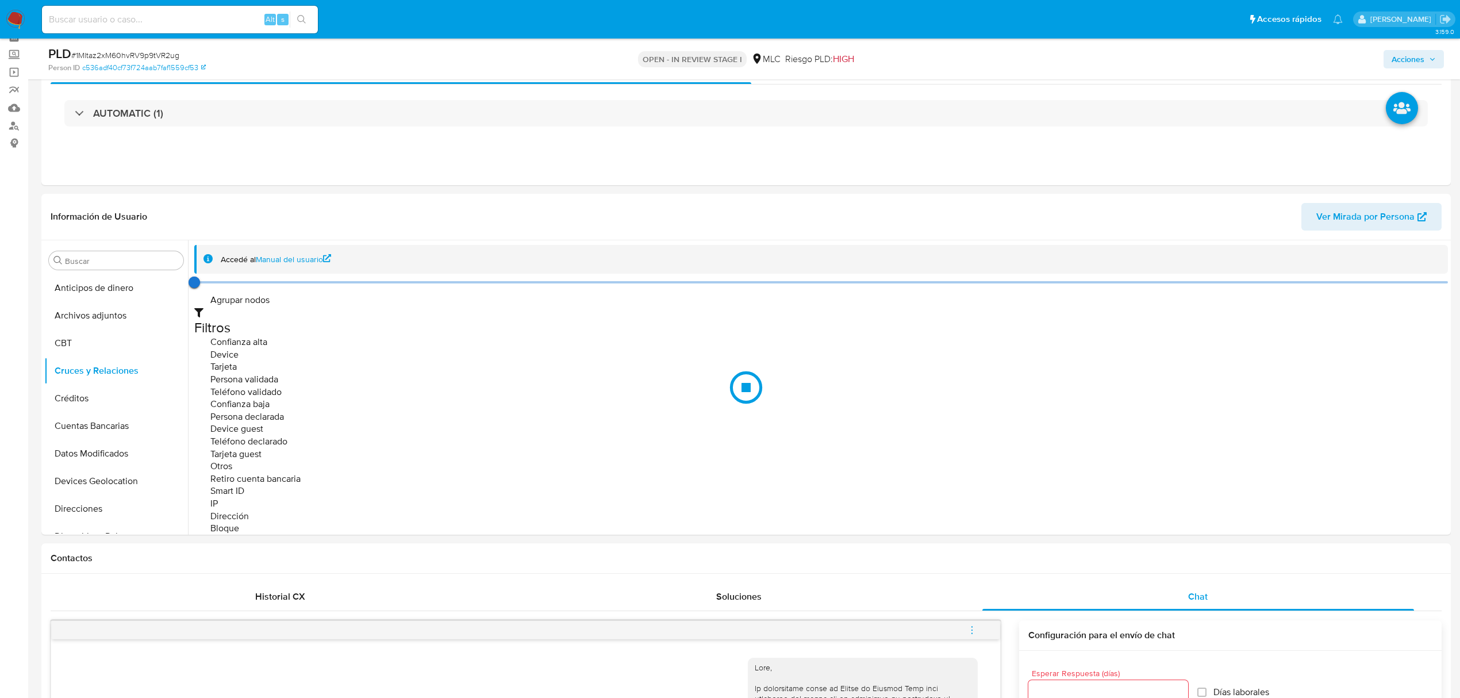
scroll to position [83, 0]
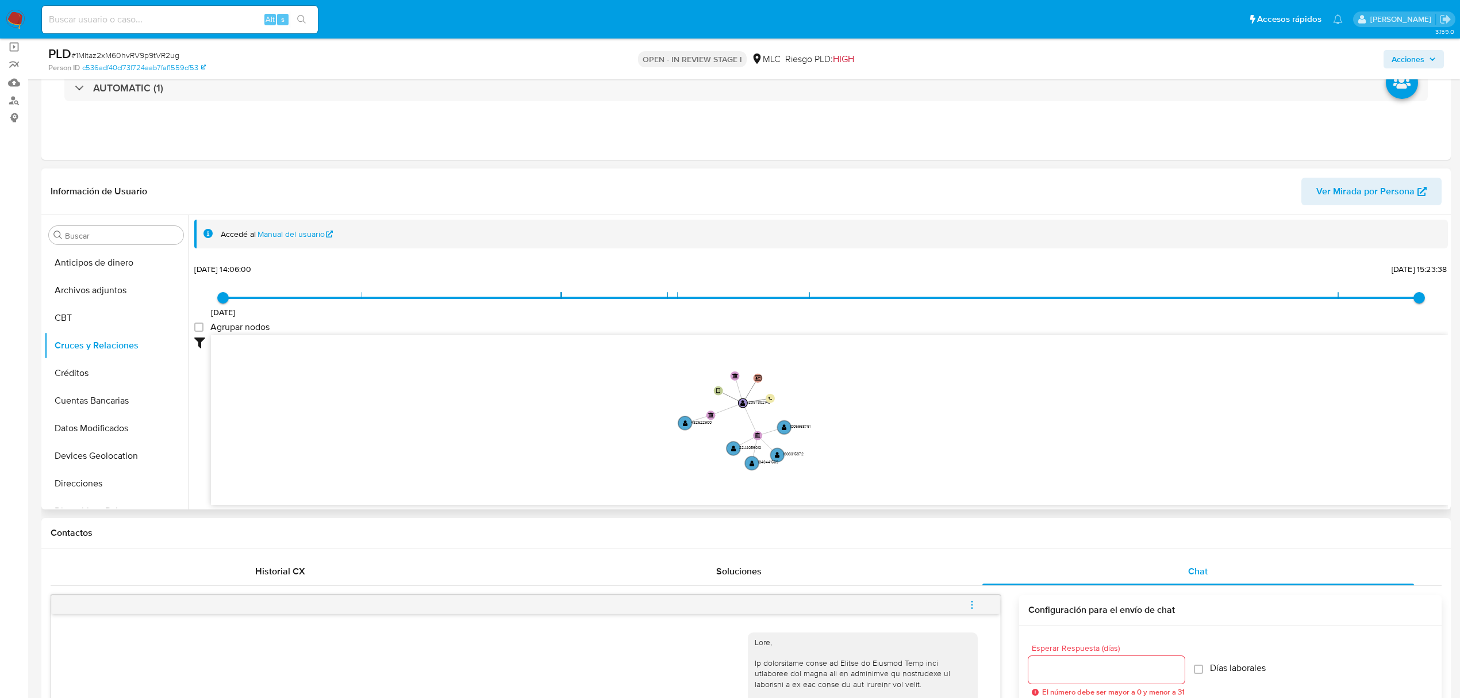
drag, startPoint x: 845, startPoint y: 433, endPoint x: 821, endPoint y: 440, distance: 24.6
click at [823, 440] on icon "user-2097802148  2097802148 device-6735fa5dd05ccf9c0c31938c  person-c536adf40…" at bounding box center [829, 418] width 1237 height 167
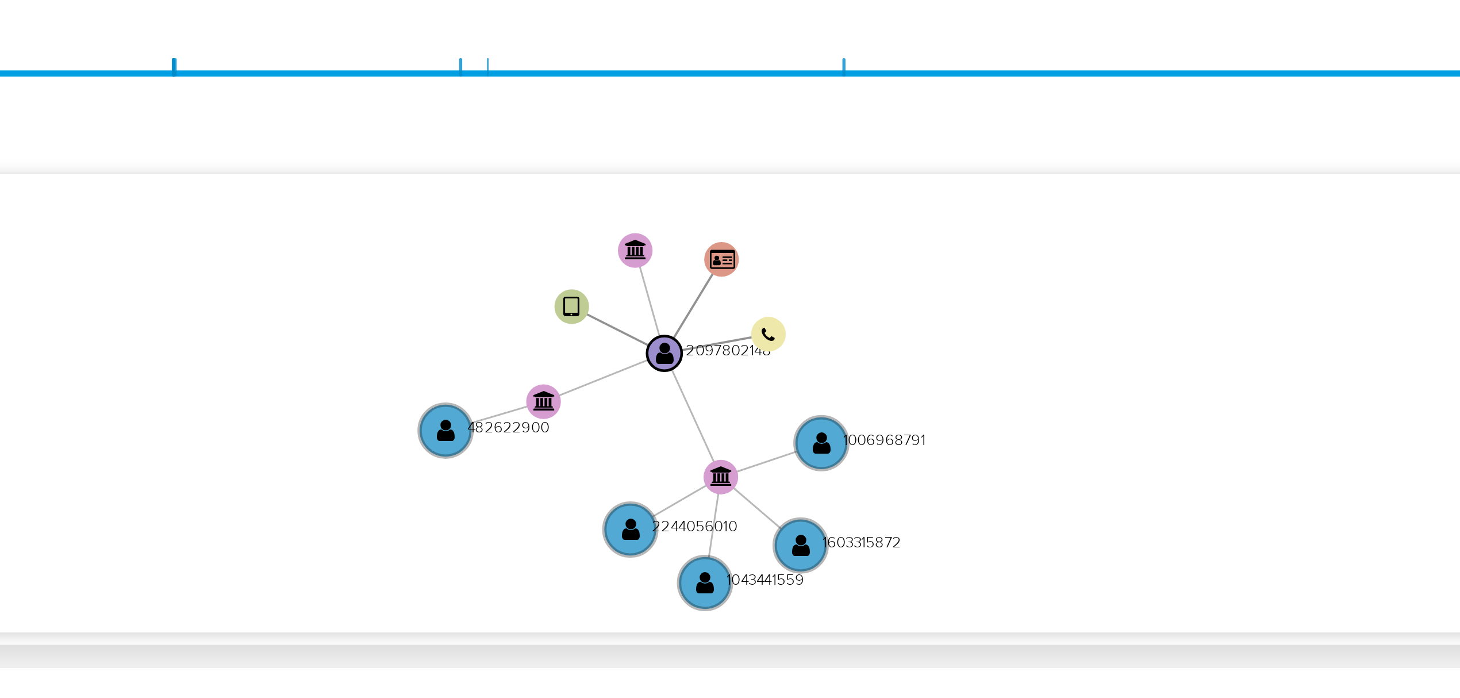
drag, startPoint x: 823, startPoint y: 387, endPoint x: 855, endPoint y: 407, distance: 38.2
click at [855, 407] on icon "user-2097802148  2097802148 device-6735fa5dd05ccf9c0c31938c  person-c536adf40…" at bounding box center [829, 418] width 1237 height 167
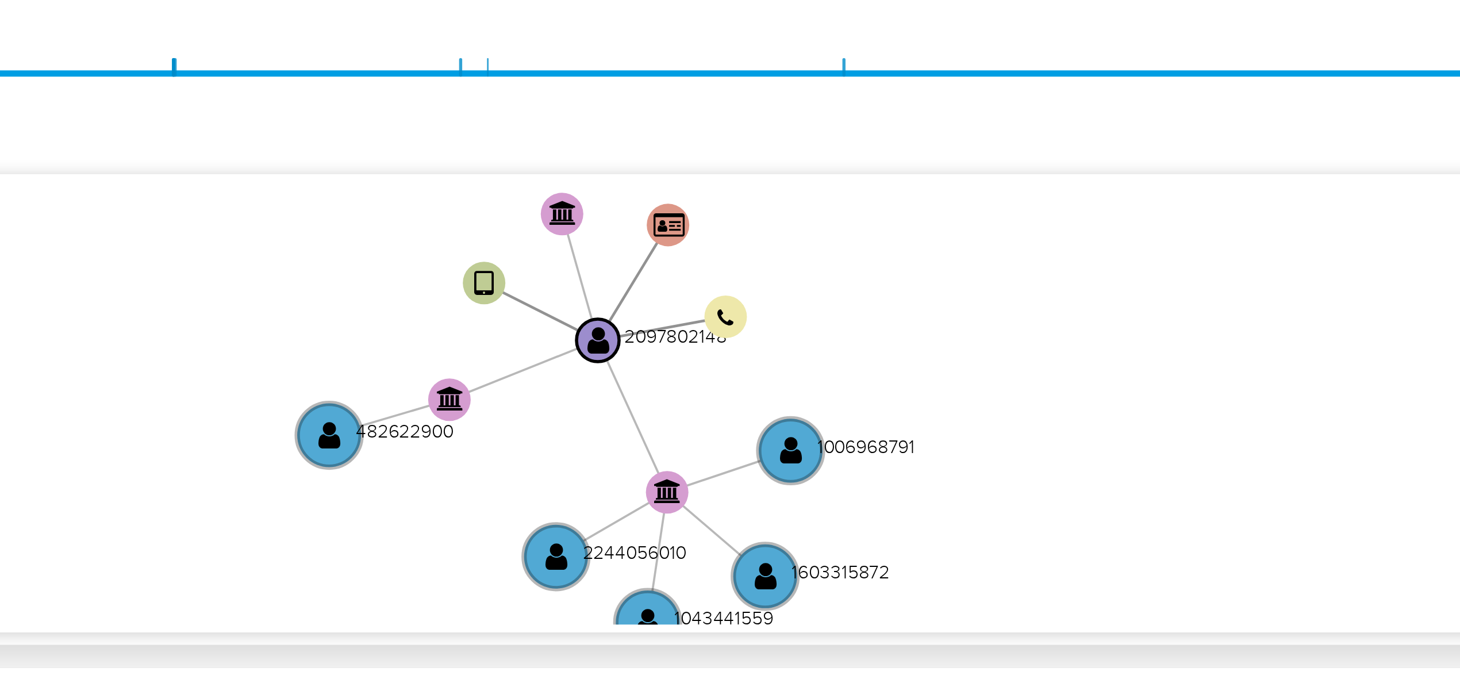
click at [854, 407] on icon "user-2097802148  2097802148 device-6735fa5dd05ccf9c0c31938c  person-c536adf40…" at bounding box center [829, 418] width 1237 height 167
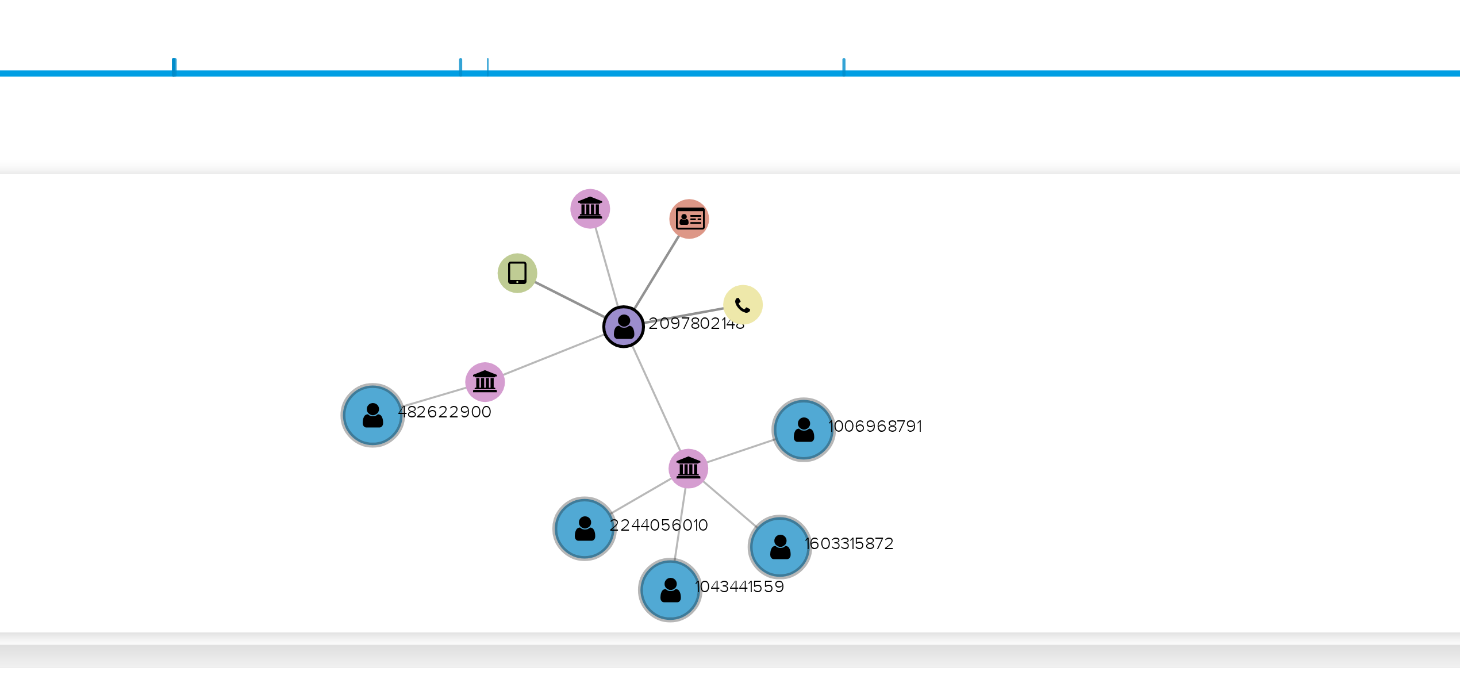
drag, startPoint x: 854, startPoint y: 407, endPoint x: 855, endPoint y: 401, distance: 5.8
click at [855, 401] on icon "user-2097802148  2097802148 device-6735fa5dd05ccf9c0c31938c  person-c536adf40…" at bounding box center [829, 418] width 1237 height 167
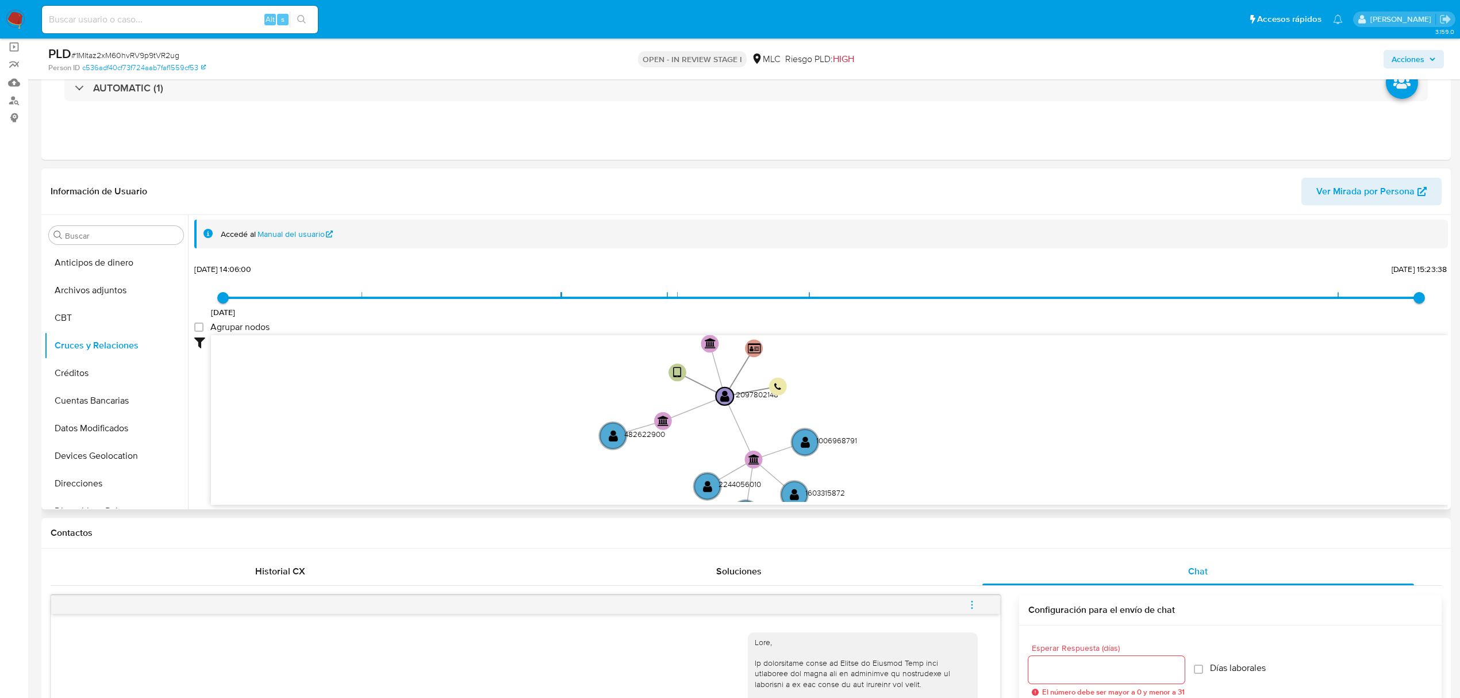
scroll to position [0, 0]
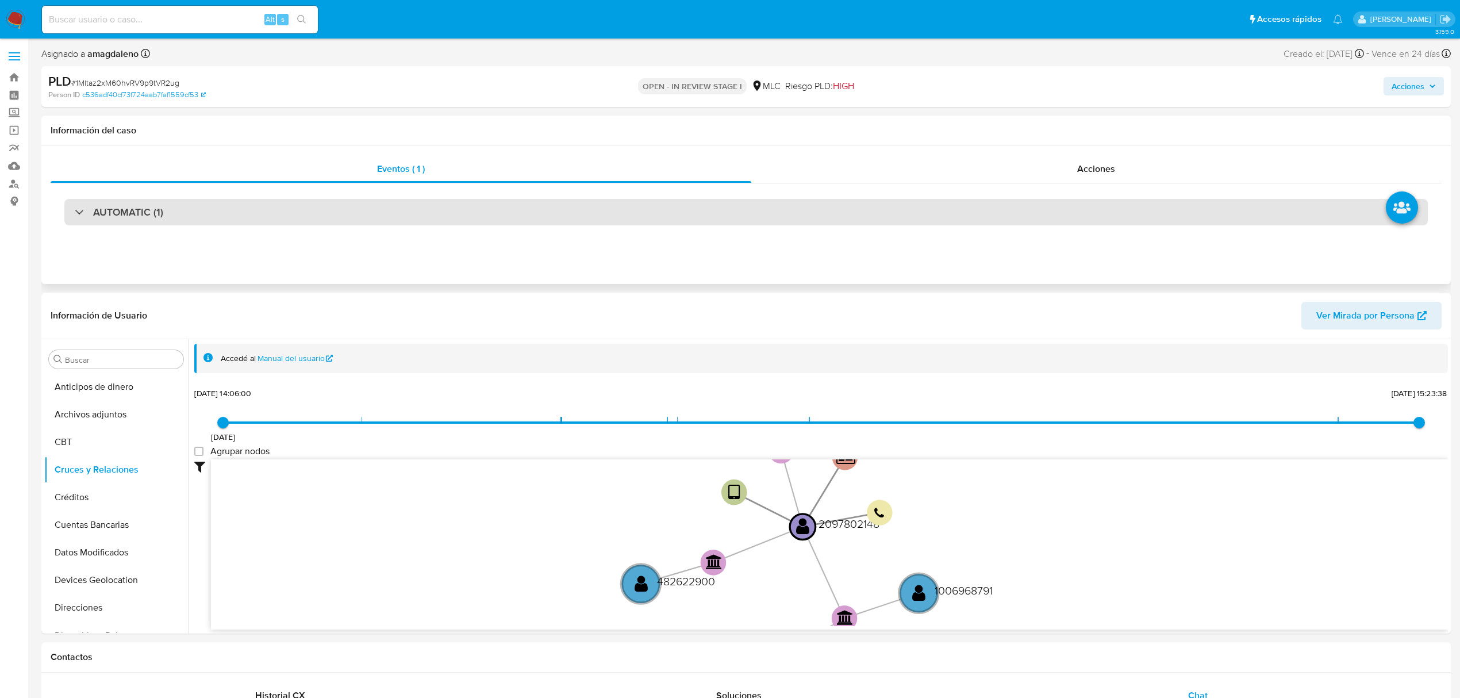
click at [289, 216] on div "AUTOMATIC (1)" at bounding box center [746, 212] width 1364 height 26
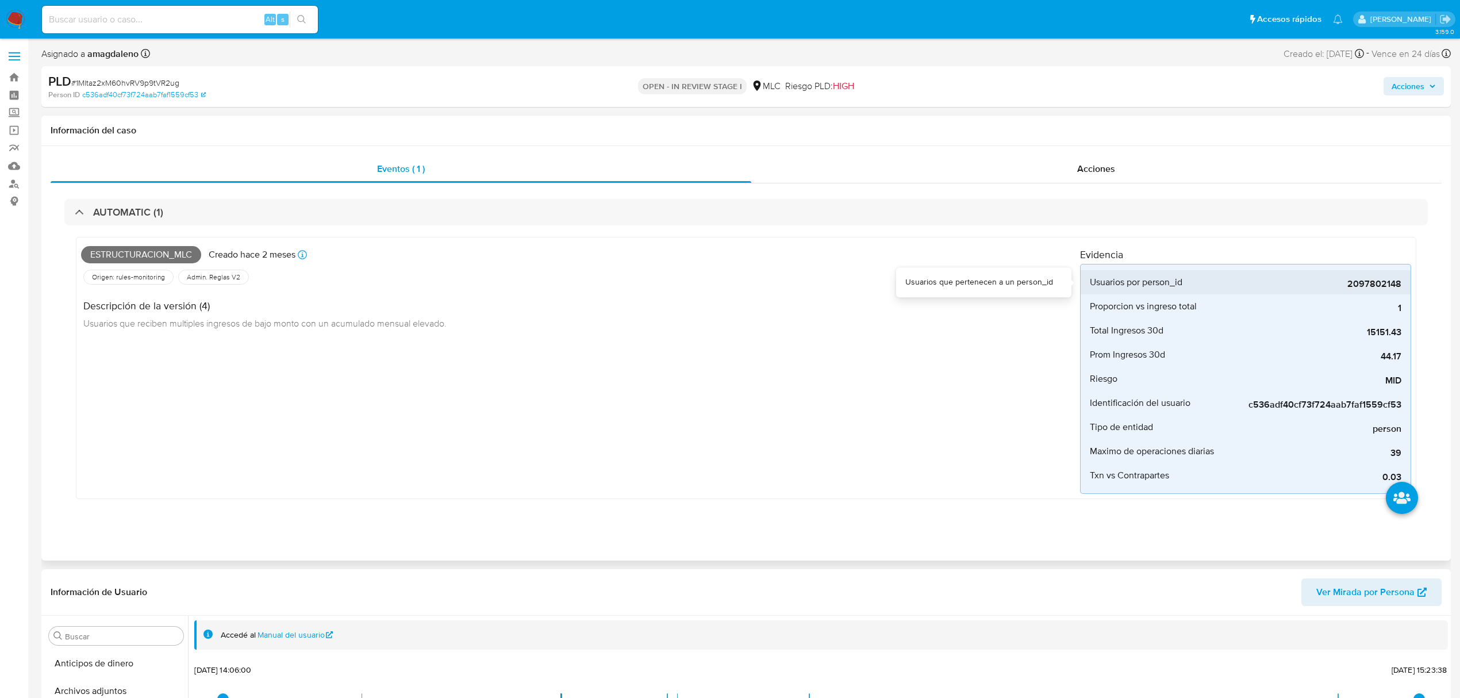
click at [1226, 290] on span "2097802148" at bounding box center [1315, 283] width 172 height 11
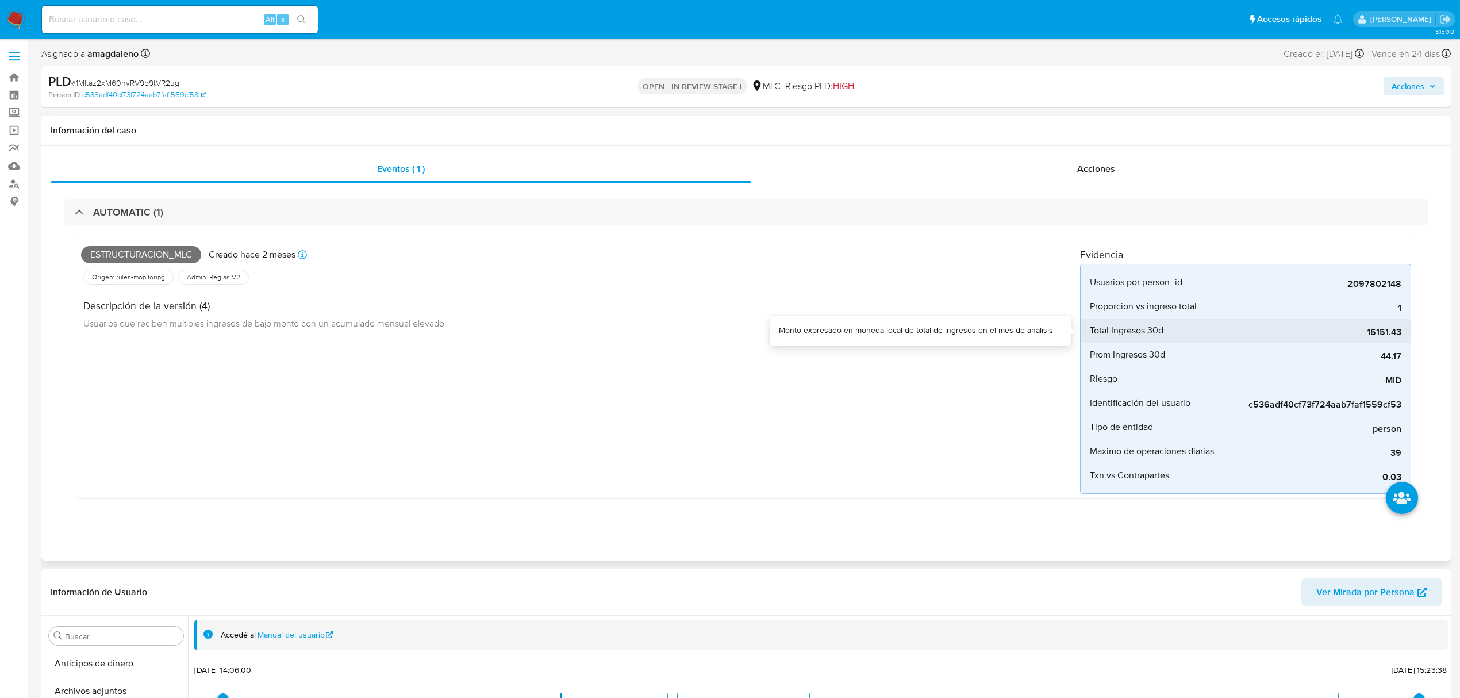
click at [1226, 341] on div "15151.43" at bounding box center [1315, 330] width 172 height 24
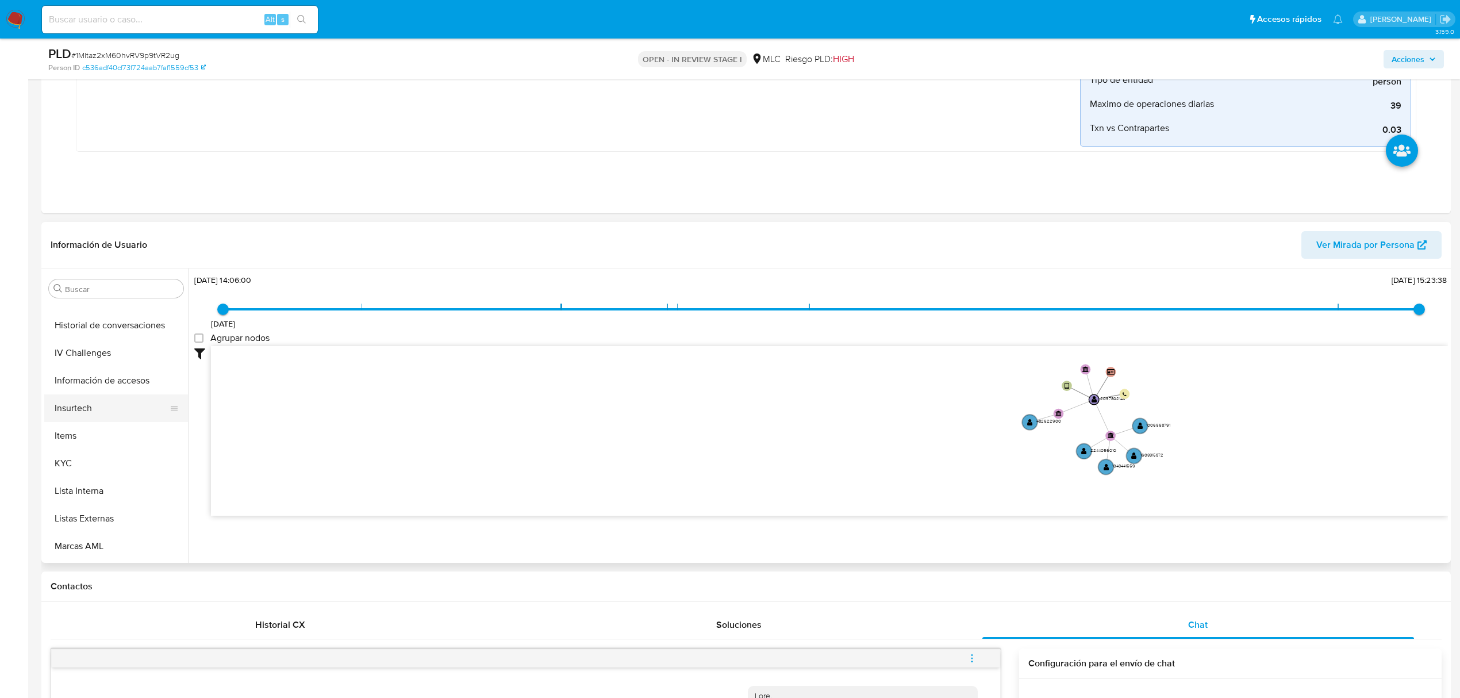
scroll to position [460, 0]
click at [90, 410] on button "KYC" at bounding box center [111, 408] width 135 height 28
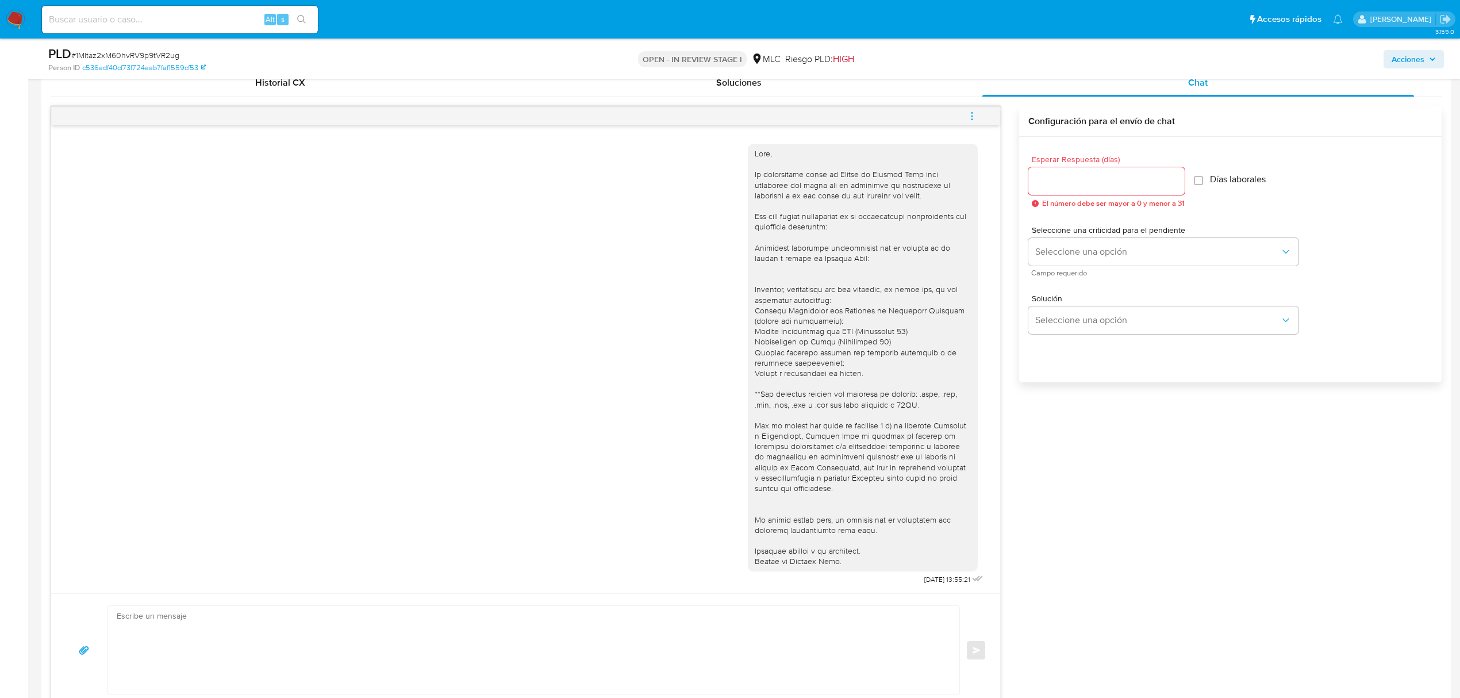
scroll to position [843, 0]
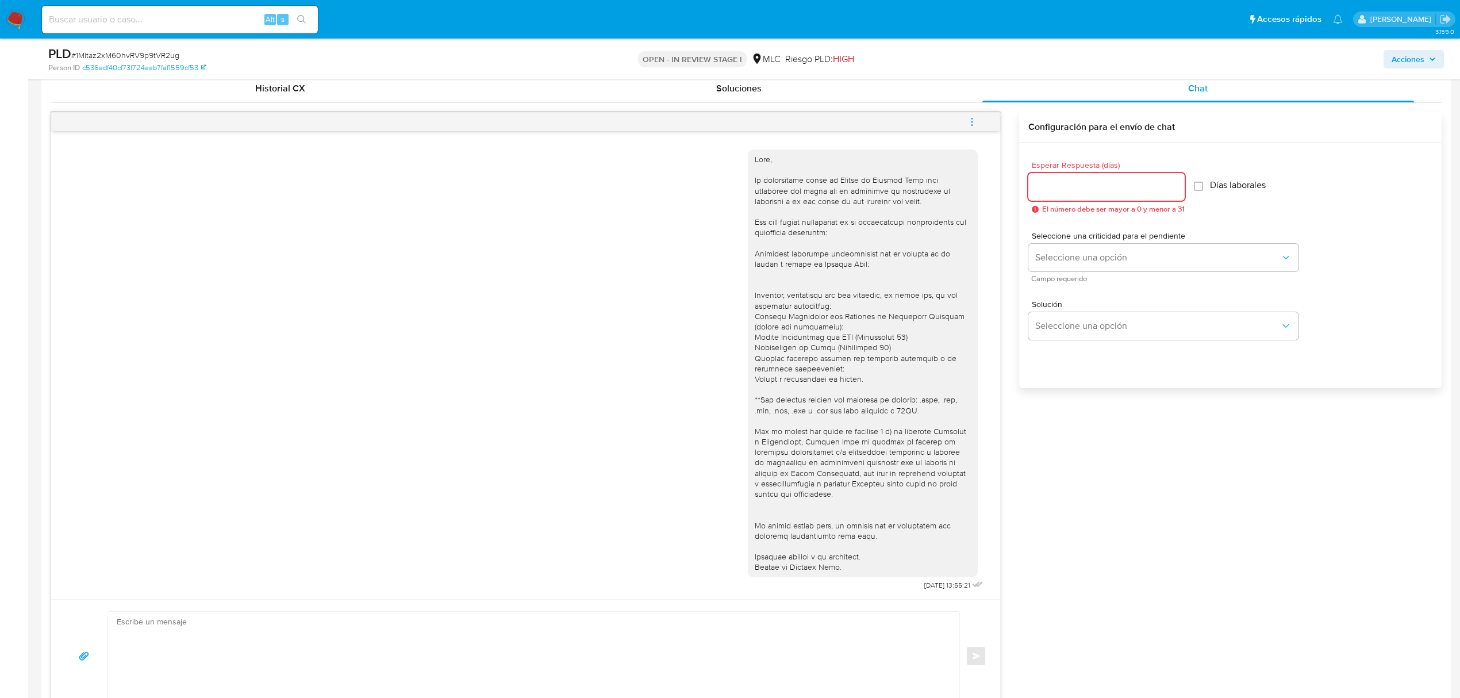
click at [1068, 180] on input "Esperar Respuesta (días)" at bounding box center [1106, 186] width 156 height 15
type input "1"
click at [1116, 375] on div "Esperar Respuesta (días) 1 El número debe ser mayor a 0 y menor a 31 Días labor…" at bounding box center [1230, 281] width 423 height 276
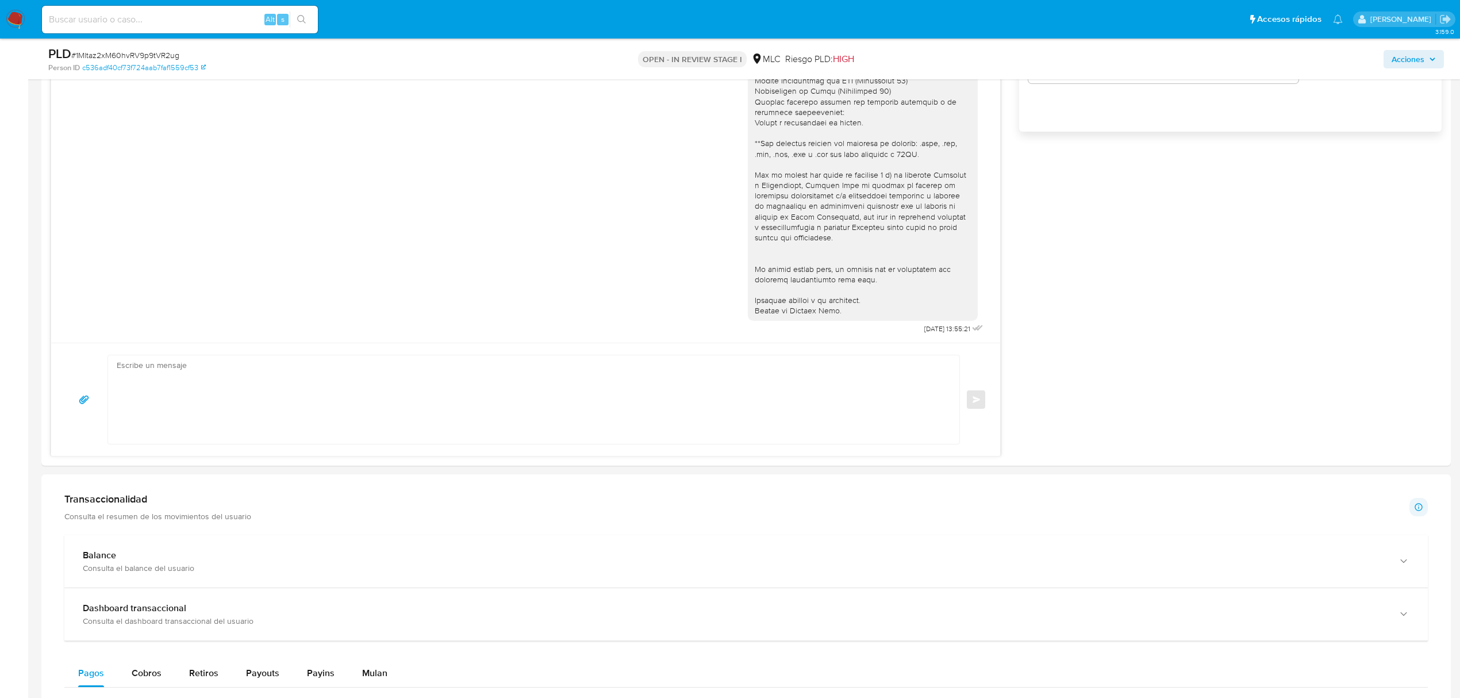
scroll to position [1150, 0]
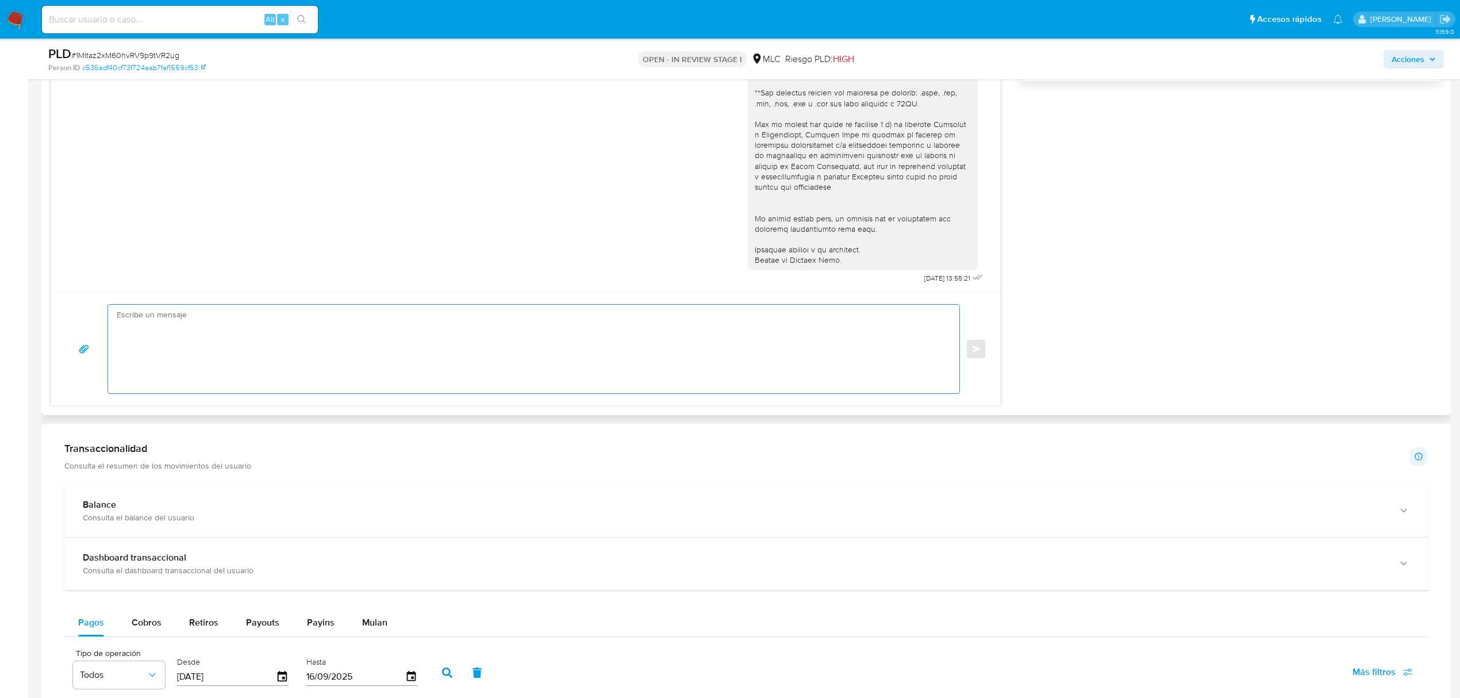
click at [376, 329] on textarea at bounding box center [531, 349] width 828 height 89
paste textarea "Hola XXX, Te contactamos desde el Equipo de Mercado Pago para verificar tus dat…"
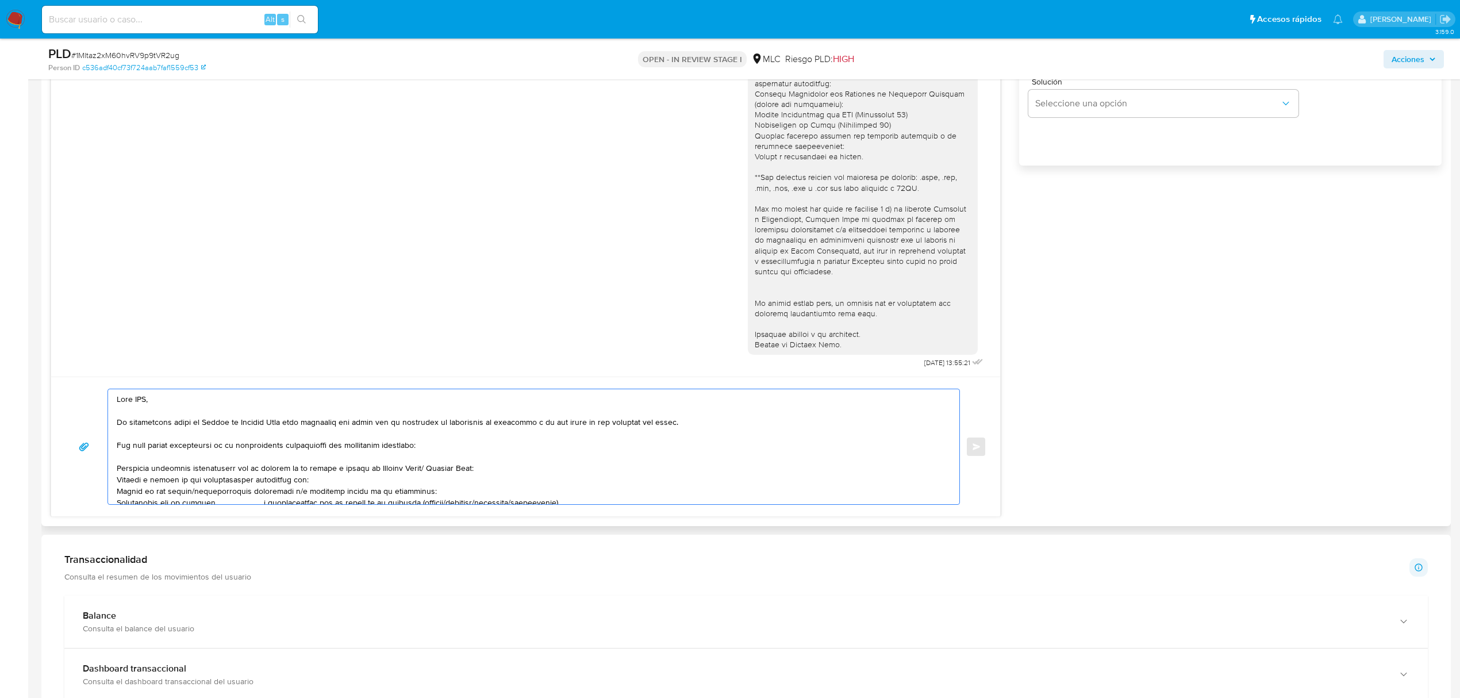
scroll to position [920, 0]
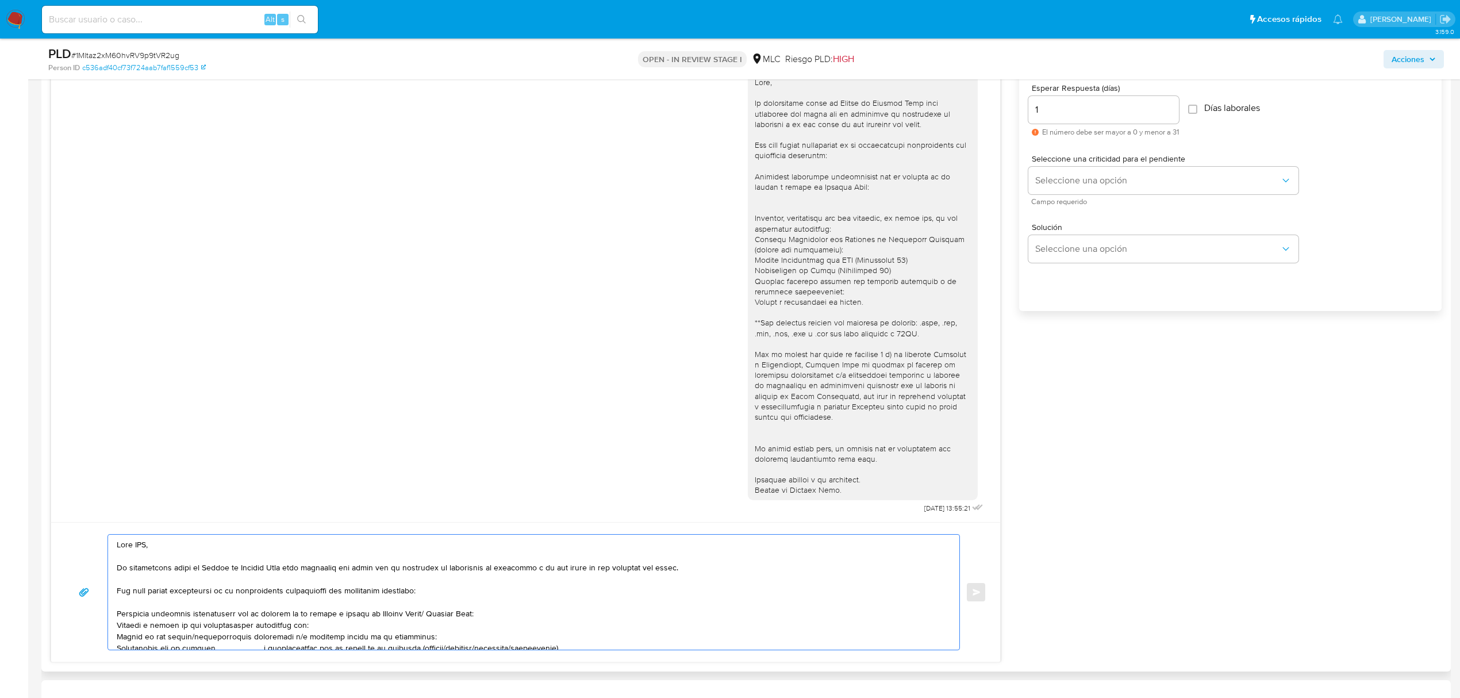
click at [140, 546] on textarea at bounding box center [531, 592] width 828 height 115
click at [151, 550] on textarea at bounding box center [531, 592] width 828 height 115
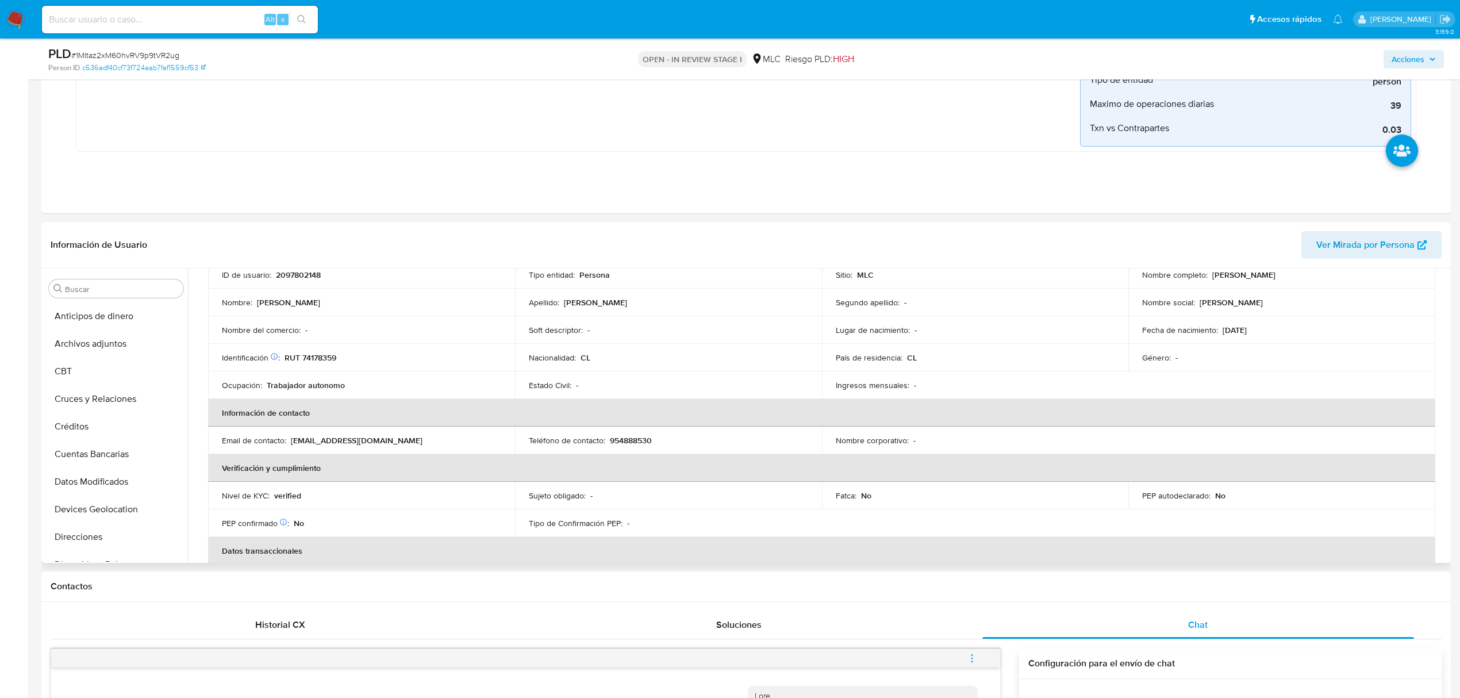
scroll to position [0, 0]
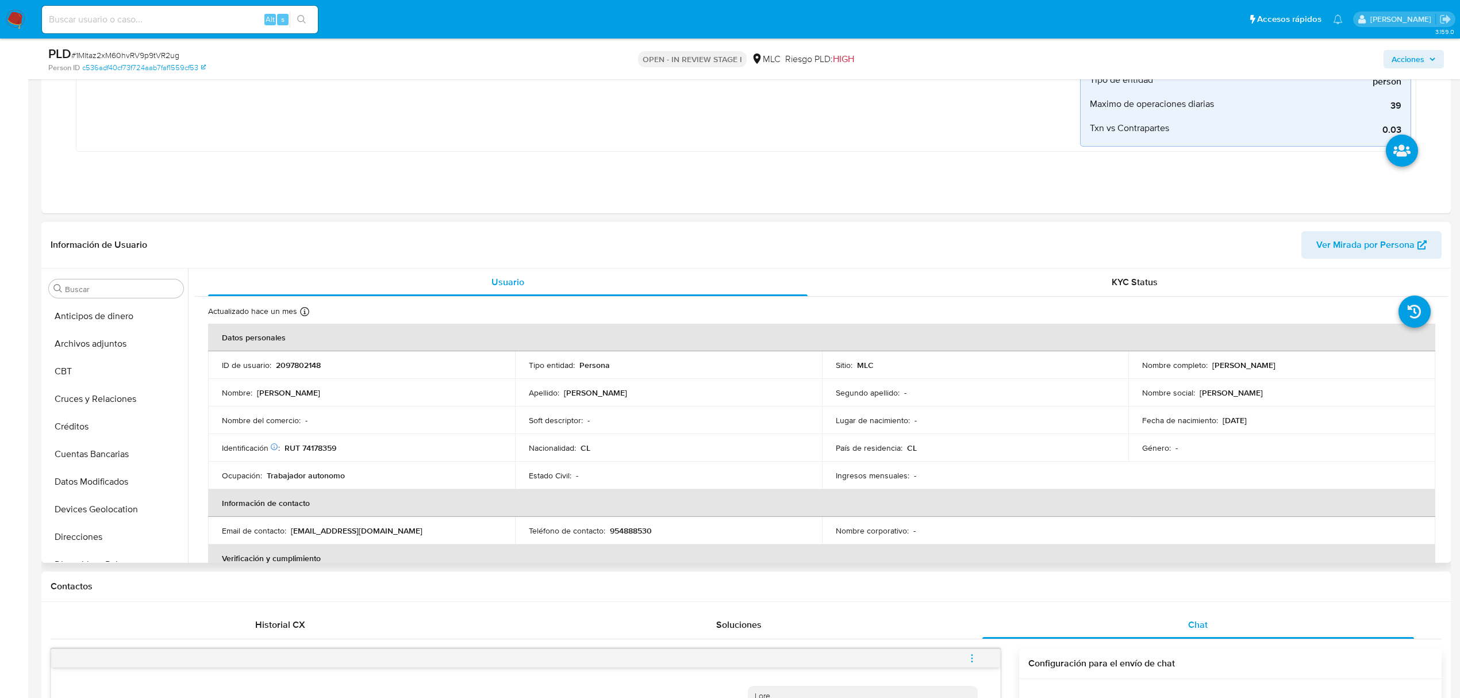
click at [1213, 370] on p "Juan Orlando Ibáñez Álvarez" at bounding box center [1243, 365] width 63 height 10
copy p "Juan"
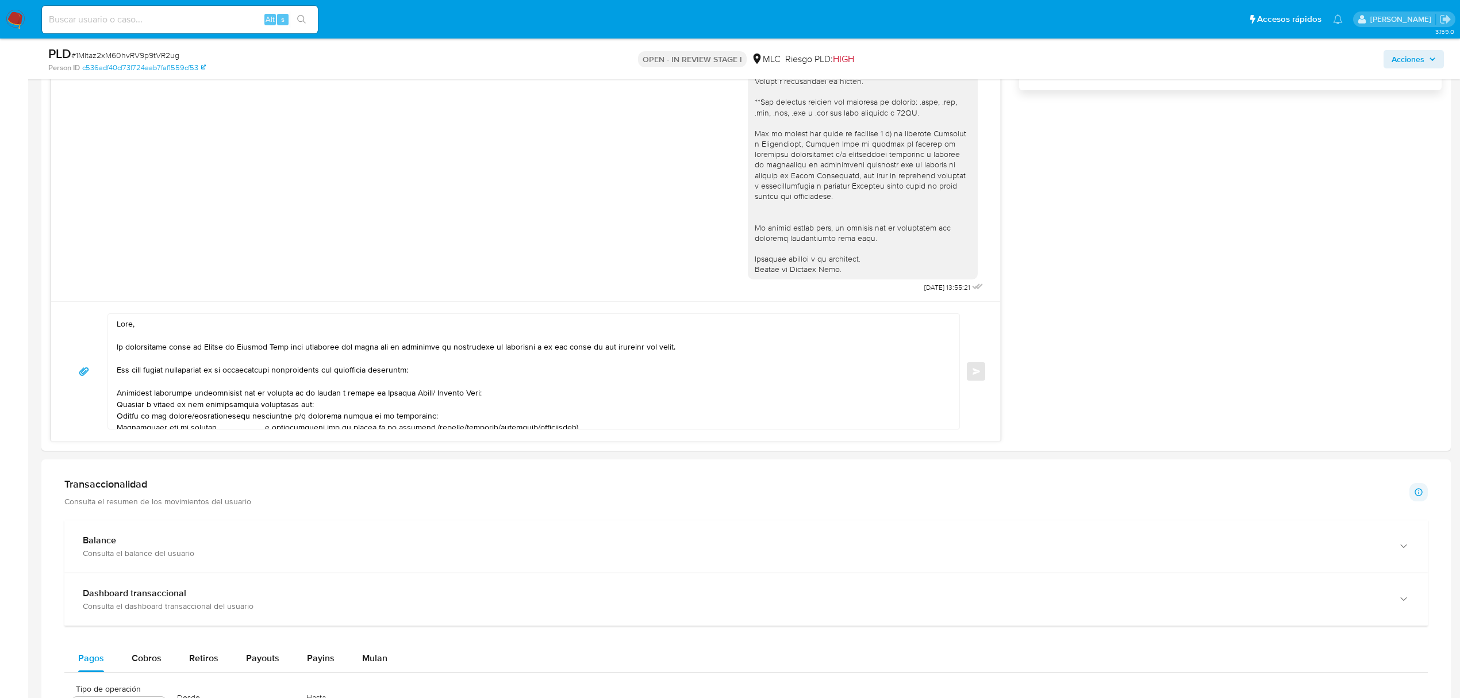
scroll to position [1150, 0]
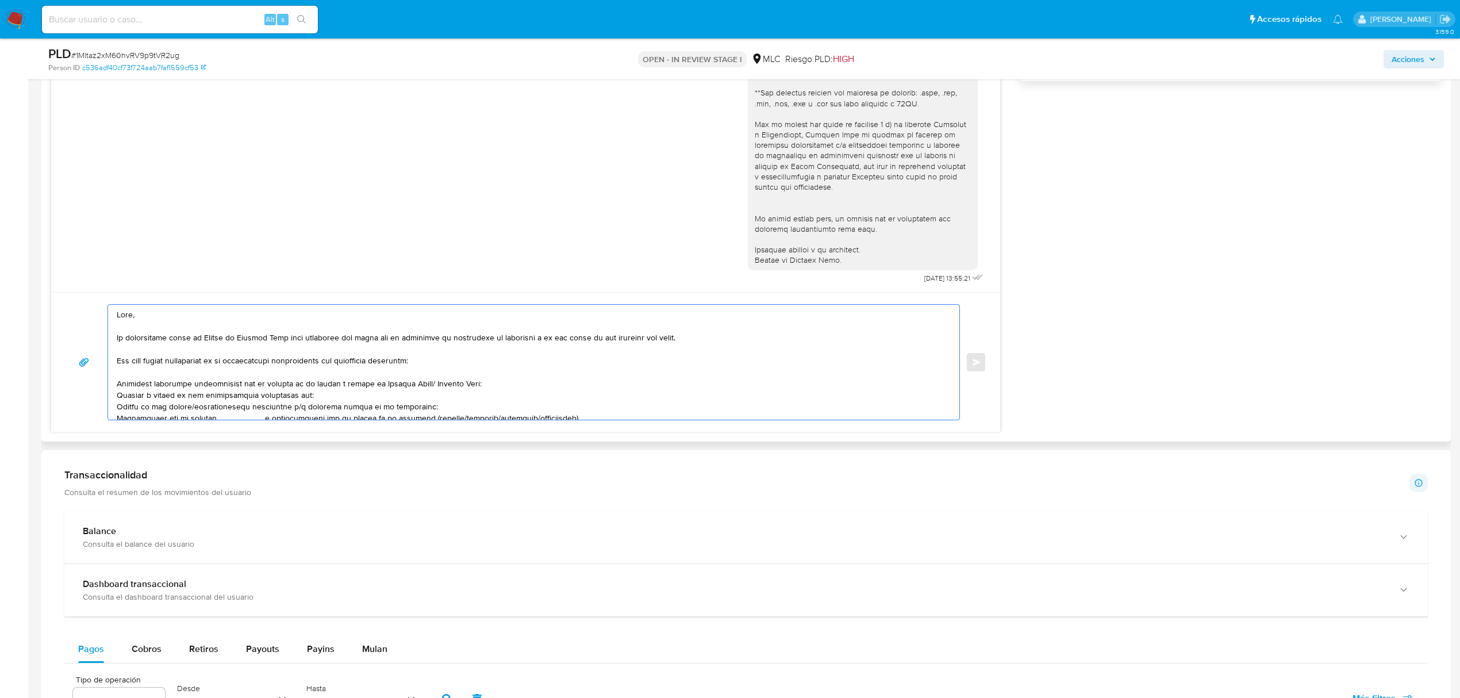
click at [152, 322] on textarea at bounding box center [531, 362] width 828 height 115
paste textarea "Juan"
click at [299, 369] on textarea at bounding box center [531, 362] width 828 height 115
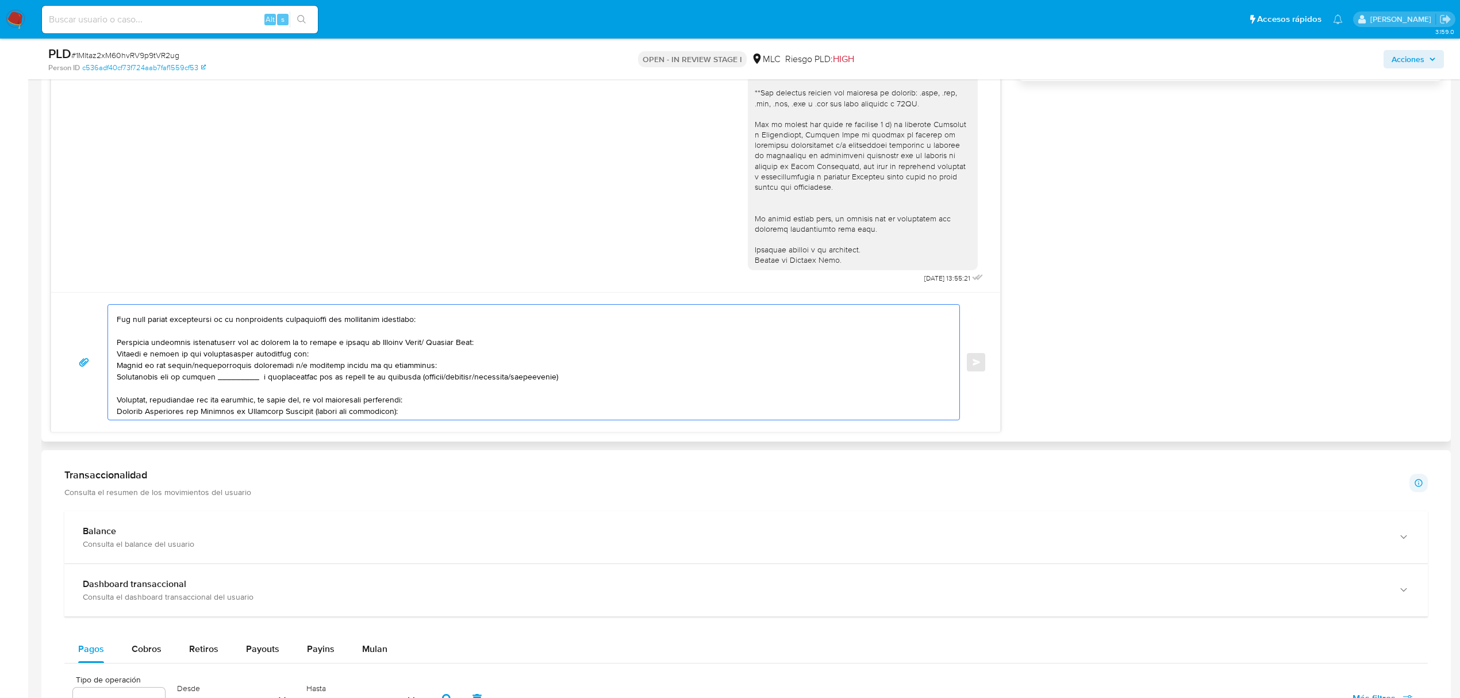
scroll to position [60, 0]
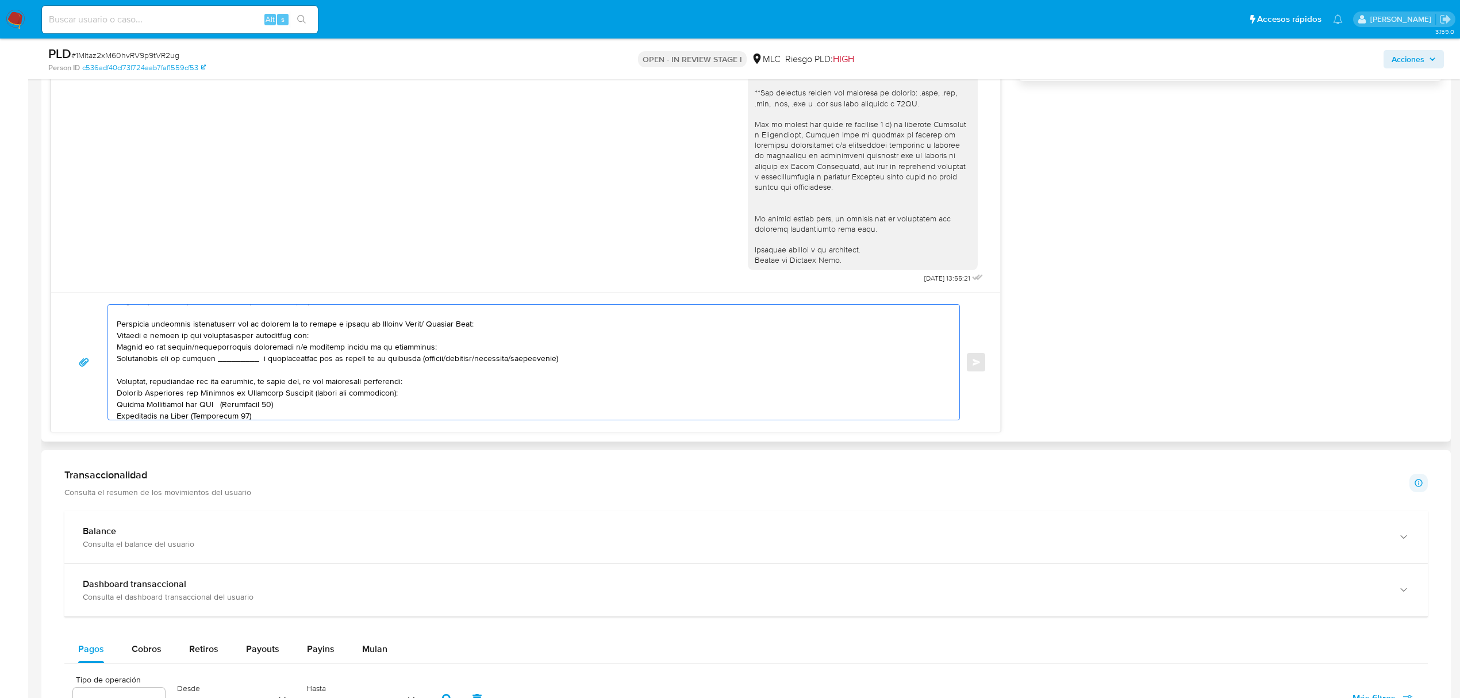
drag, startPoint x: 285, startPoint y: 409, endPoint x: 330, endPoint y: 353, distance: 72.0
click at [330, 353] on textarea at bounding box center [531, 362] width 828 height 115
click at [260, 338] on textarea at bounding box center [531, 362] width 828 height 115
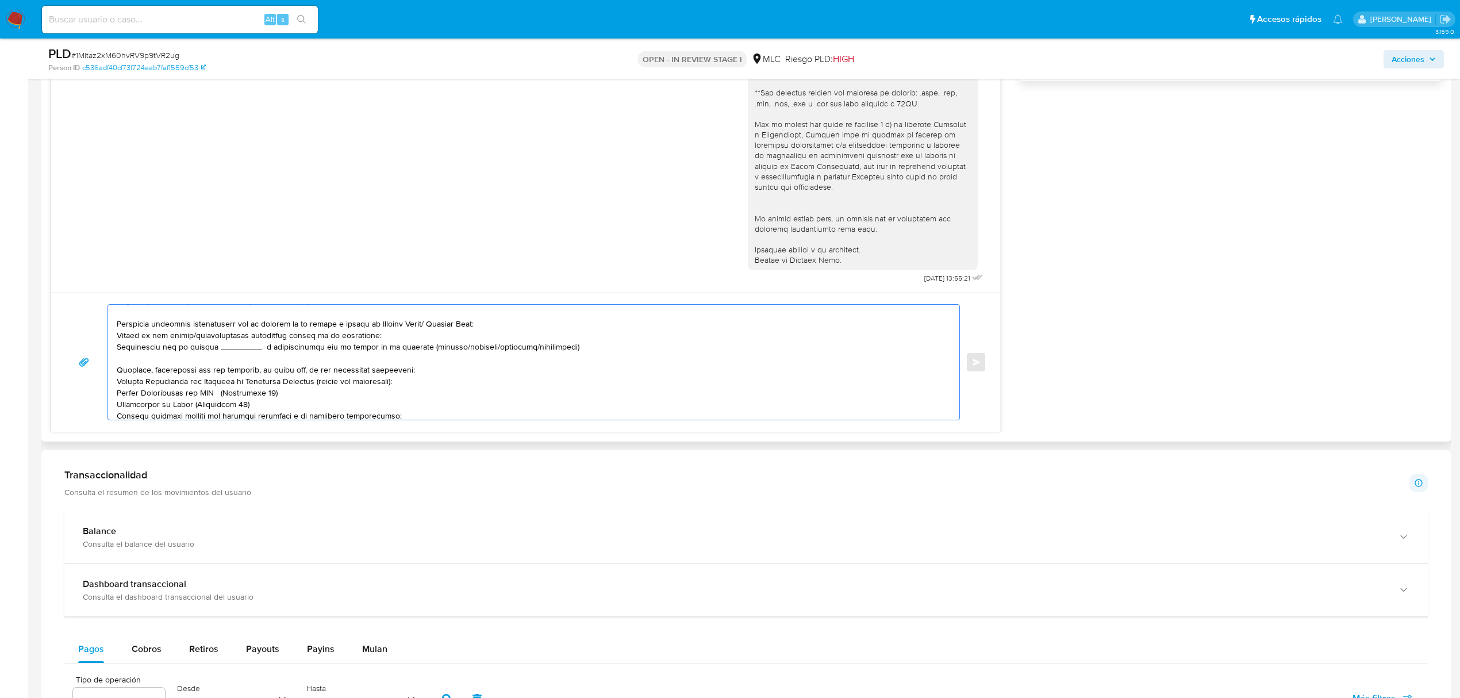
click at [168, 349] on textarea at bounding box center [531, 362] width 828 height 115
click at [159, 352] on textarea at bounding box center [531, 362] width 828 height 115
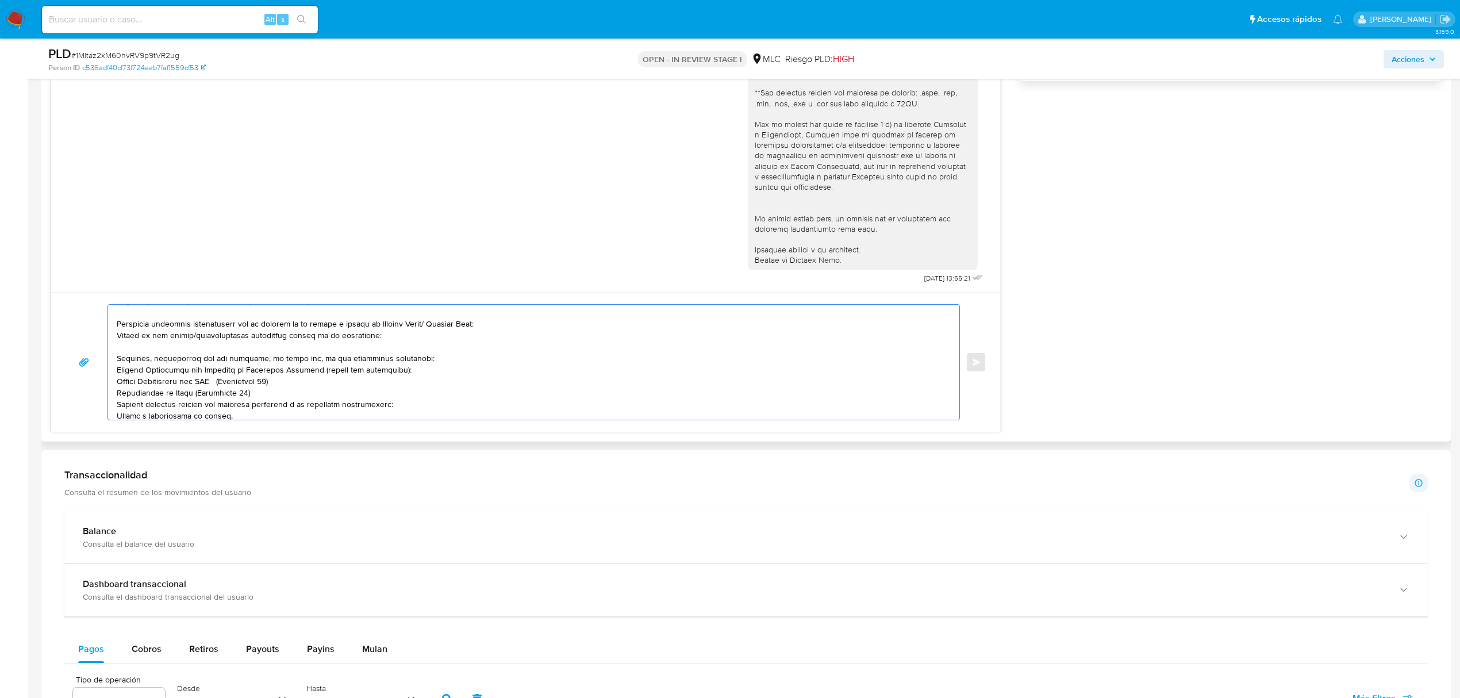
click at [327, 400] on textarea at bounding box center [531, 362] width 828 height 115
click at [386, 345] on textarea at bounding box center [531, 362] width 828 height 115
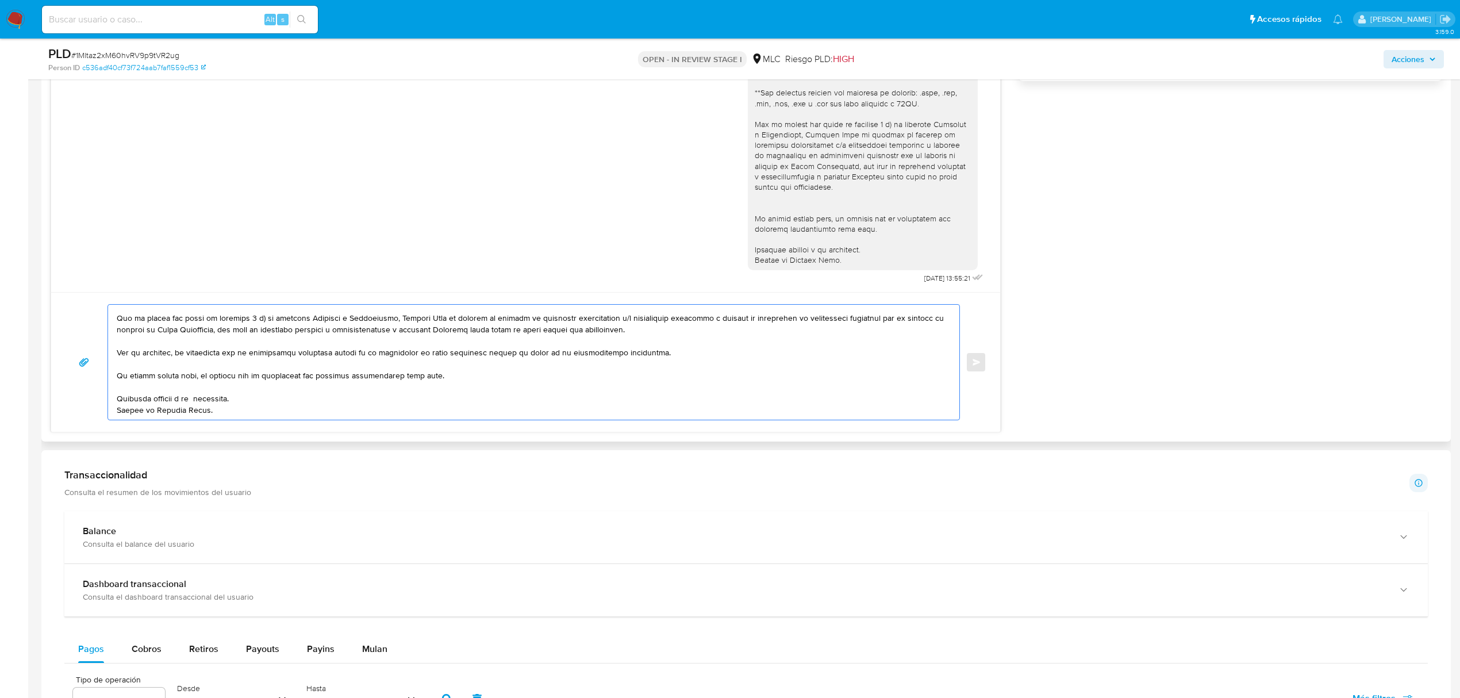
scroll to position [214, 0]
click at [202, 387] on textarea at bounding box center [531, 362] width 828 height 115
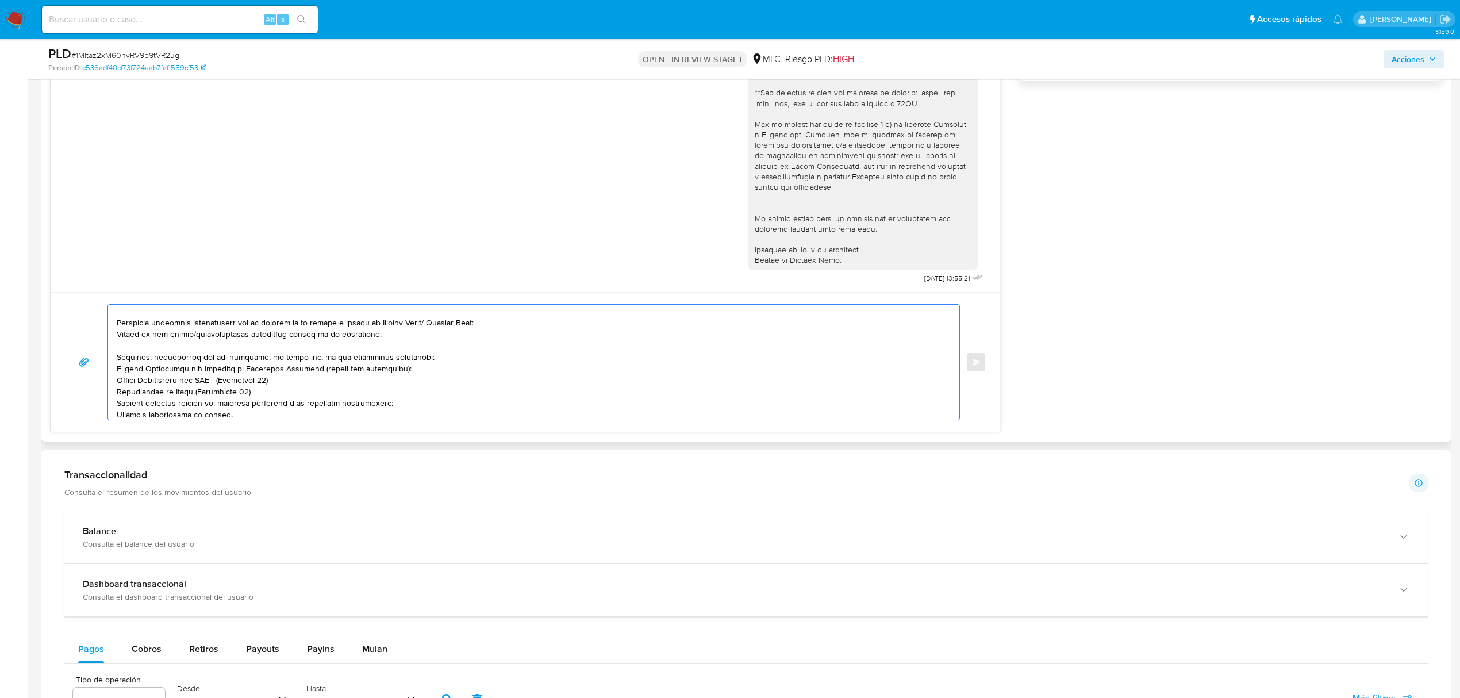
scroll to position [0, 0]
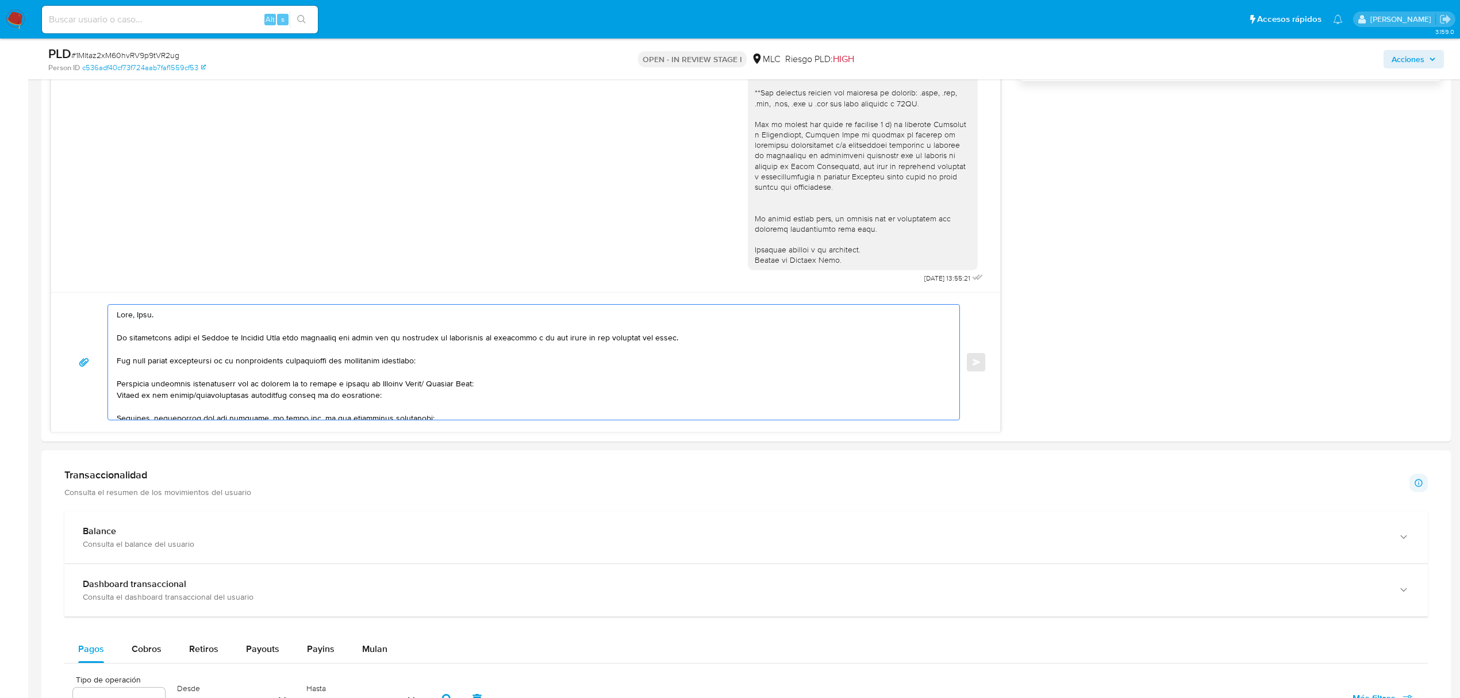
type textarea "Hola, Juan. Te contactamos desde el Equipo de Mercado Pago para verificar tus d…"
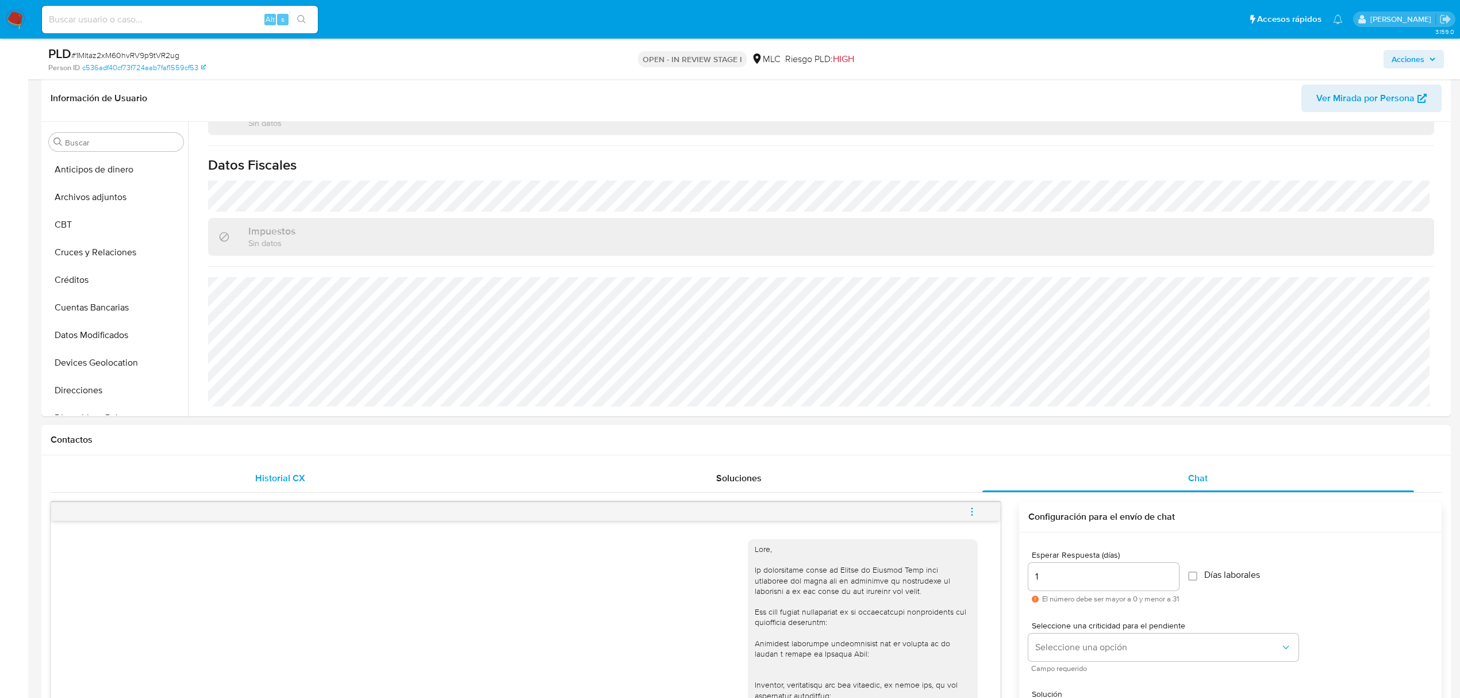
scroll to position [463, 0]
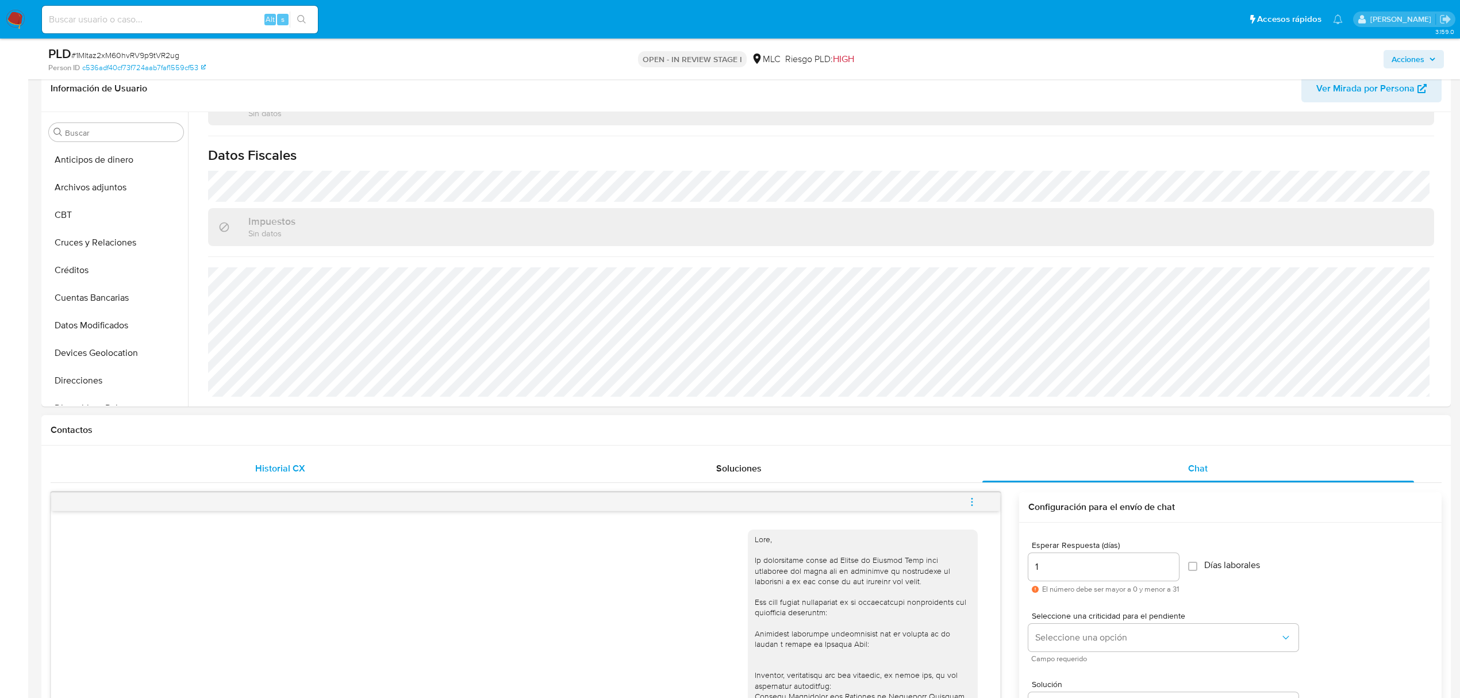
click at [325, 464] on div "Historial CX" at bounding box center [280, 469] width 432 height 28
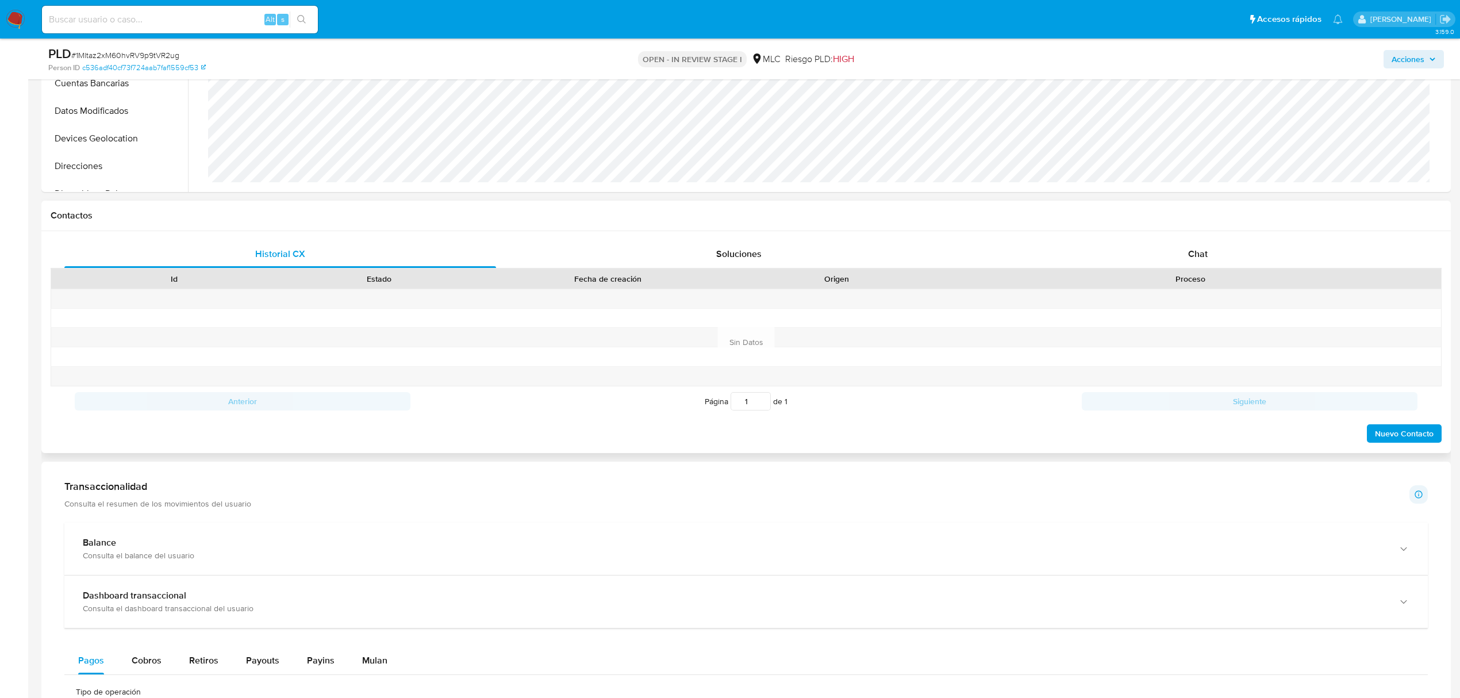
scroll to position [693, 0]
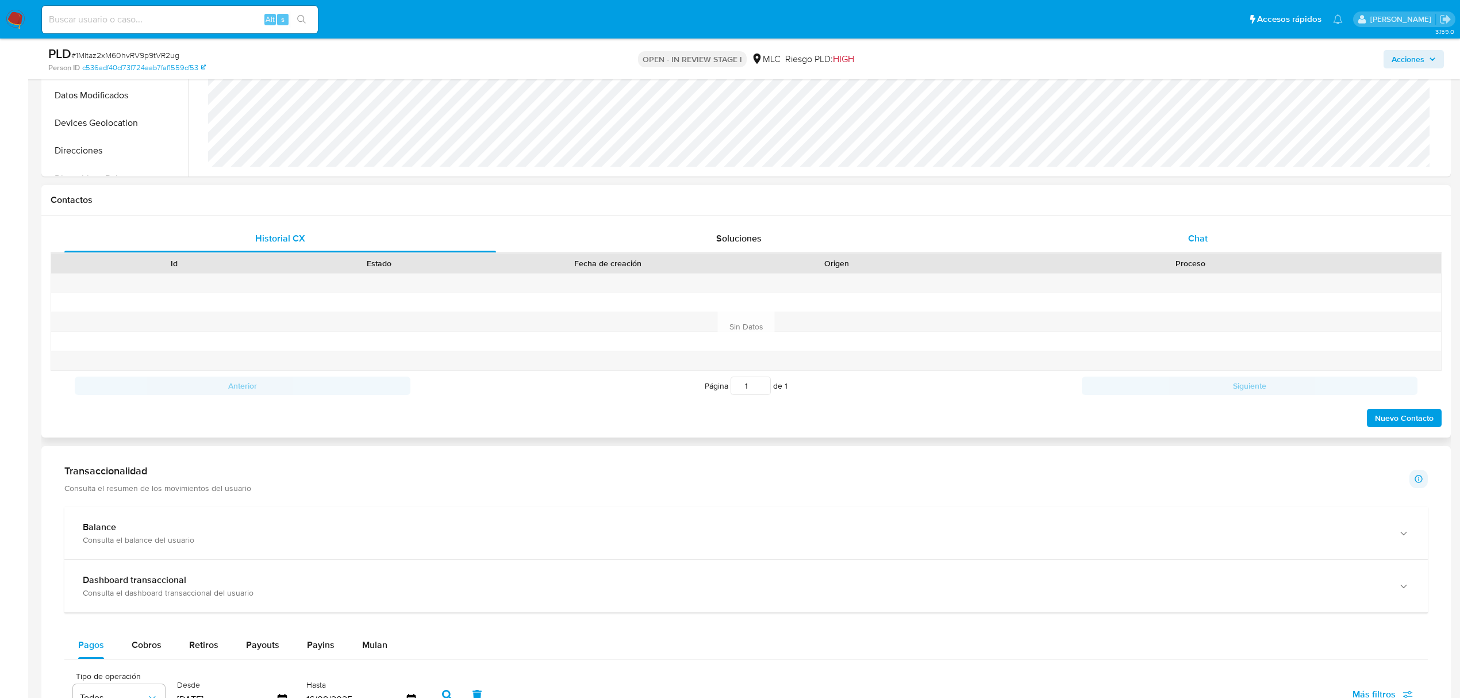
click at [1155, 235] on div "Chat" at bounding box center [1198, 239] width 432 height 28
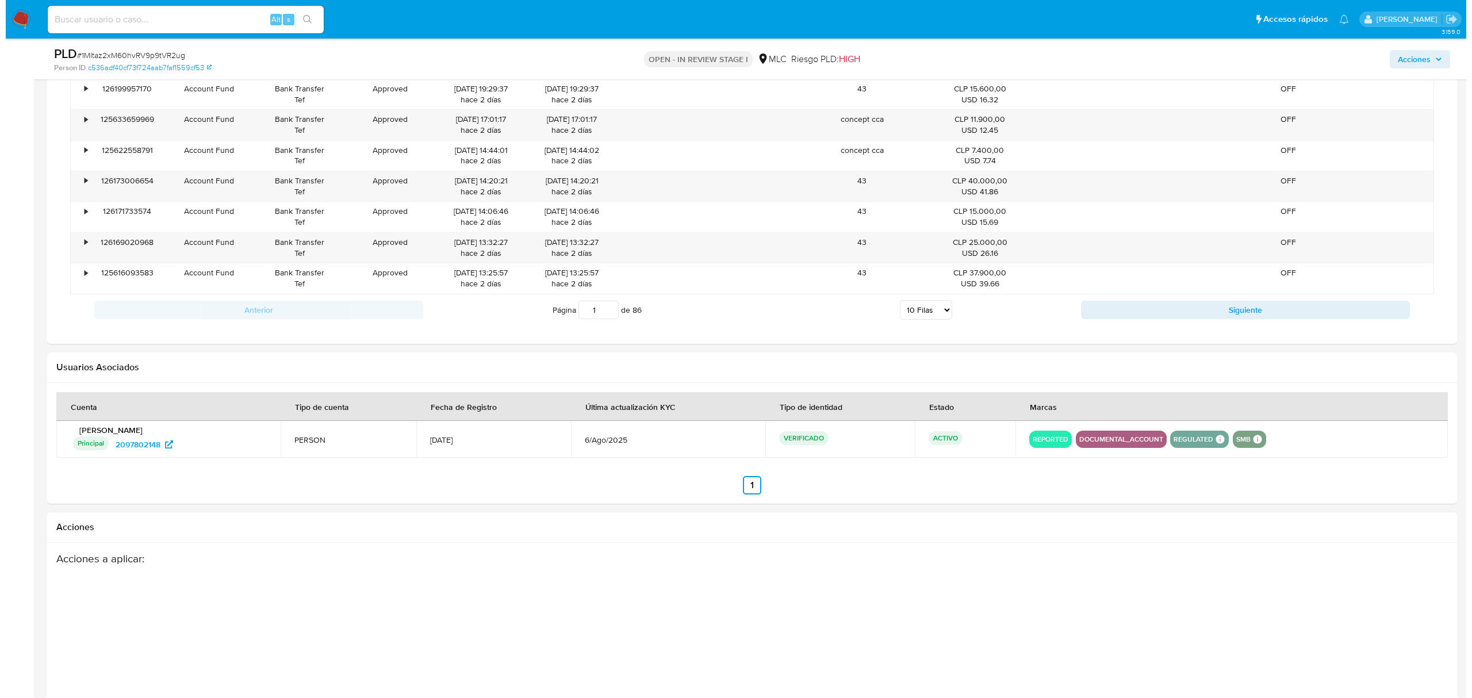
scroll to position [2072, 0]
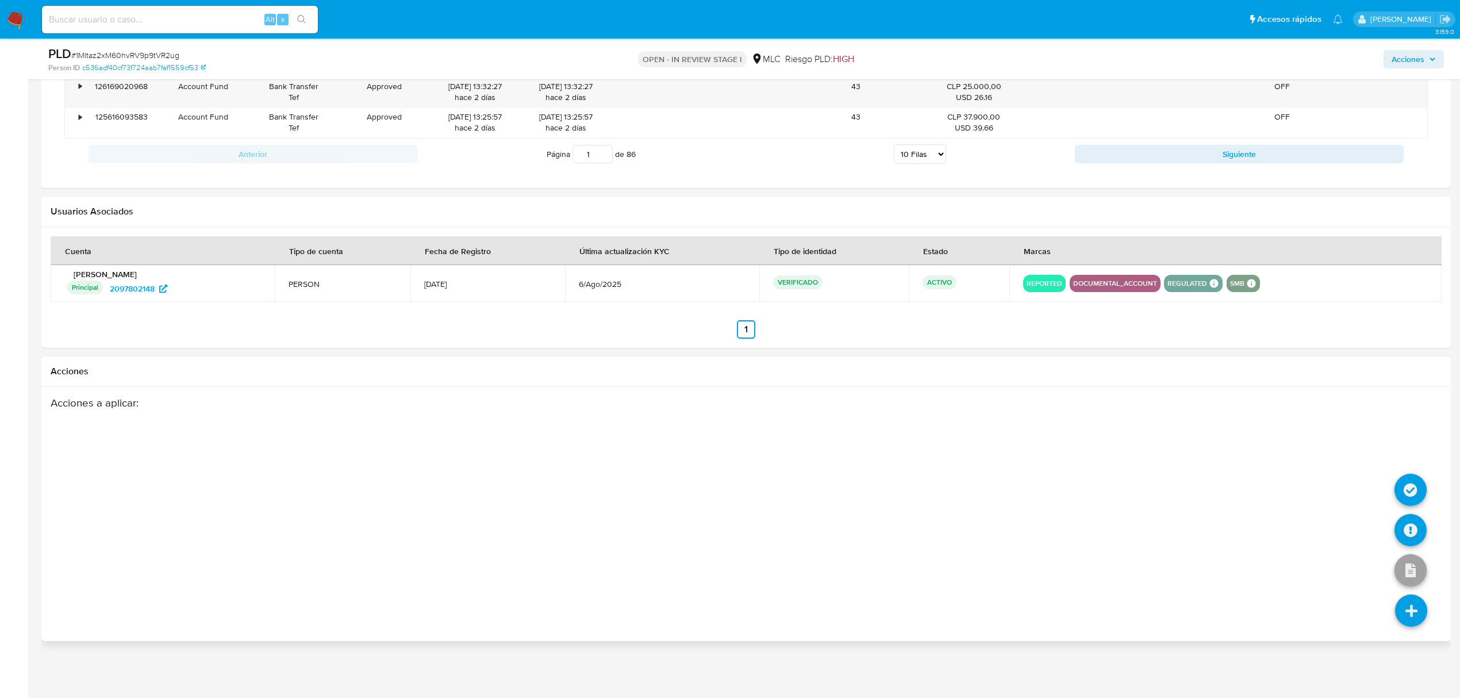
click at [1226, 581] on icon at bounding box center [1411, 610] width 32 height 32
click at [1226, 528] on icon at bounding box center [1411, 530] width 32 height 32
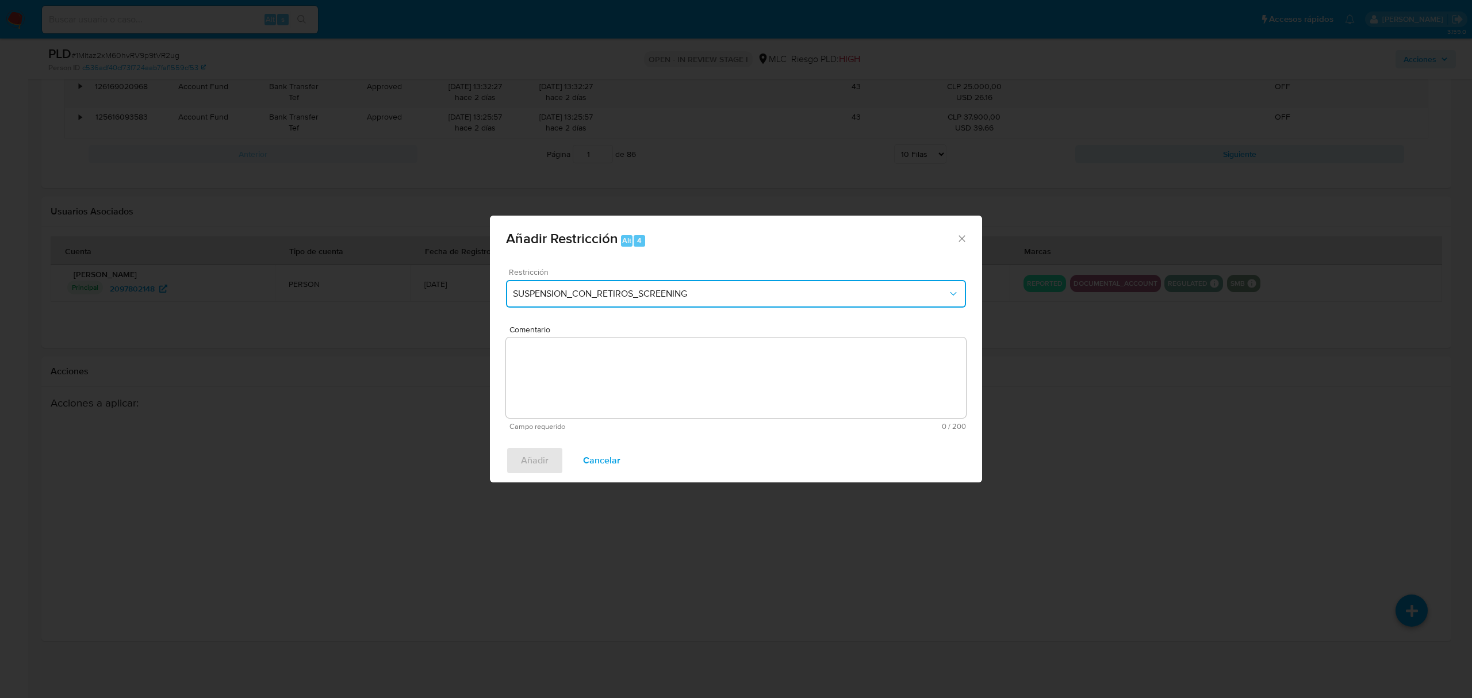
click at [554, 297] on span "SUSPENSION_CON_RETIROS_SCREENING" at bounding box center [730, 293] width 435 height 11
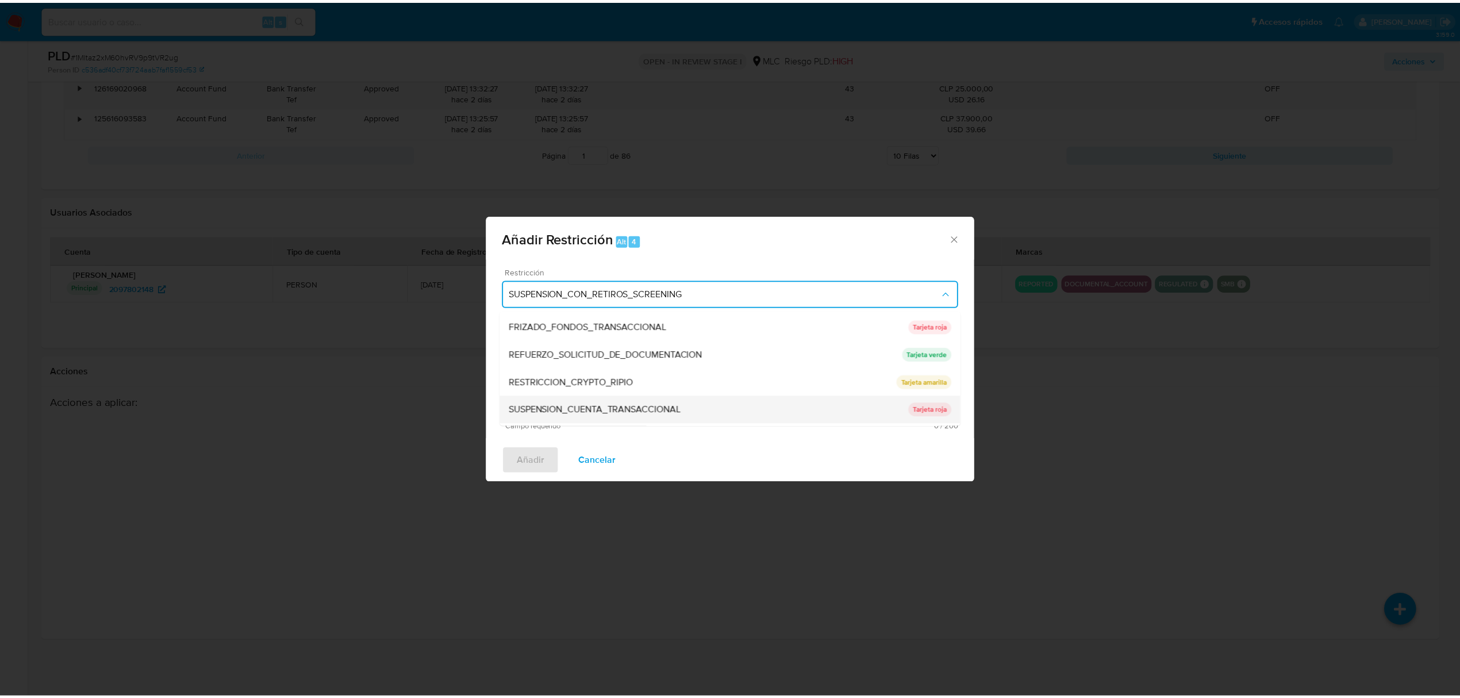
scroll to position [133, 0]
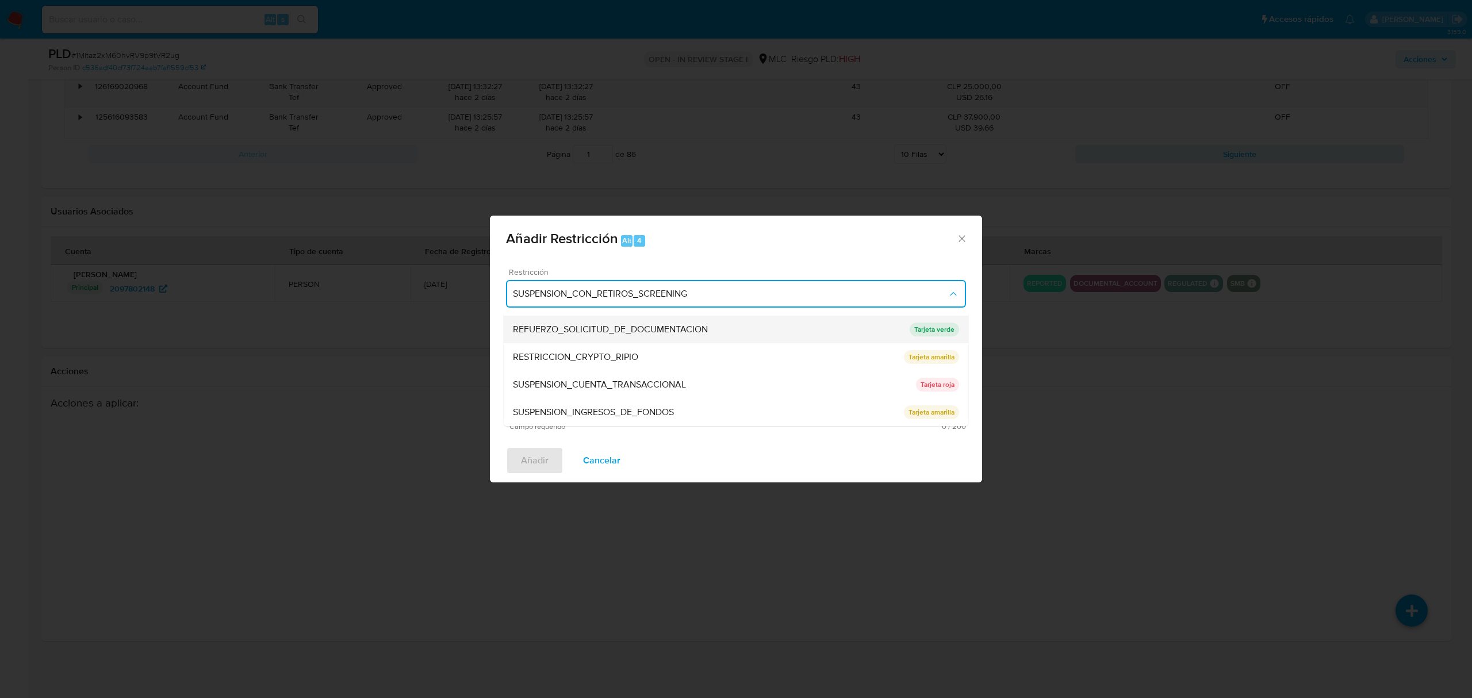
click at [649, 330] on span "REFUERZO_SOLICITUD_DE_DOCUMENTACION" at bounding box center [610, 329] width 195 height 11
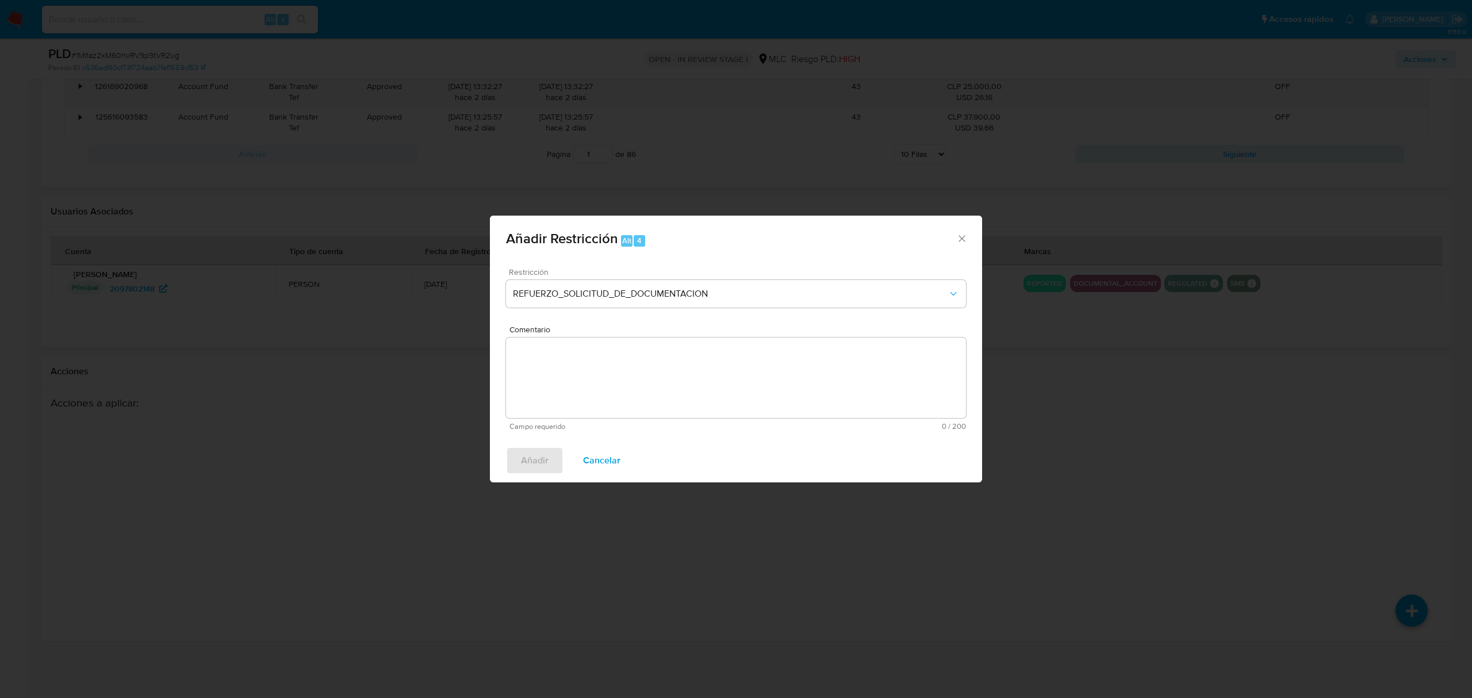
click at [623, 380] on textarea "Comentario" at bounding box center [736, 377] width 460 height 80
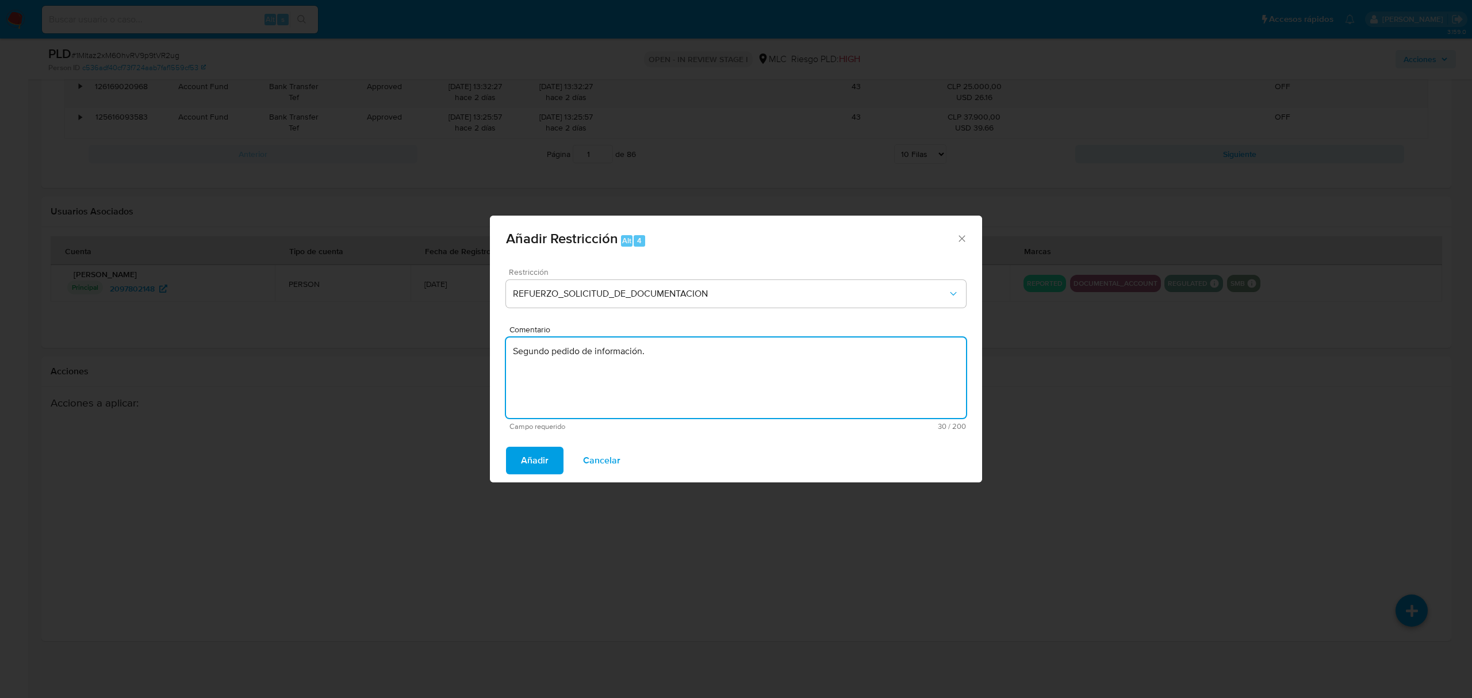
click at [592, 370] on textarea "Segundo pedido de información." at bounding box center [736, 377] width 460 height 80
type textarea "Segundo pedido de información."
click at [527, 462] on span "Añadir" at bounding box center [535, 460] width 28 height 25
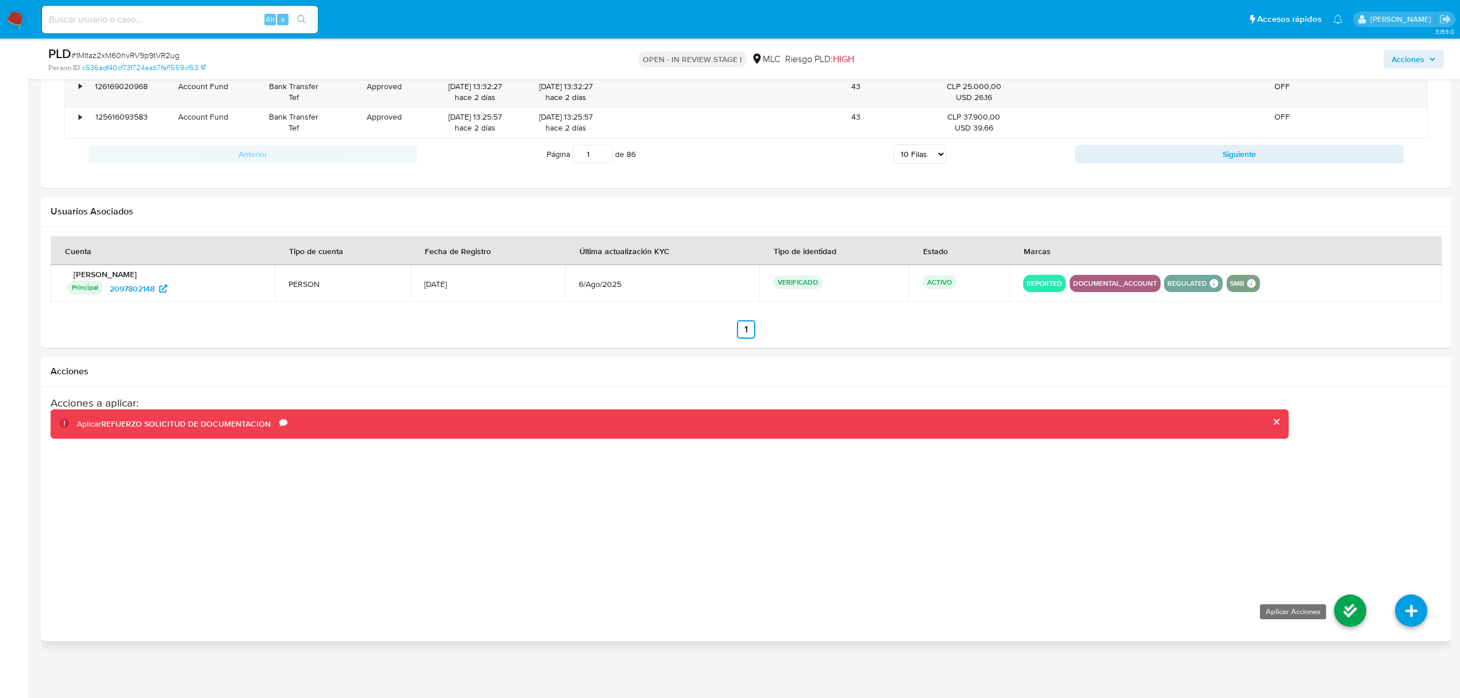
click at [1226, 581] on icon at bounding box center [1350, 610] width 32 height 32
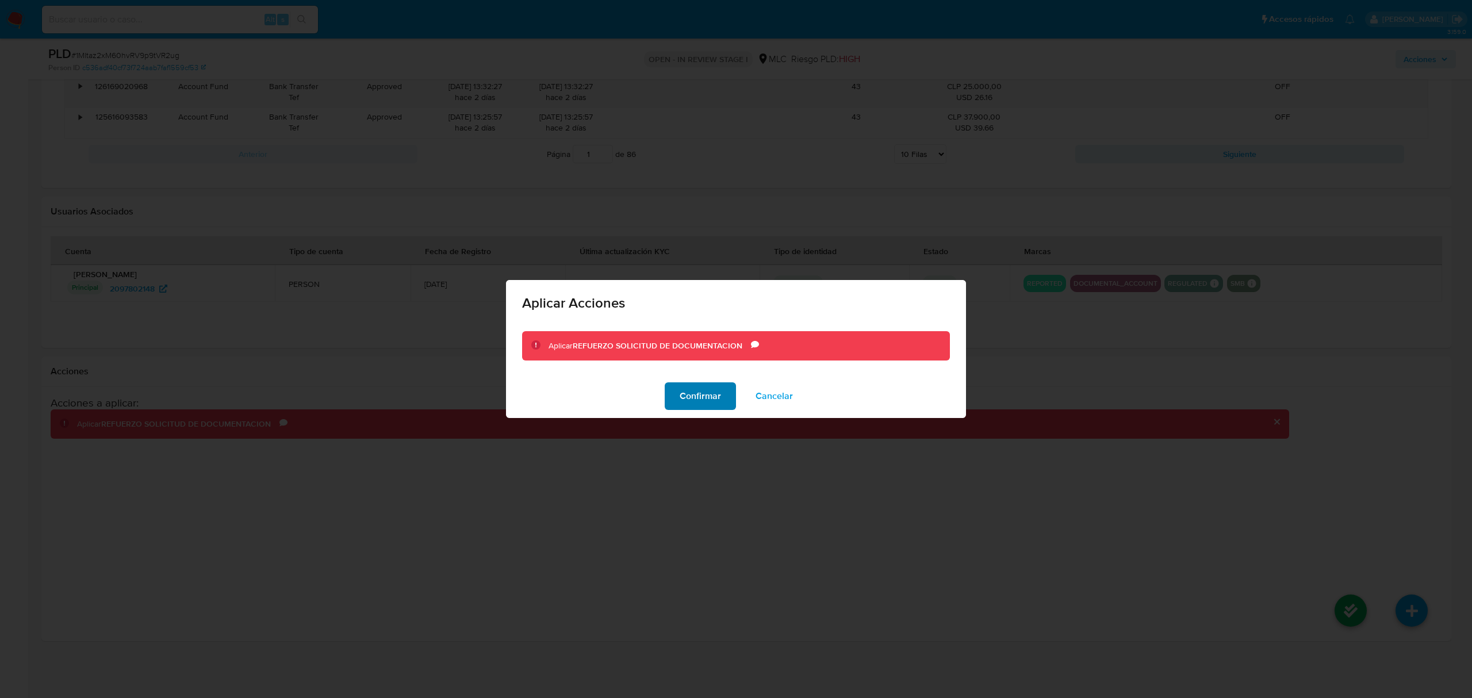
click at [709, 400] on span "Confirmar" at bounding box center [699, 395] width 41 height 25
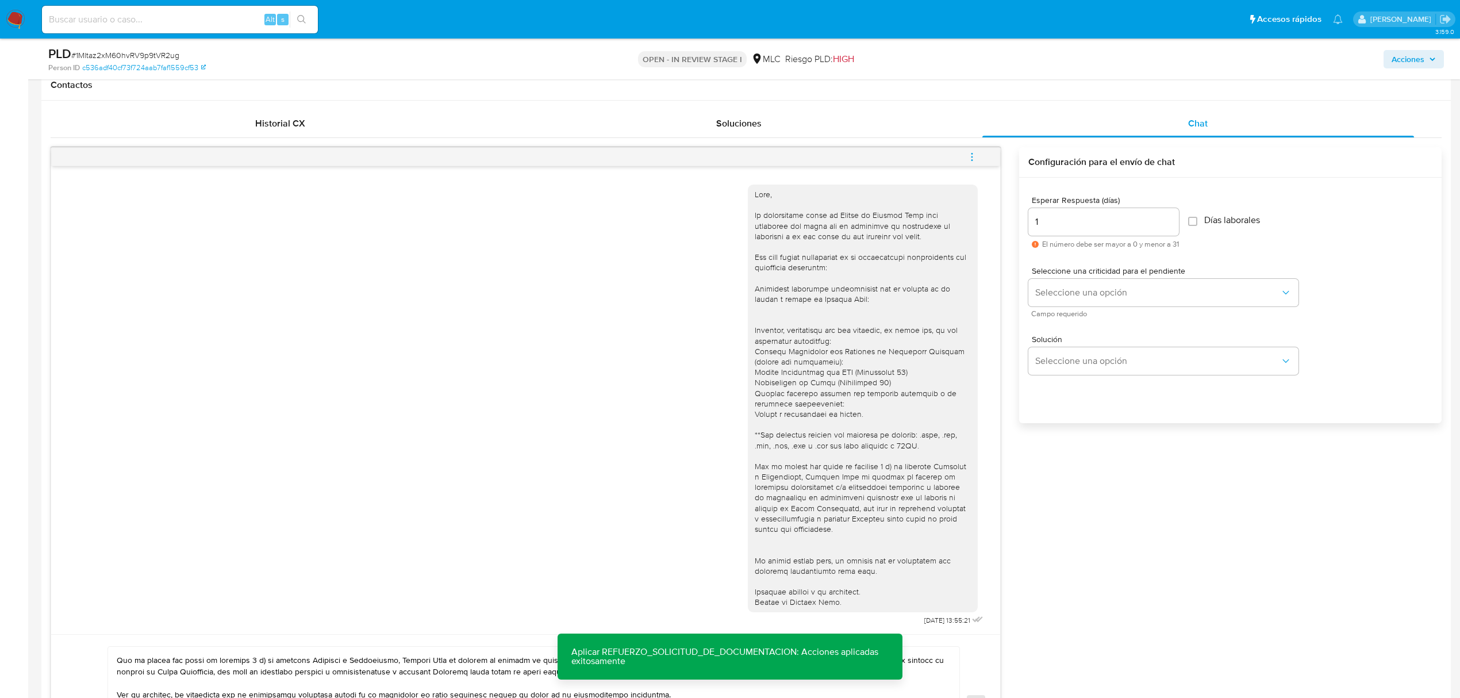
scroll to position [769, 0]
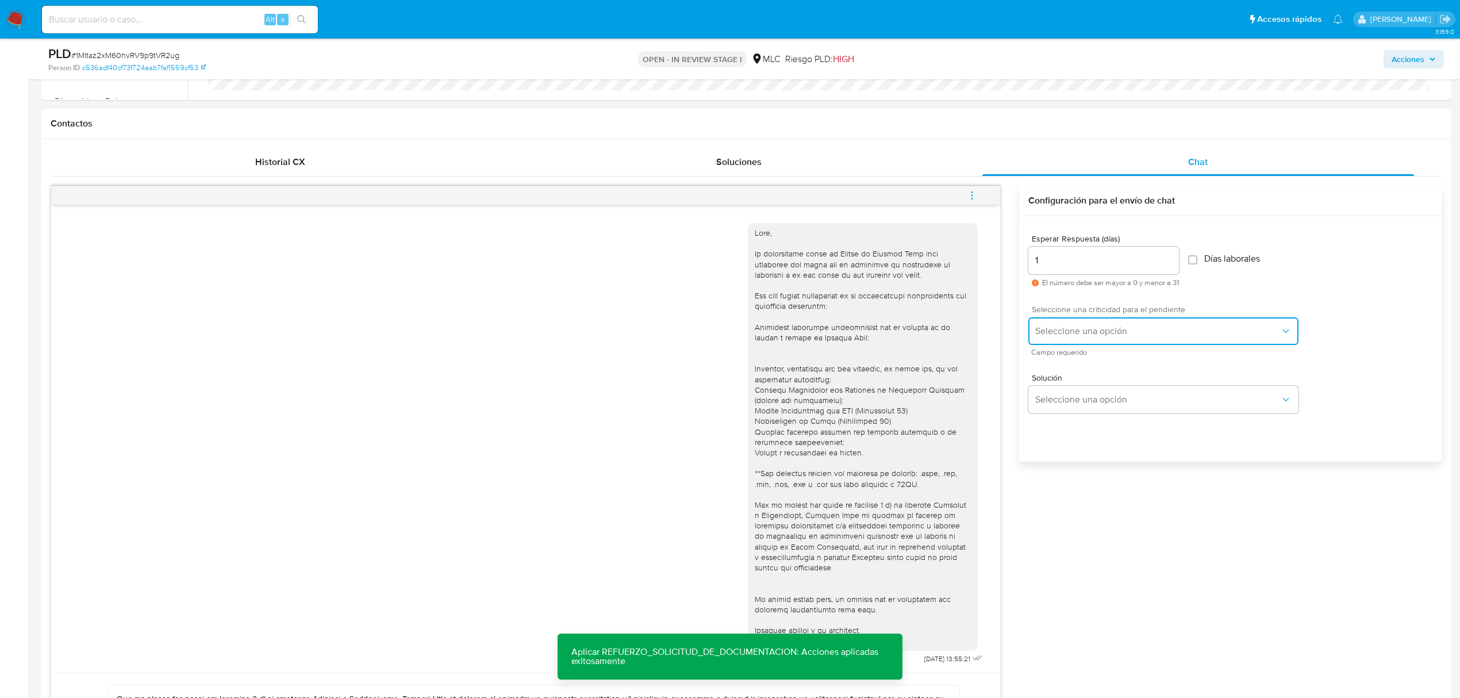
click at [1096, 339] on button "Seleccione una opción" at bounding box center [1163, 331] width 270 height 28
click at [1061, 340] on div "LOW" at bounding box center [1161, 332] width 252 height 23
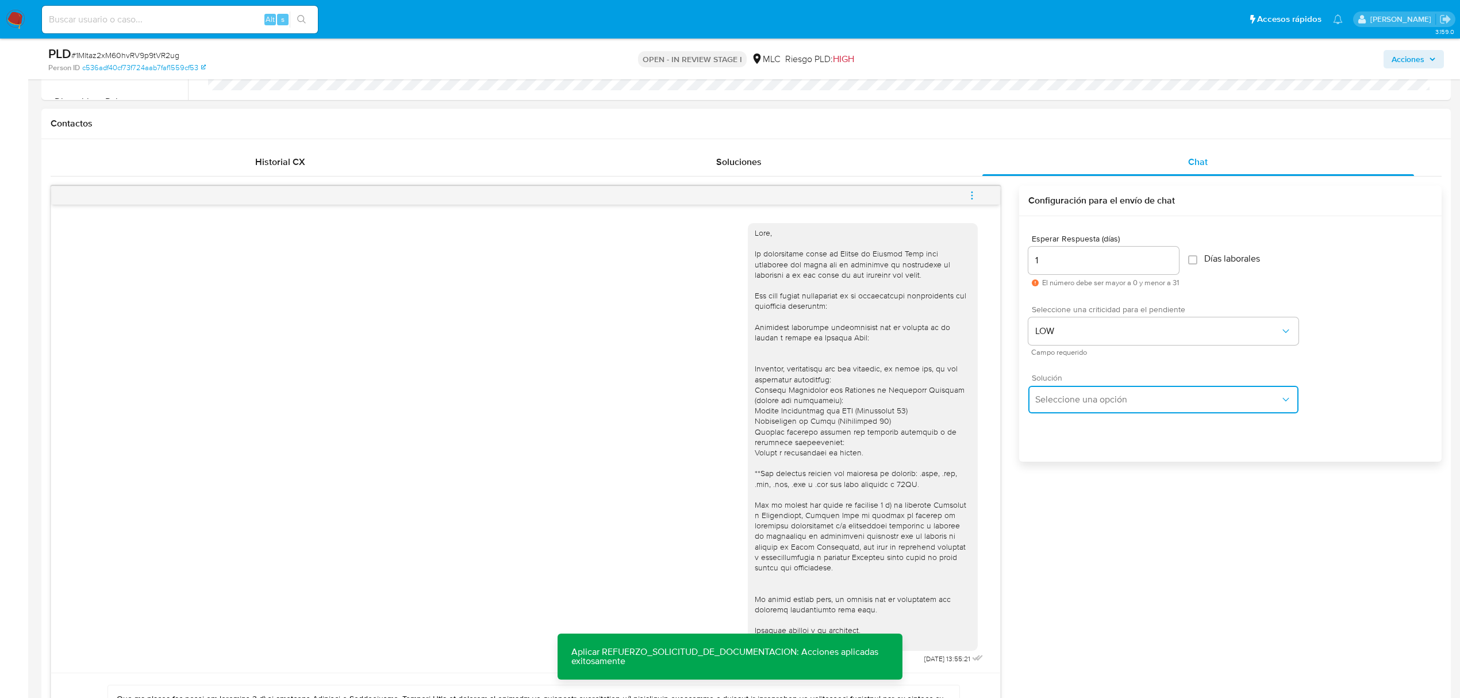
click at [1066, 404] on span "Seleccione una opción" at bounding box center [1157, 399] width 245 height 11
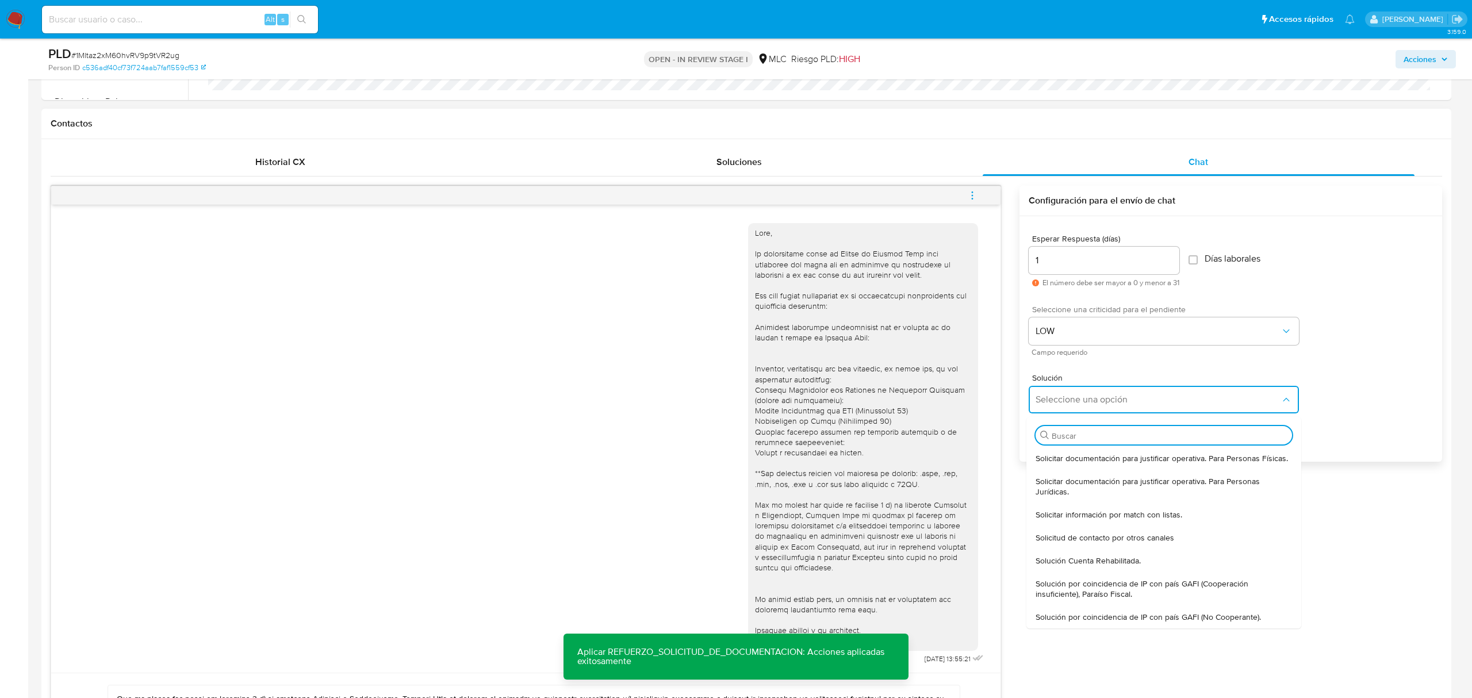
click at [1226, 523] on div "18/08/2025 13:55:21 Enviar Configuración para el envío de chat Esperar Respuest…" at bounding box center [746, 499] width 1391 height 627
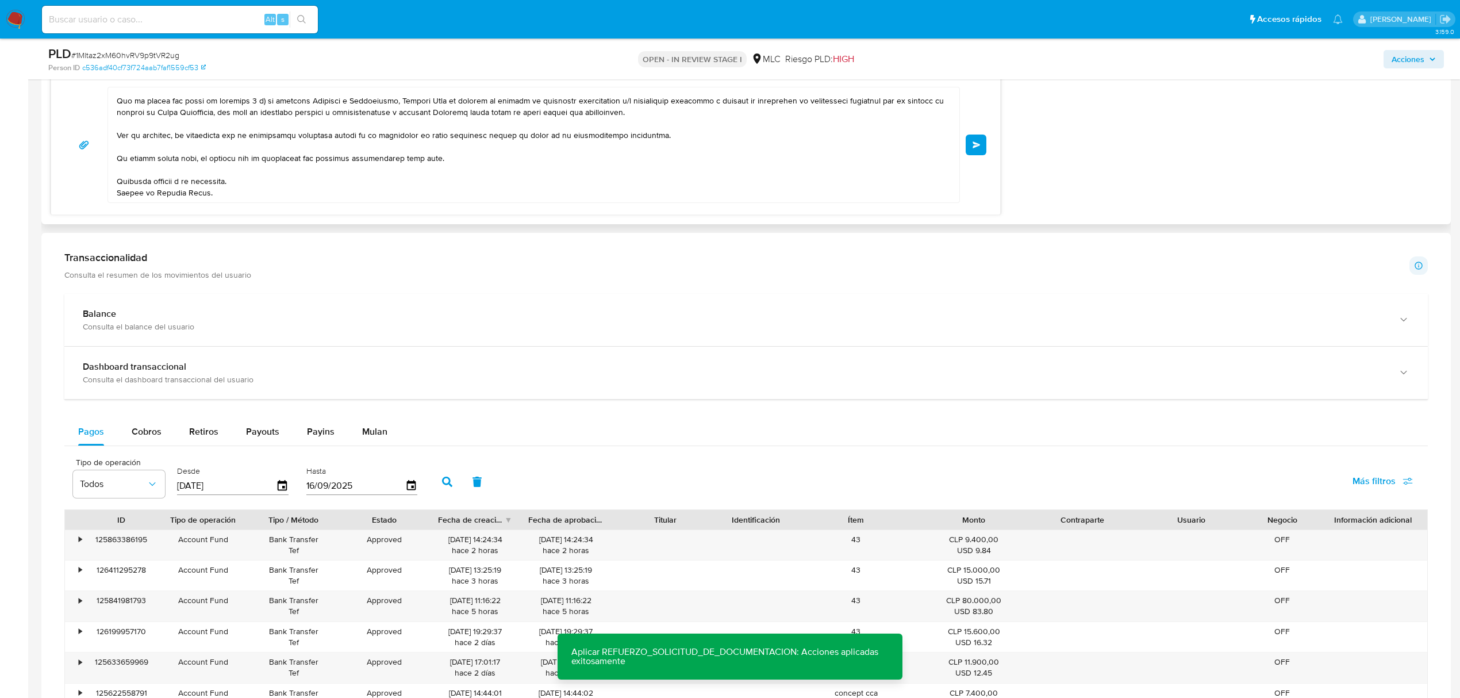
scroll to position [1153, 0]
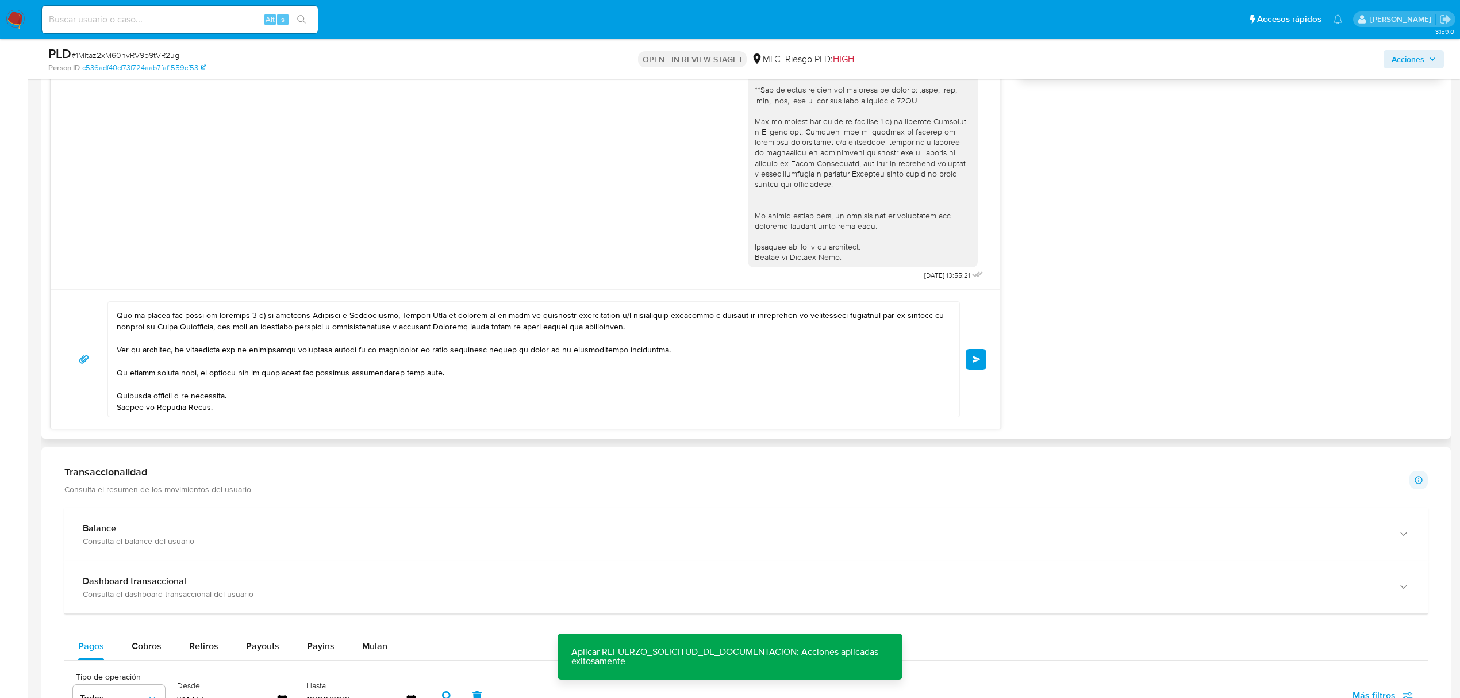
click at [974, 361] on span "Enviar" at bounding box center [977, 359] width 8 height 7
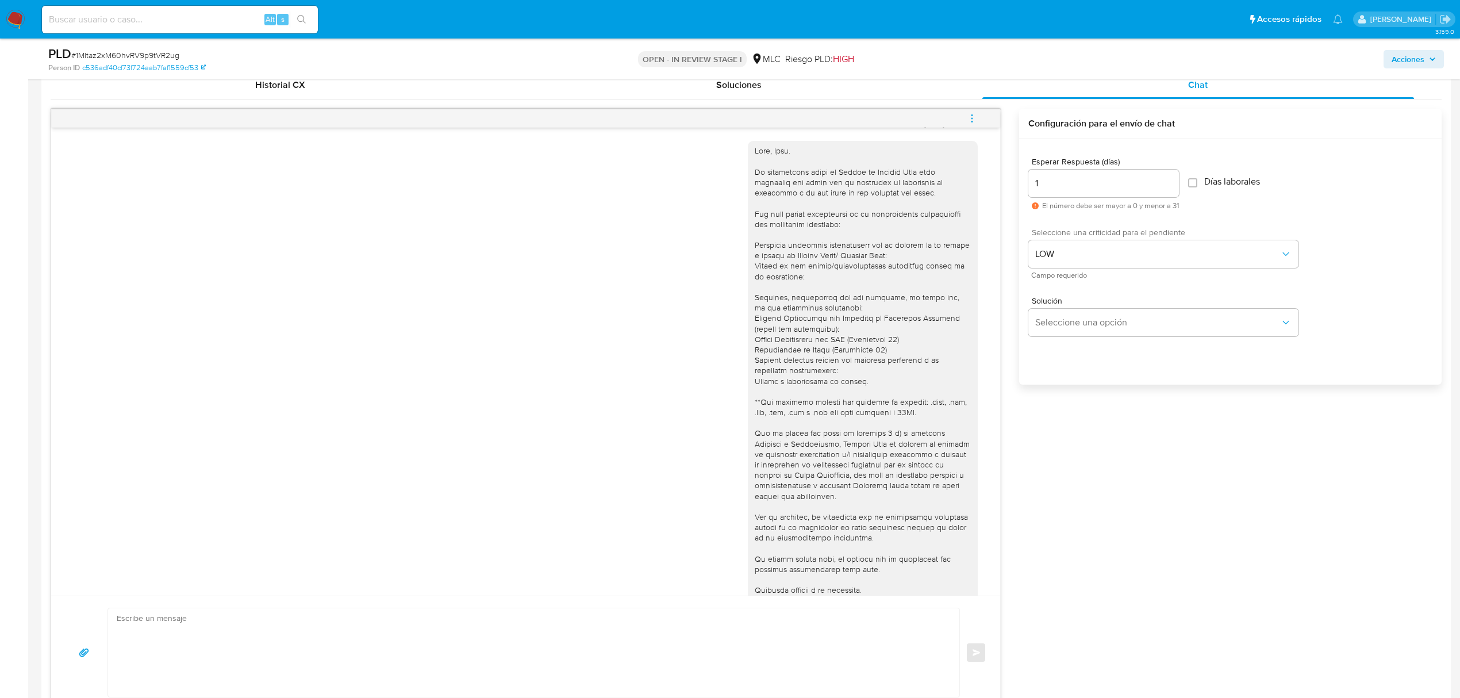
scroll to position [488, 0]
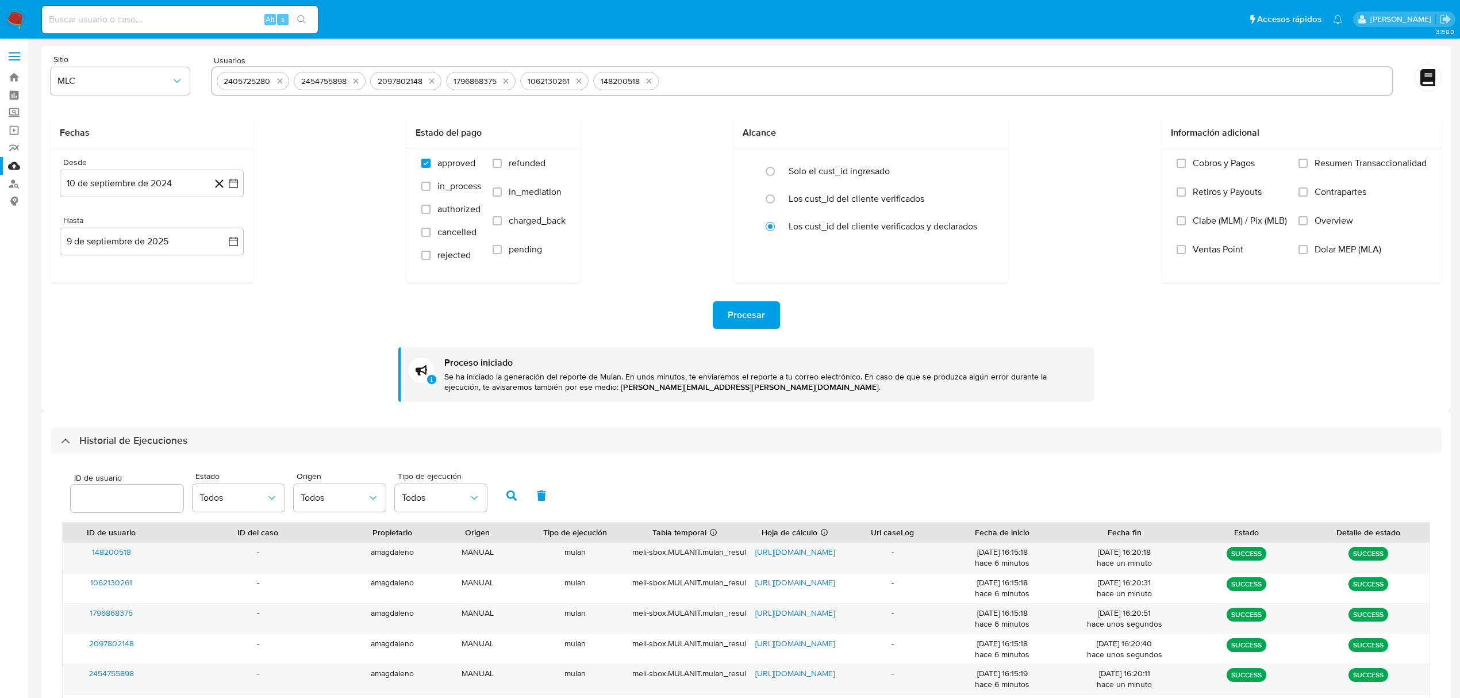
select select "10"
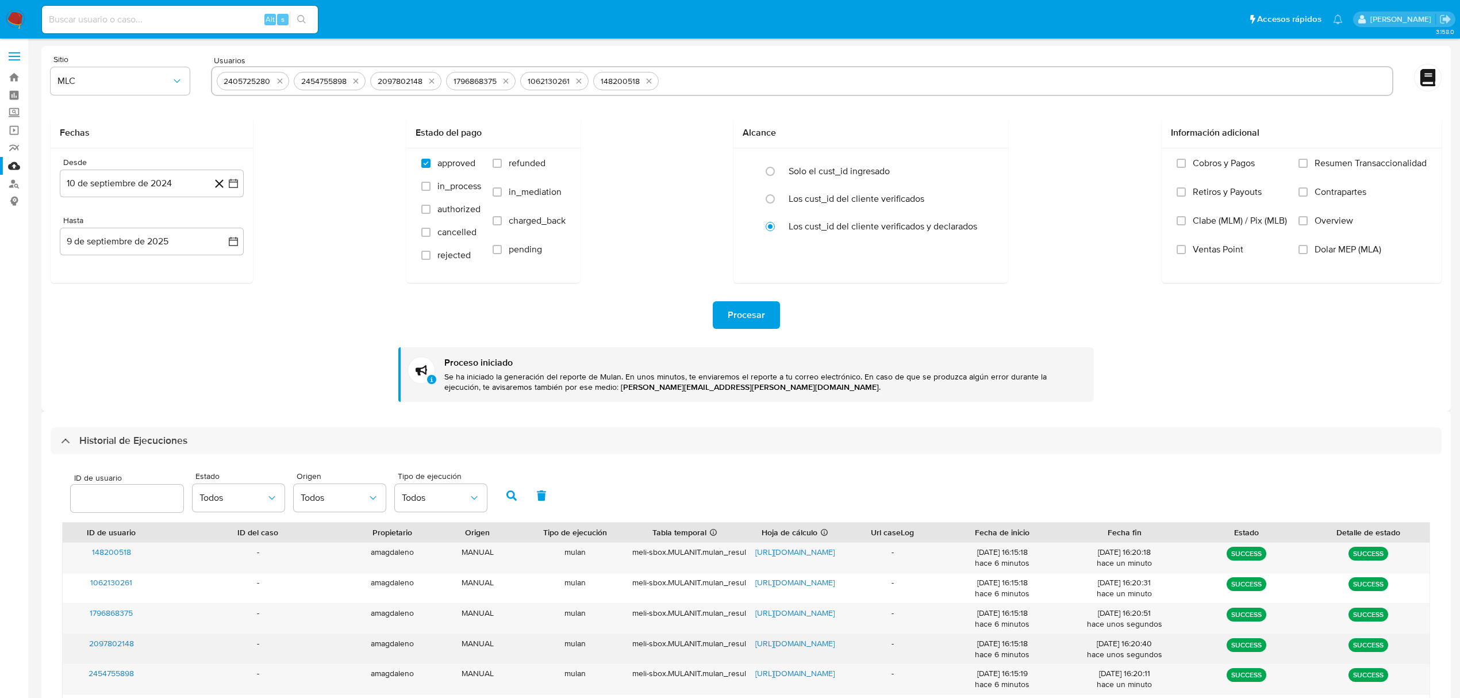
scroll to position [153, 0]
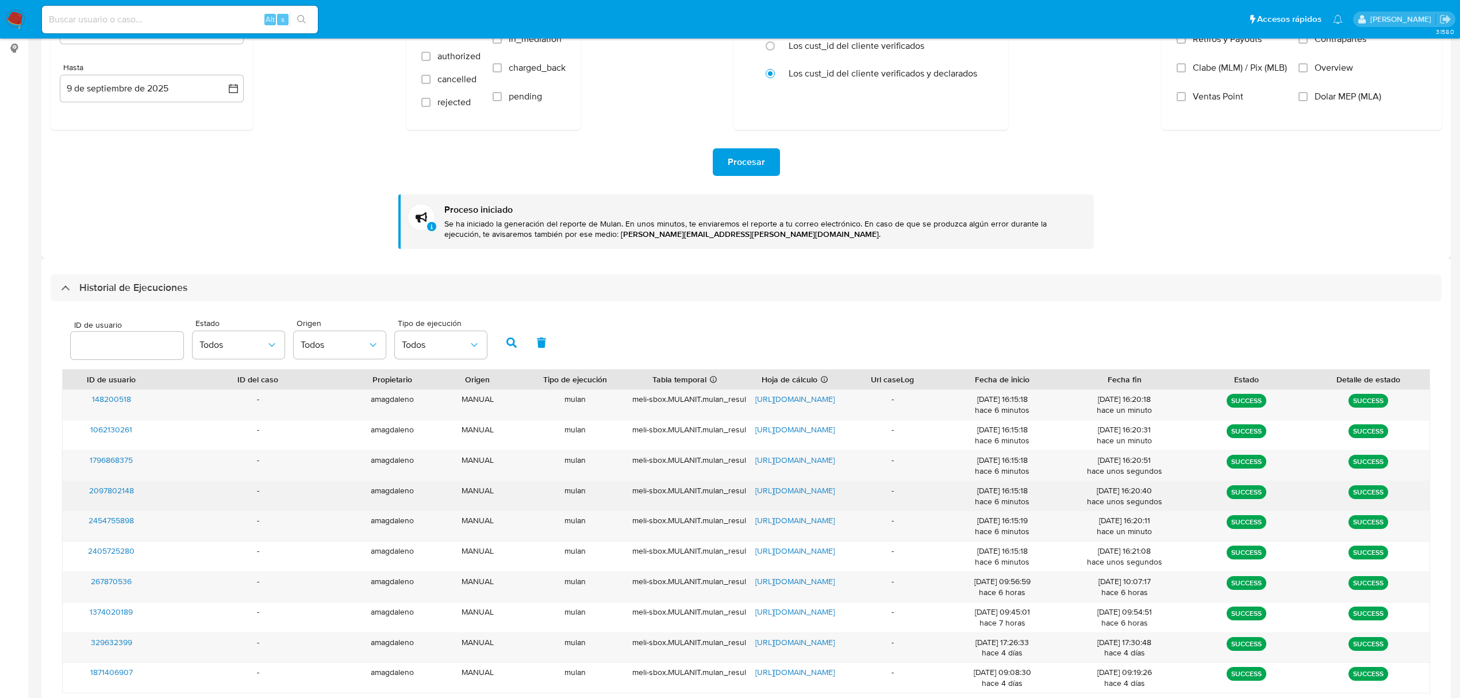
click at [804, 491] on span "[URL][DOMAIN_NAME]" at bounding box center [794, 490] width 79 height 11
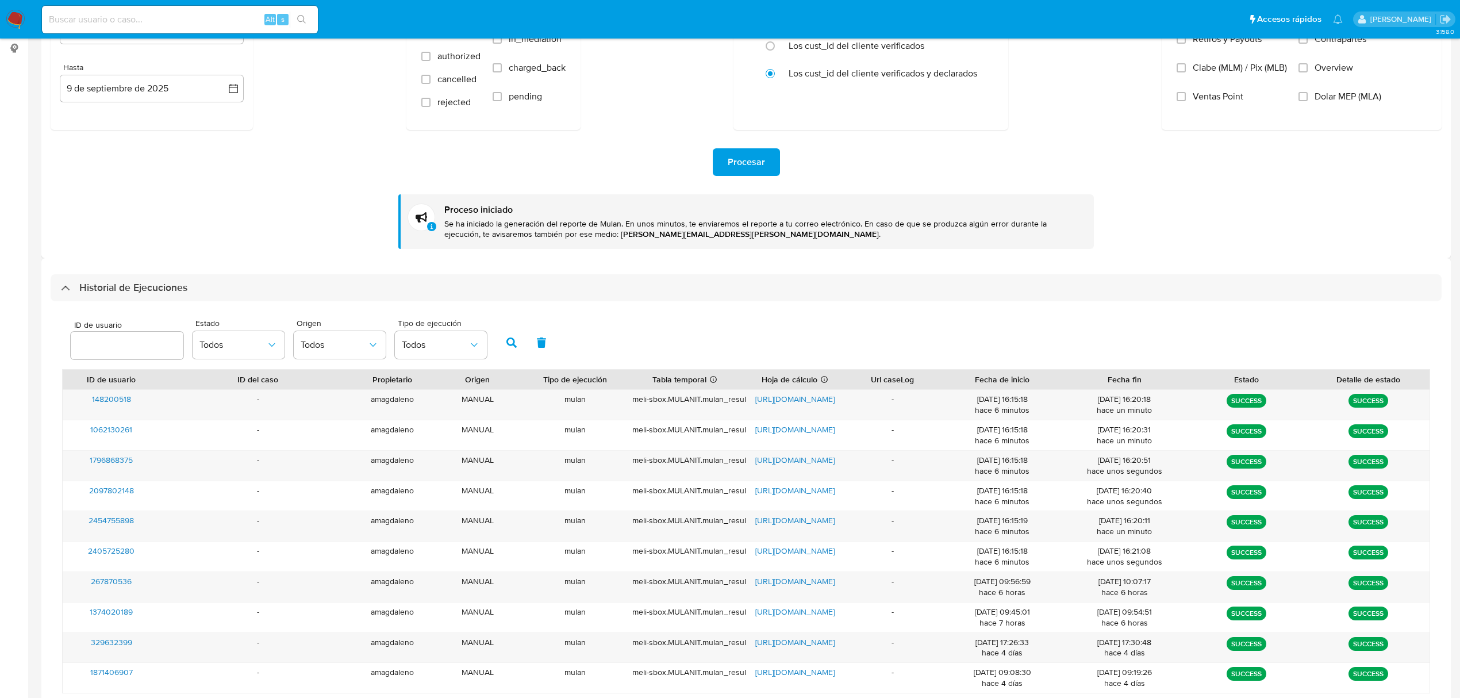
scroll to position [0, 0]
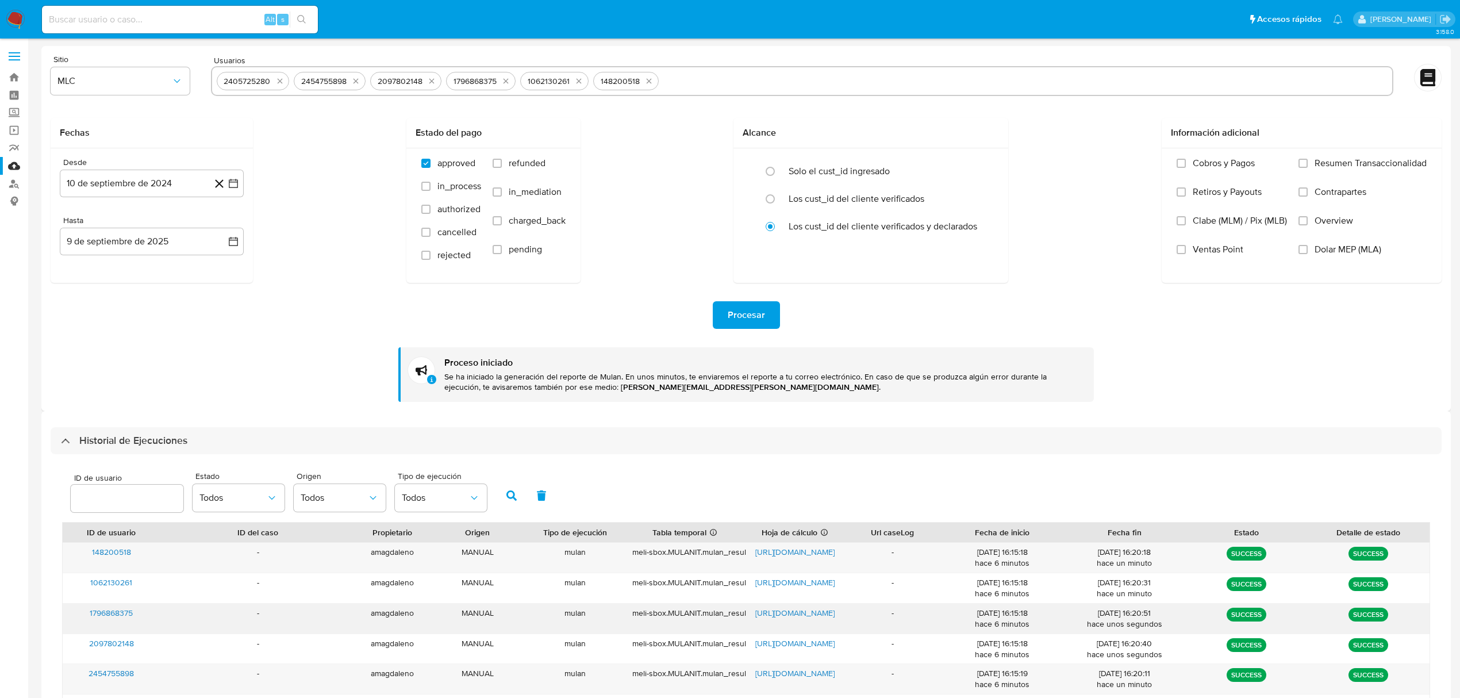
click at [786, 614] on span "[URL][DOMAIN_NAME]" at bounding box center [794, 612] width 79 height 11
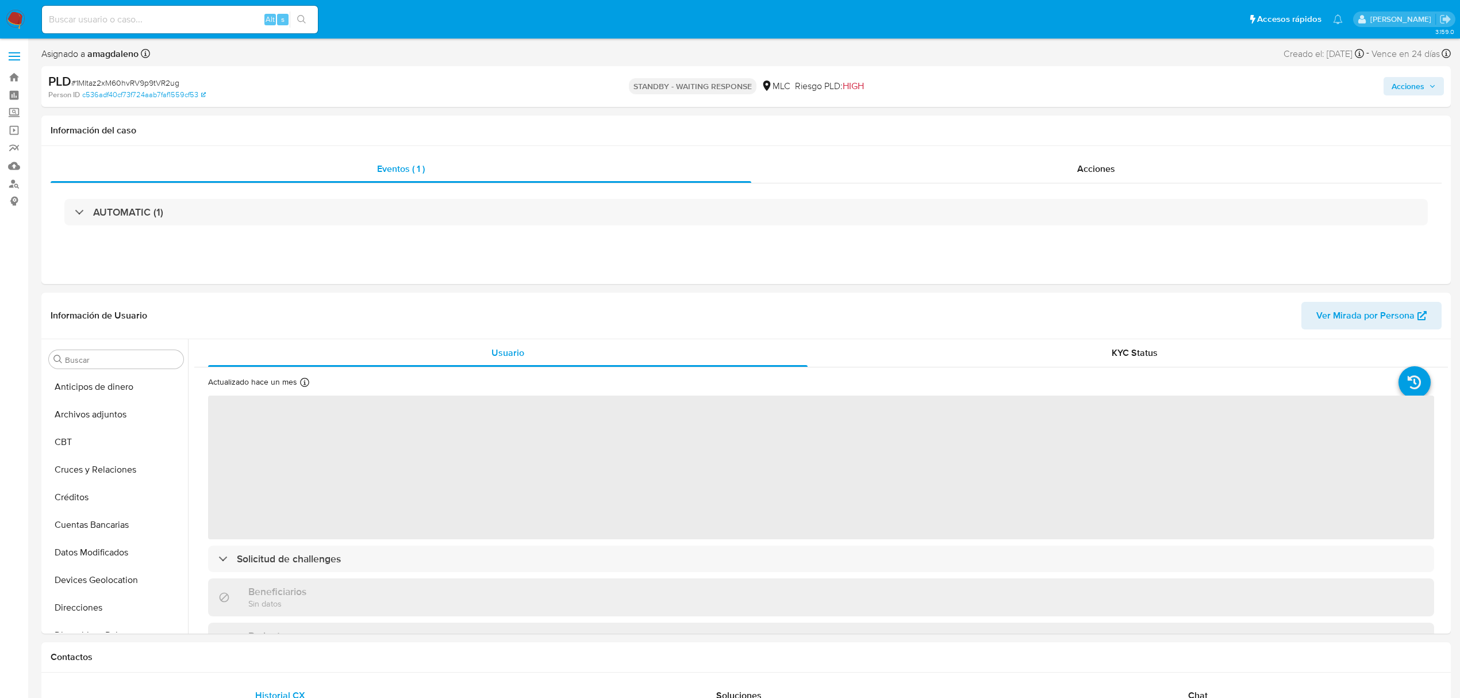
select select "10"
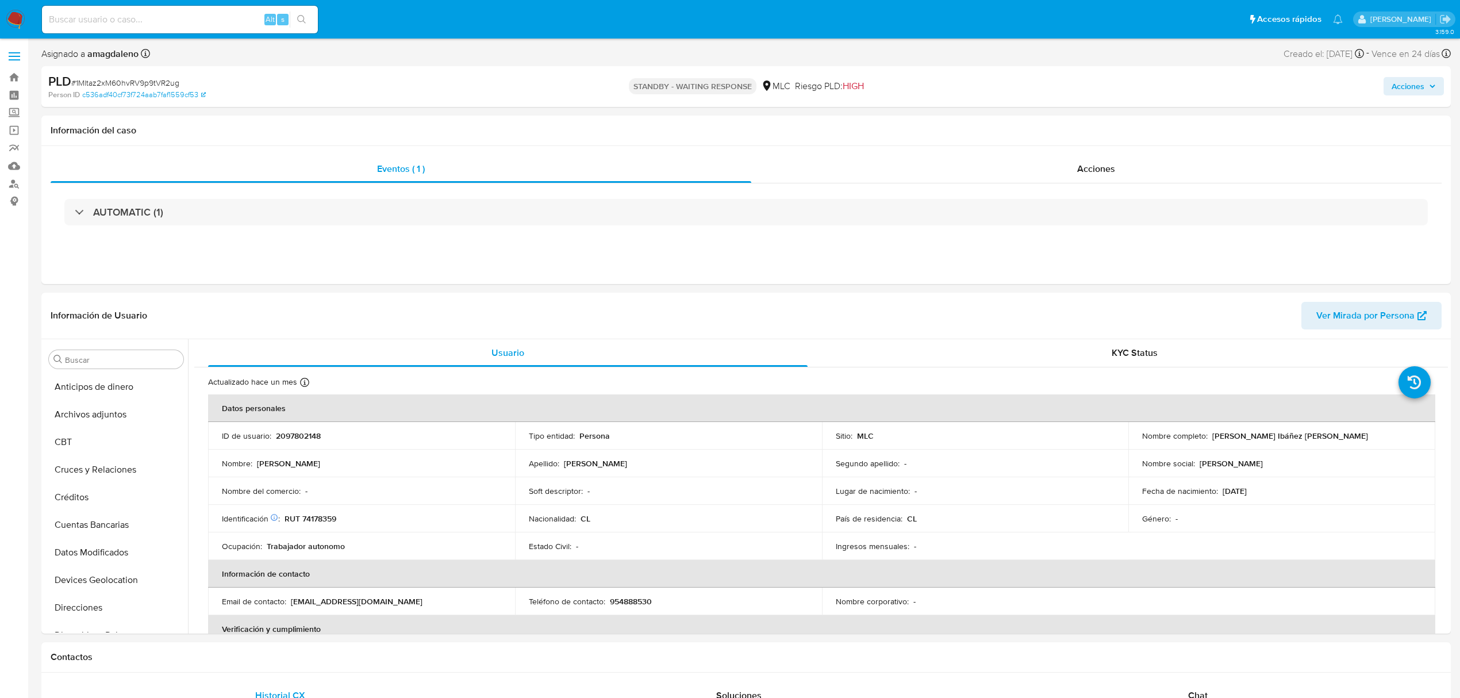
scroll to position [486, 0]
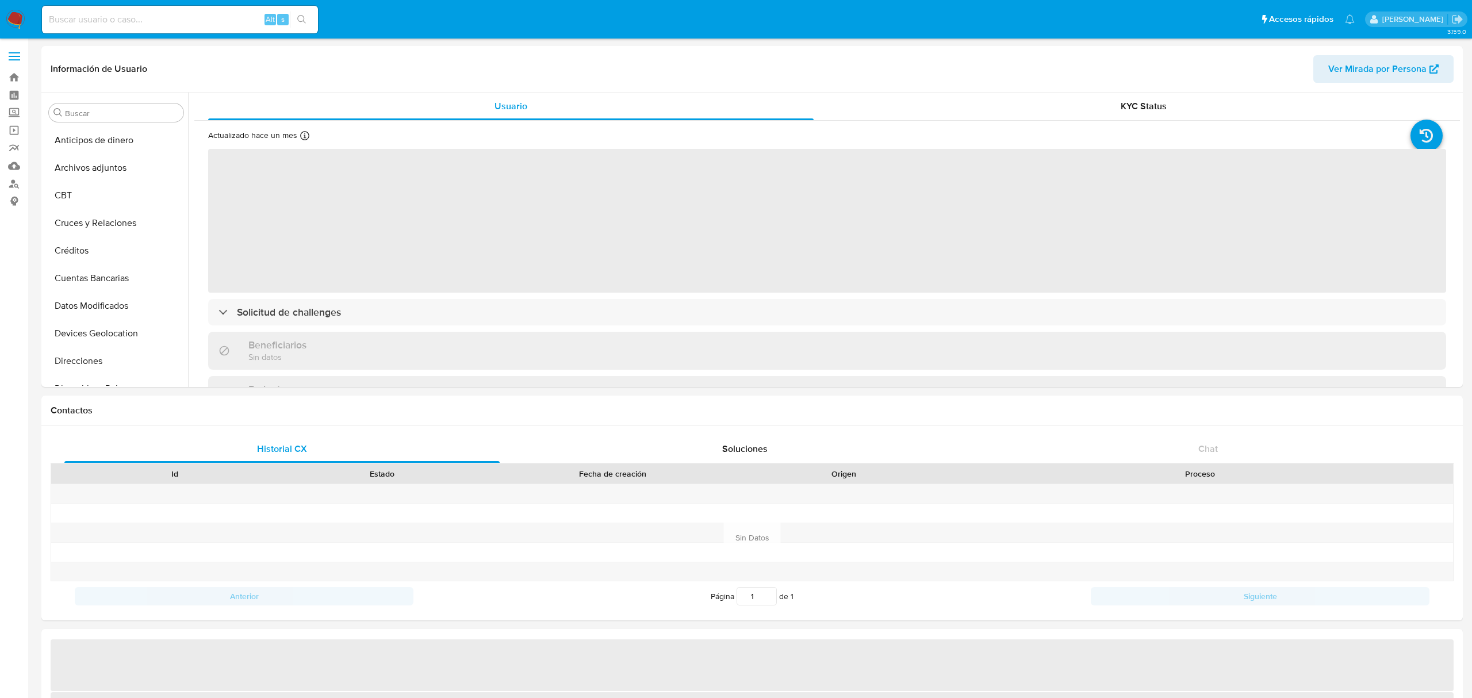
select select "10"
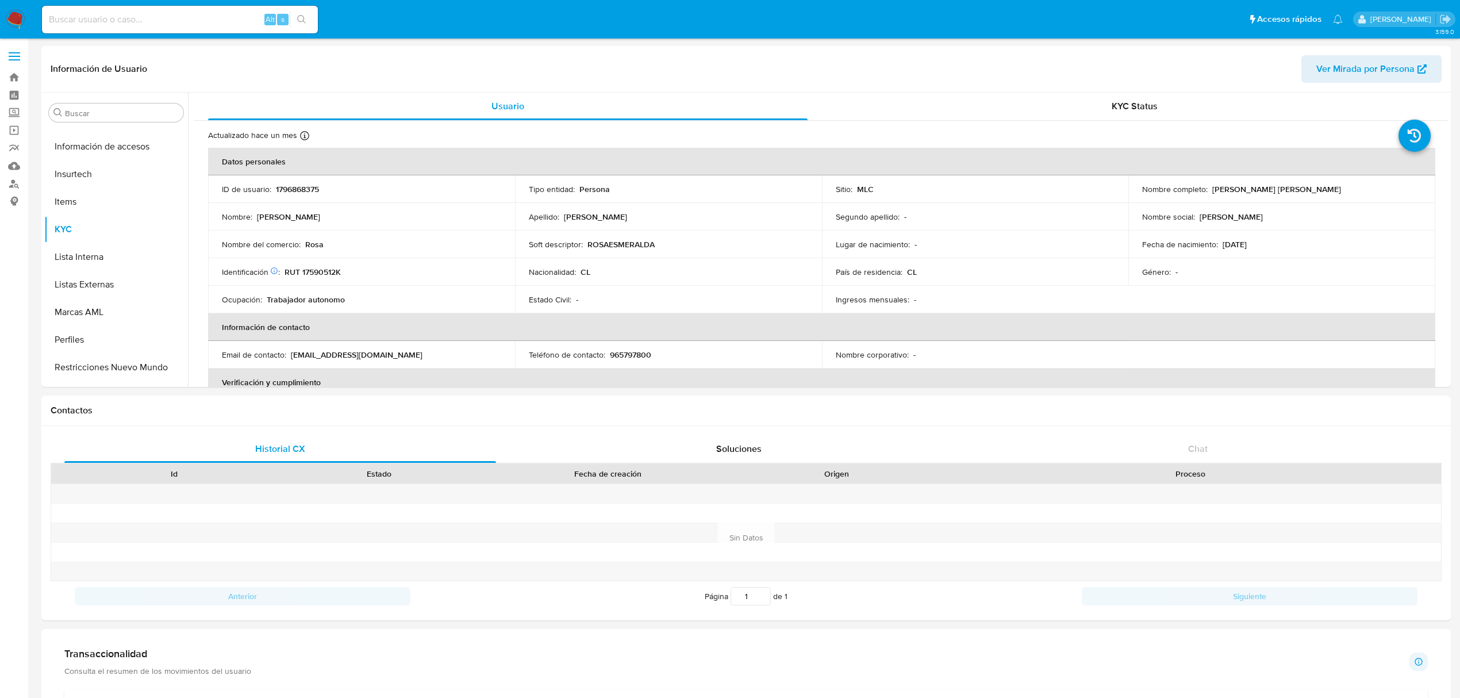
scroll to position [485, 0]
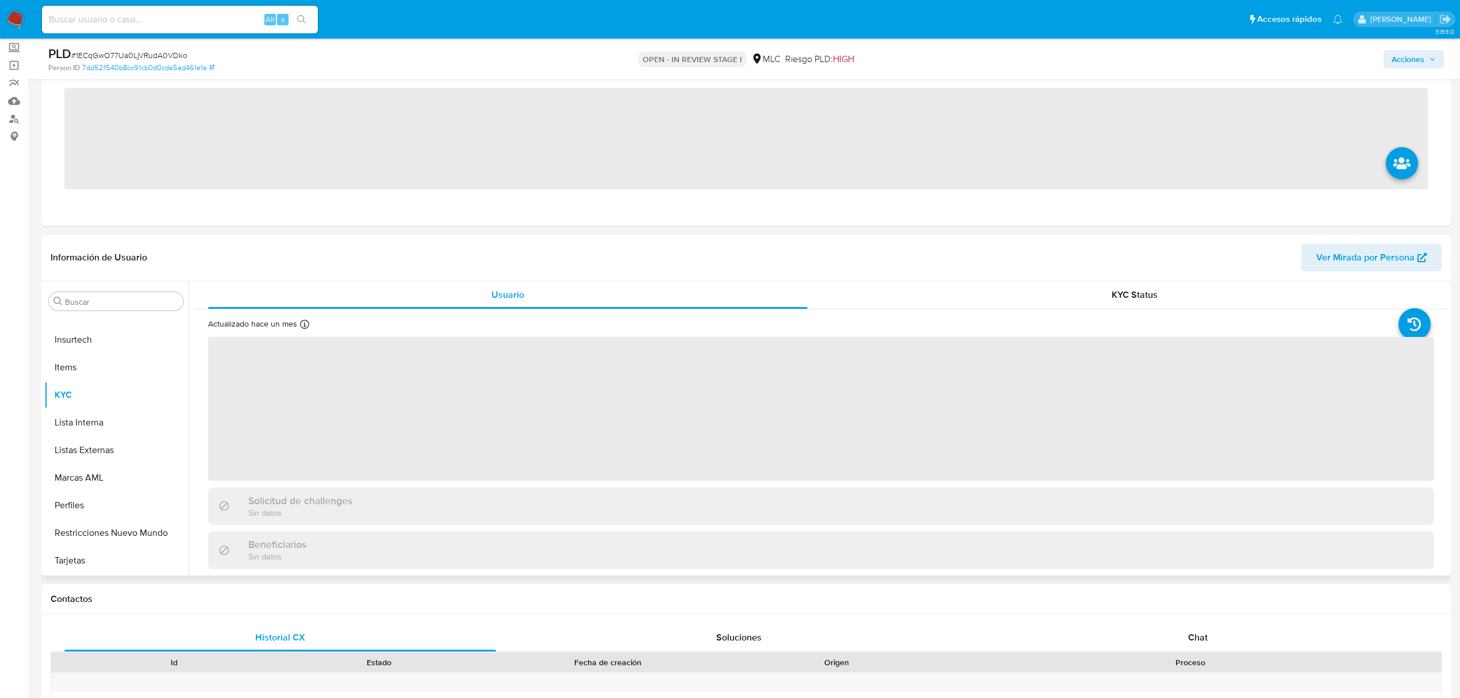
scroll to position [153, 0]
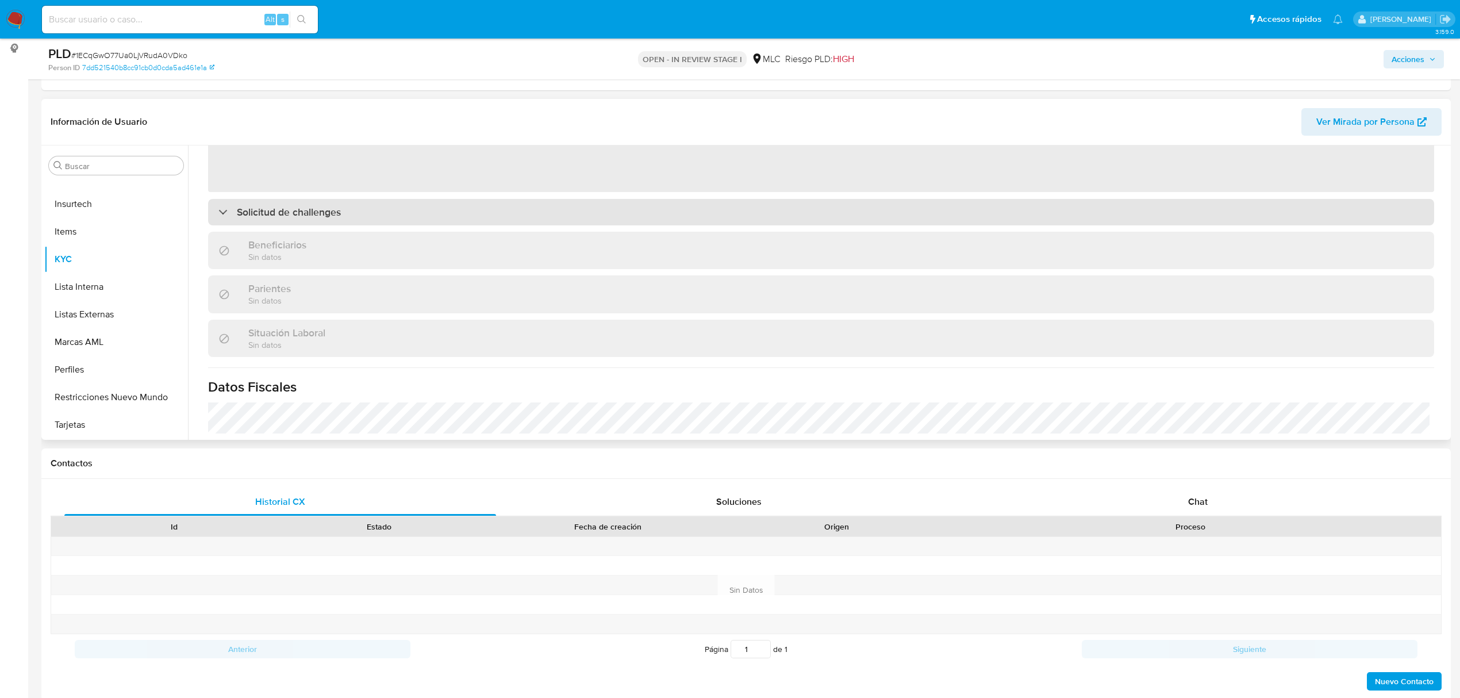
select select "10"
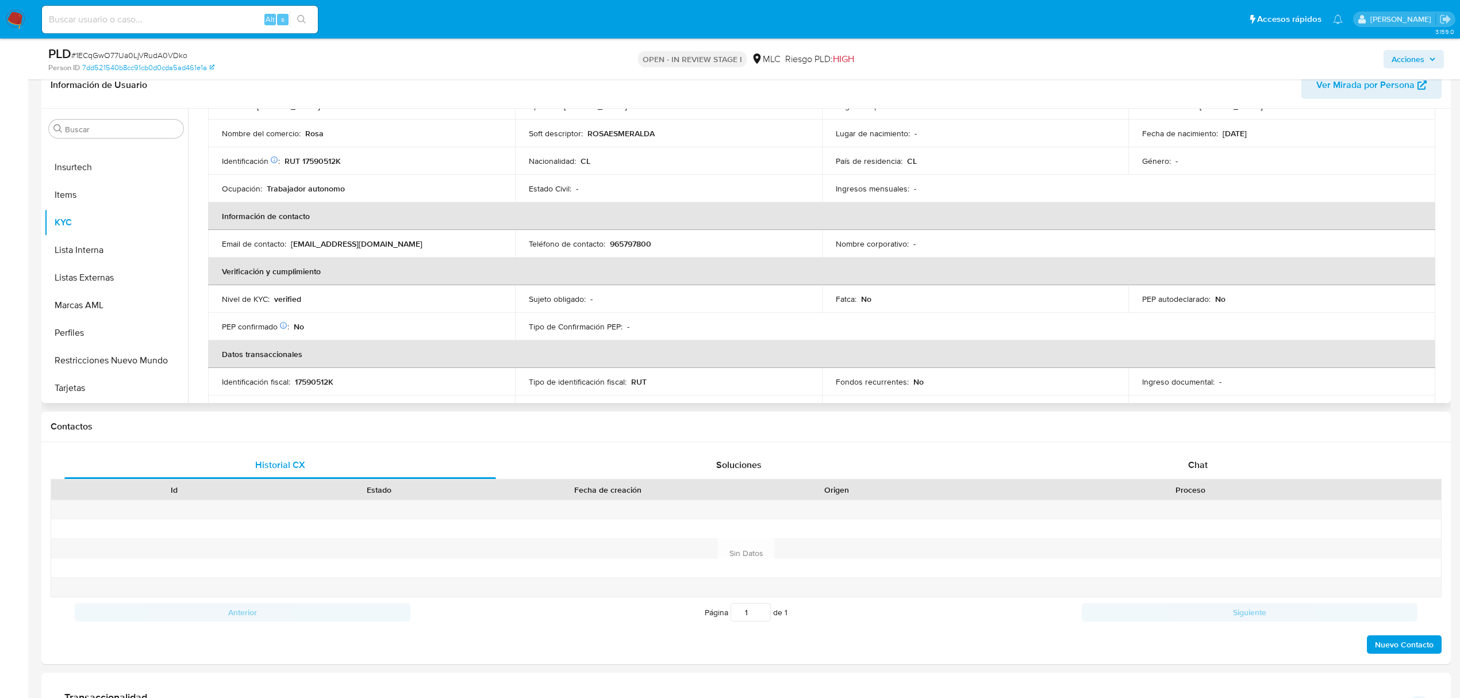
scroll to position [433, 0]
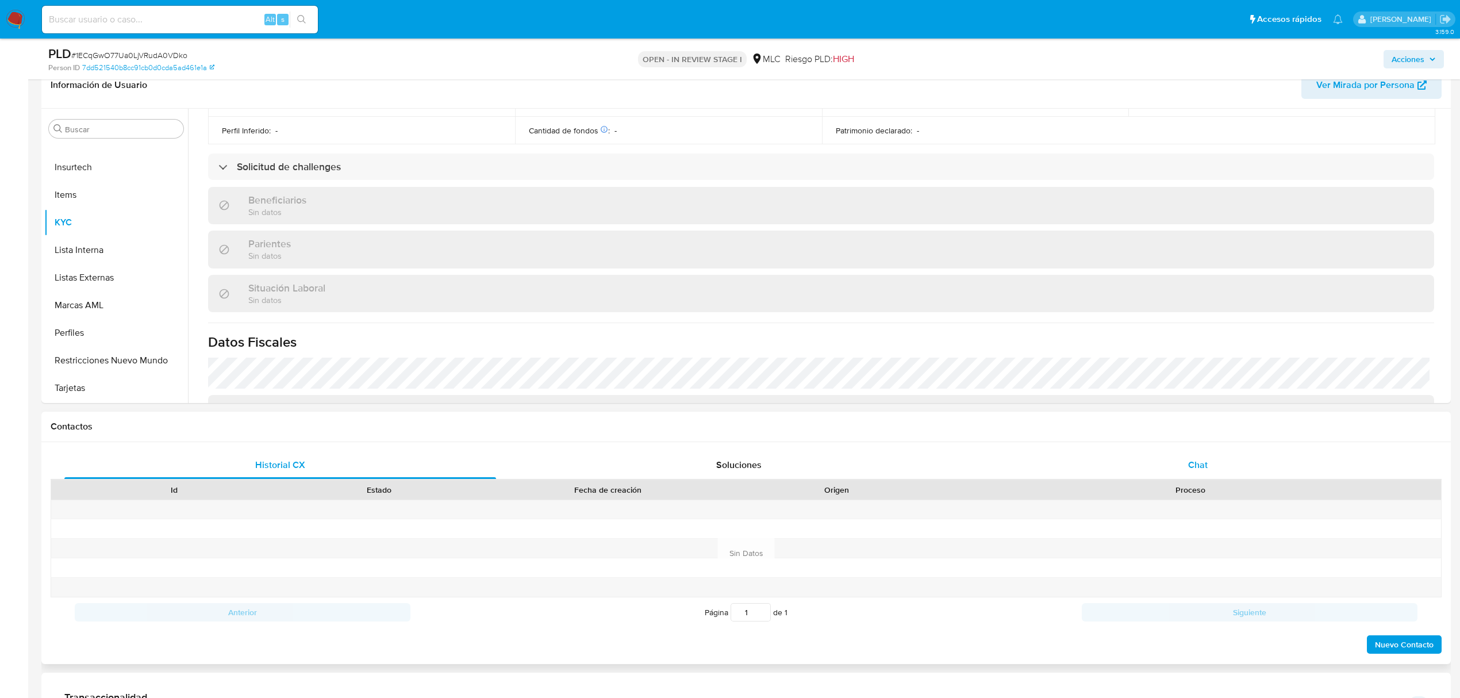
click at [1176, 464] on div "Chat" at bounding box center [1198, 465] width 432 height 28
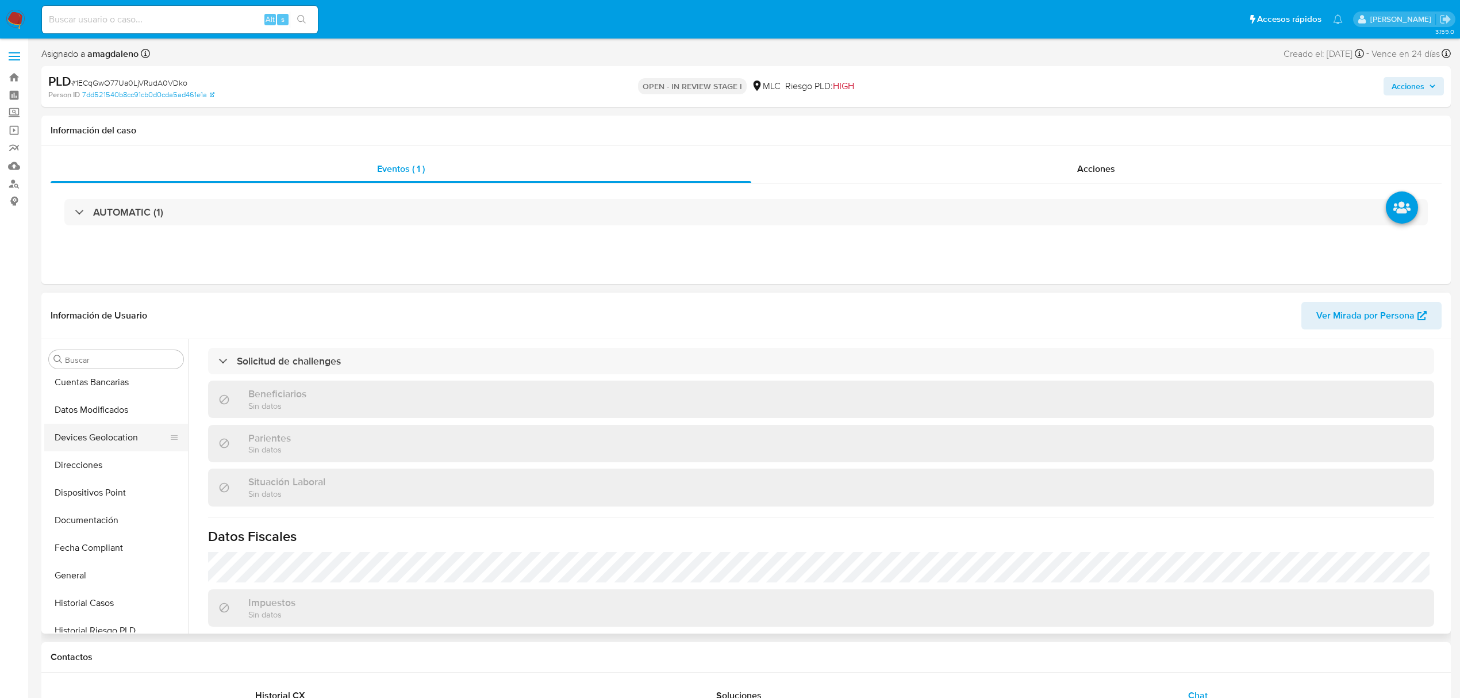
scroll to position [179, 0]
click at [109, 485] on button "Documentación" at bounding box center [111, 484] width 135 height 28
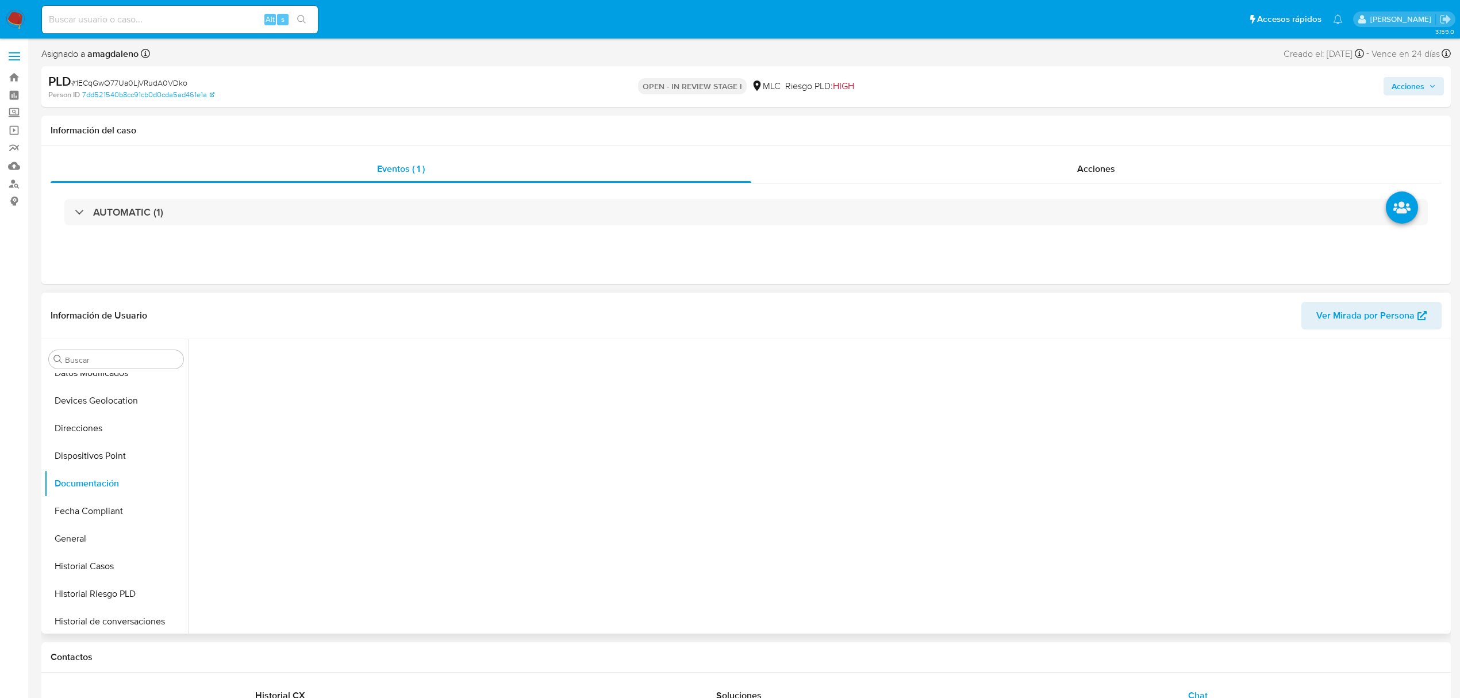
scroll to position [0, 0]
click at [356, 401] on button "Prueba de vida" at bounding box center [341, 395] width 295 height 29
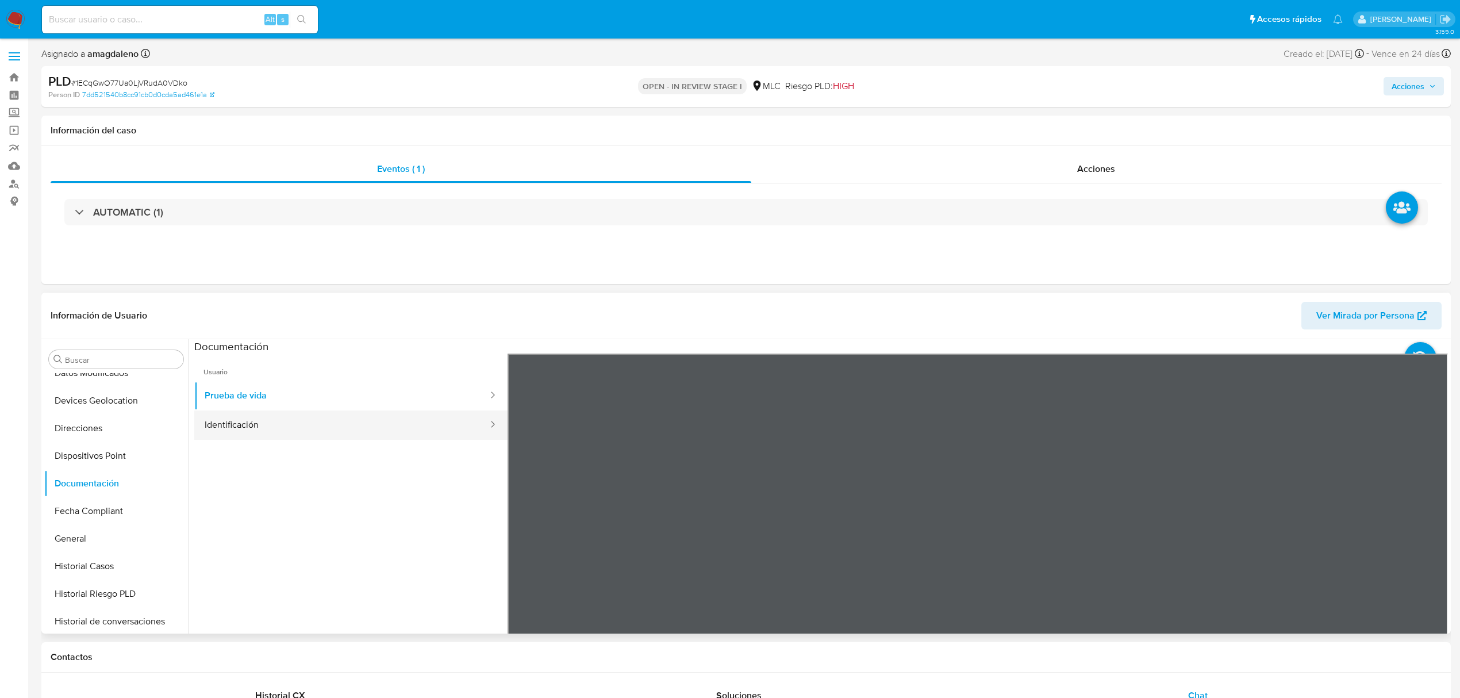
click at [224, 425] on button "Identificación" at bounding box center [341, 424] width 295 height 29
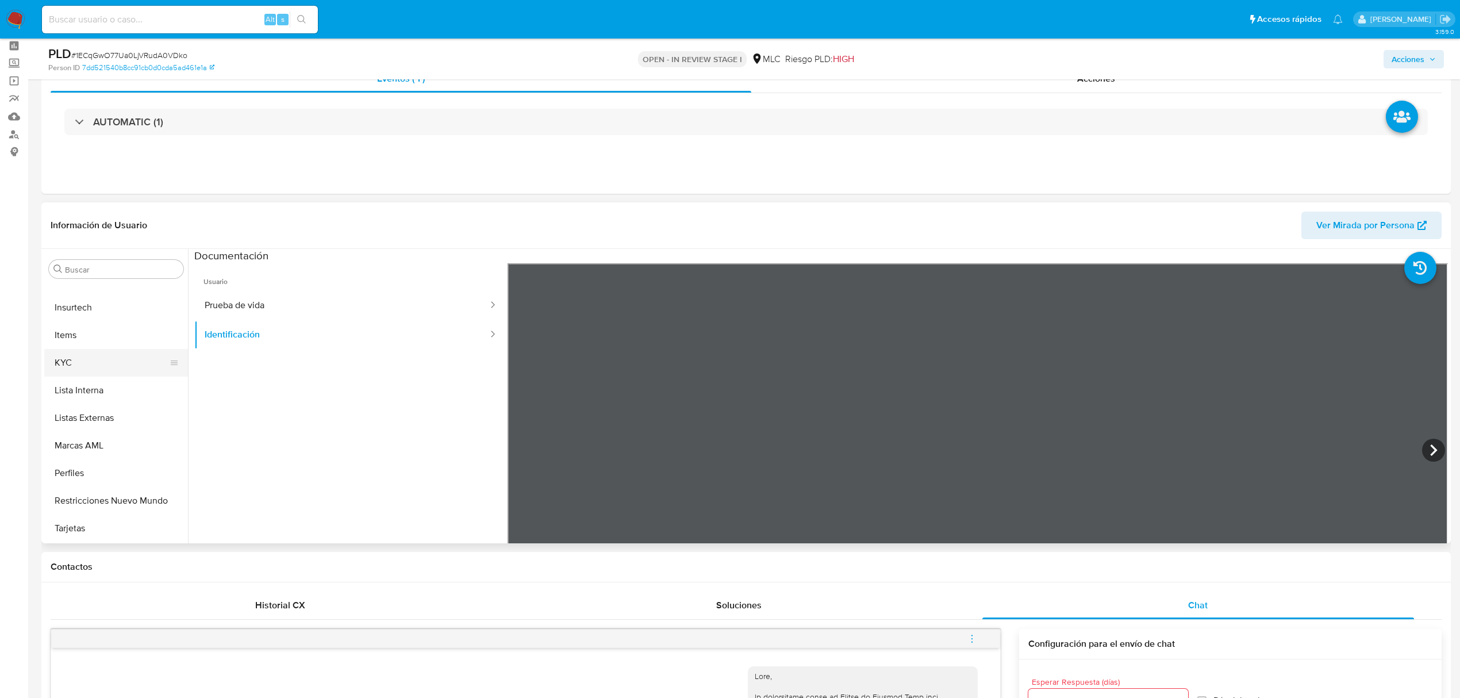
scroll to position [76, 0]
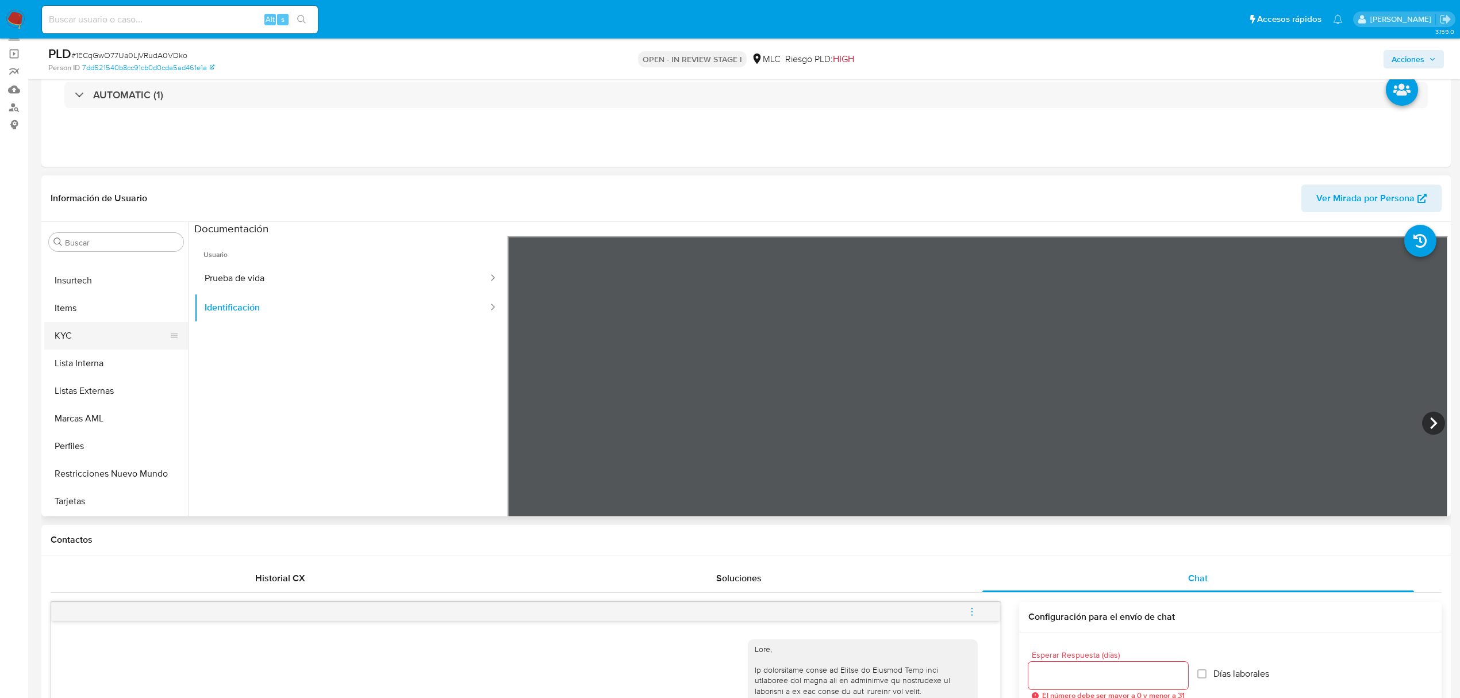
click at [87, 347] on button "KYC" at bounding box center [111, 336] width 135 height 28
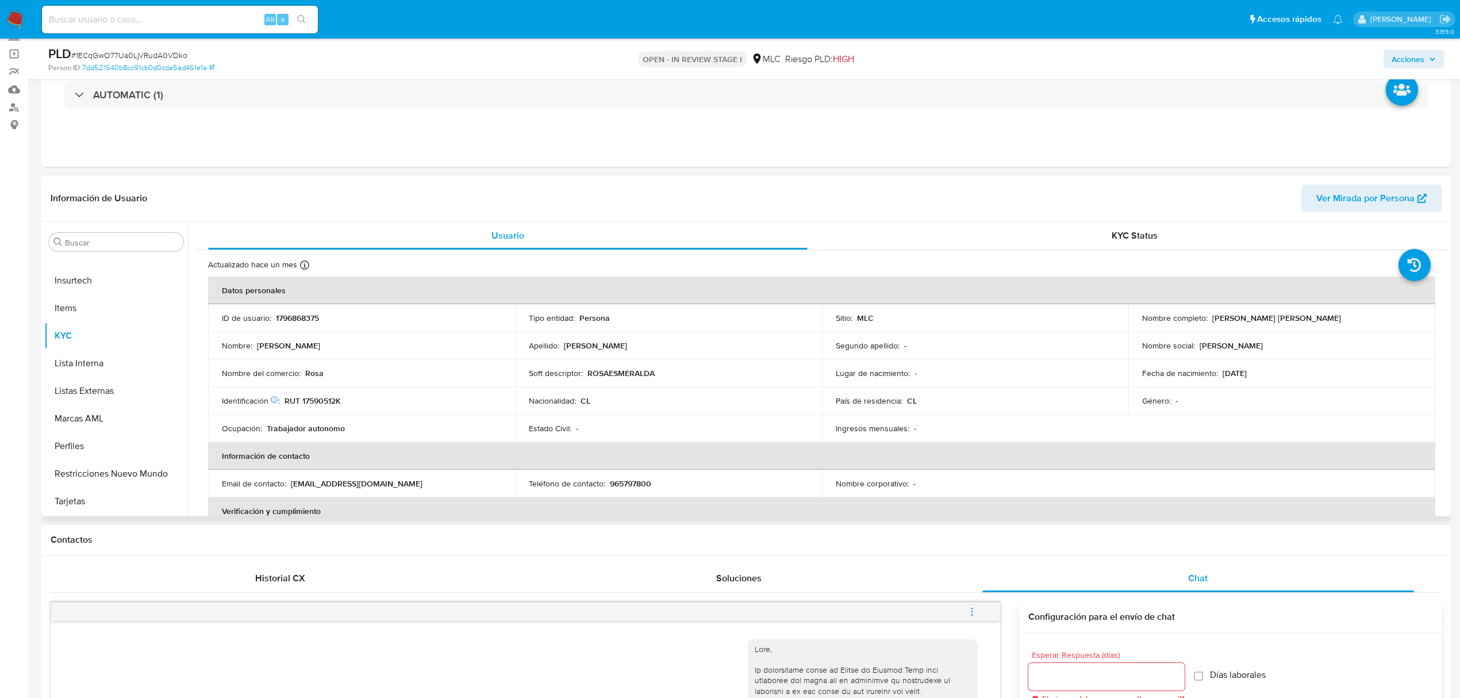
click at [330, 398] on p "RUT 17590512K" at bounding box center [313, 400] width 56 height 10
copy p "17590512K"
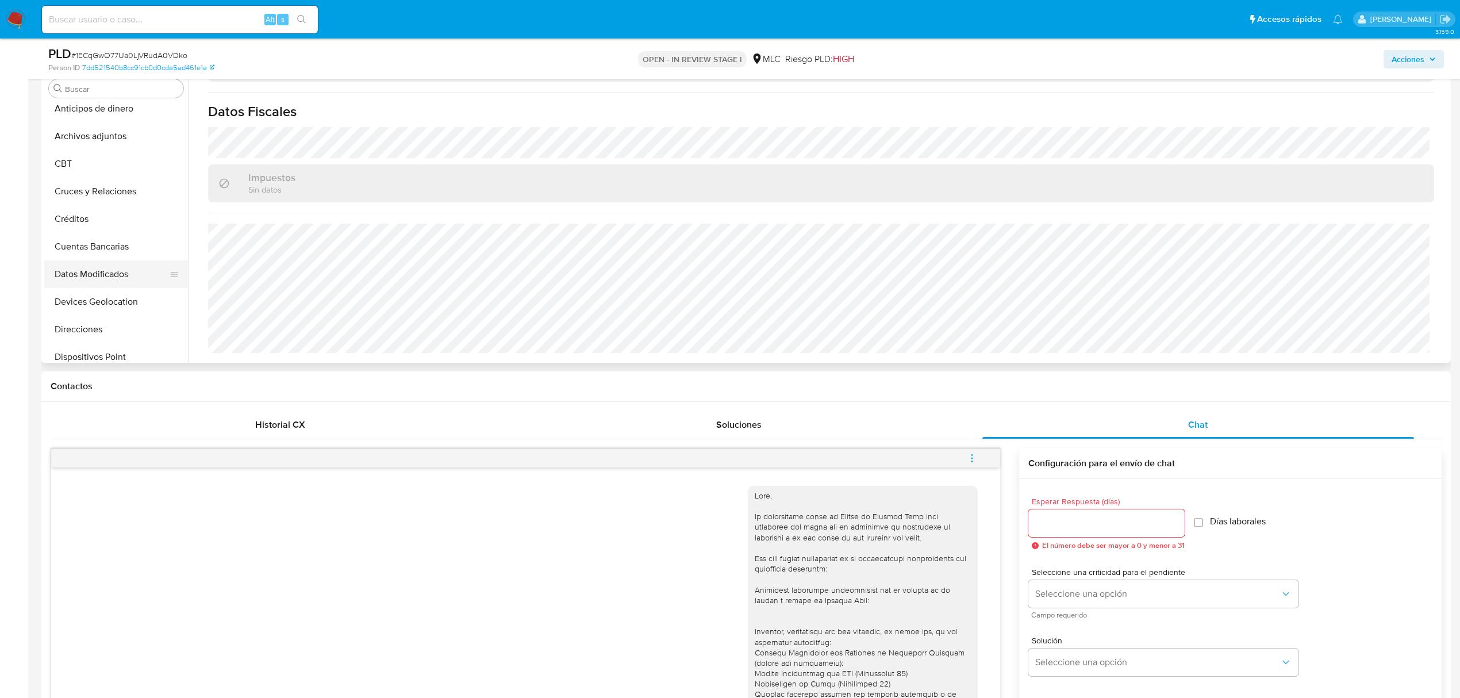
scroll to position [0, 0]
click at [136, 193] on button "Cruces y Relaciones" at bounding box center [111, 199] width 135 height 28
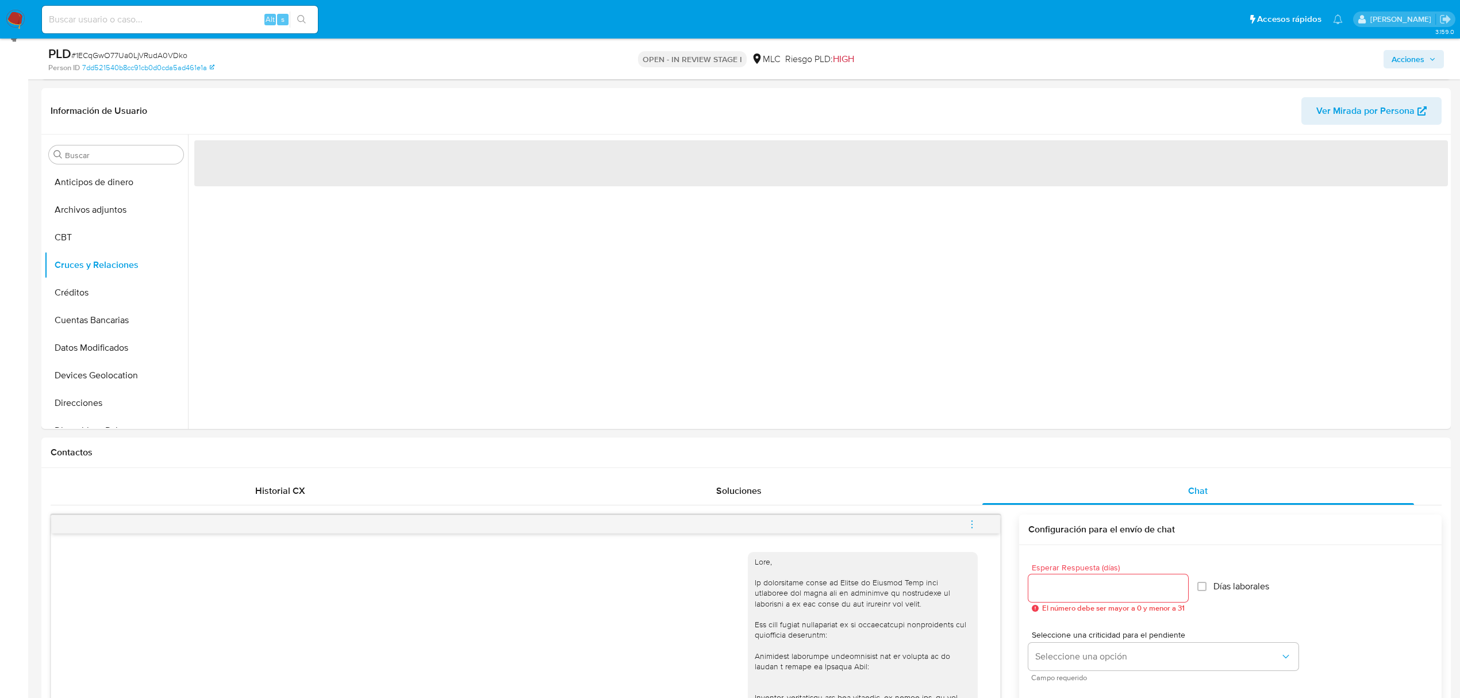
scroll to position [76, 0]
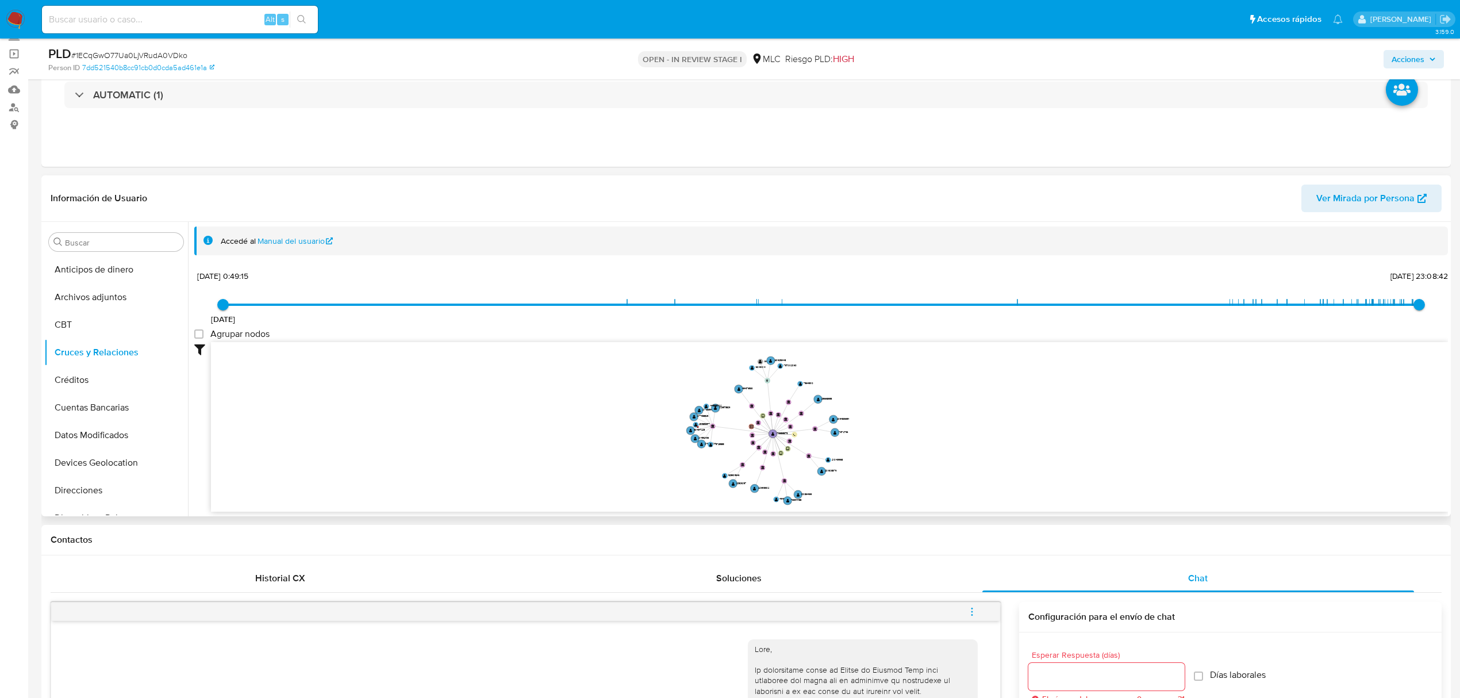
drag, startPoint x: 909, startPoint y: 444, endPoint x: 902, endPoint y: 441, distance: 6.7
click at [902, 441] on icon "device-6636a65272907f8204e8a6aa  user-1796868375  1796868375 device-6735f204a…" at bounding box center [829, 425] width 1237 height 167
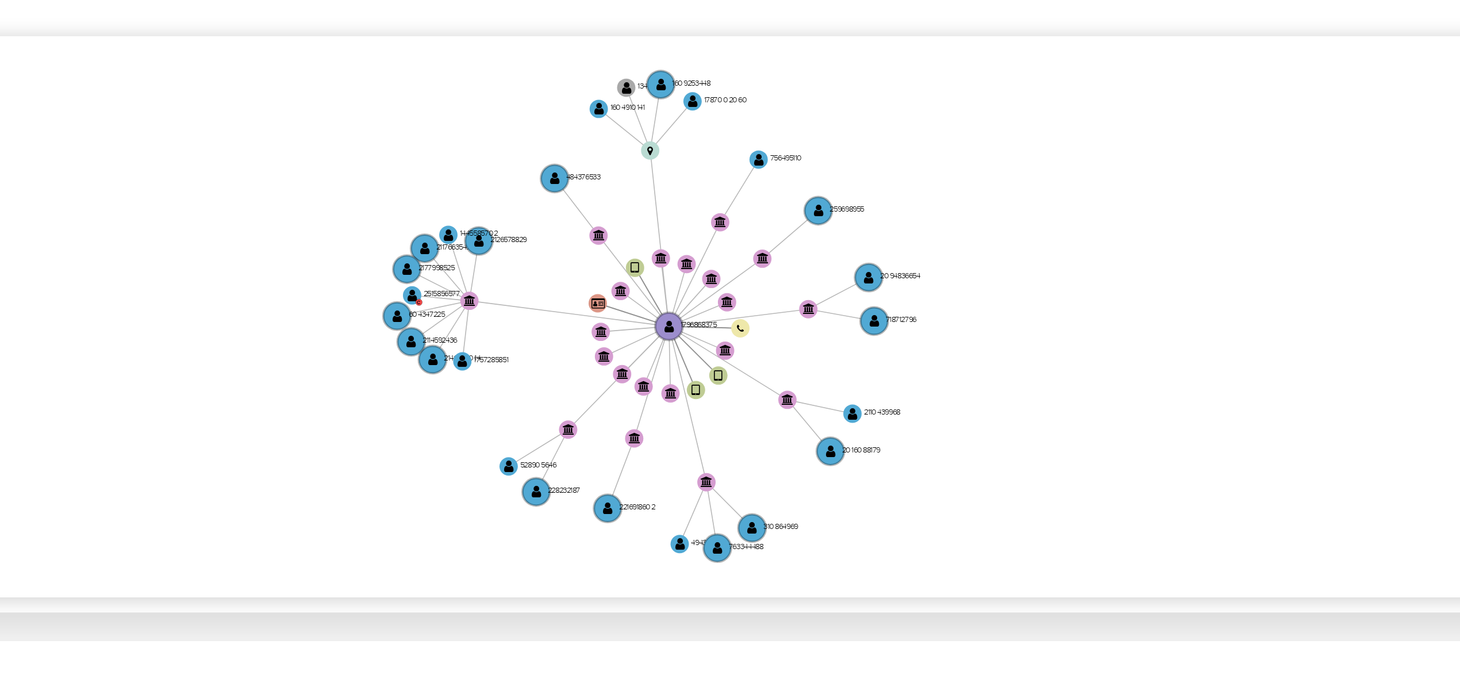
drag, startPoint x: 915, startPoint y: 416, endPoint x: 922, endPoint y: 411, distance: 9.1
click at [922, 410] on icon "device-6636a65272907f8204e8a6aa  user-1796868375  1796868375 device-6735f204a…" at bounding box center [829, 425] width 1237 height 167
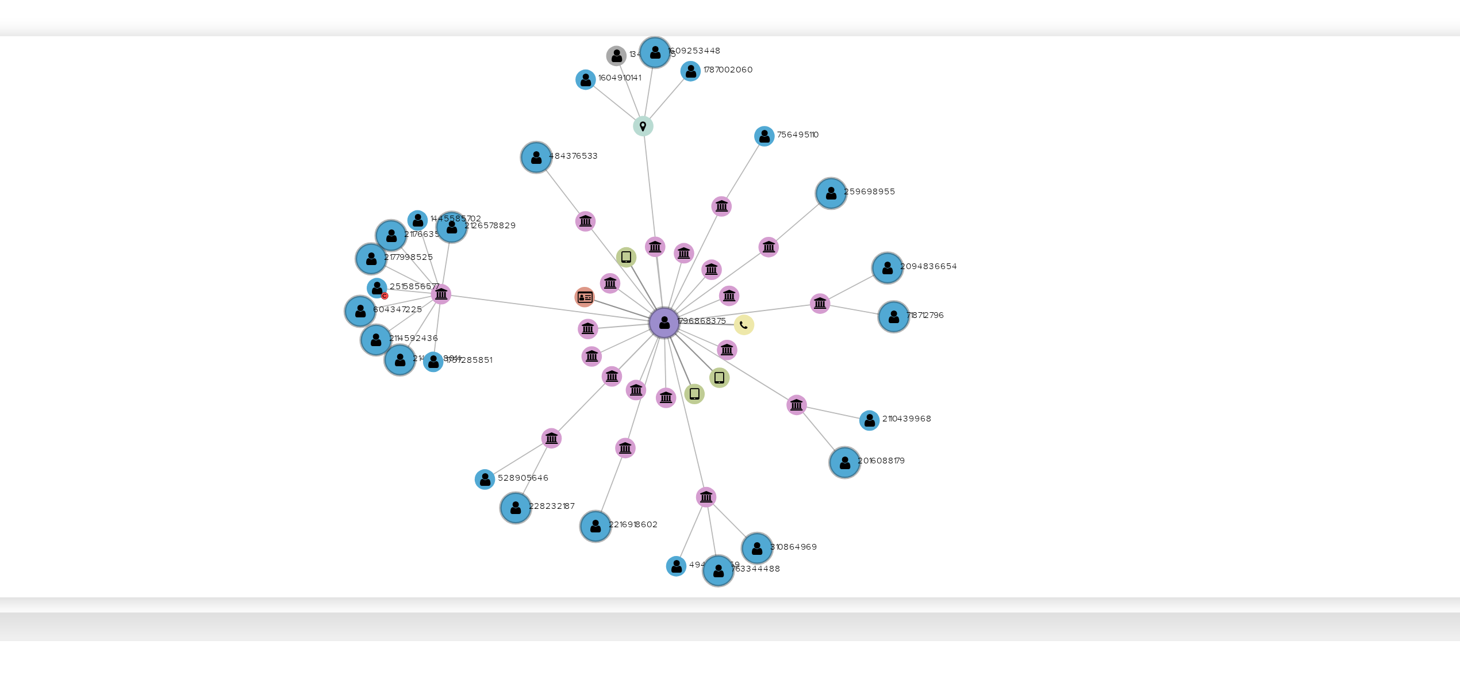
drag, startPoint x: 919, startPoint y: 425, endPoint x: 930, endPoint y: 424, distance: 11.6
click at [930, 424] on icon "device-6636a65272907f8204e8a6aa  user-1796868375  1796868375 device-6735f204a…" at bounding box center [829, 425] width 1237 height 167
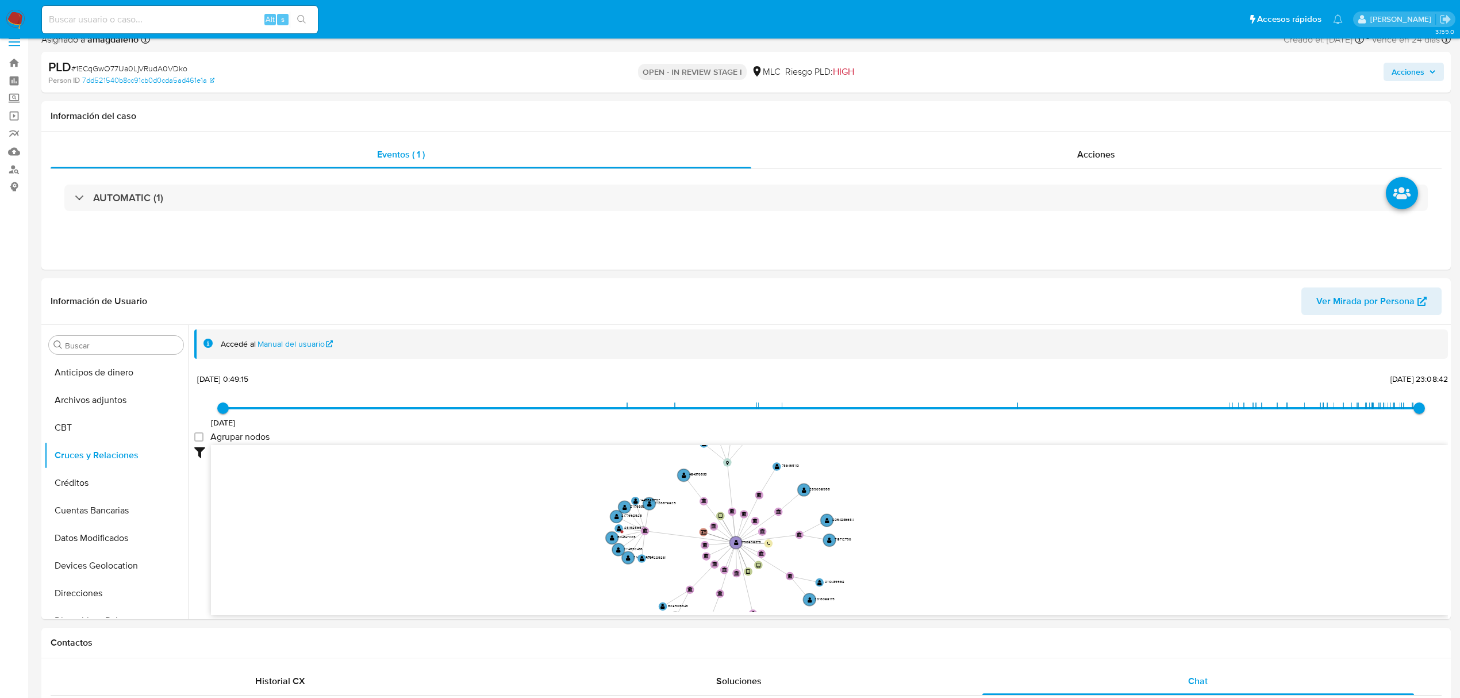
scroll to position [0, 0]
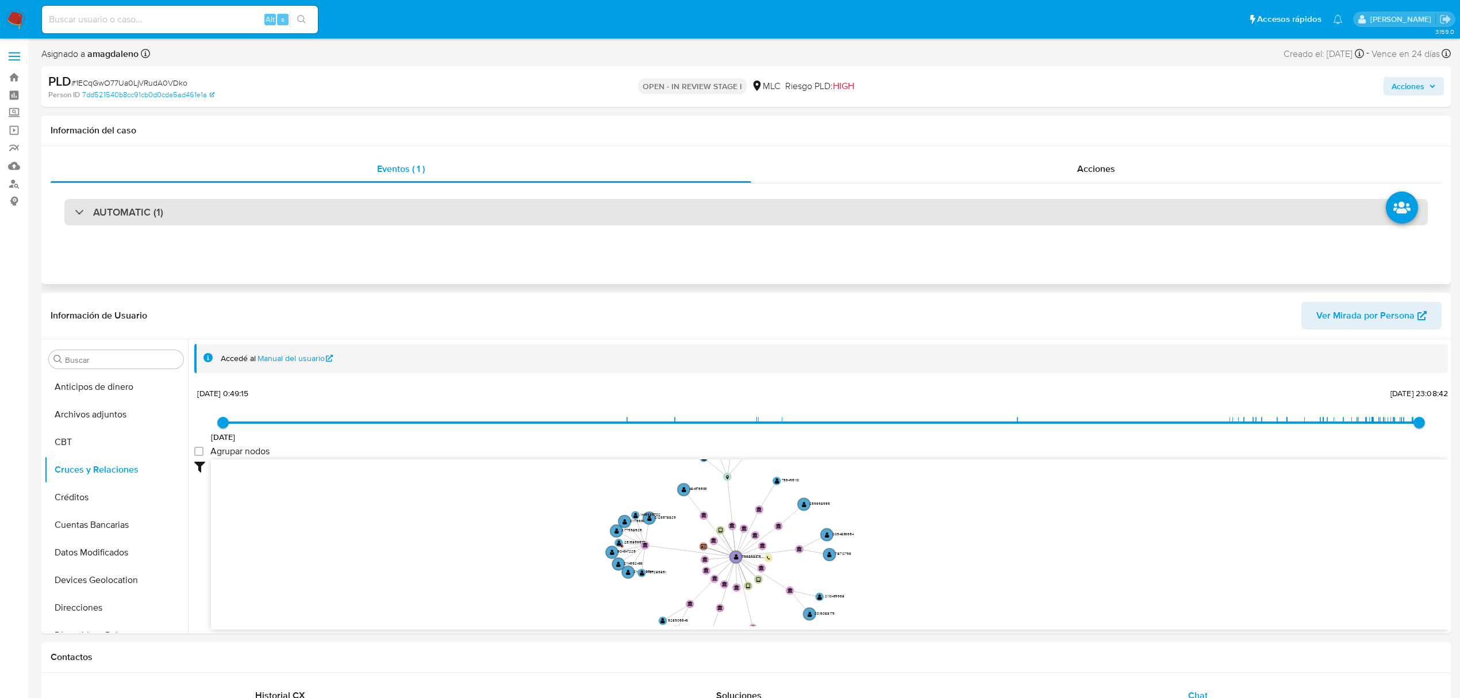
click at [412, 209] on div "AUTOMATIC (1)" at bounding box center [746, 212] width 1364 height 26
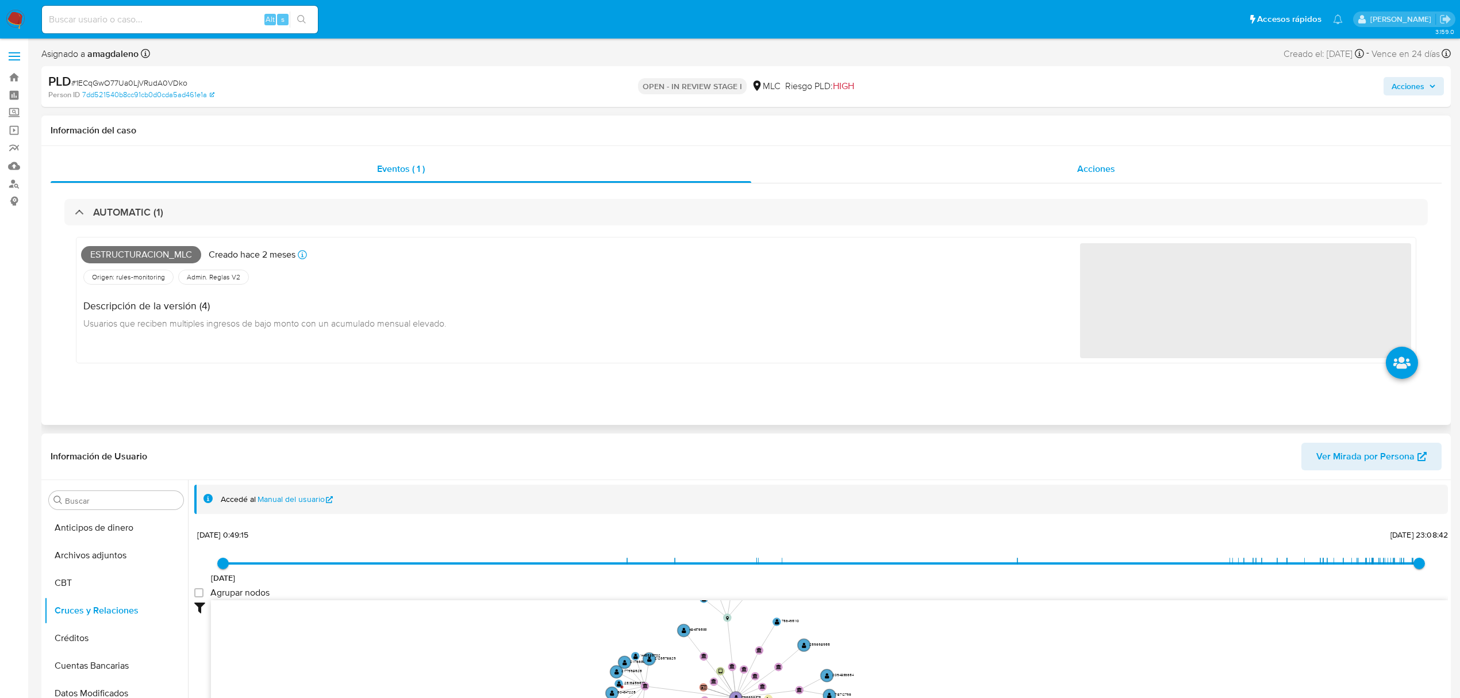
click at [927, 175] on div "Acciones" at bounding box center [1096, 169] width 691 height 28
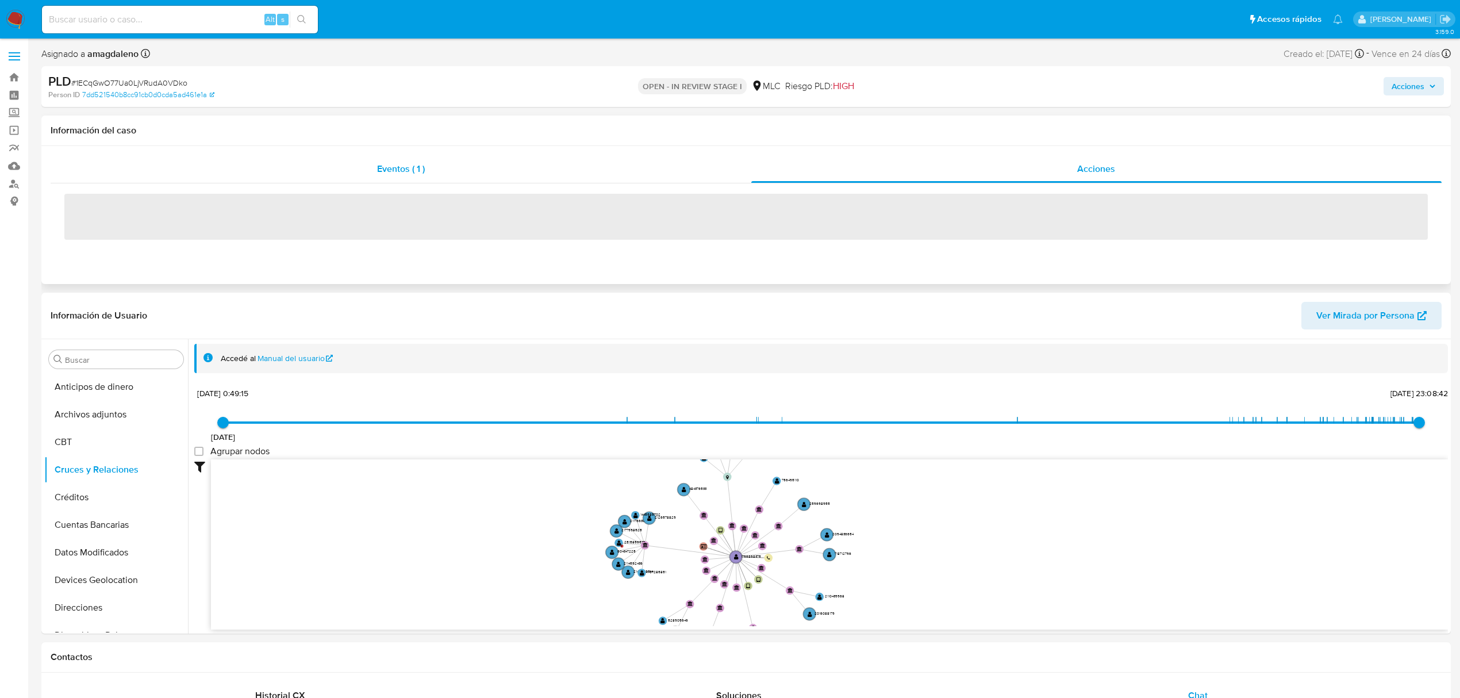
click at [559, 174] on div "Eventos ( 1 )" at bounding box center [401, 169] width 701 height 28
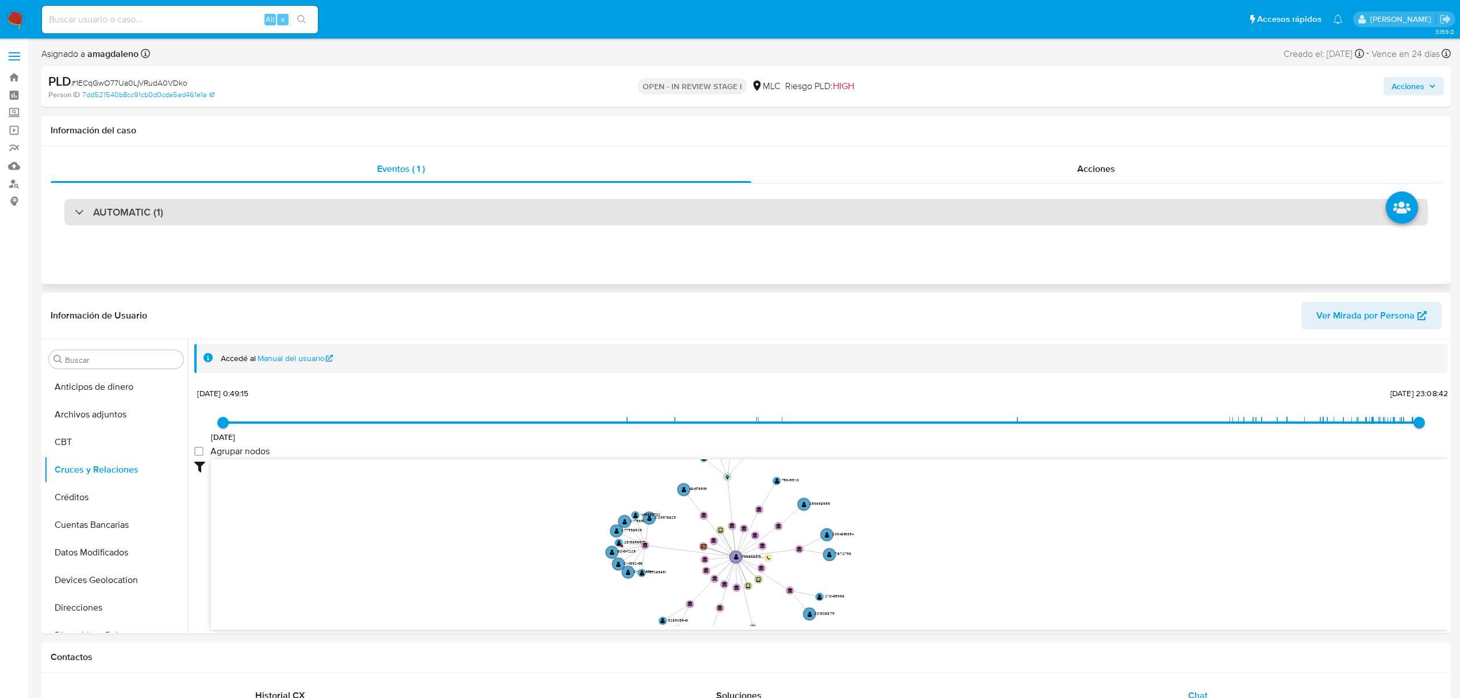
click at [391, 206] on div "AUTOMATIC (1)" at bounding box center [746, 212] width 1364 height 26
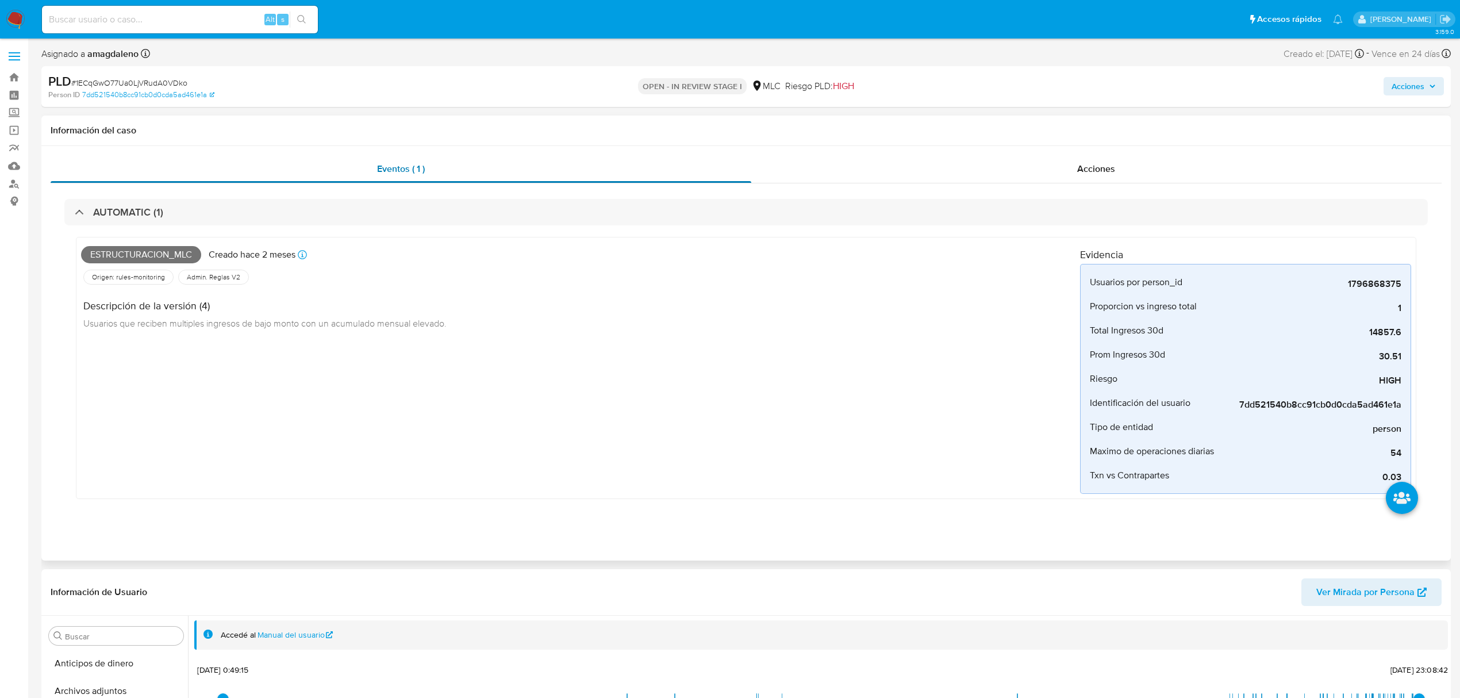
click at [621, 155] on div "Eventos ( 1 )" at bounding box center [401, 169] width 701 height 28
click at [874, 163] on div "Acciones" at bounding box center [1096, 169] width 691 height 28
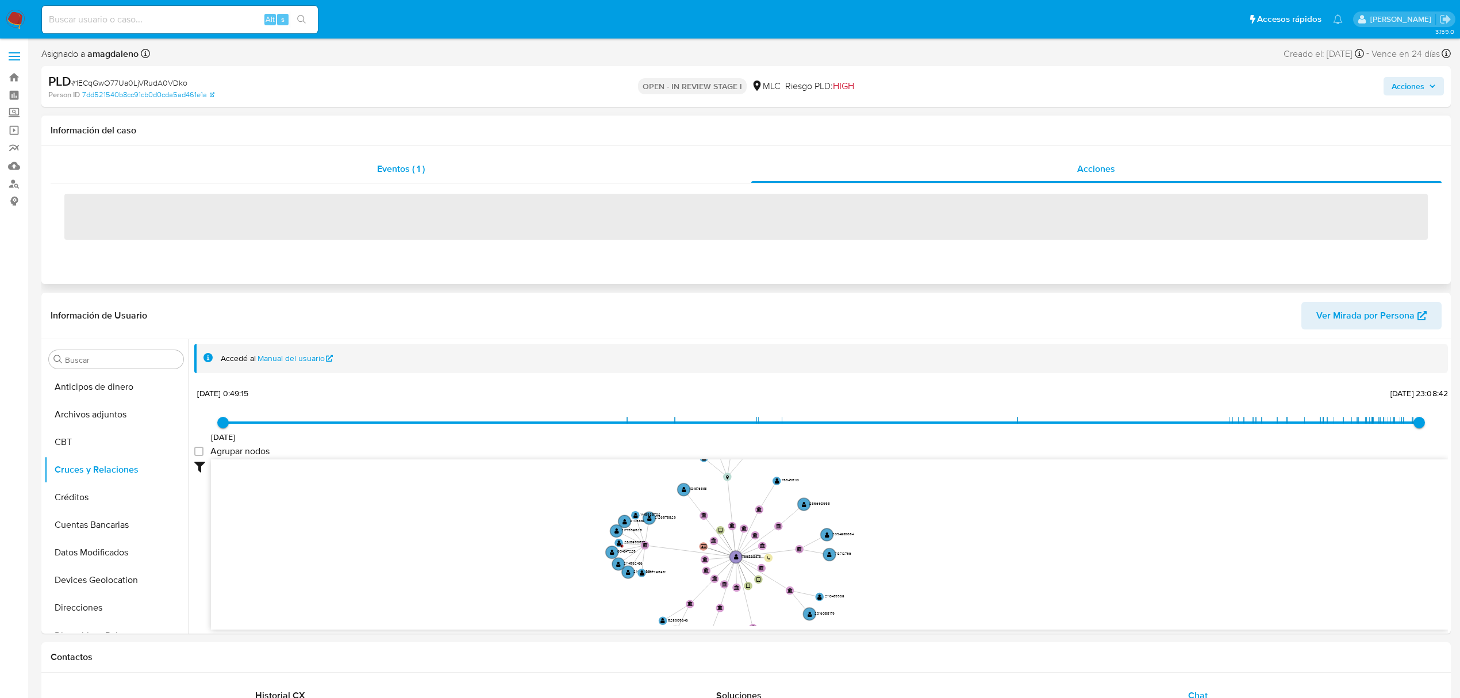
click at [399, 166] on span "Eventos ( 1 )" at bounding box center [401, 168] width 48 height 13
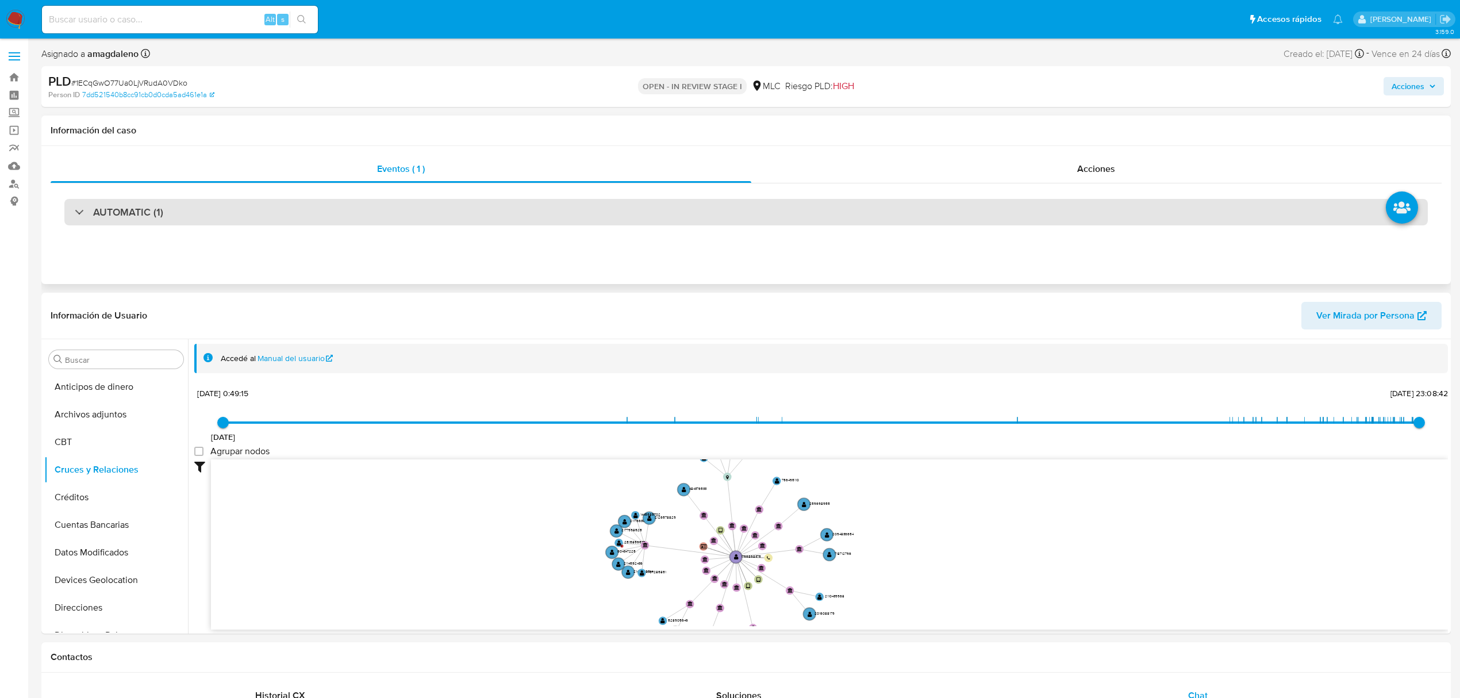
click at [324, 210] on div "AUTOMATIC (1)" at bounding box center [746, 212] width 1364 height 26
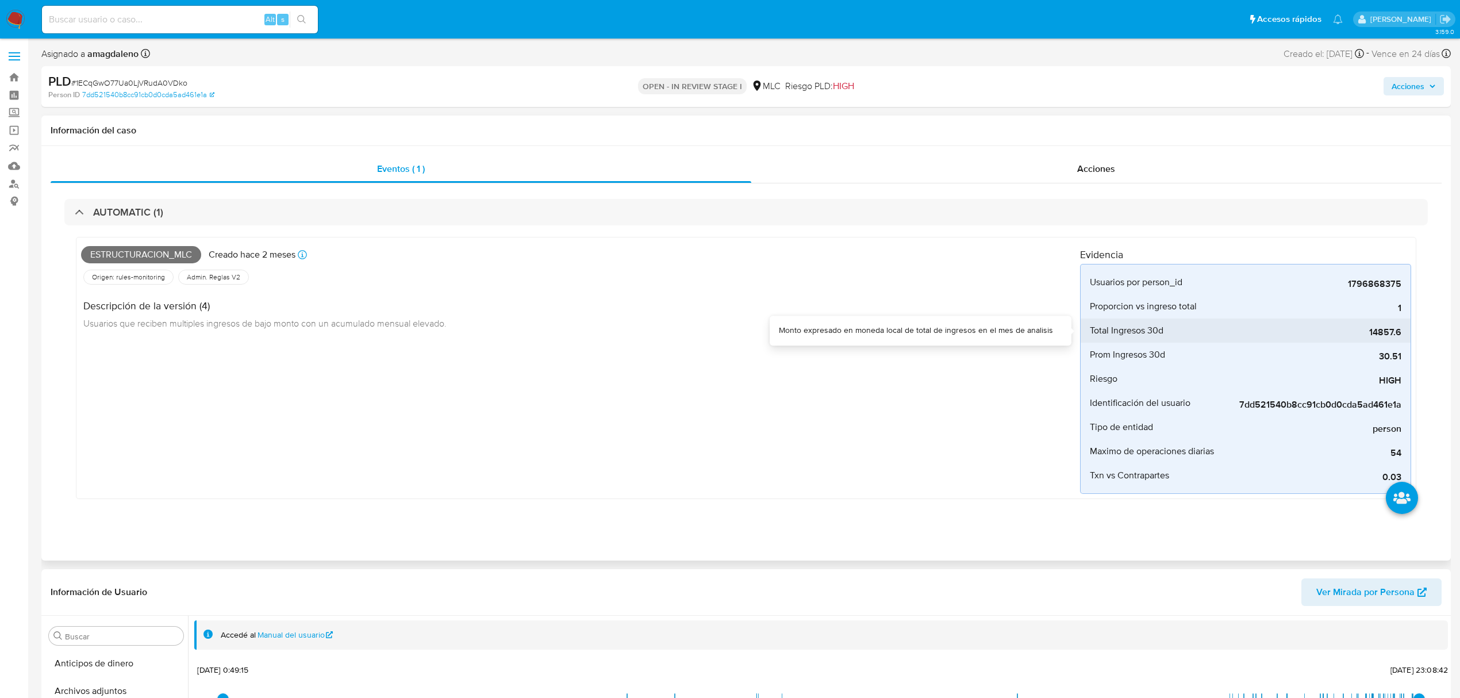
drag, startPoint x: 1360, startPoint y: 336, endPoint x: 1398, endPoint y: 339, distance: 38.0
click at [1398, 339] on div "14857.6" at bounding box center [1315, 330] width 172 height 24
